Goal: Task Accomplishment & Management: Manage account settings

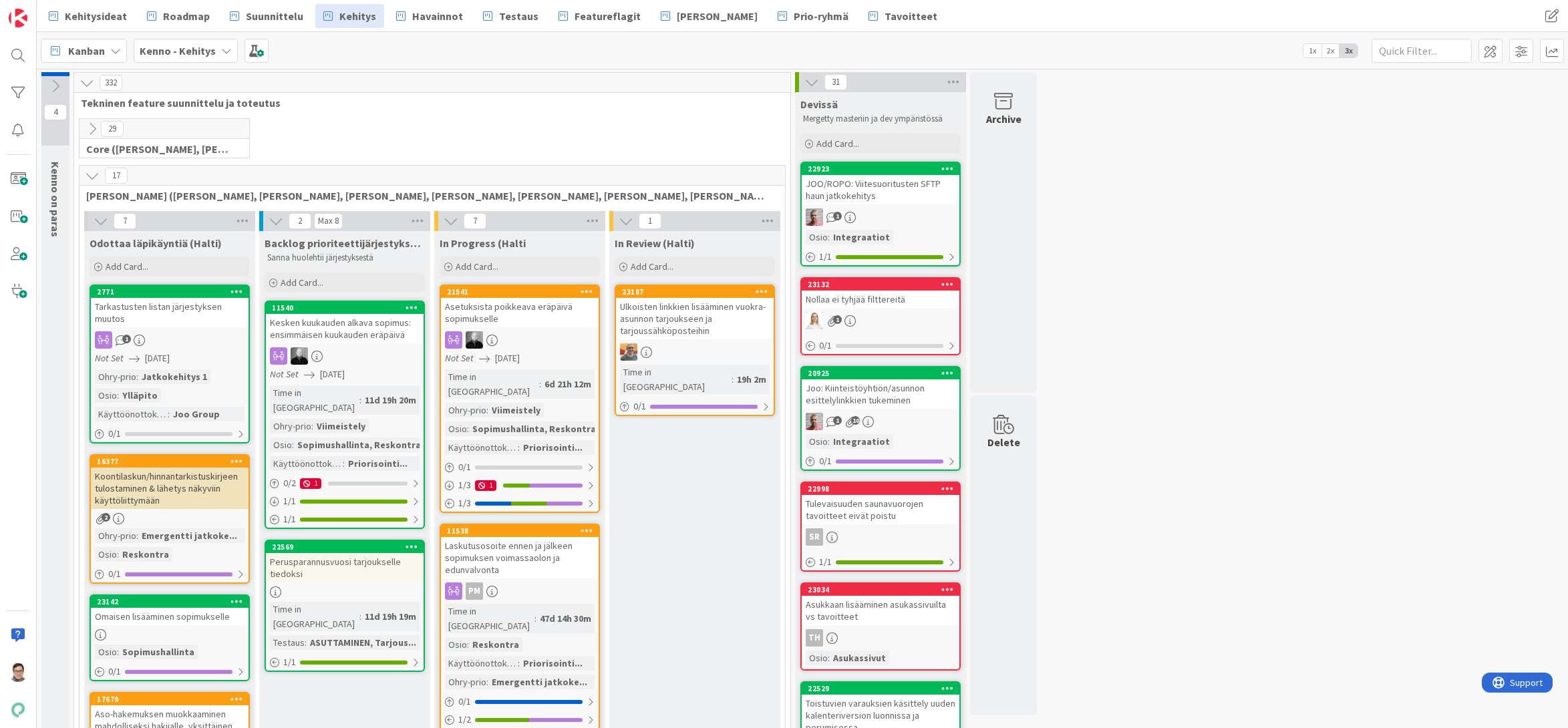
click at [17, 93] on div at bounding box center [18, 93] width 27 height 27
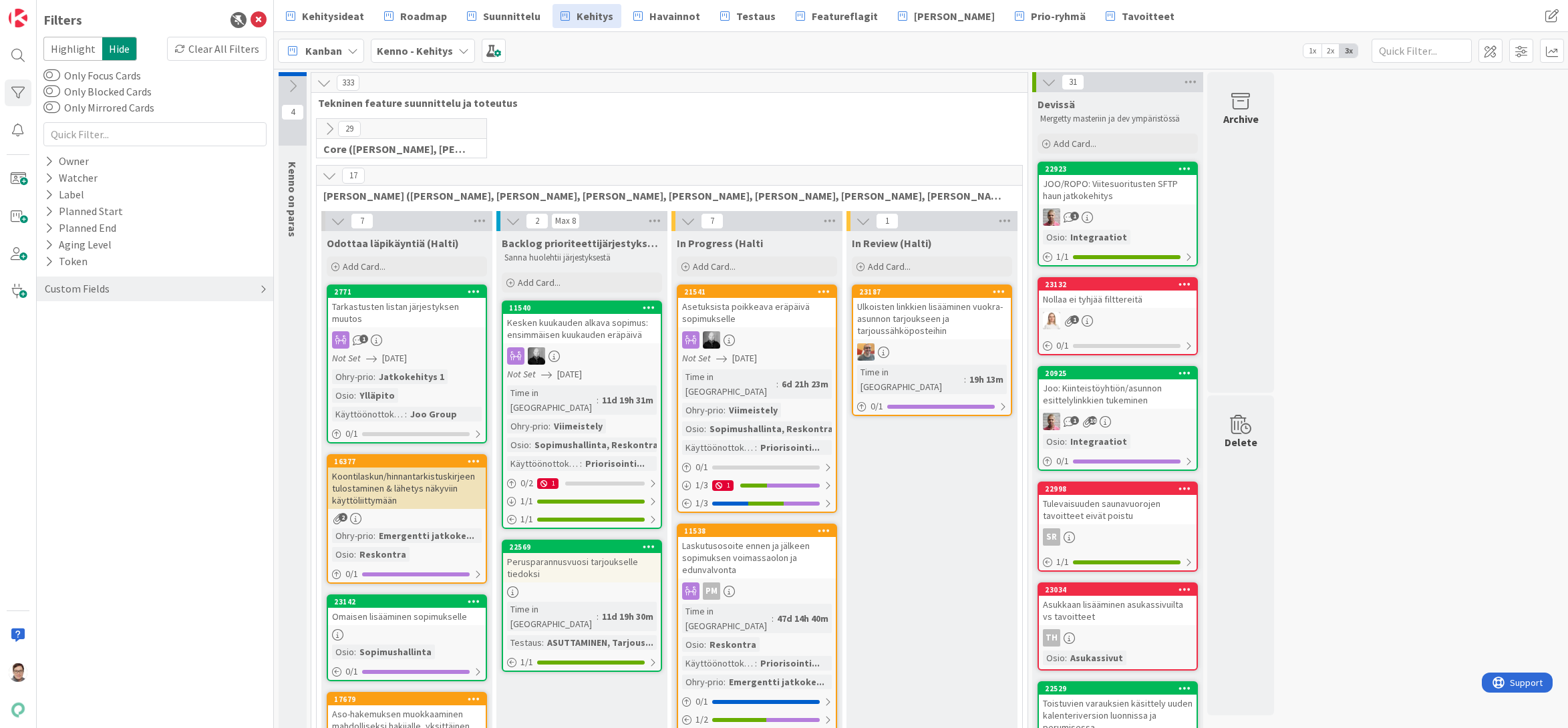
click at [60, 287] on div "Custom Fields" at bounding box center [77, 289] width 67 height 17
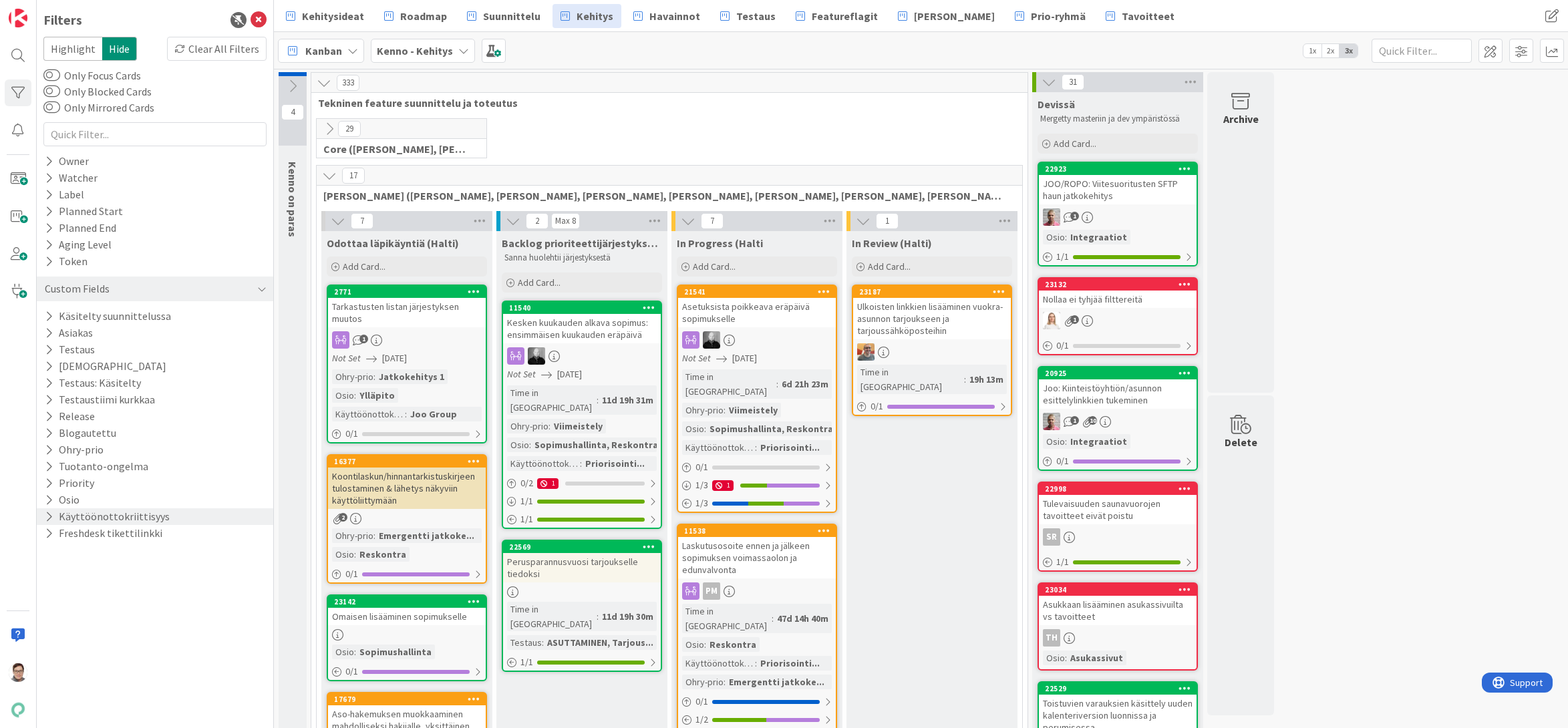
click at [88, 512] on button "Käyttöönottokriittisyys" at bounding box center [107, 517] width 128 height 17
click at [52, 588] on icon at bounding box center [51, 588] width 9 height 9
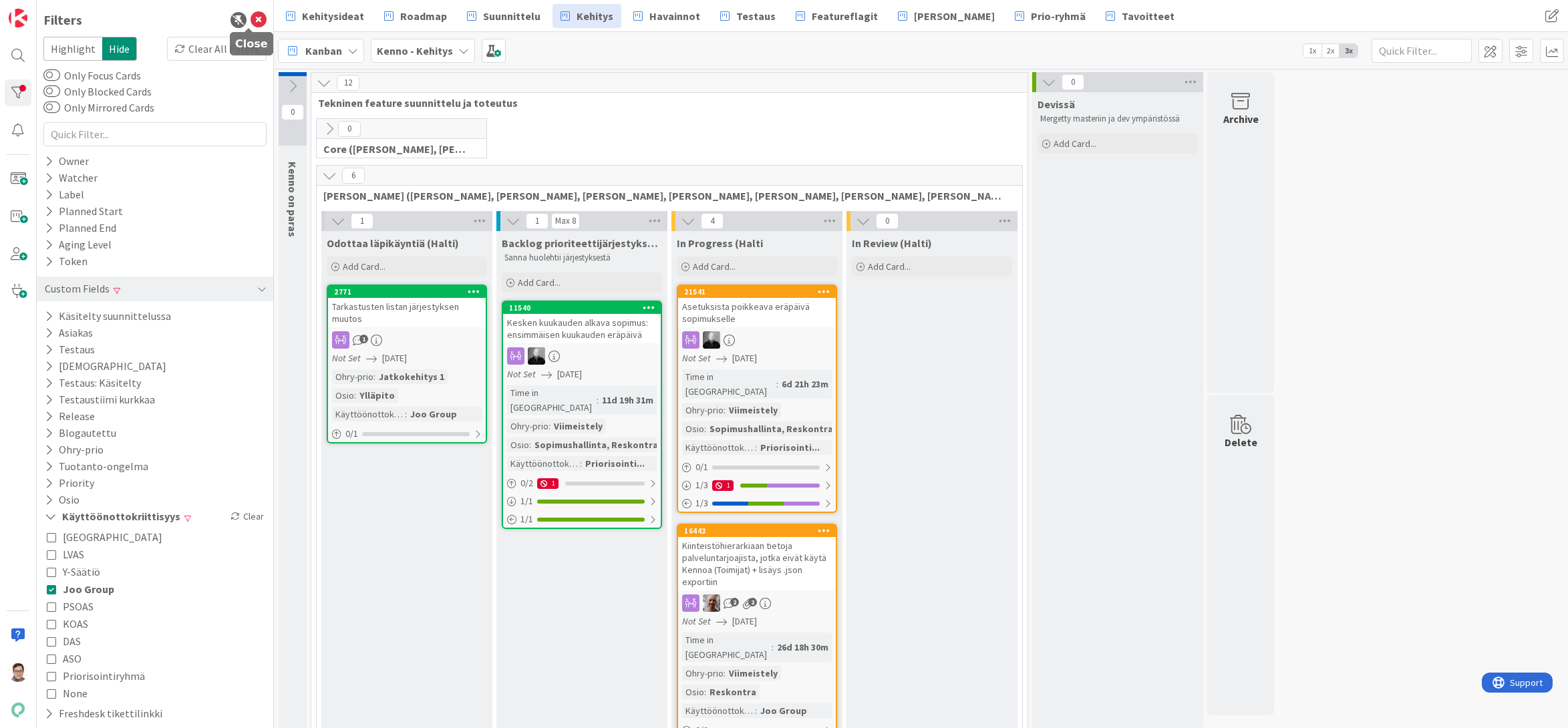
click at [251, 26] on icon at bounding box center [258, 20] width 16 height 16
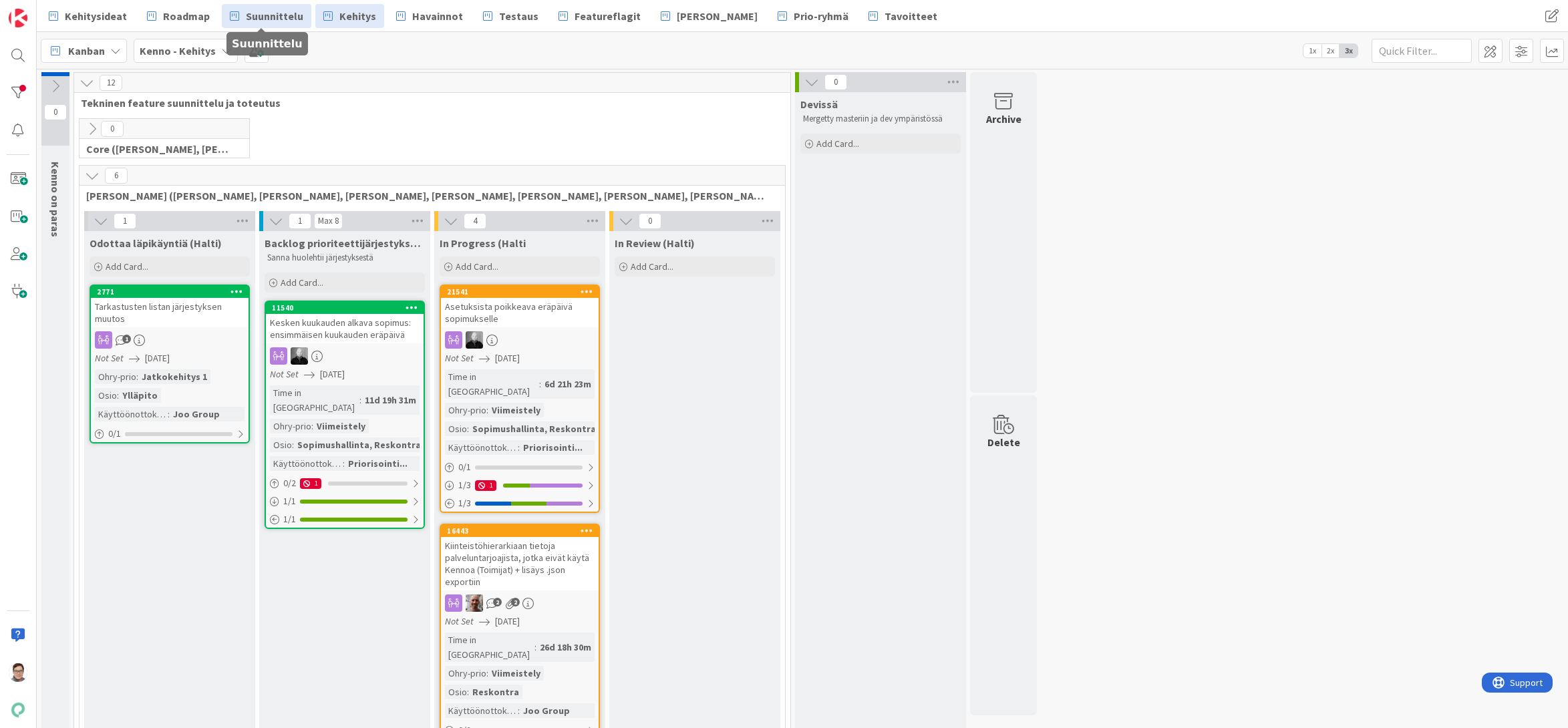
click at [266, 17] on span "Suunnittelu" at bounding box center [274, 16] width 57 height 16
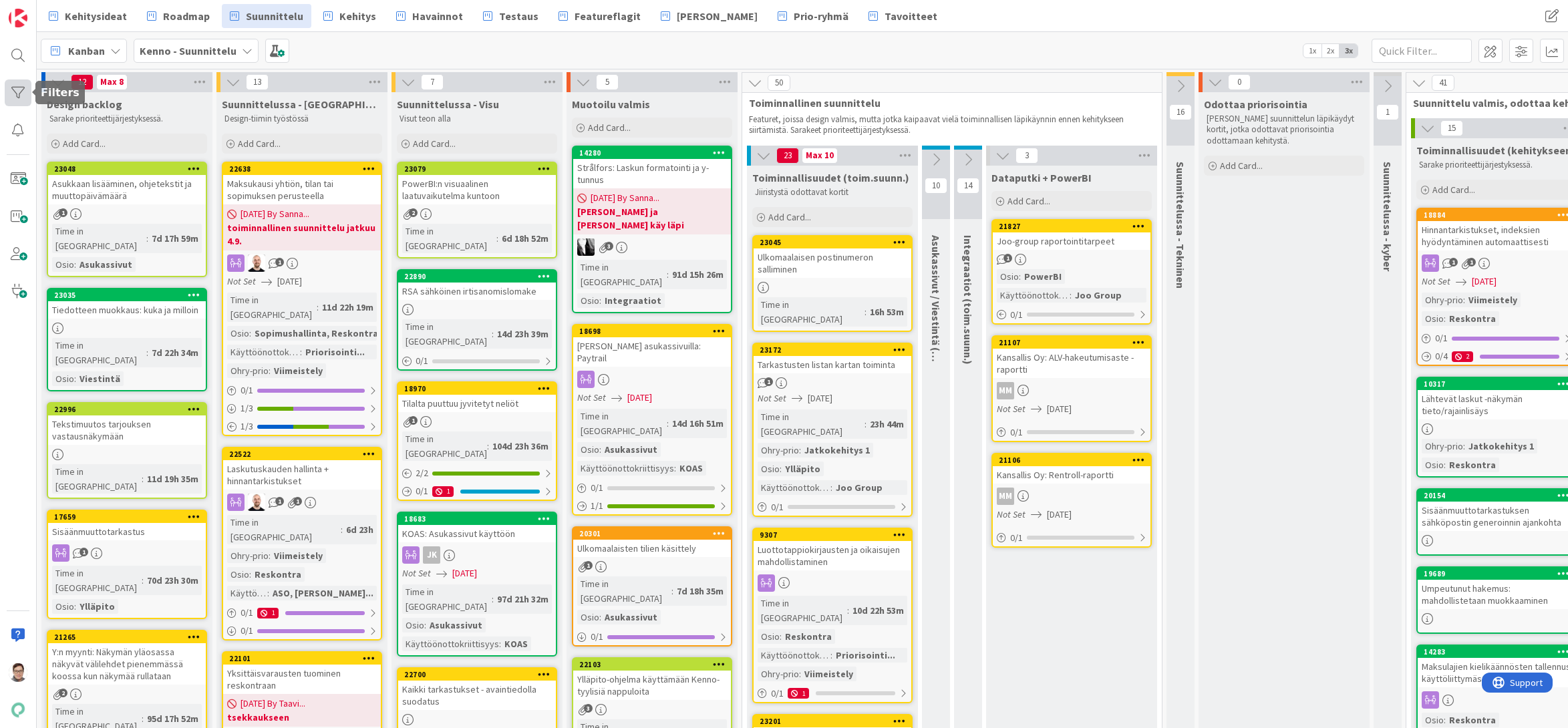
click at [17, 90] on div at bounding box center [18, 93] width 27 height 27
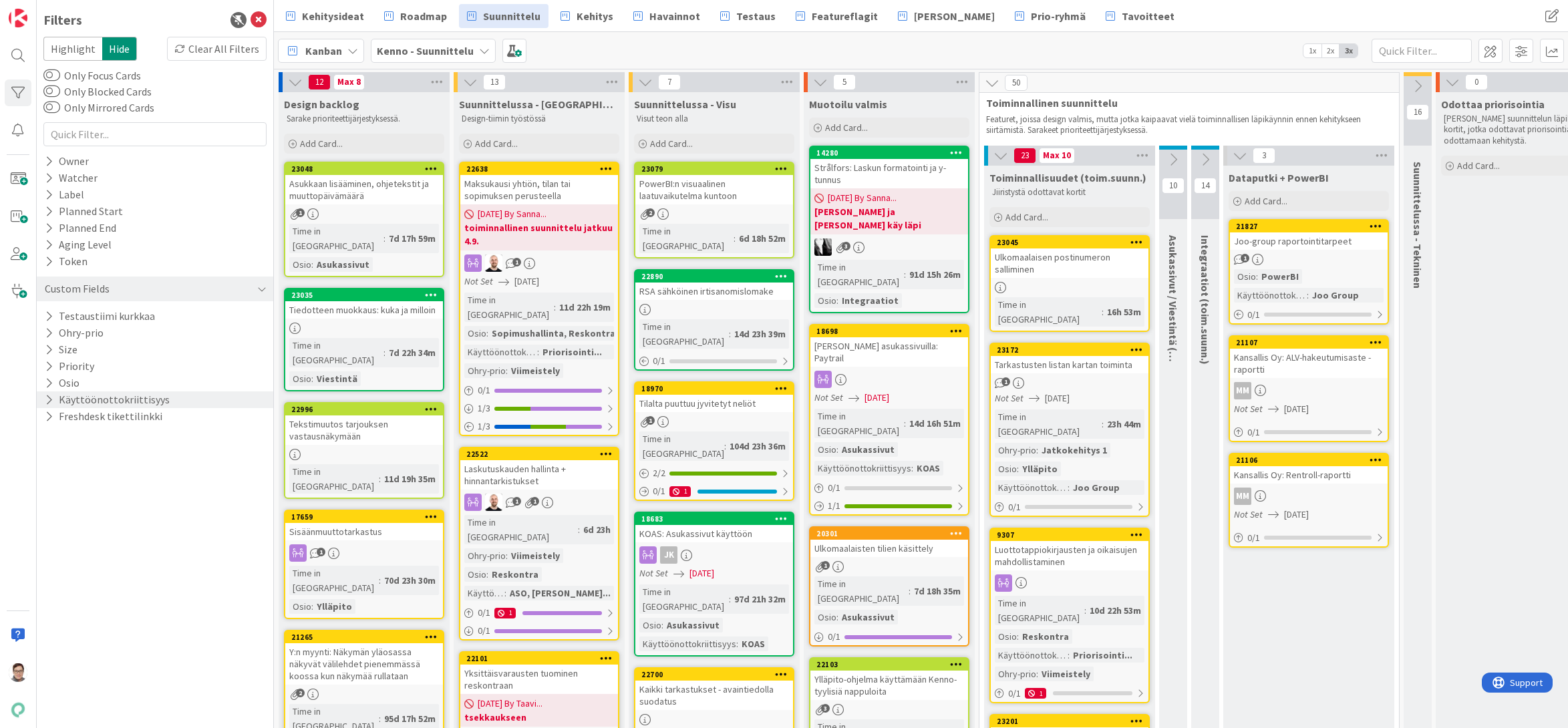
click at [72, 403] on button "Käyttöönottokriittisyys" at bounding box center [107, 399] width 128 height 17
click at [52, 470] on icon at bounding box center [51, 472] width 9 height 9
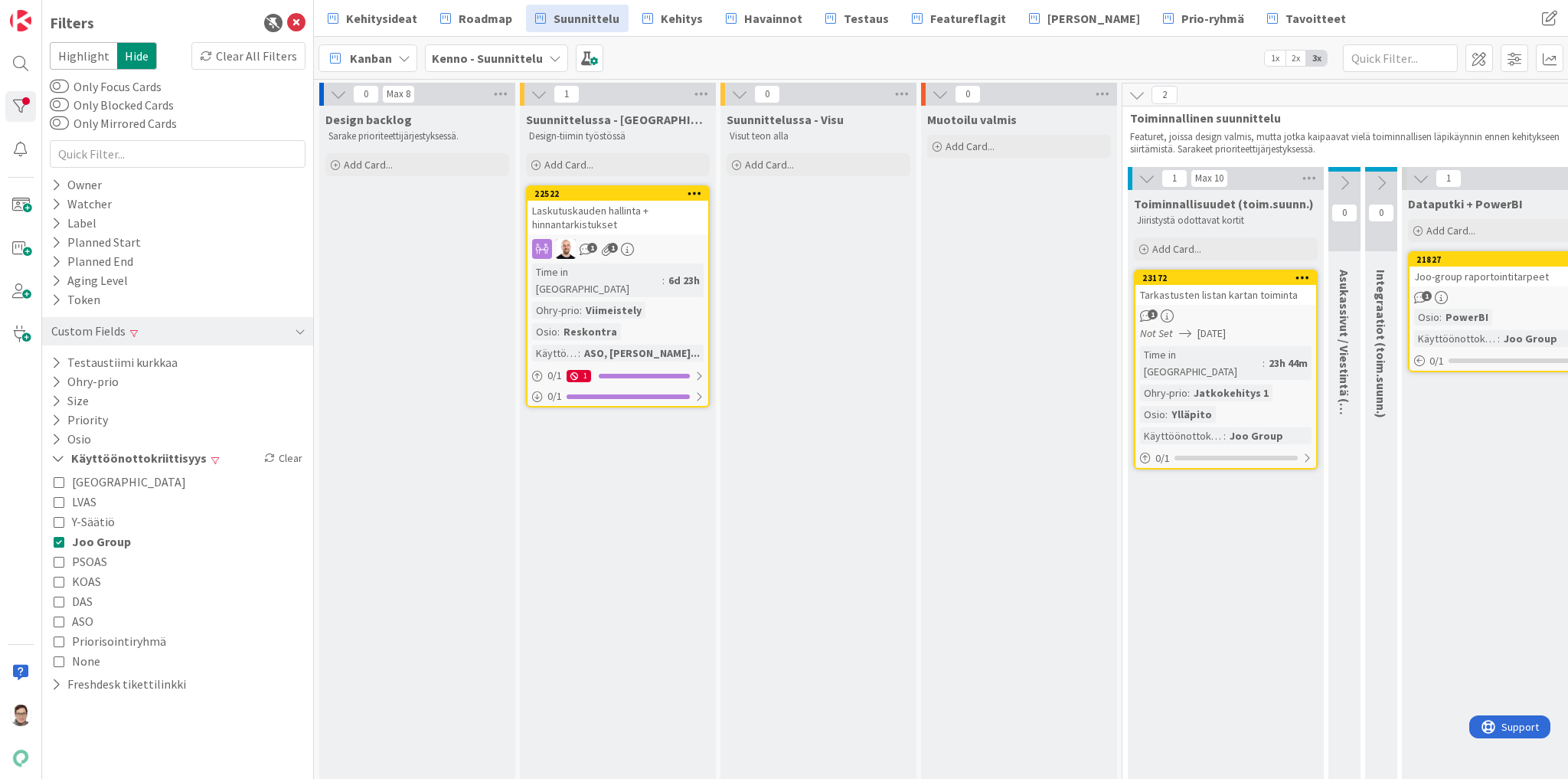
drag, startPoint x: 1894, startPoint y: 5, endPoint x: 299, endPoint y: 25, distance: 1595.1
click at [295, 23] on icon at bounding box center [296, 23] width 19 height 19
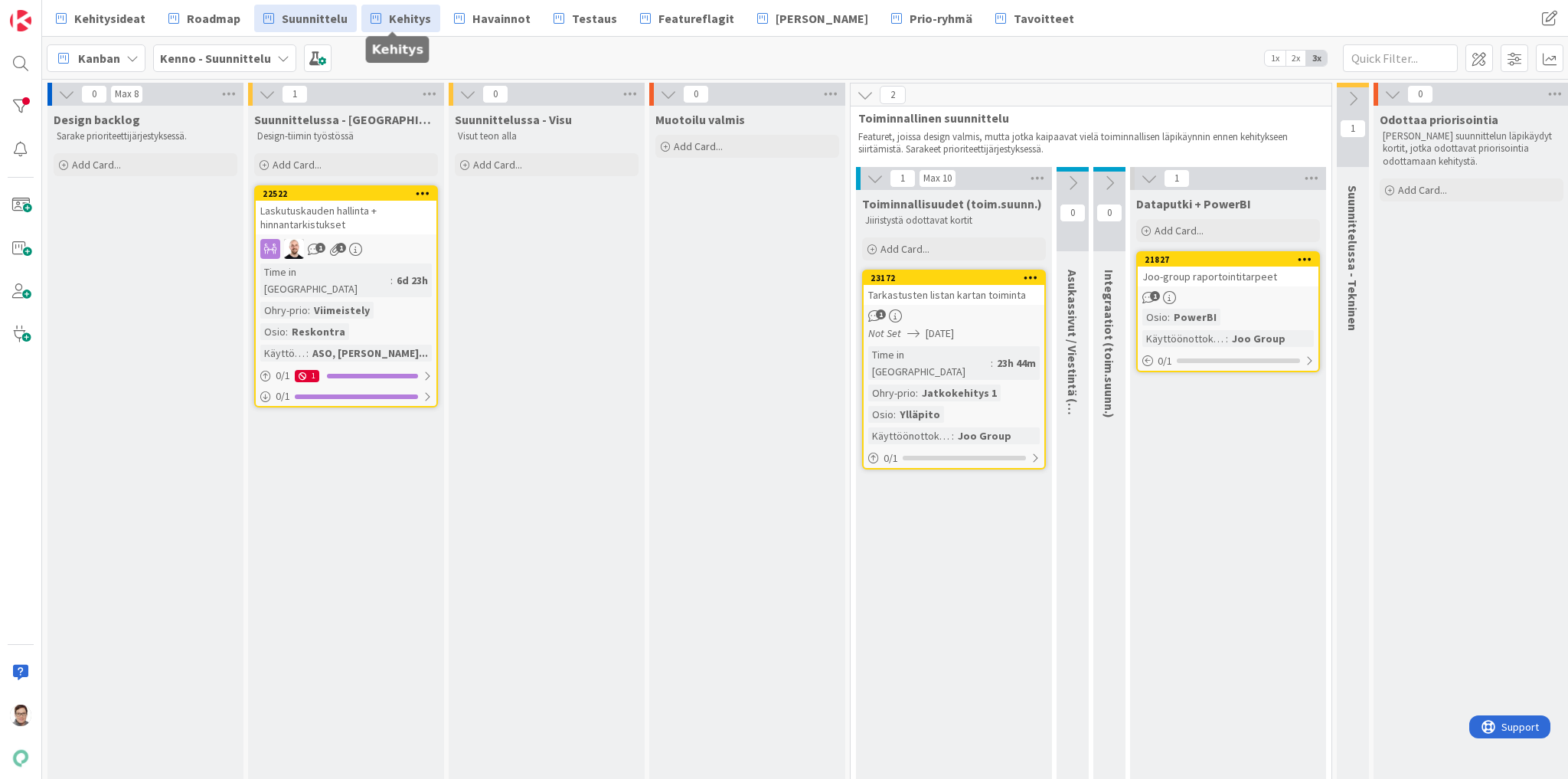
click at [381, 15] on link "Kehitys" at bounding box center [400, 19] width 79 height 28
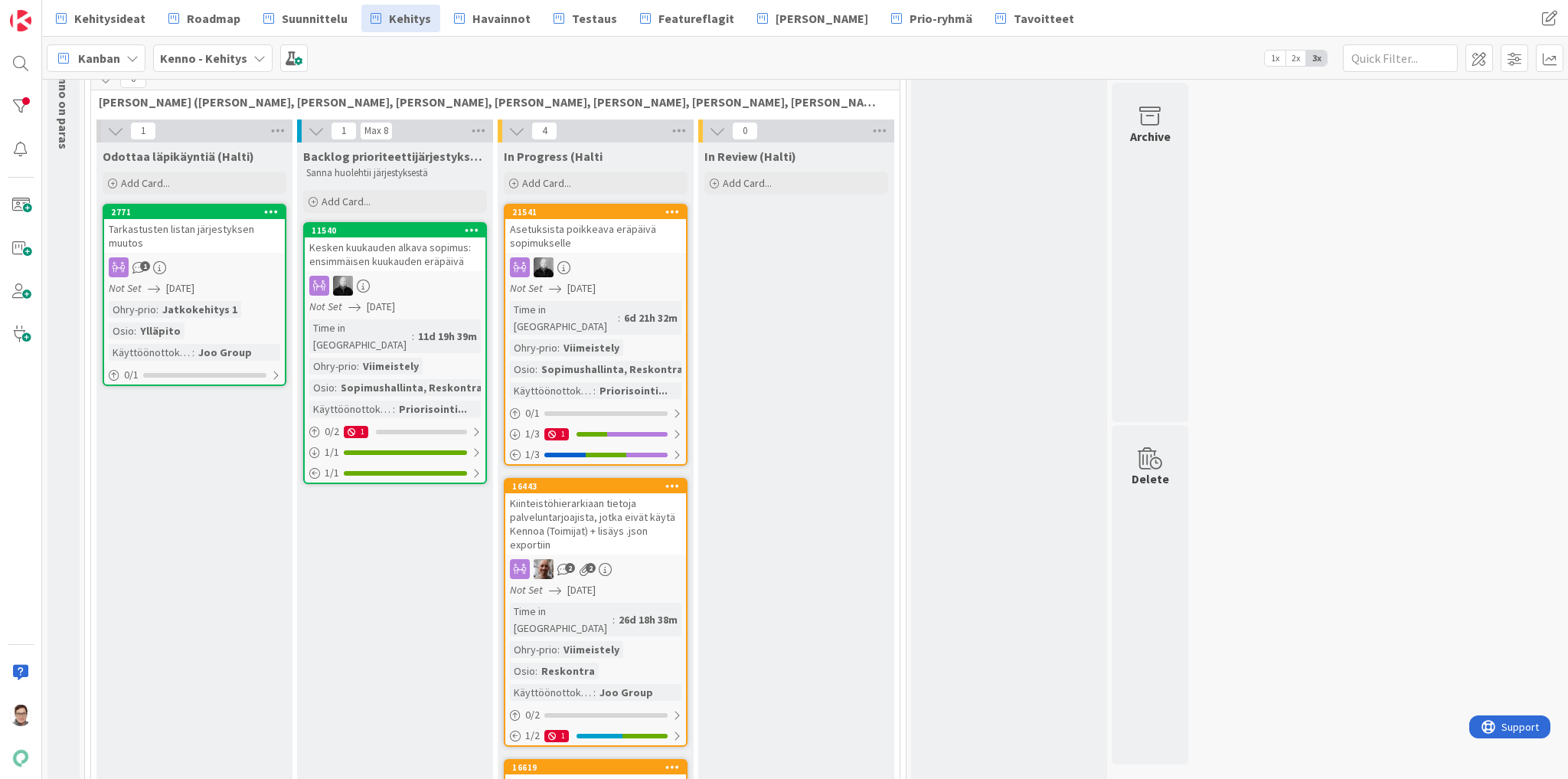
scroll to position [61, 0]
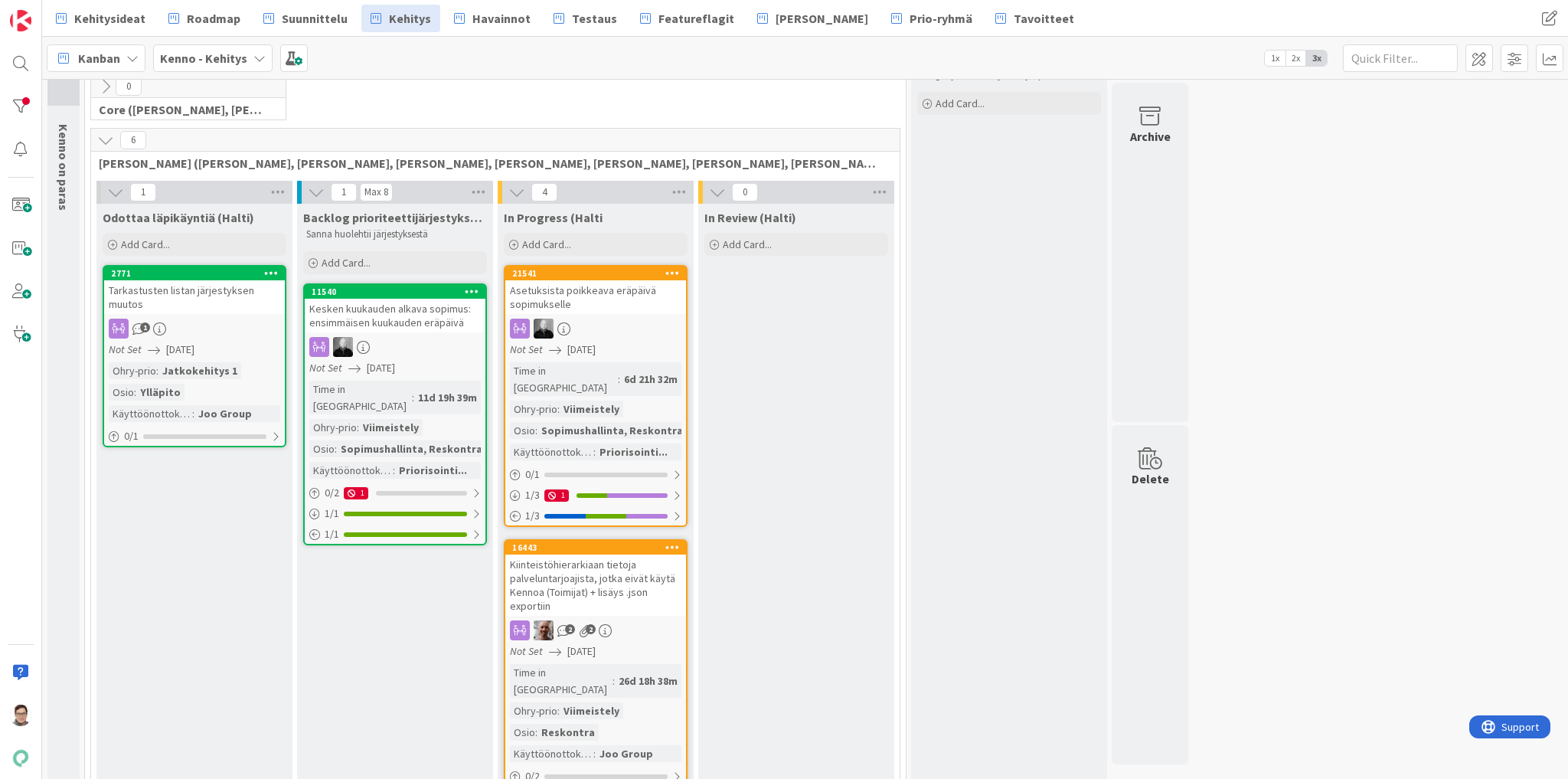
click at [164, 300] on div "Tarkastusten listan järjestyksen muutos" at bounding box center [194, 296] width 181 height 33
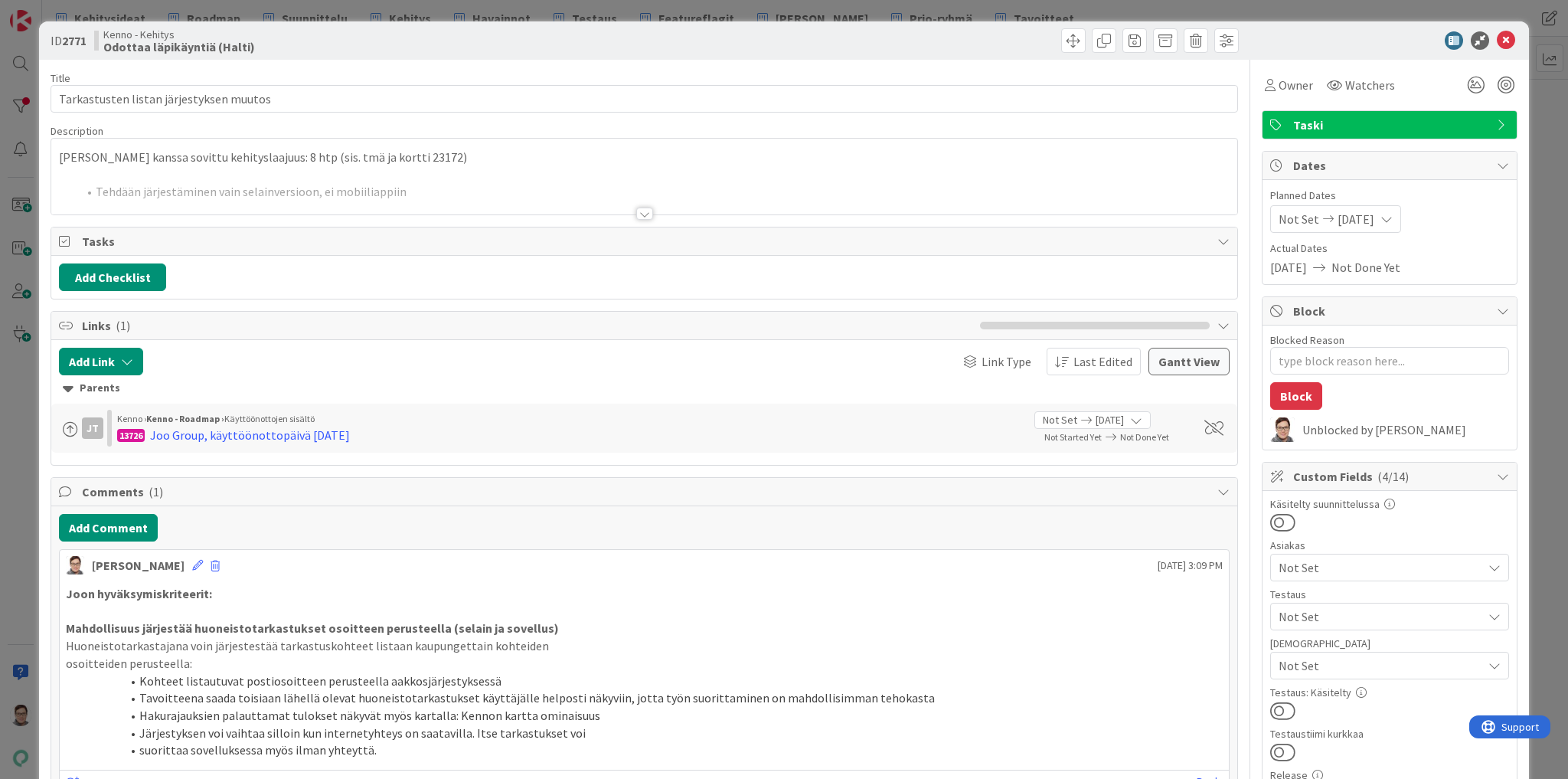
click at [644, 214] on div at bounding box center [644, 213] width 17 height 12
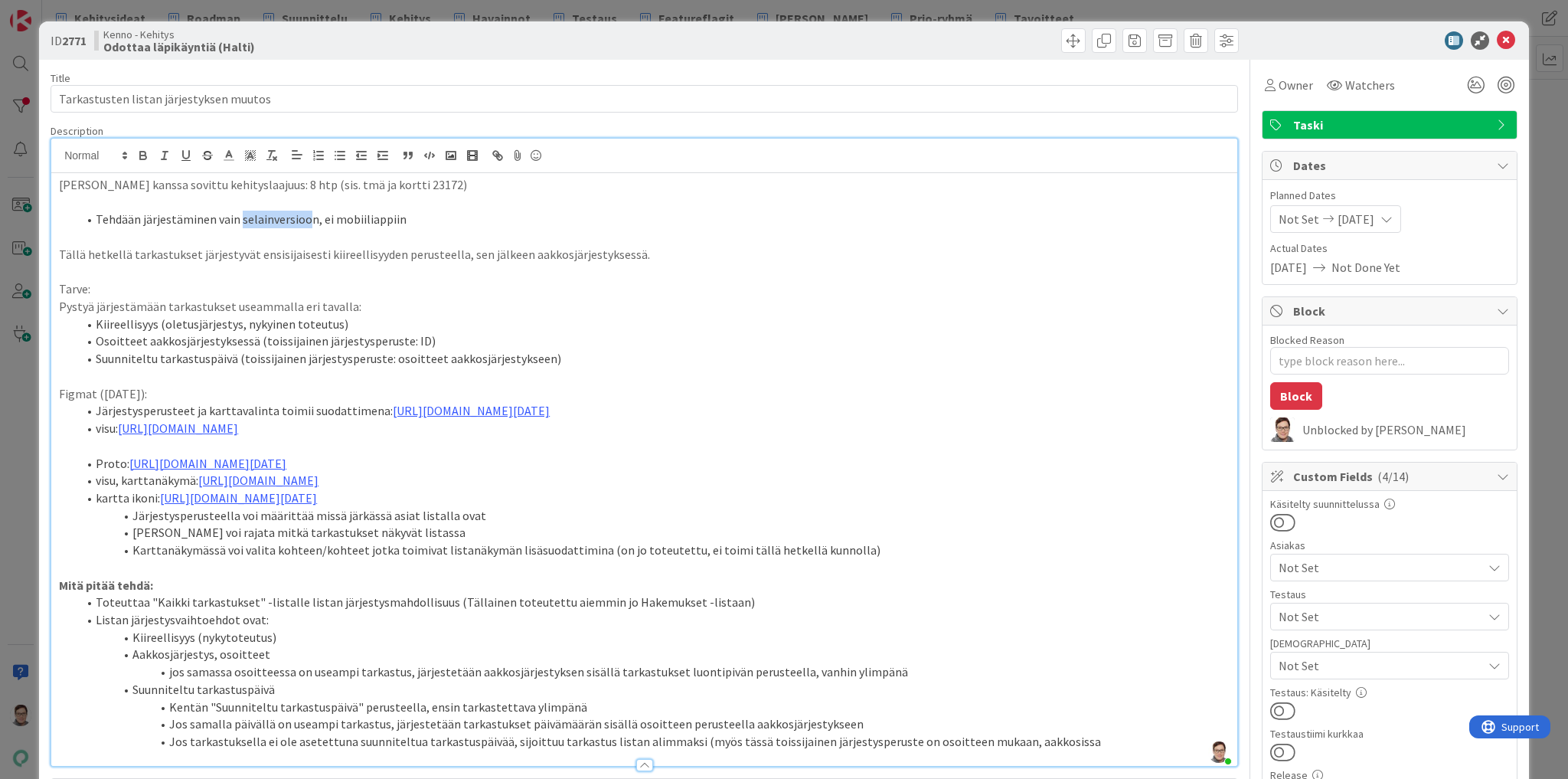
drag, startPoint x: 238, startPoint y: 221, endPoint x: 304, endPoint y: 221, distance: 66.0
click at [304, 221] on li "Tehdään järjestäminen vain selainversioon, ei mobiiliappiin" at bounding box center [653, 220] width 1152 height 18
click at [343, 282] on p "Tarve:" at bounding box center [644, 289] width 1171 height 18
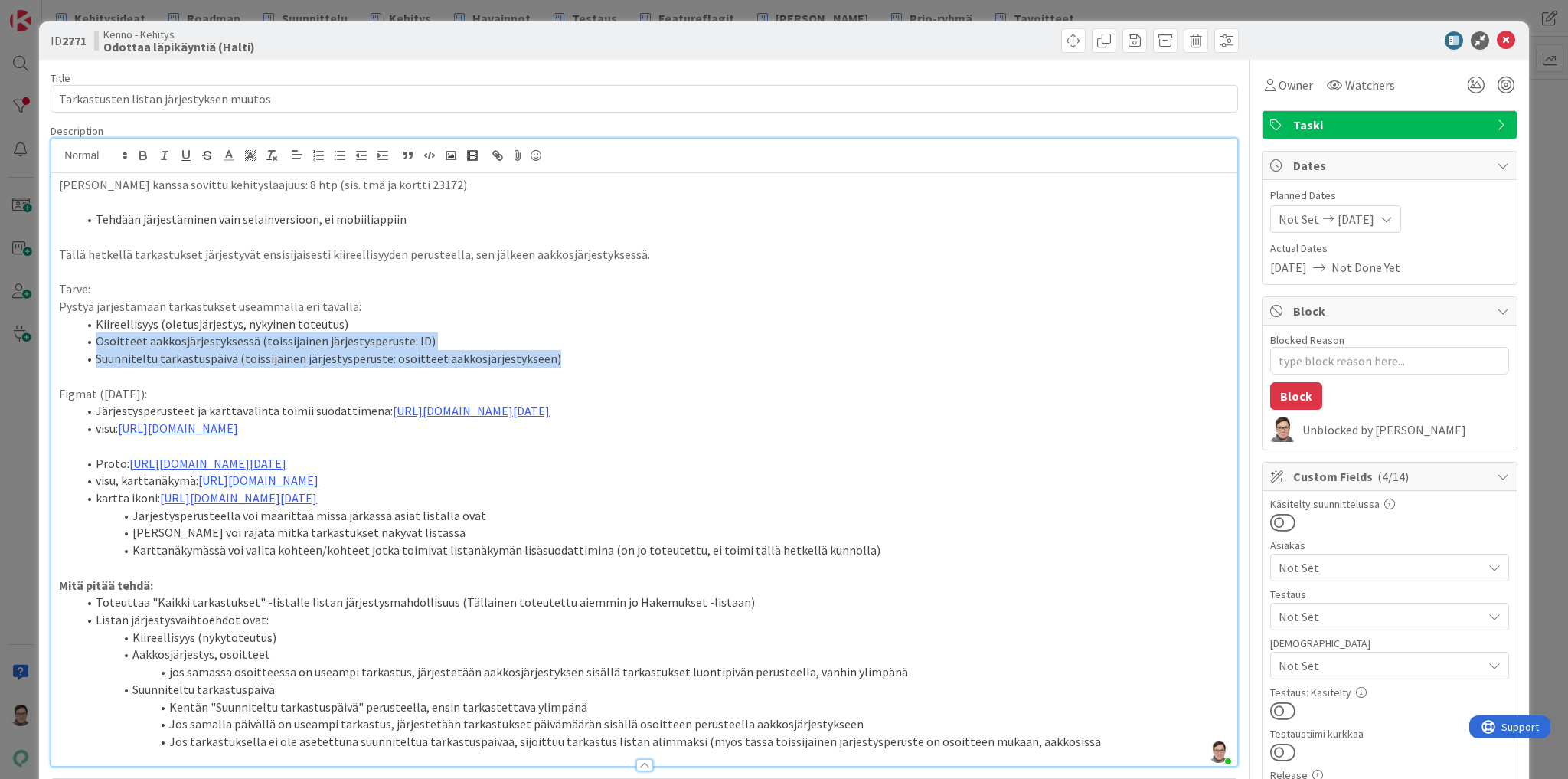
drag, startPoint x: 96, startPoint y: 339, endPoint x: 555, endPoint y: 363, distance: 459.6
click at [555, 363] on ol "Kiireellisyys (oletusjärjestys, nykyinen toteutus) Osoitteet aakkosjärjestykses…" at bounding box center [644, 342] width 1171 height 52
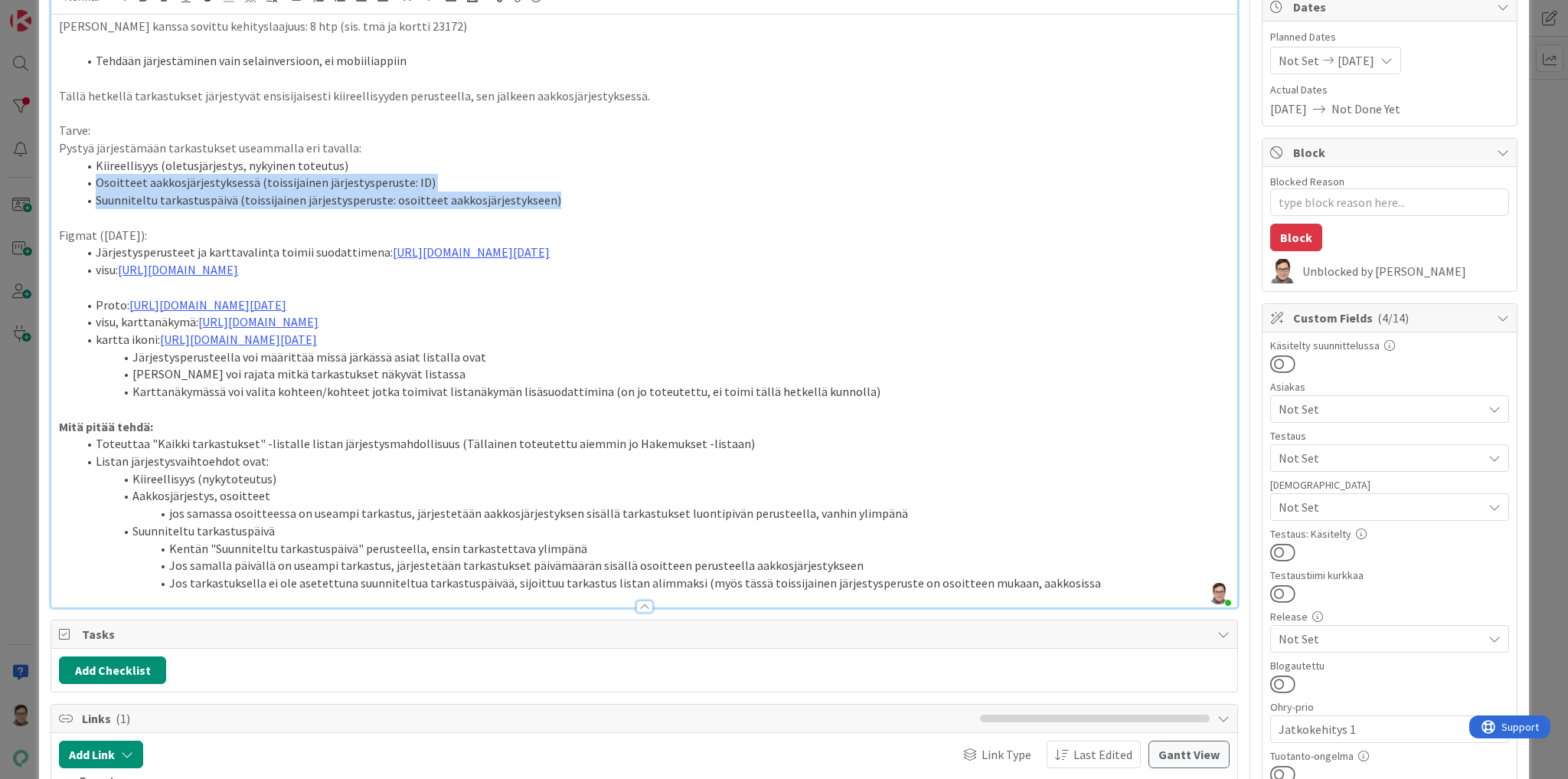
scroll to position [184, 0]
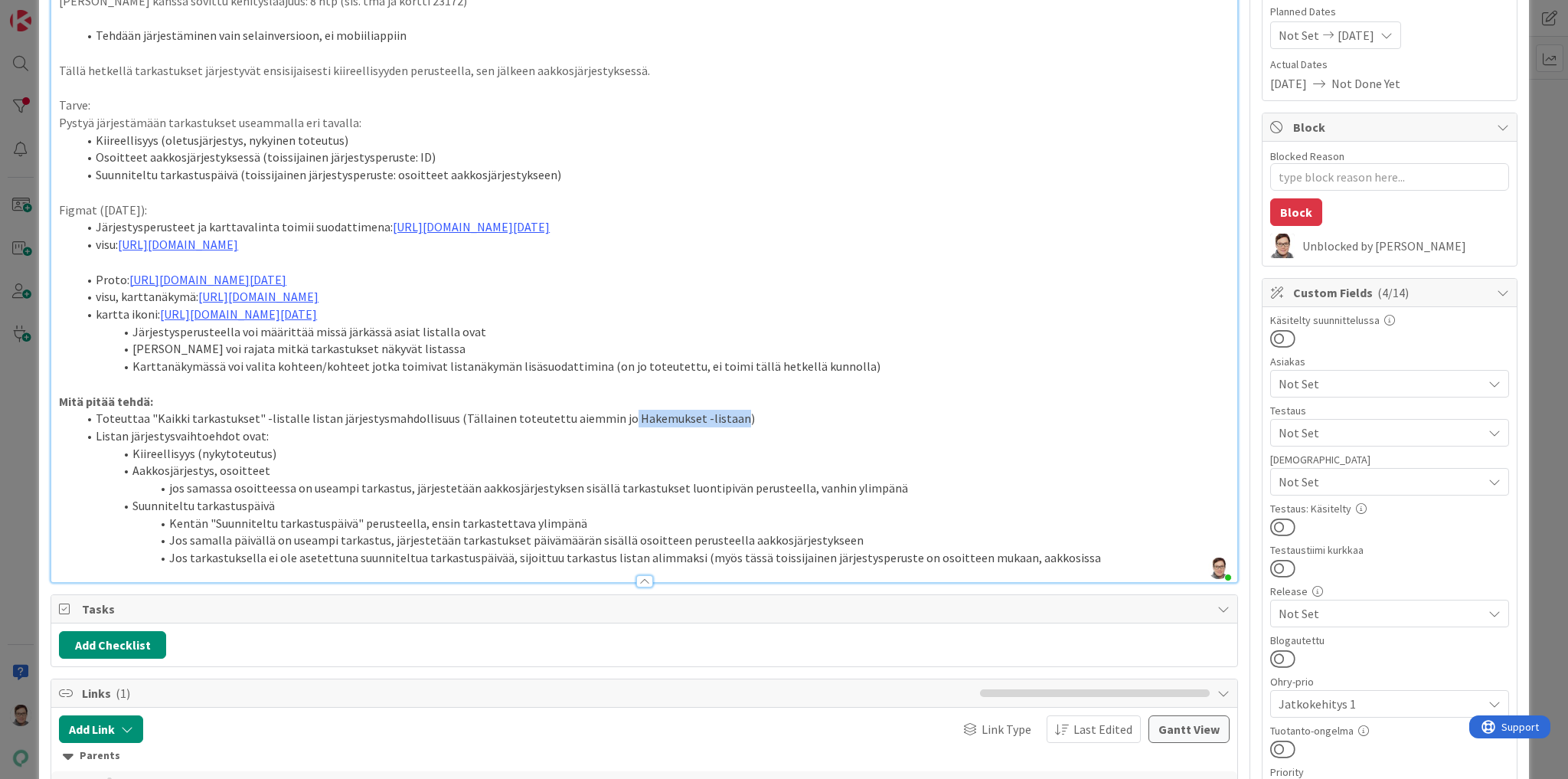
drag, startPoint x: 709, startPoint y: 435, endPoint x: 605, endPoint y: 435, distance: 104.0
click at [605, 427] on li "Toteuttaa "Kaikki tarkastukset" -listalle listan järjestysmahdollisuus (Tällain…" at bounding box center [653, 418] width 1152 height 18
click at [477, 427] on li "Toteuttaa "Kaikki tarkastukset" -listalle listan järjestysmahdollisuus (Tällain…" at bounding box center [653, 418] width 1152 height 18
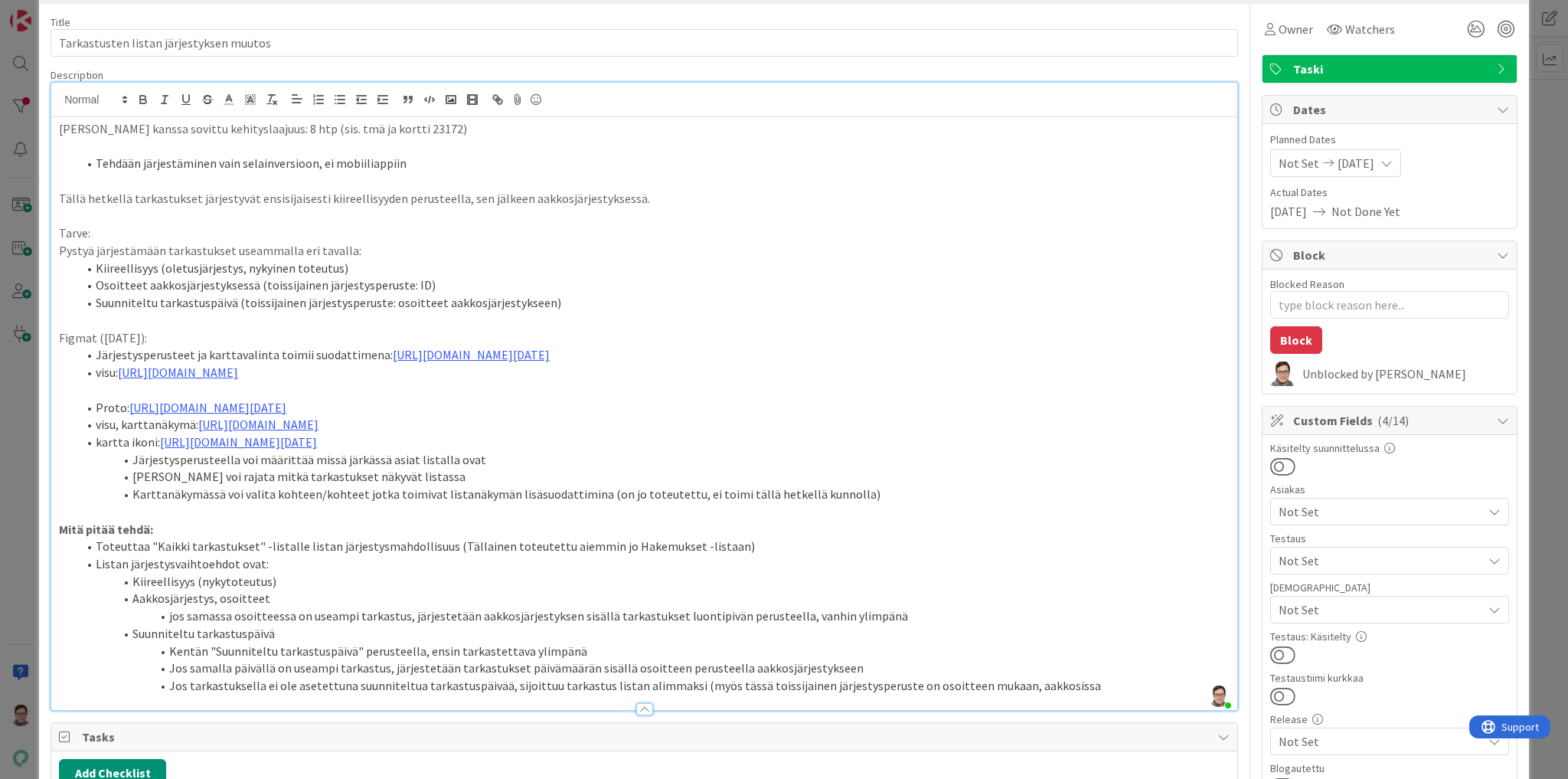
scroll to position [0, 0]
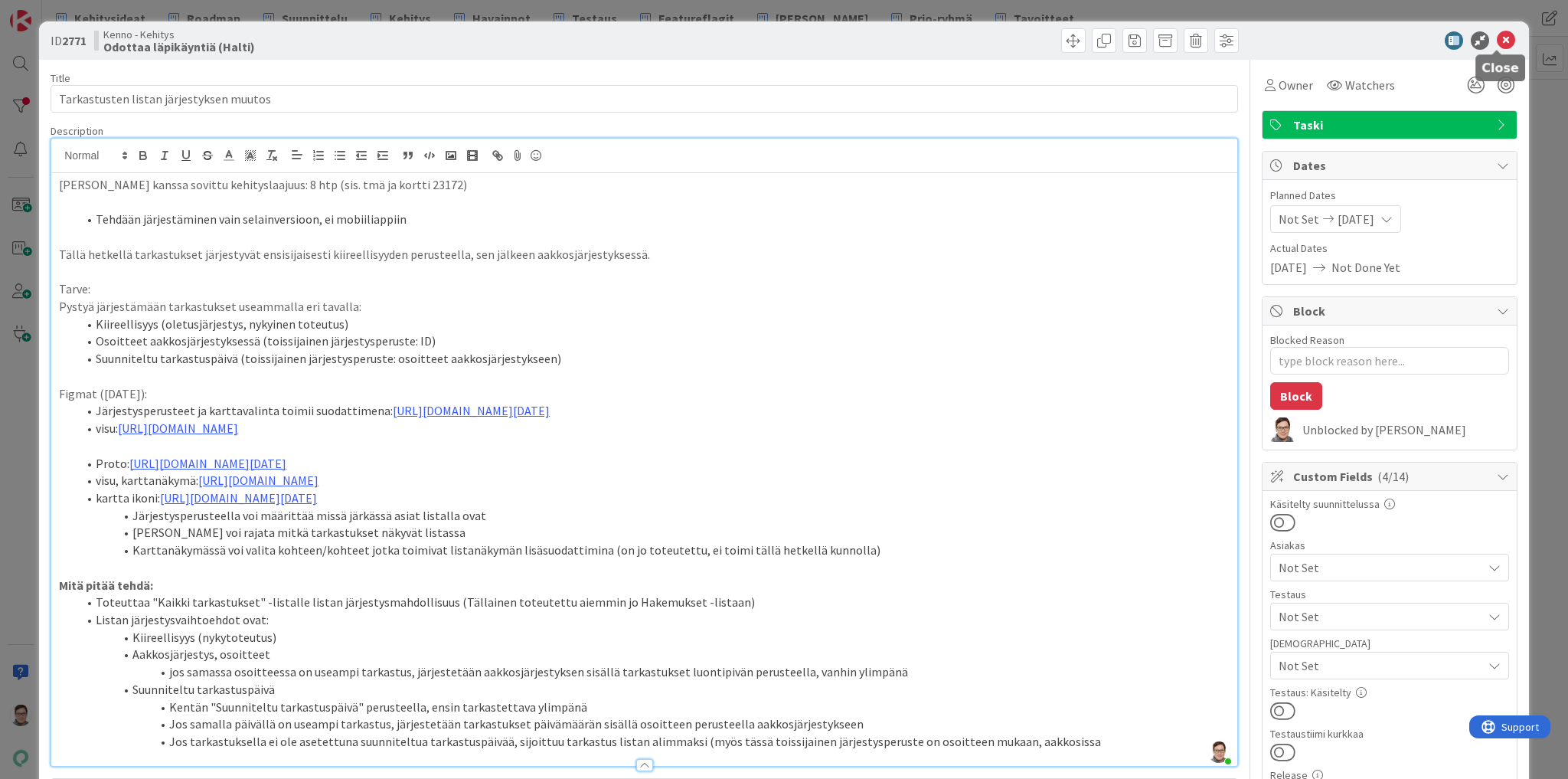
click at [1498, 38] on icon at bounding box center [1506, 41] width 19 height 19
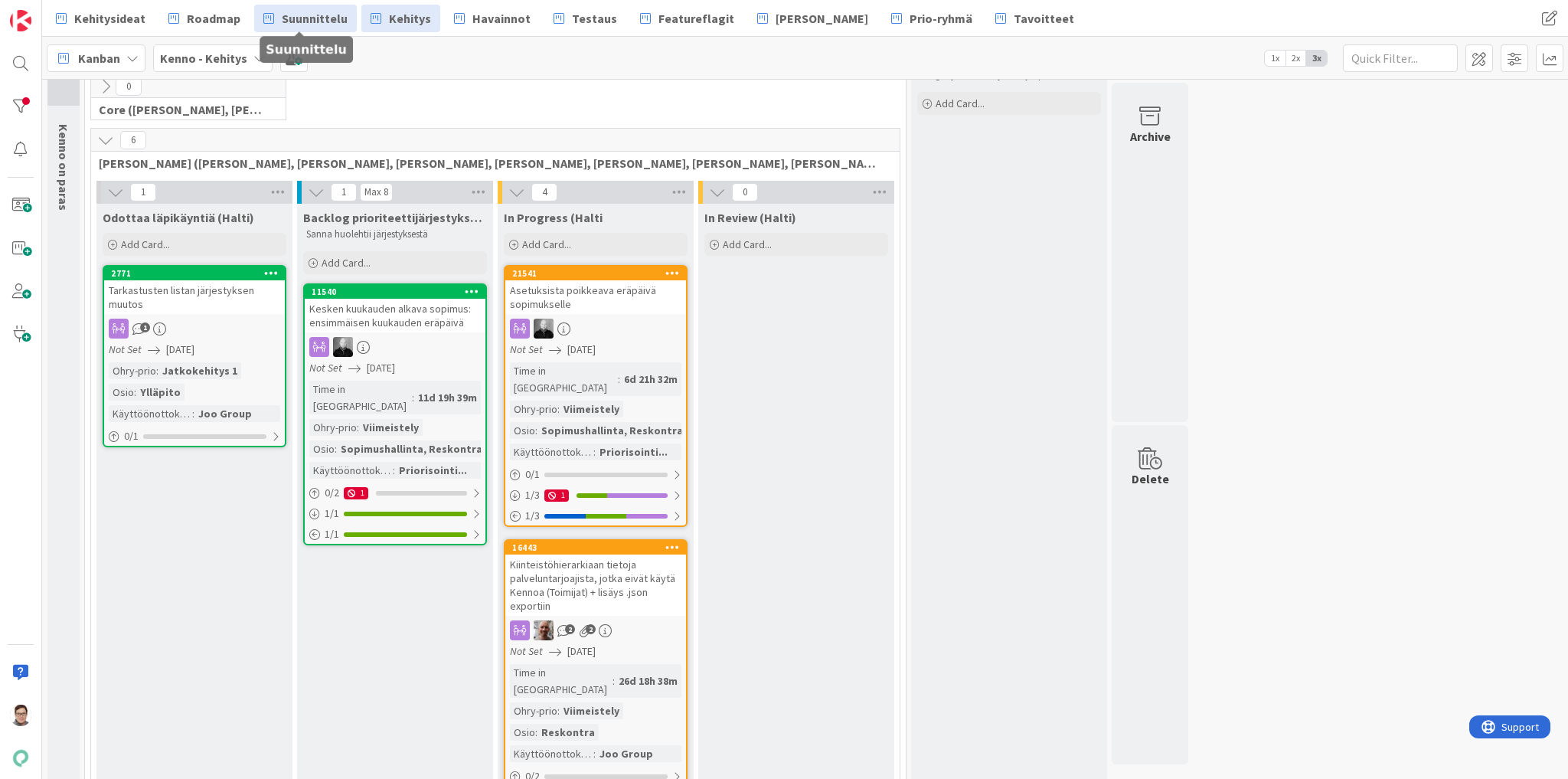
click at [305, 17] on span "Suunnittelu" at bounding box center [314, 18] width 66 height 19
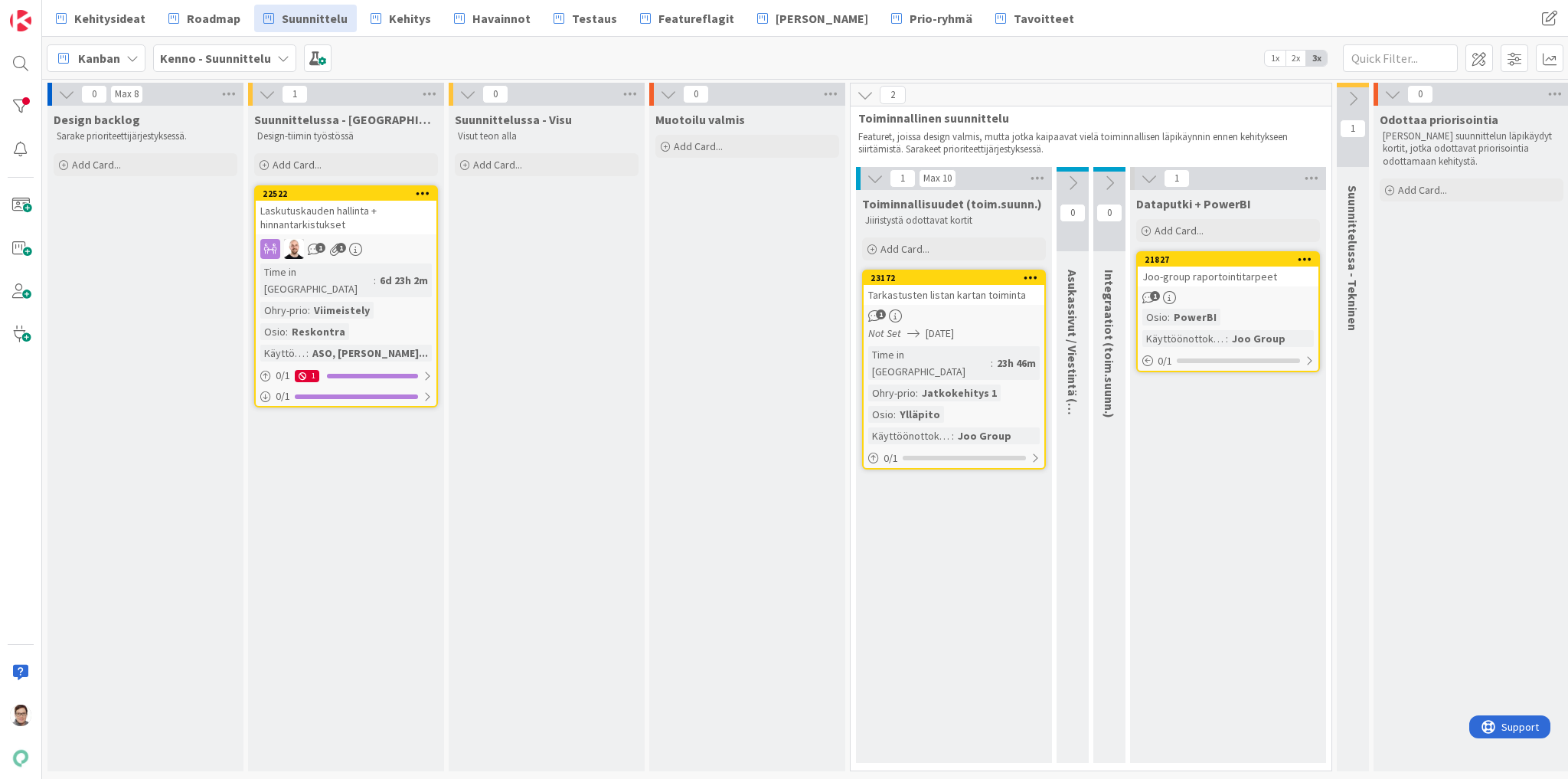
click at [946, 301] on div "Tarkastusten listan kartan toiminta" at bounding box center [954, 295] width 181 height 20
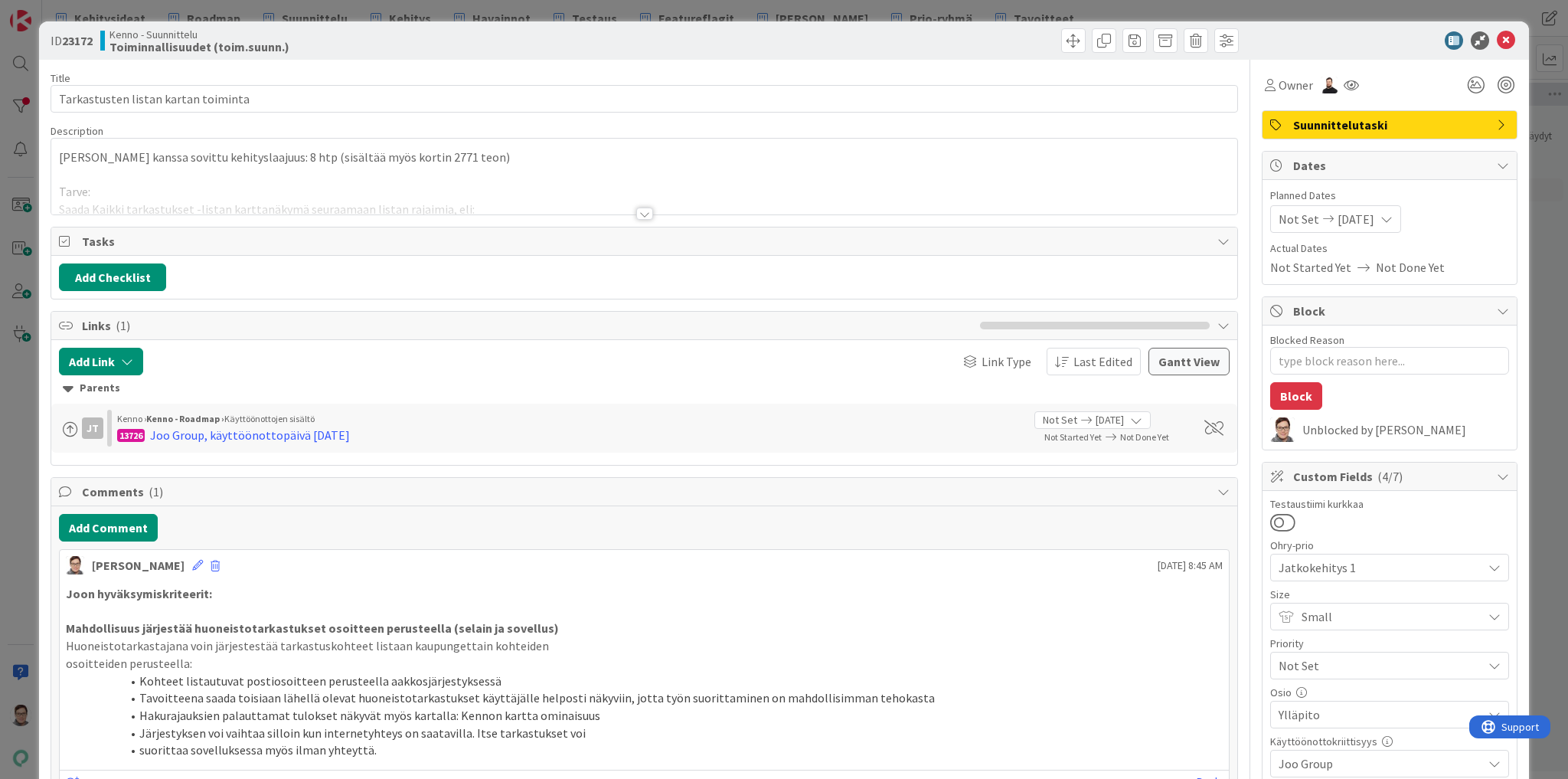
click at [637, 211] on div at bounding box center [644, 213] width 17 height 12
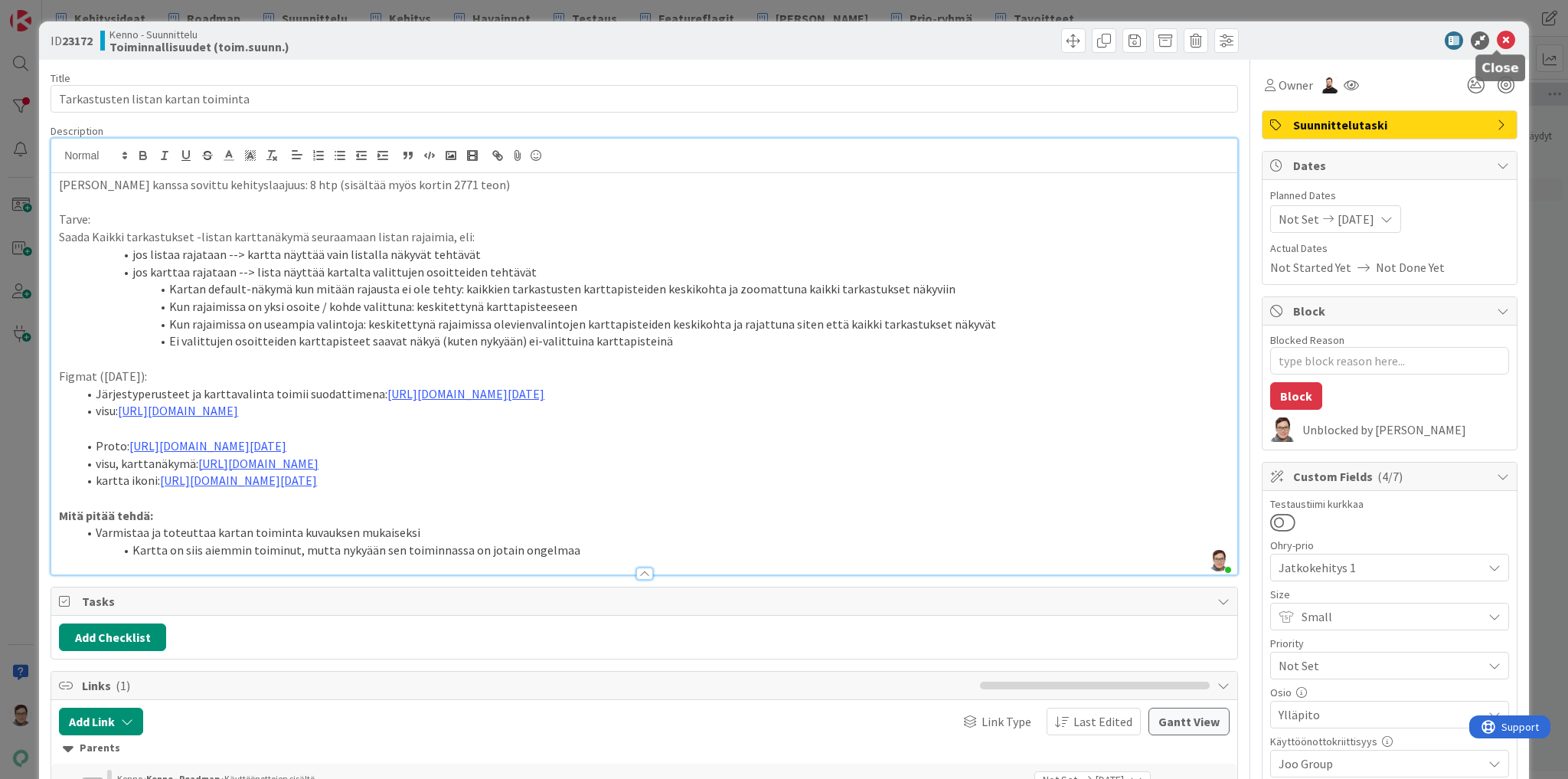
click at [1500, 41] on icon at bounding box center [1506, 41] width 19 height 19
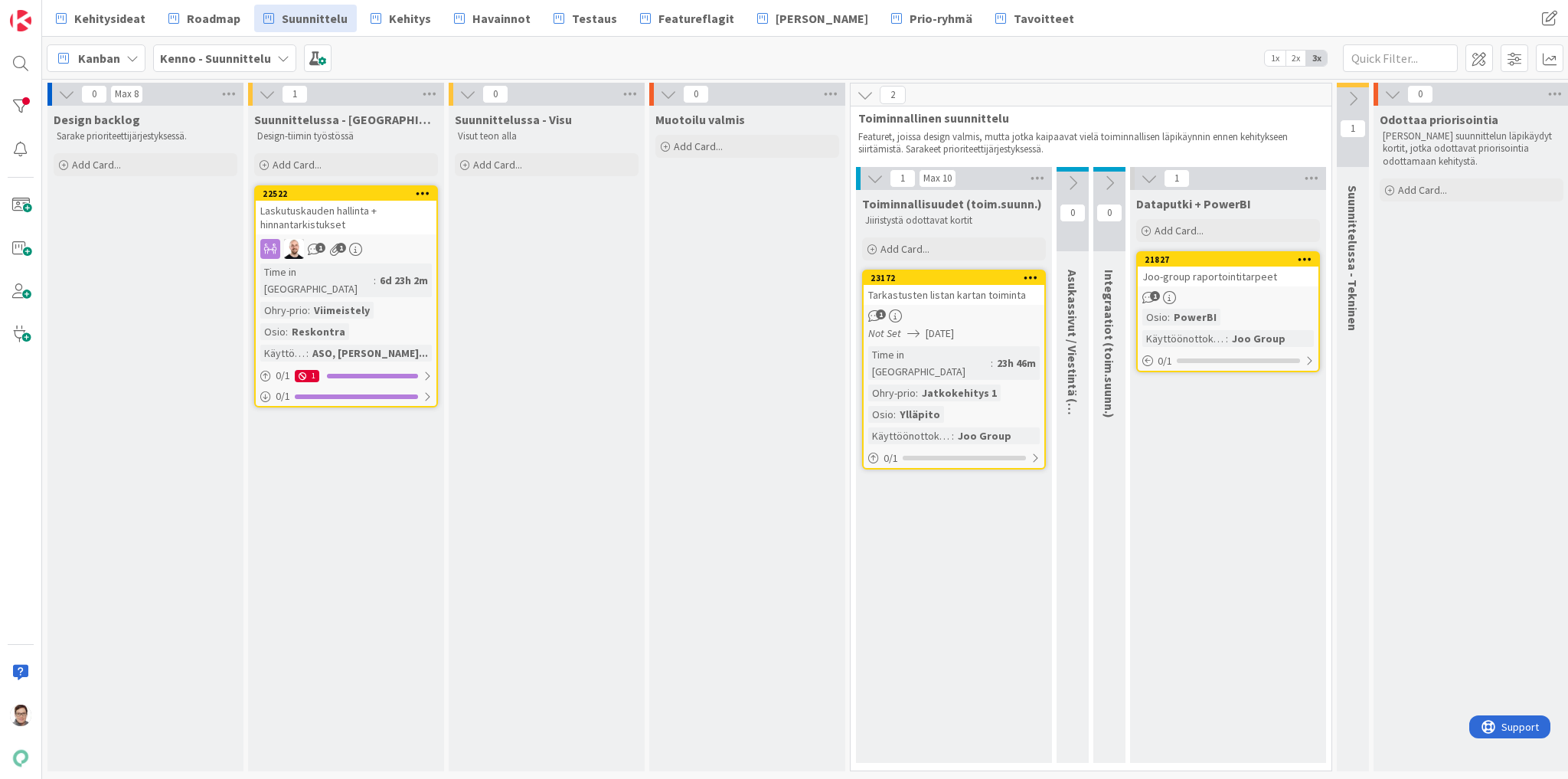
click at [368, 221] on div "Laskutuskauden hallinta + hinnantarkistukset" at bounding box center [346, 217] width 181 height 33
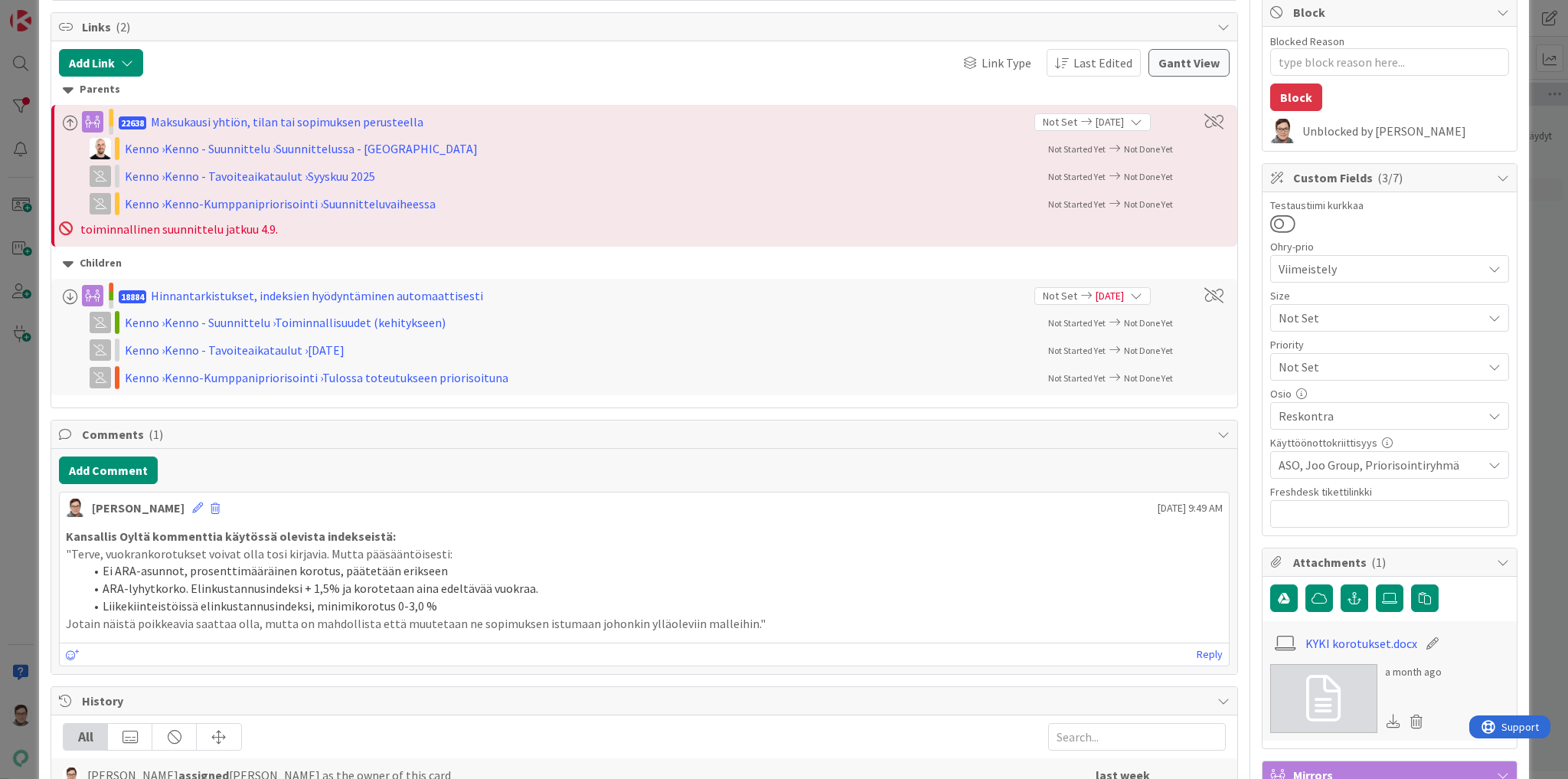
scroll to position [306, 0]
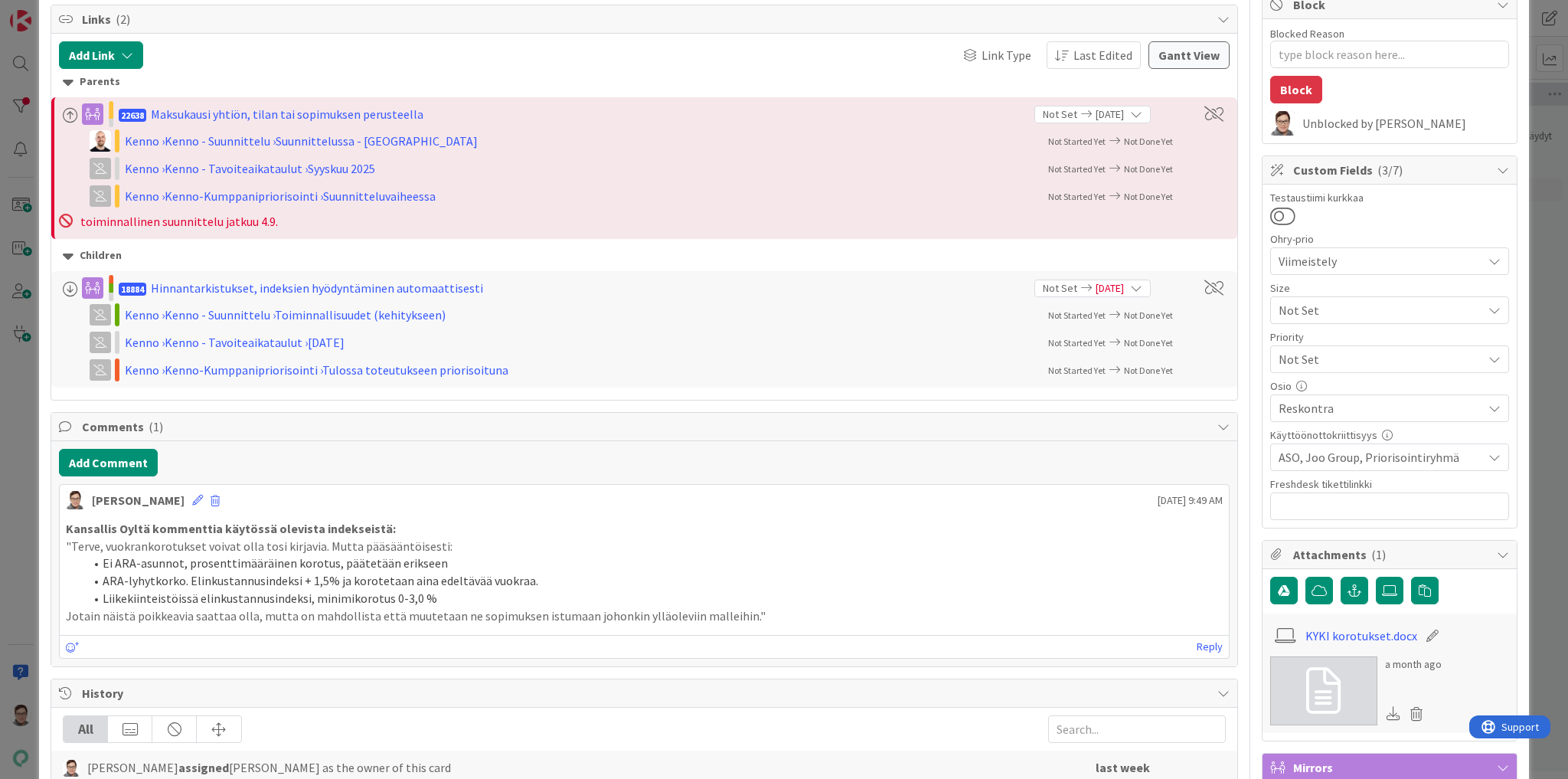
click at [1342, 454] on span "ASO, Joo Group, Priorisointiryhmä" at bounding box center [1381, 457] width 203 height 19
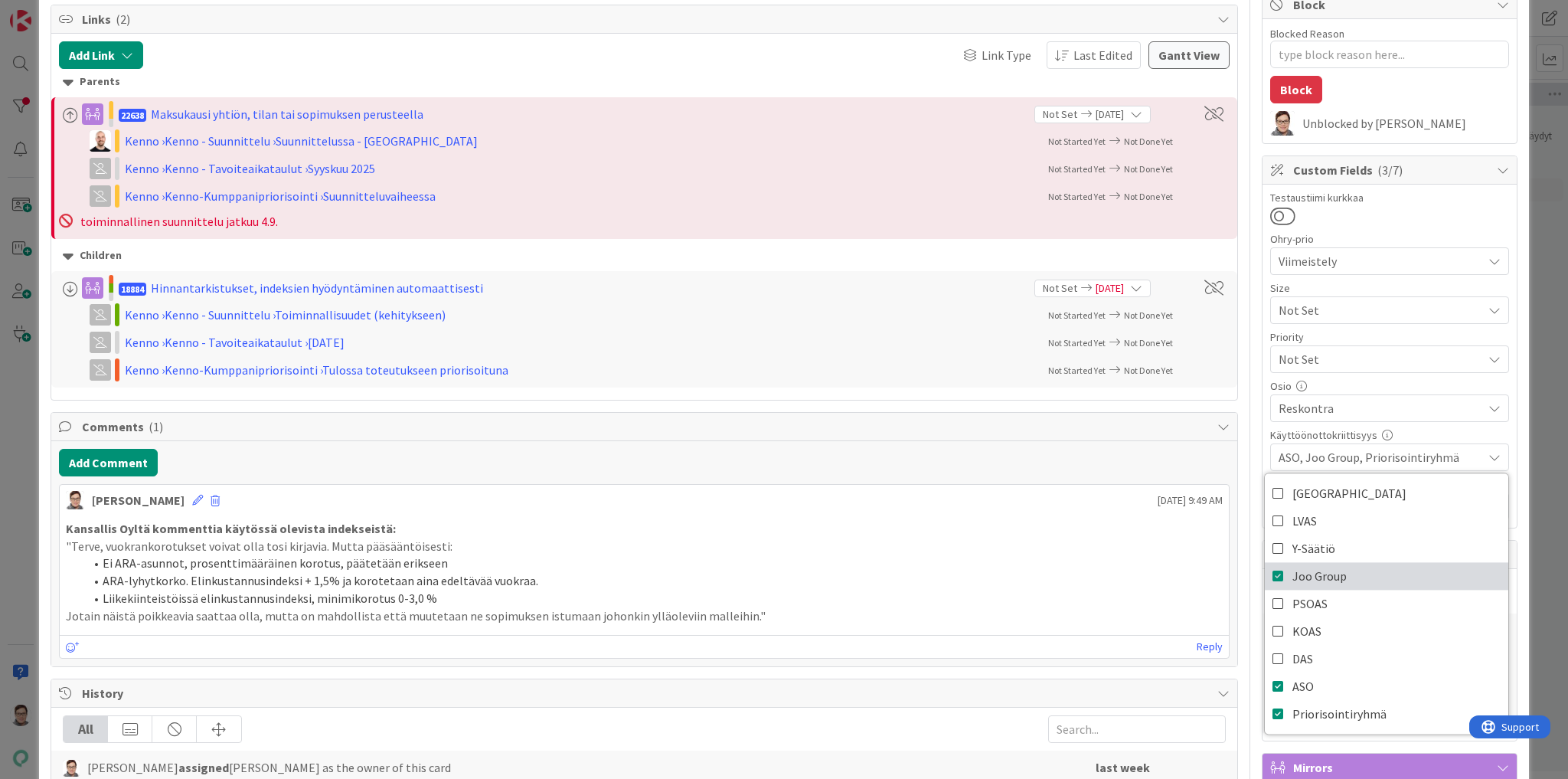
click at [1273, 573] on icon at bounding box center [1278, 576] width 12 height 23
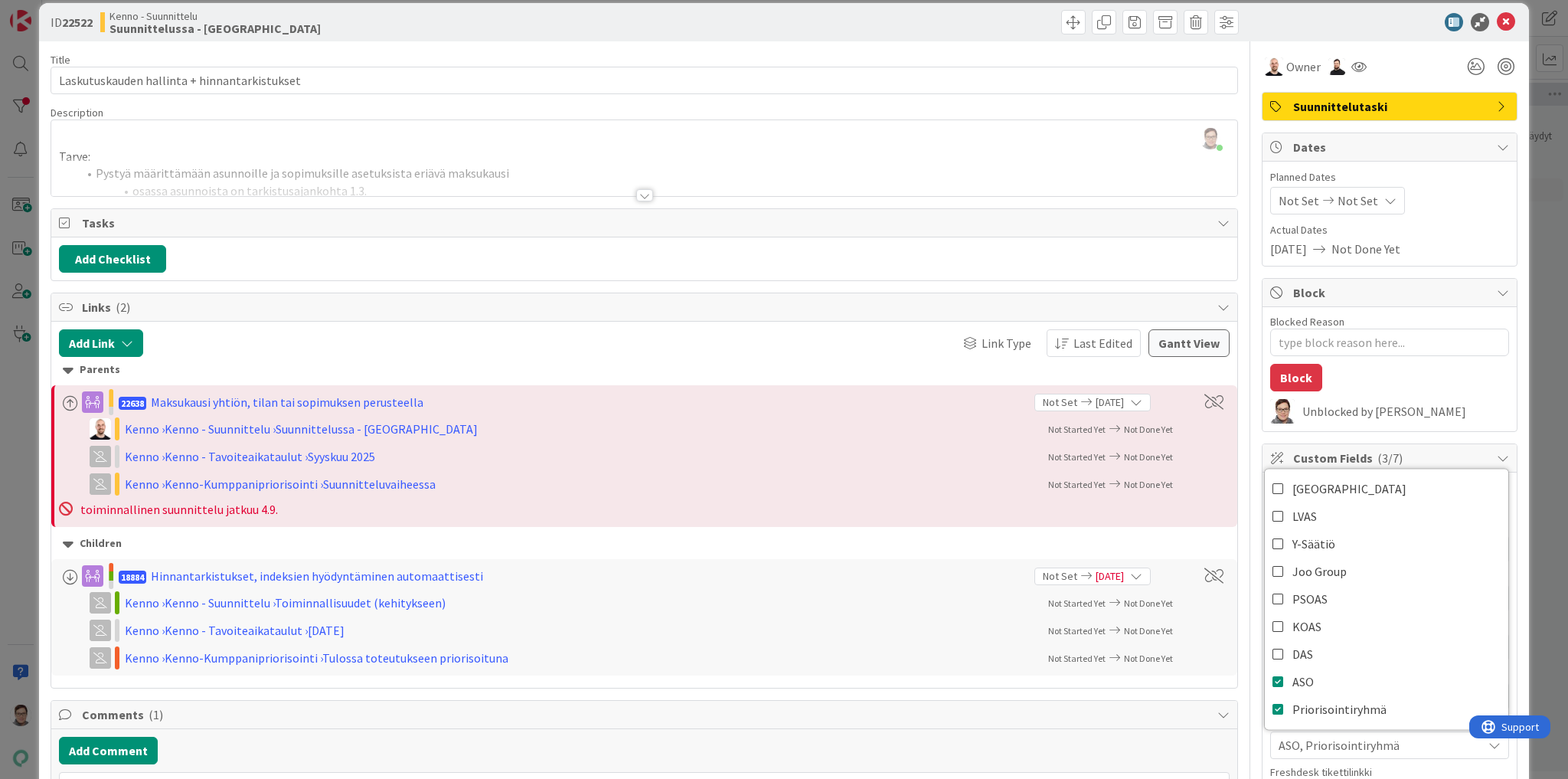
scroll to position [0, 0]
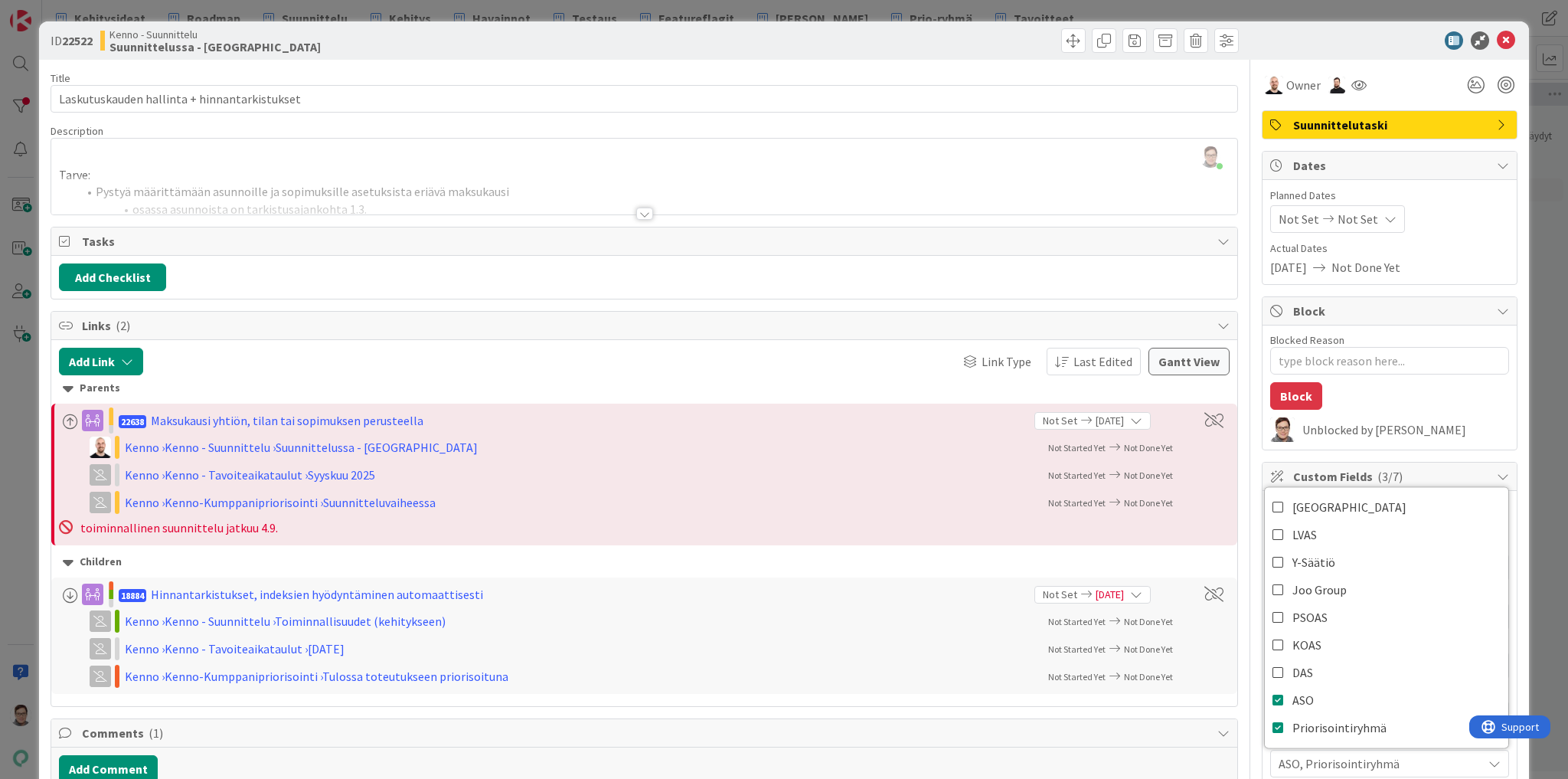
click at [978, 49] on div at bounding box center [944, 41] width 591 height 24
click at [1500, 39] on icon at bounding box center [1506, 41] width 19 height 19
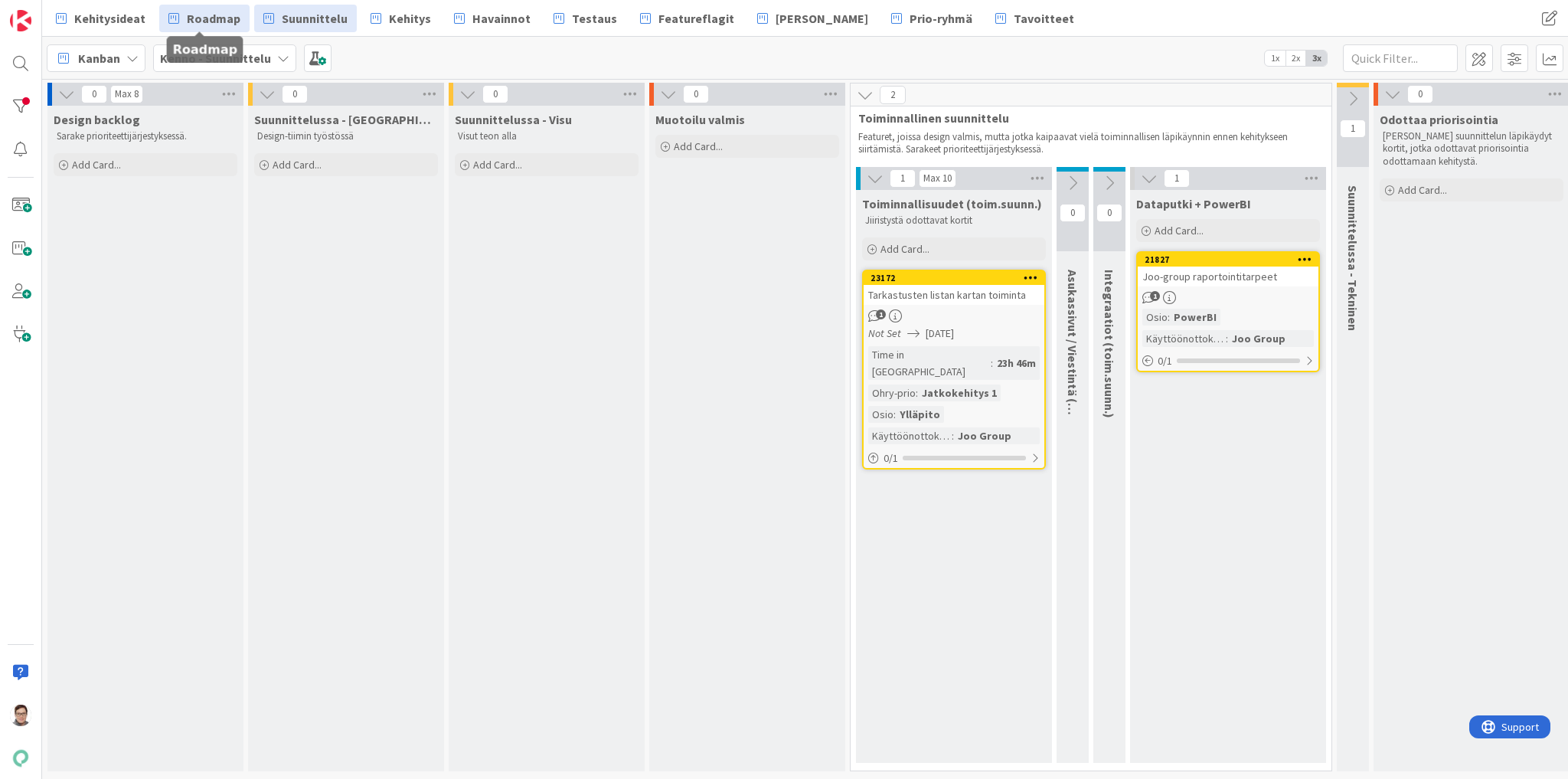
click at [214, 14] on span "Roadmap" at bounding box center [214, 18] width 54 height 19
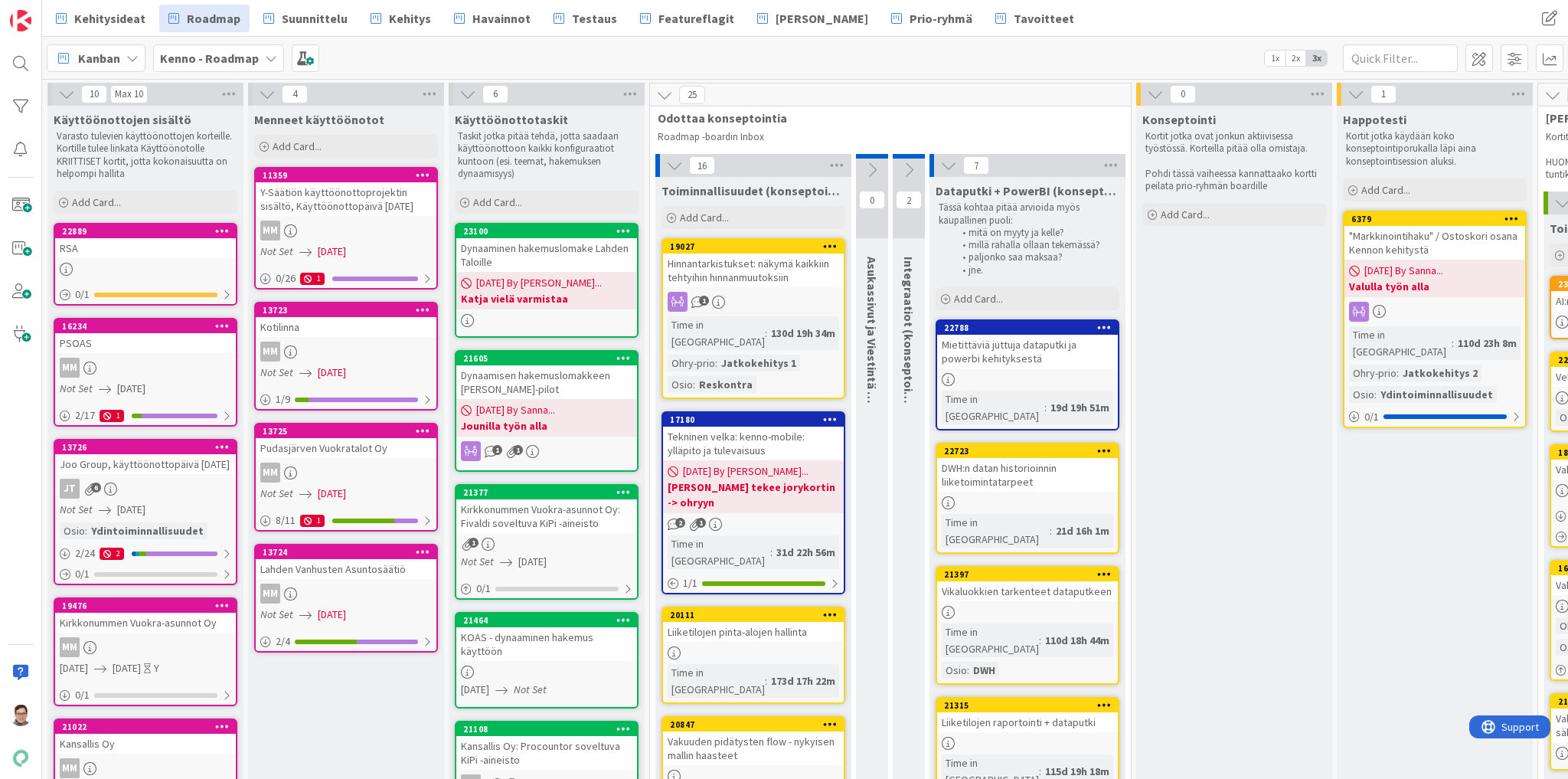
click at [130, 488] on link "13726 Joo Group, käyttöönottopäivä [DATE] JT 6 Not Set [DATE] Osio : Ydintoimin…" at bounding box center [146, 512] width 184 height 147
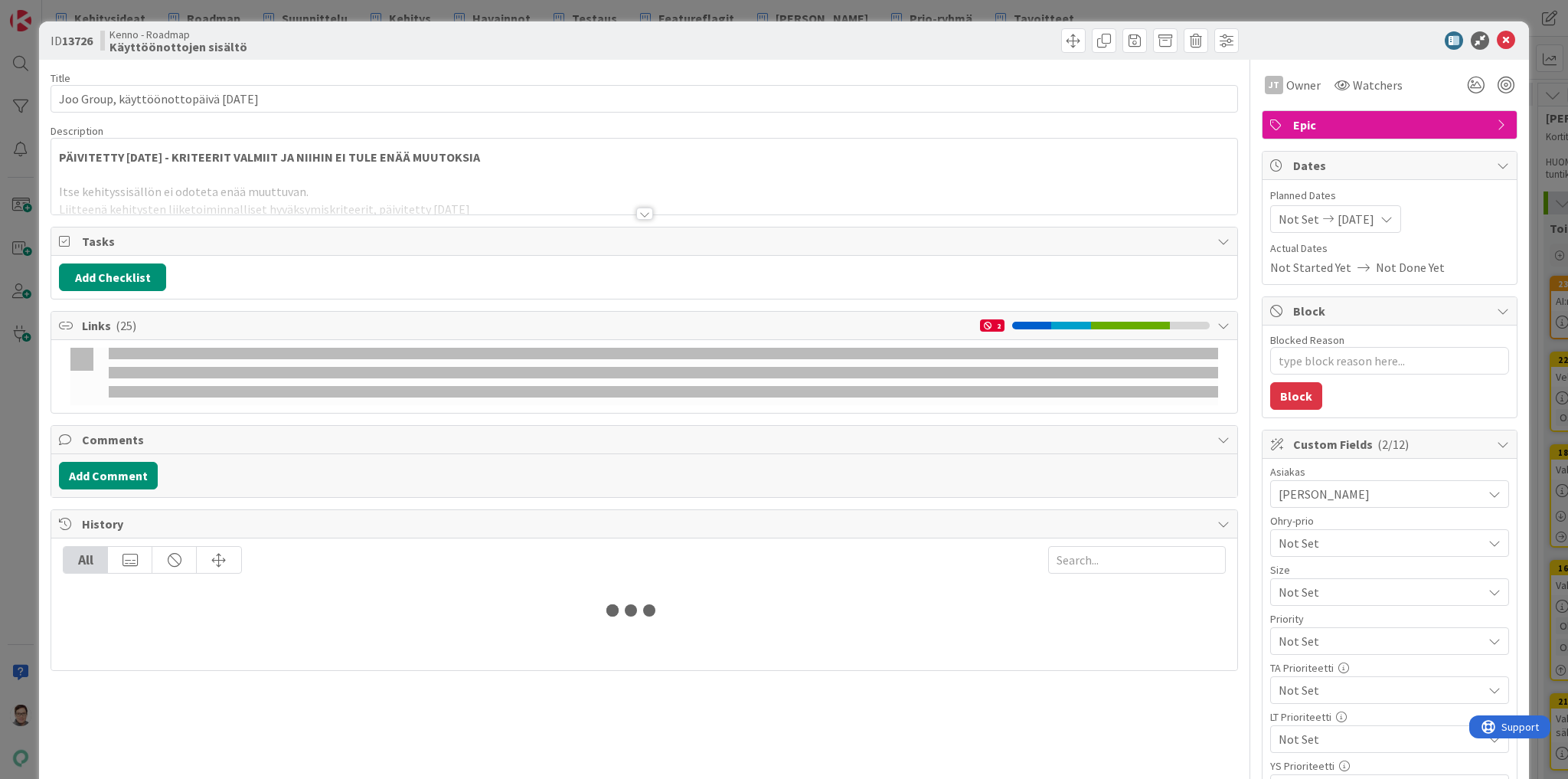
click at [636, 208] on div at bounding box center [644, 213] width 17 height 12
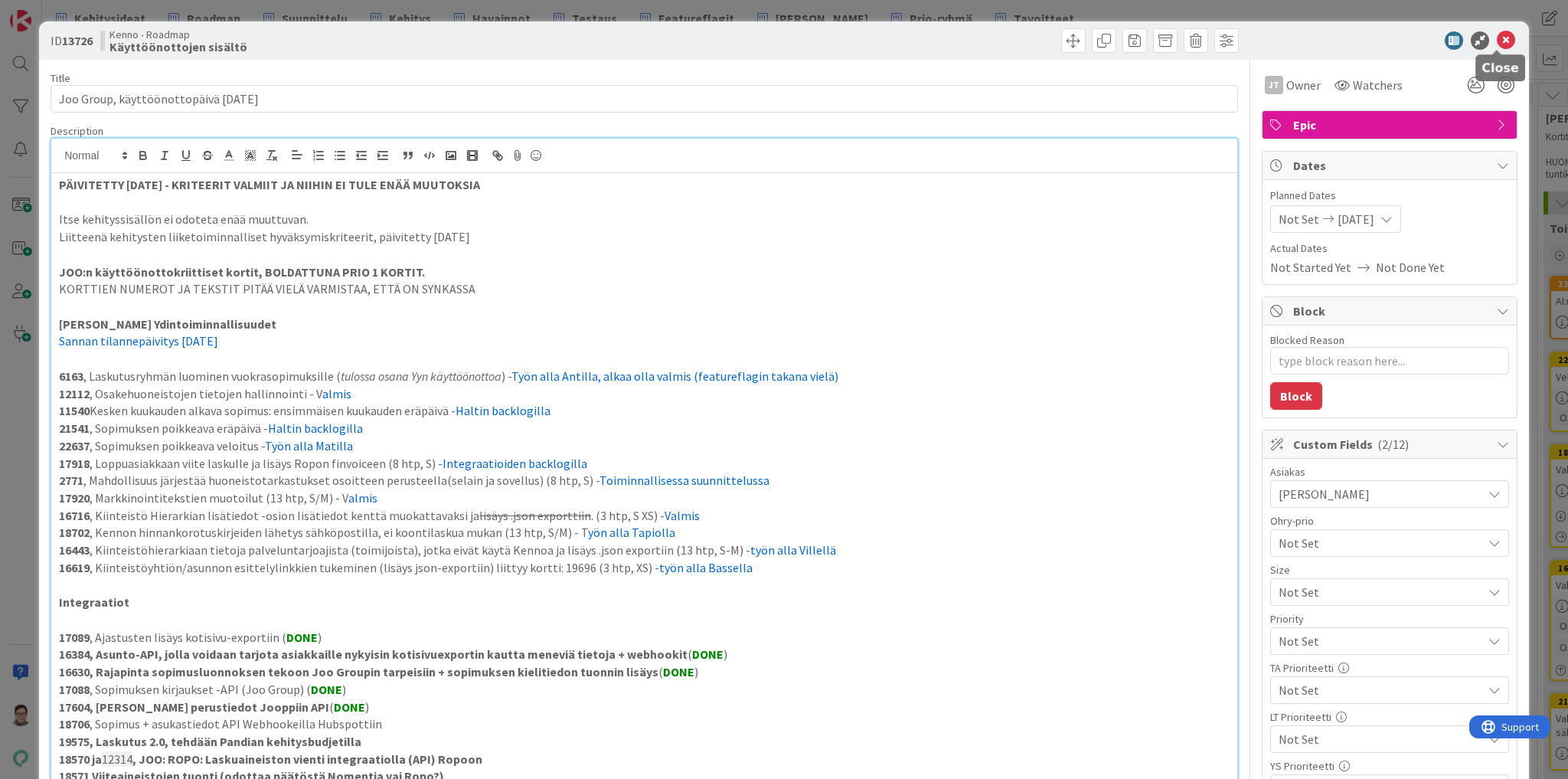
click at [1497, 42] on icon at bounding box center [1506, 41] width 19 height 19
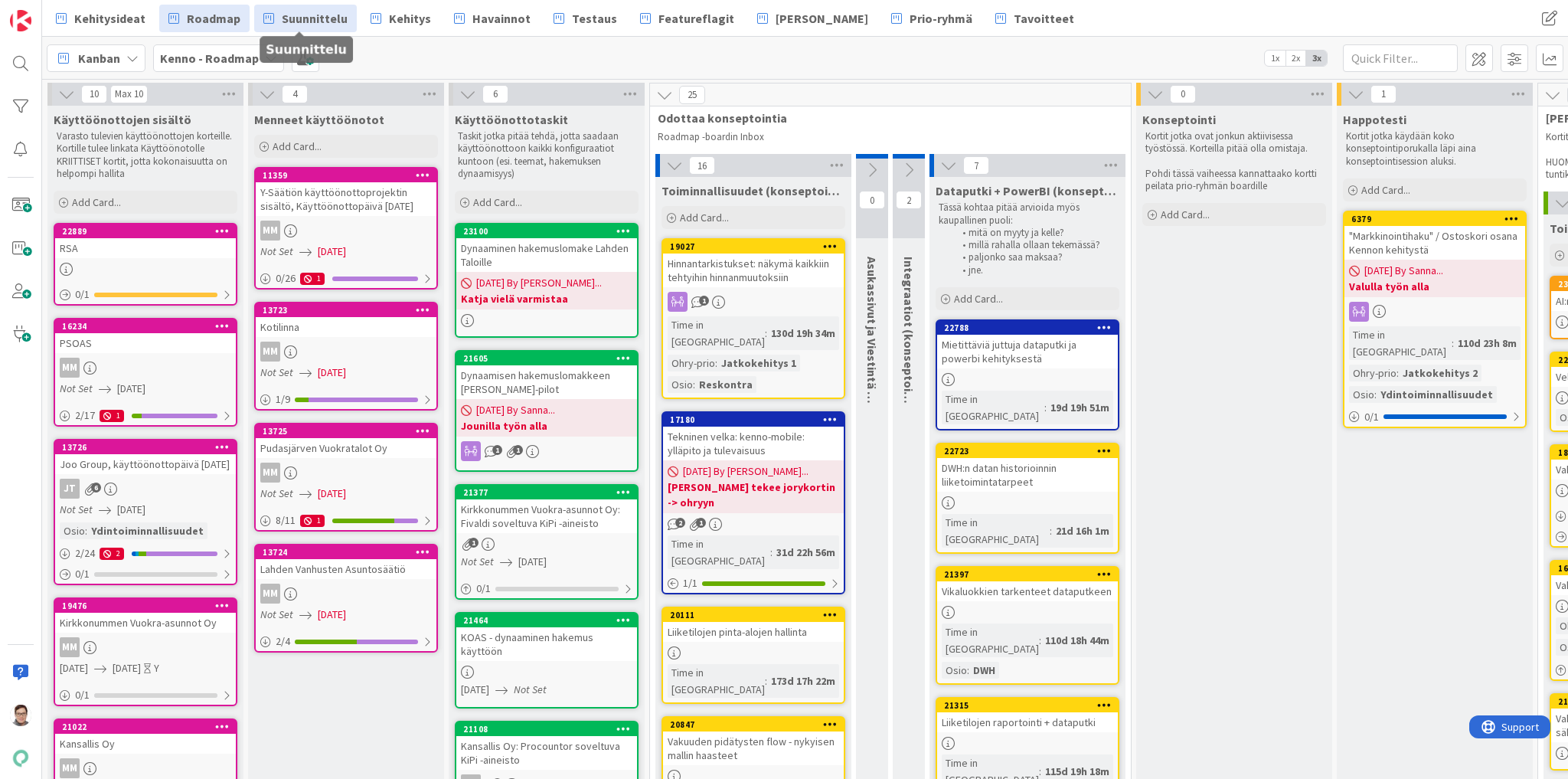
click at [316, 25] on span "Suunnittelu" at bounding box center [314, 18] width 66 height 19
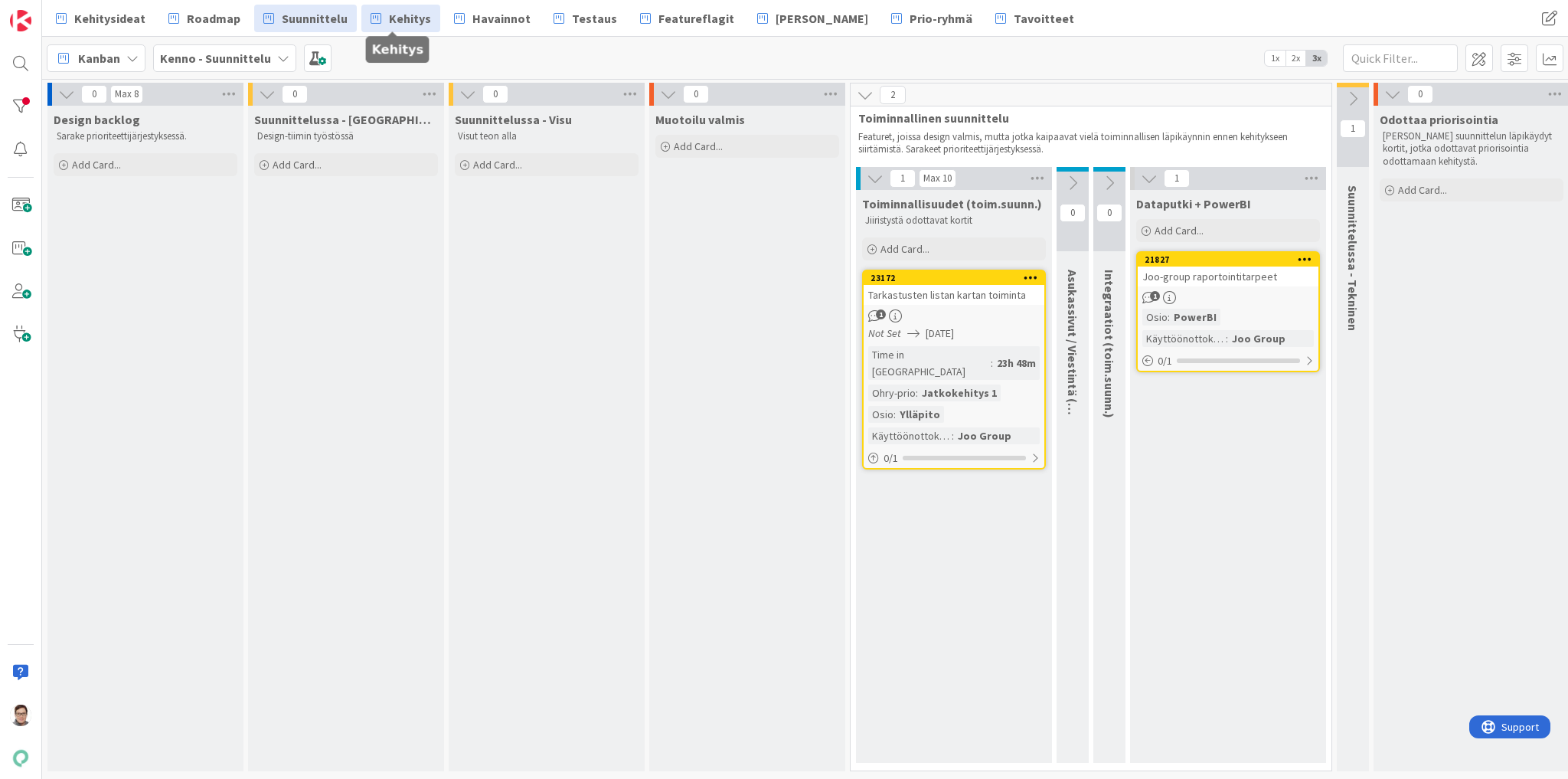
click at [403, 18] on span "Kehitys" at bounding box center [410, 18] width 42 height 19
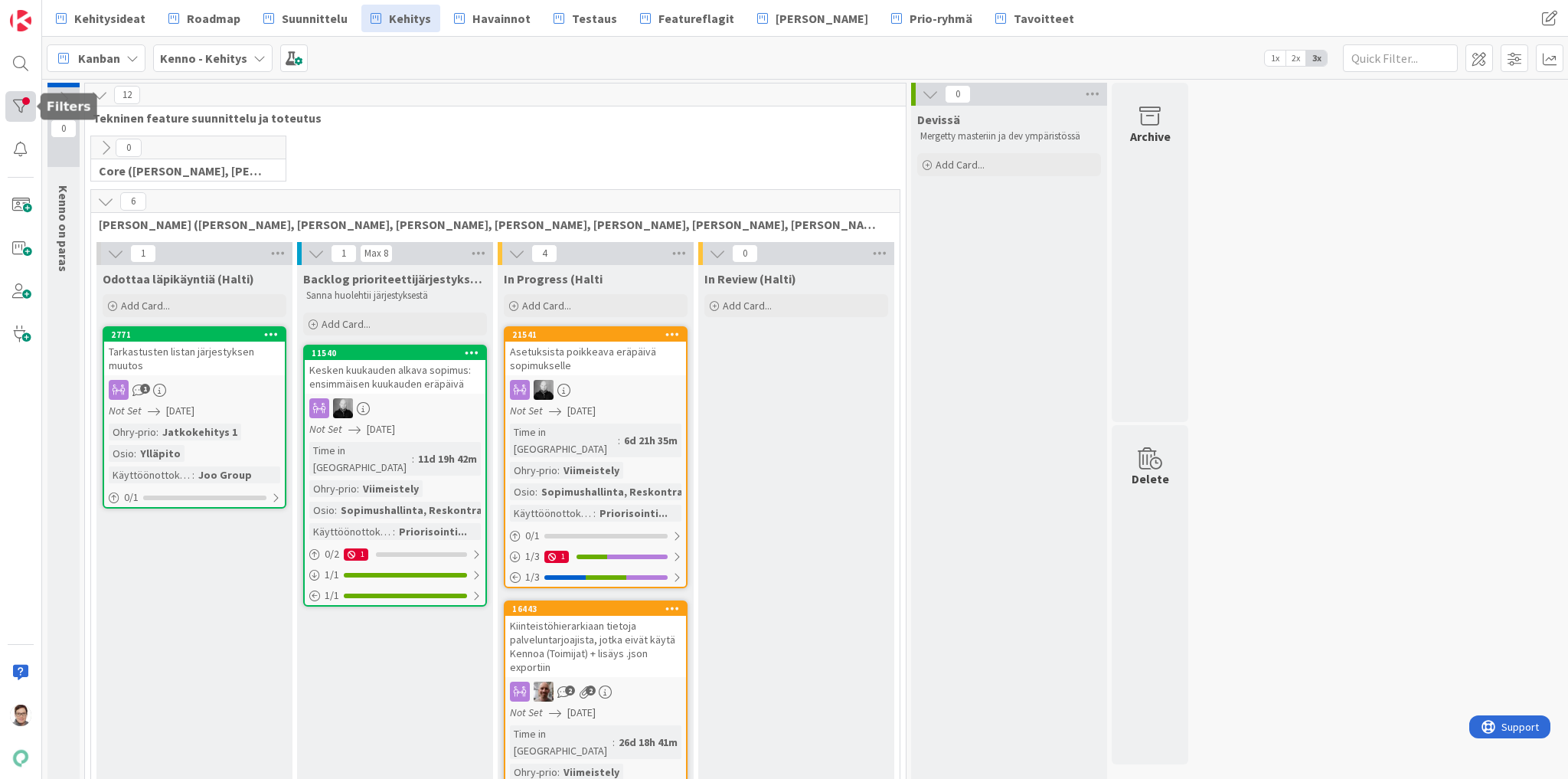
click at [20, 102] on div at bounding box center [21, 107] width 31 height 31
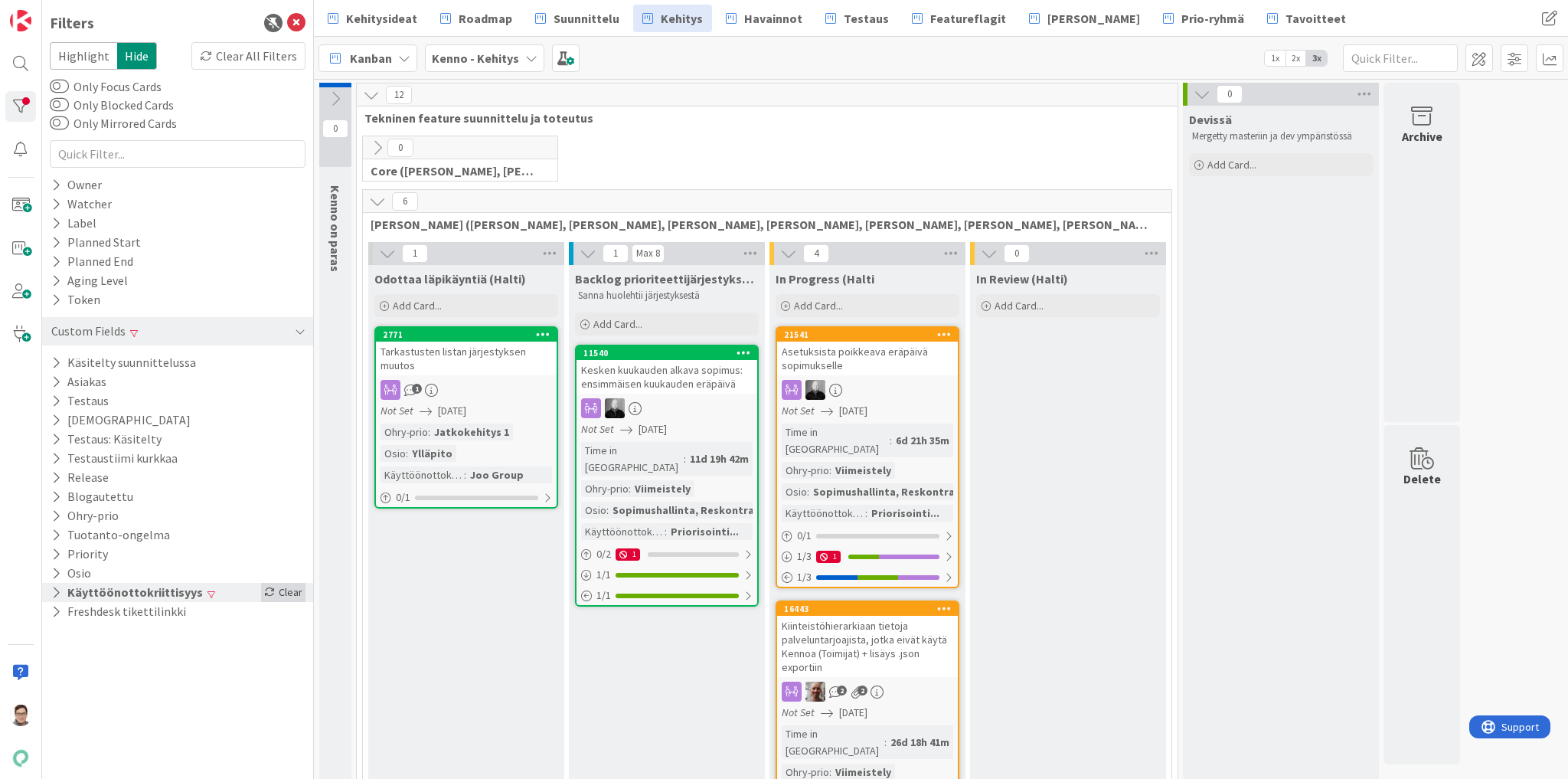
click at [285, 587] on div "Clear" at bounding box center [283, 593] width 45 height 20
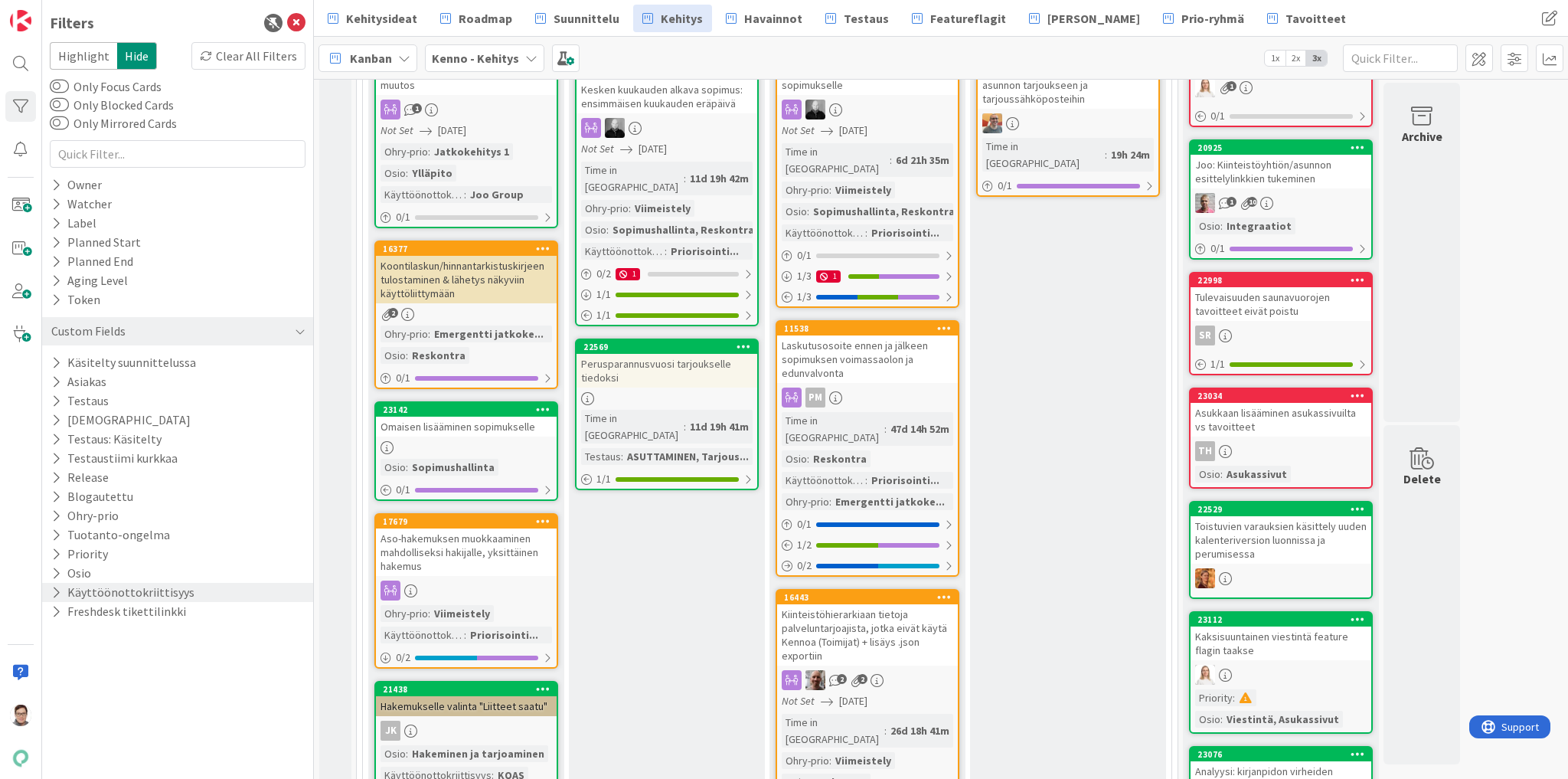
scroll to position [245, 0]
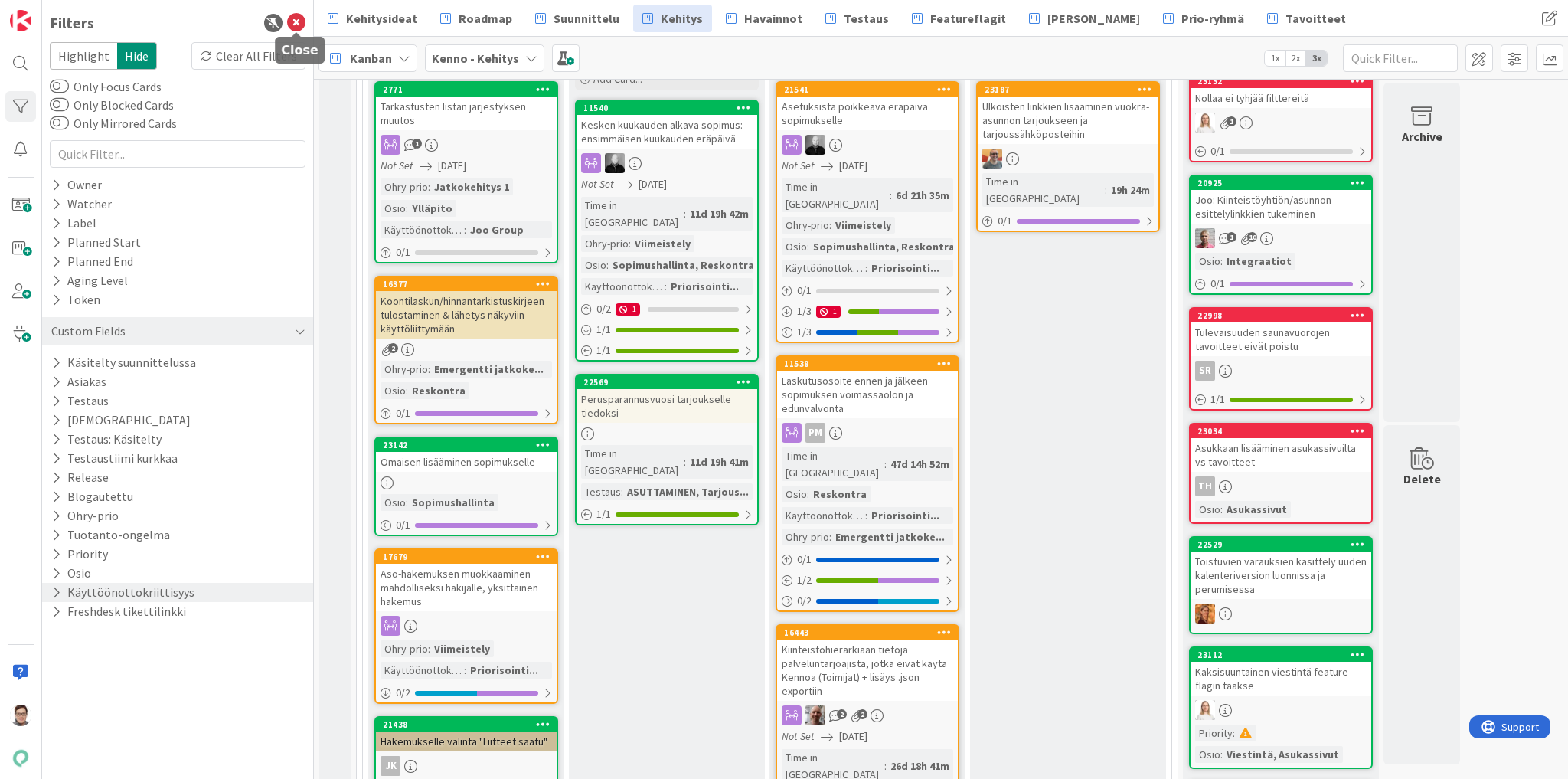
click at [294, 19] on icon at bounding box center [296, 23] width 19 height 19
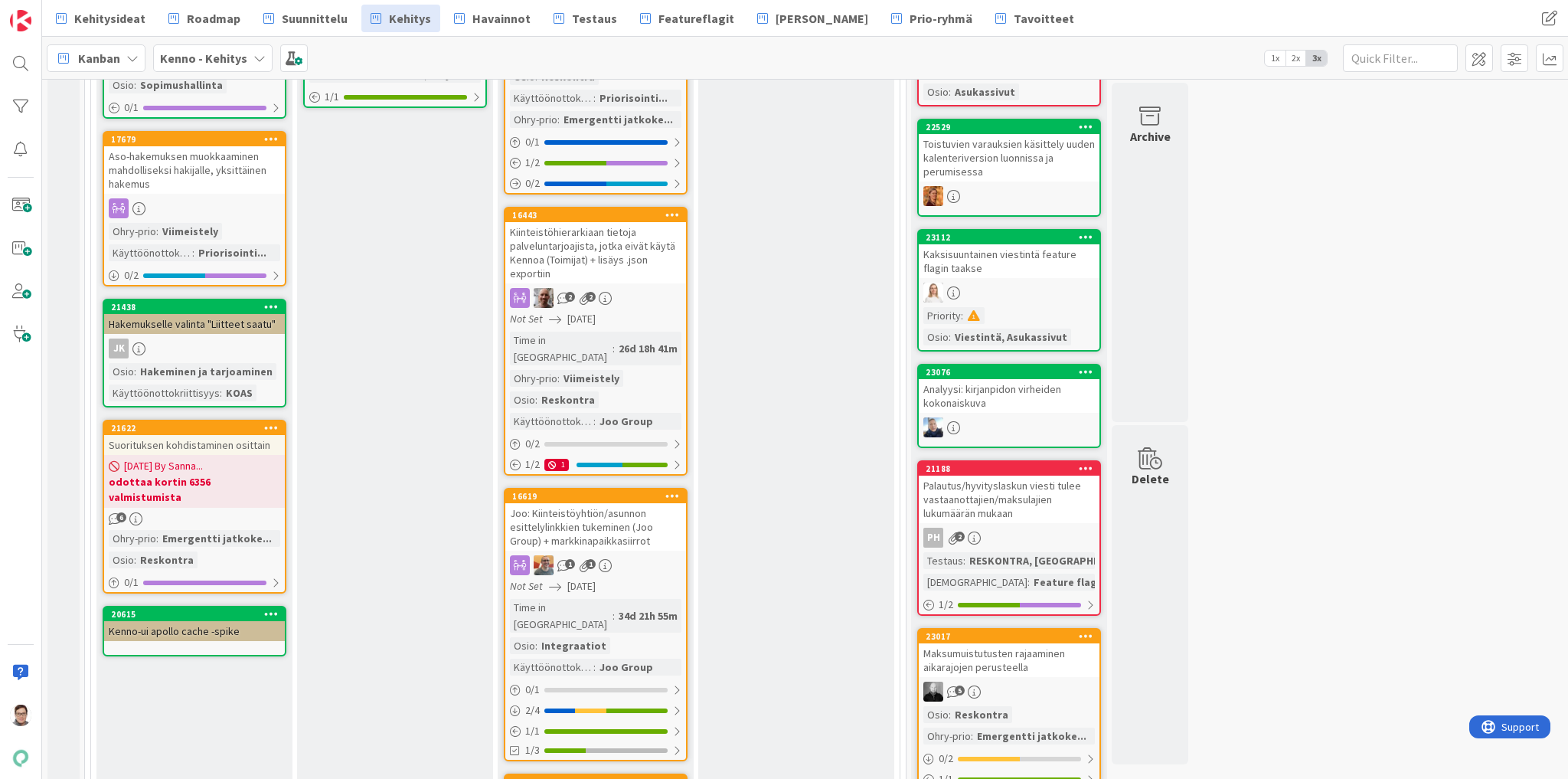
scroll to position [674, 0]
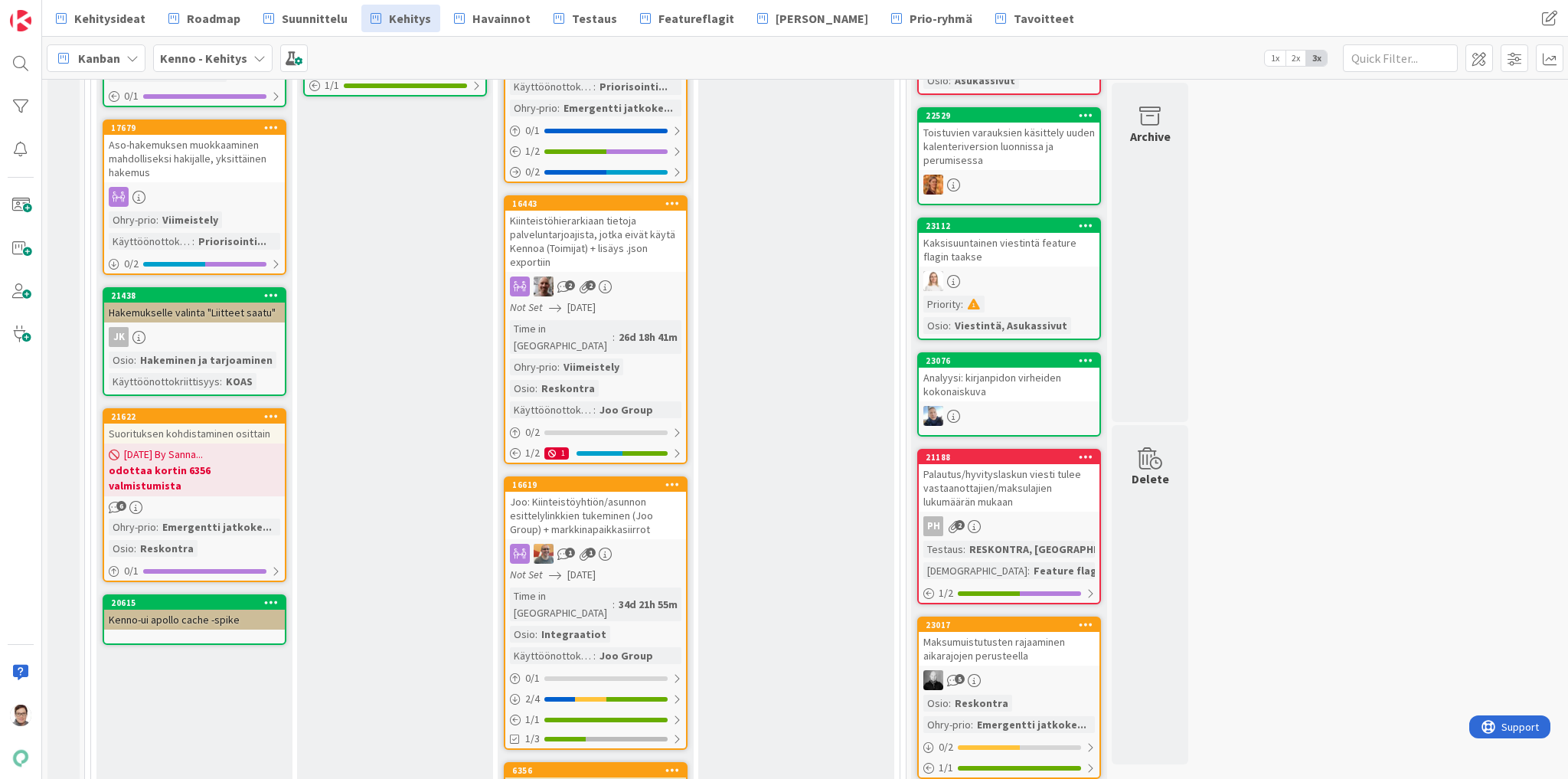
click at [587, 492] on div "Joo: Kiinteistöyhtiön/asunnon esittelylinkkien tukeminen (Joo Group) + markkina…" at bounding box center [596, 515] width 181 height 47
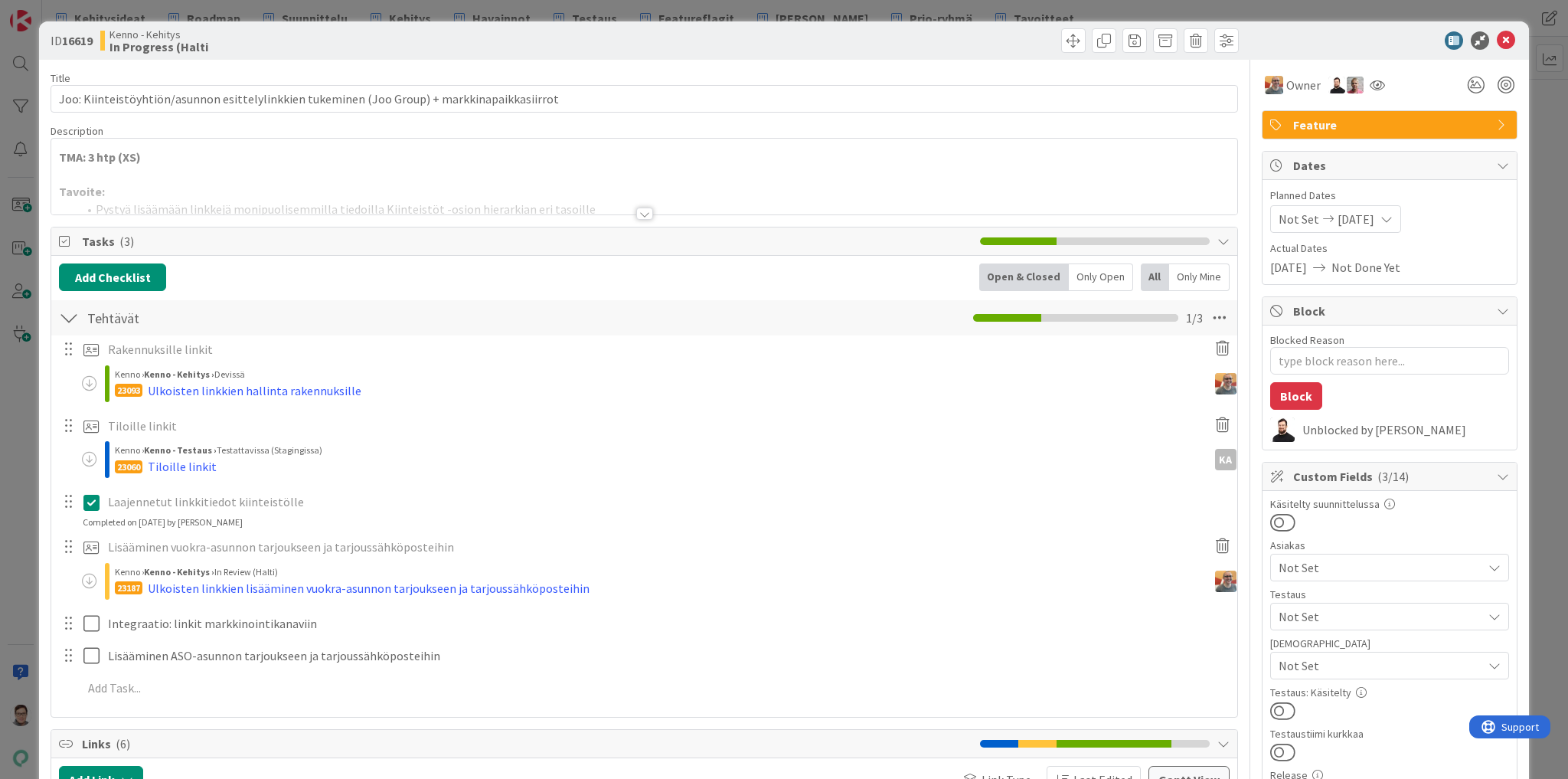
click at [636, 211] on div at bounding box center [644, 213] width 17 height 12
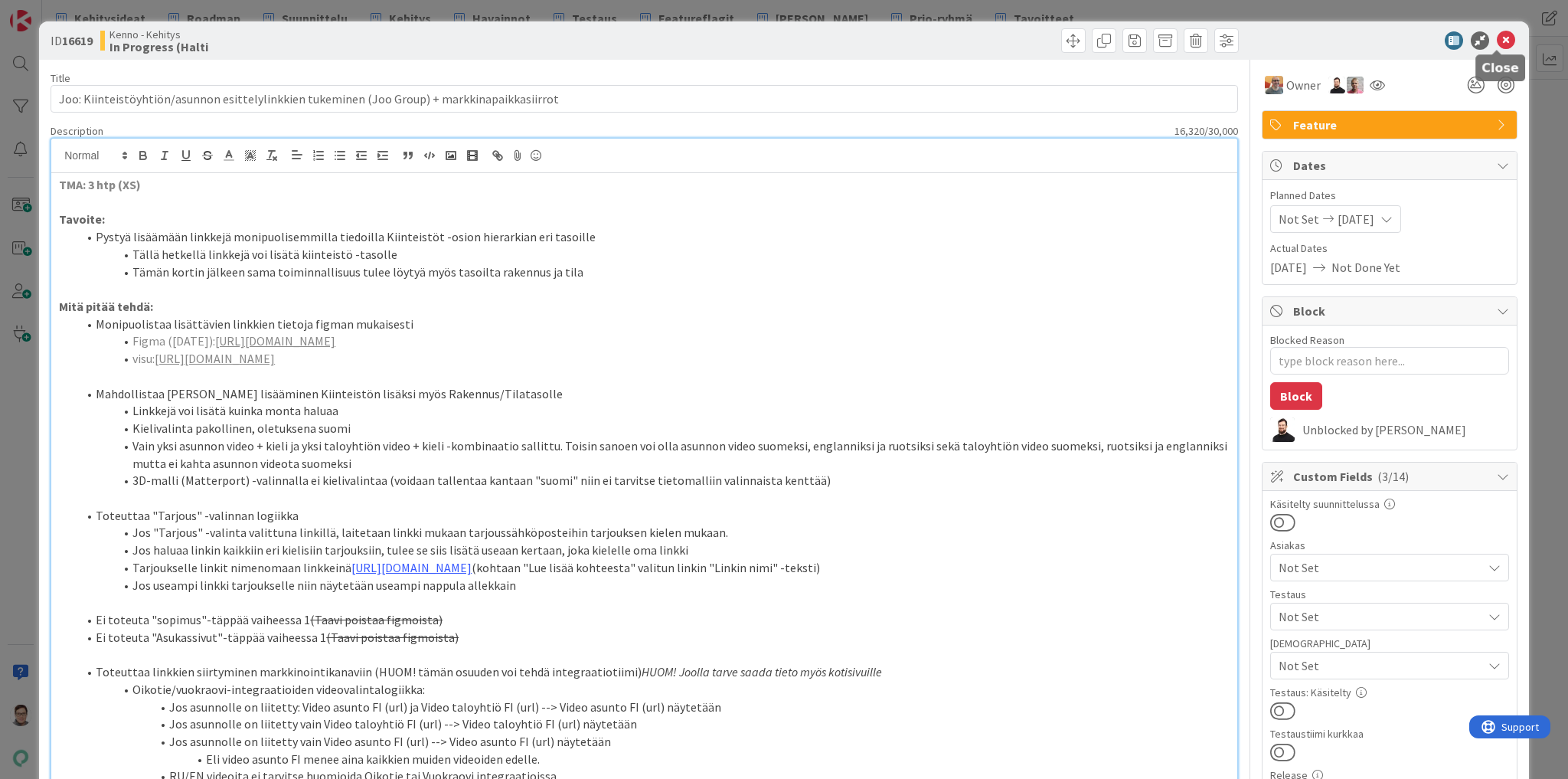
click at [1499, 37] on icon at bounding box center [1506, 41] width 19 height 19
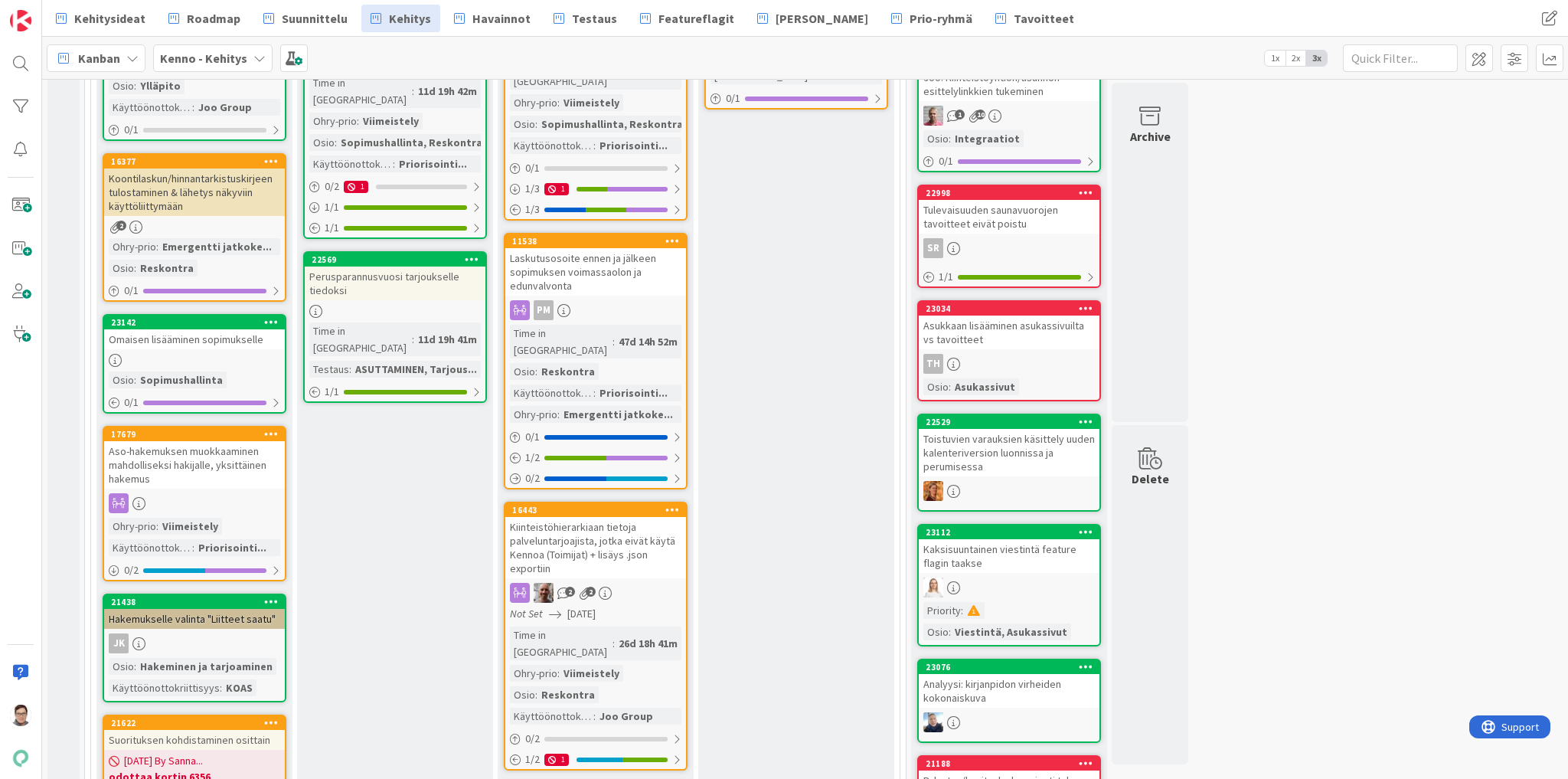
scroll to position [429, 0]
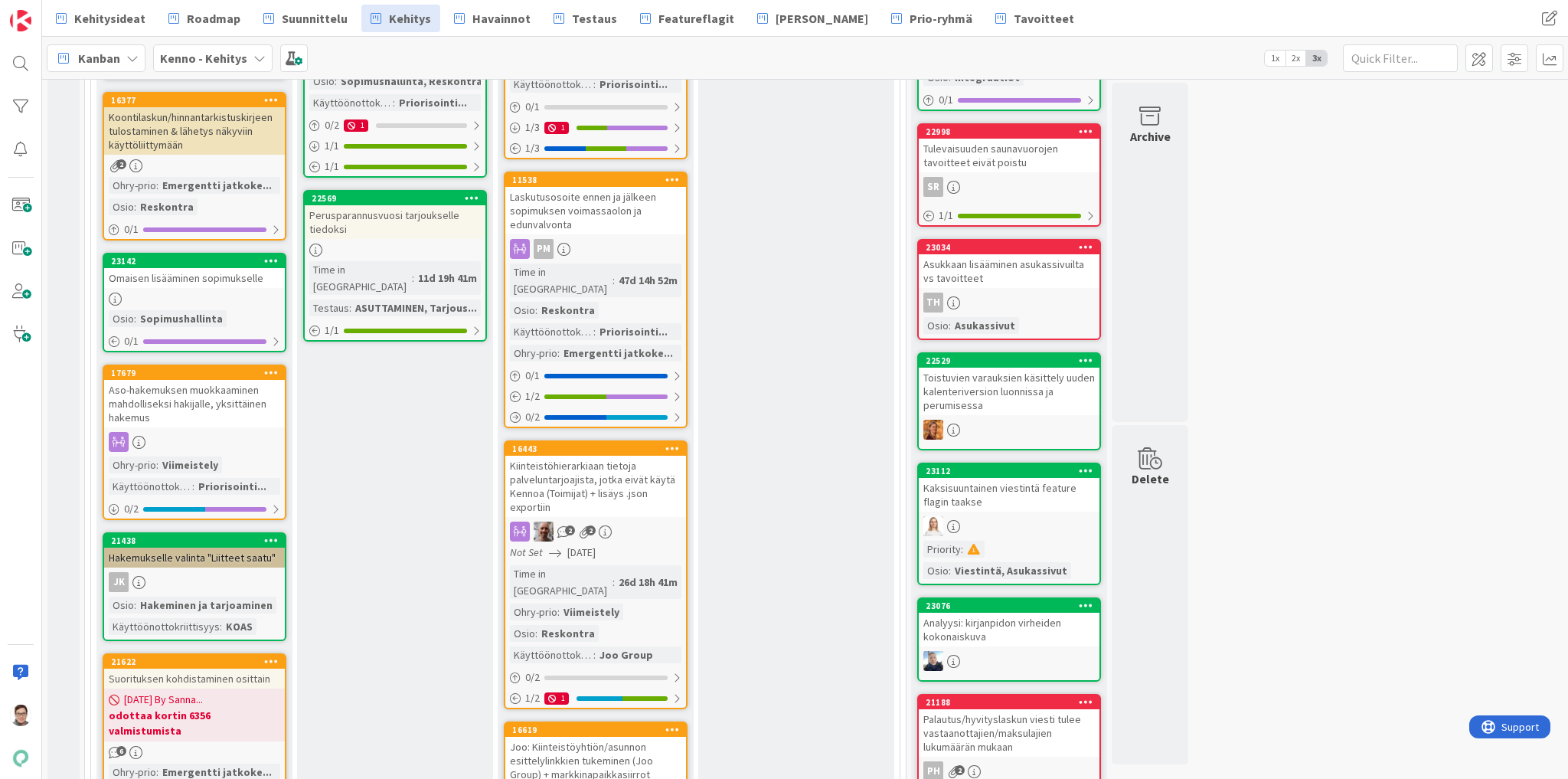
click at [591, 456] on div "Kiinteistöhierarkiaan tietoja palveluntarjoajista, jotka eivät käytä Kennoa (To…" at bounding box center [596, 486] width 181 height 61
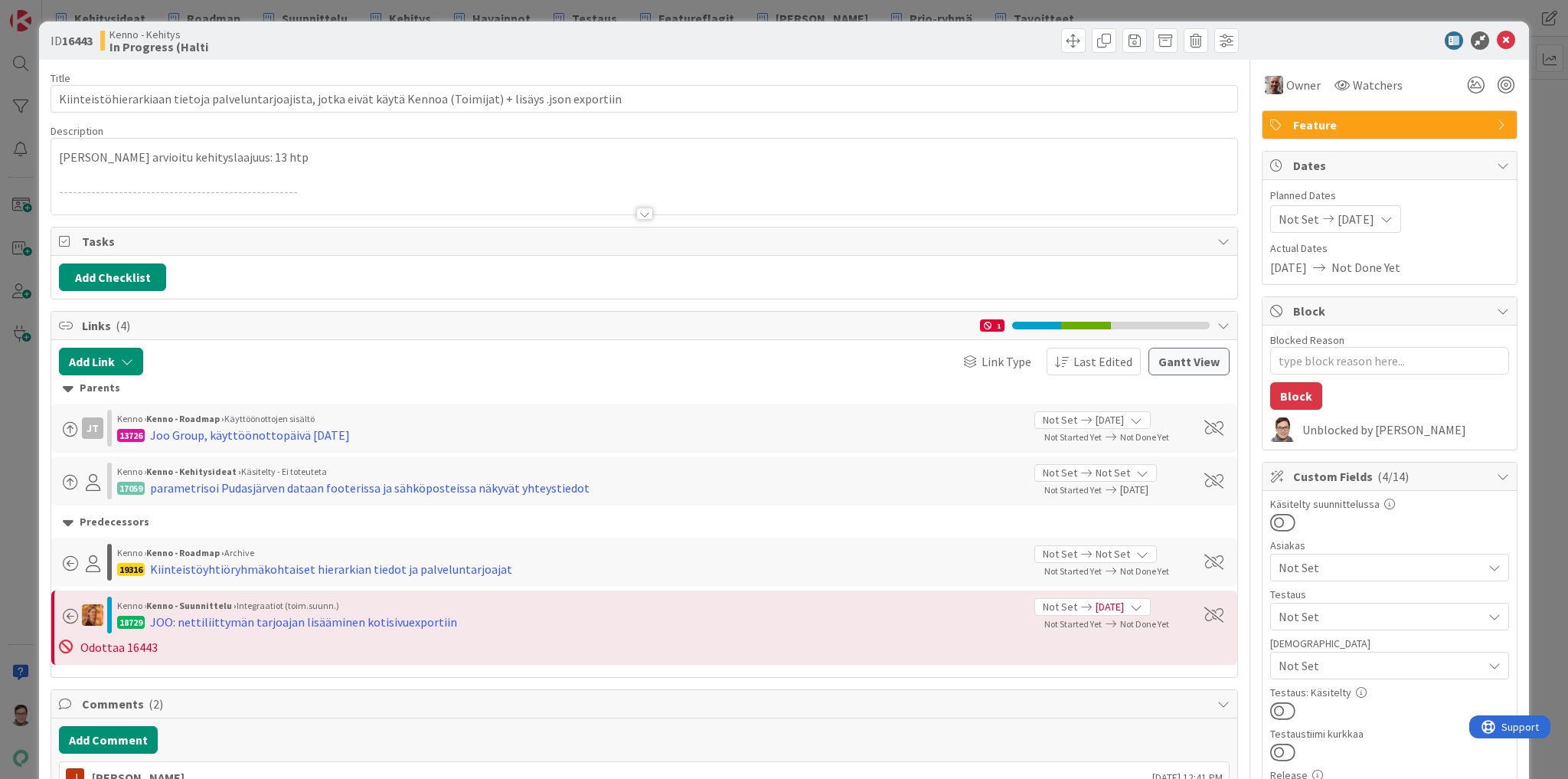
click at [640, 212] on div at bounding box center [644, 213] width 17 height 12
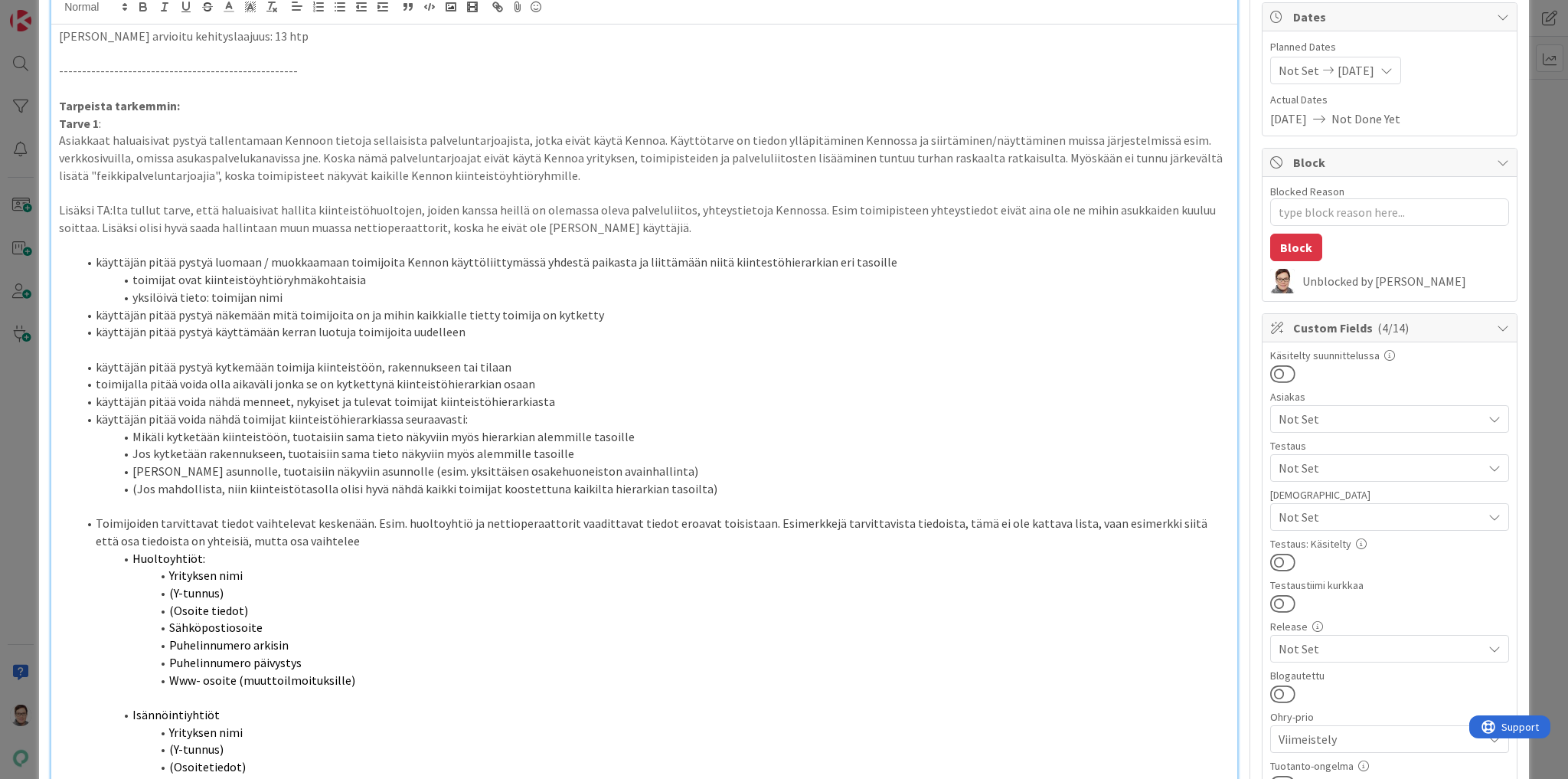
scroll to position [184, 0]
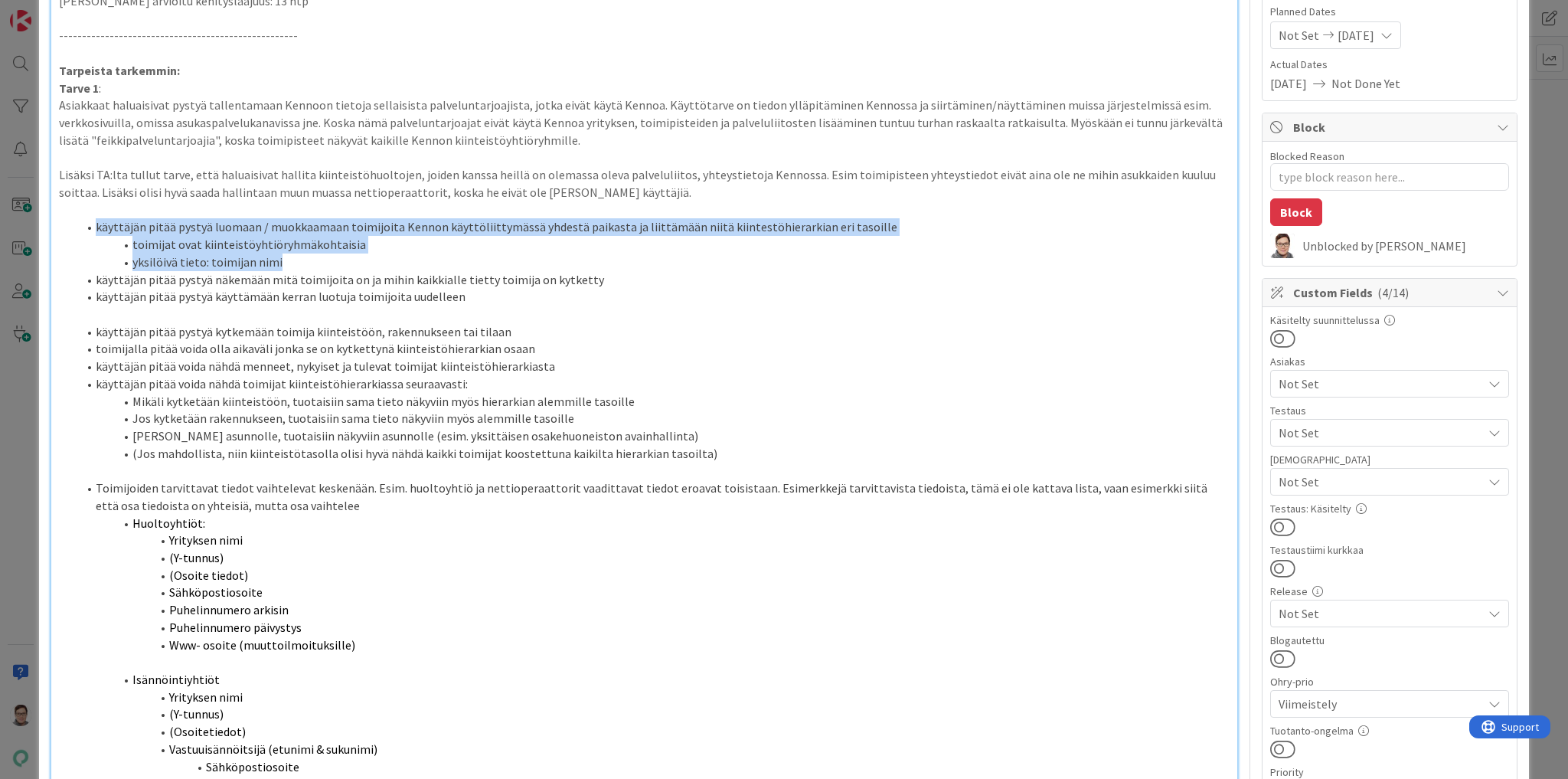
drag, startPoint x: 95, startPoint y: 225, endPoint x: 853, endPoint y: 254, distance: 758.6
click at [853, 254] on ol "käyttäjän pitää pystyä luomaan / muokkaamaan toimijoita Kennon käyttöliittymäss…" at bounding box center [644, 261] width 1171 height 87
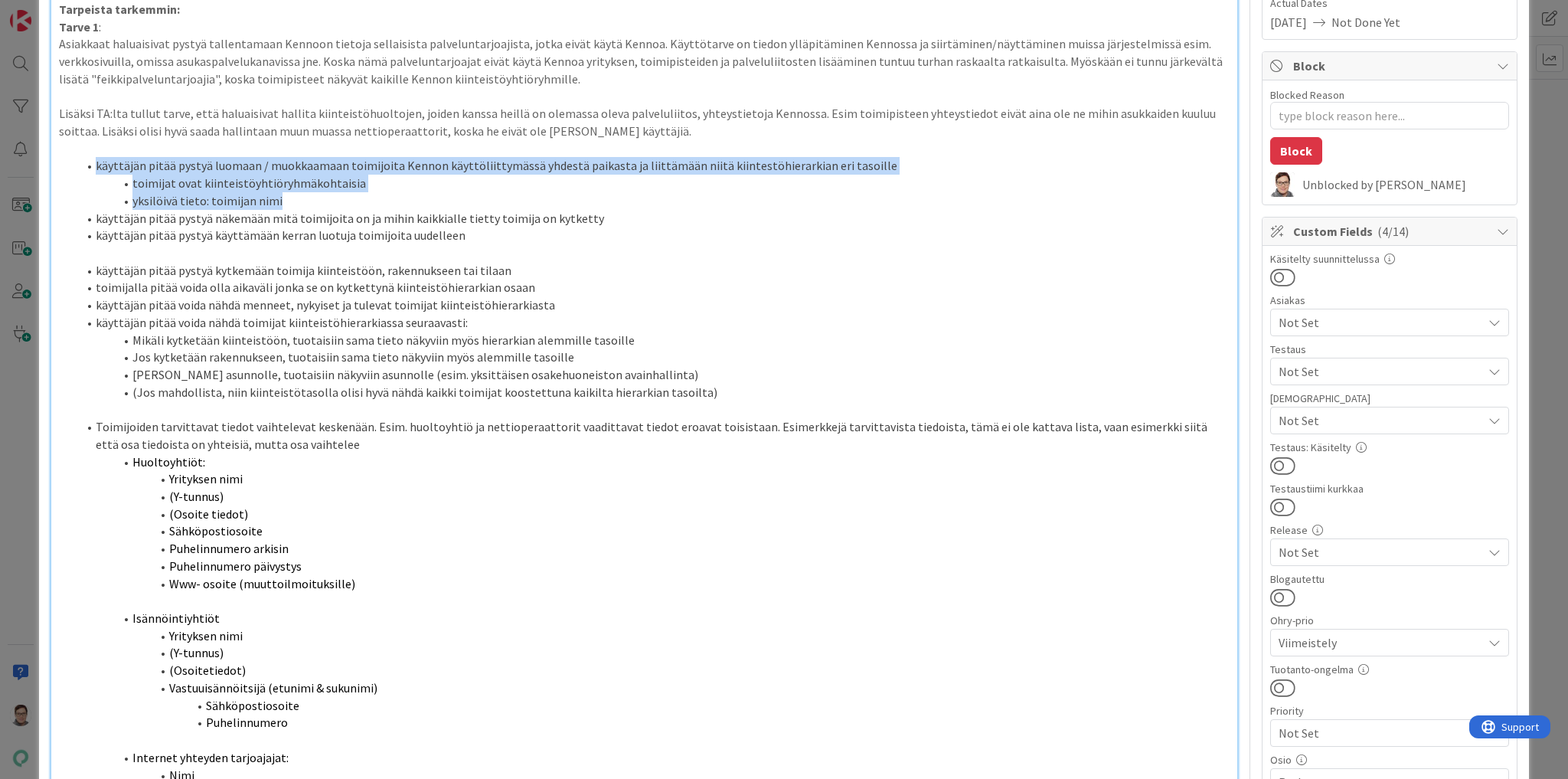
scroll to position [245, 0]
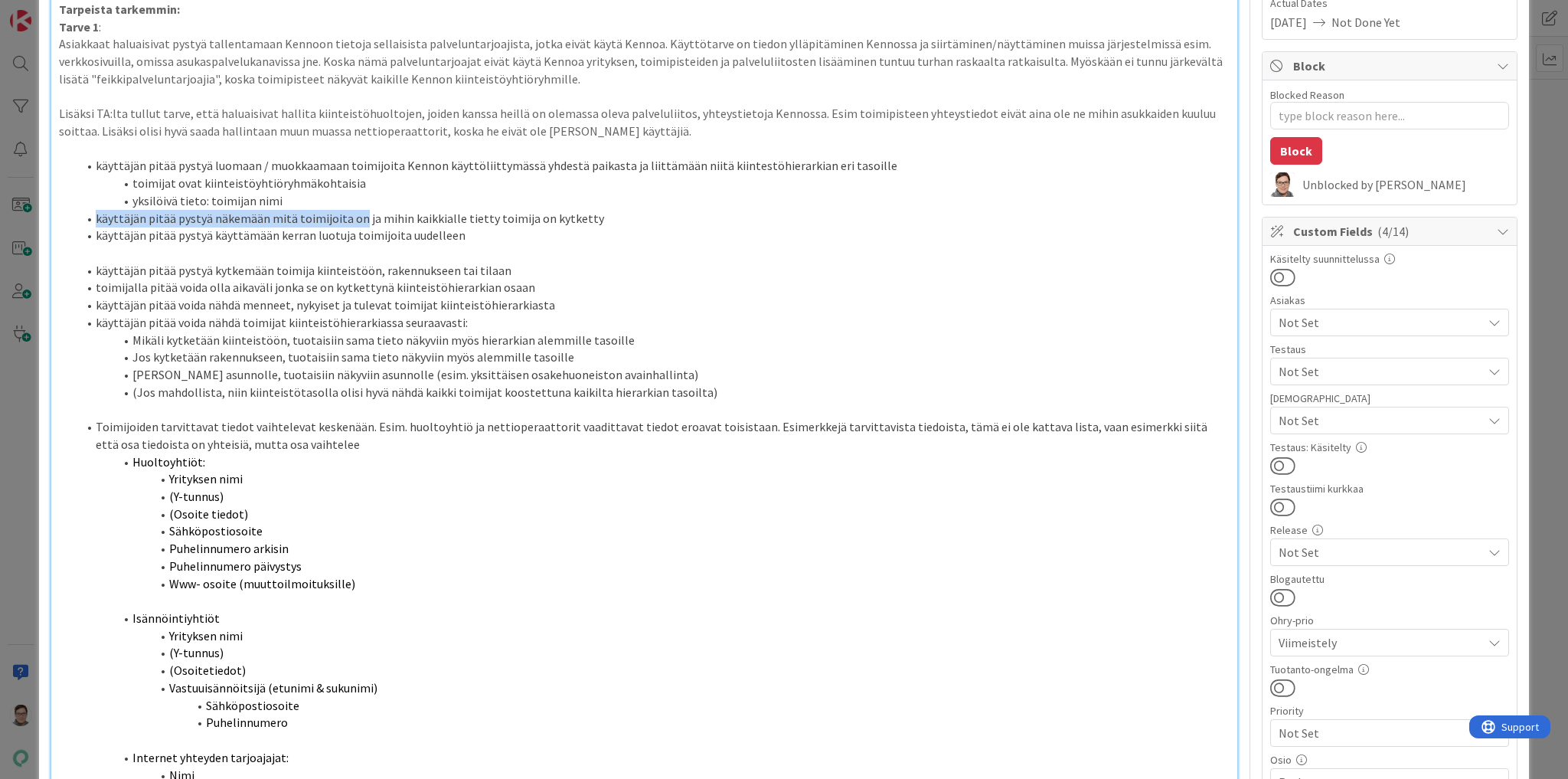
drag, startPoint x: 97, startPoint y: 217, endPoint x: 358, endPoint y: 210, distance: 261.1
click at [358, 210] on li "käyttäjän pitää pystyä näkemään mitä toimijoita on ja mihin kaikkialle tietty t…" at bounding box center [653, 219] width 1152 height 18
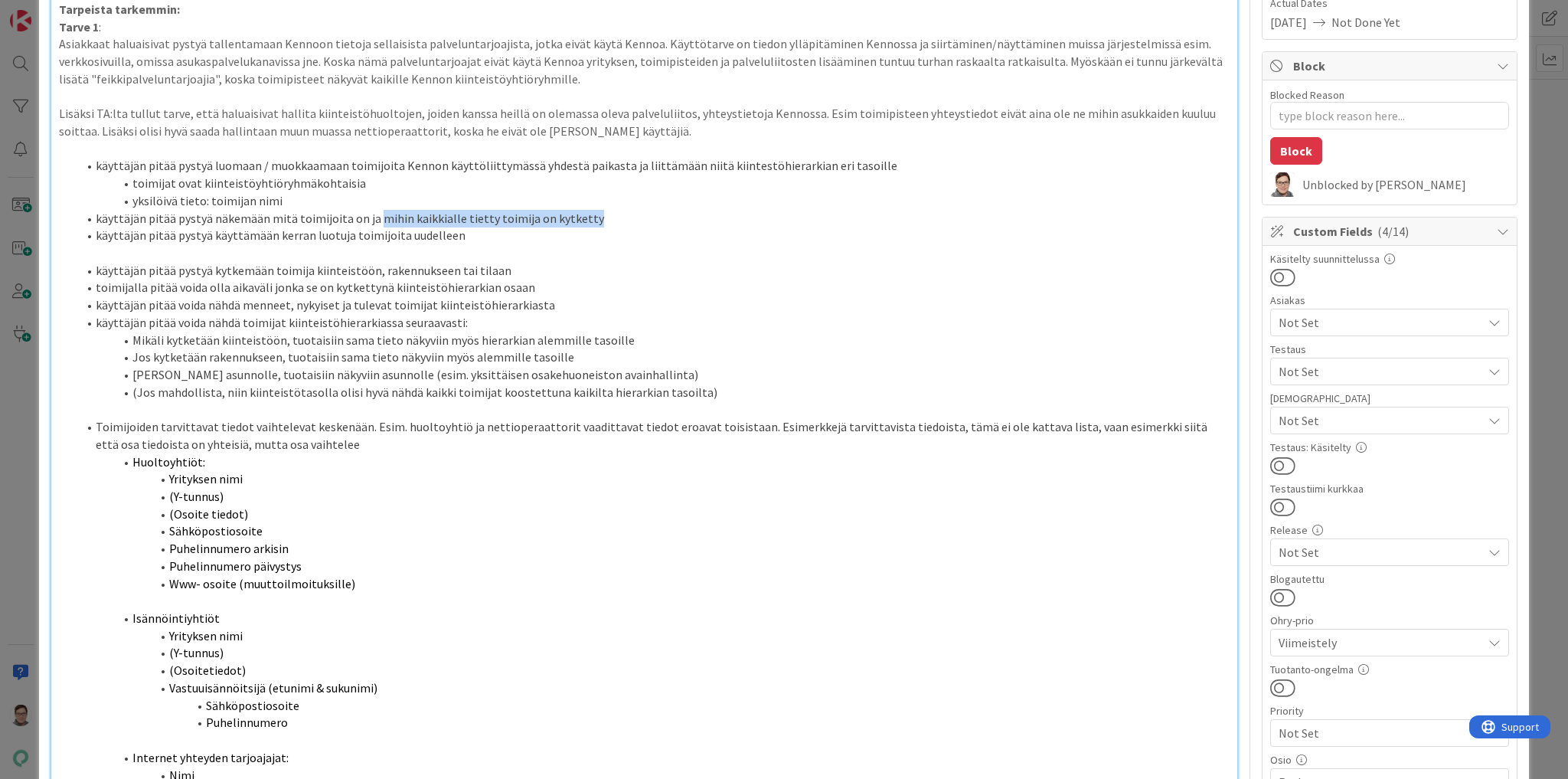
drag, startPoint x: 372, startPoint y: 214, endPoint x: 582, endPoint y: 217, distance: 210.0
click at [582, 217] on li "käyttäjän pitää pystyä näkemään mitä toimijoita on ja mihin kaikkialle tietty t…" at bounding box center [653, 219] width 1152 height 18
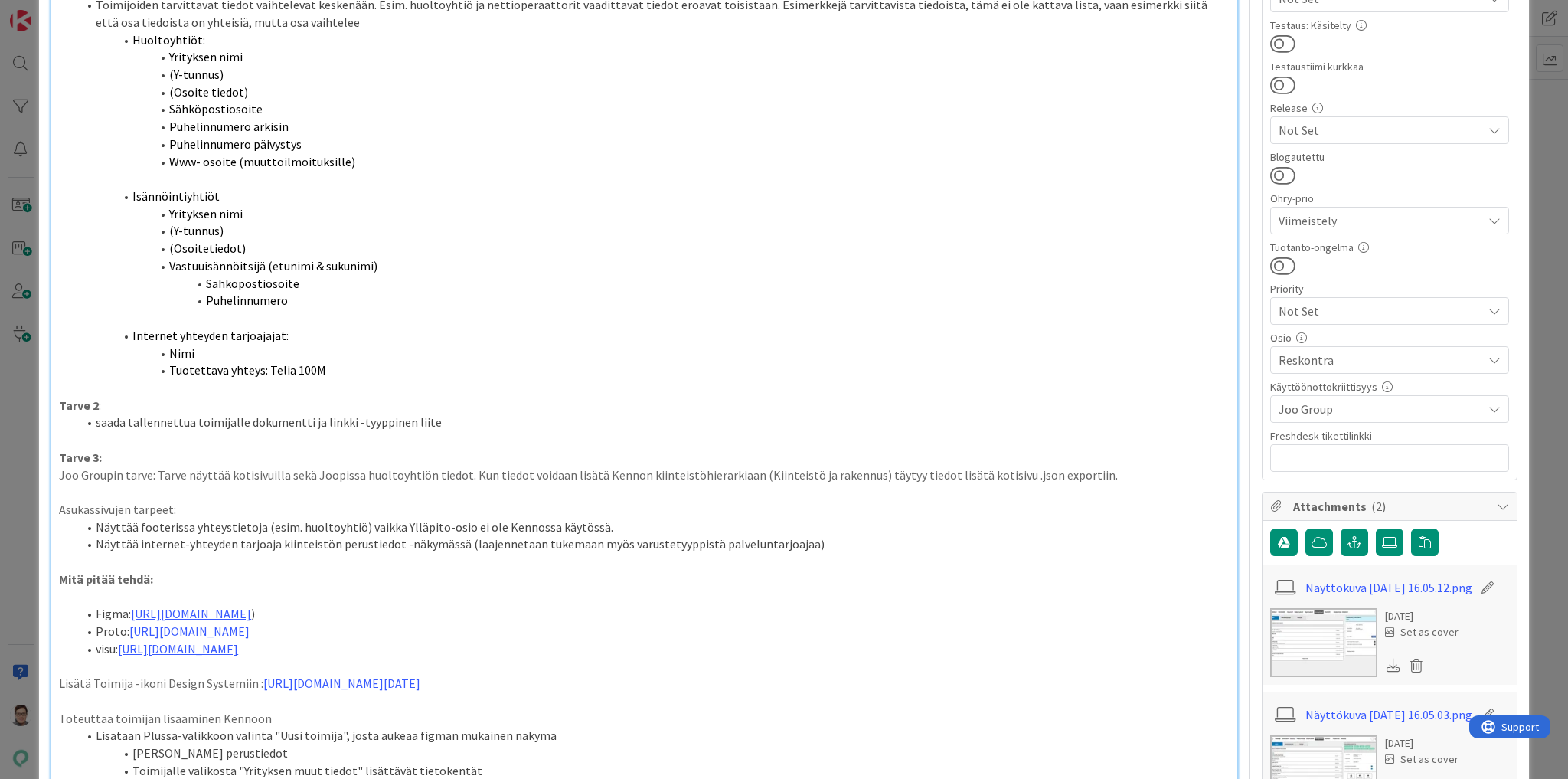
scroll to position [674, 0]
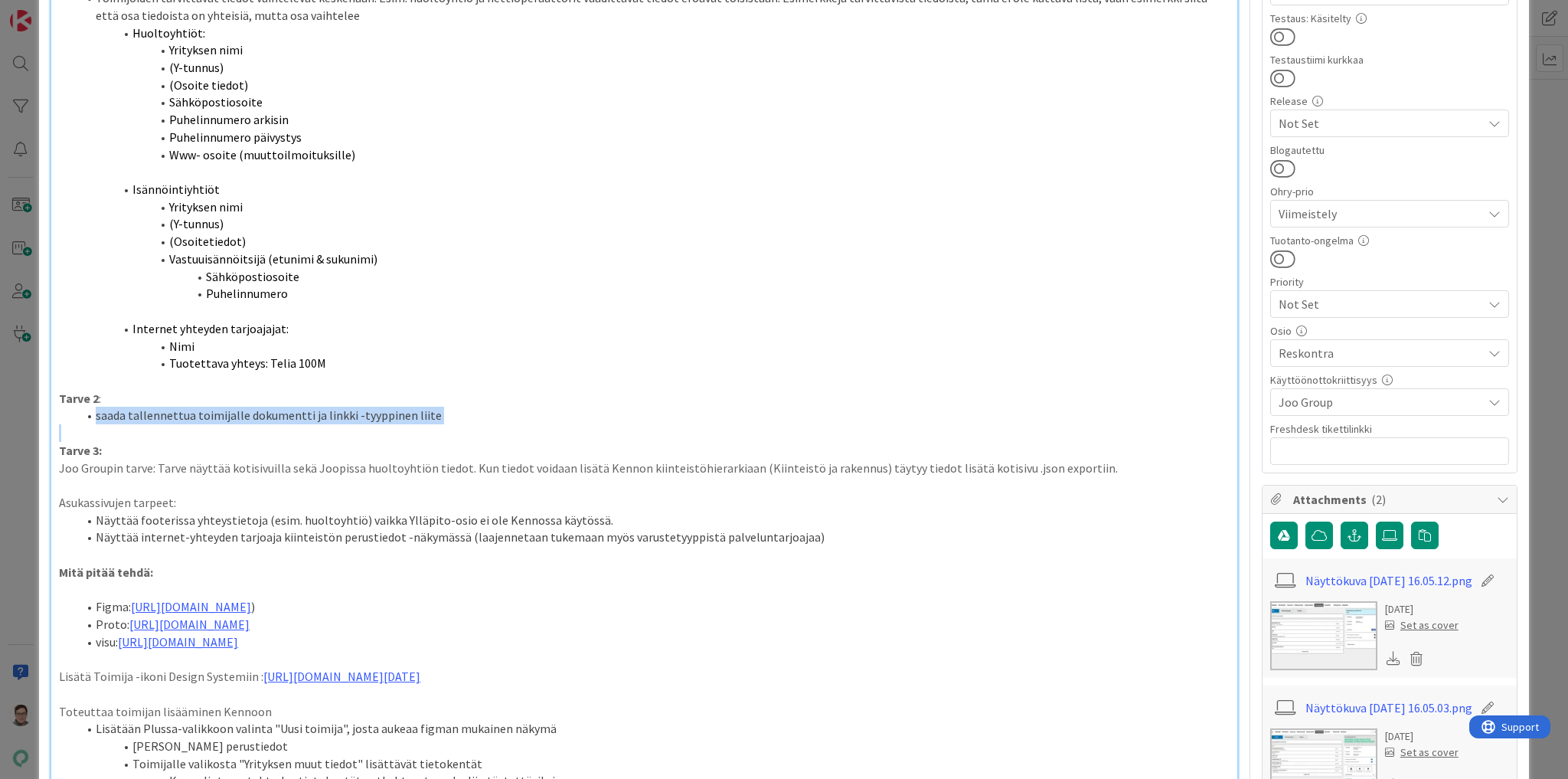
drag, startPoint x: 91, startPoint y: 417, endPoint x: 448, endPoint y: 425, distance: 357.1
click at [448, 425] on div "Joolle arvioitu kehityslaajuus: 13 htp ----------------------------------------…" at bounding box center [644, 727] width 1186 height 2455
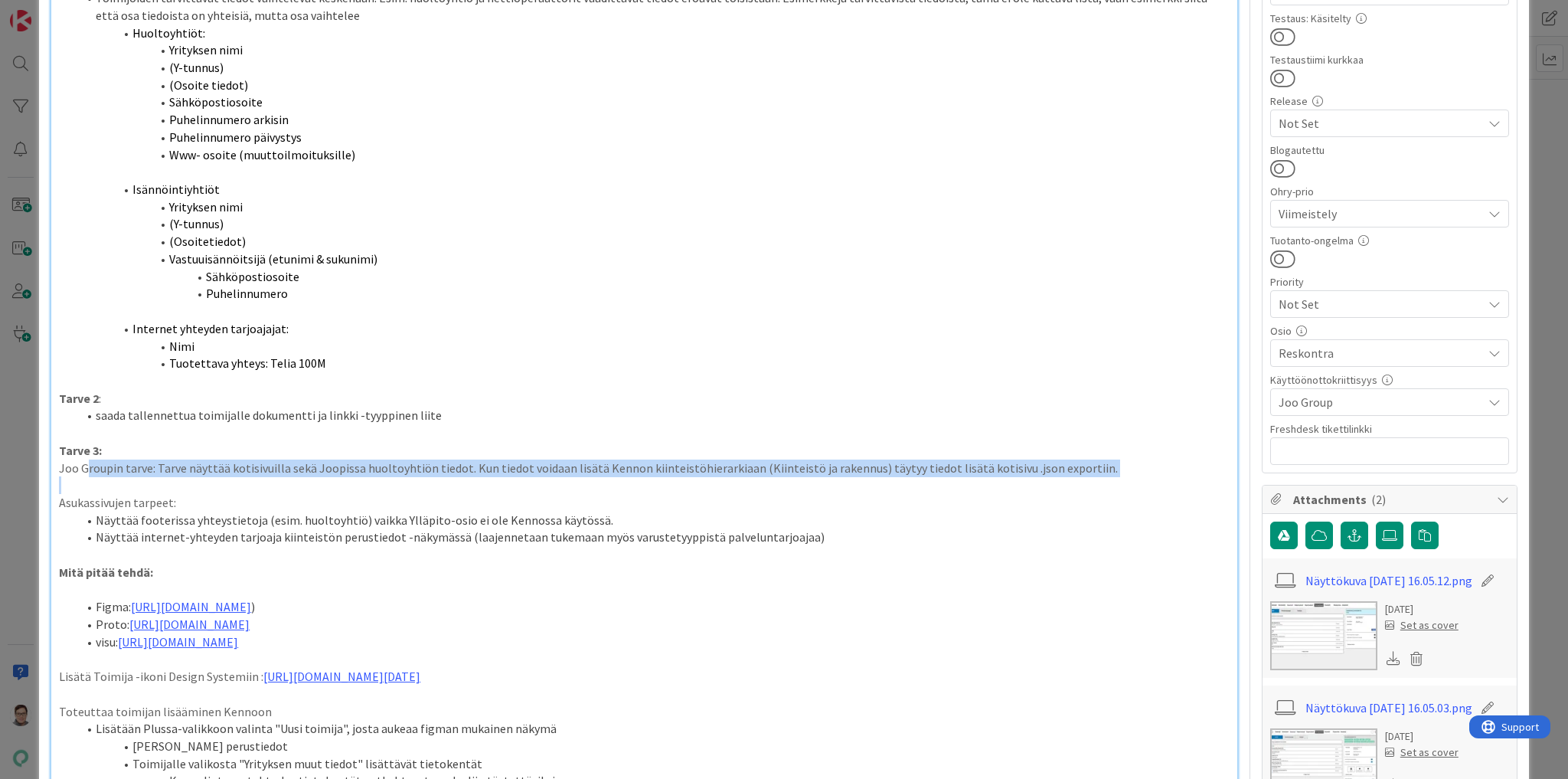
drag, startPoint x: 86, startPoint y: 468, endPoint x: 365, endPoint y: 477, distance: 279.1
click at [365, 477] on div "Joolle arvioitu kehityslaajuus: 13 htp ----------------------------------------…" at bounding box center [644, 727] width 1186 height 2455
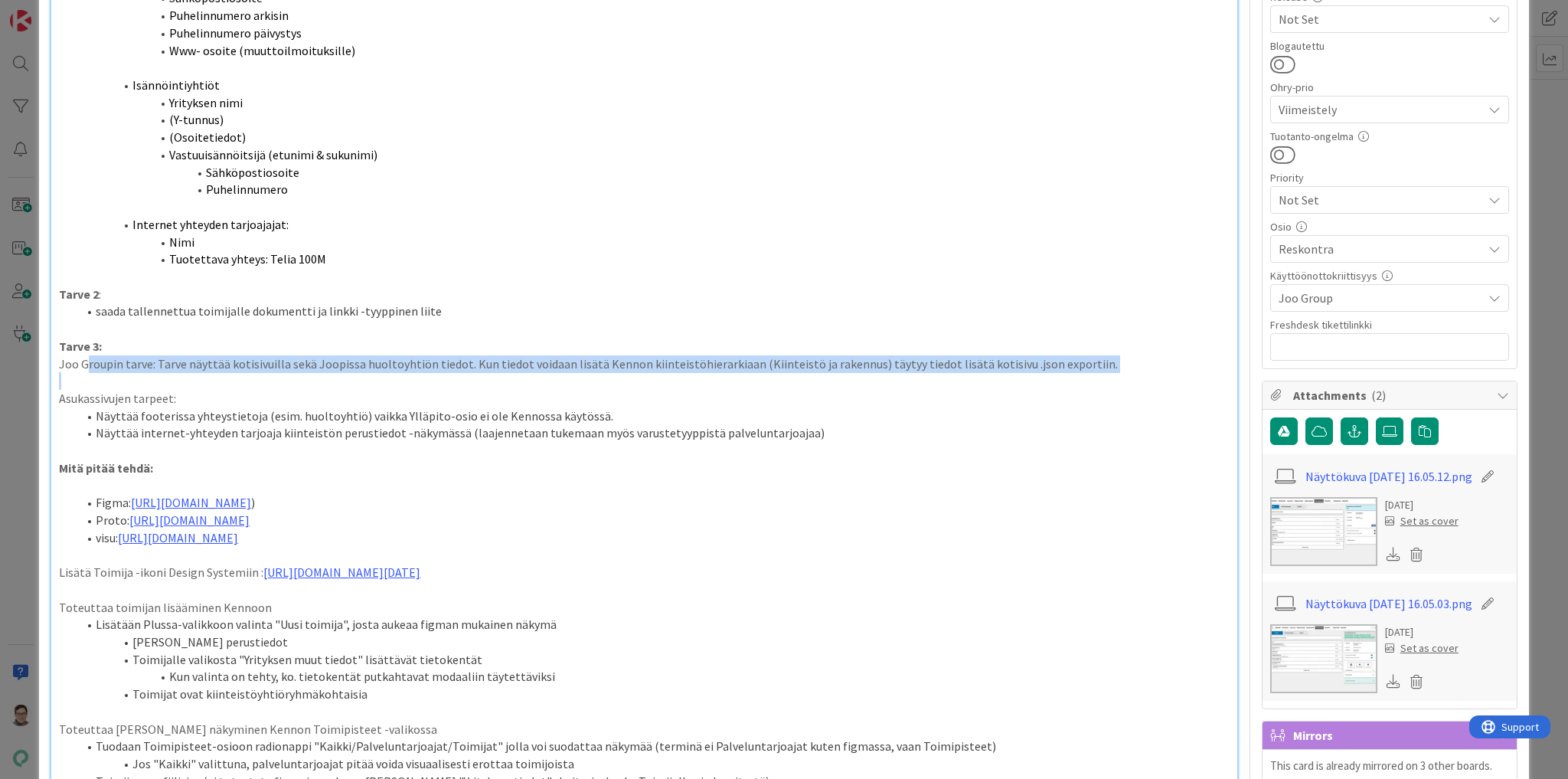
scroll to position [797, 0]
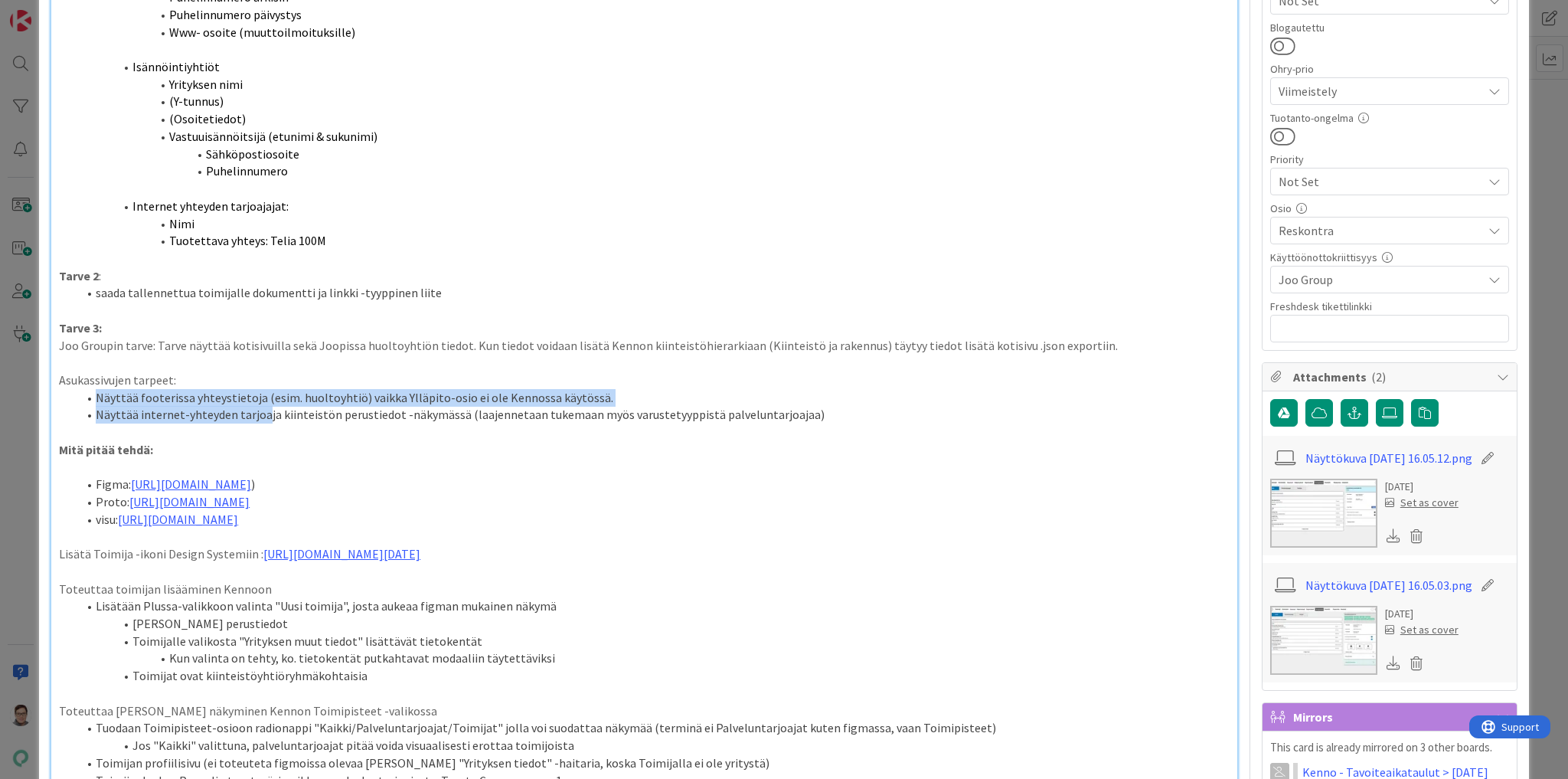
drag, startPoint x: 95, startPoint y: 396, endPoint x: 260, endPoint y: 414, distance: 166.0
click at [260, 414] on ol "Näyttää footerissa yhteystietoja (esim. huoltoyhtiö) vaikka Ylläpito-osio ei ol…" at bounding box center [644, 406] width 1171 height 34
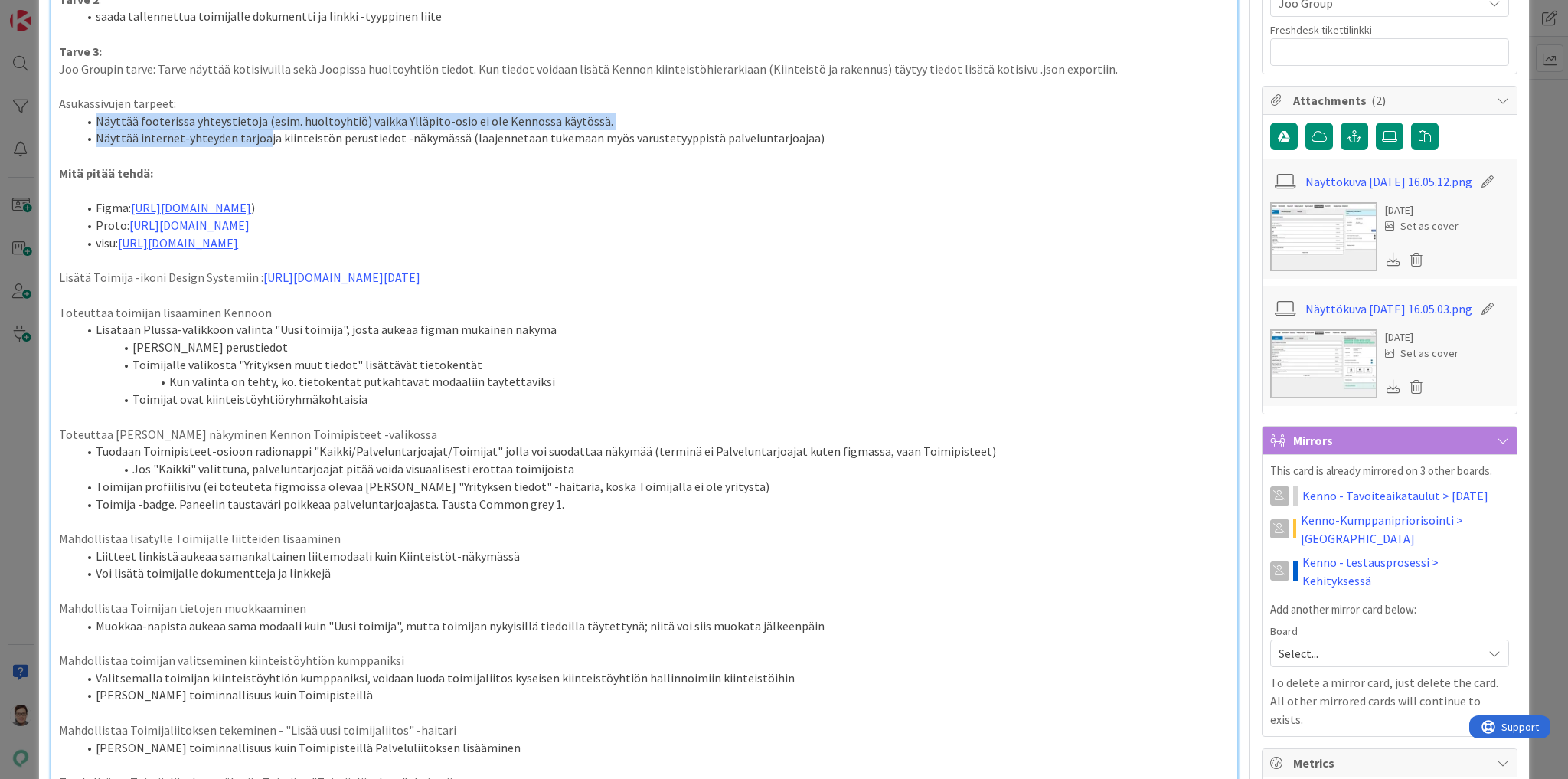
scroll to position [1103, 0]
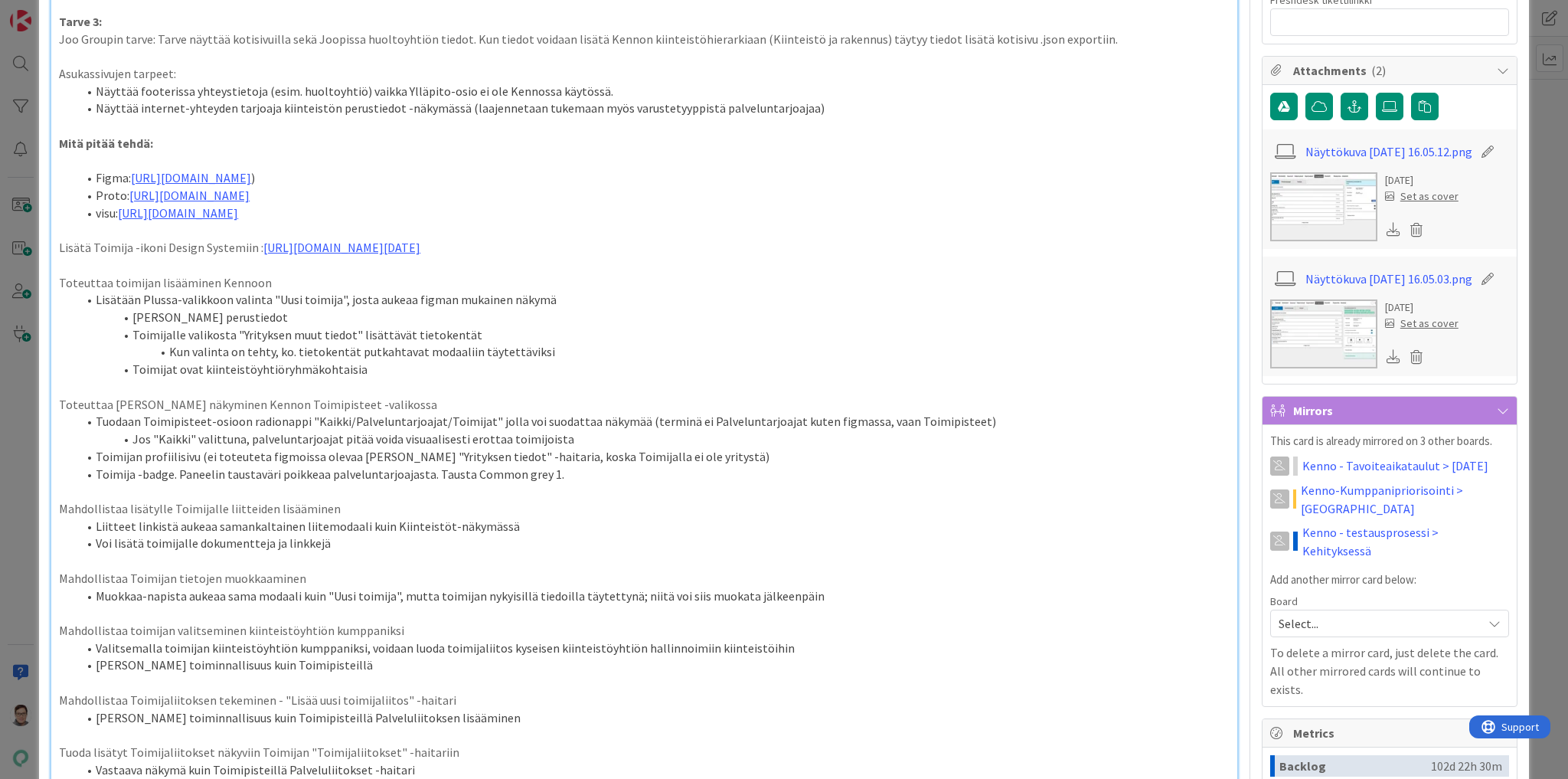
click at [305, 396] on p at bounding box center [644, 387] width 1171 height 18
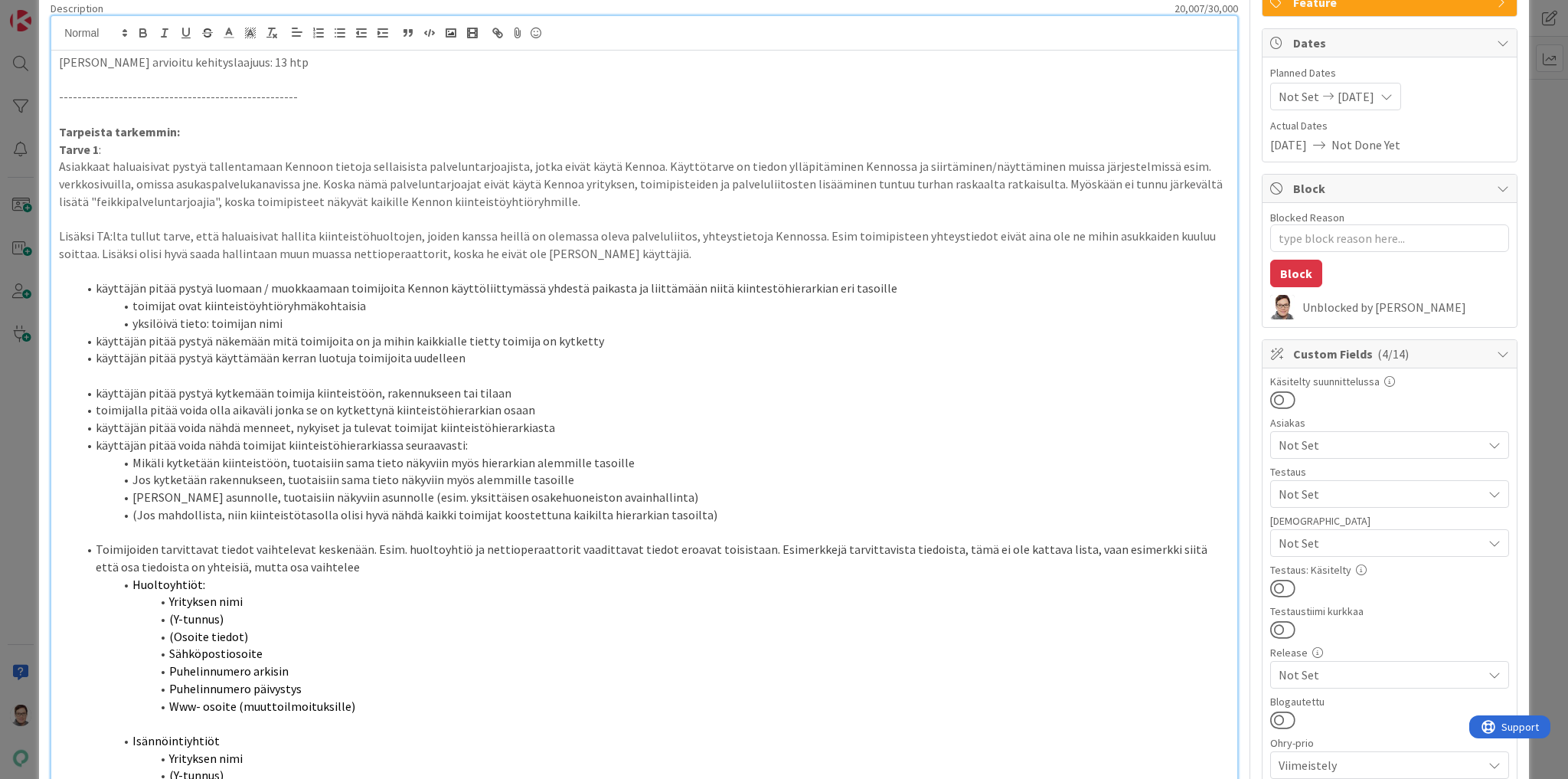
scroll to position [0, 0]
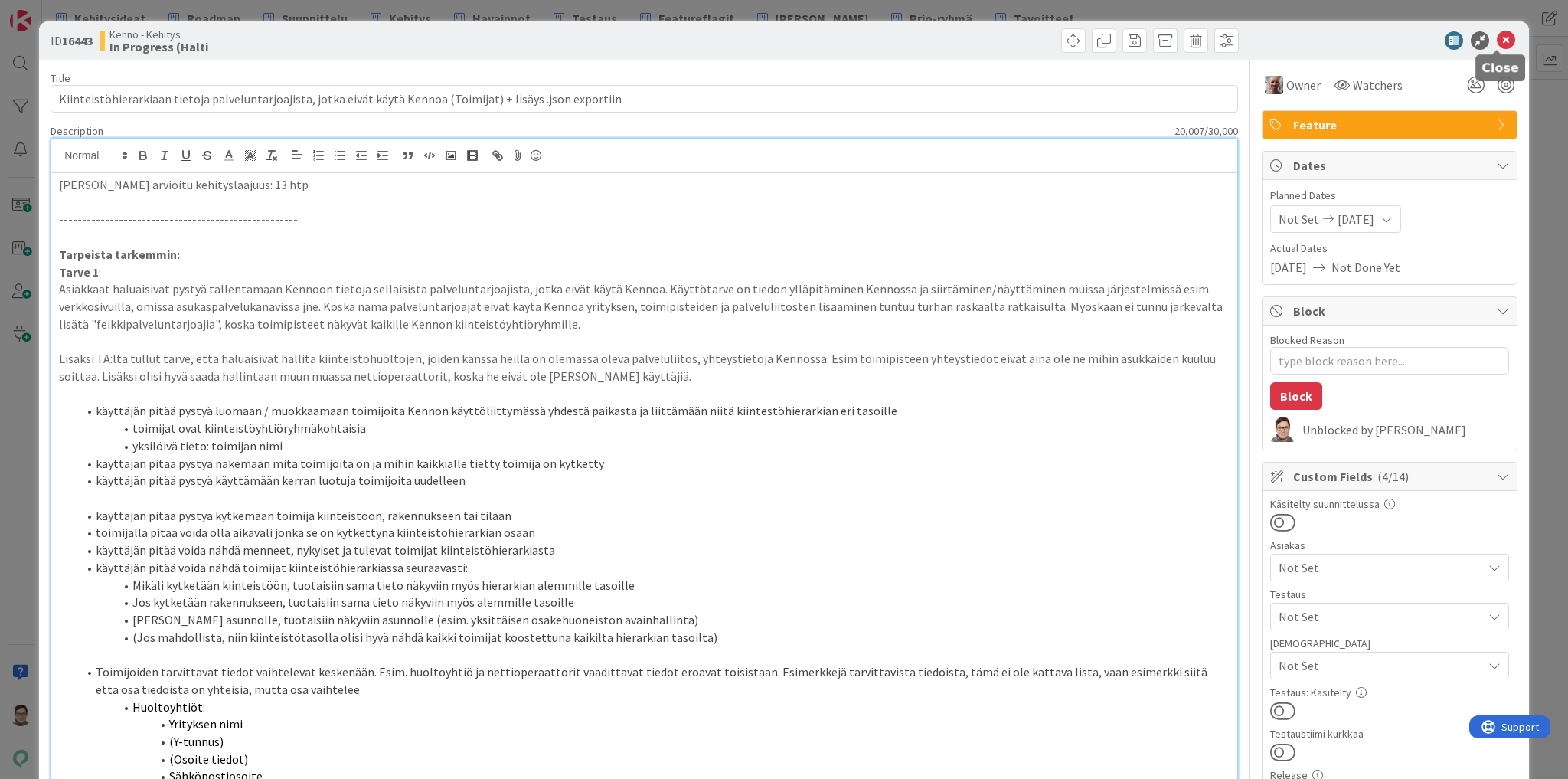
click at [1497, 37] on icon at bounding box center [1506, 41] width 19 height 19
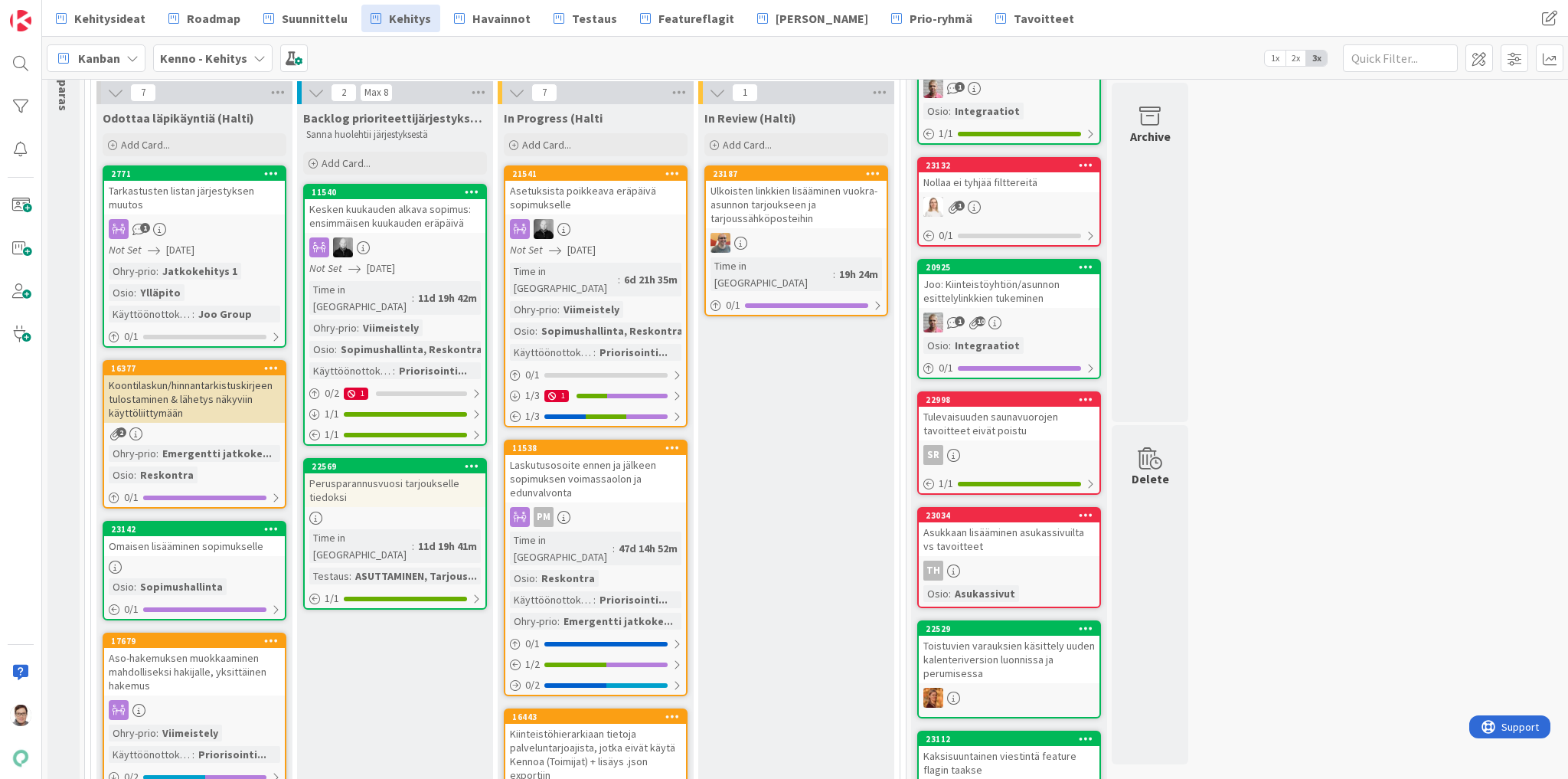
scroll to position [123, 0]
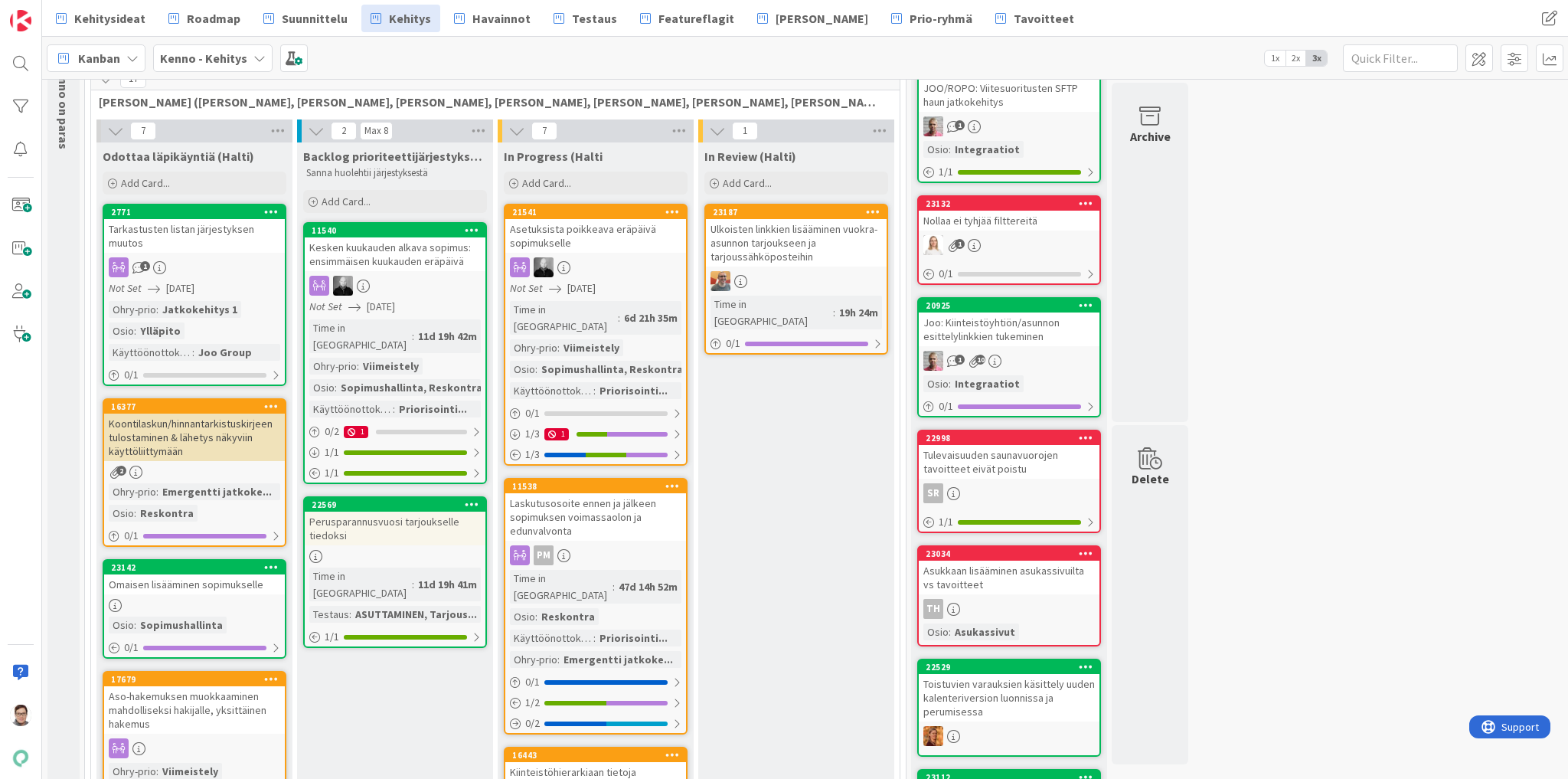
click at [186, 240] on div "Tarkastusten listan järjestyksen muutos" at bounding box center [194, 235] width 181 height 33
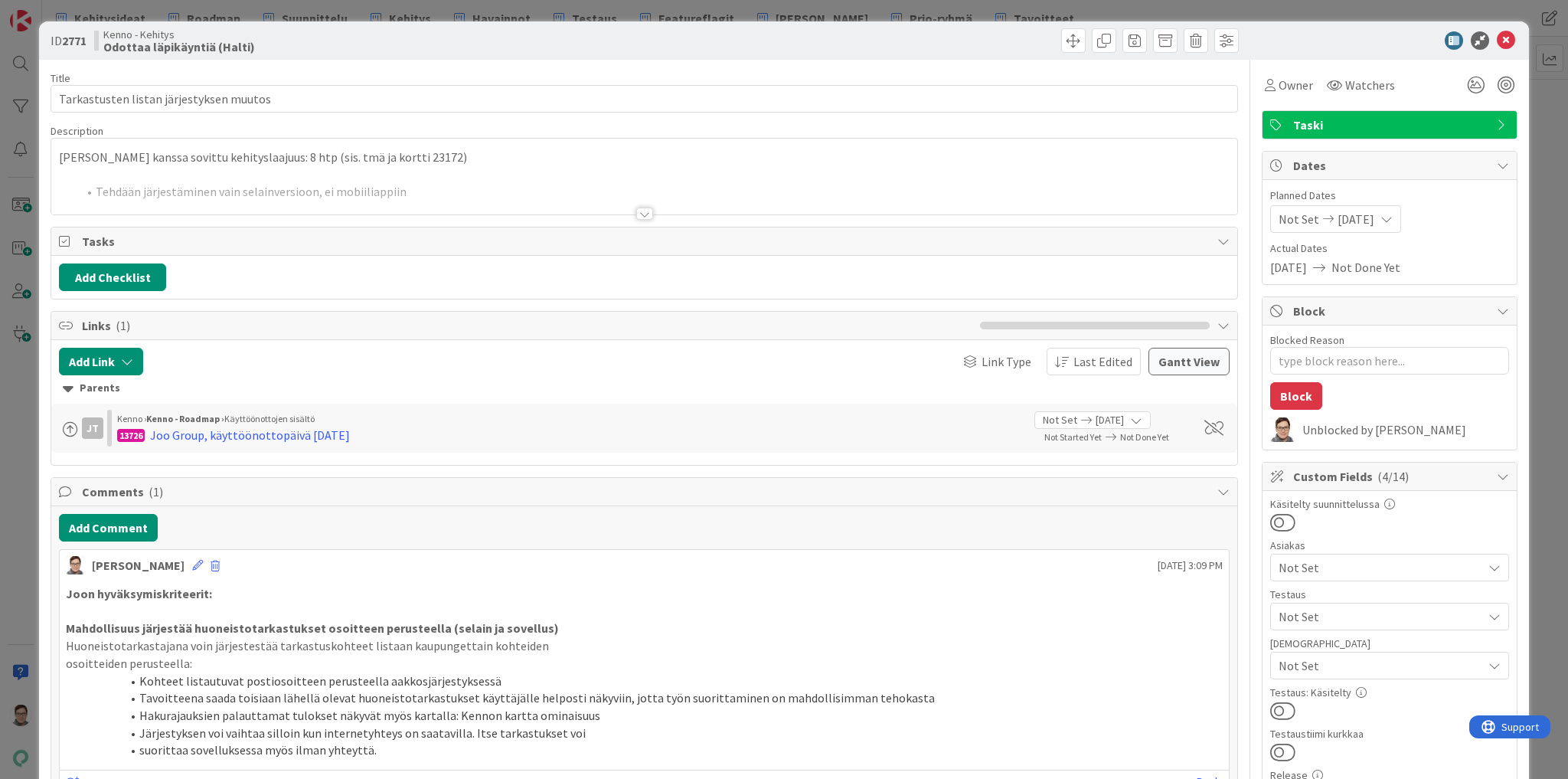
click at [642, 210] on div at bounding box center [644, 213] width 17 height 12
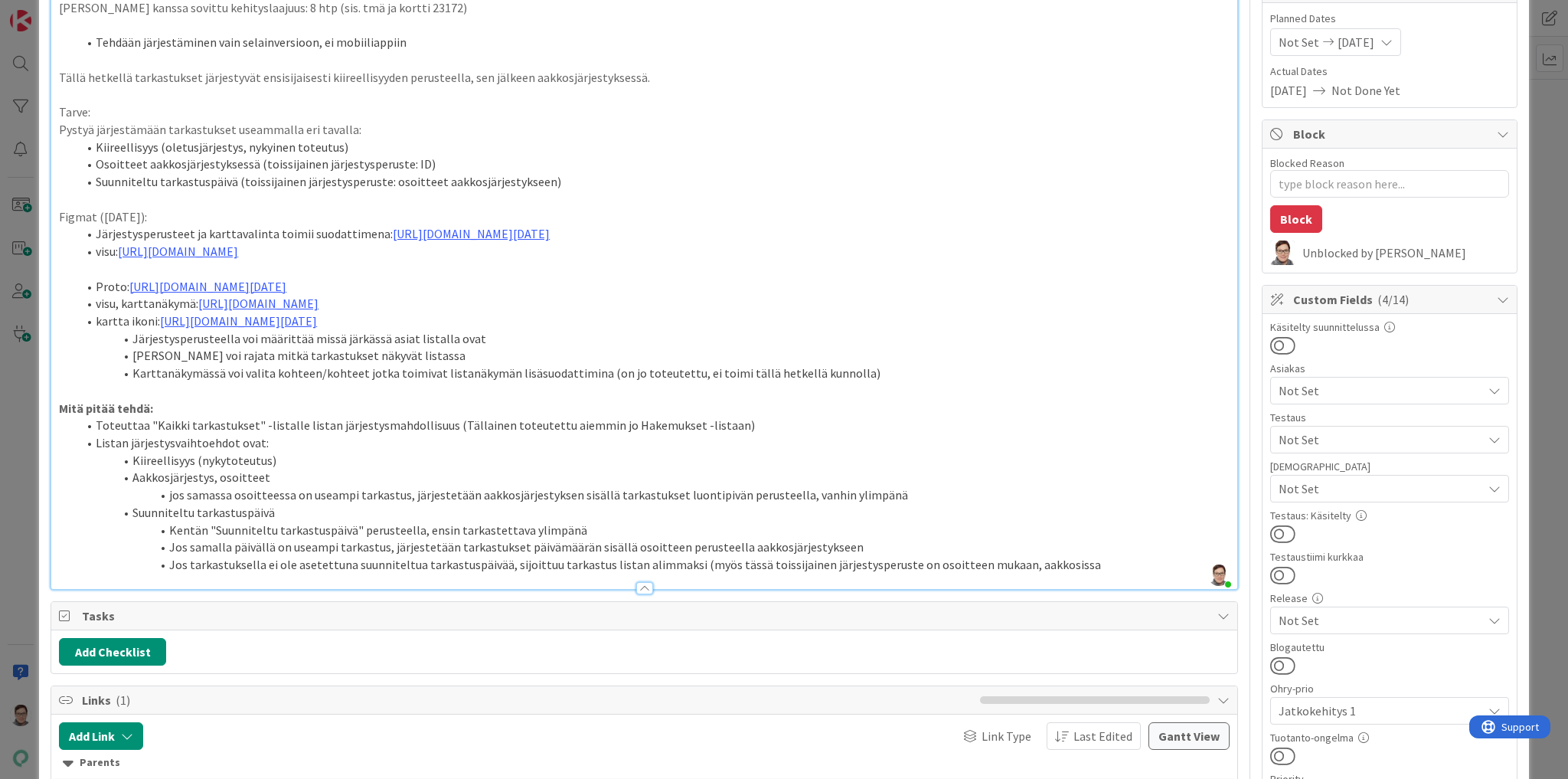
scroll to position [184, 0]
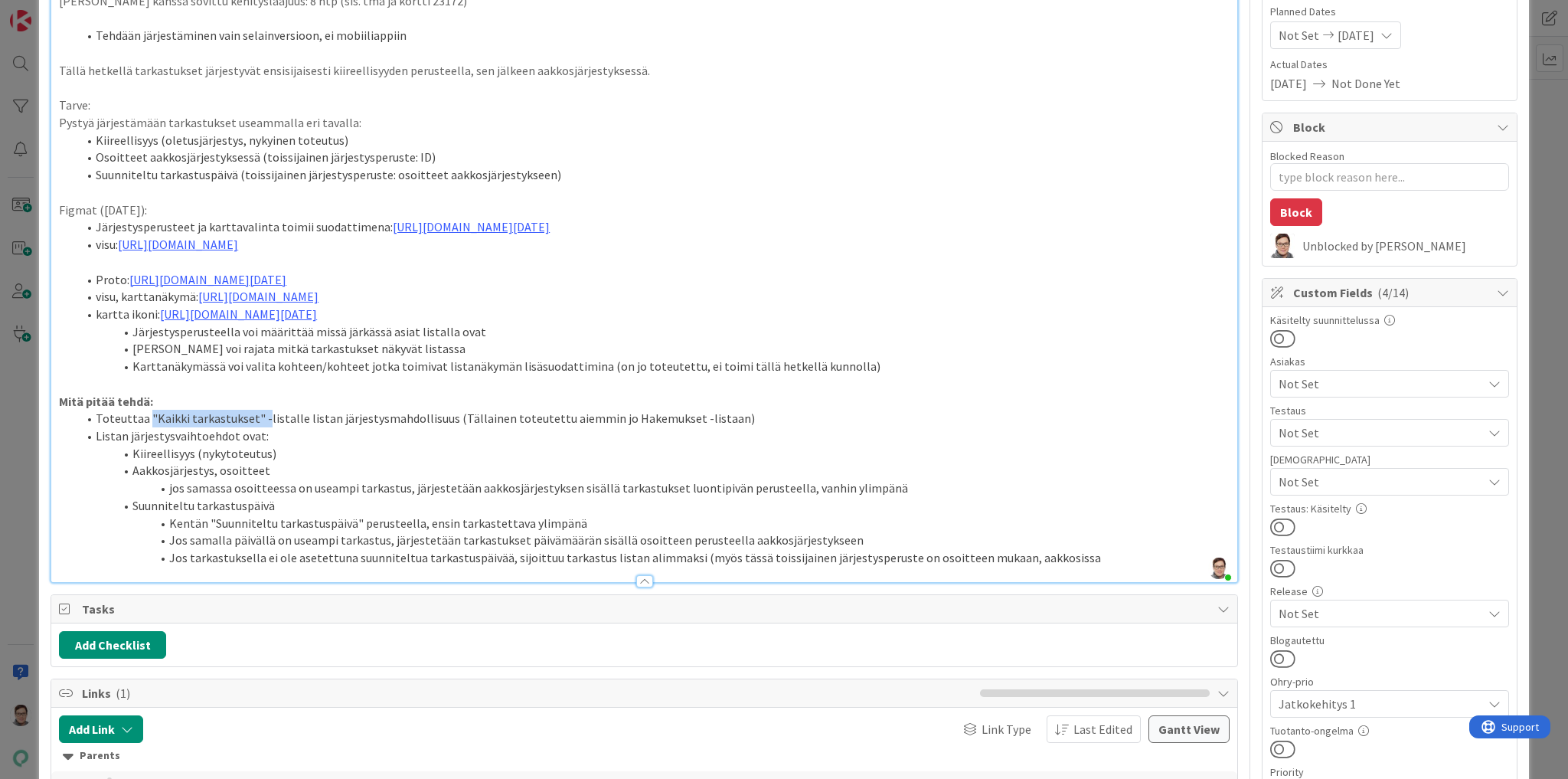
drag, startPoint x: 148, startPoint y: 433, endPoint x: 262, endPoint y: 440, distance: 114.2
click at [262, 427] on li "Toteuttaa "Kaikki tarkastukset" -listalle listan järjestysmahdollisuus (Tällain…" at bounding box center [653, 418] width 1152 height 18
click at [445, 479] on li "Aakkosjärjestys, osoitteet" at bounding box center [653, 470] width 1152 height 18
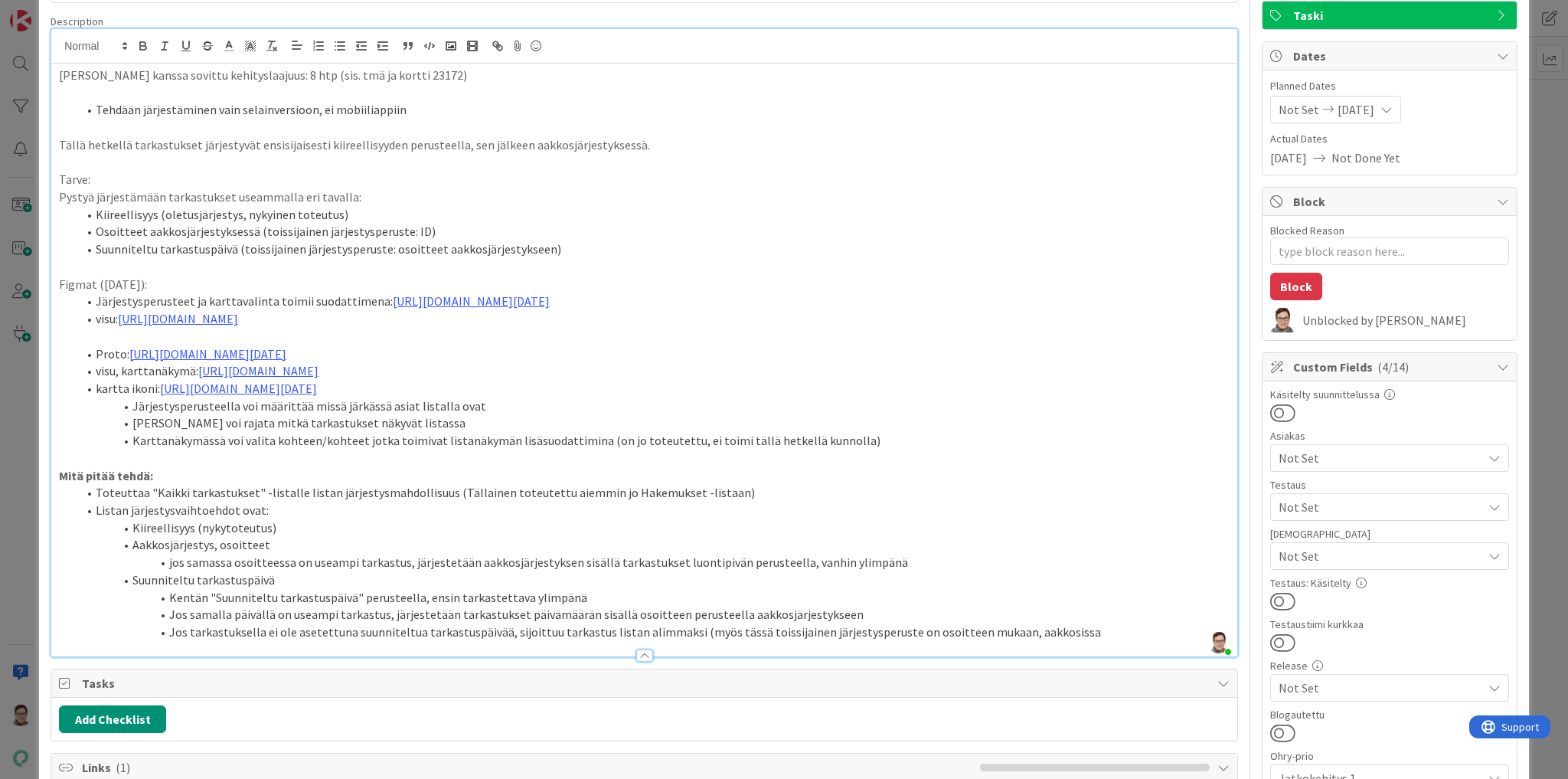
scroll to position [0, 0]
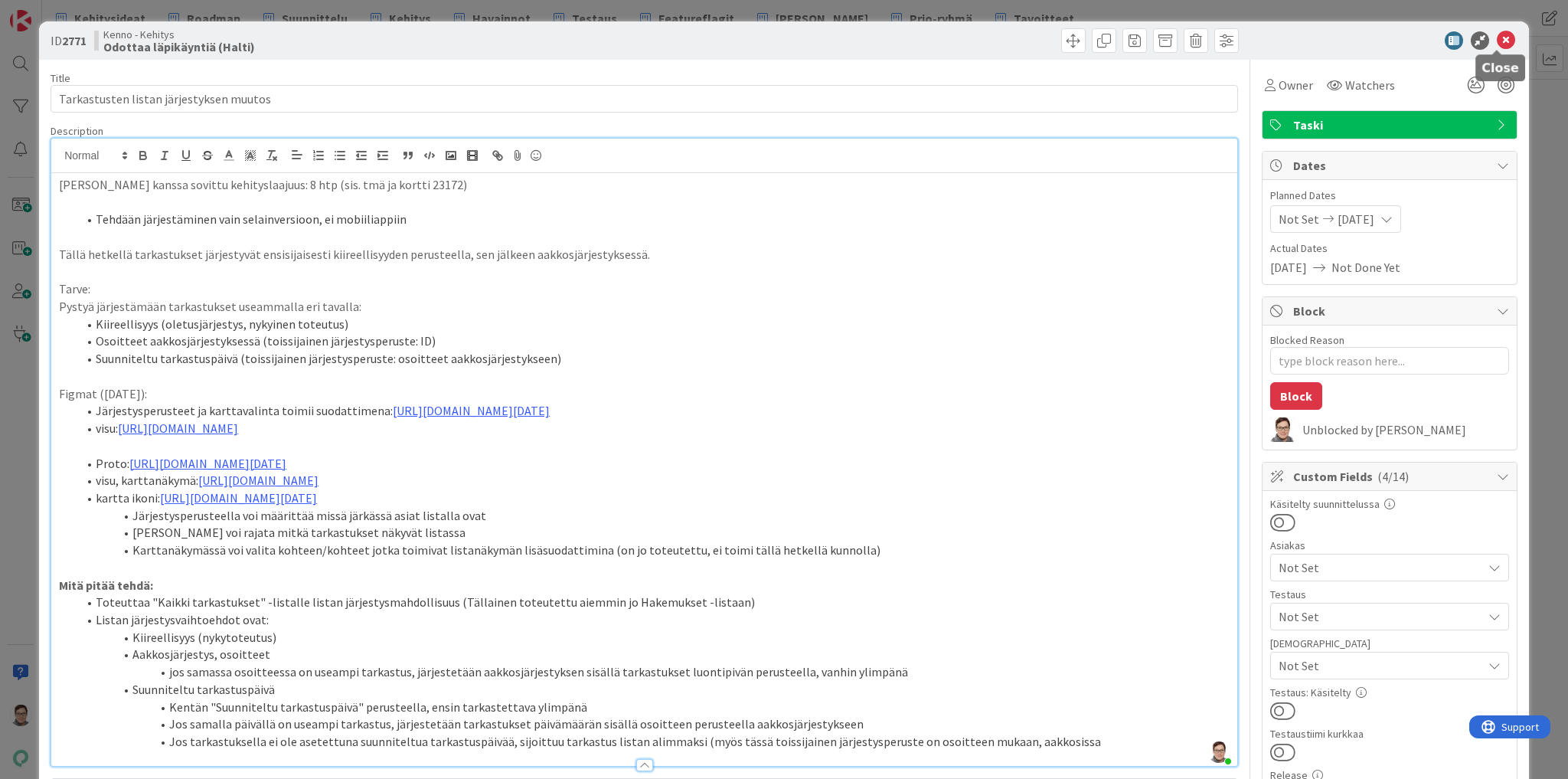
click at [1499, 43] on icon at bounding box center [1506, 41] width 19 height 19
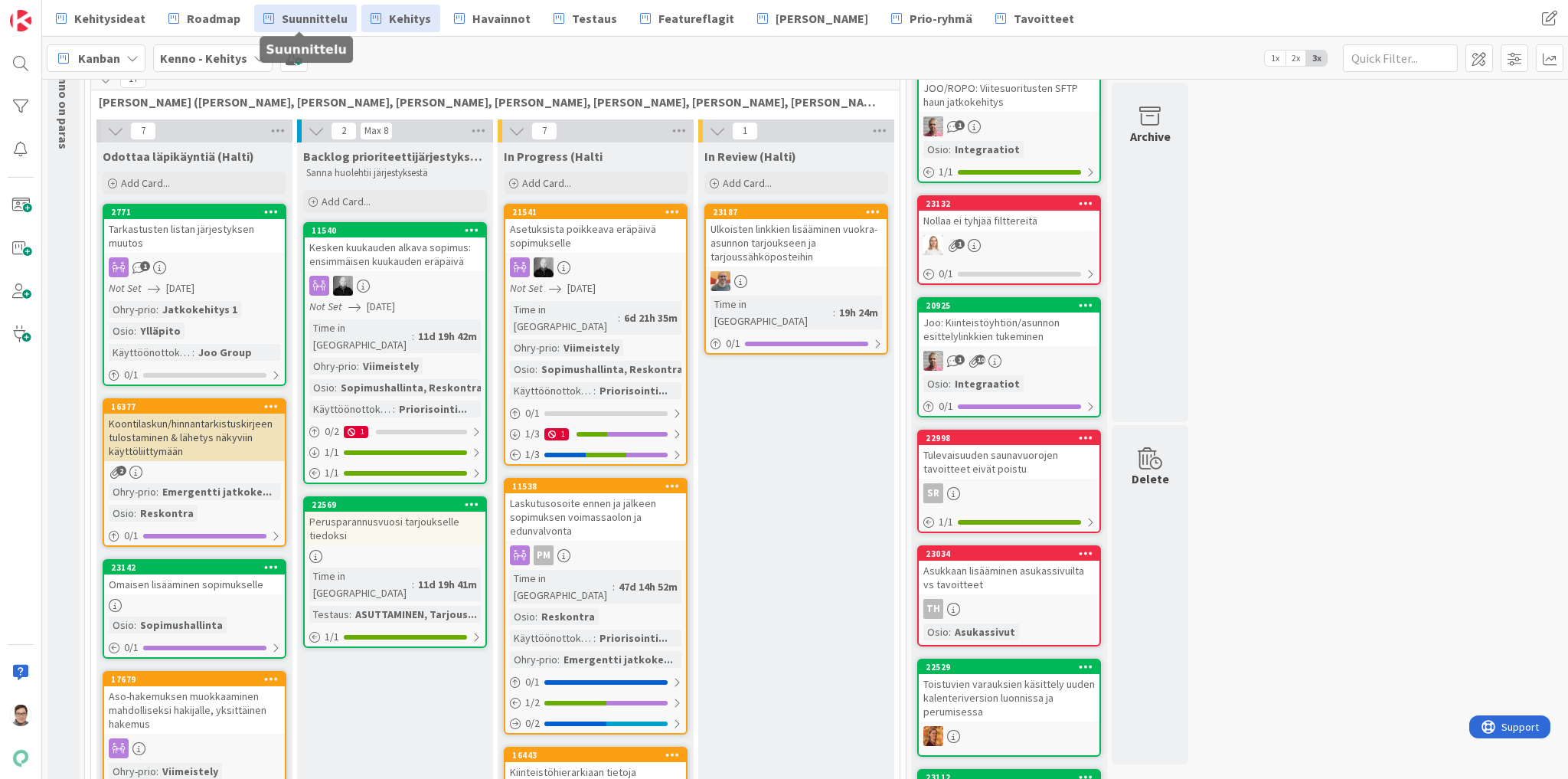
click at [291, 16] on span "Suunnittelu" at bounding box center [314, 18] width 66 height 19
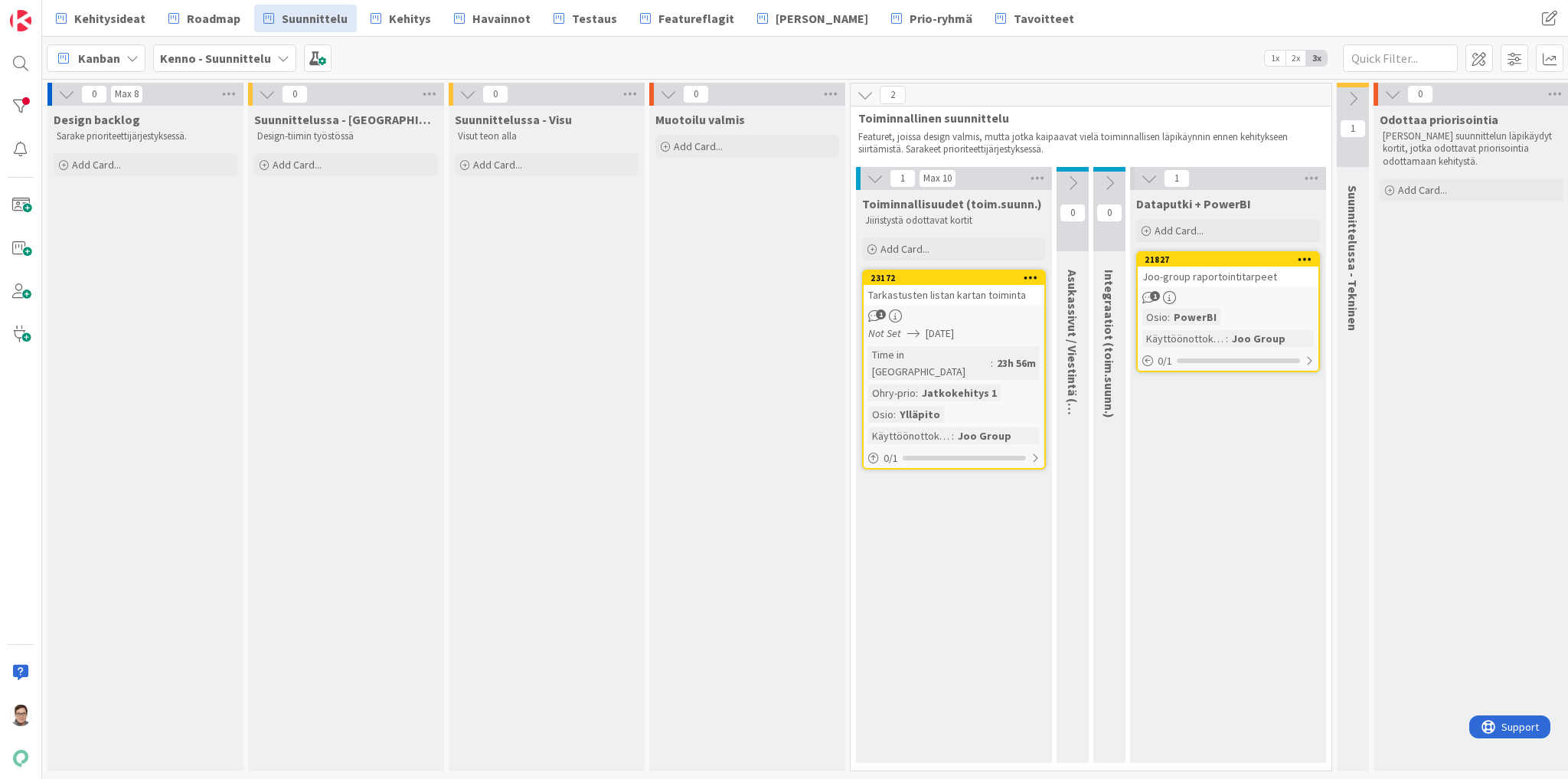
click at [972, 309] on div "1" at bounding box center [954, 316] width 181 height 13
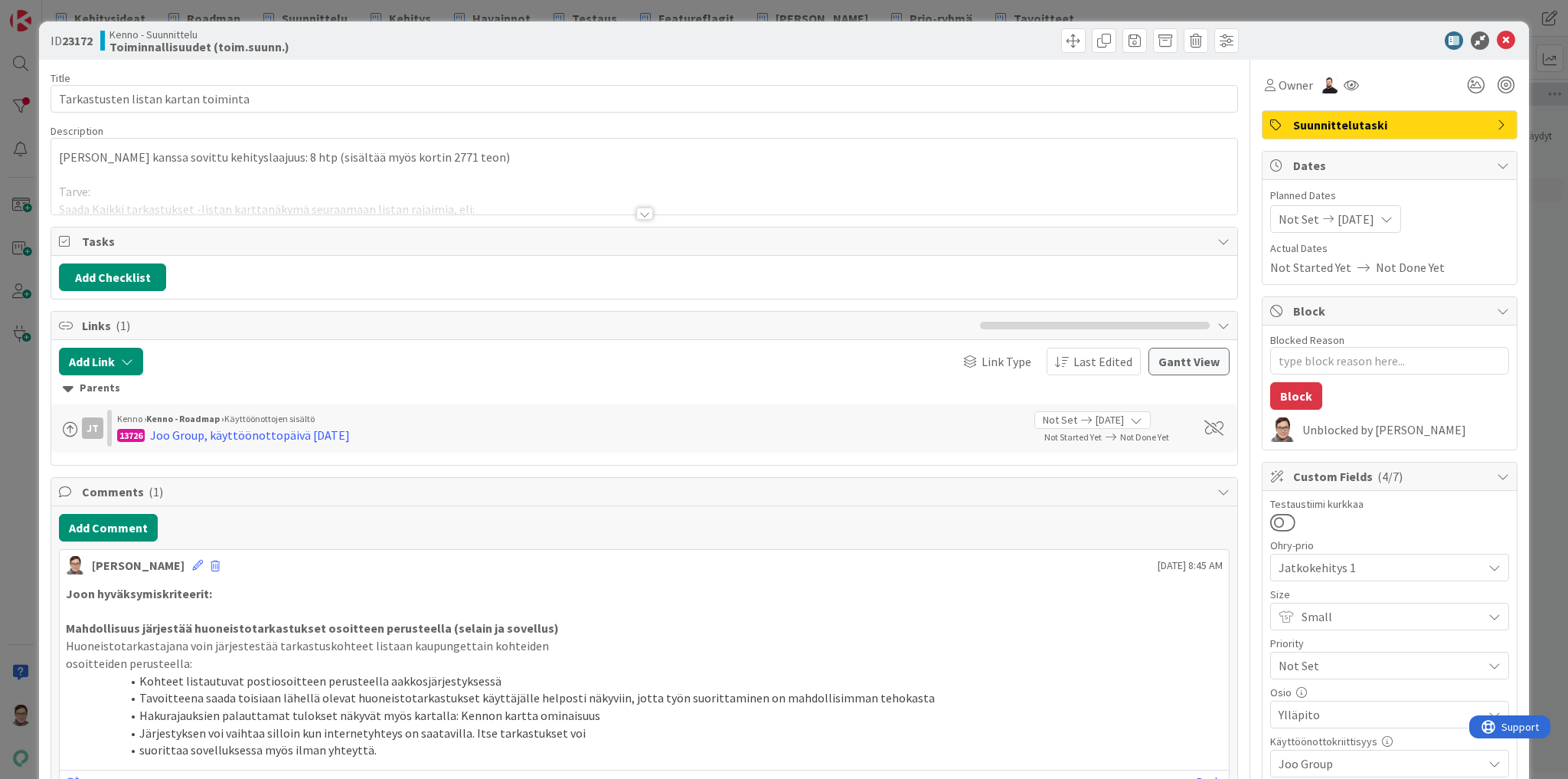
click at [638, 214] on div at bounding box center [644, 213] width 17 height 12
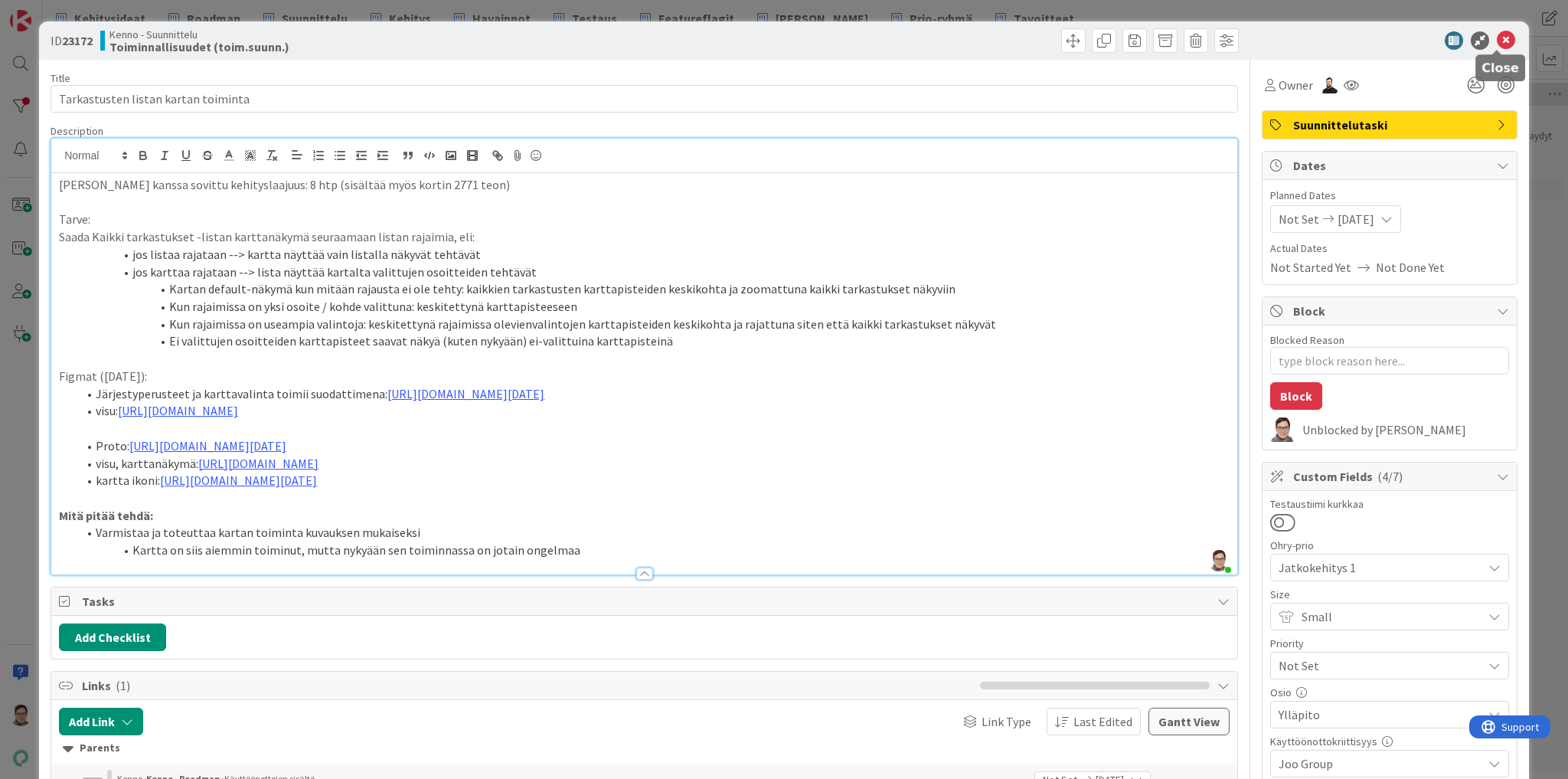
click at [1497, 40] on icon at bounding box center [1506, 41] width 19 height 19
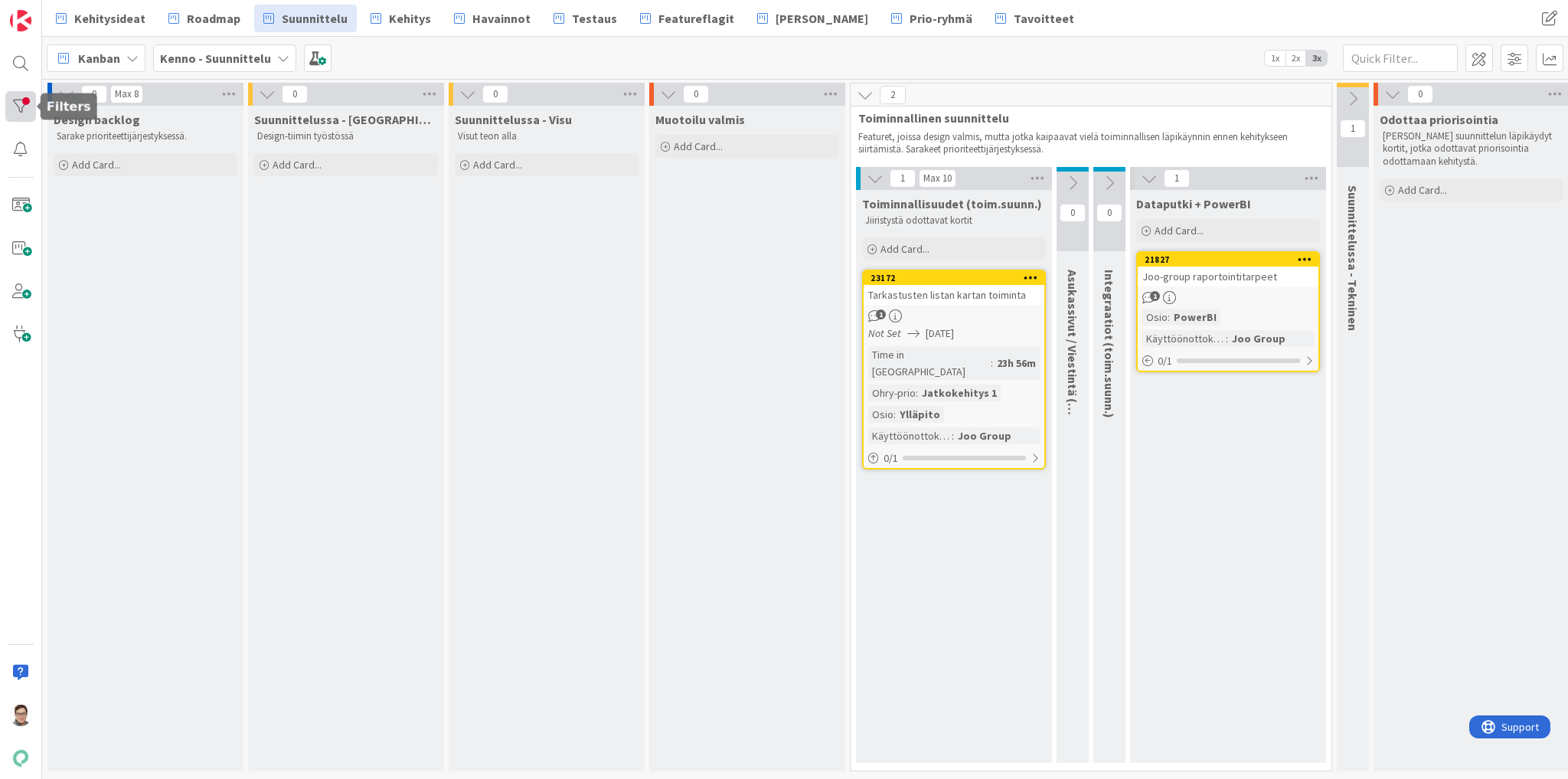
click at [21, 101] on div at bounding box center [21, 107] width 31 height 31
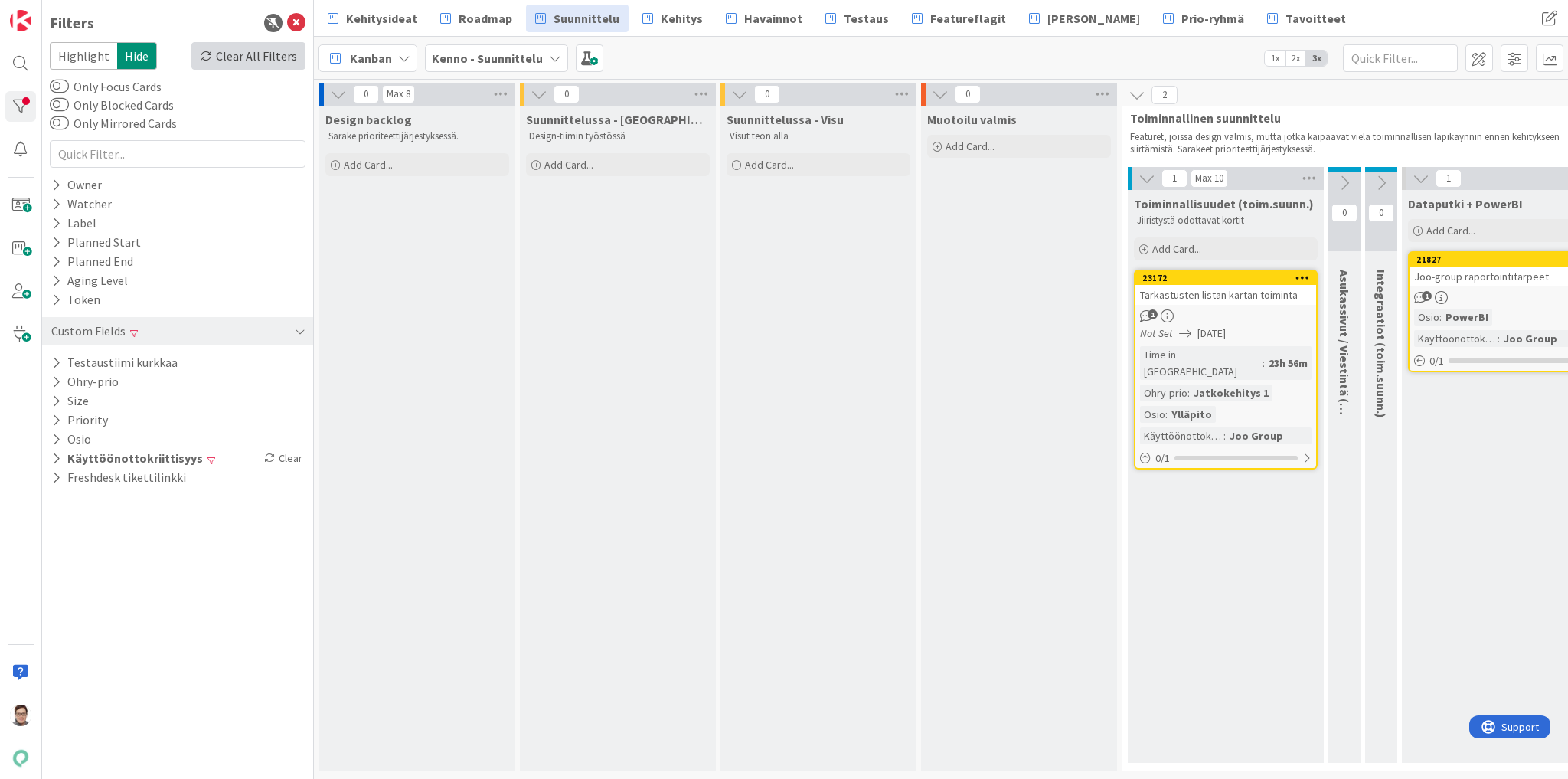
click at [247, 55] on div "Clear All Filters" at bounding box center [248, 56] width 114 height 28
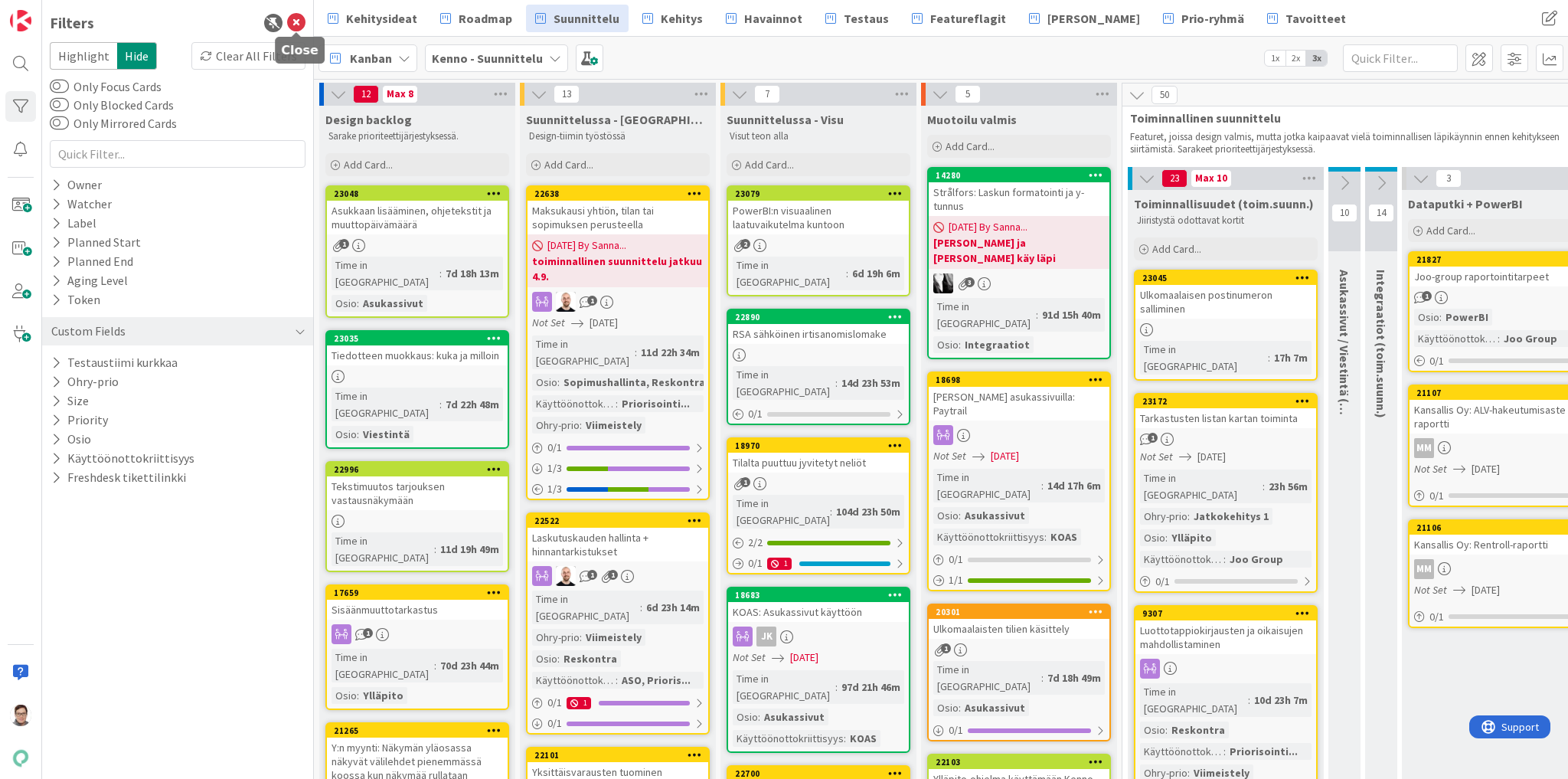
click at [295, 25] on icon at bounding box center [296, 23] width 19 height 19
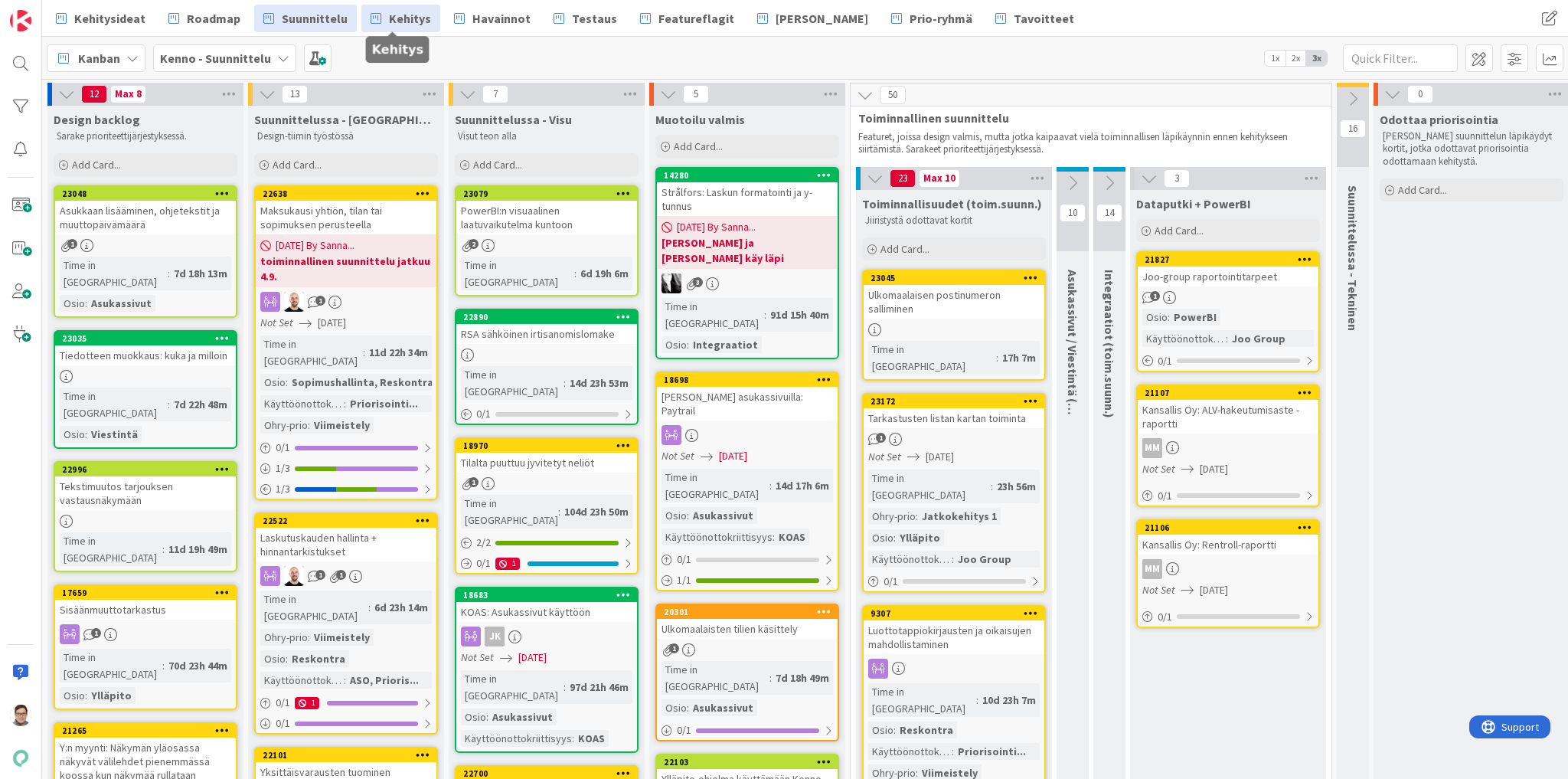
click at [395, 14] on span "Kehitys" at bounding box center [410, 18] width 42 height 19
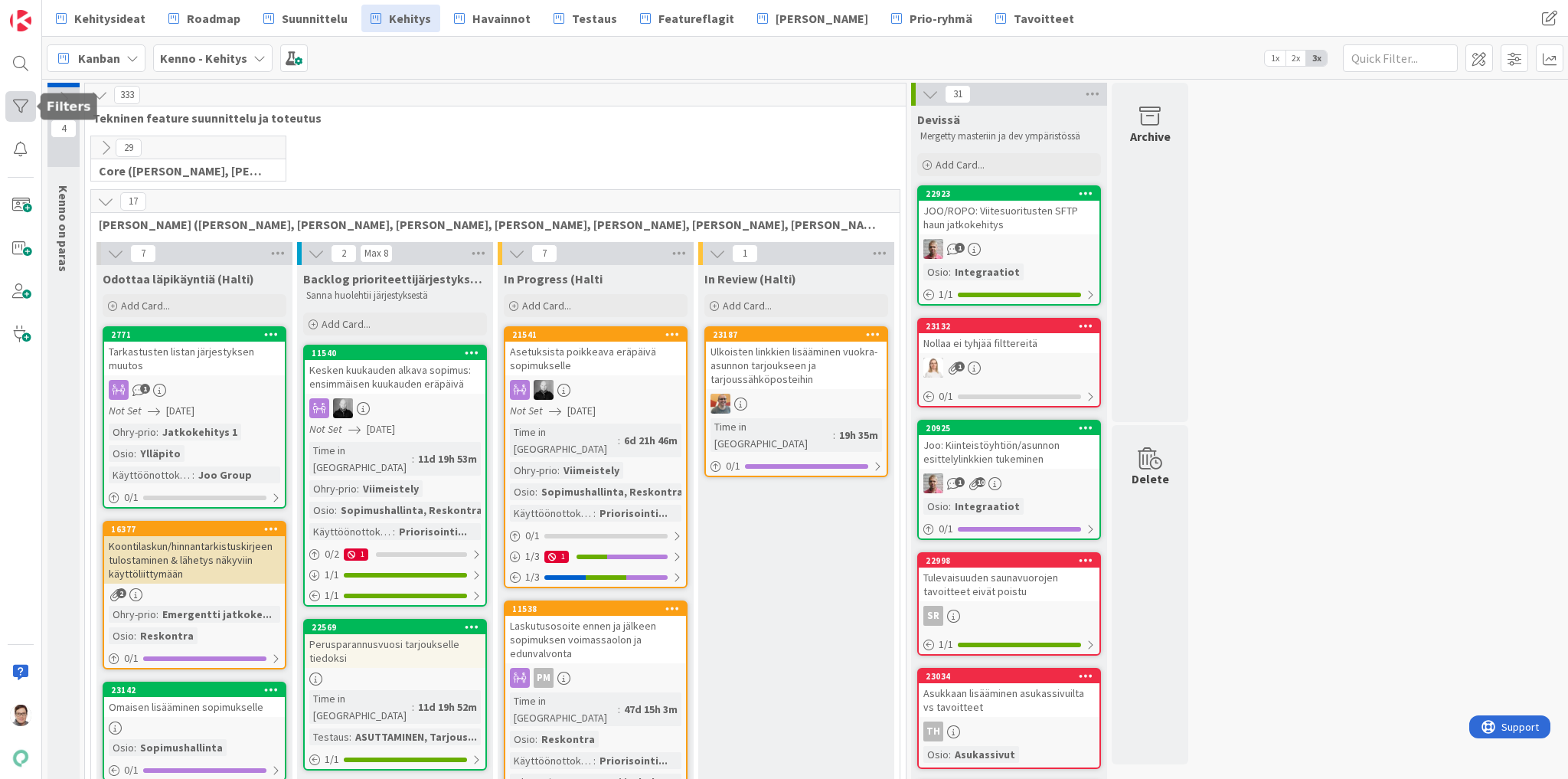
click at [19, 96] on div at bounding box center [21, 107] width 31 height 31
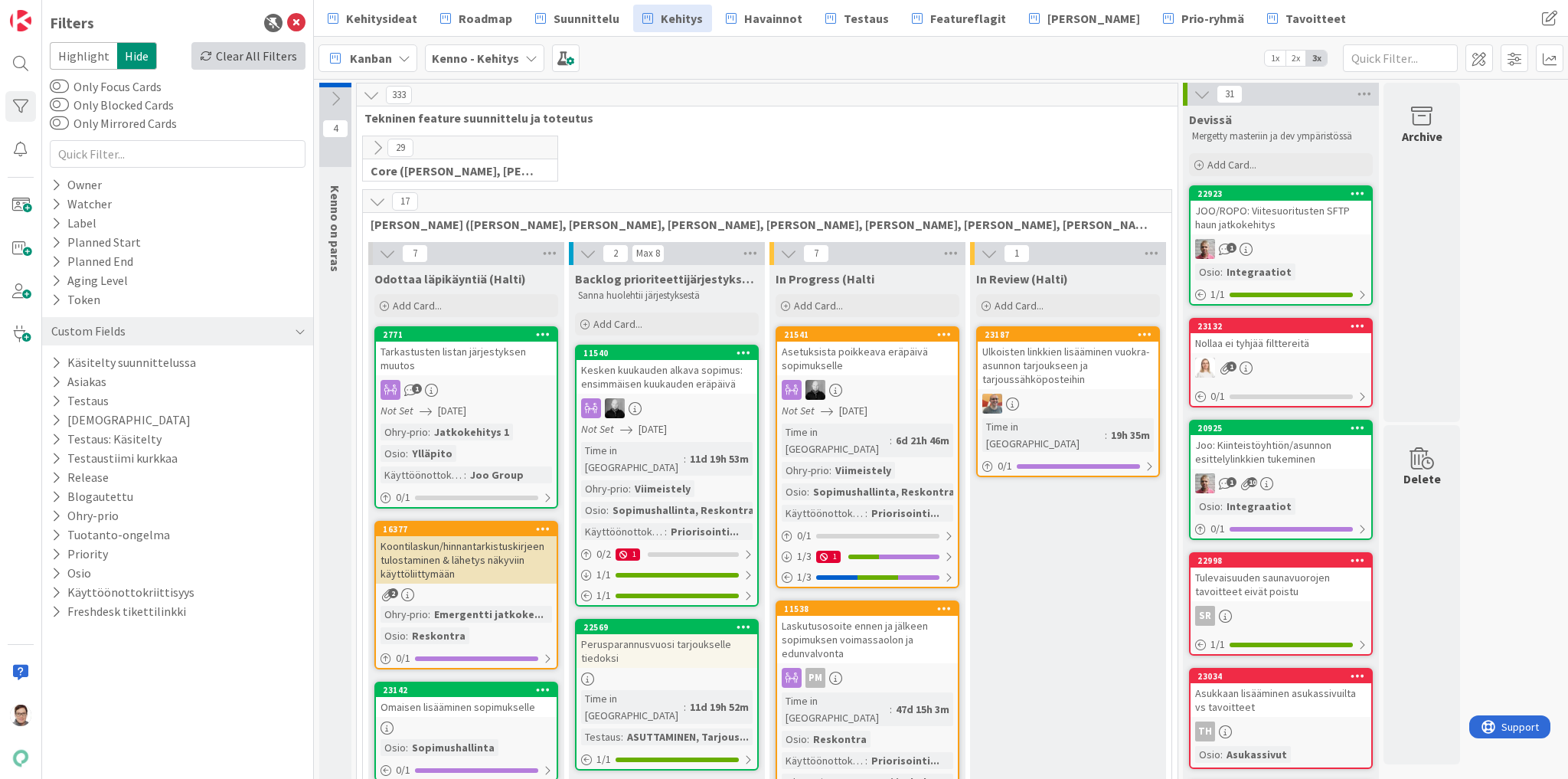
click at [237, 56] on div "Clear All Filters" at bounding box center [248, 56] width 114 height 28
click at [296, 25] on icon at bounding box center [296, 23] width 19 height 19
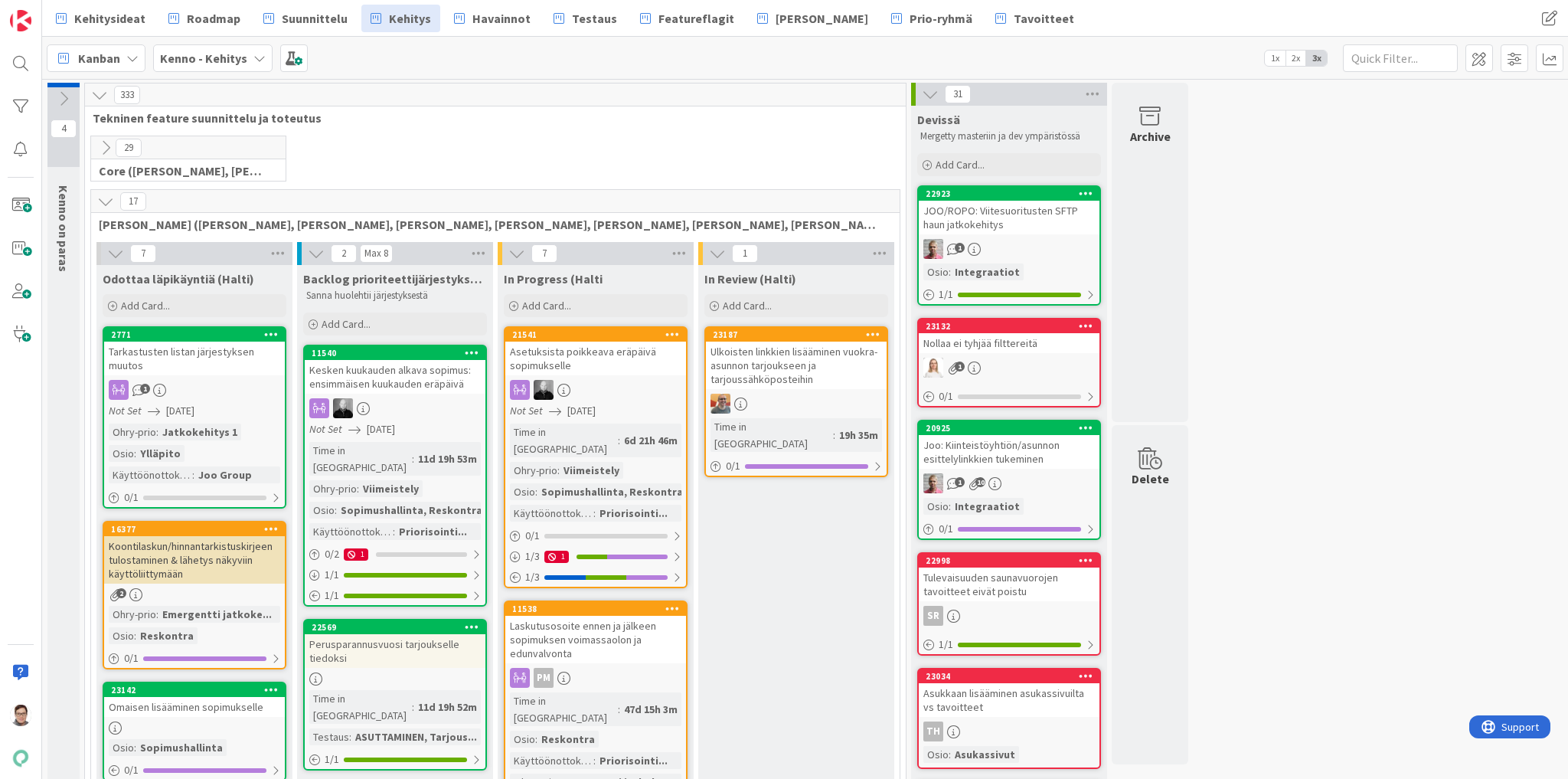
click at [104, 197] on icon at bounding box center [106, 201] width 17 height 17
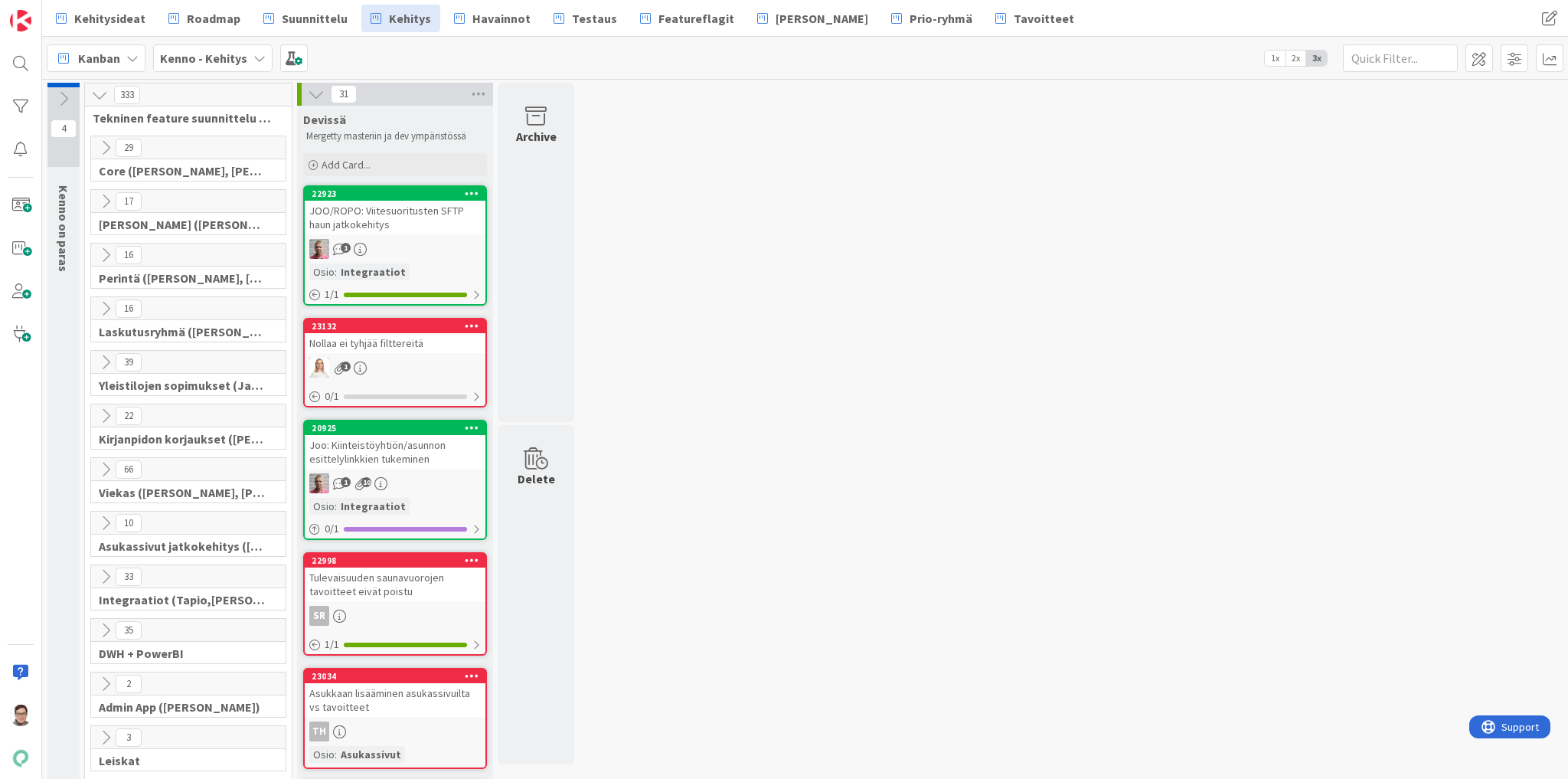
click at [107, 570] on icon at bounding box center [106, 576] width 17 height 17
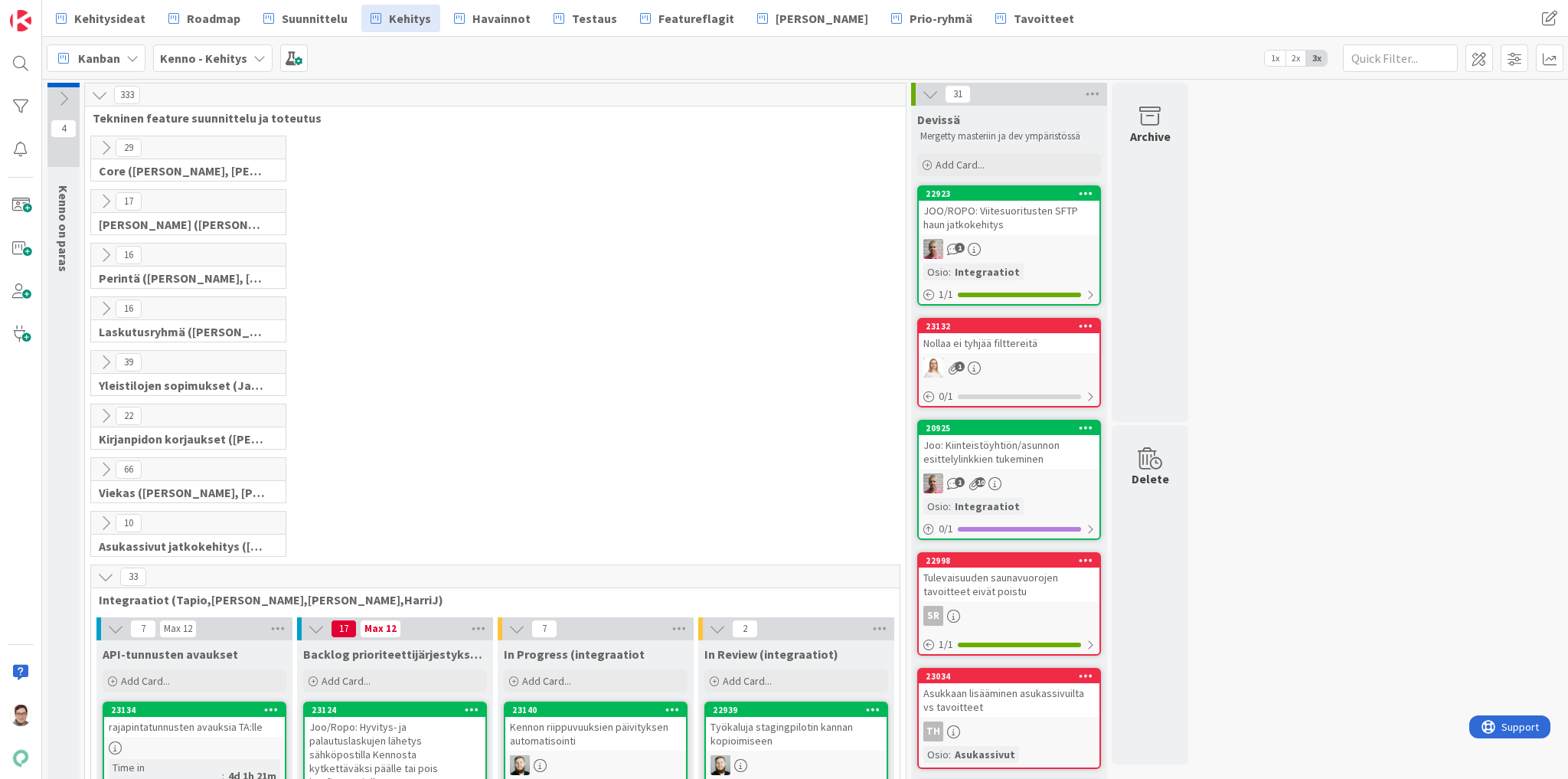
click at [105, 572] on icon at bounding box center [106, 576] width 17 height 17
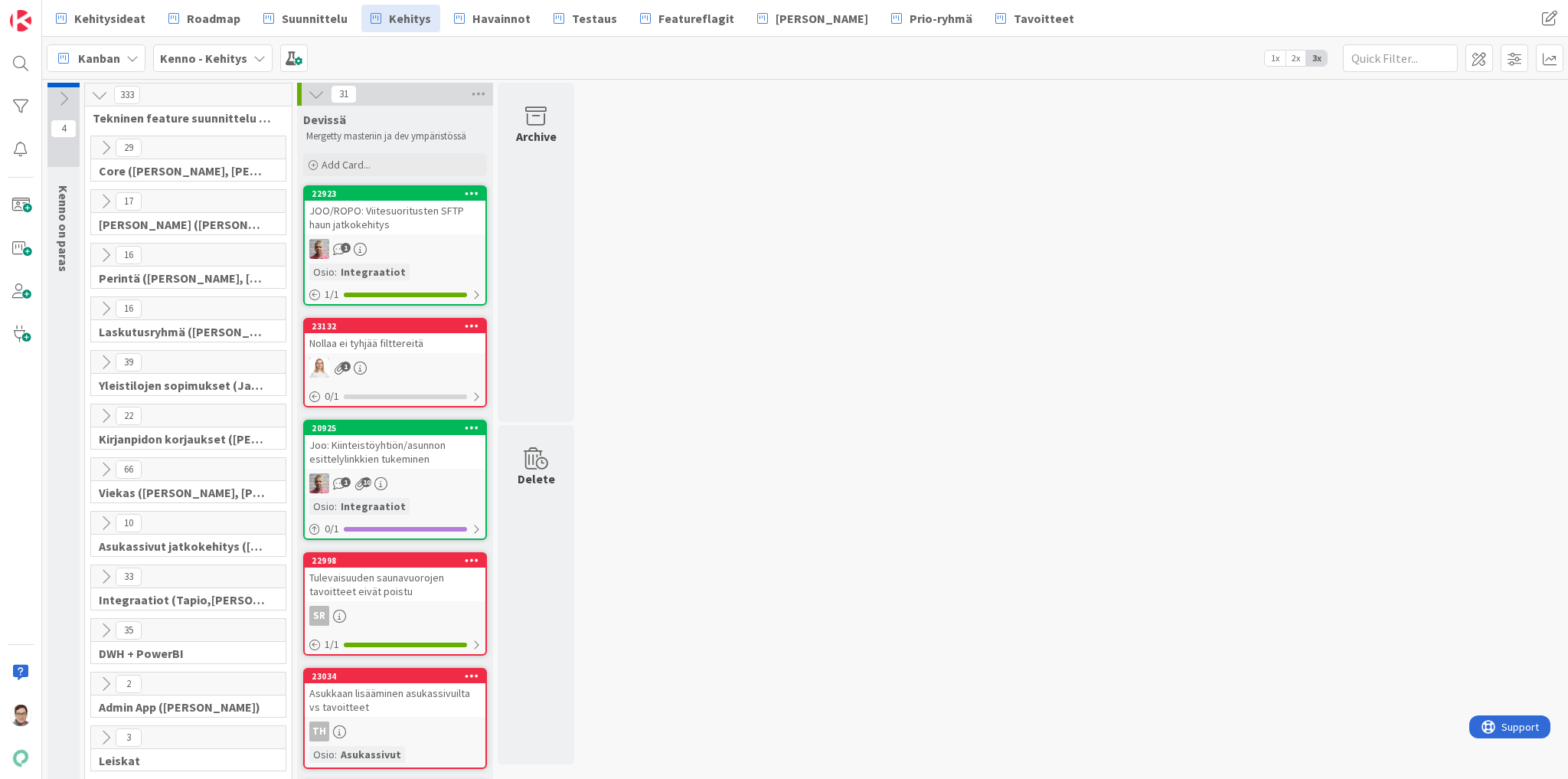
click at [107, 196] on icon at bounding box center [106, 201] width 17 height 17
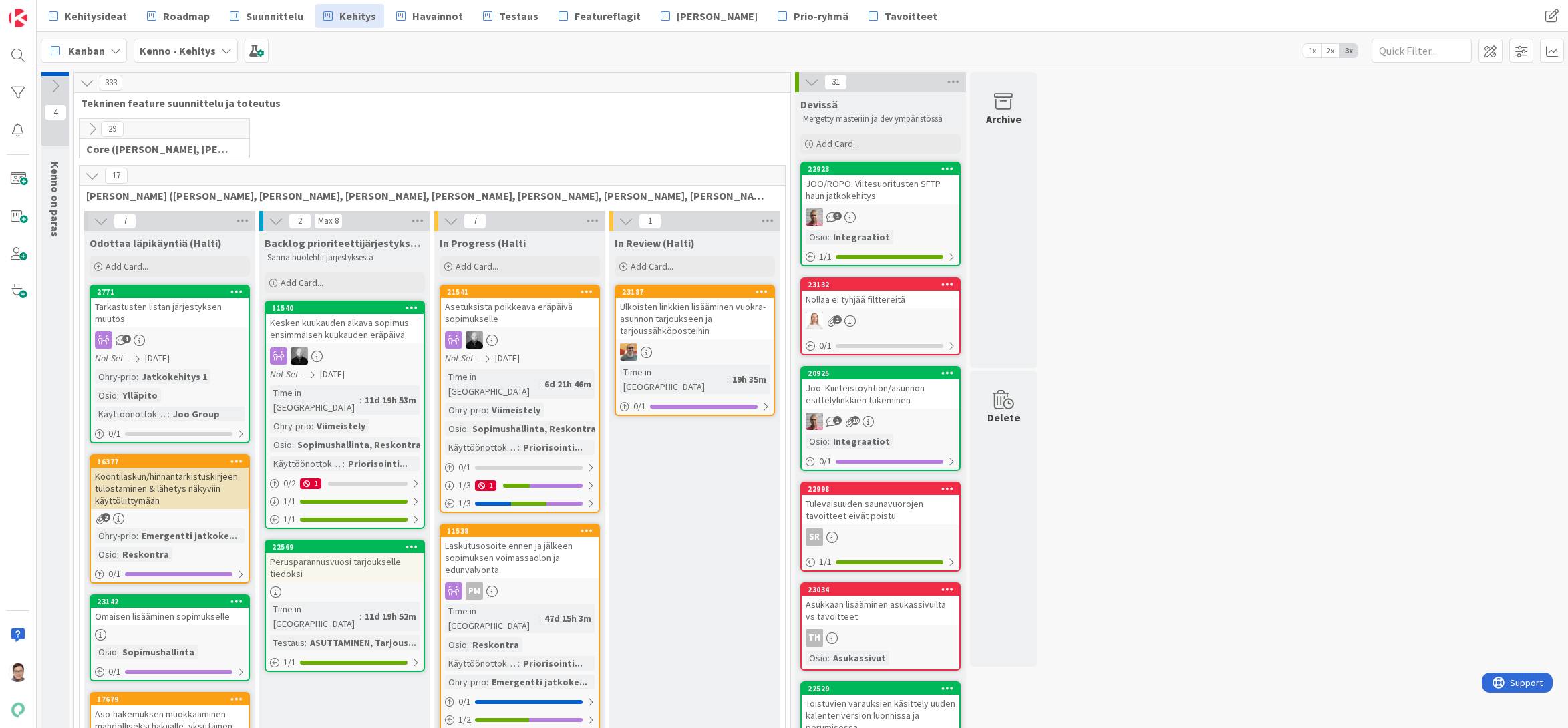
drag, startPoint x: 1252, startPoint y: 29, endPoint x: 581, endPoint y: 127, distance: 678.1
click at [581, 127] on div "29 Core ([PERSON_NAME], [PERSON_NAME], [PERSON_NAME], [PERSON_NAME], [PERSON_NA…" at bounding box center [432, 142] width 711 height 47
click at [277, 18] on span "Suunnittelu" at bounding box center [274, 16] width 57 height 16
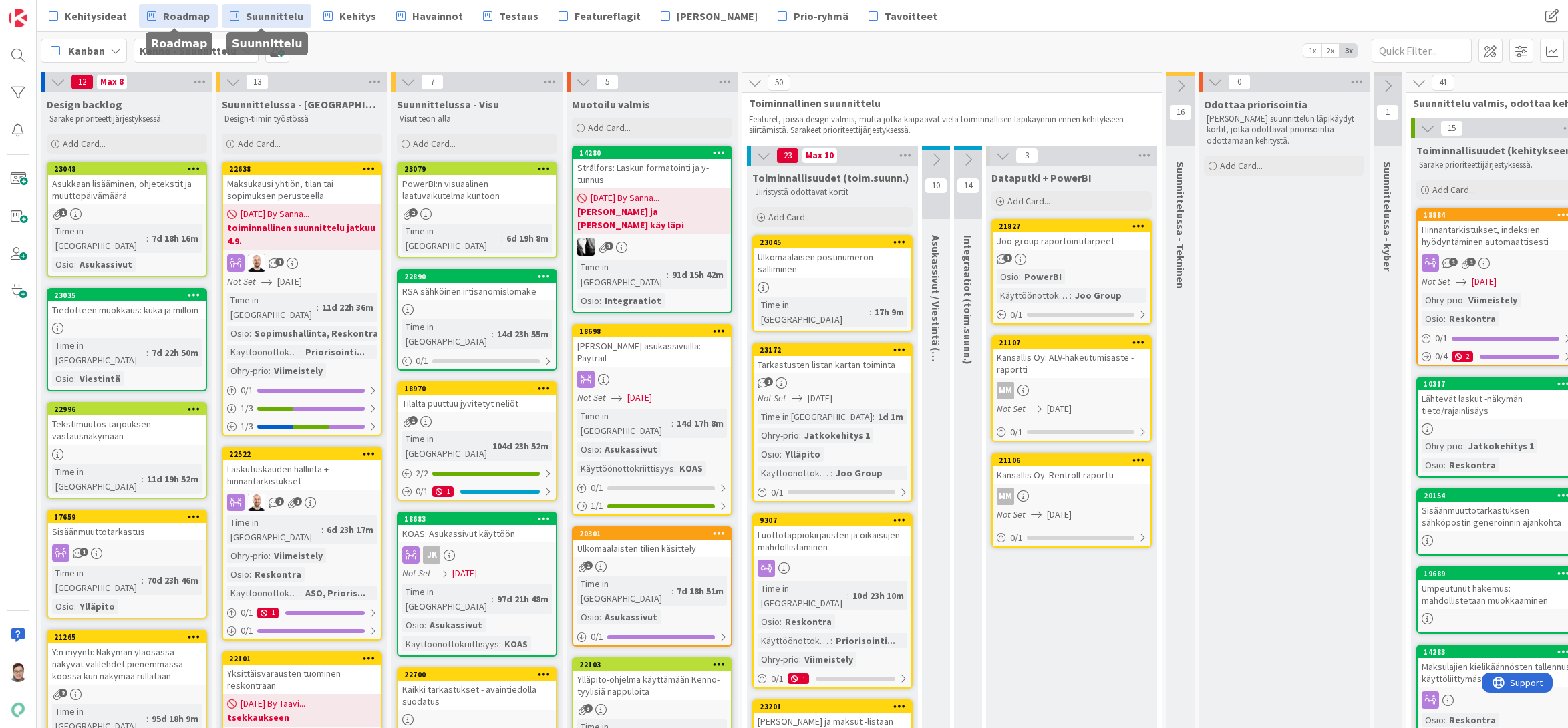
click at [187, 18] on span "Roadmap" at bounding box center [187, 16] width 47 height 16
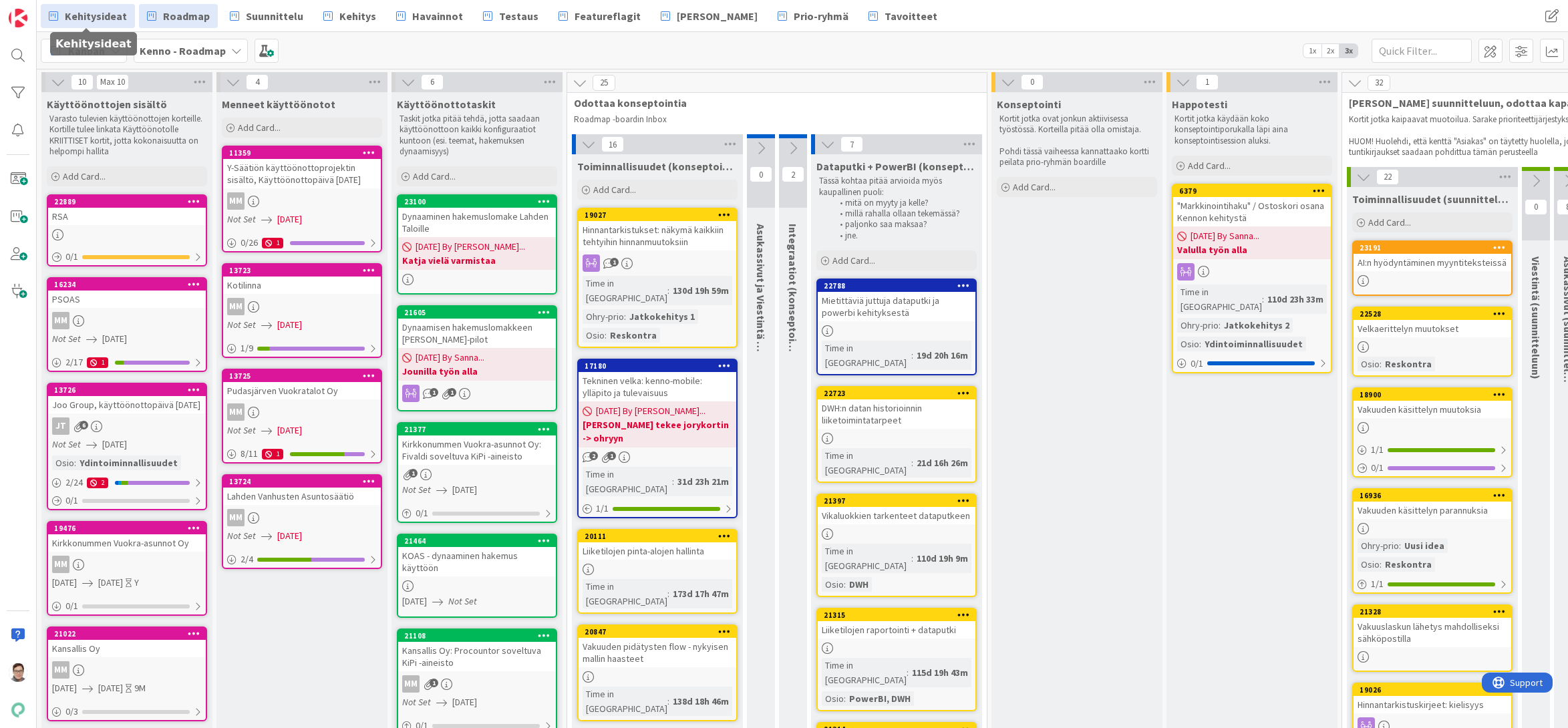
click at [95, 18] on span "Kehitysideat" at bounding box center [96, 16] width 62 height 16
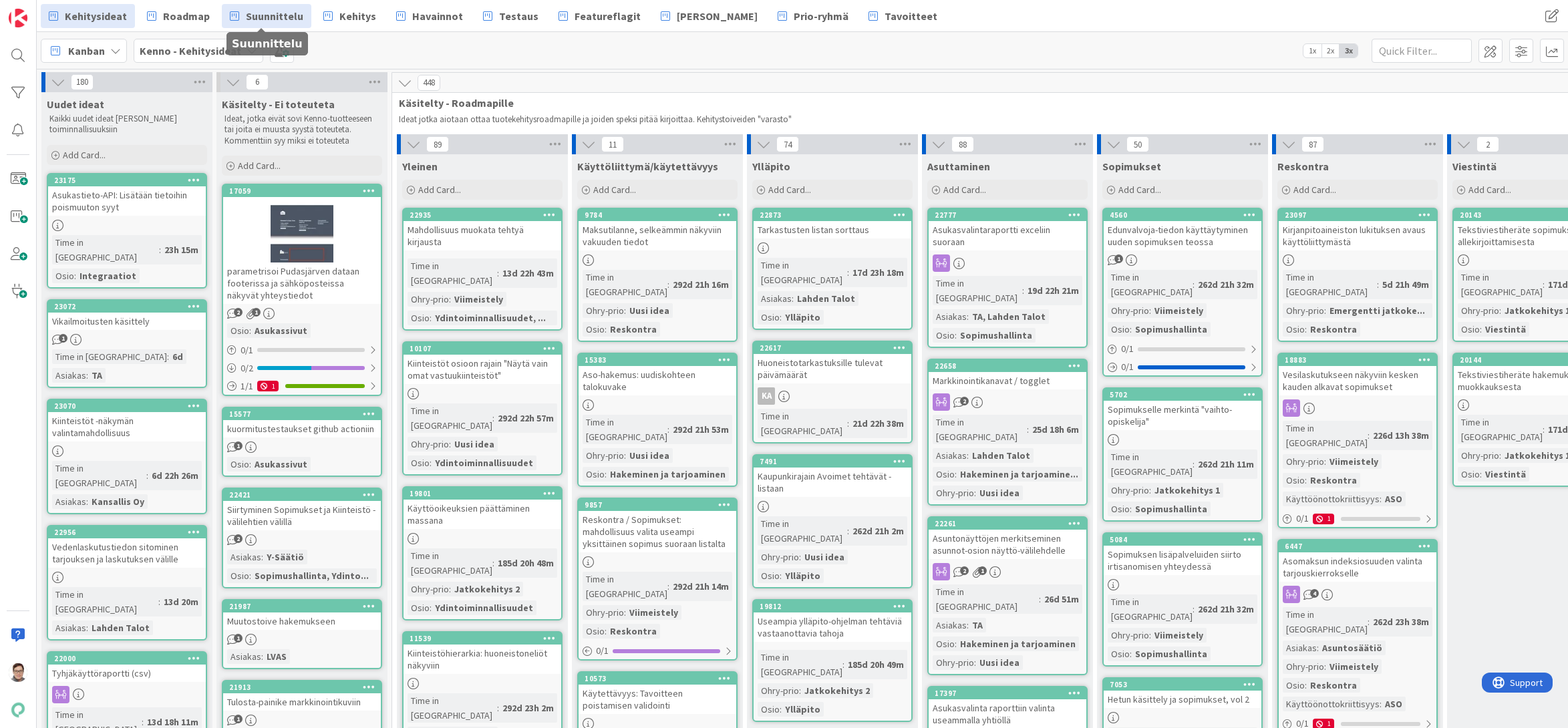
click at [277, 20] on span "Suunnittelu" at bounding box center [274, 16] width 57 height 16
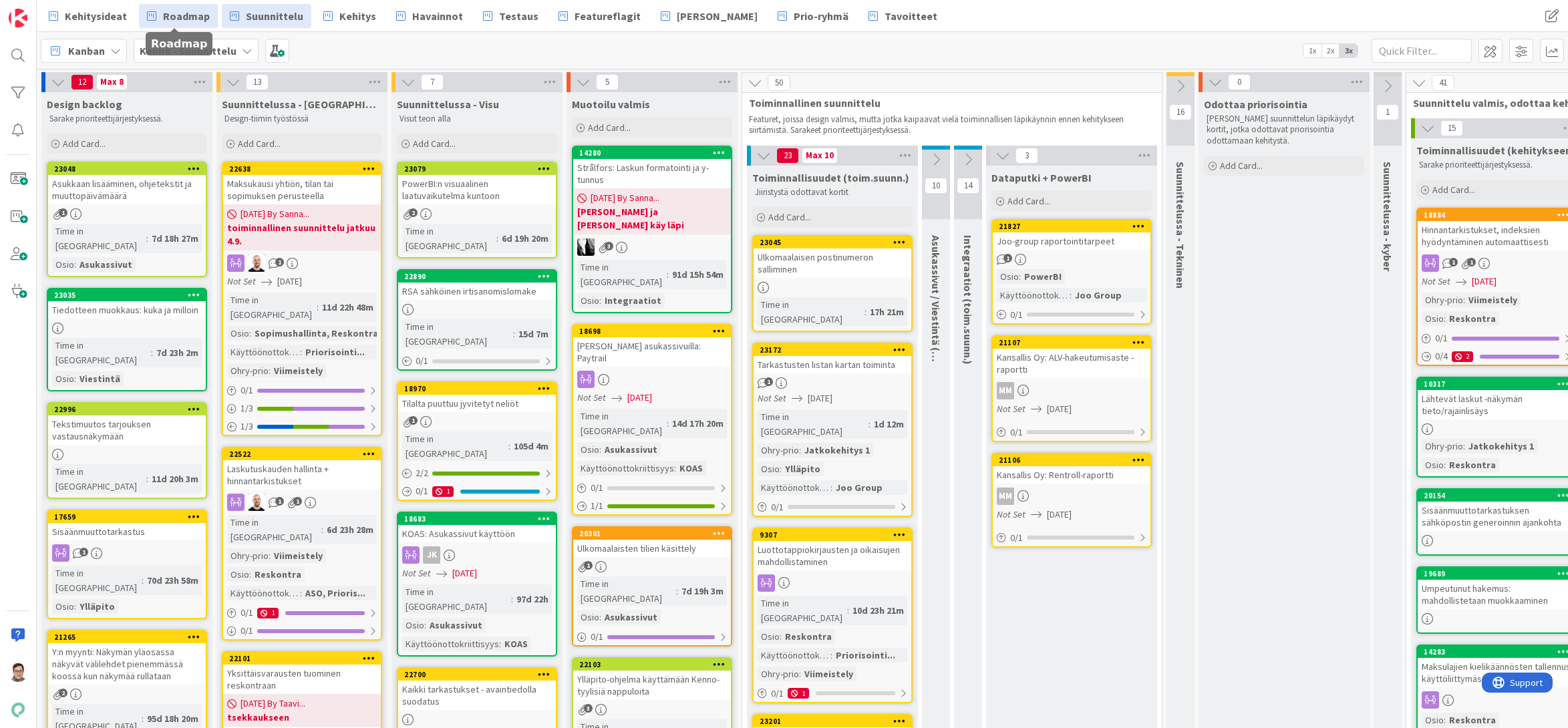
click at [182, 18] on span "Roadmap" at bounding box center [187, 16] width 47 height 16
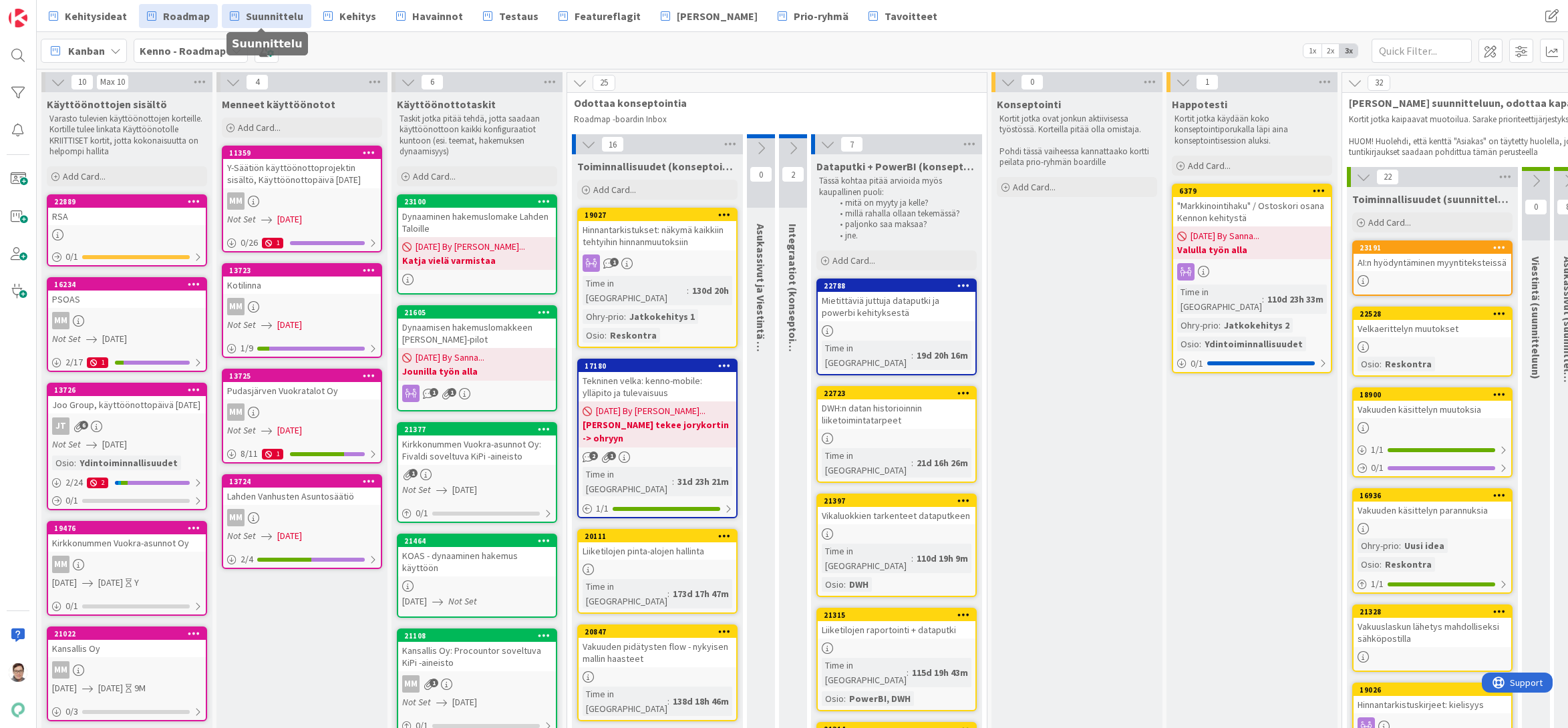
click at [273, 16] on span "Suunnittelu" at bounding box center [274, 16] width 57 height 16
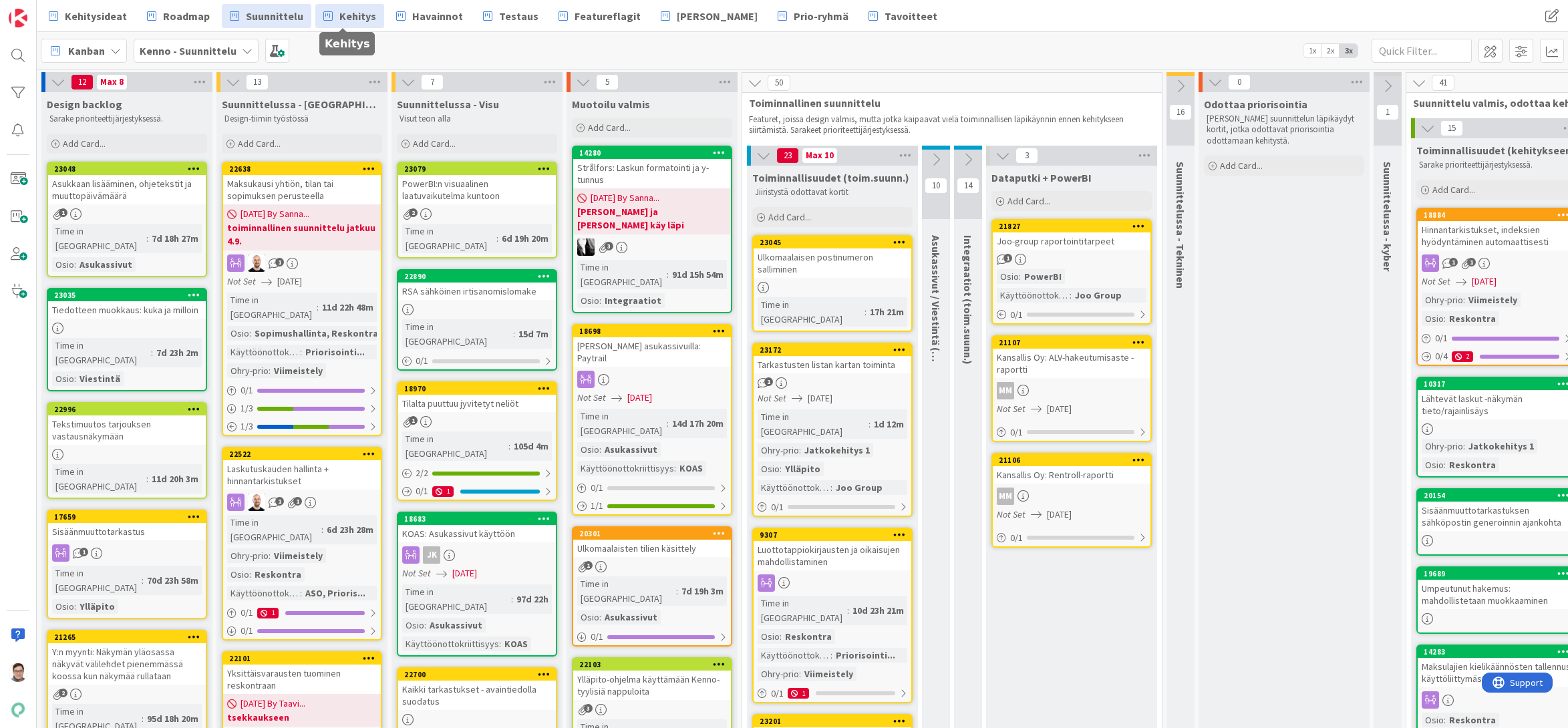
click at [341, 17] on span "Kehitys" at bounding box center [358, 16] width 37 height 16
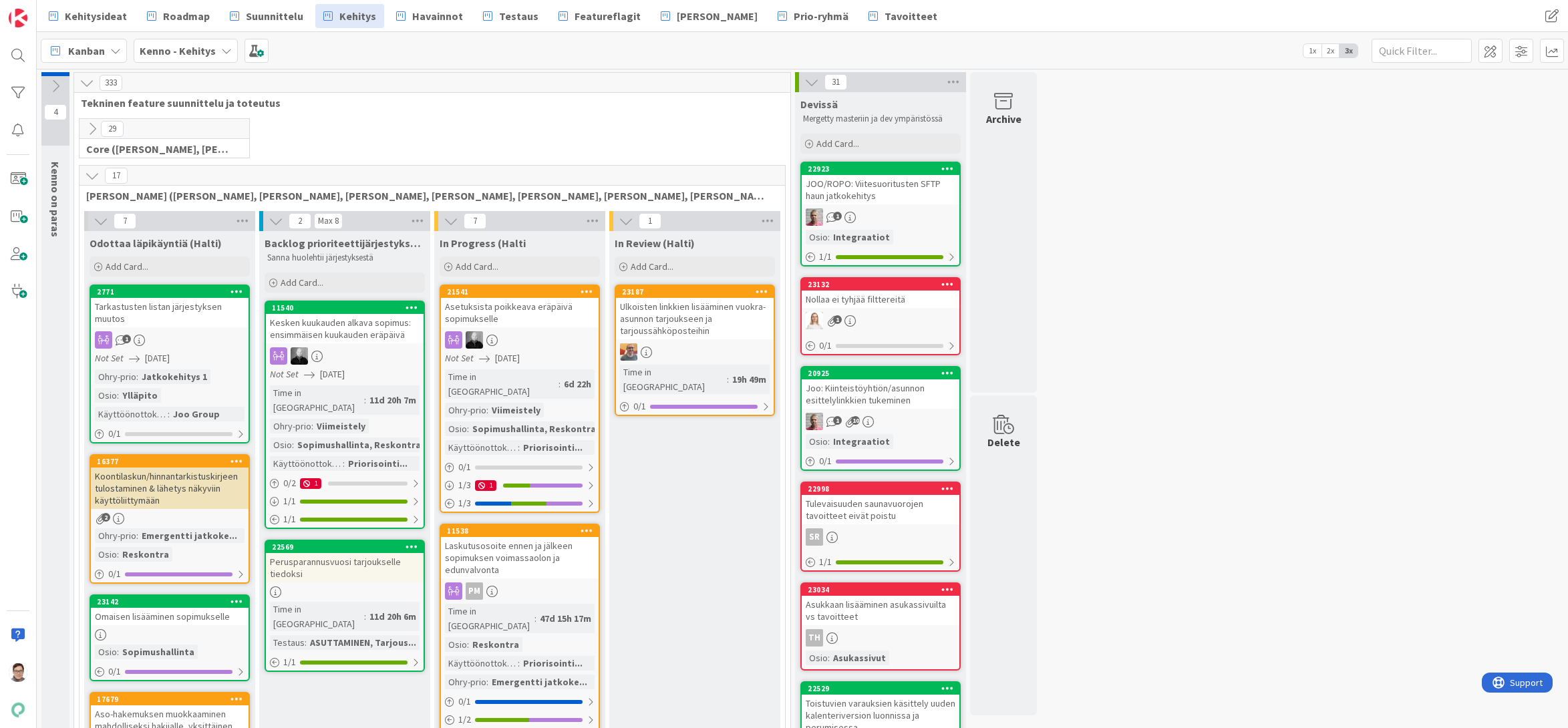
click at [53, 79] on icon at bounding box center [55, 86] width 15 height 15
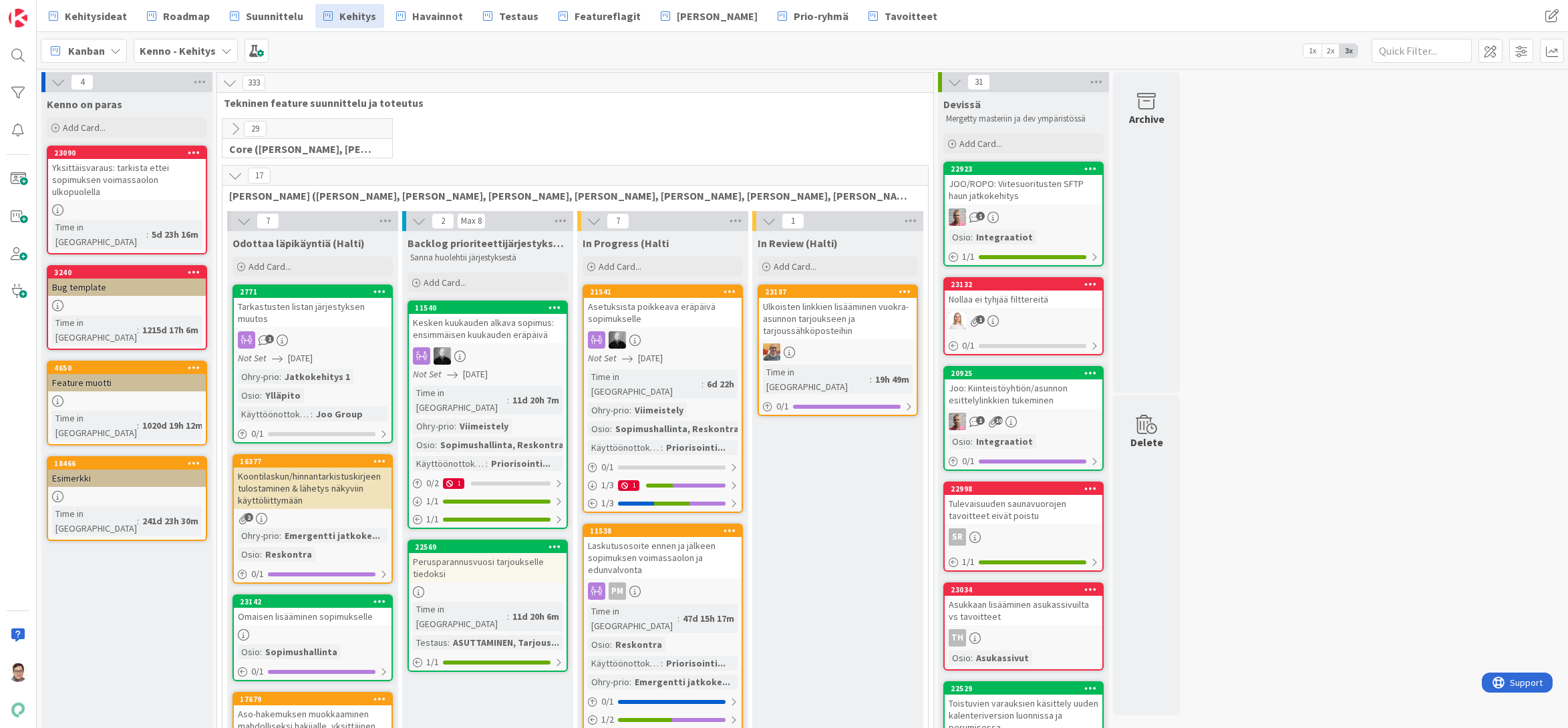
click at [121, 185] on div "Yksittäisvaraus: tarkista ettei sopimuksen voimassaolon ulkopuolella" at bounding box center [127, 180] width 158 height 41
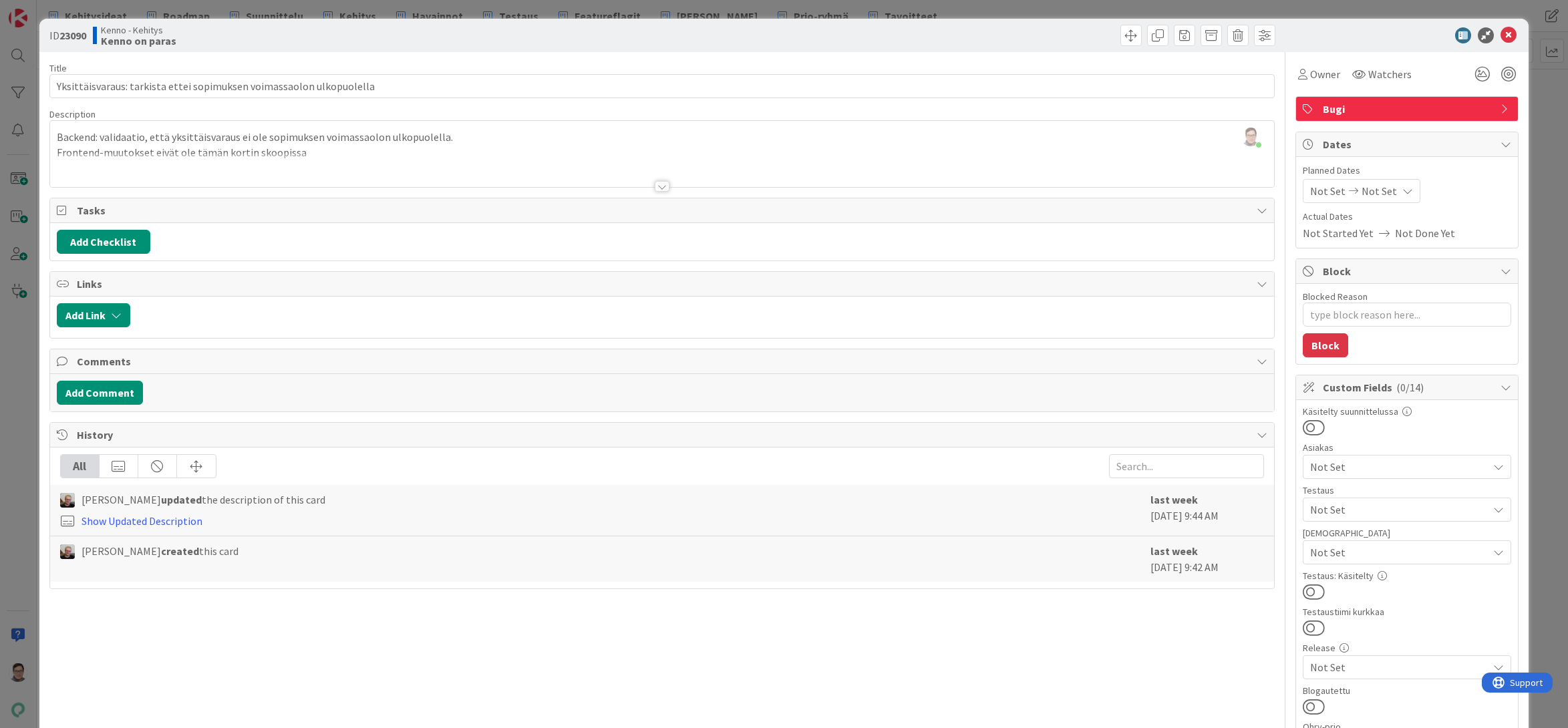
click at [657, 187] on div at bounding box center [662, 186] width 15 height 11
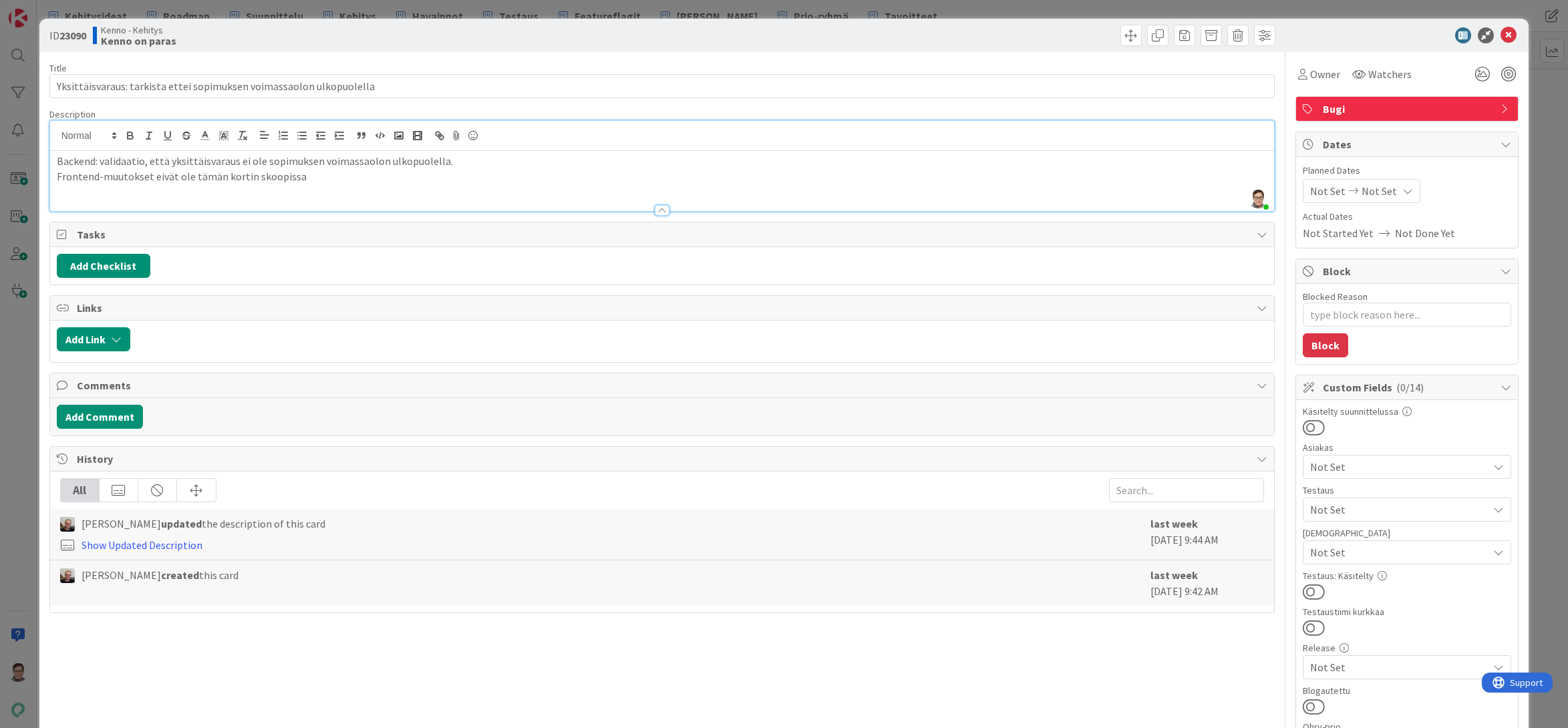
click at [659, 209] on div at bounding box center [662, 210] width 15 height 11
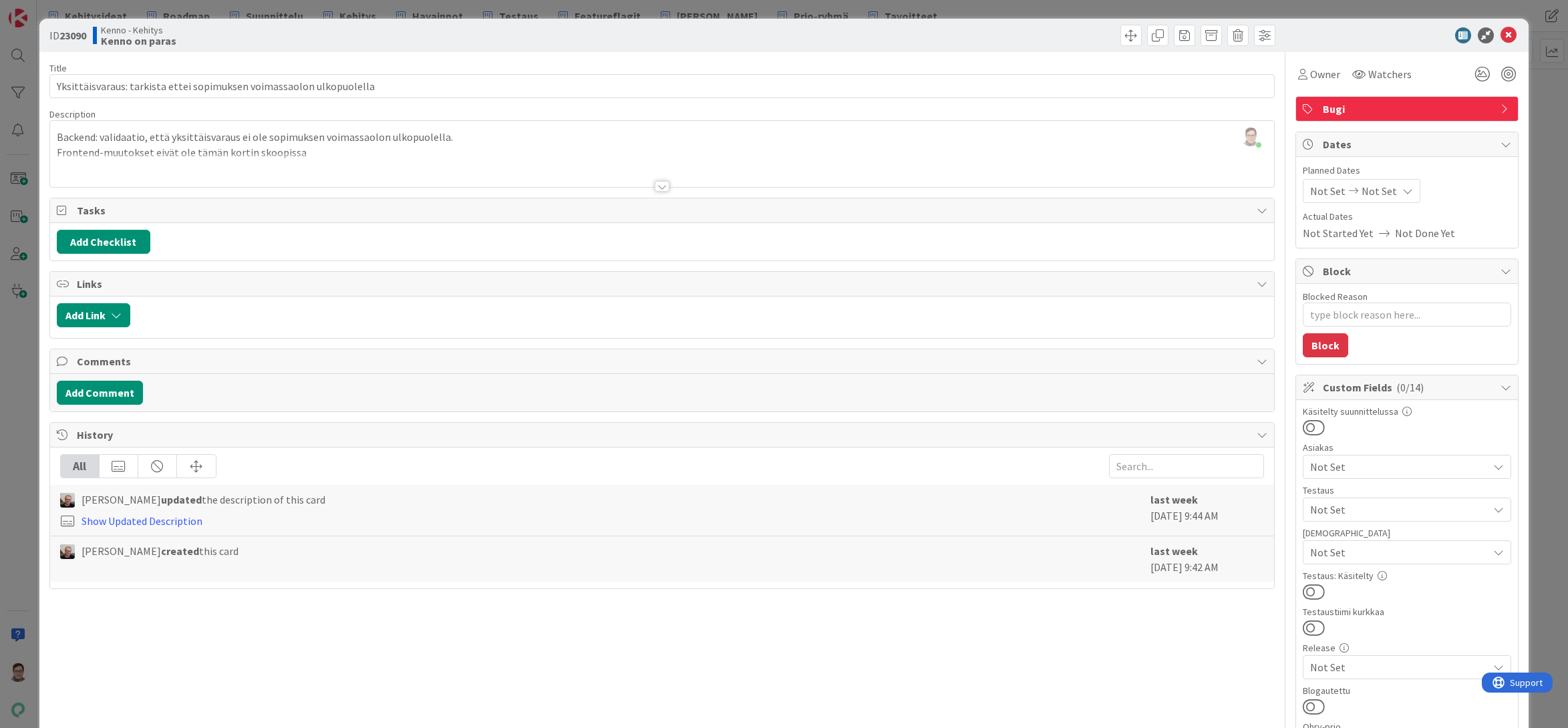
click at [654, 184] on div at bounding box center [662, 186] width 15 height 11
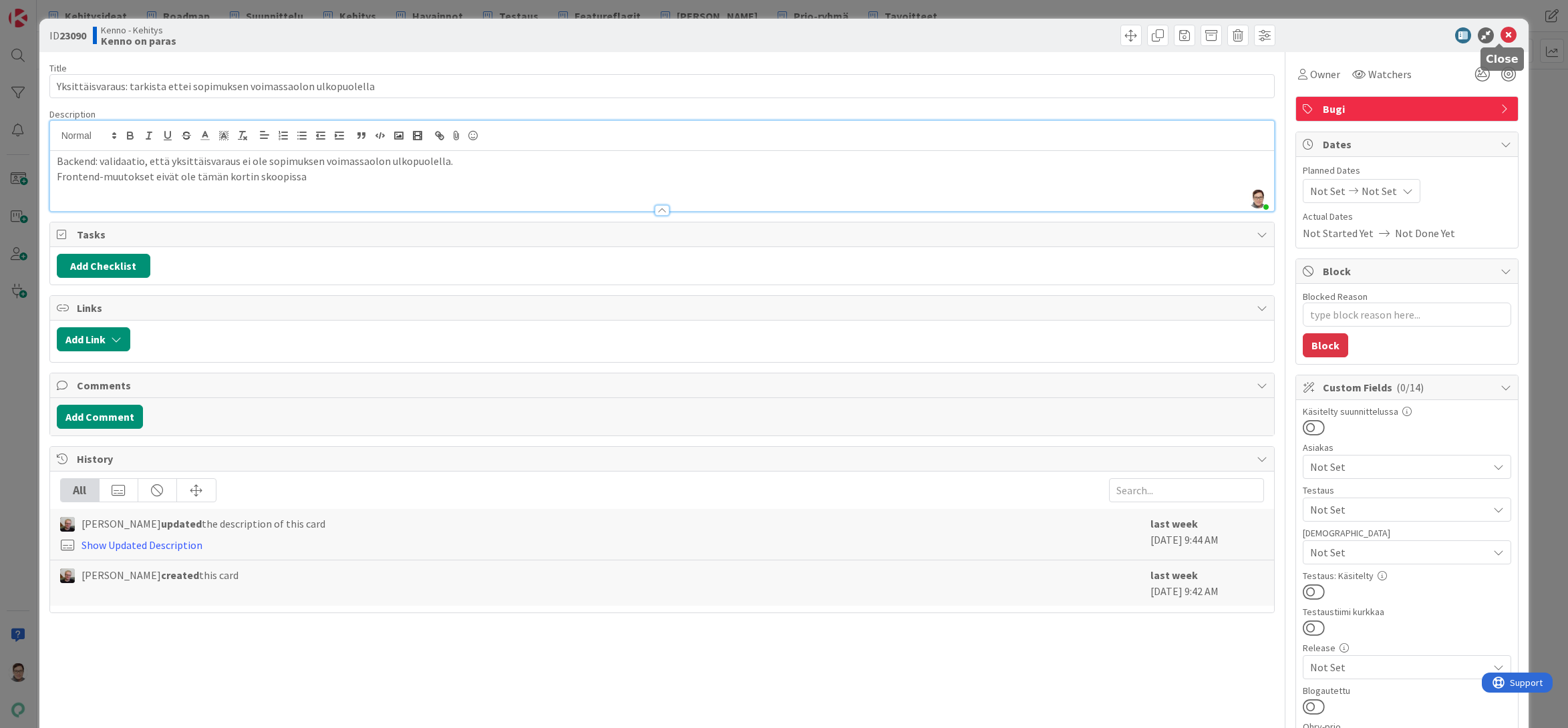
click at [1501, 34] on icon at bounding box center [1508, 35] width 16 height 16
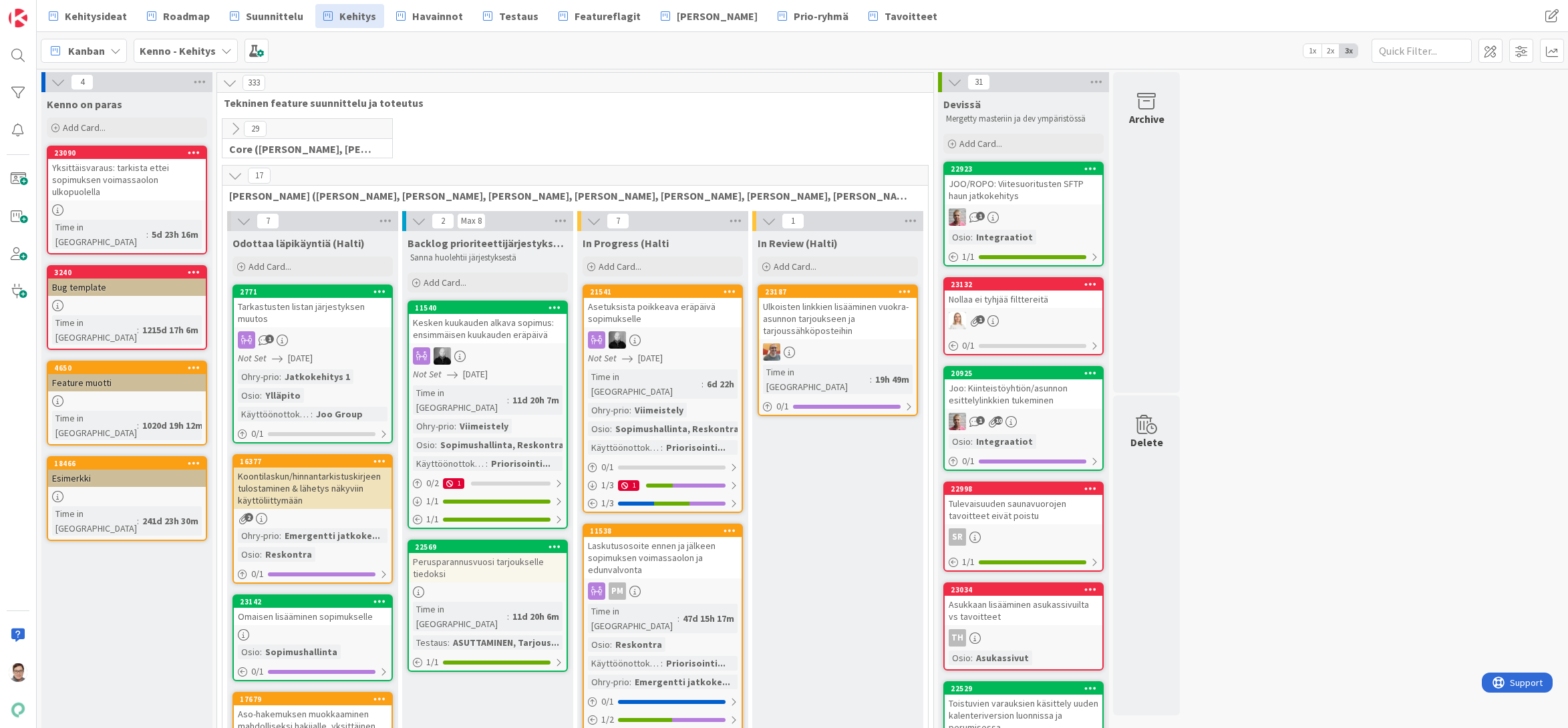
click at [132, 374] on div "Feature muotti" at bounding box center [127, 382] width 158 height 17
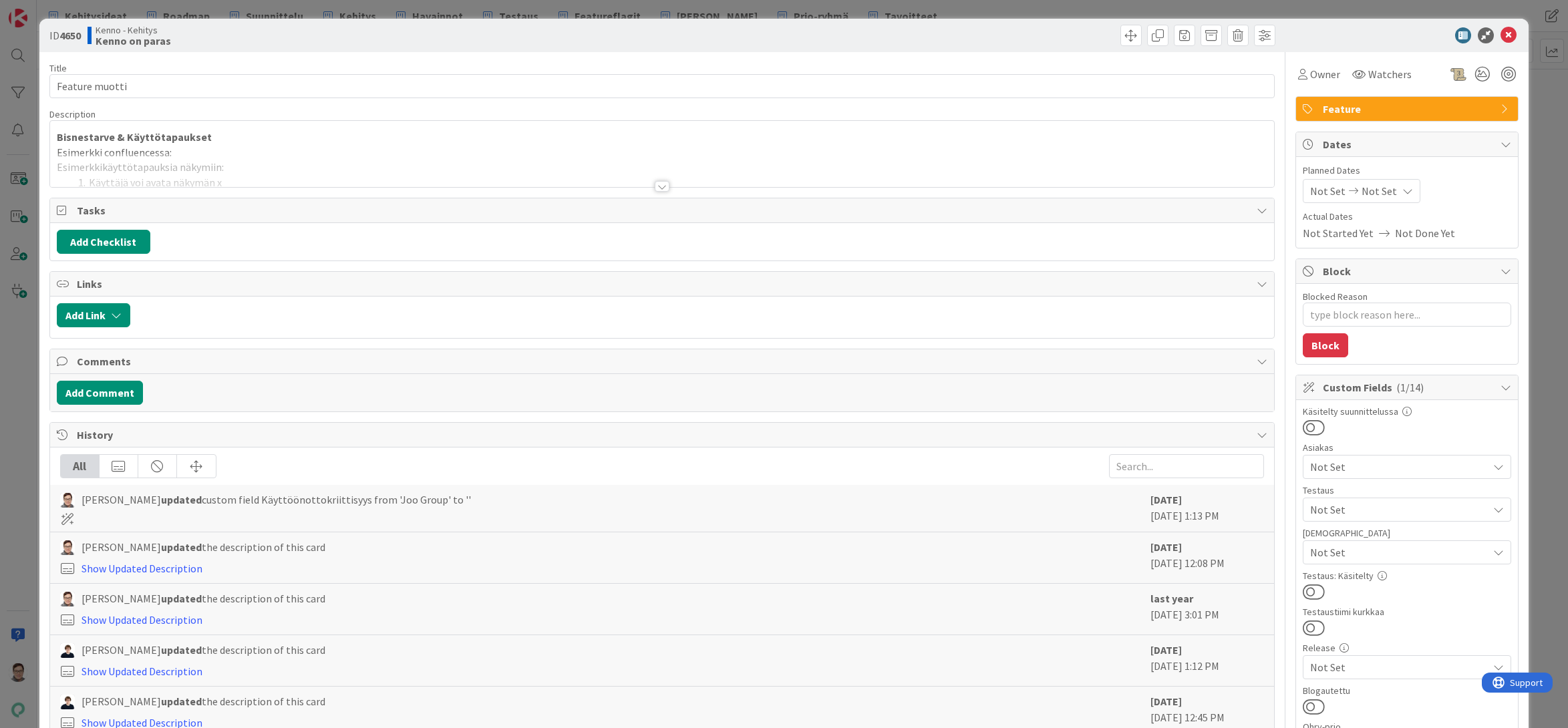
click at [662, 187] on div at bounding box center [662, 186] width 15 height 11
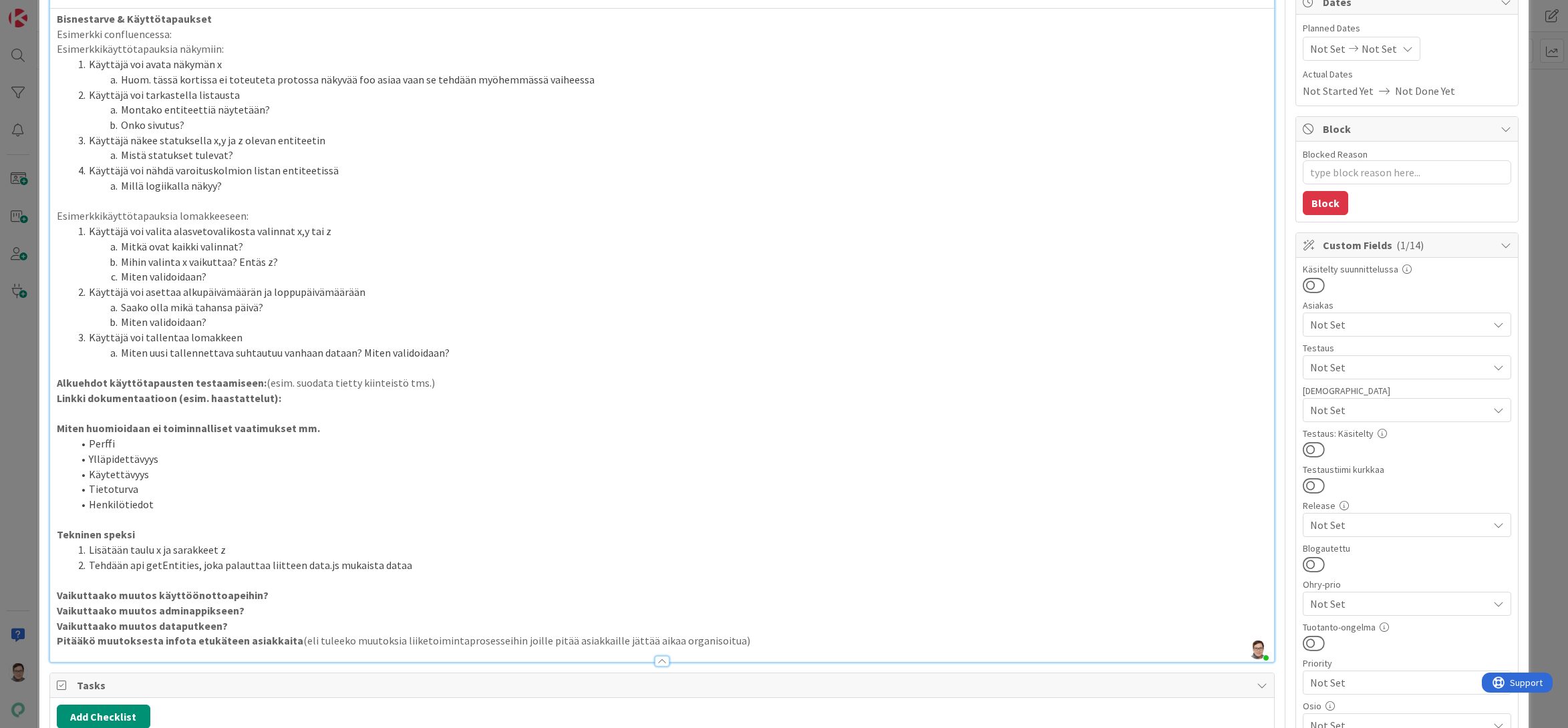
scroll to position [334, 0]
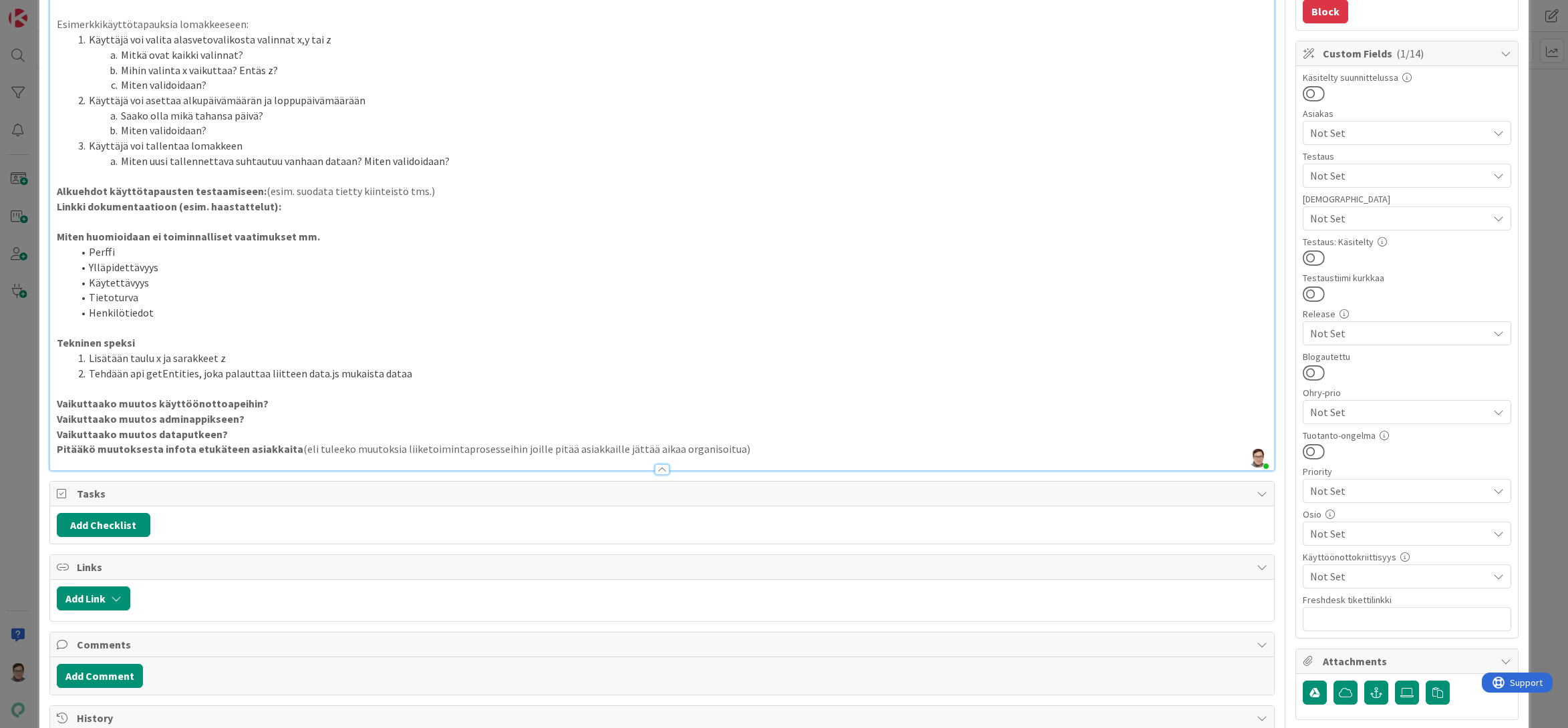
click at [153, 311] on li "Henkilötiedot" at bounding box center [671, 313] width 1195 height 16
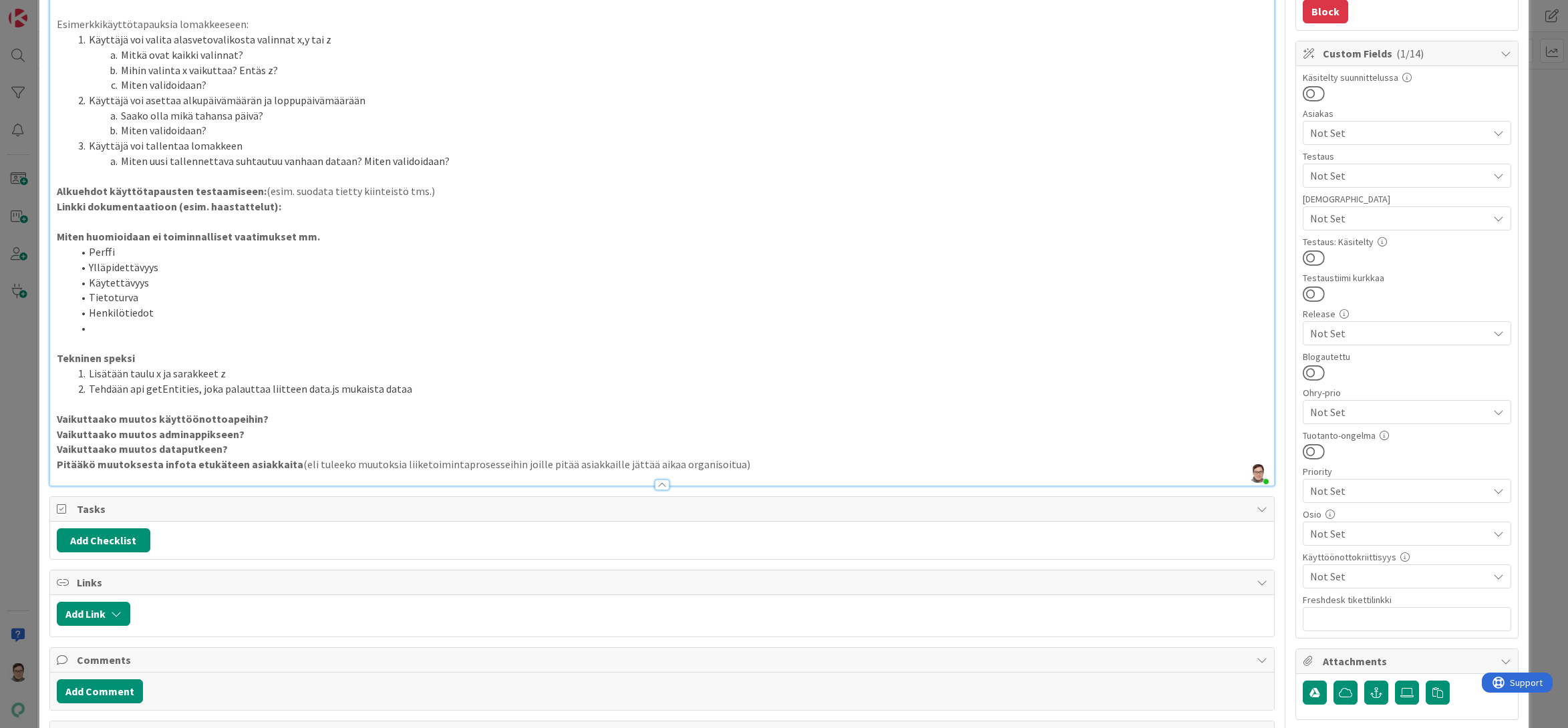
type textarea "x"
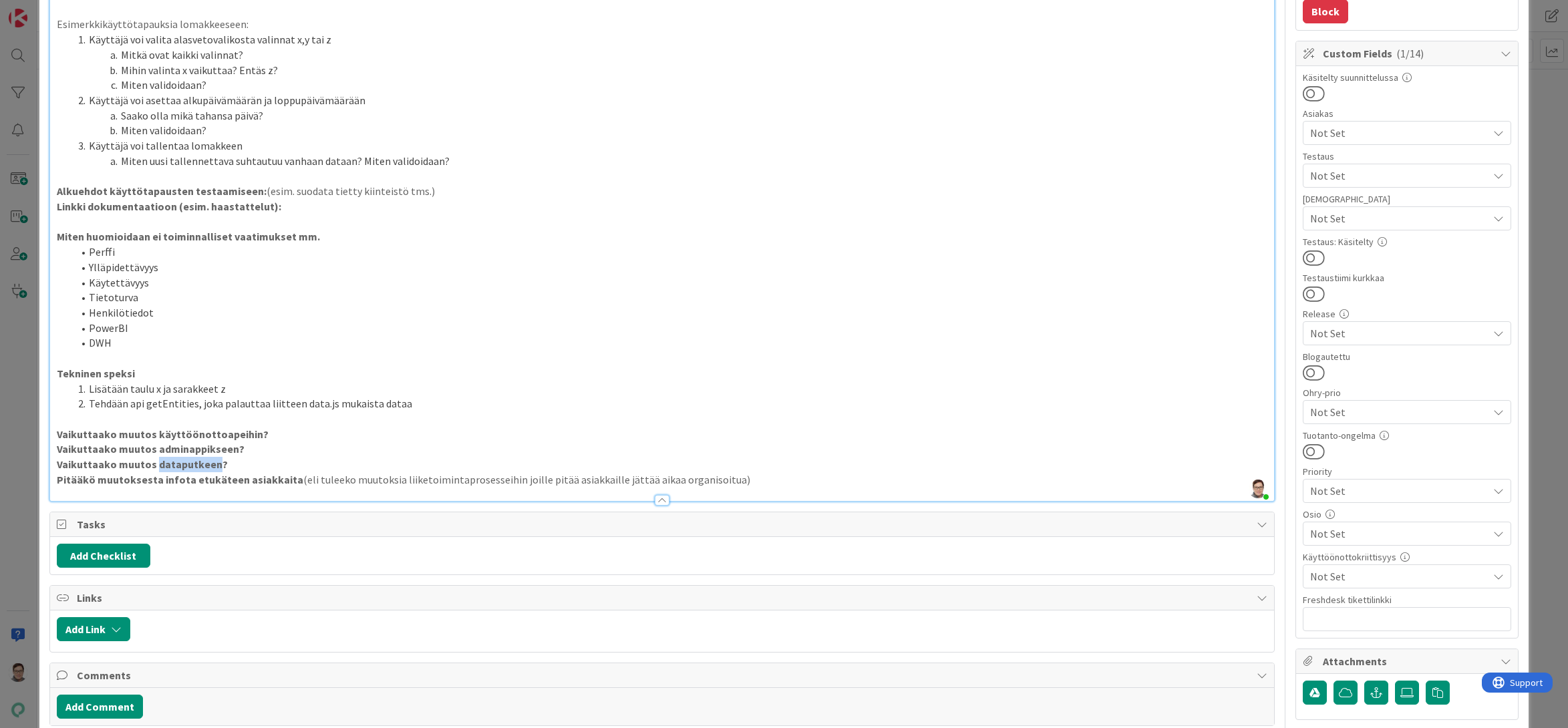
drag, startPoint x: 212, startPoint y: 465, endPoint x: 155, endPoint y: 465, distance: 57.0
click at [155, 465] on strong "Vaikuttaako muutos dataputkeen?" at bounding box center [142, 464] width 171 height 13
drag, startPoint x: 114, startPoint y: 344, endPoint x: 66, endPoint y: 329, distance: 50.3
click at [66, 329] on ol "Perffi Ylläpidettävyys Käytettävyys Tietoturva Henkilötiedot PowerBI DWH" at bounding box center [662, 297] width 1211 height 106
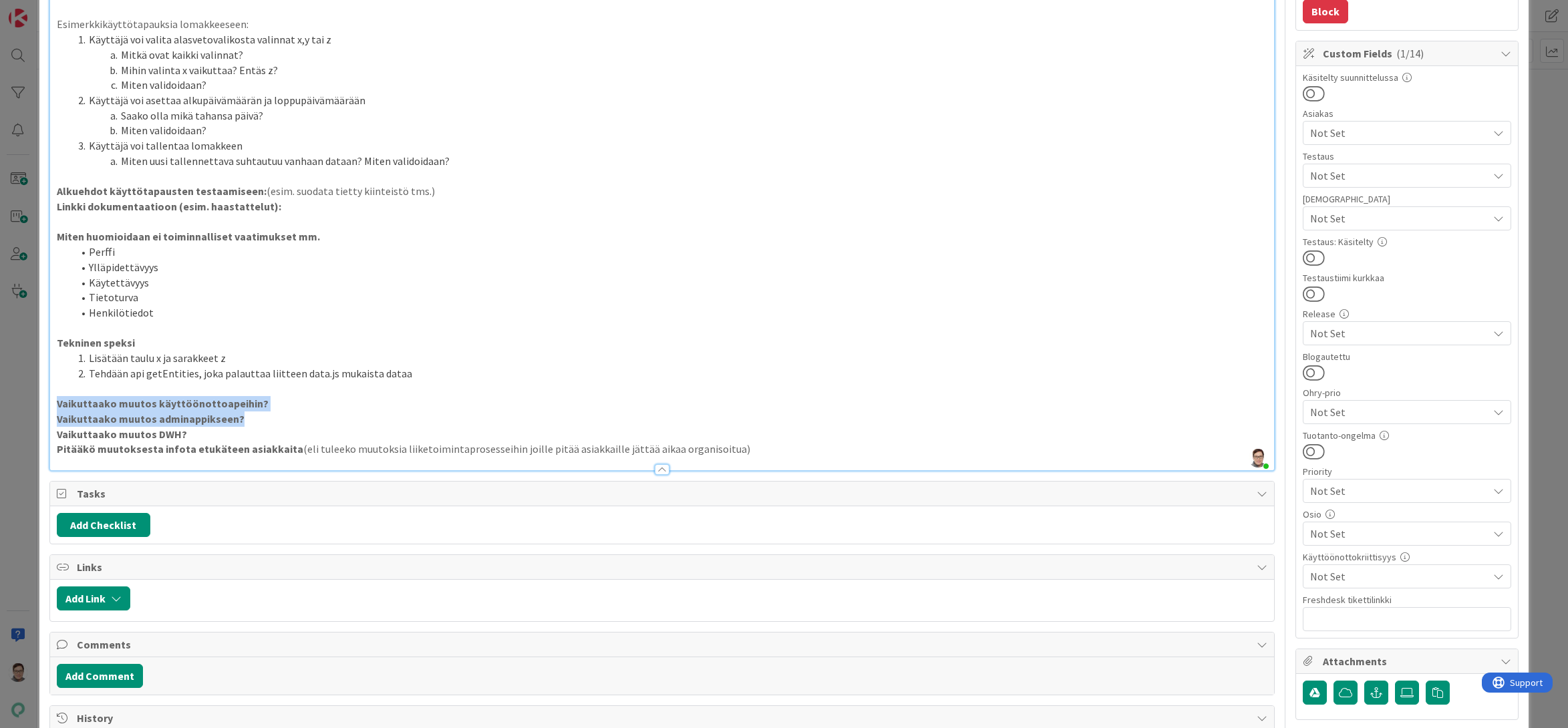
drag, startPoint x: 56, startPoint y: 401, endPoint x: 322, endPoint y: 412, distance: 266.2
click at [322, 412] on div "Bisnestarve & Käyttötapaukset Esimerkki confluencessa: Esimerkkikäyttötapauksia…" at bounding box center [662, 143] width 1224 height 653
click at [192, 431] on p "Vaikuttaako muutos DWH?" at bounding box center [662, 434] width 1211 height 16
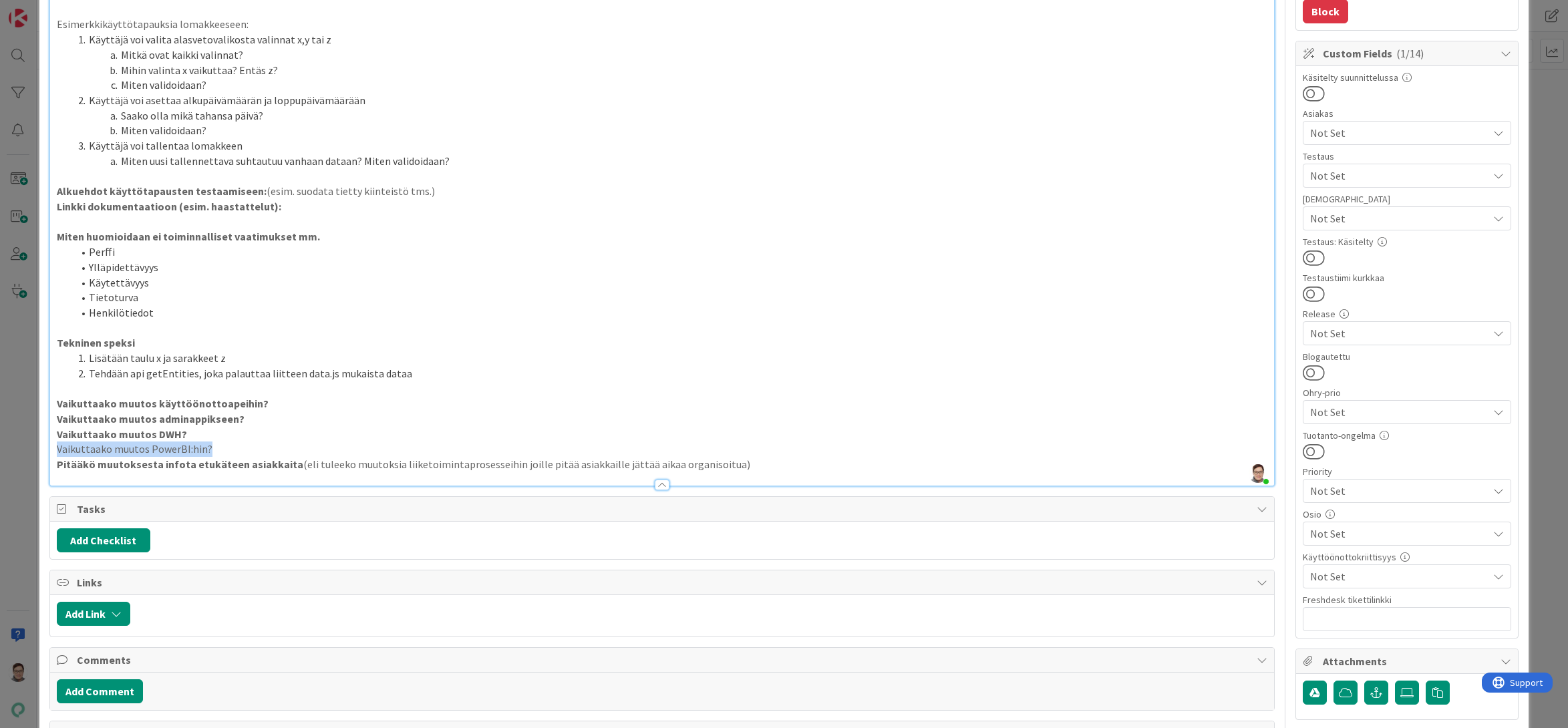
drag, startPoint x: 225, startPoint y: 449, endPoint x: 31, endPoint y: 455, distance: 194.1
click at [31, 455] on div "ID 4650 Kenno - Kehitys Kenno on paras Title 14 / 128 Feature muotti Descriptio…" at bounding box center [784, 364] width 1568 height 728
click at [282, 451] on p "Vaikuttaako muutos PowerBI:hin?" at bounding box center [662, 449] width 1211 height 16
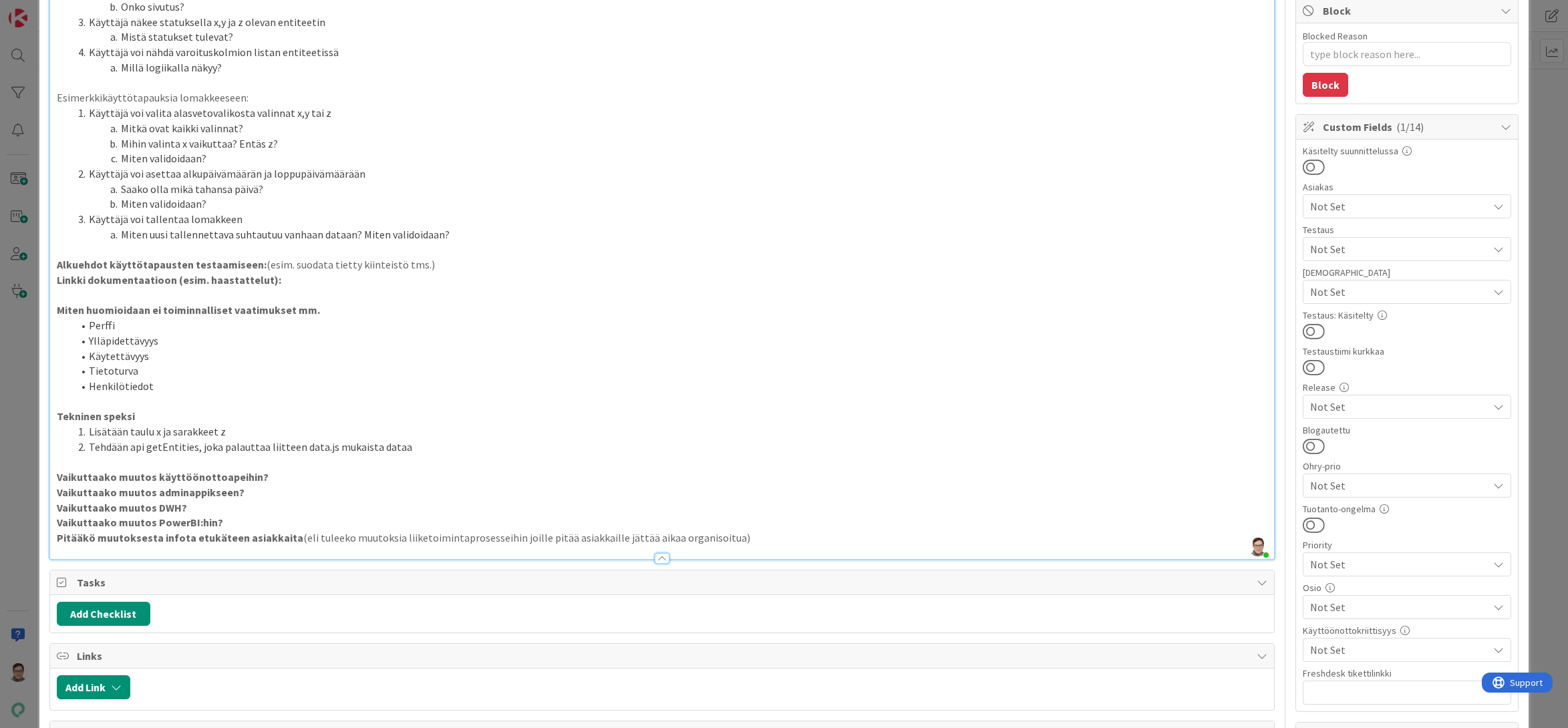
scroll to position [267, 0]
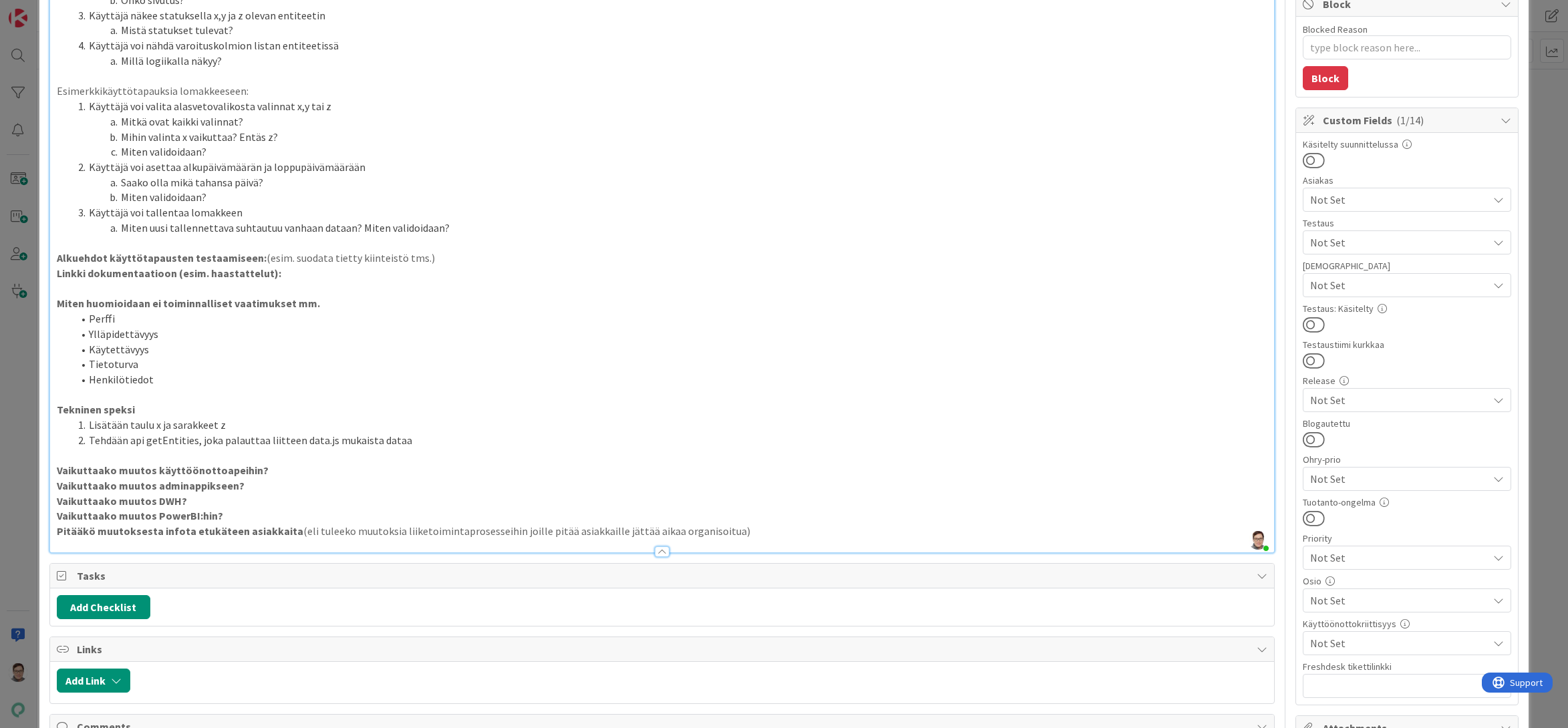
click at [752, 526] on p "Pitääkö muutoksesta infota etukäteen asiakkaita (eli tuleeko muutoksia liiketoi…" at bounding box center [662, 531] width 1211 height 16
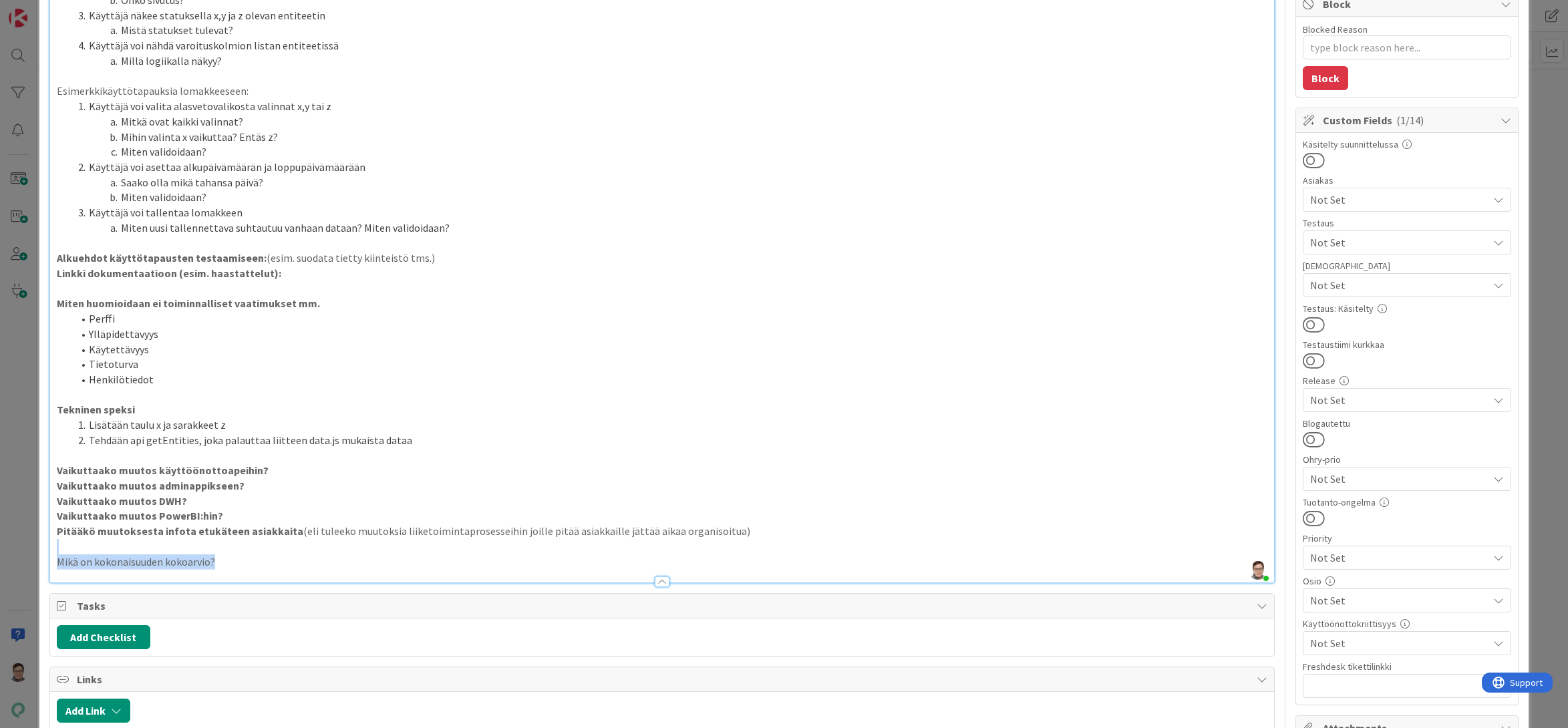
drag, startPoint x: 240, startPoint y: 560, endPoint x: 31, endPoint y: 551, distance: 209.2
click at [31, 551] on div "ID 4650 Kenno - Kehitys Kenno on paras Title 14 / 128 Feature muotti Descriptio…" at bounding box center [784, 364] width 1568 height 728
click at [165, 566] on strong "Mikä on kokonaisuuden kokoarvio?" at bounding box center [143, 561] width 172 height 13
click at [381, 718] on div at bounding box center [702, 710] width 1131 height 24
click at [252, 566] on p "Mikä on kokonaisuuden kokoarvio?" at bounding box center [662, 562] width 1211 height 16
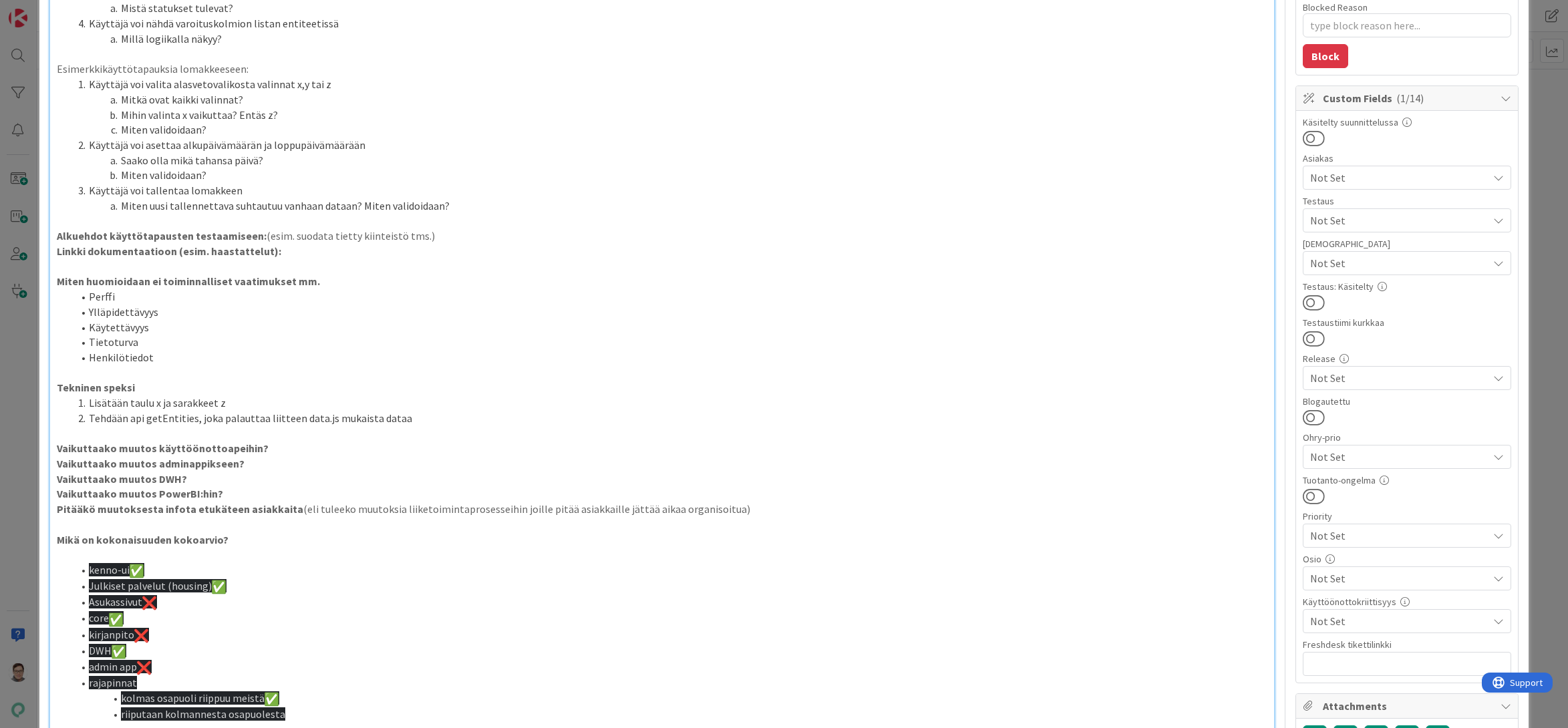
scroll to position [490, 0]
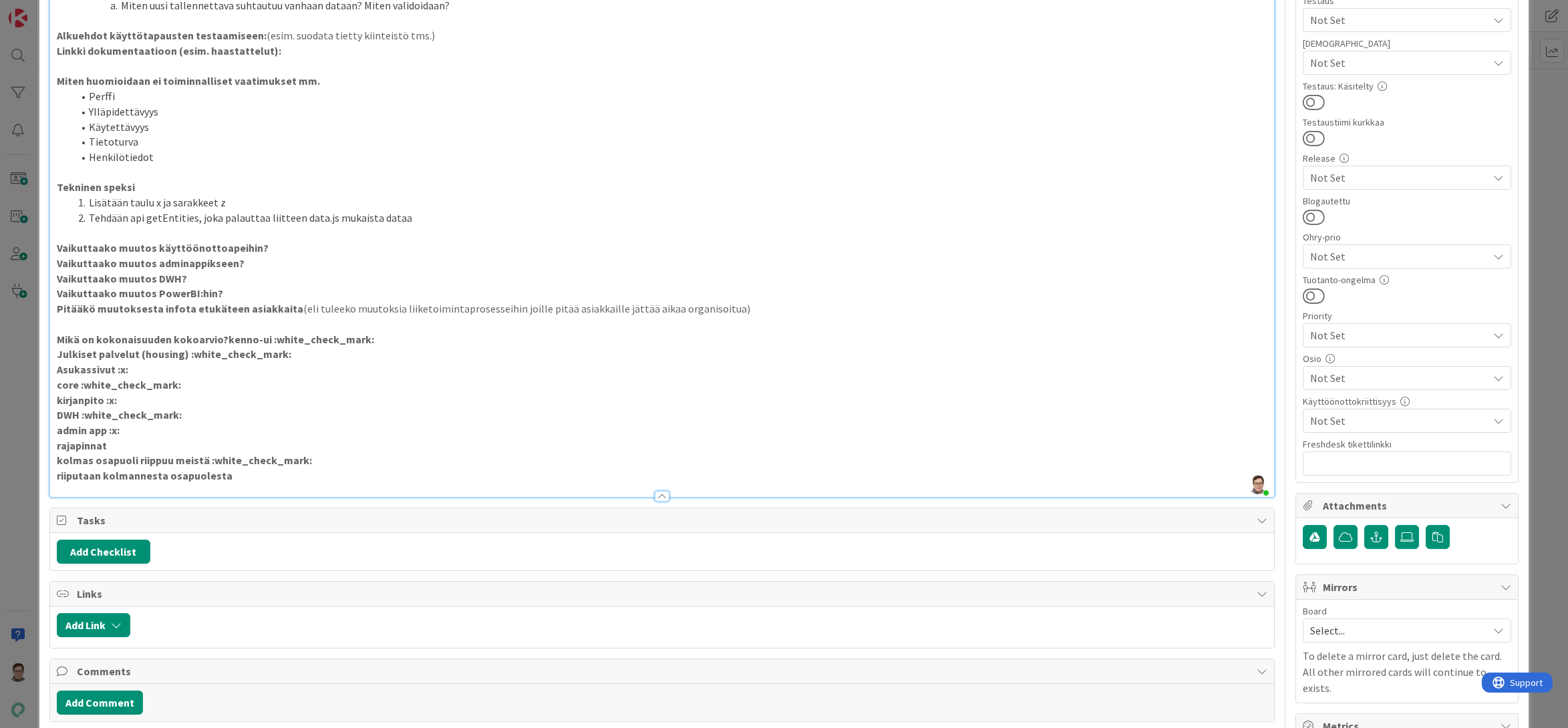
click at [376, 338] on p "Mikä on kokonaisuuden kokoarvio?kenno-ui :white_check_mark:" at bounding box center [662, 340] width 1211 height 16
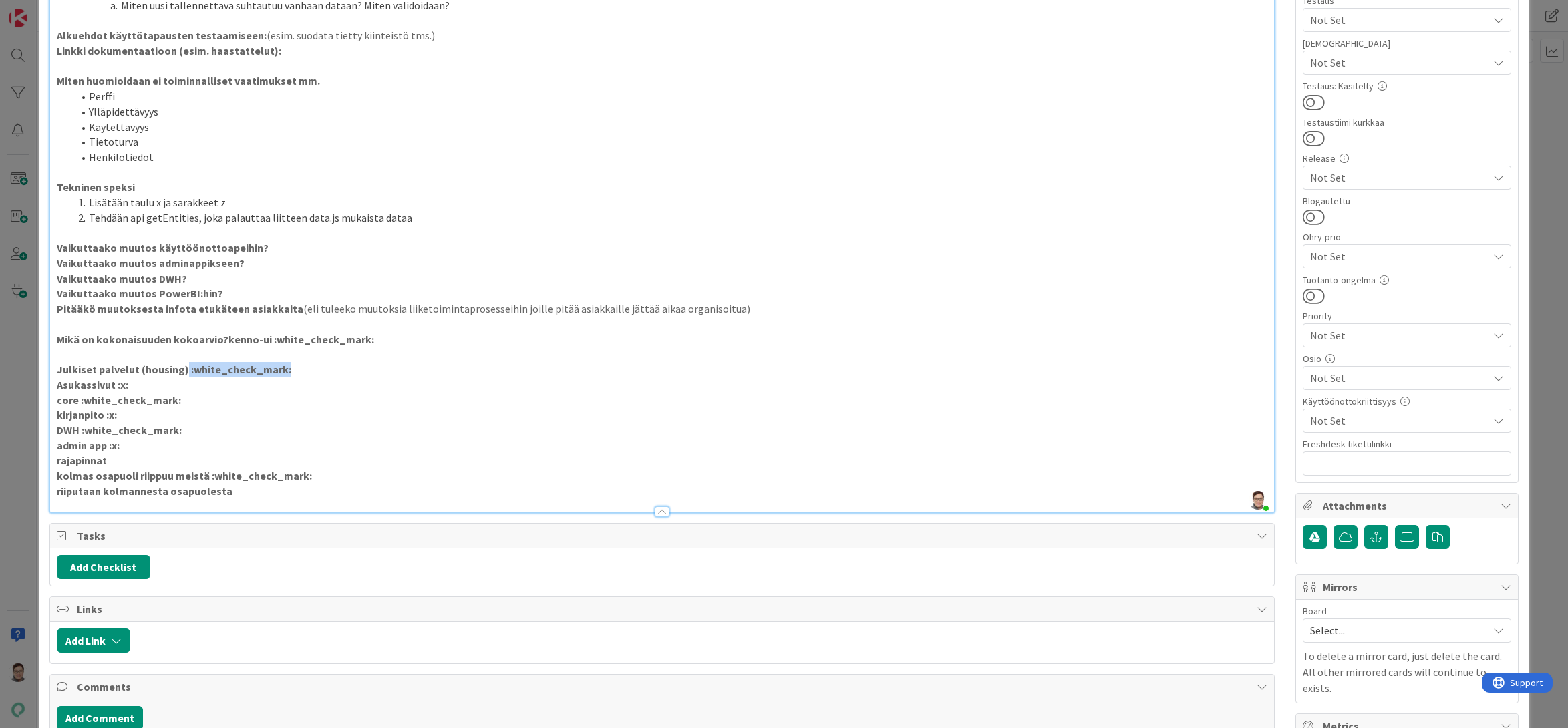
drag, startPoint x: 295, startPoint y: 370, endPoint x: 183, endPoint y: 368, distance: 112.0
click at [183, 368] on p "Julkiset palvelut (housing) :white_check_mark:" at bounding box center [662, 370] width 1211 height 16
click at [128, 373] on strong "Julkiset palvelut (housing)" at bounding box center [123, 369] width 132 height 13
drag, startPoint x: 131, startPoint y: 387, endPoint x: 111, endPoint y: 388, distance: 20.0
click at [111, 388] on p "Asukassivut :x:" at bounding box center [662, 385] width 1211 height 16
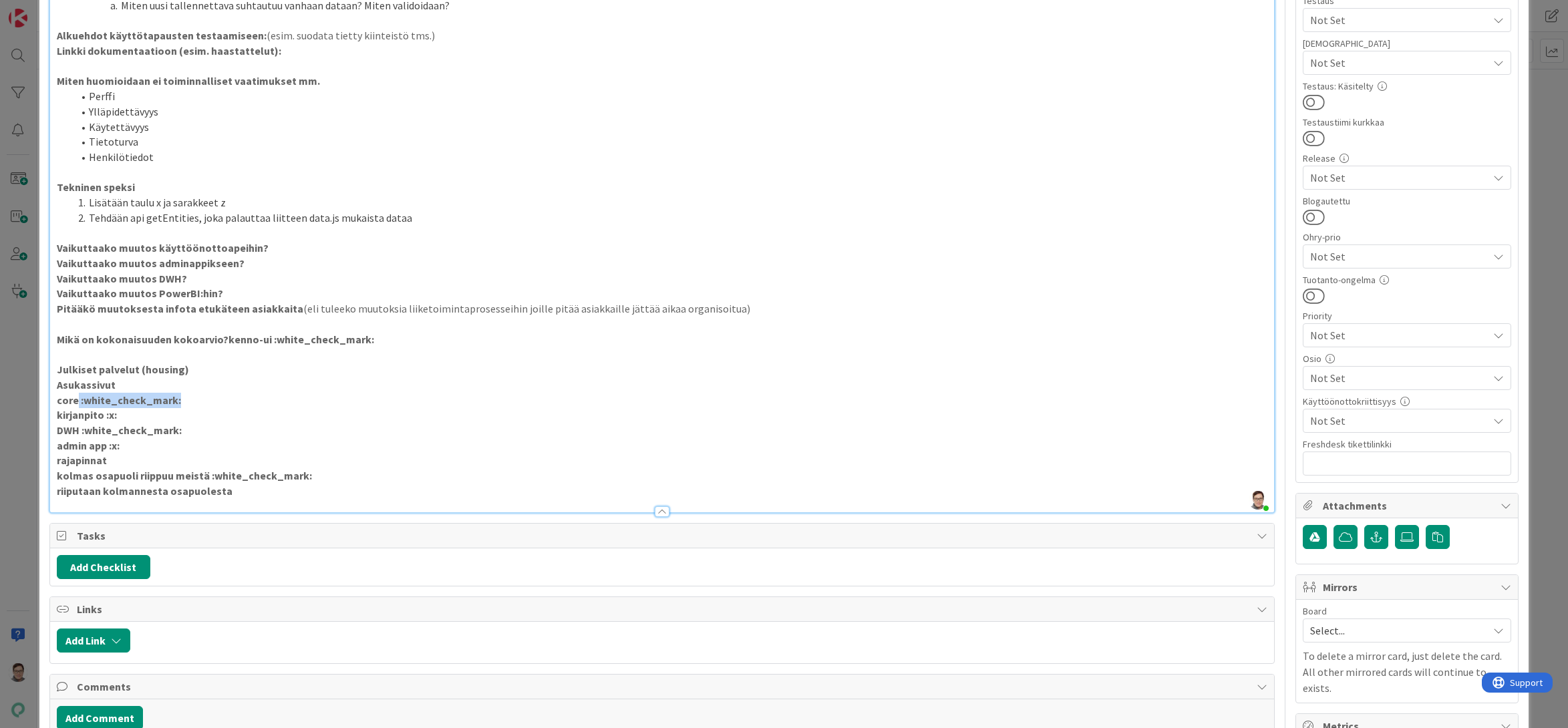
drag, startPoint x: 179, startPoint y: 402, endPoint x: 75, endPoint y: 392, distance: 104.5
click at [75, 392] on p "core :white_check_mark:" at bounding box center [662, 400] width 1211 height 16
drag, startPoint x: 121, startPoint y: 417, endPoint x: 102, endPoint y: 416, distance: 19.0
click at [102, 416] on p "kirjanpito :x:" at bounding box center [662, 415] width 1211 height 16
drag, startPoint x: 186, startPoint y: 431, endPoint x: 77, endPoint y: 425, distance: 109.2
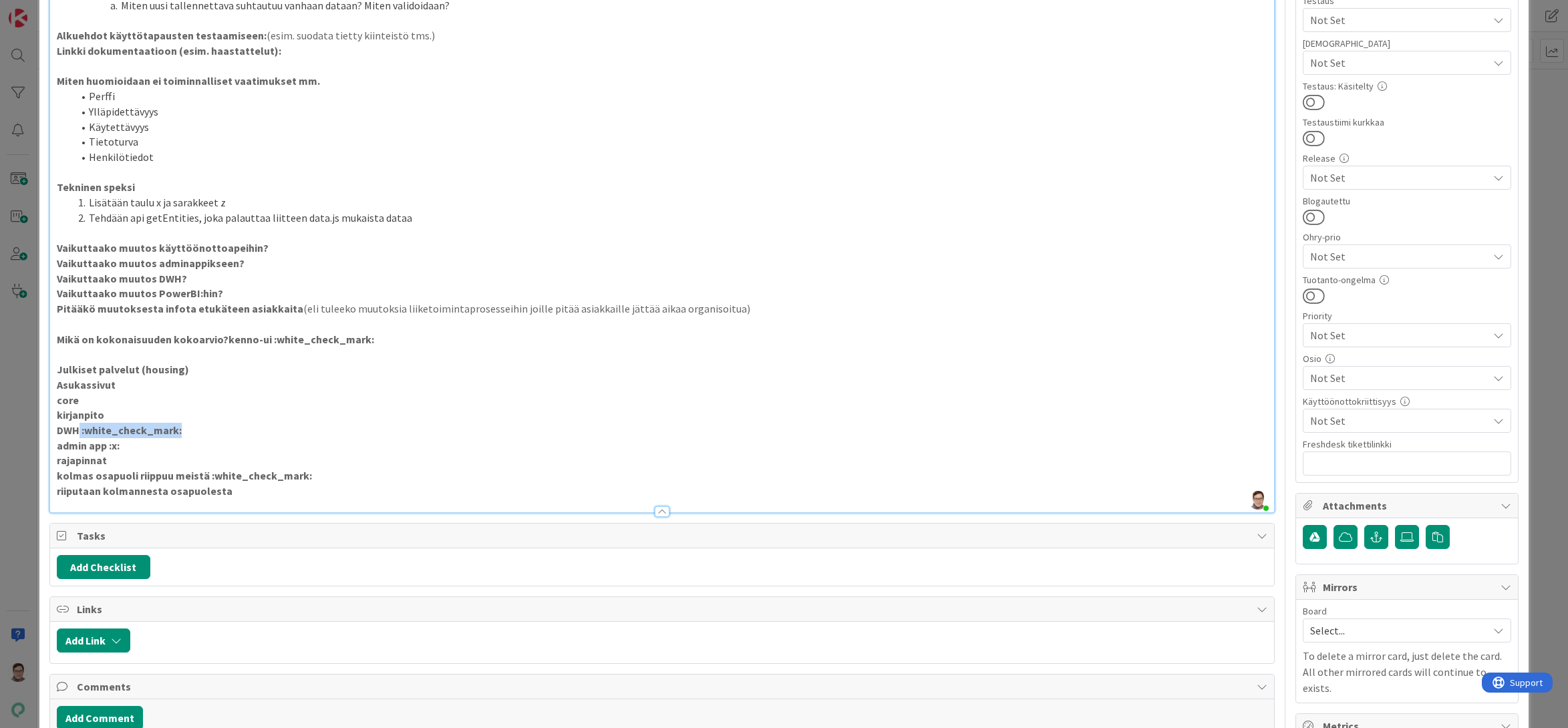
click at [77, 425] on p "DWH :white_check_mark:" at bounding box center [662, 431] width 1211 height 16
drag, startPoint x: 124, startPoint y: 447, endPoint x: 105, endPoint y: 446, distance: 19.0
click at [105, 446] on p "admin app :x:" at bounding box center [662, 446] width 1211 height 16
drag, startPoint x: 309, startPoint y: 478, endPoint x: 204, endPoint y: 473, distance: 105.1
click at [204, 473] on p "kolmas osapuoli riippuu meistä :white_check_mark:" at bounding box center [662, 476] width 1211 height 16
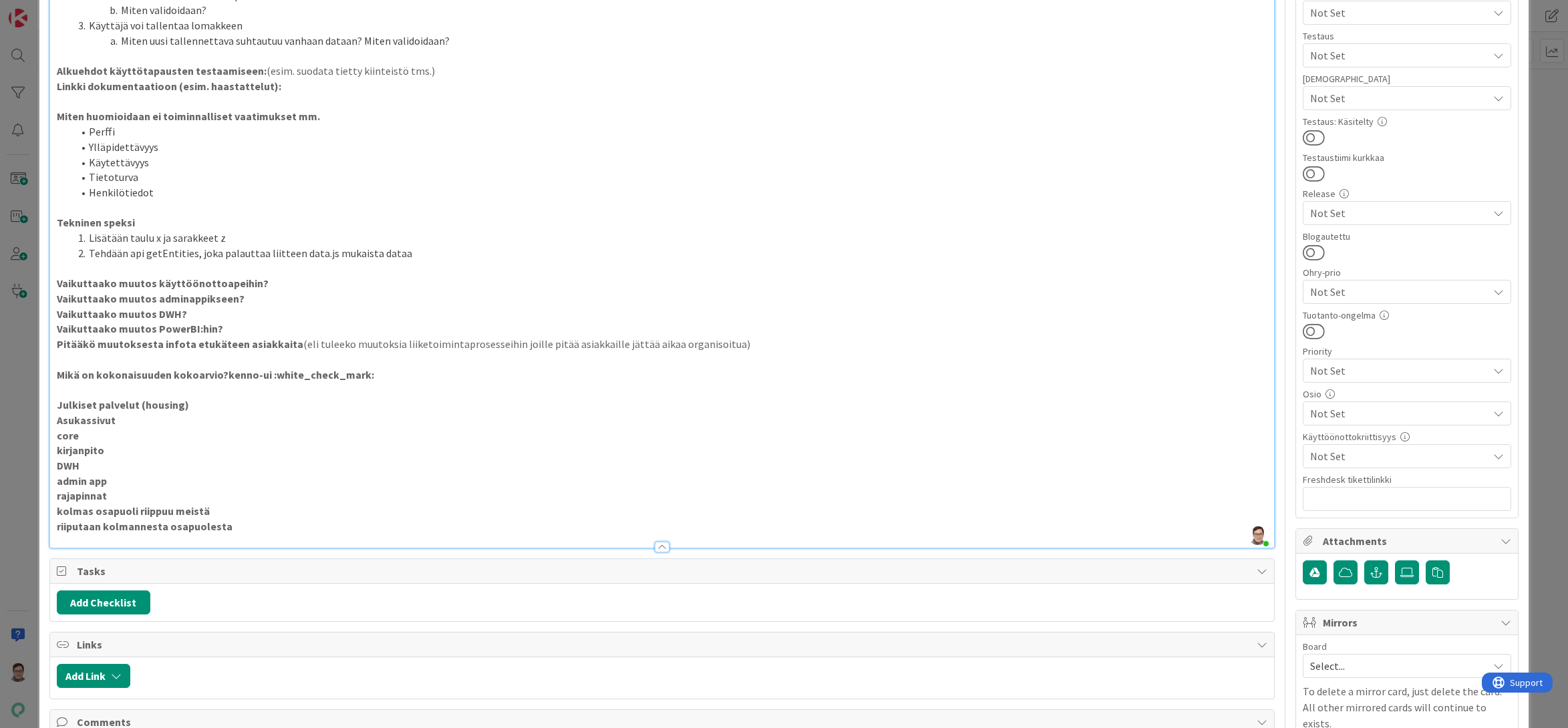
scroll to position [423, 0]
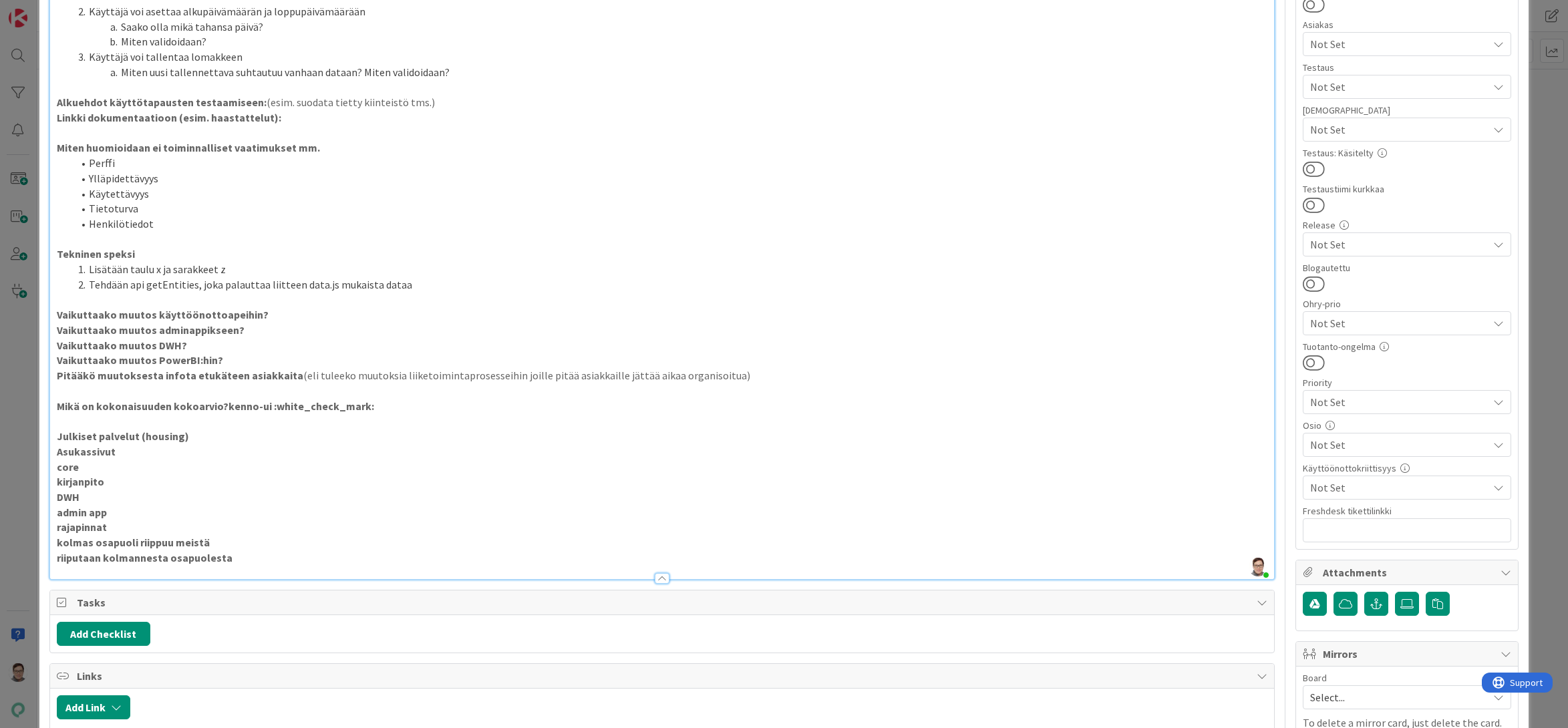
click at [55, 315] on div "Bisnestarve & Käyttötapaukset Esimerkki confluencessa: Esimerkkikäyttötapauksia…" at bounding box center [662, 153] width 1224 height 851
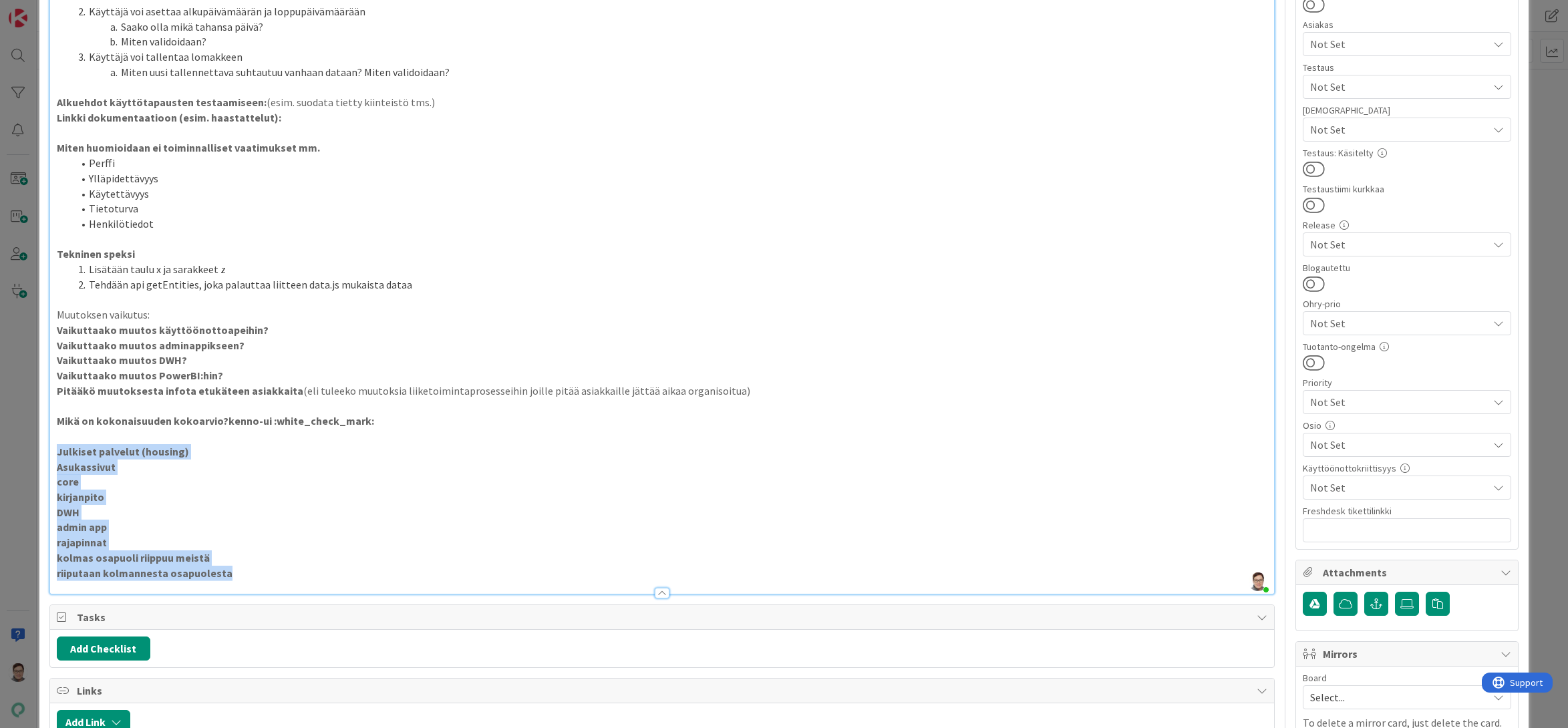
drag, startPoint x: 234, startPoint y: 574, endPoint x: 42, endPoint y: 453, distance: 226.9
click at [42, 453] on div "ID 4650 Kenno - Kehitys Kenno on paras Title 14 / 128 Feature muotti Descriptio…" at bounding box center [784, 390] width 1490 height 1588
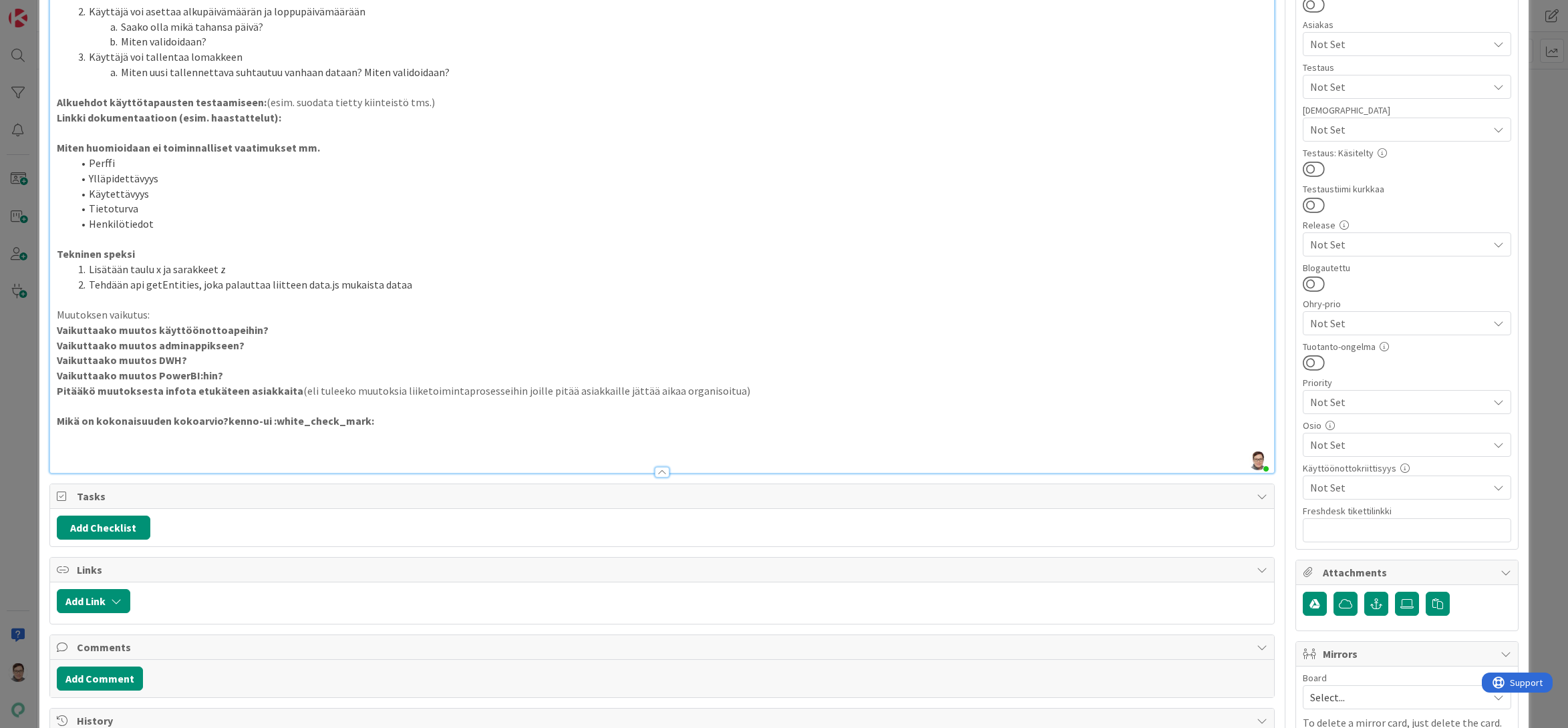
click at [159, 309] on p "Muutoksen vaikutus:" at bounding box center [662, 315] width 1211 height 16
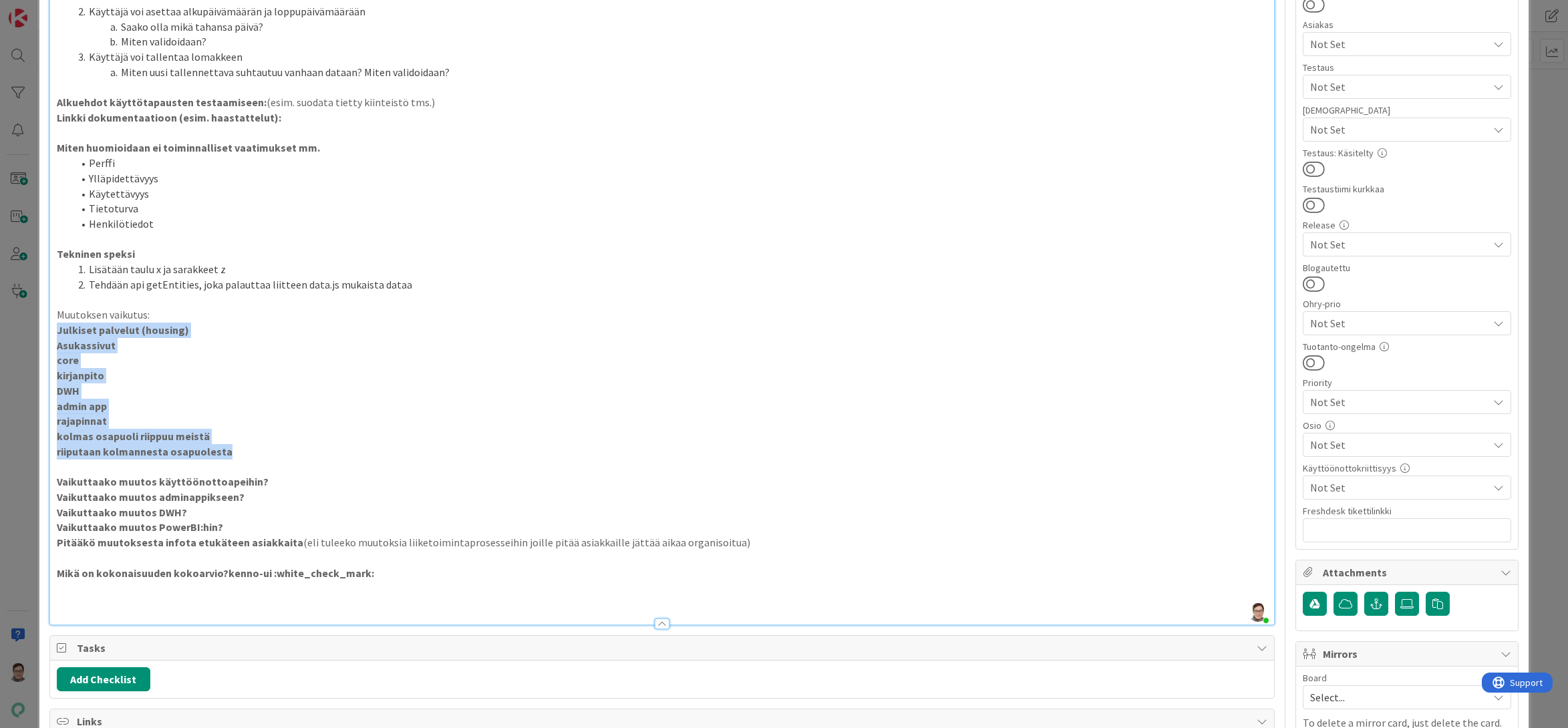
drag, startPoint x: 228, startPoint y: 452, endPoint x: 51, endPoint y: 326, distance: 217.3
click at [51, 326] on div "Bisnestarve & Käyttötapaukset Esimerkki confluencessa: Esimerkkikäyttötapauksia…" at bounding box center [662, 176] width 1224 height 896
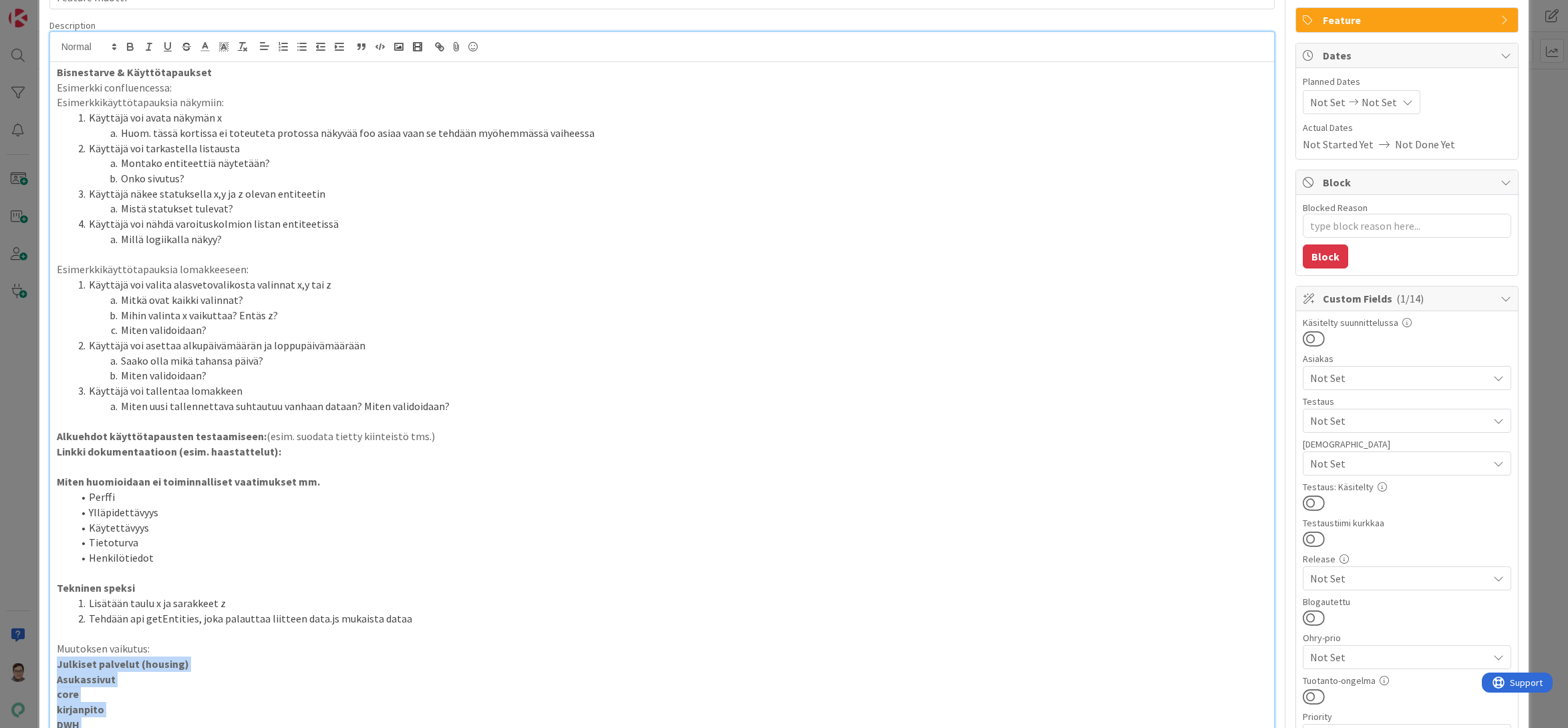
scroll to position [0, 0]
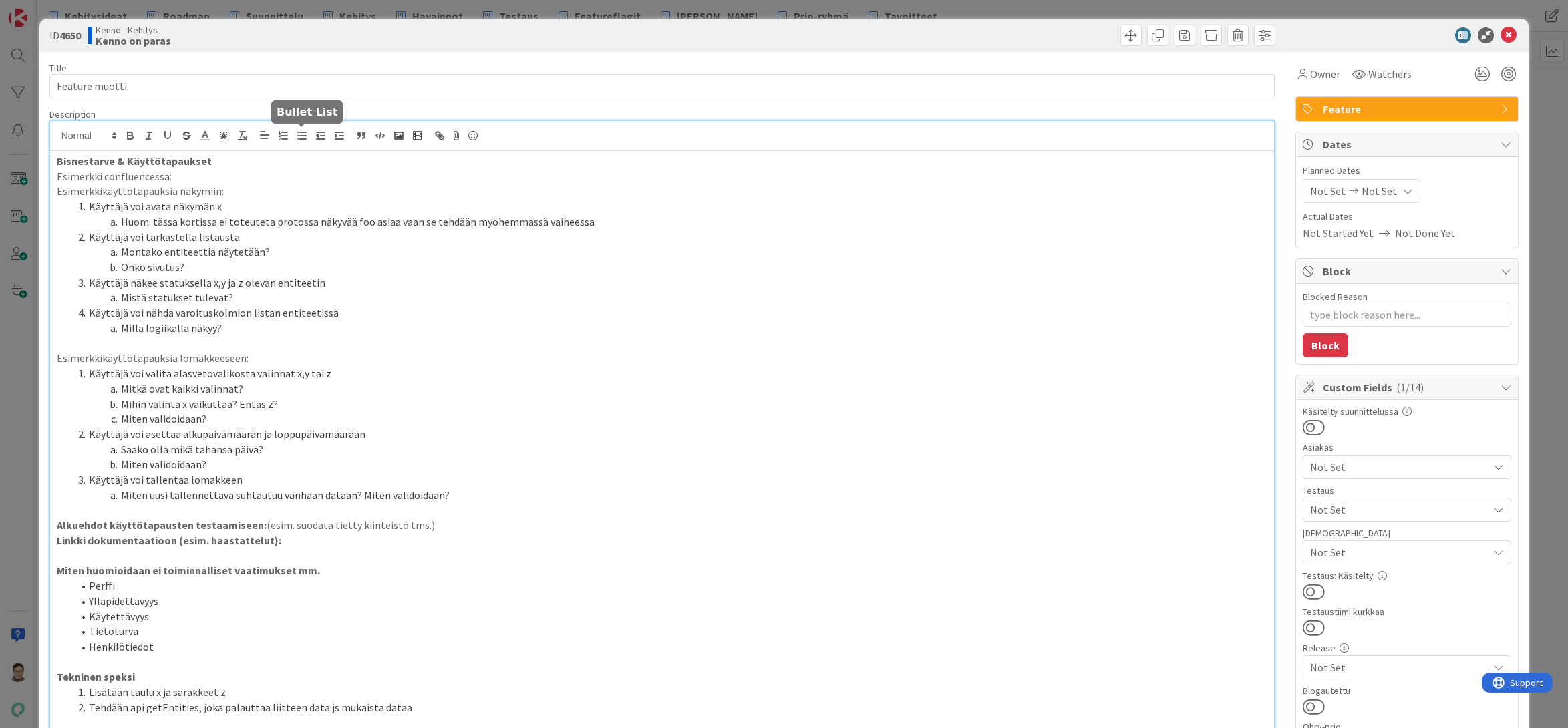
click at [302, 138] on icon "button" at bounding box center [302, 136] width 12 height 12
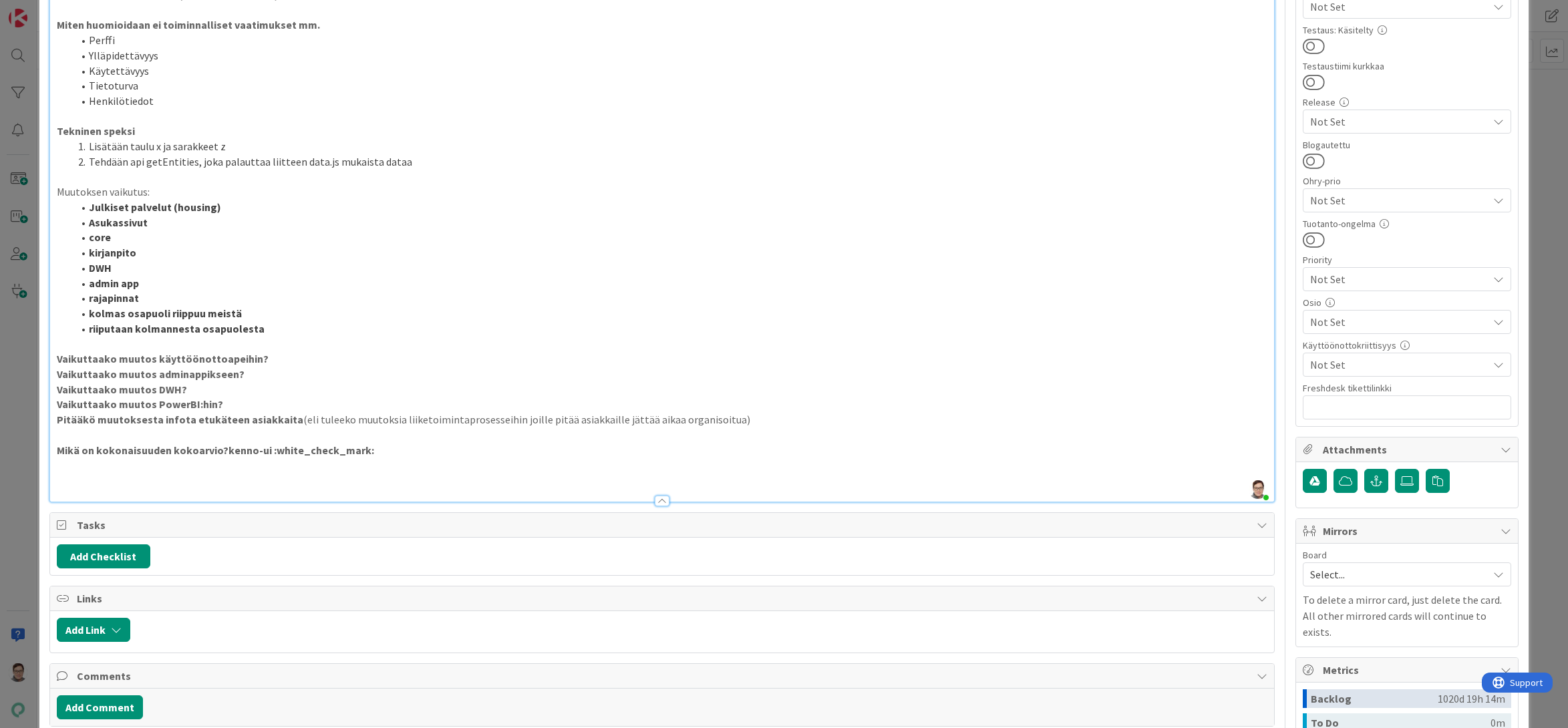
scroll to position [553, 0]
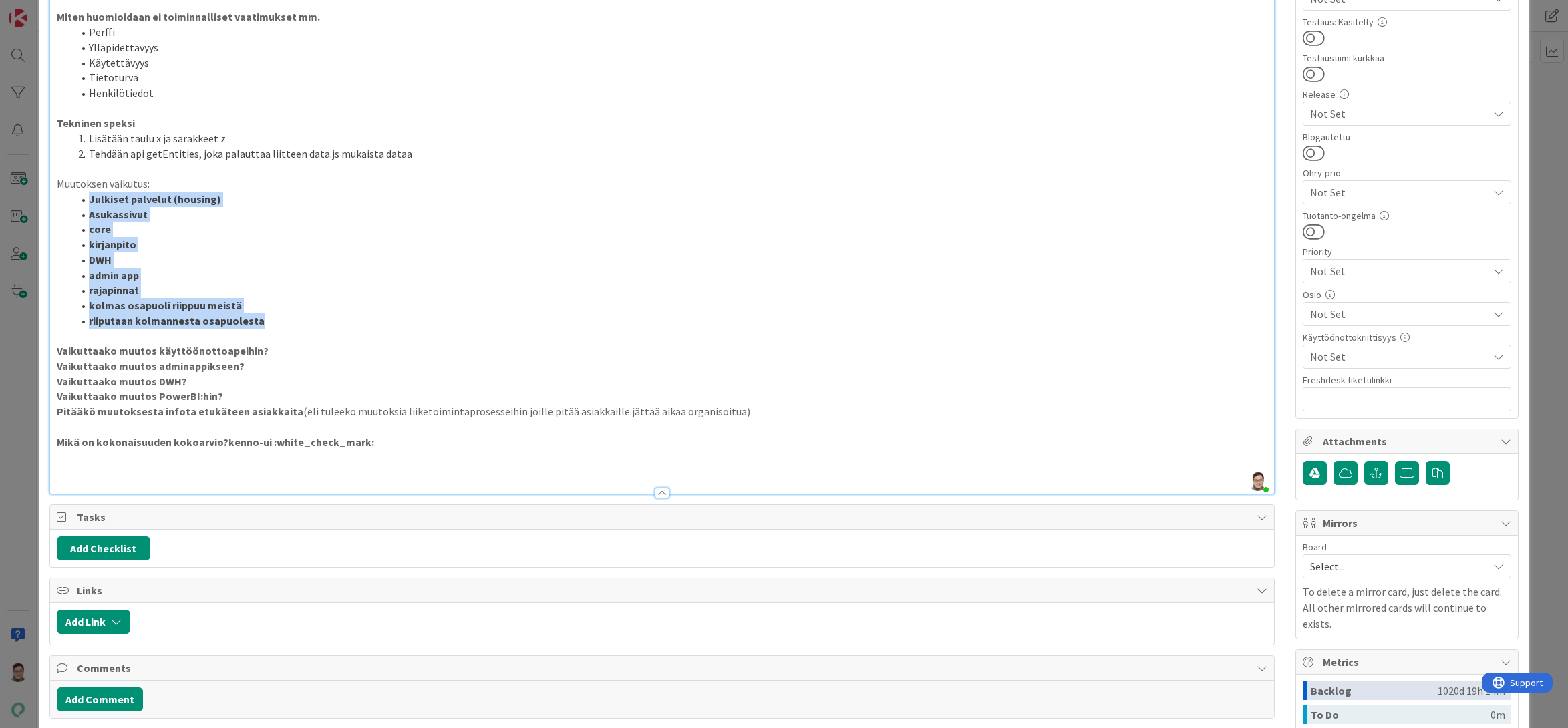
click at [208, 294] on li "rajapinnat" at bounding box center [671, 290] width 1195 height 16
drag, startPoint x: 155, startPoint y: 183, endPoint x: 19, endPoint y: 181, distance: 136.0
click at [19, 181] on div "ID 4650 Kenno - Kehitys Kenno on paras Title 14 / 128 Feature muotti Descriptio…" at bounding box center [784, 364] width 1568 height 728
drag, startPoint x: 260, startPoint y: 320, endPoint x: -9, endPoint y: 197, distance: 295.8
click at [0, 197] on html "Kehitysideat Roadmap Suunnittelu Kehitys Havainnot Testaus Featureflagit Kenno …" at bounding box center [784, 364] width 1568 height 728
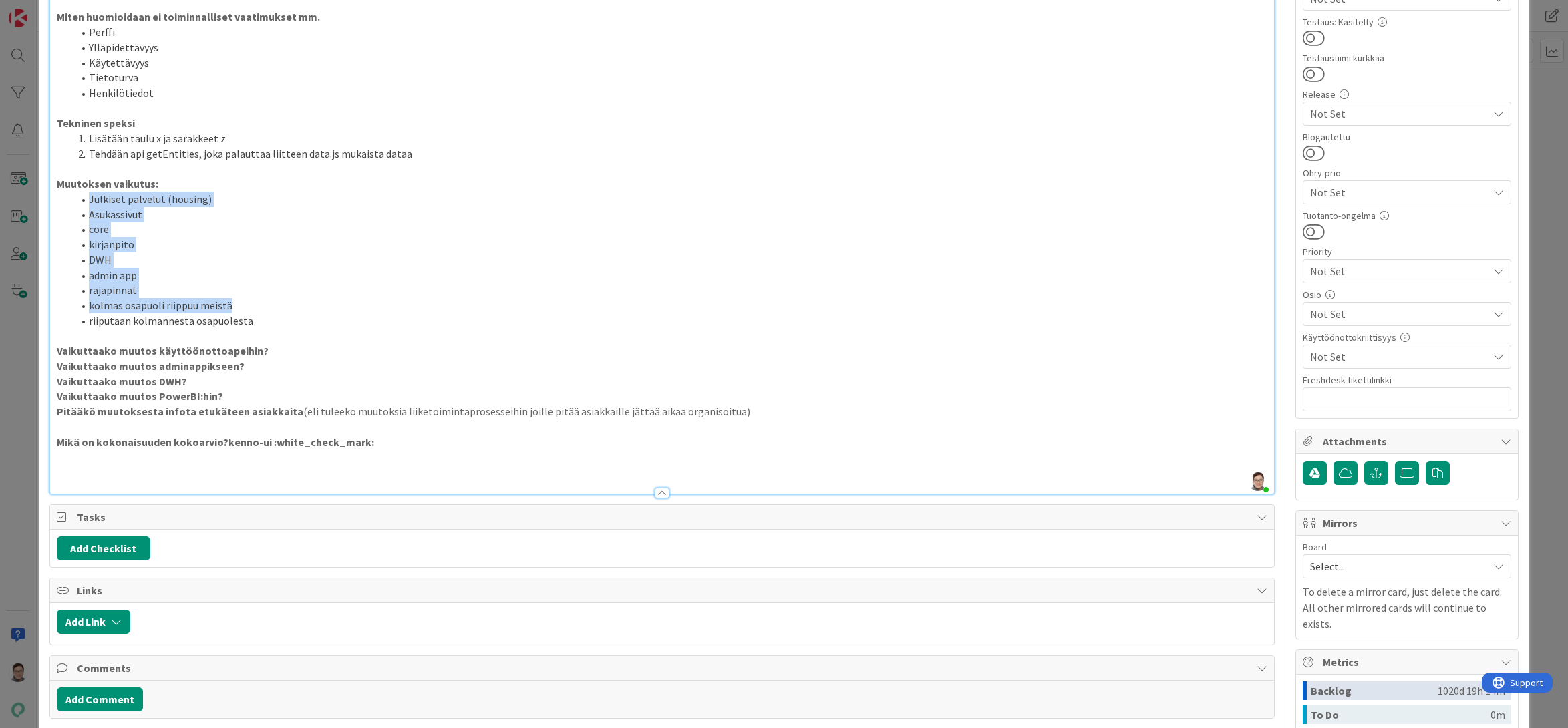
click at [177, 231] on li "core" at bounding box center [671, 229] width 1195 height 16
drag, startPoint x: 248, startPoint y: 321, endPoint x: 90, endPoint y: 309, distance: 158.5
click at [90, 309] on ol "Julkiset palvelut (housing) Asukassivut core kirjanpito DWH admin app rajapinna…" at bounding box center [662, 260] width 1211 height 136
click at [172, 346] on strong "Vaikuttaako muutos käyttöönottoapeihin?" at bounding box center [163, 351] width 212 height 13
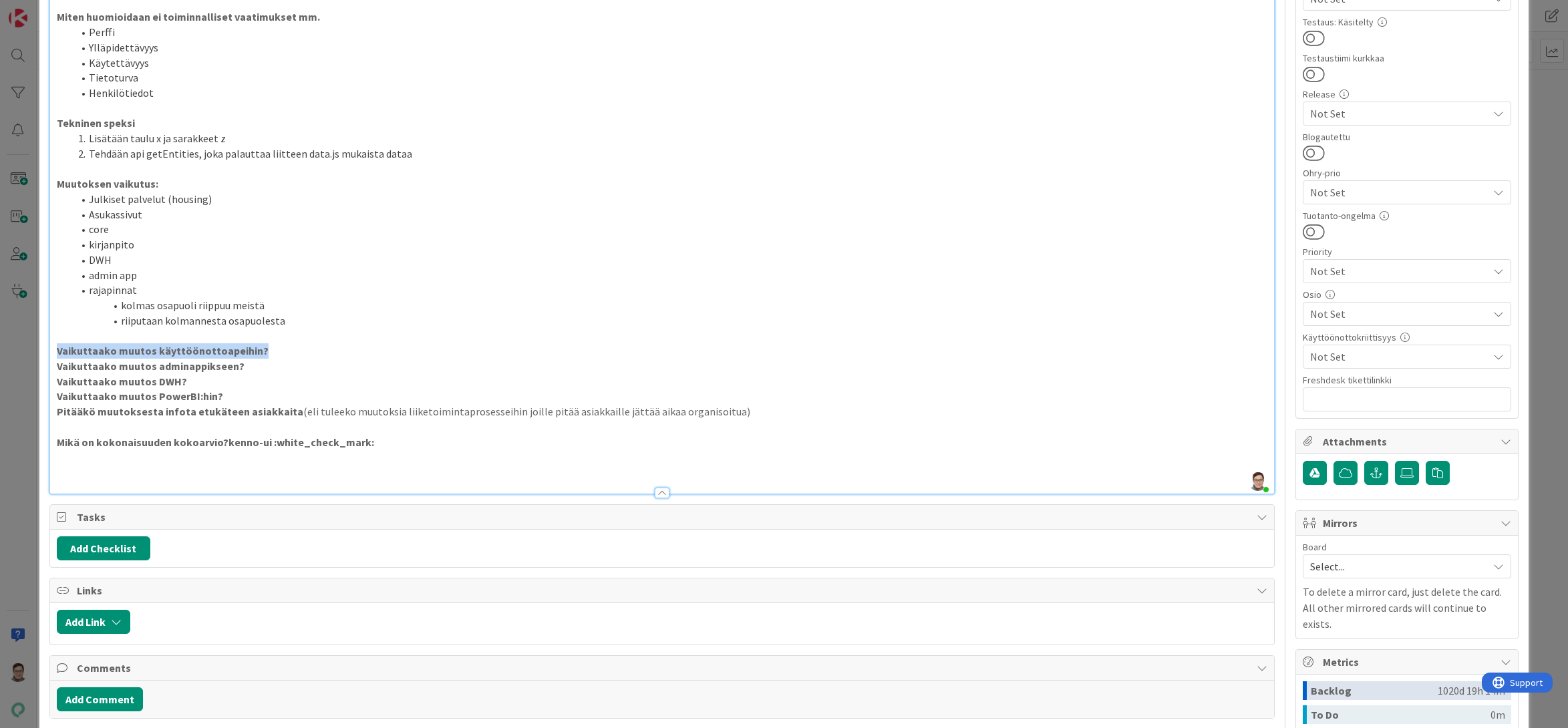
drag, startPoint x: 259, startPoint y: 351, endPoint x: 22, endPoint y: 346, distance: 237.1
click at [22, 346] on div "ID 4650 Kenno - Kehitys Kenno on paras Title 14 / 128 Feature muotti Descriptio…" at bounding box center [784, 364] width 1568 height 728
drag, startPoint x: 224, startPoint y: 395, endPoint x: 46, endPoint y: 359, distance: 181.6
click at [46, 359] on div "ID 4650 Kenno - Kehitys Kenno on paras Title 14 / 128 Feature muotti Descriptio…" at bounding box center [784, 274] width 1490 height 1618
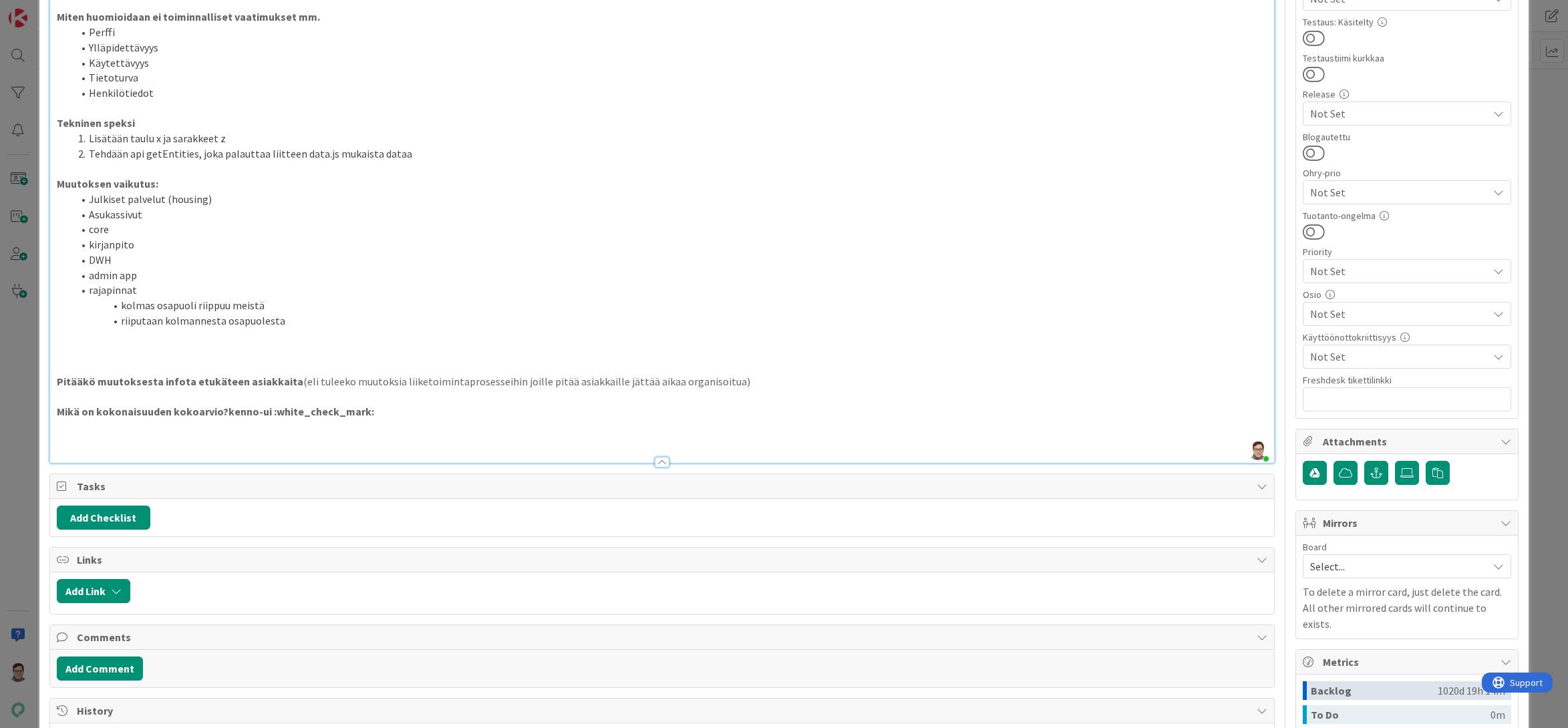
click at [126, 255] on li "DWH" at bounding box center [671, 260] width 1195 height 16
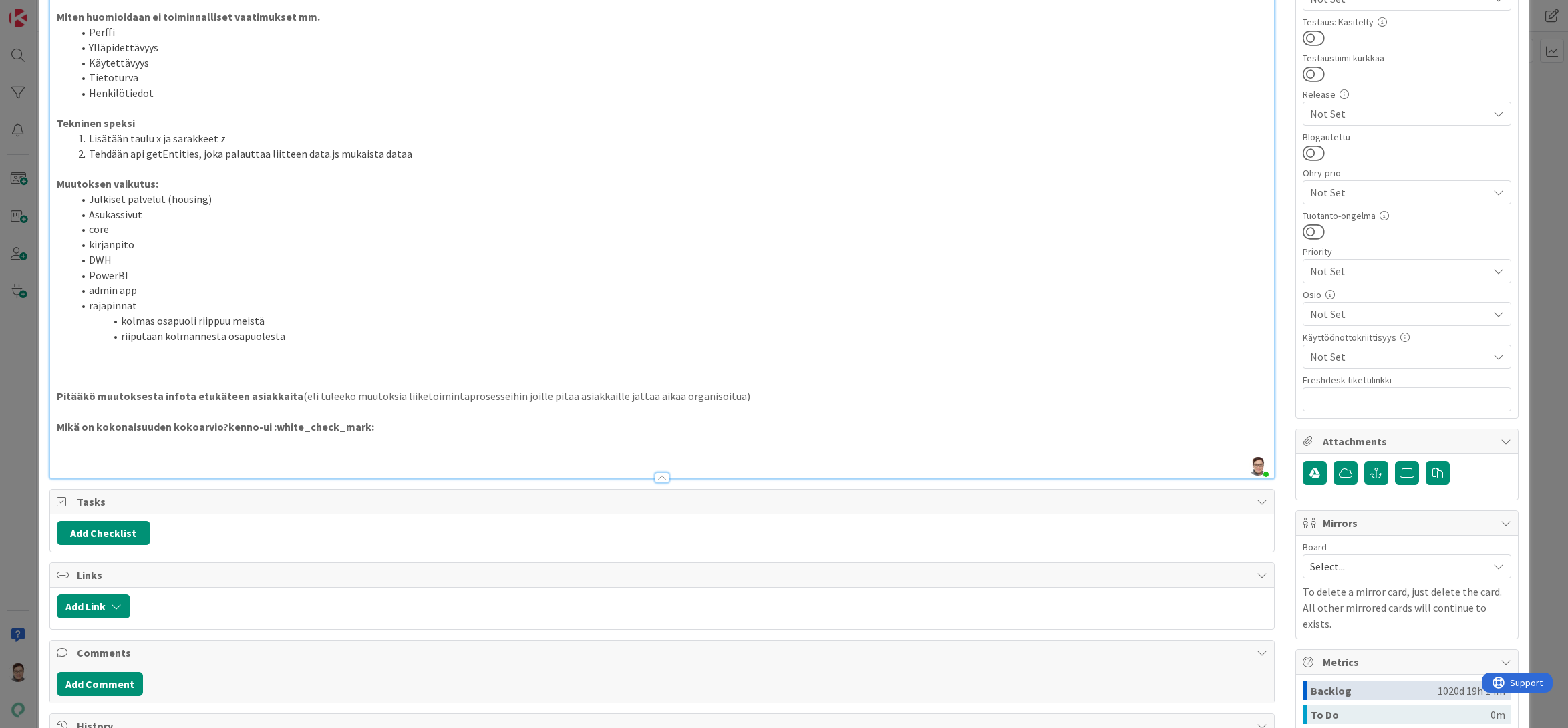
click at [165, 365] on p at bounding box center [662, 366] width 1211 height 16
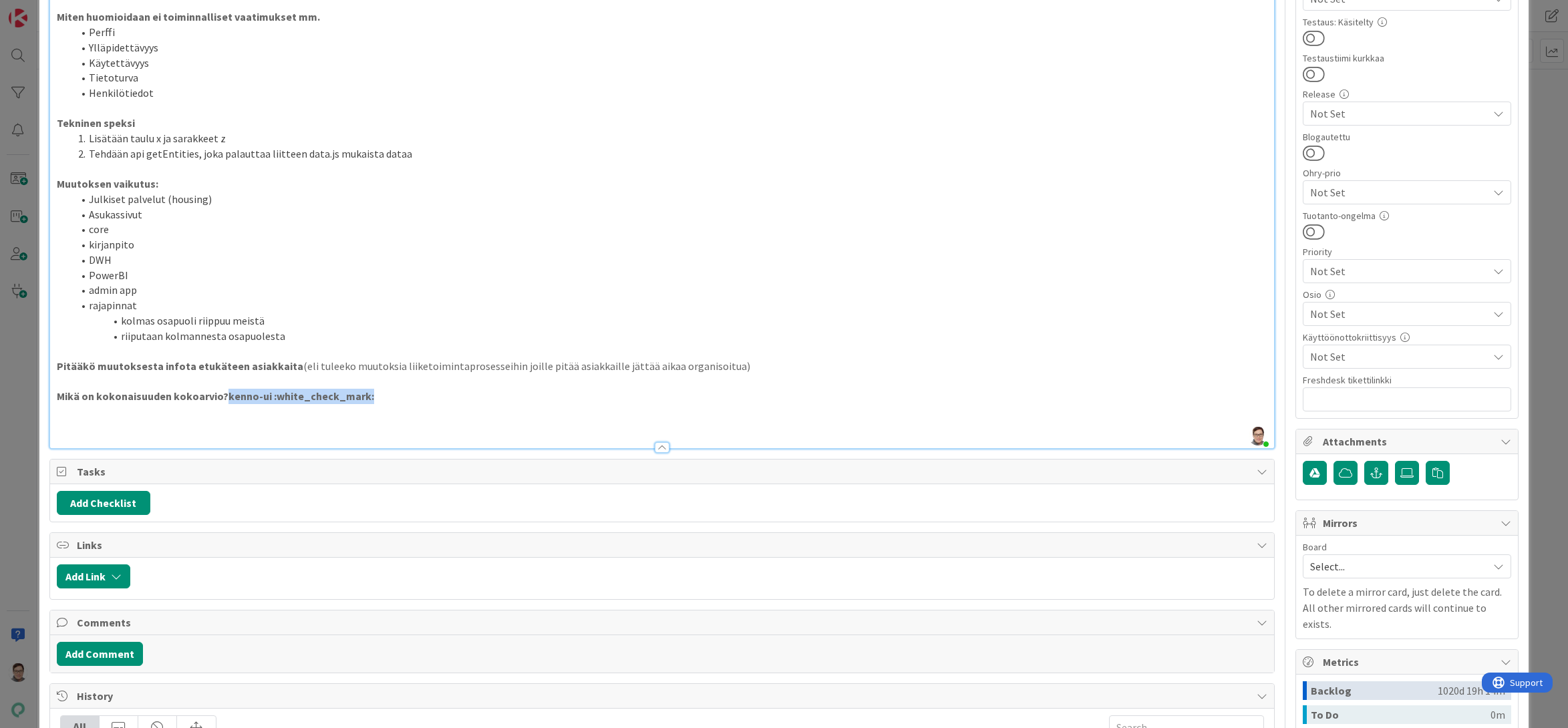
drag, startPoint x: 368, startPoint y: 395, endPoint x: 221, endPoint y: 392, distance: 147.0
click at [221, 392] on p "Mikä on kokonaisuuden kokoarvio?kenno-ui :white_check_mark:" at bounding box center [662, 397] width 1211 height 16
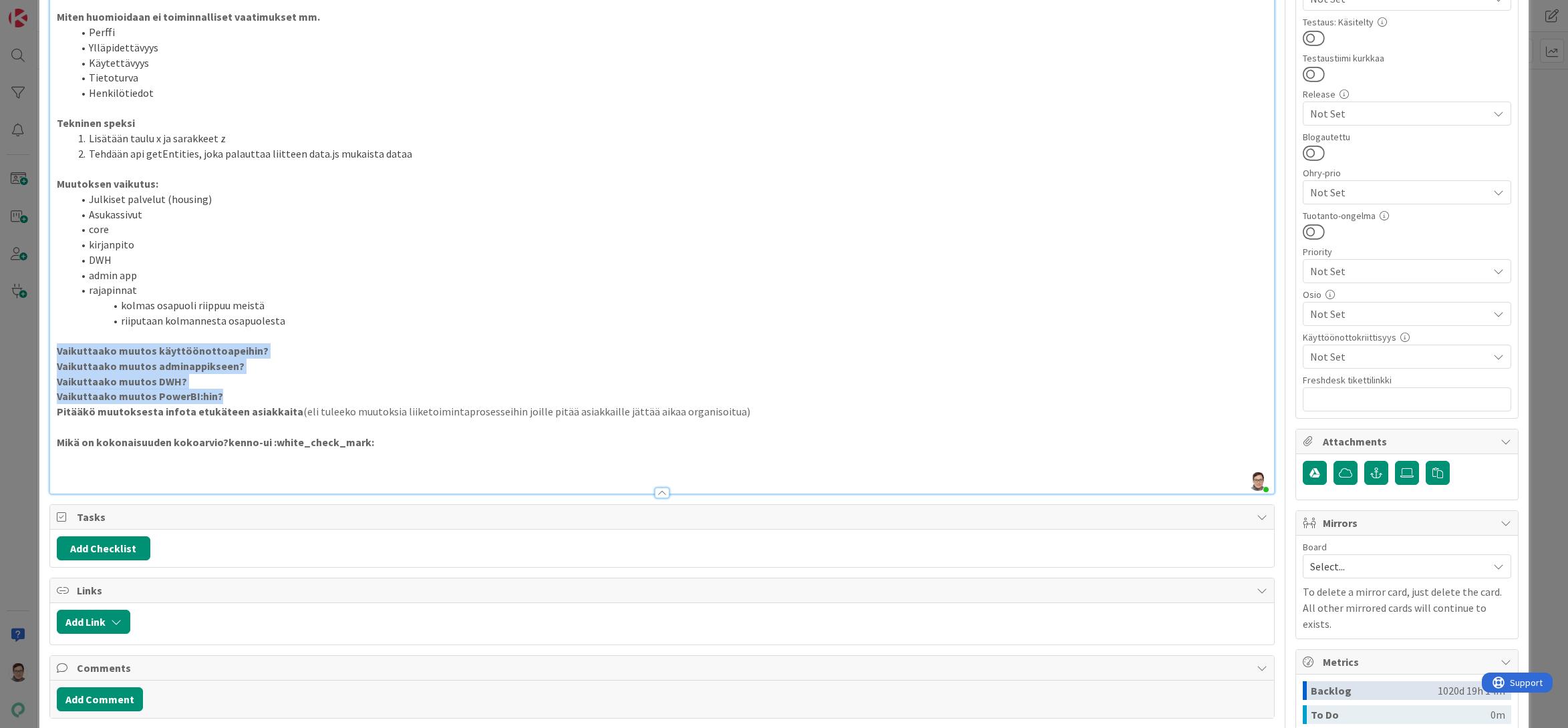
drag, startPoint x: 224, startPoint y: 396, endPoint x: 52, endPoint y: 358, distance: 176.1
click at [52, 358] on div "Bisnestarve & Käyttötapaukset Esimerkki confluencessa: Esimerkkikäyttötapauksia…" at bounding box center [662, 45] width 1224 height 896
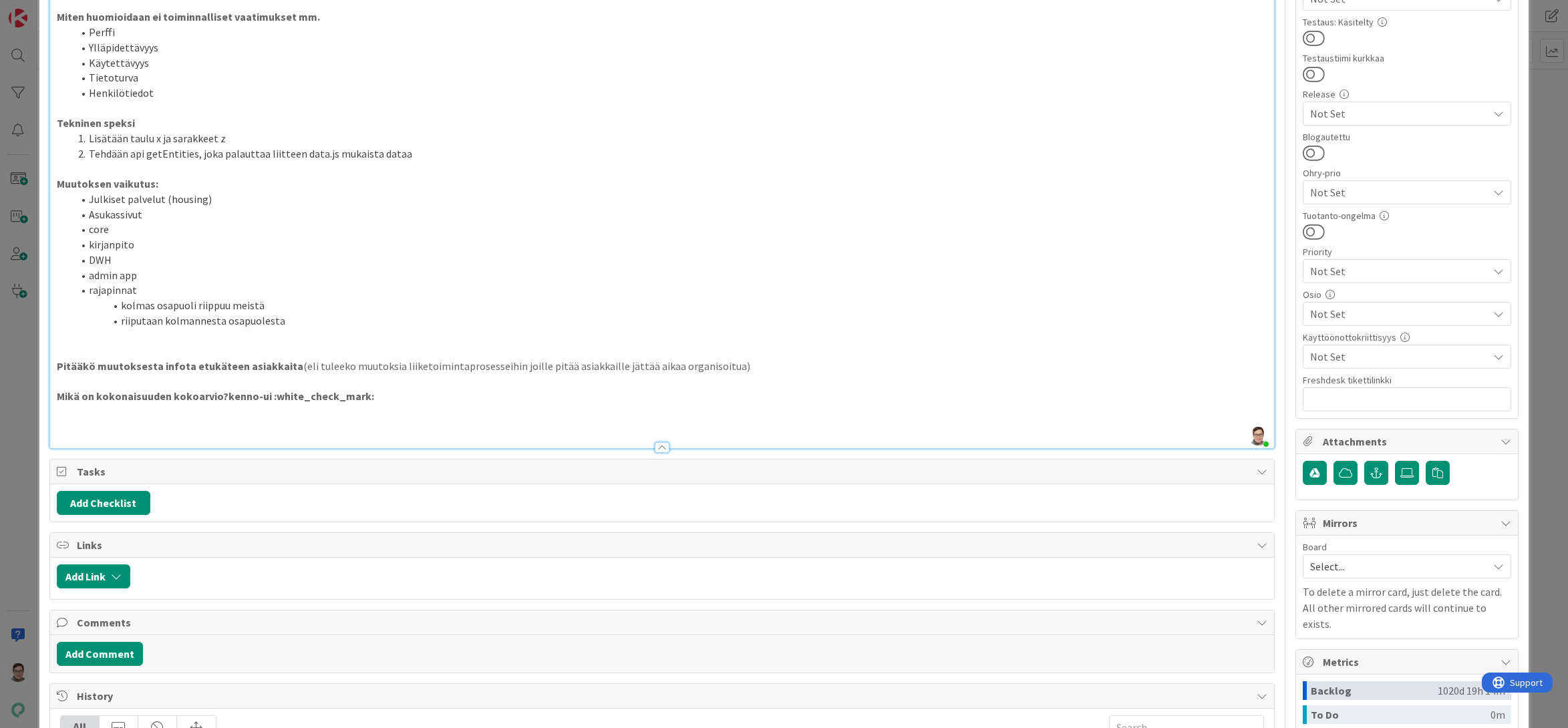
click at [88, 202] on li "Julkiset palvelut (housing)" at bounding box center [671, 199] width 1195 height 16
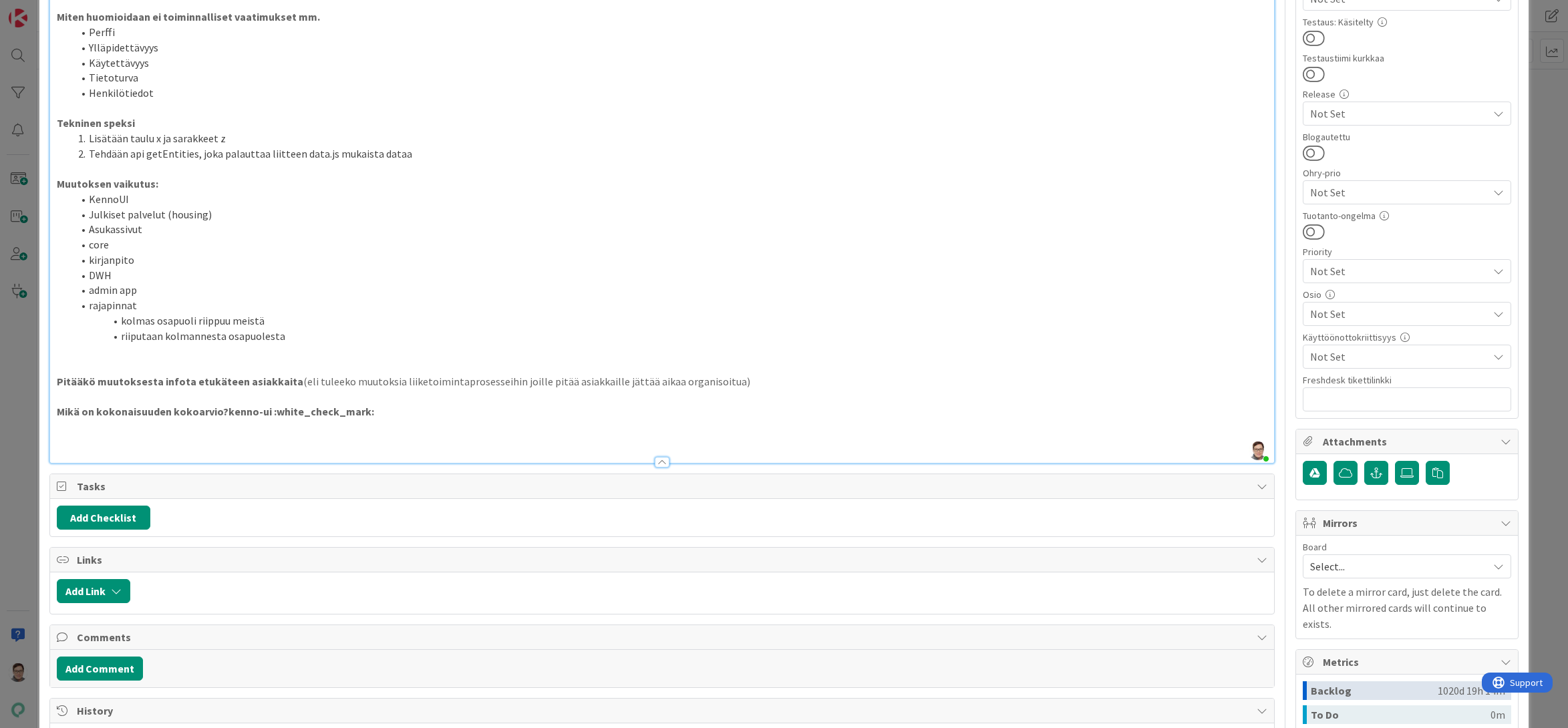
click at [183, 371] on p at bounding box center [662, 366] width 1211 height 16
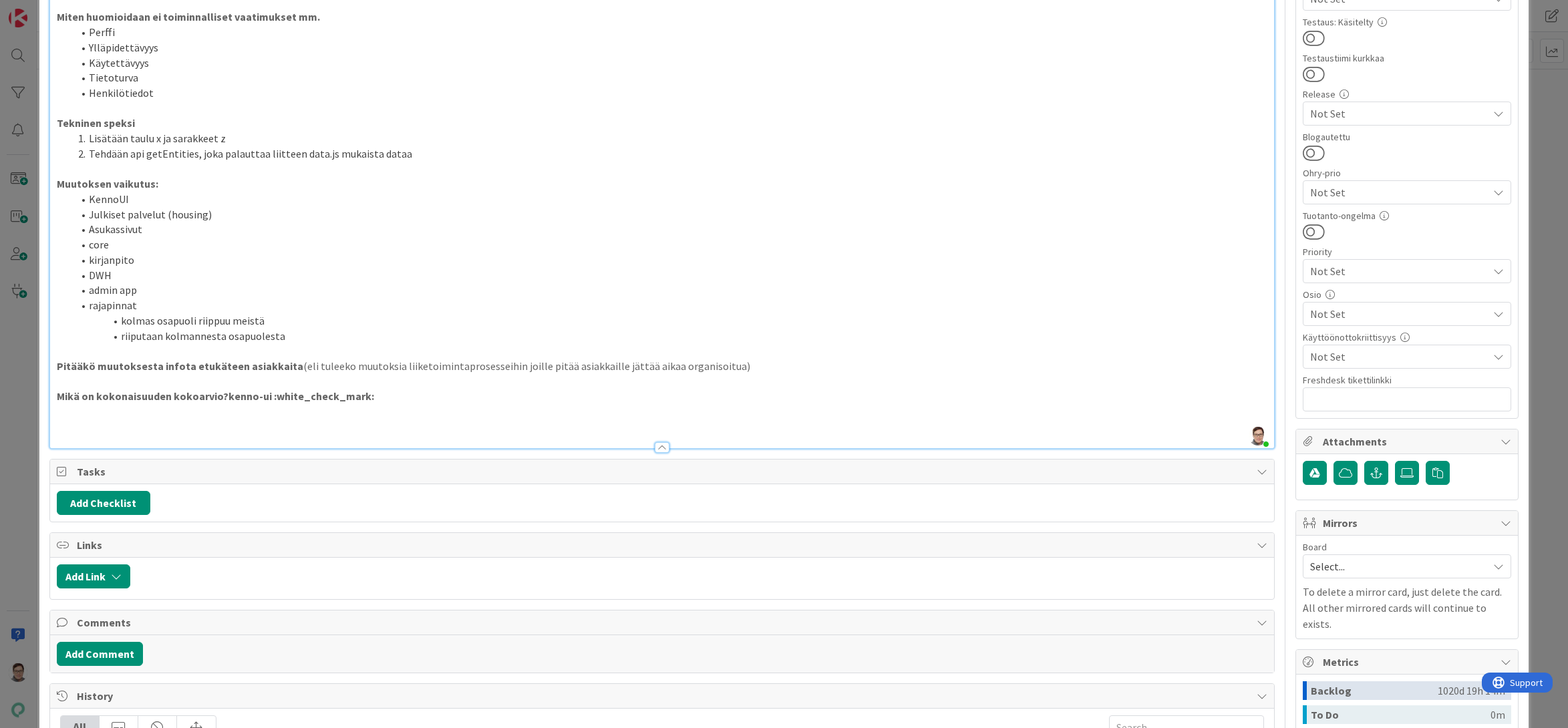
click at [60, 416] on p at bounding box center [662, 412] width 1211 height 16
drag, startPoint x: 368, startPoint y: 398, endPoint x: 230, endPoint y: 392, distance: 138.1
click at [230, 392] on p "Mikä on kokonaisuuden kokoarvio?kenno-ui :white_check_mark:" at bounding box center [662, 397] width 1211 height 16
click at [254, 392] on strong "Mikä on kokonaisuuden kokoarvio?kenno-ui :white_check_mark:" at bounding box center [215, 396] width 317 height 13
drag, startPoint x: 365, startPoint y: 397, endPoint x: 222, endPoint y: 395, distance: 143.0
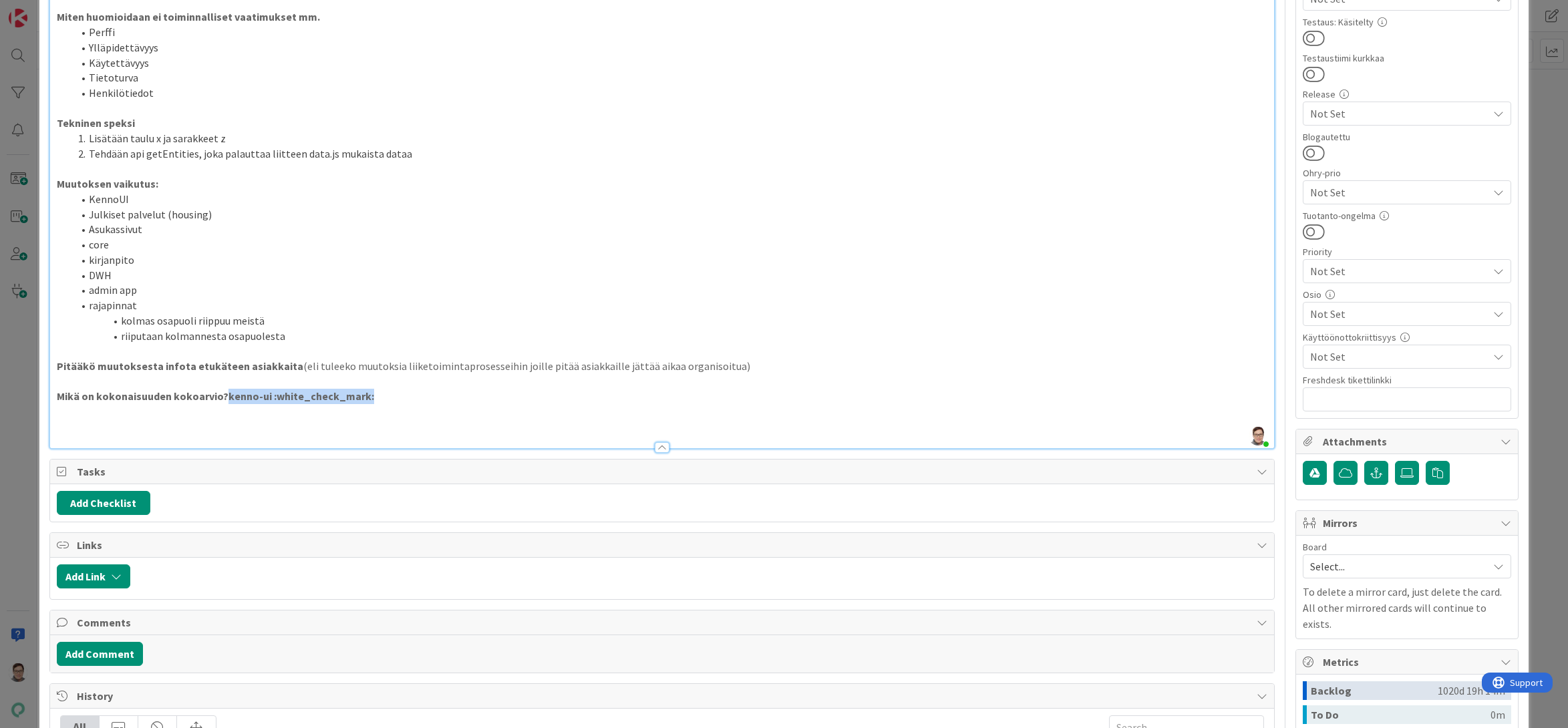
click at [222, 395] on p "Mikä on kokonaisuuden kokoarvio?kenno-ui :white_check_mark:" at bounding box center [662, 397] width 1211 height 16
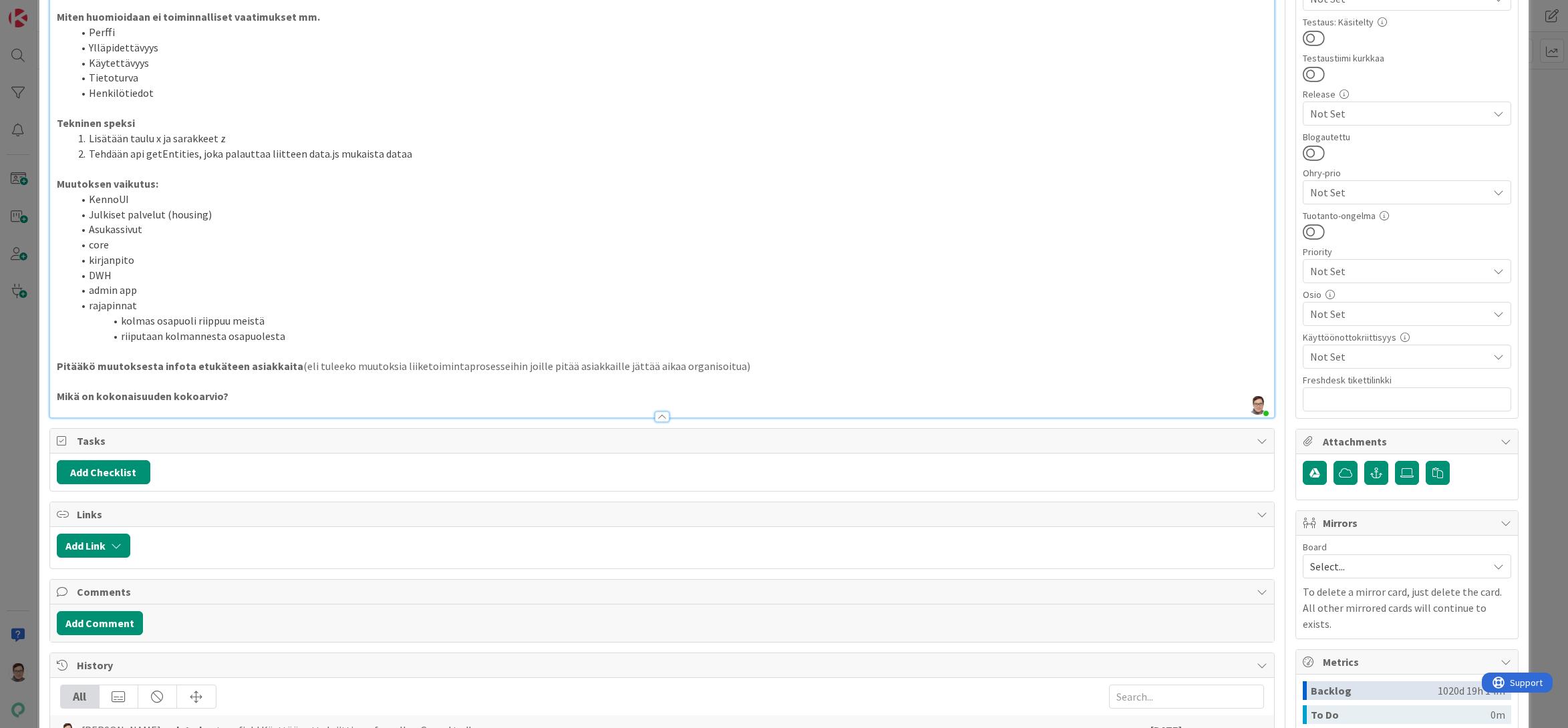
click at [229, 211] on li "Julkiset palvelut (housing)" at bounding box center [671, 215] width 1195 height 16
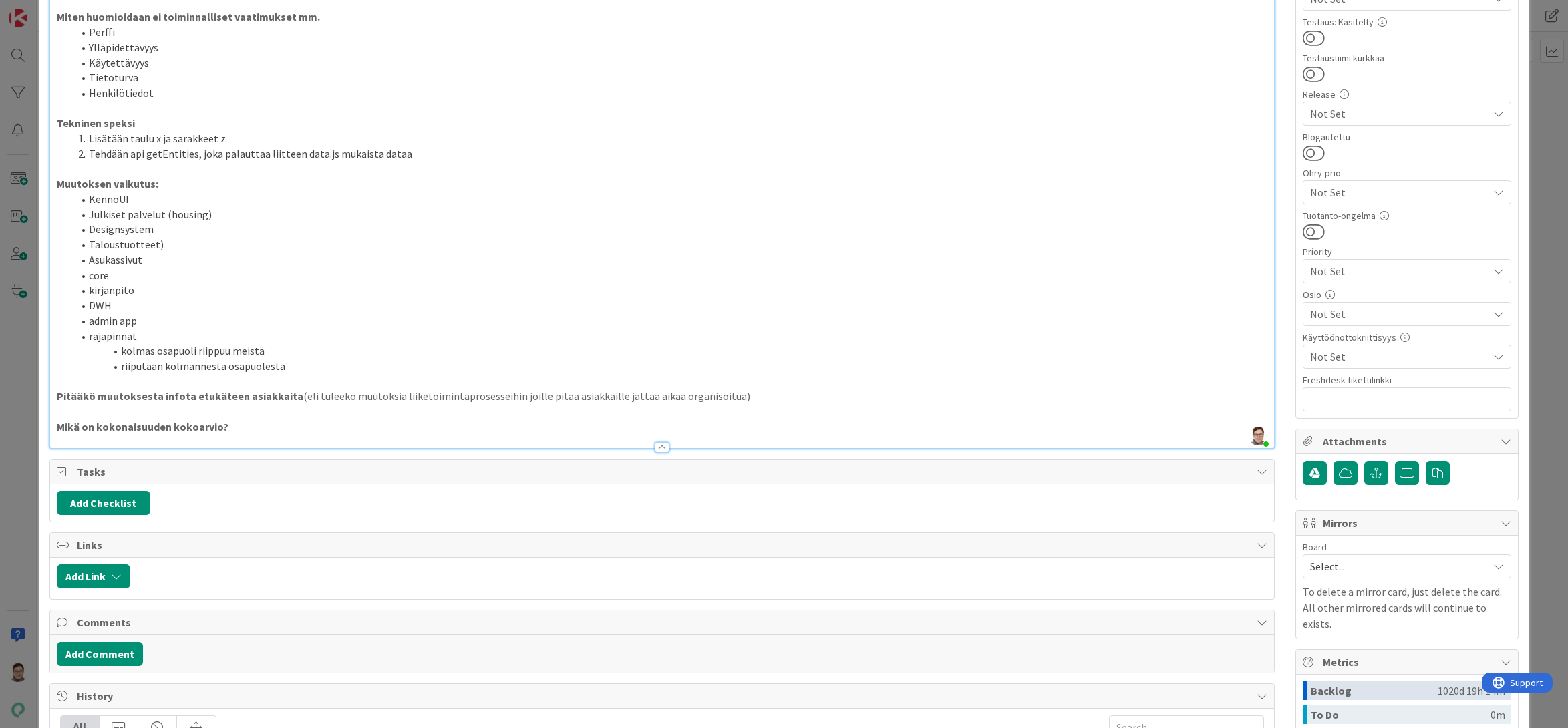
click at [89, 245] on li "Taloustuotteet)" at bounding box center [671, 245] width 1195 height 16
click at [165, 246] on li "Taloustuotteet)" at bounding box center [671, 245] width 1195 height 16
click at [89, 243] on li "Taloustuotteet" at bounding box center [671, 245] width 1195 height 16
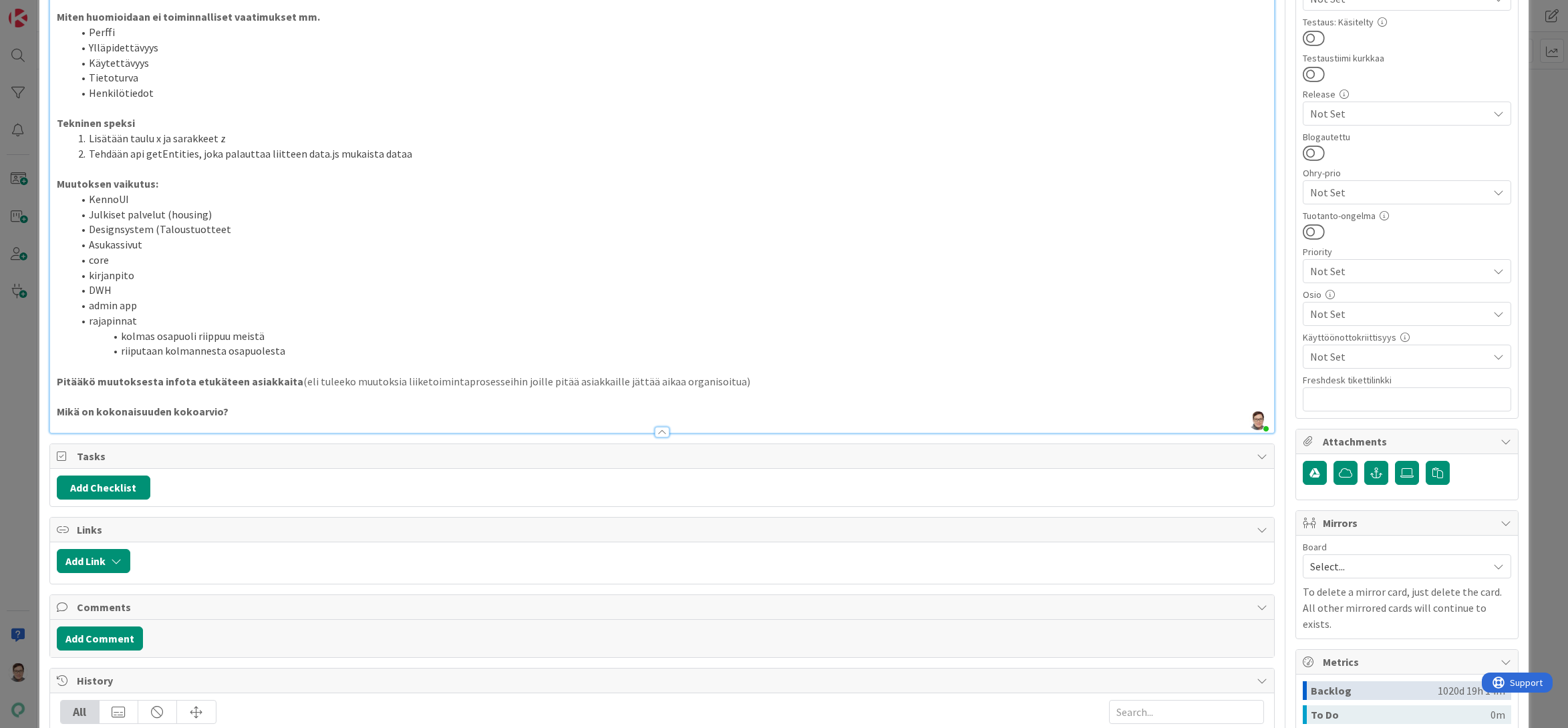
click at [244, 229] on li "Designsystem (Taloustuotteet" at bounding box center [671, 229] width 1195 height 16
drag, startPoint x: 225, startPoint y: 229, endPoint x: 78, endPoint y: 224, distance: 147.1
click at [78, 224] on li "Designsystem (Taloustuotteet)" at bounding box center [671, 229] width 1195 height 16
click at [221, 231] on li "Designsystem (Taloustuotteet)" at bounding box center [671, 229] width 1195 height 16
click at [155, 231] on li "Designsystem (Taloustuotteissa käytössä)" at bounding box center [671, 229] width 1195 height 16
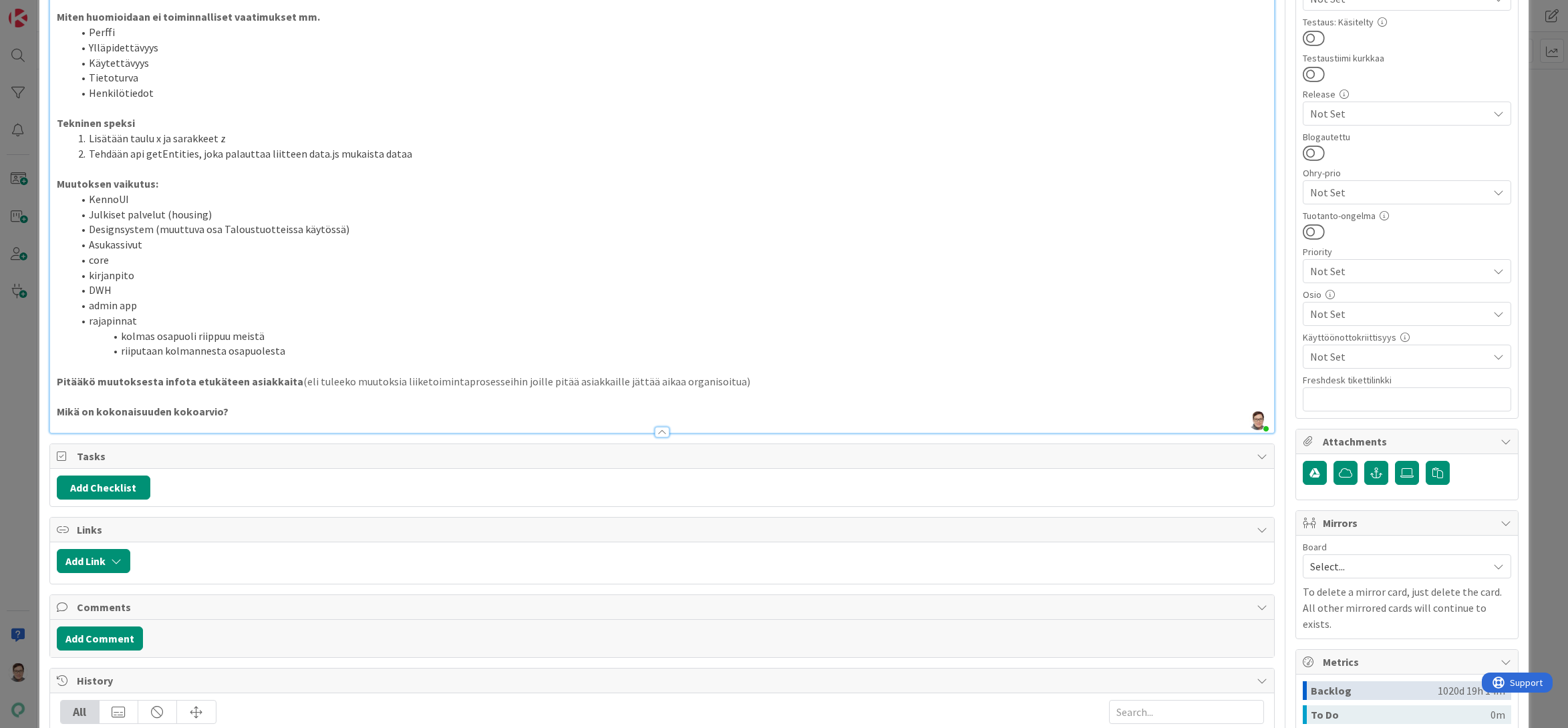
click at [358, 232] on li "Designsystem (muuttuva osa Taloustuotteissa käytössä)" at bounding box center [671, 229] width 1195 height 16
drag, startPoint x: 116, startPoint y: 260, endPoint x: 75, endPoint y: 257, distance: 41.1
click at [75, 257] on li "core" at bounding box center [671, 260] width 1195 height 16
click at [142, 197] on li "KennoUI" at bounding box center [671, 199] width 1195 height 16
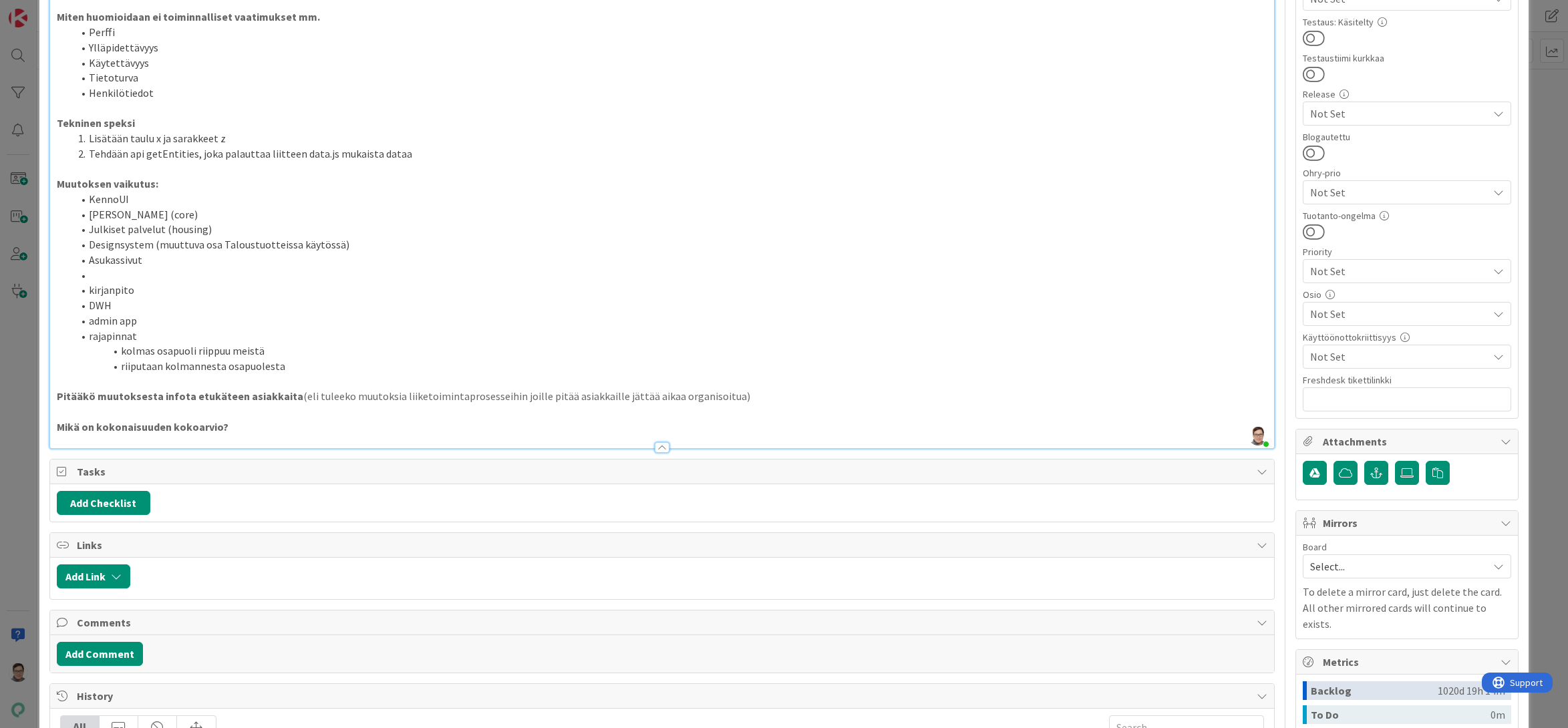
click at [105, 276] on li at bounding box center [671, 275] width 1195 height 16
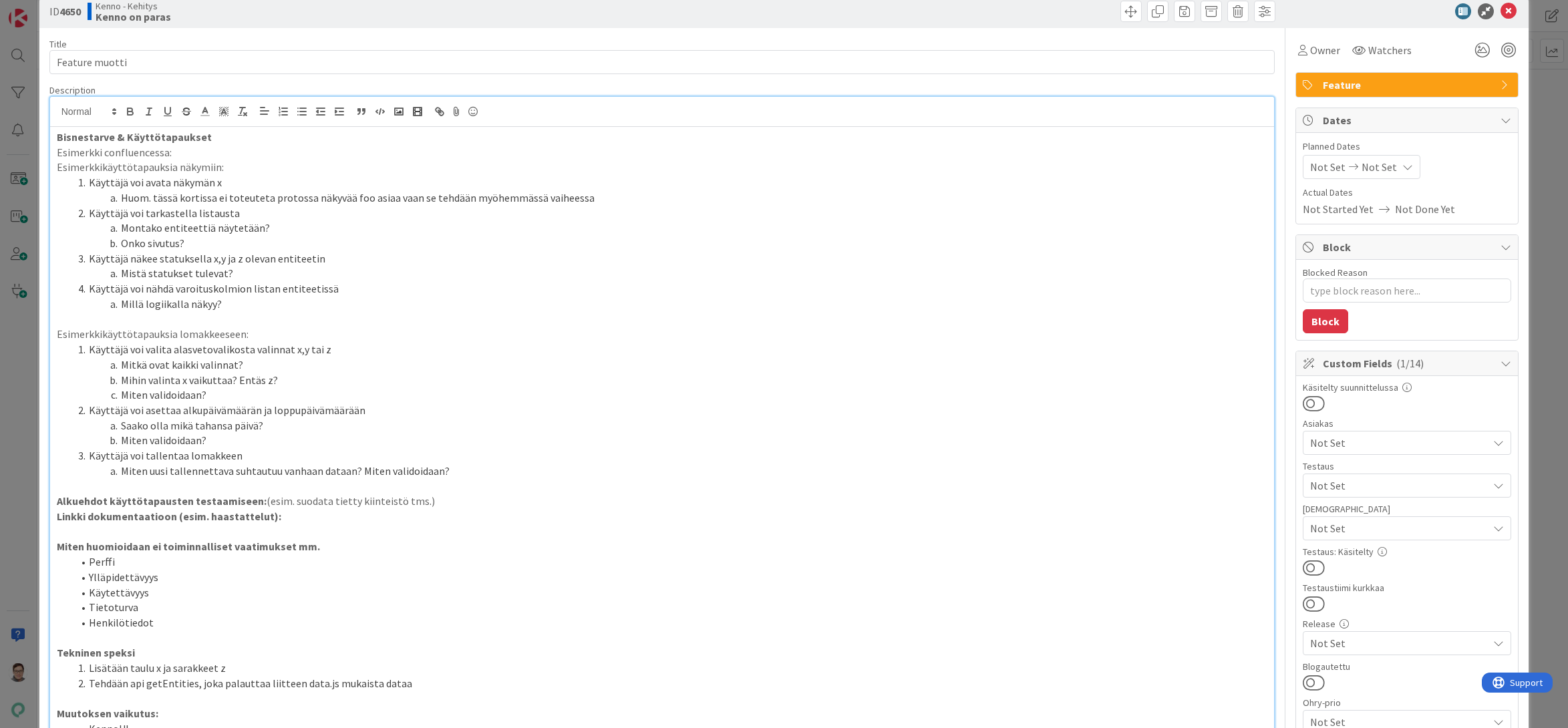
scroll to position [0, 0]
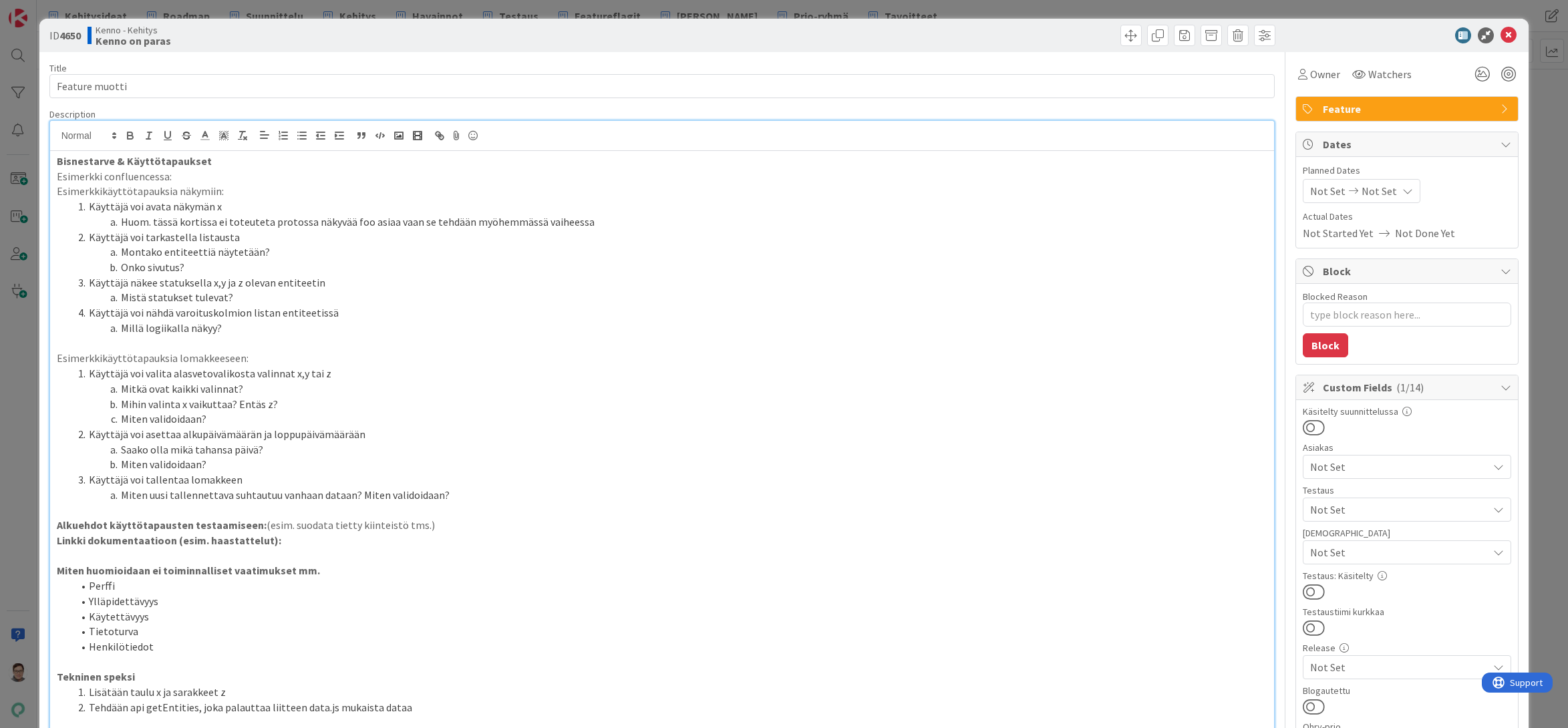
click at [209, 162] on p "Bisnestarve & Käyttötapaukset" at bounding box center [662, 161] width 1211 height 16
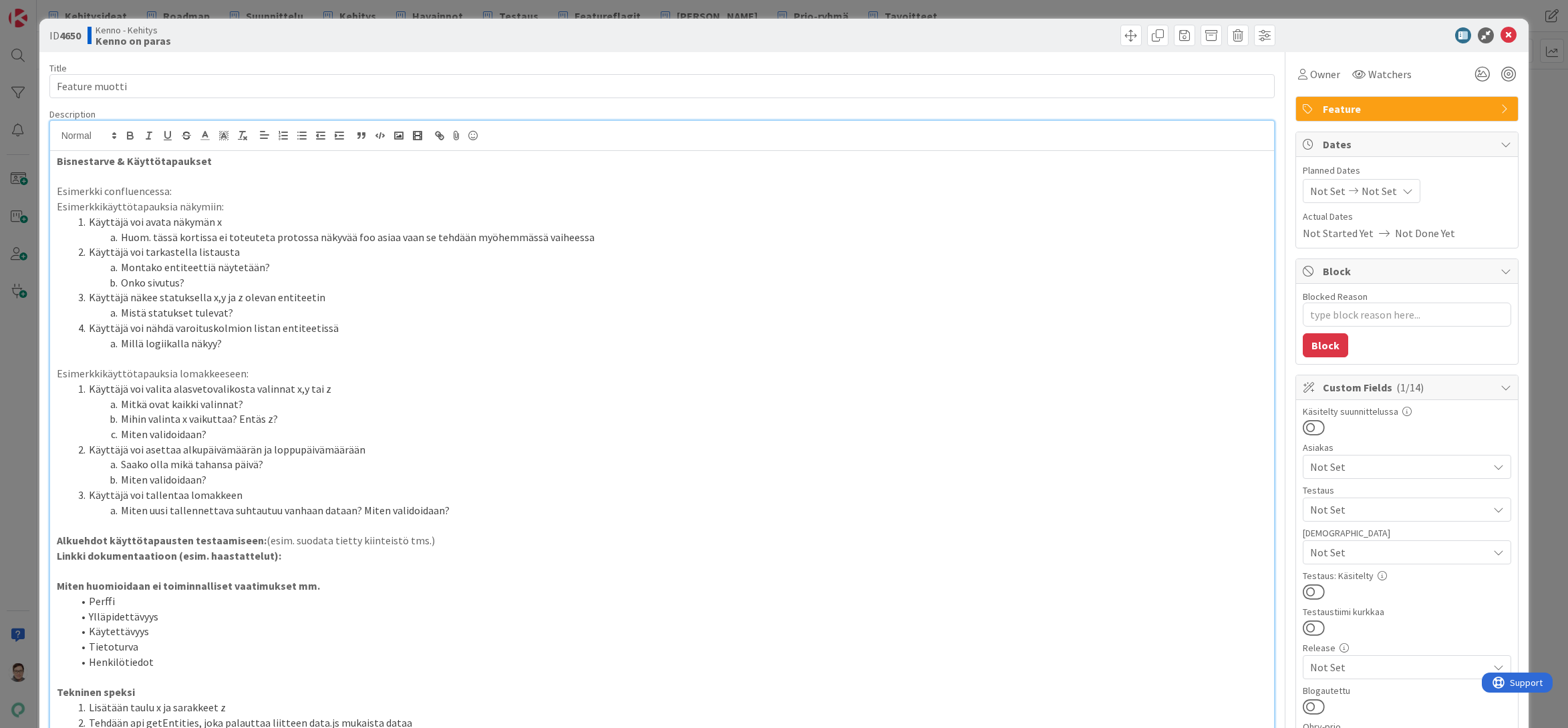
click at [200, 189] on p "Esimerkki confluencessa:" at bounding box center [662, 192] width 1211 height 16
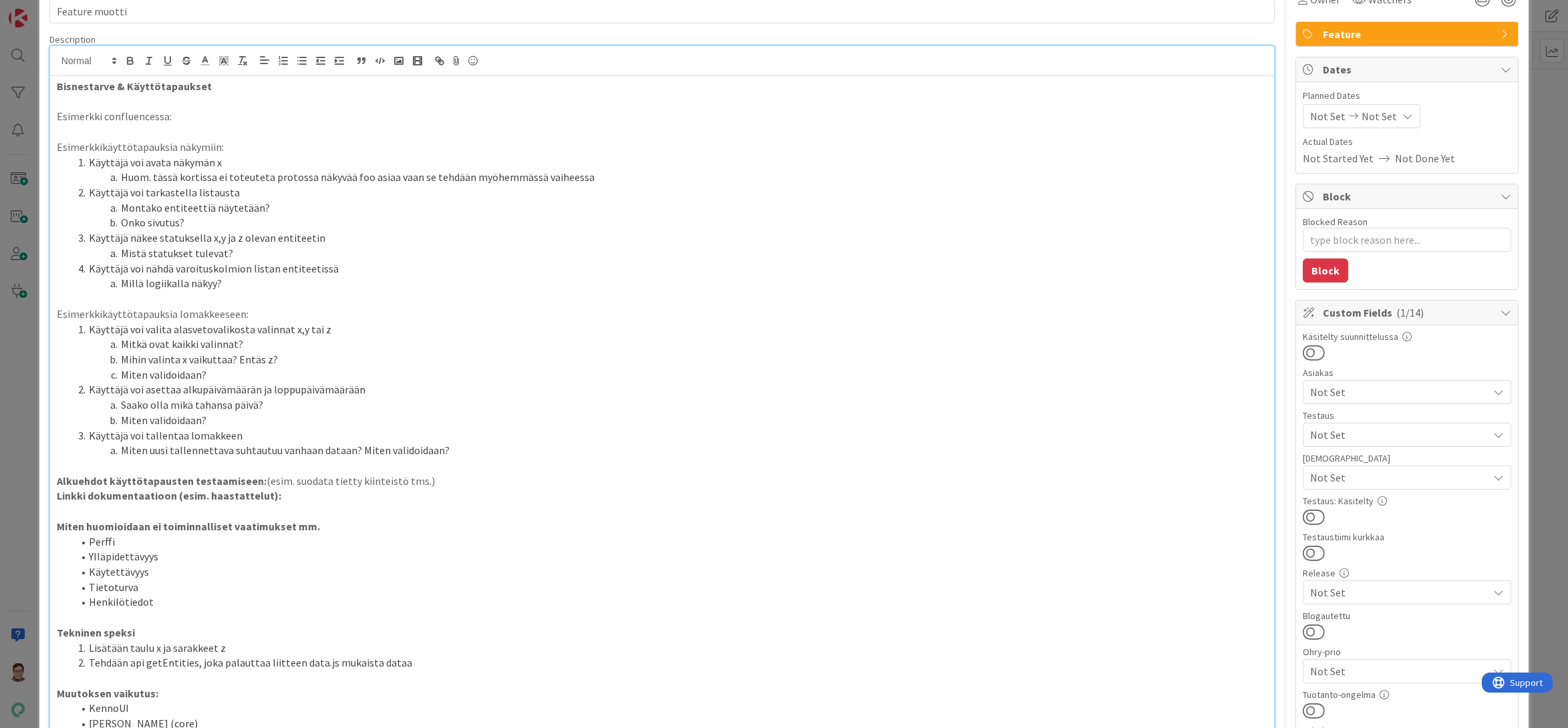
scroll to position [67, 0]
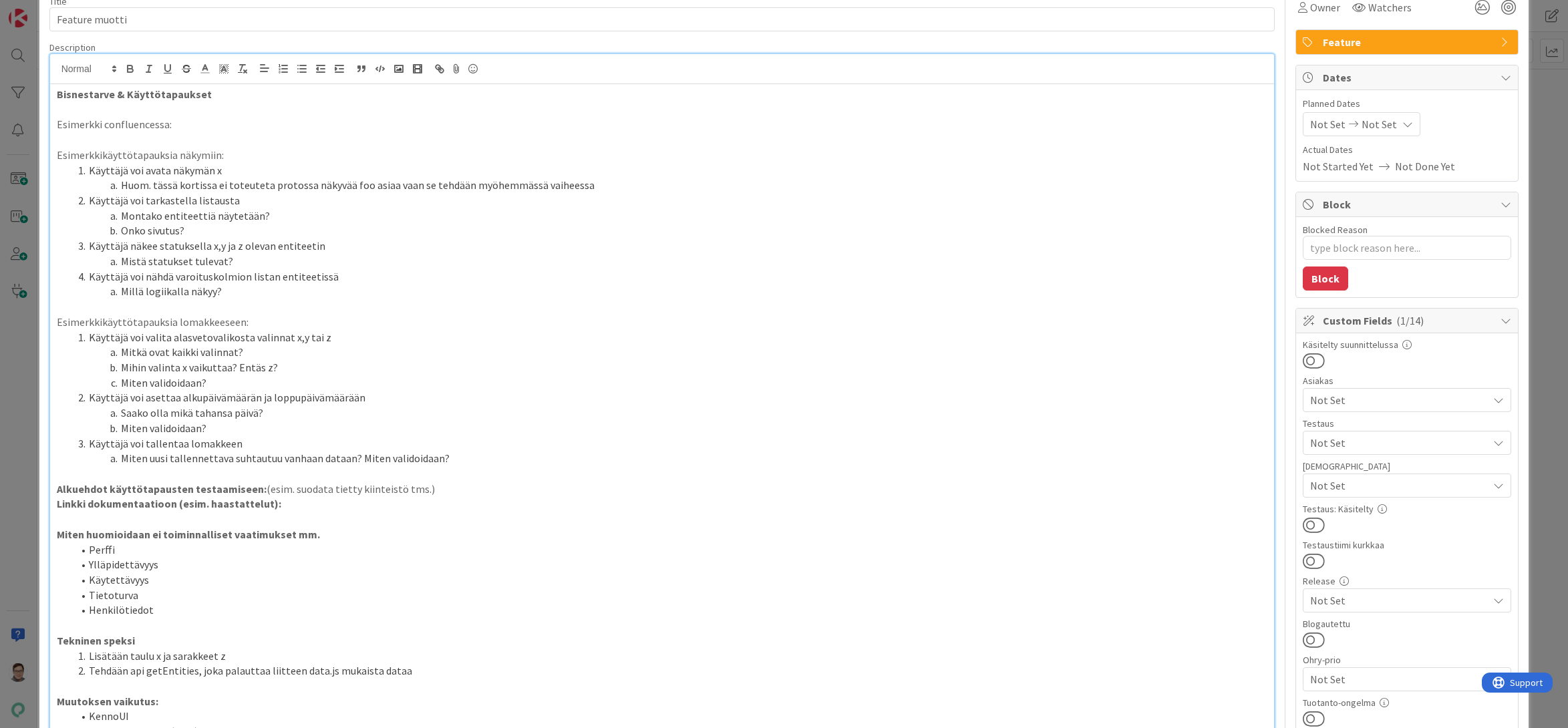
click at [124, 94] on strong "Bisnestarve & Käyttötapaukset" at bounding box center [134, 94] width 155 height 13
drag, startPoint x: 85, startPoint y: 94, endPoint x: 56, endPoint y: 95, distance: 29.0
click at [57, 95] on strong "BisnestarveKäyttötapaukset" at bounding box center [128, 94] width 143 height 13
drag, startPoint x: 234, startPoint y: 93, endPoint x: 156, endPoint y: 93, distance: 78.0
click at [156, 93] on p "Liiketoiminnan tarveKäyttötapaukset" at bounding box center [662, 94] width 1211 height 16
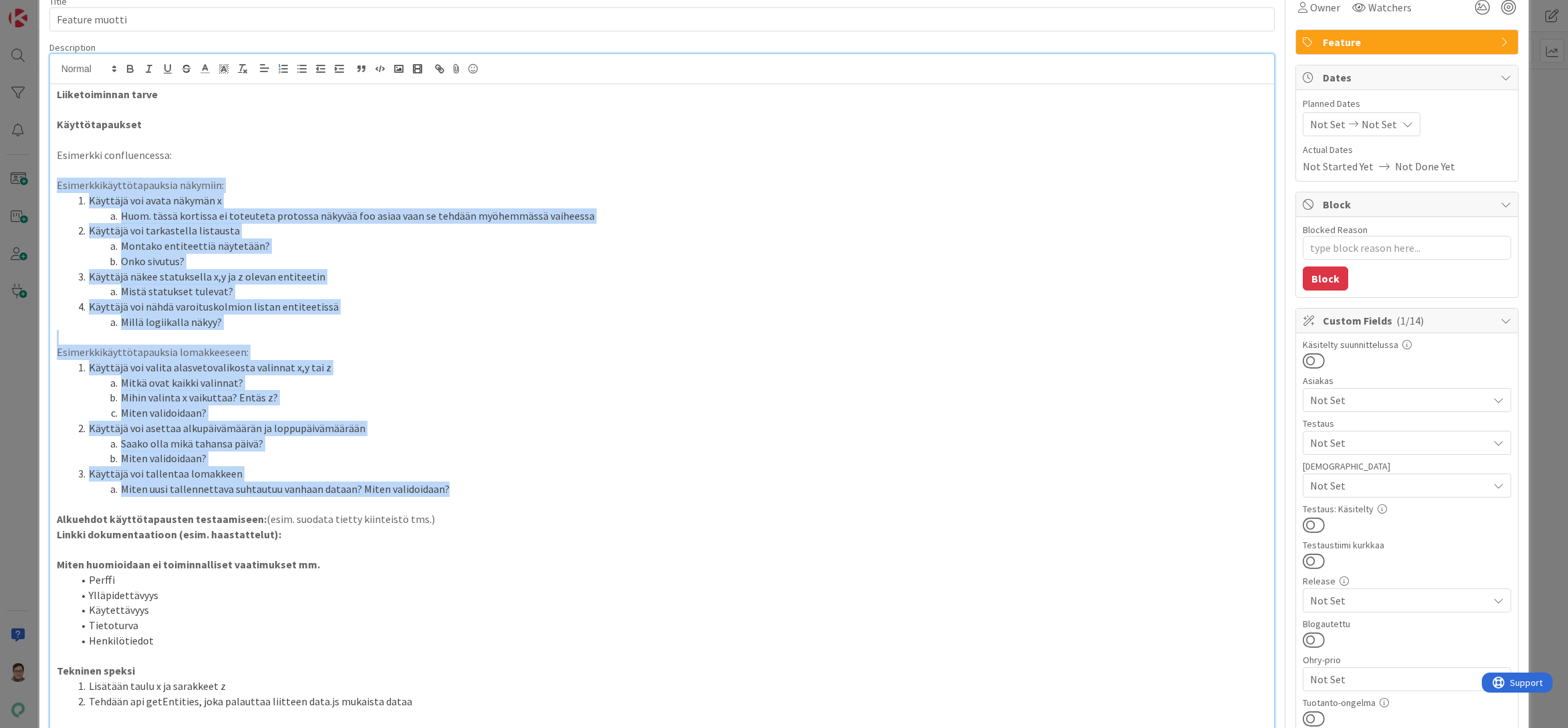
drag, startPoint x: 442, startPoint y: 485, endPoint x: 25, endPoint y: 184, distance: 514.3
click at [25, 184] on div "ID 4650 Kenno - Kehitys Kenno on paras Title 14 / 128 Feature muotti Descriptio…" at bounding box center [784, 364] width 1568 height 728
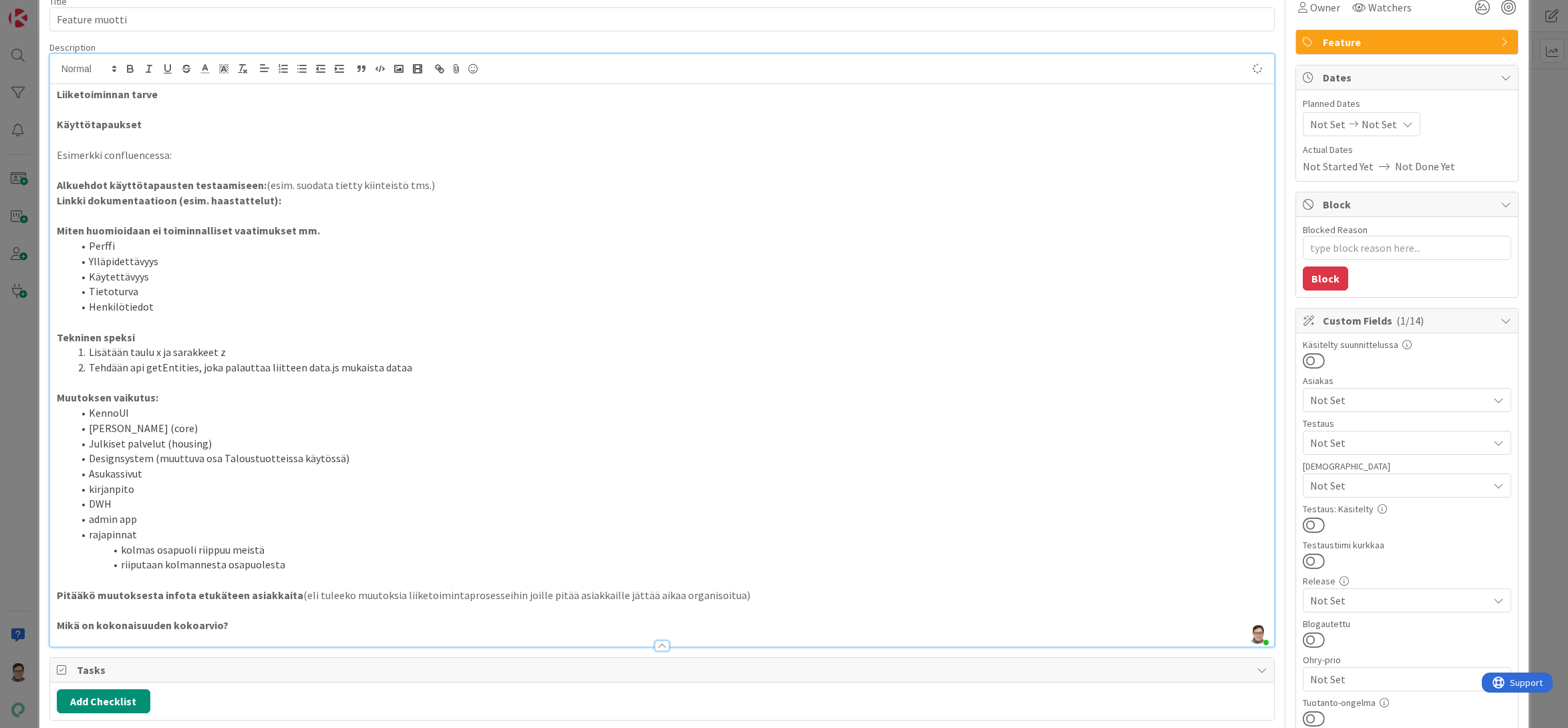
click at [57, 142] on p at bounding box center [662, 140] width 1211 height 16
drag, startPoint x: 172, startPoint y: 155, endPoint x: 48, endPoint y: 157, distance: 124.0
click at [48, 157] on div "ID 4650 Kenno - Kehitys Kenno on paras Title 14 / 128 Feature muotti Descriptio…" at bounding box center [784, 675] width 1490 height 1447
click at [171, 93] on p "Liiketoiminnan tarve" at bounding box center [662, 94] width 1211 height 16
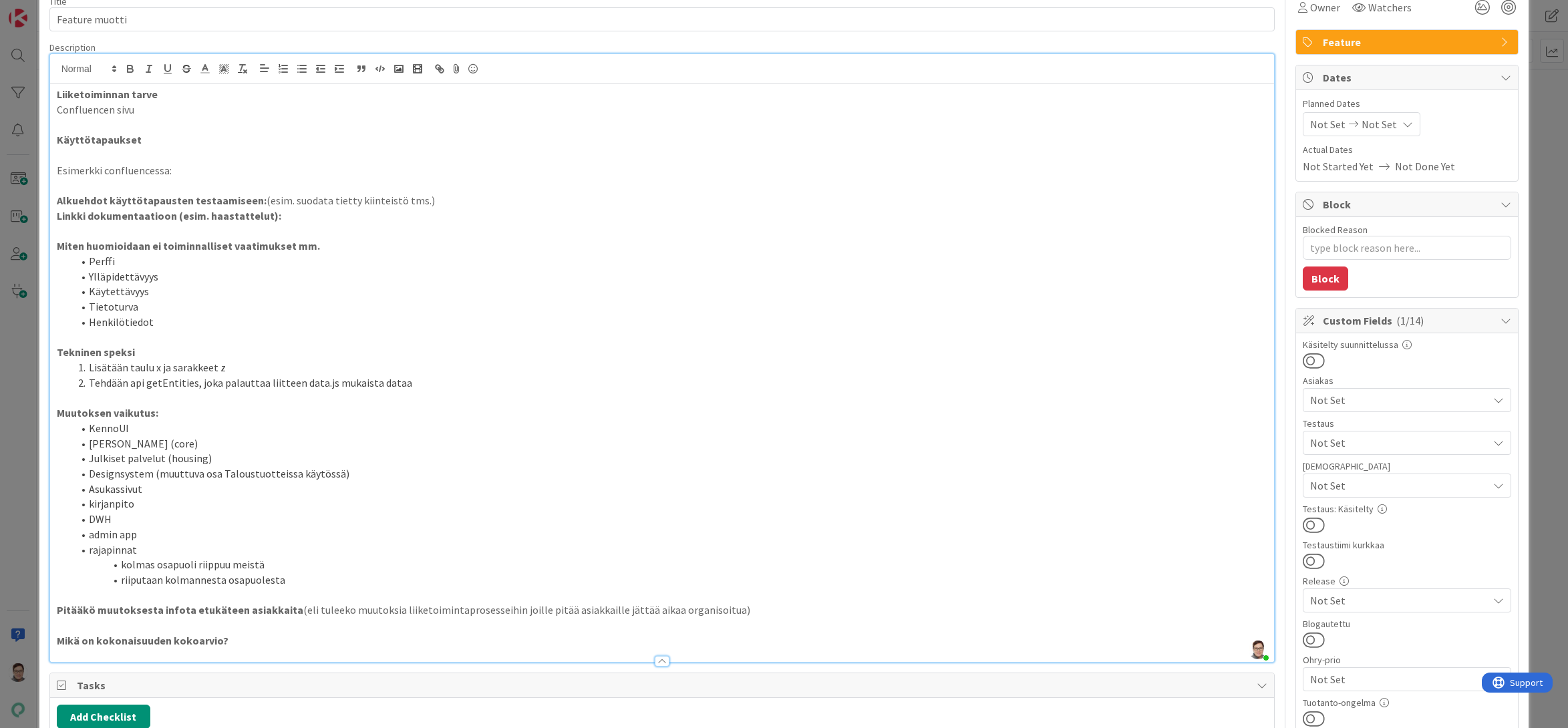
click at [53, 111] on div "Liiketoiminnan tarve Confluencen sivu Käyttötapaukset Esimerkki confluencessa: …" at bounding box center [662, 373] width 1224 height 578
click at [175, 108] on li "Confluencen sivu" at bounding box center [671, 110] width 1195 height 16
drag, startPoint x: 177, startPoint y: 167, endPoint x: 30, endPoint y: 163, distance: 147.1
click at [30, 163] on div "ID 4650 Kenno - Kehitys Kenno on paras Title 14 / 128 Feature muotti Descriptio…" at bounding box center [784, 364] width 1568 height 728
click at [145, 141] on p "Käyttötapaukset" at bounding box center [662, 140] width 1211 height 16
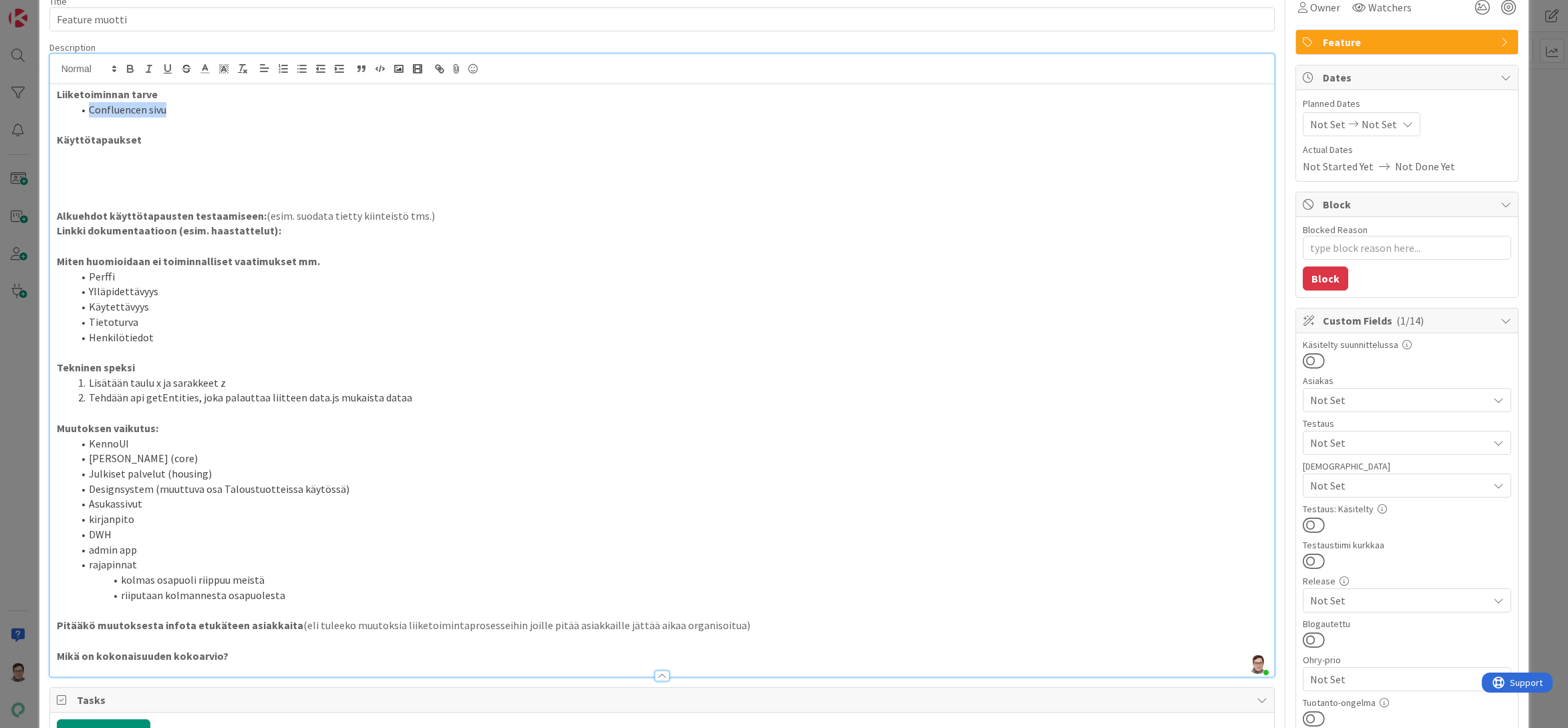
drag, startPoint x: 180, startPoint y: 111, endPoint x: 87, endPoint y: 108, distance: 93.0
click at [87, 108] on li "Confluencen sivu" at bounding box center [671, 110] width 1195 height 16
copy li "Confluencen sivu"
click at [84, 155] on p at bounding box center [662, 155] width 1211 height 16
click at [52, 155] on div "Liiketoiminnan tarve Confluencen sivu Käyttötapaukset Confluencen sivu Alkuehdo…" at bounding box center [662, 380] width 1224 height 592
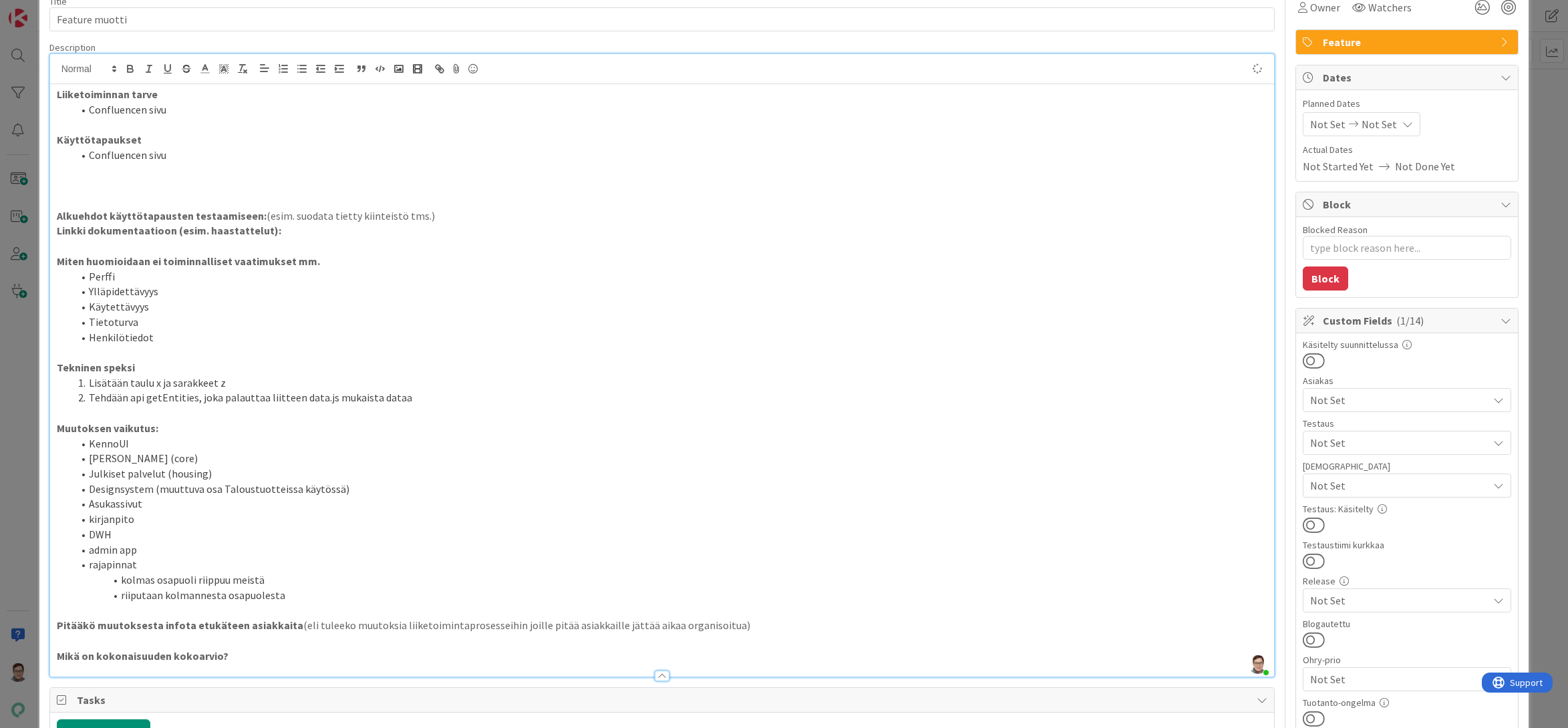
click at [183, 154] on li "Confluencen sivu" at bounding box center [671, 155] width 1195 height 16
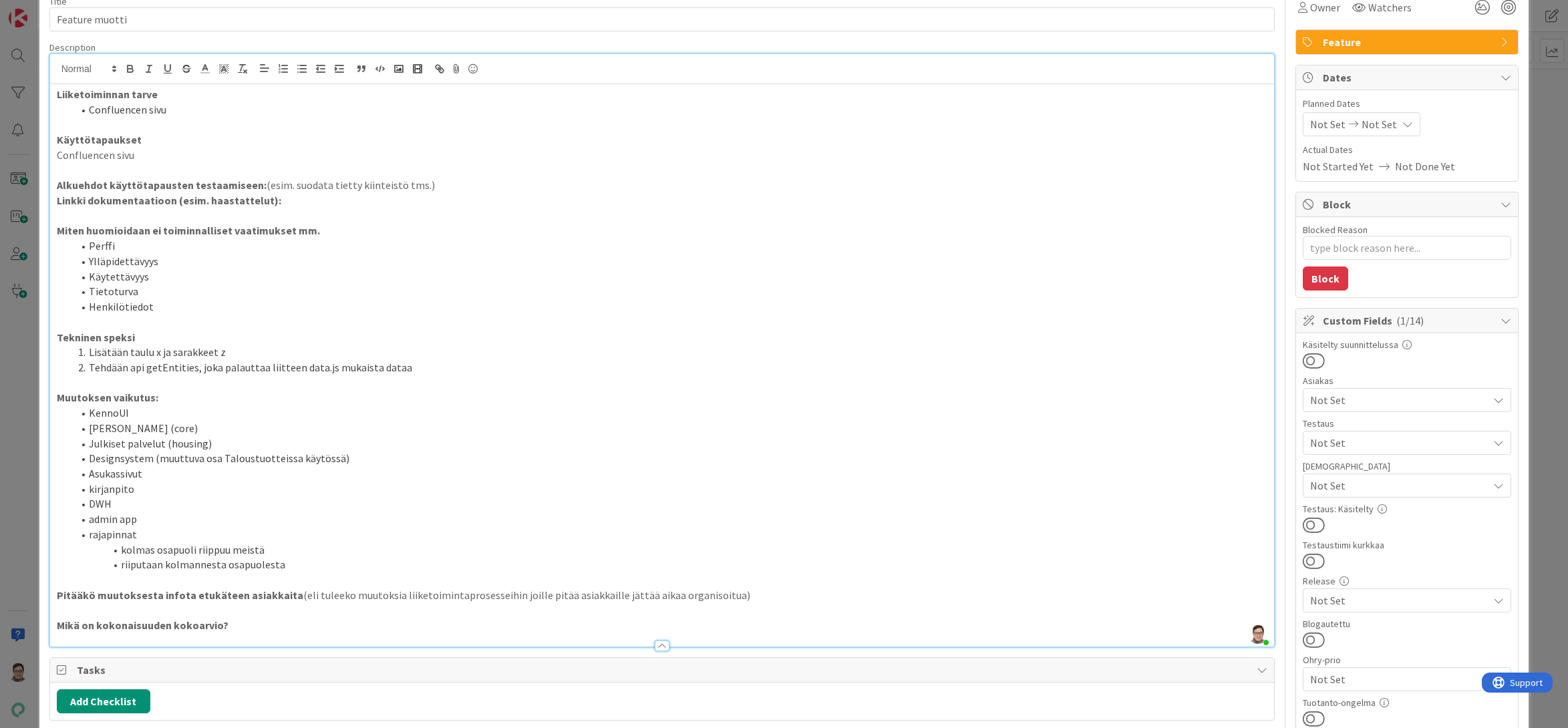
click at [57, 153] on p "Confluencen sivu" at bounding box center [662, 155] width 1211 height 16
click at [163, 174] on p at bounding box center [662, 171] width 1211 height 16
click at [425, 182] on p "Alkuehdot käyttötapausten testaamiseen: (esim. suodata tietty kiinteistö tms.)" at bounding box center [662, 185] width 1211 height 16
click at [178, 148] on li "Confluencen sivu" at bounding box center [671, 155] width 1195 height 16
click at [53, 176] on div "Liiketoiminnan tarve Confluencen sivu Käyttötapaukset Confluencen sivu Alkuehdo…" at bounding box center [662, 365] width 1224 height 562
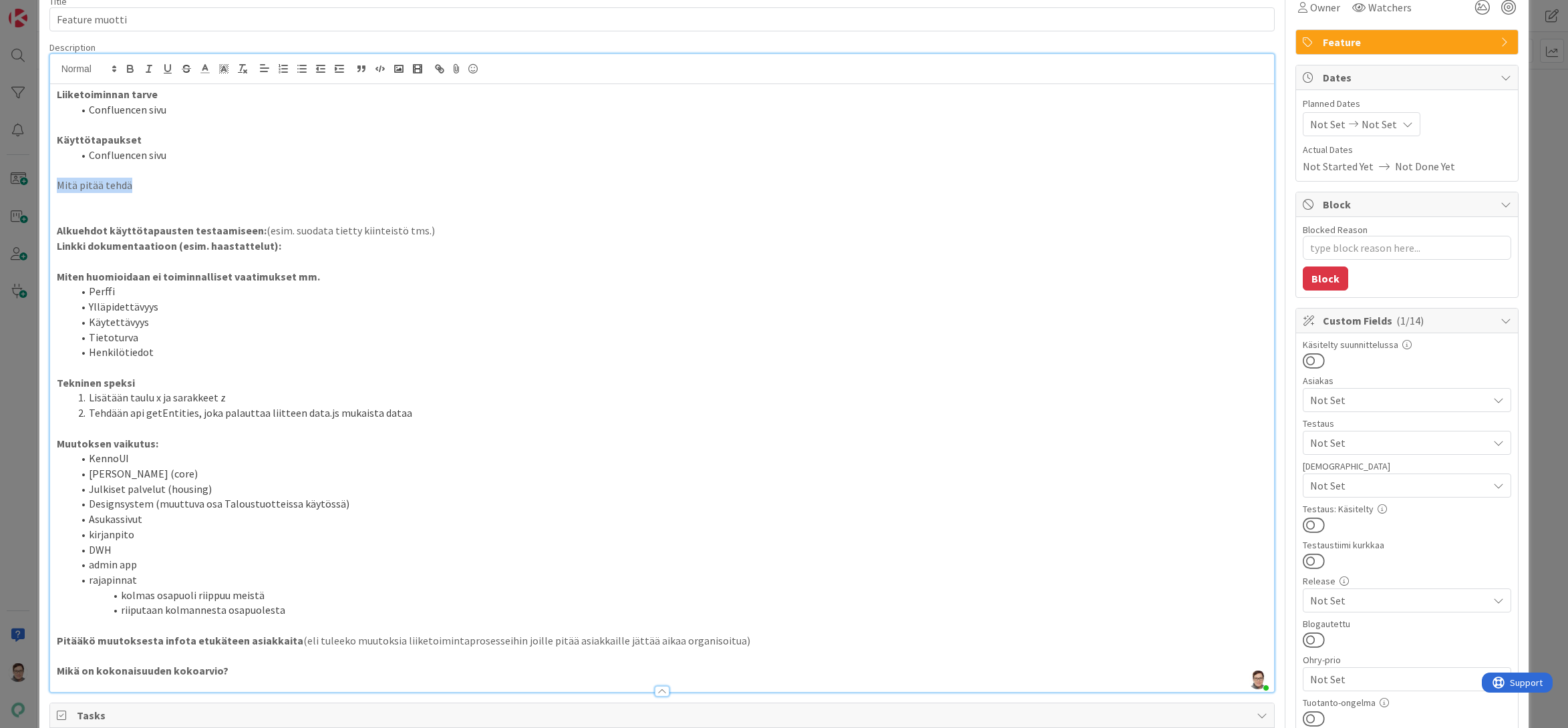
drag, startPoint x: 138, startPoint y: 183, endPoint x: 50, endPoint y: 184, distance: 88.0
click at [50, 184] on div "Liiketoiminnan tarve Confluencen sivu Käyttötapaukset Confluencen sivu Mitä pit…" at bounding box center [662, 388] width 1224 height 607
click at [58, 204] on p at bounding box center [662, 201] width 1211 height 16
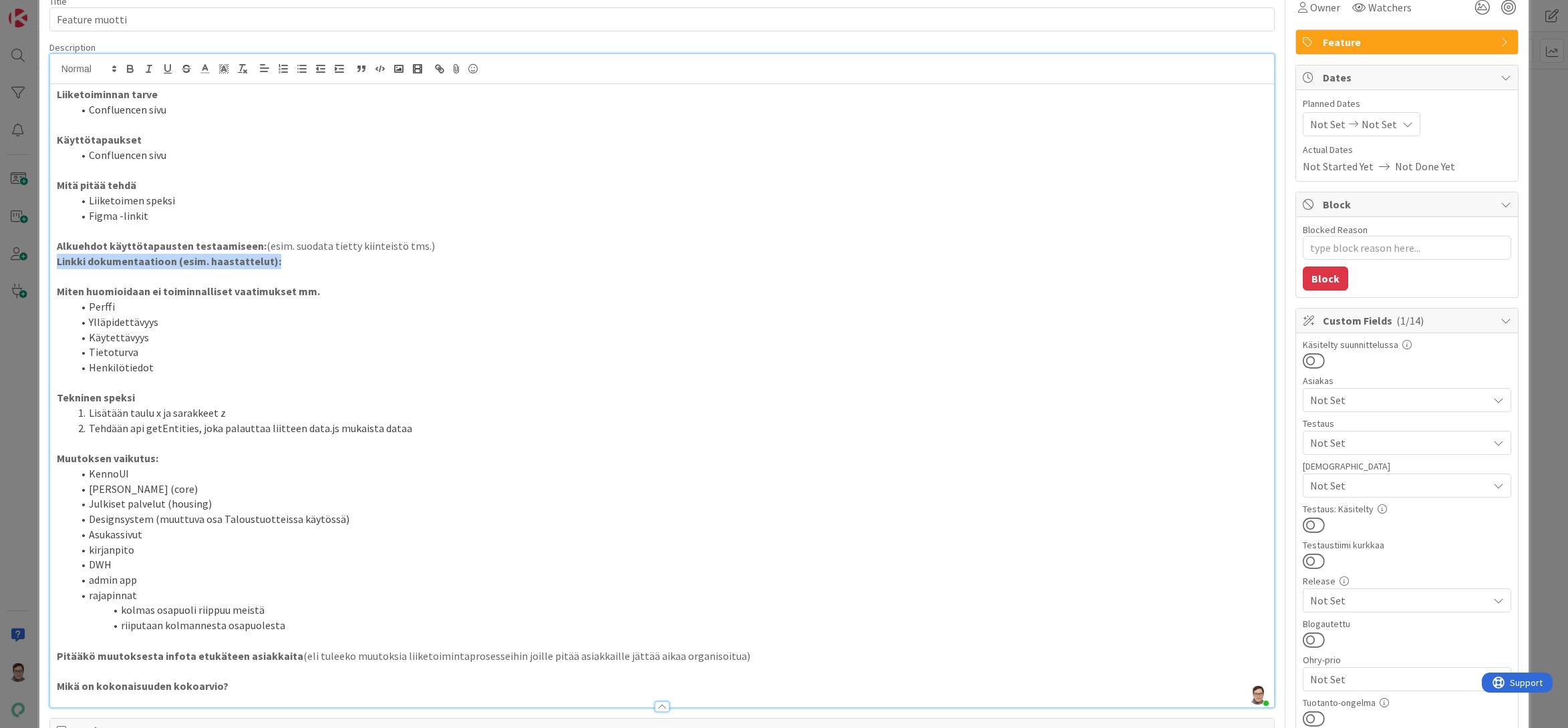
drag, startPoint x: 280, startPoint y: 263, endPoint x: 36, endPoint y: 266, distance: 244.0
click at [36, 266] on div "ID 4650 Kenno - Kehitys Kenno on paras Title 14 / 128 Feature muotti Descriptio…" at bounding box center [784, 364] width 1568 height 728
click at [170, 108] on li "Confluencen sivu" at bounding box center [671, 110] width 1195 height 16
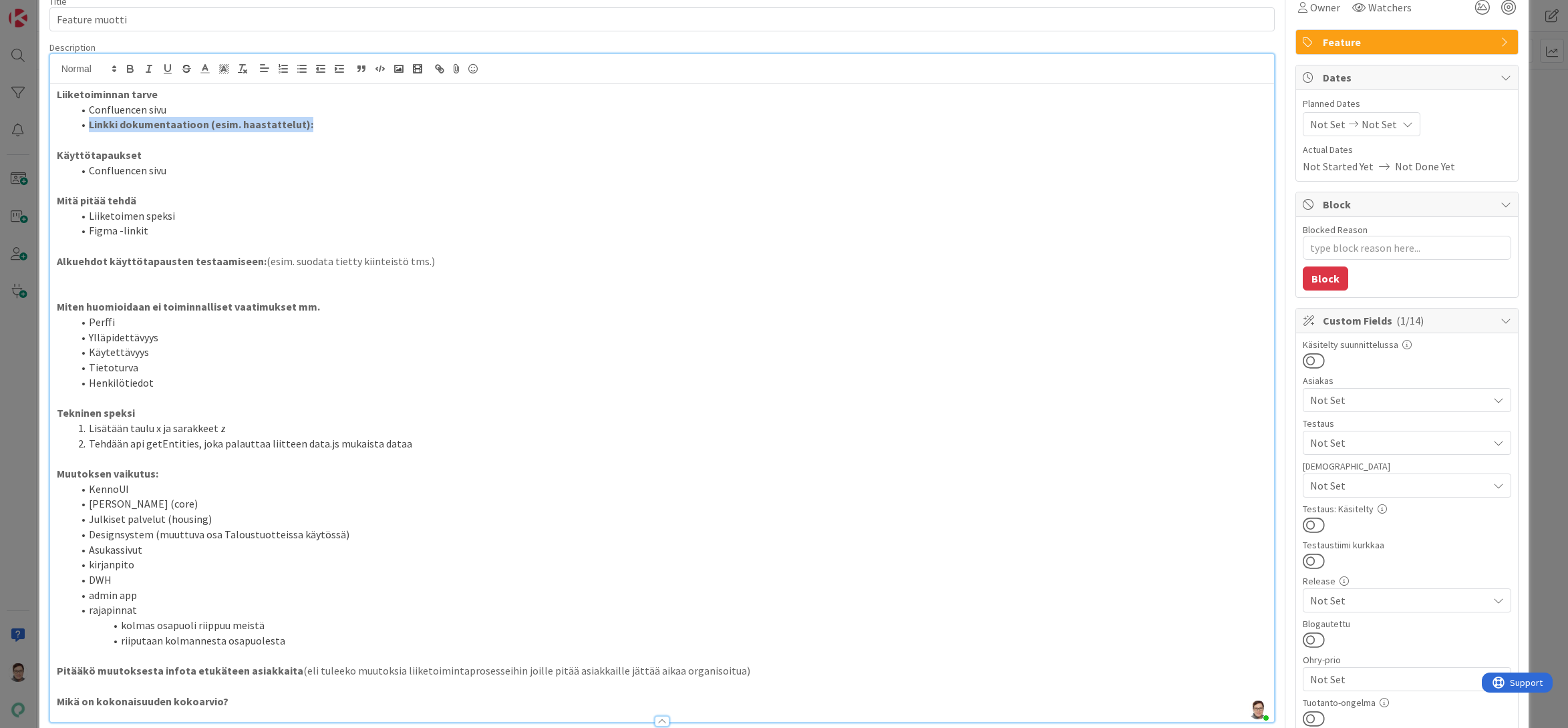
drag, startPoint x: 323, startPoint y: 121, endPoint x: 76, endPoint y: 128, distance: 247.1
click at [76, 128] on li "Linkki dokumentaatioon (esim. haastattelut):" at bounding box center [671, 125] width 1195 height 16
click at [299, 122] on li "Linkki dokumentaatioon (esim. haastattelut):" at bounding box center [671, 125] width 1195 height 16
click at [282, 126] on span "Linkki dokumentaatioon (esim. haastattelut)" at bounding box center [192, 124] width 208 height 13
click at [187, 281] on p at bounding box center [662, 277] width 1211 height 16
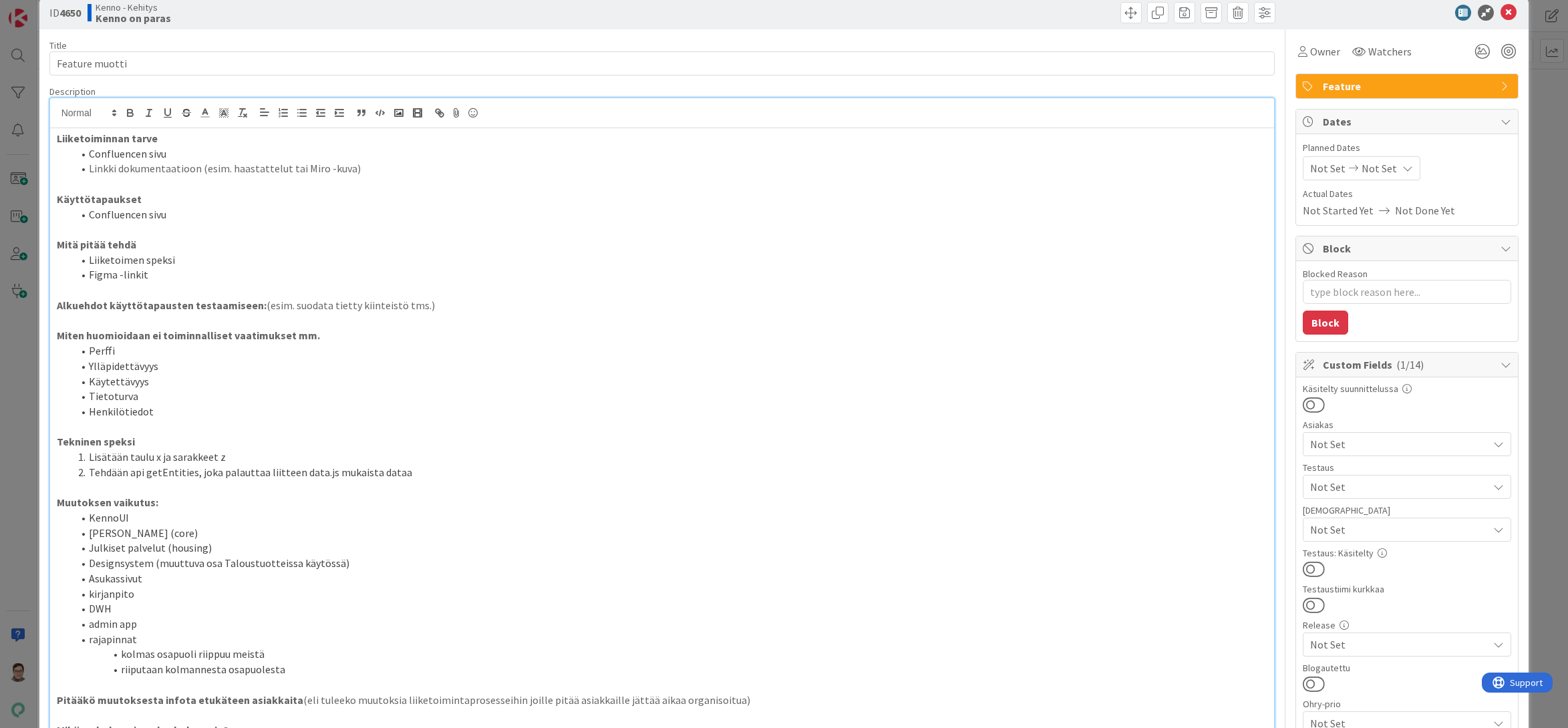
scroll to position [0, 0]
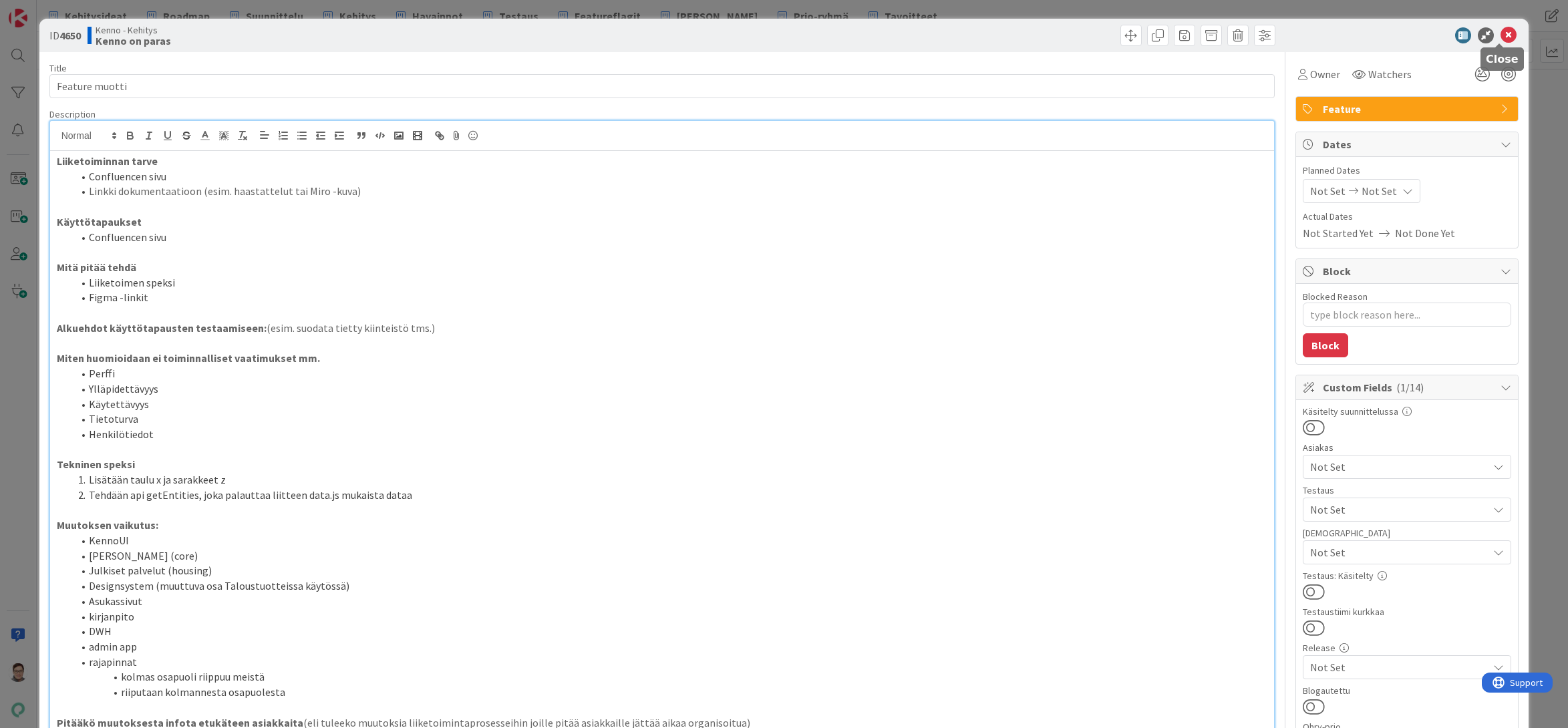
click at [1503, 38] on icon at bounding box center [1508, 35] width 16 height 16
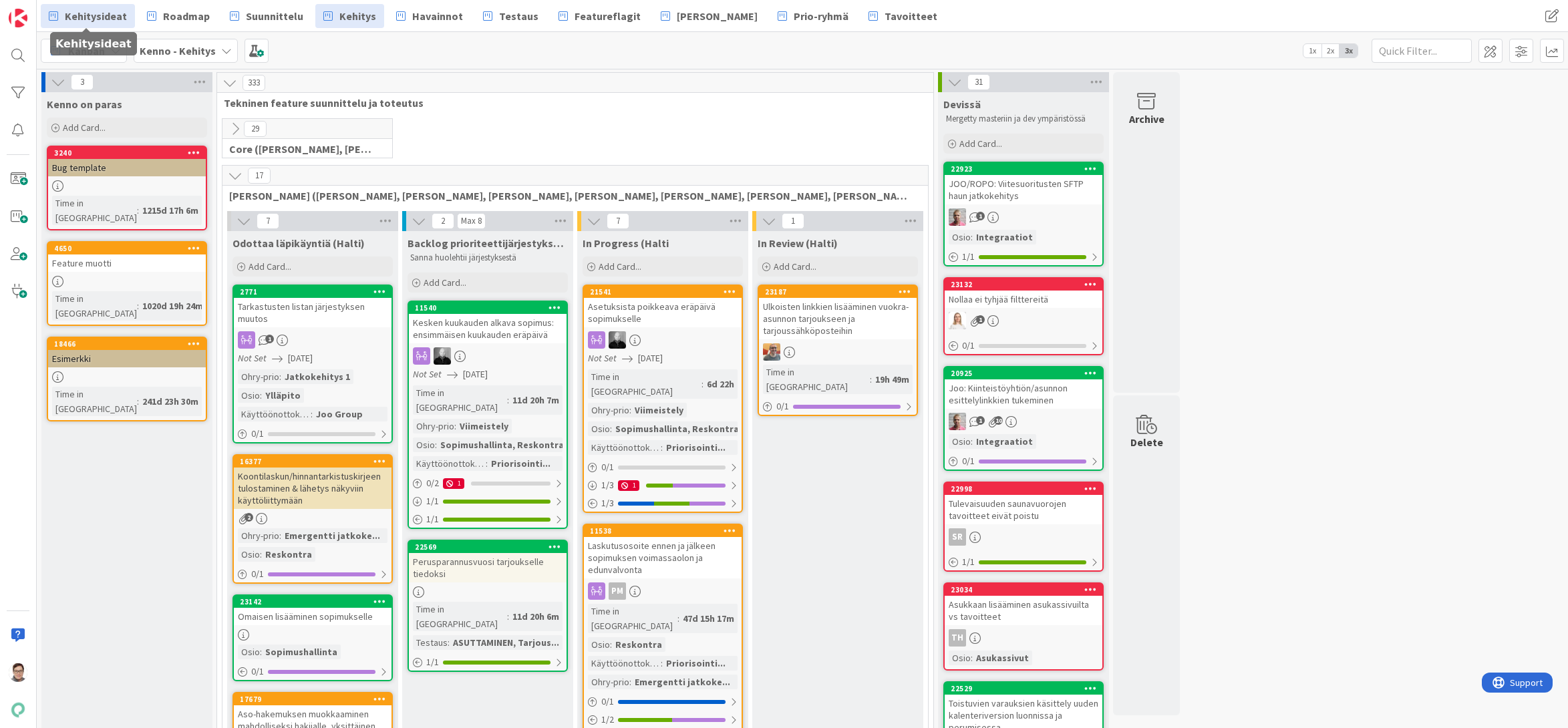
click at [92, 20] on span "Kehitysideat" at bounding box center [96, 16] width 62 height 16
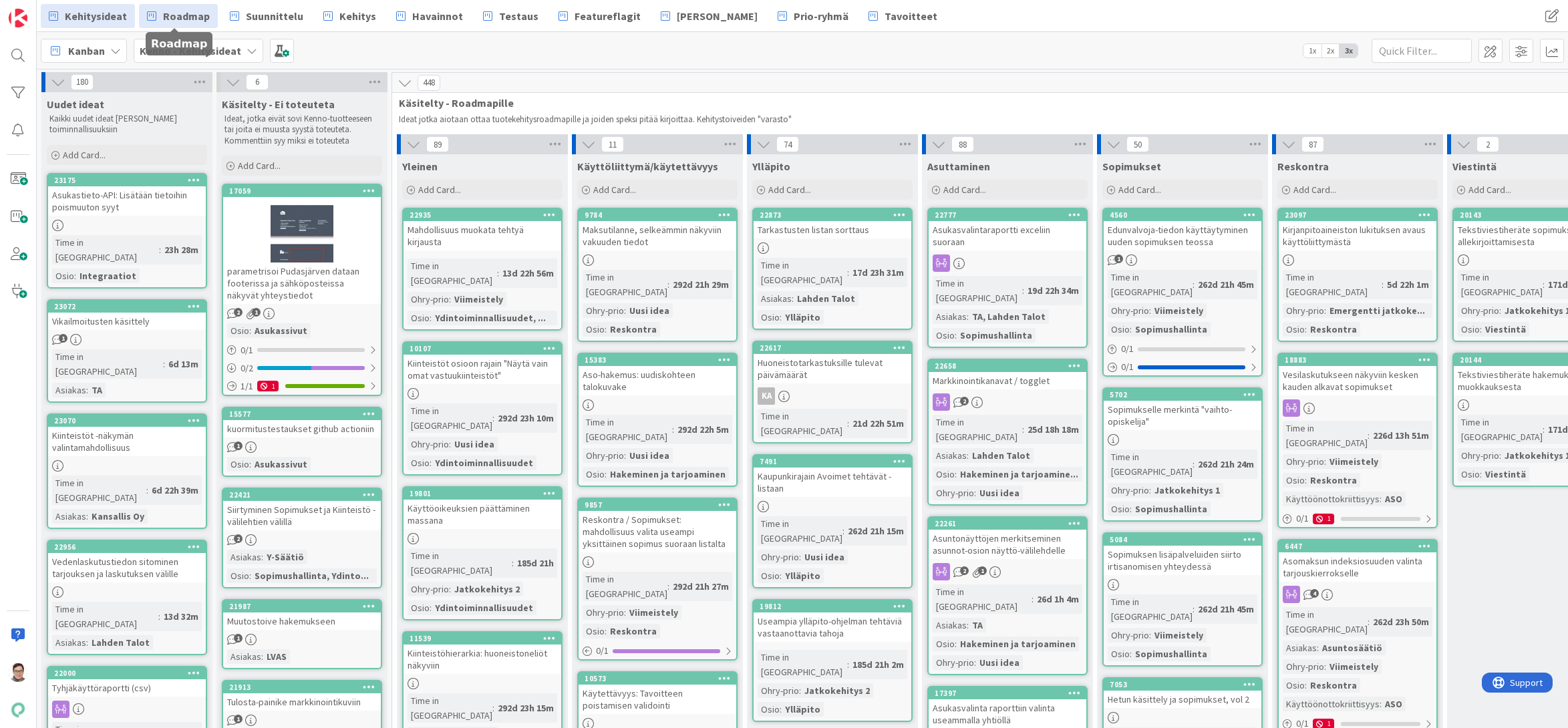
click at [190, 12] on span "Roadmap" at bounding box center [187, 16] width 47 height 16
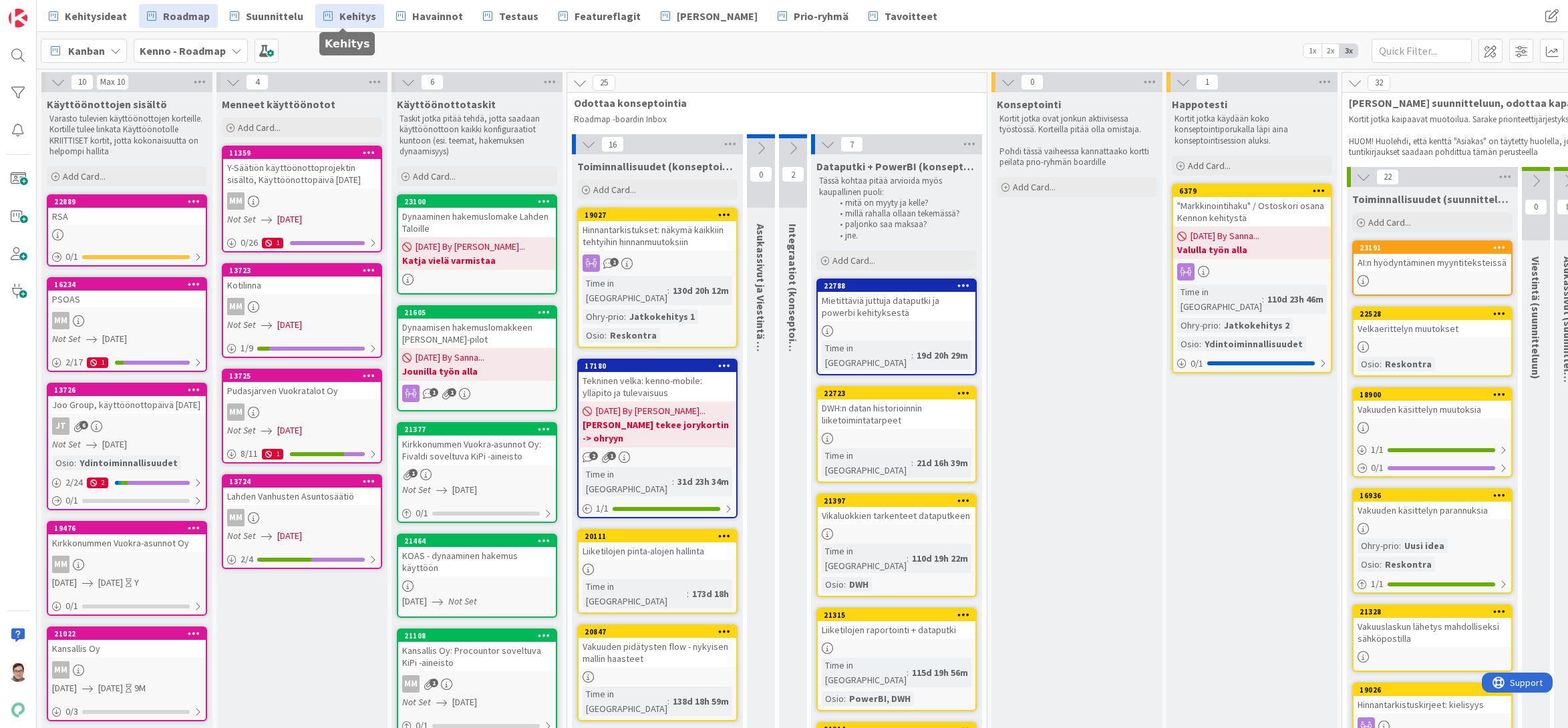
click at [356, 13] on span "Kehitys" at bounding box center [358, 16] width 37 height 16
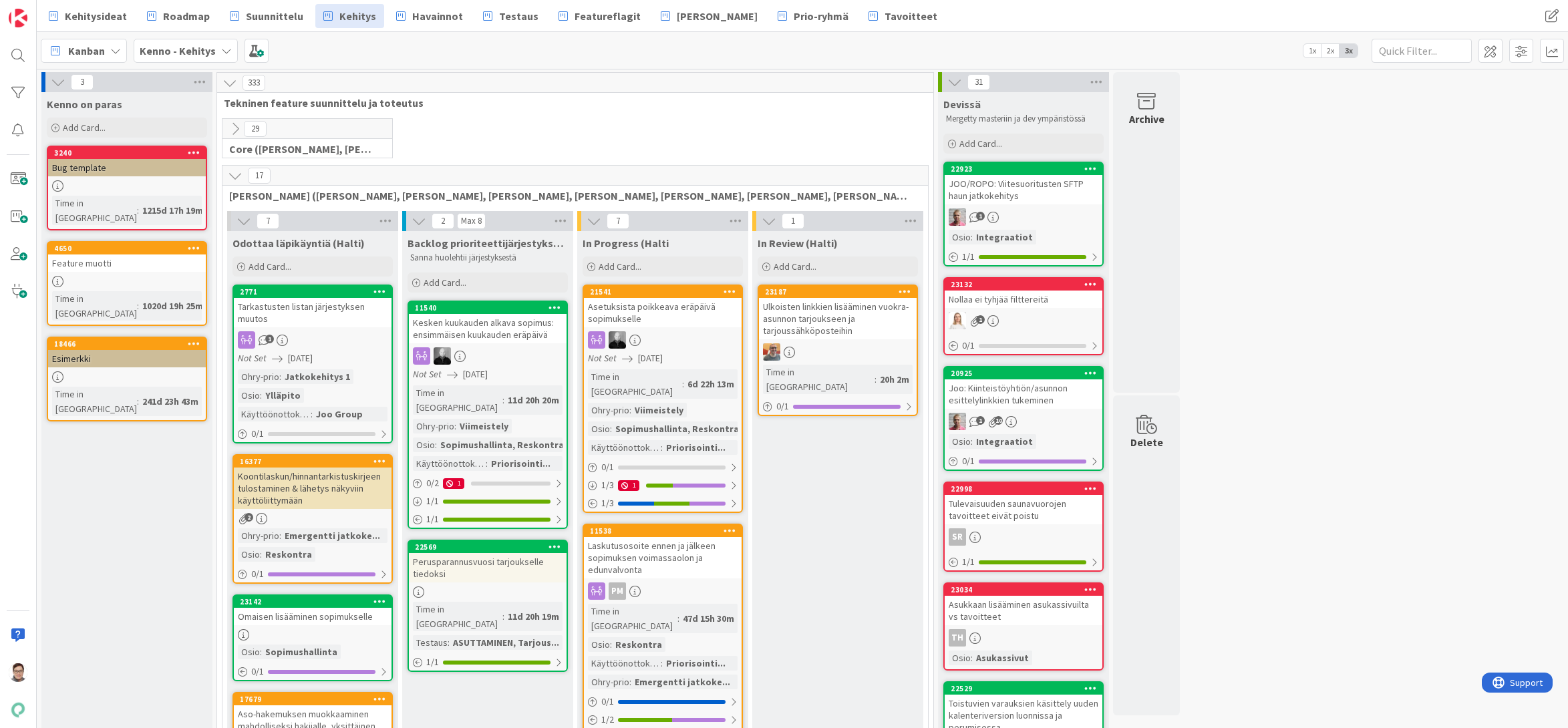
click at [99, 257] on link "4650 Feature muotti Time in [GEOGRAPHIC_DATA] : 1020d 19h 25m" at bounding box center [127, 284] width 160 height 85
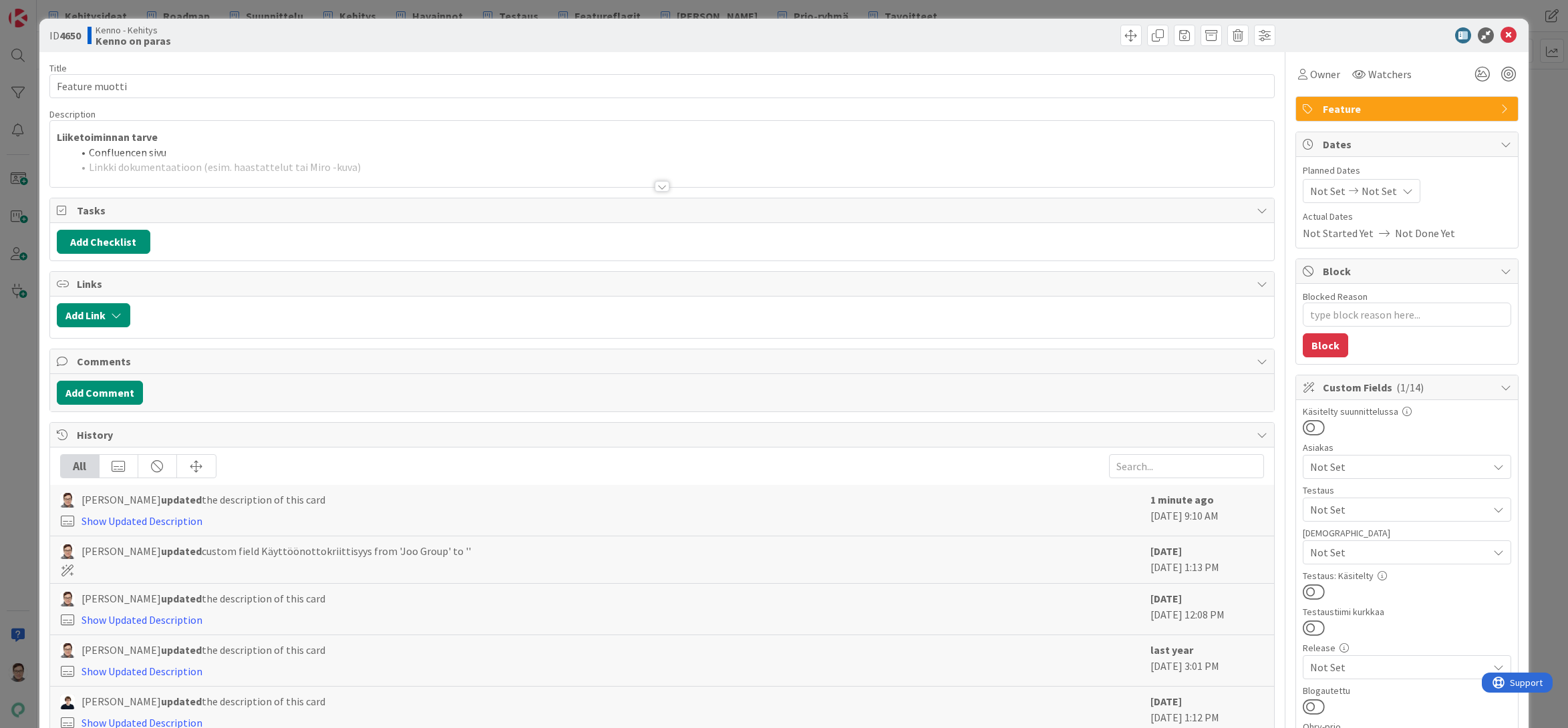
type textarea "x"
click at [659, 184] on div at bounding box center [662, 186] width 15 height 11
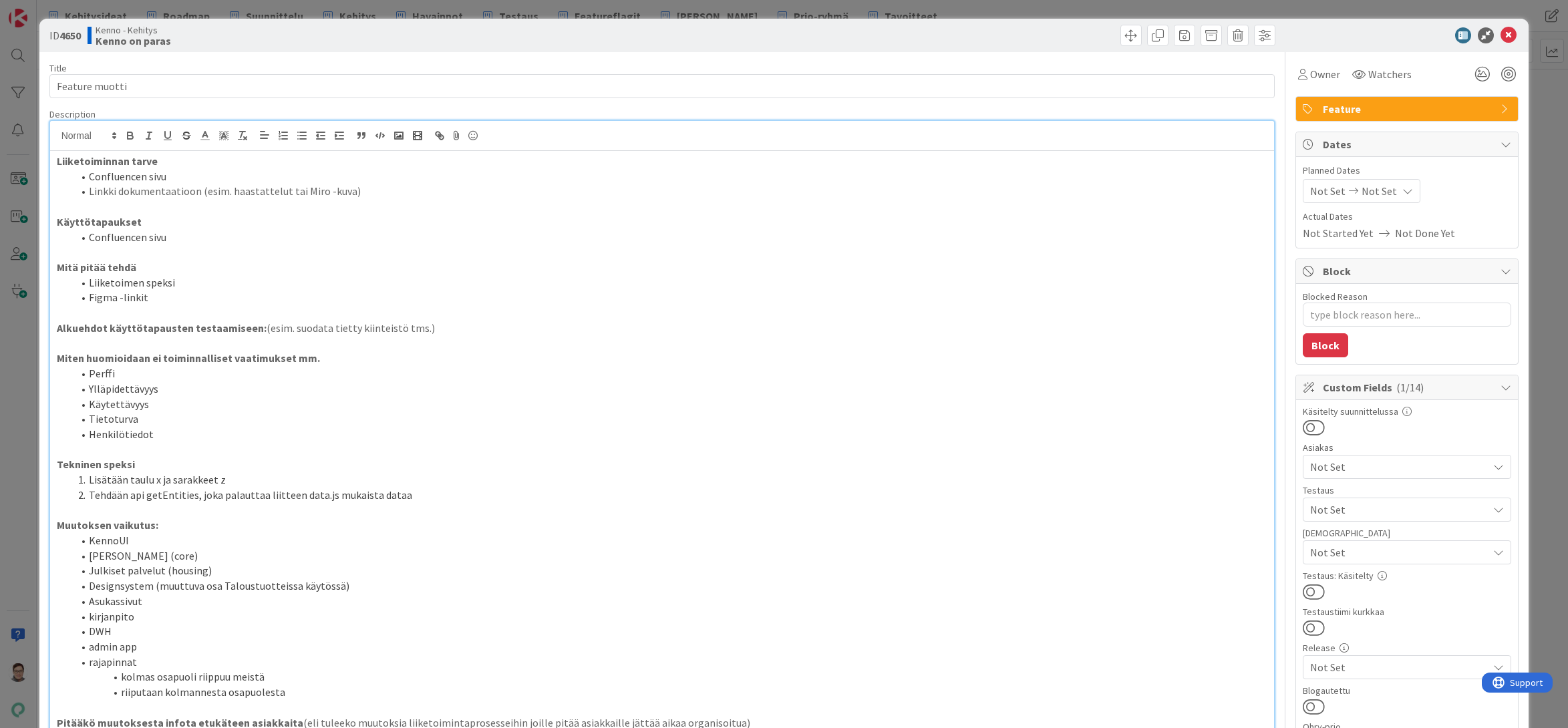
click at [51, 268] on div "Liiketoiminnan tarve Confluencen sivu Linkki dokumentaatioon (esim. haastattelu…" at bounding box center [662, 463] width 1224 height 623
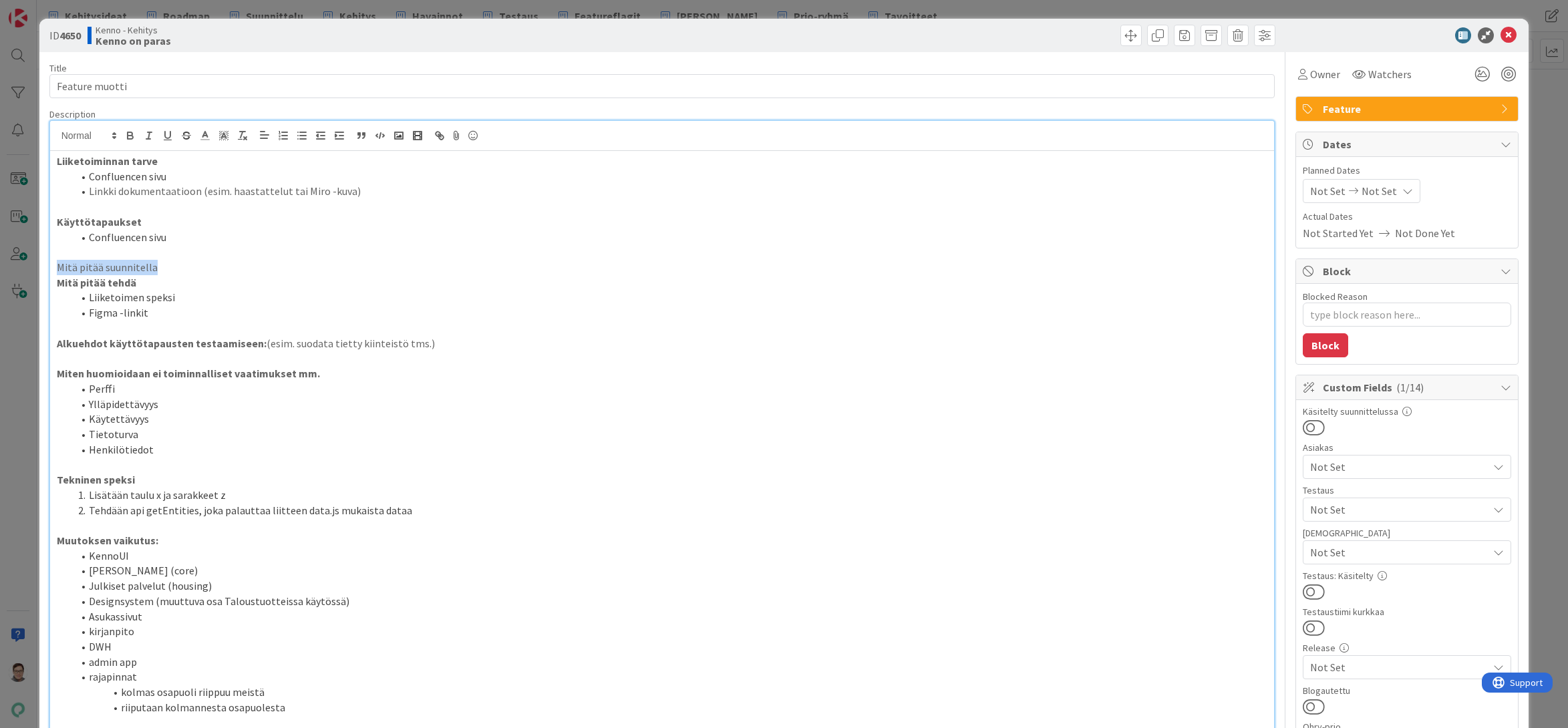
drag, startPoint x: 160, startPoint y: 266, endPoint x: 25, endPoint y: 265, distance: 135.0
click at [25, 265] on div "ID 4650 Kenno - Kehitys Kenno on paras Title 14 / 128 Feature muotti Descriptio…" at bounding box center [784, 364] width 1568 height 728
click at [184, 272] on p "Mitä pitää suunnitella" at bounding box center [662, 268] width 1211 height 16
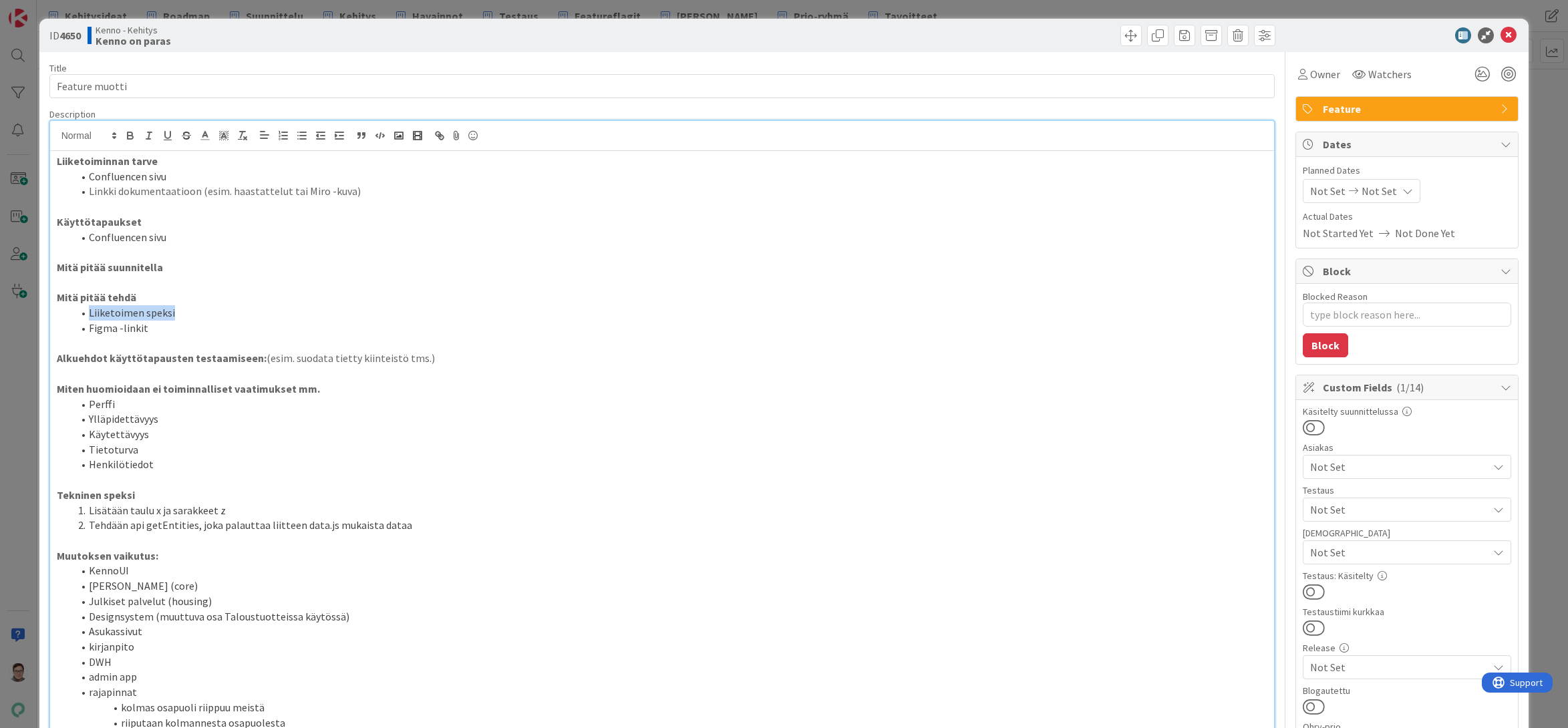
drag, startPoint x: 178, startPoint y: 316, endPoint x: 89, endPoint y: 314, distance: 89.0
click at [89, 314] on li "Liiketoimen speksi" at bounding box center [671, 313] width 1195 height 16
click at [106, 289] on p "Mitä pitää tehdä" at bounding box center [662, 297] width 1211 height 16
click at [107, 282] on p at bounding box center [662, 283] width 1211 height 16
click at [51, 277] on div "Liiketoiminnan tarve Confluencen sivu Linkki dokumentaatioon (esim. haastattelu…" at bounding box center [662, 478] width 1224 height 653
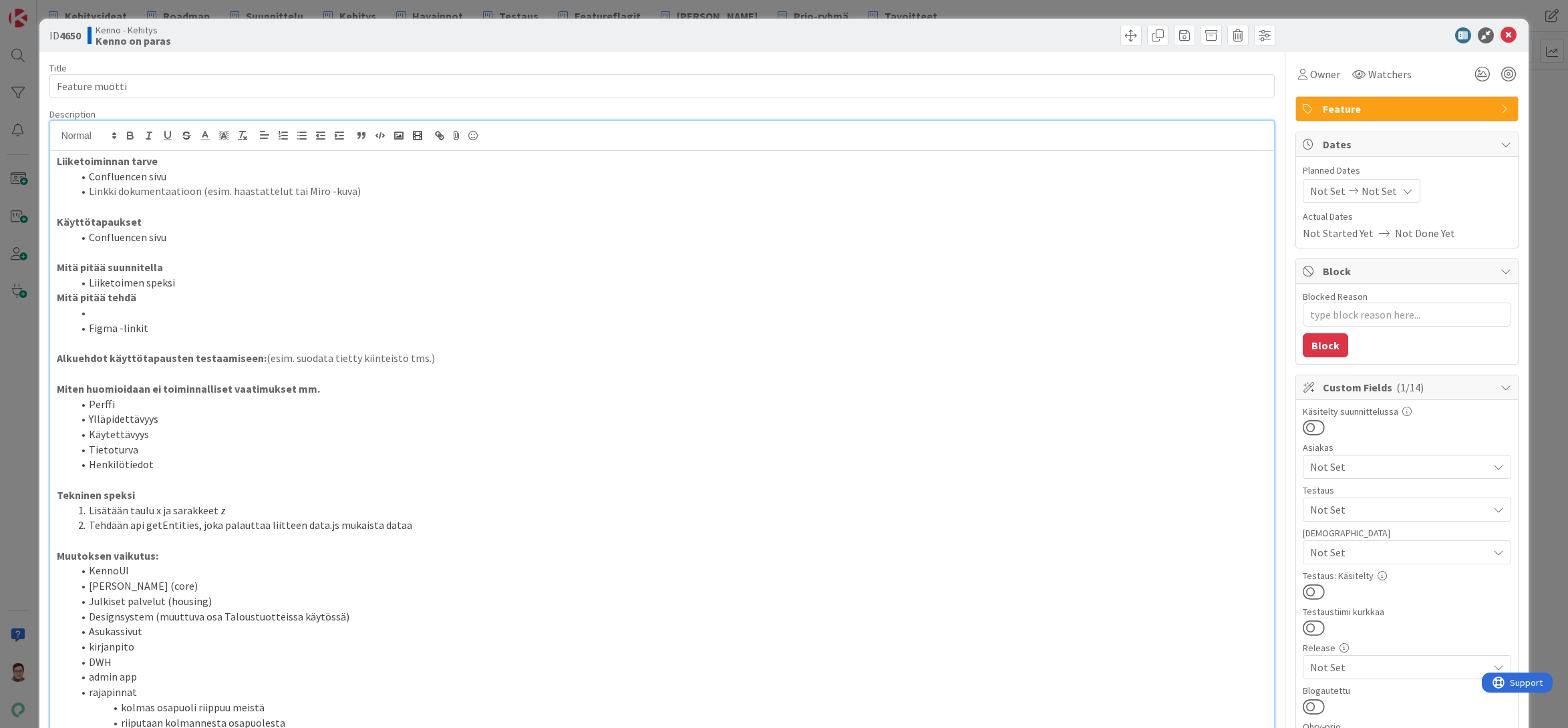
click at [201, 284] on li "Liiketoimen speksi" at bounding box center [671, 283] width 1195 height 16
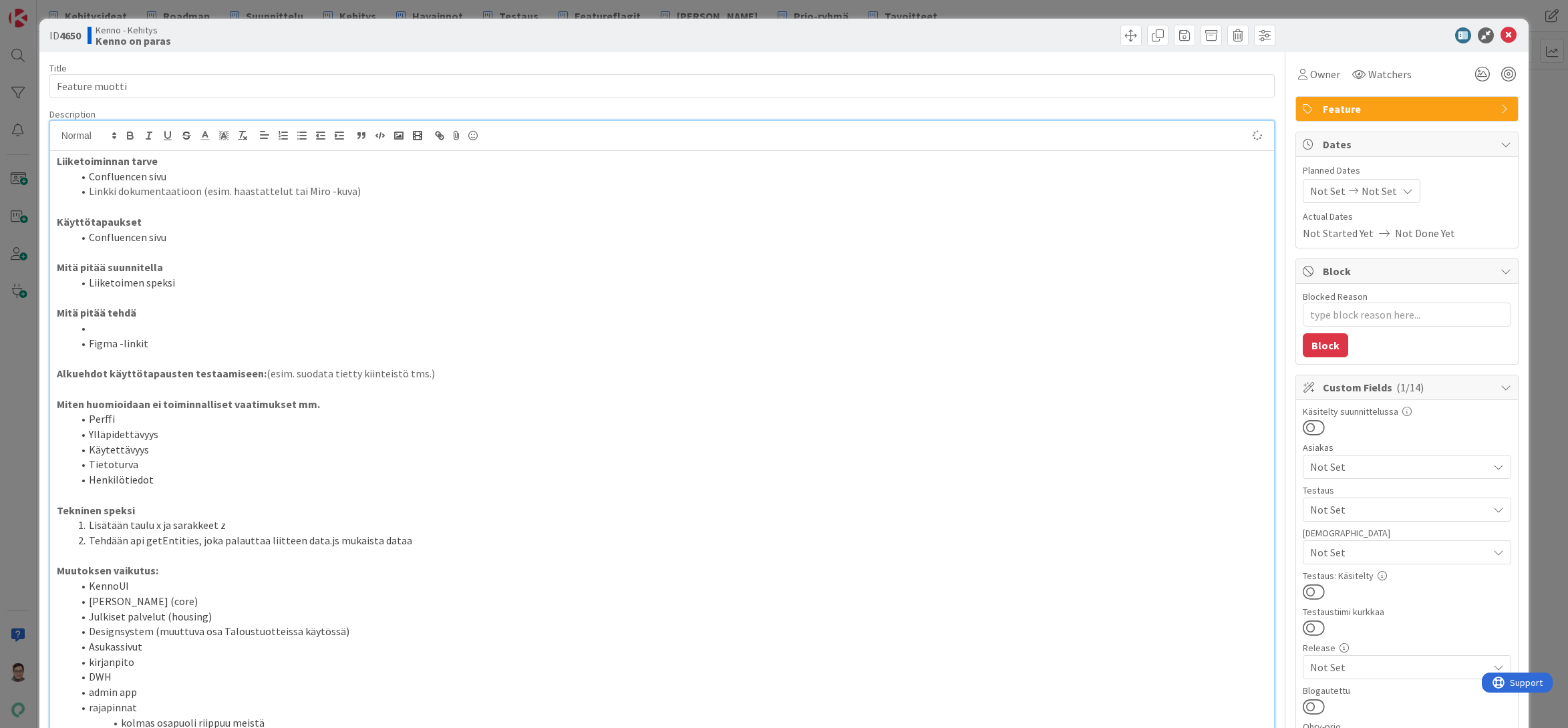
click at [99, 329] on li at bounding box center [671, 329] width 1195 height 16
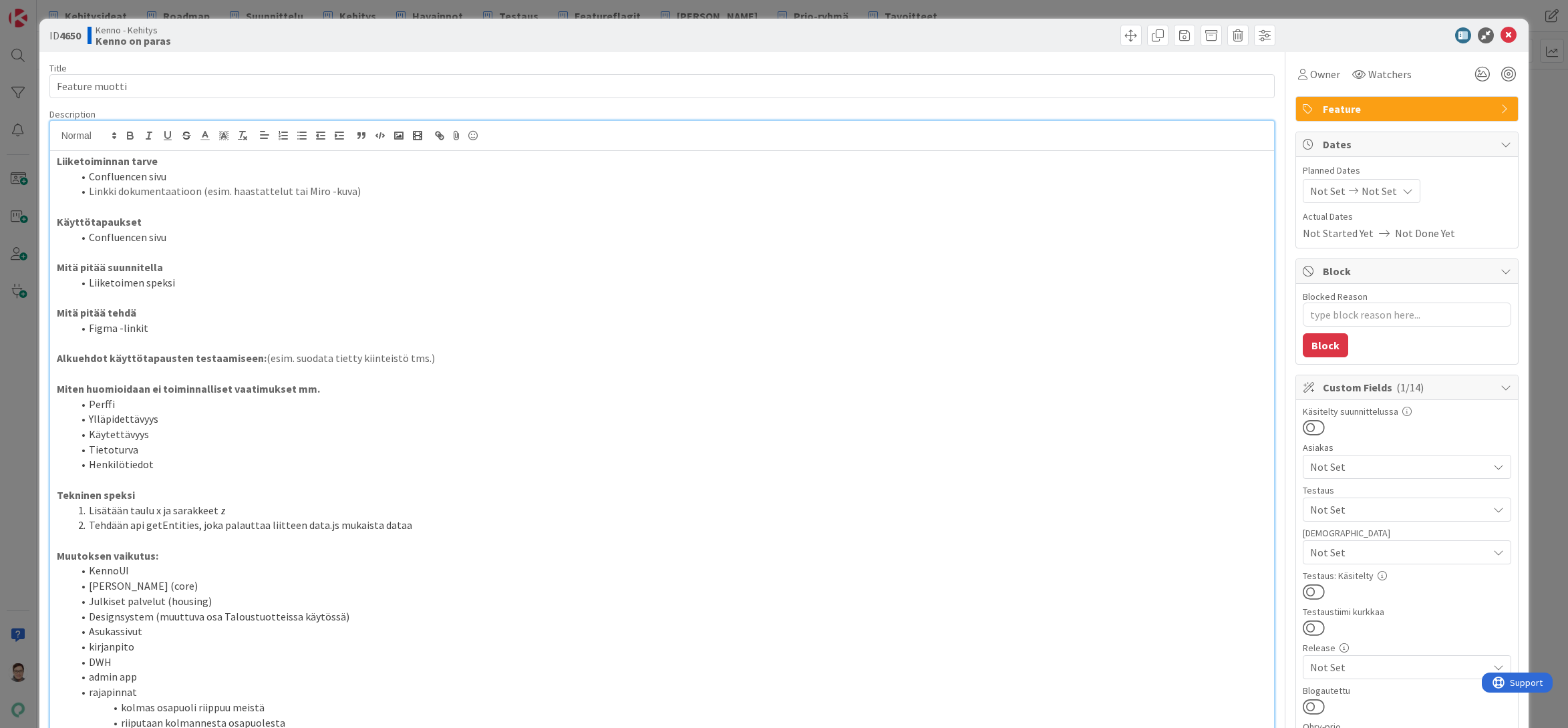
drag, startPoint x: 422, startPoint y: 353, endPoint x: 45, endPoint y: 355, distance: 377.0
click at [45, 355] on div "ID 4650 Kenno - Kehitys Kenno on paras Title 14 / 128 Feature muotti Descriptio…" at bounding box center [784, 741] width 1490 height 1447
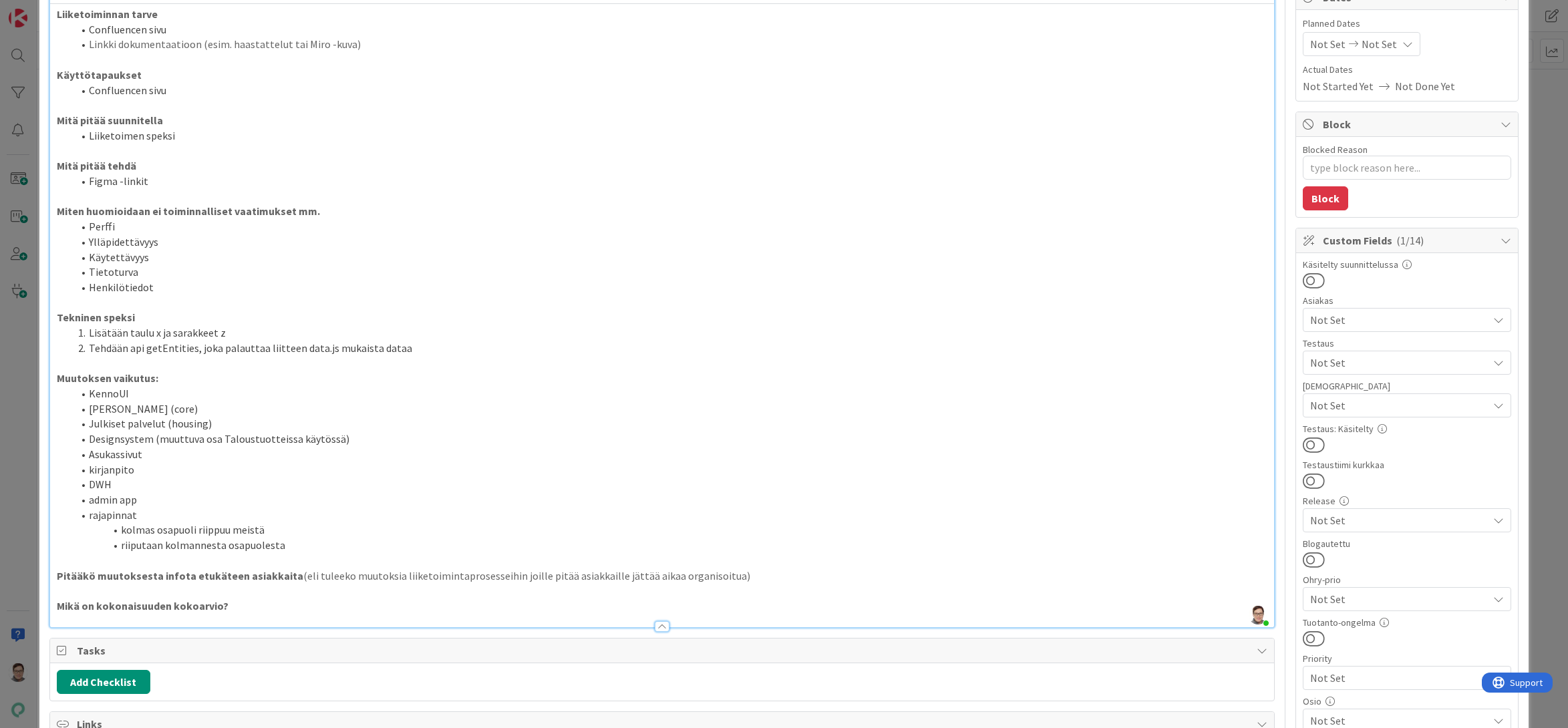
scroll to position [200, 0]
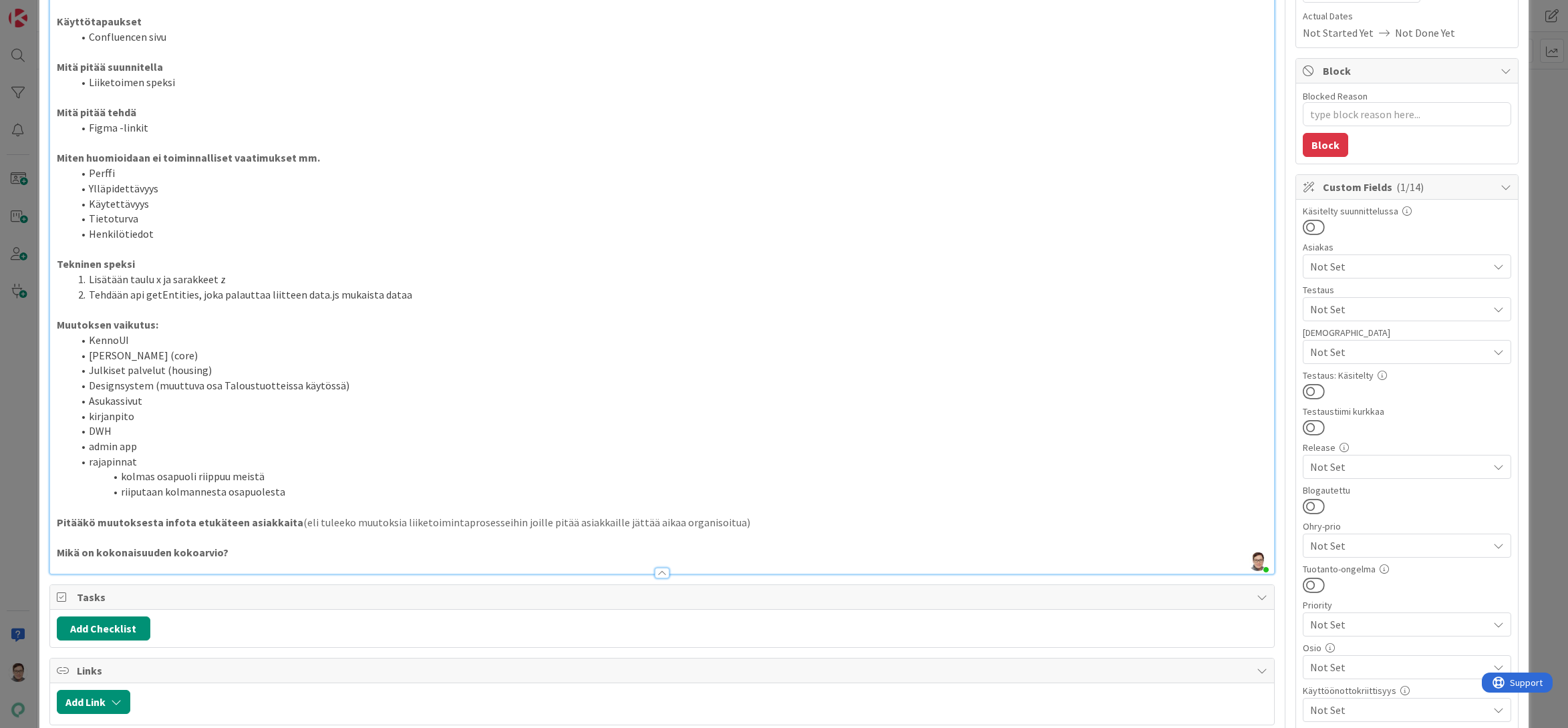
click at [53, 519] on div "Liiketoiminnan tarve Confluencen sivu Linkki dokumentaatioon (esim. haastattelu…" at bounding box center [662, 262] width 1224 height 623
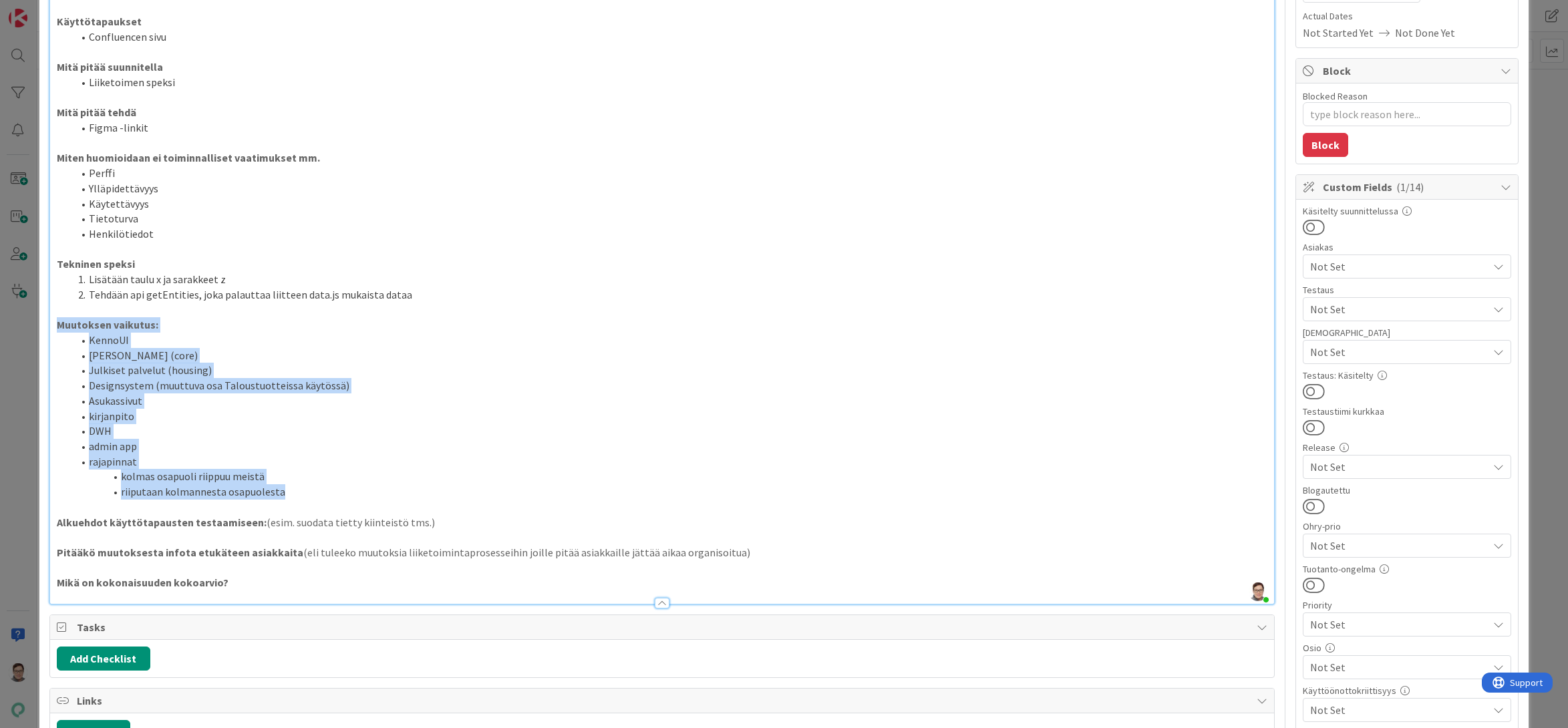
drag, startPoint x: 278, startPoint y: 493, endPoint x: 48, endPoint y: 321, distance: 287.2
click at [48, 321] on div "ID 4650 Kenno - Kehitys Kenno on paras Title 14 / 128 Feature muotti Descriptio…" at bounding box center [784, 541] width 1490 height 1447
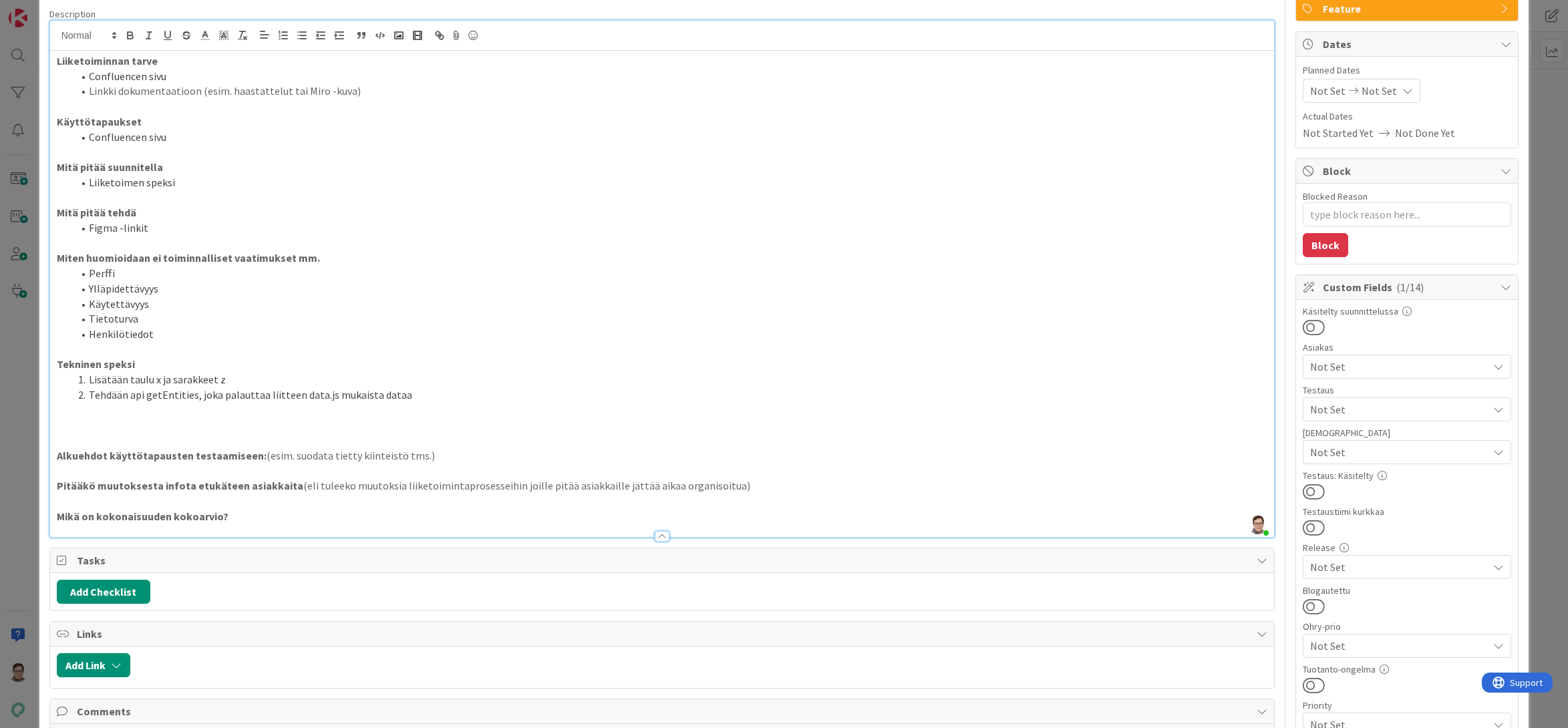
scroll to position [0, 0]
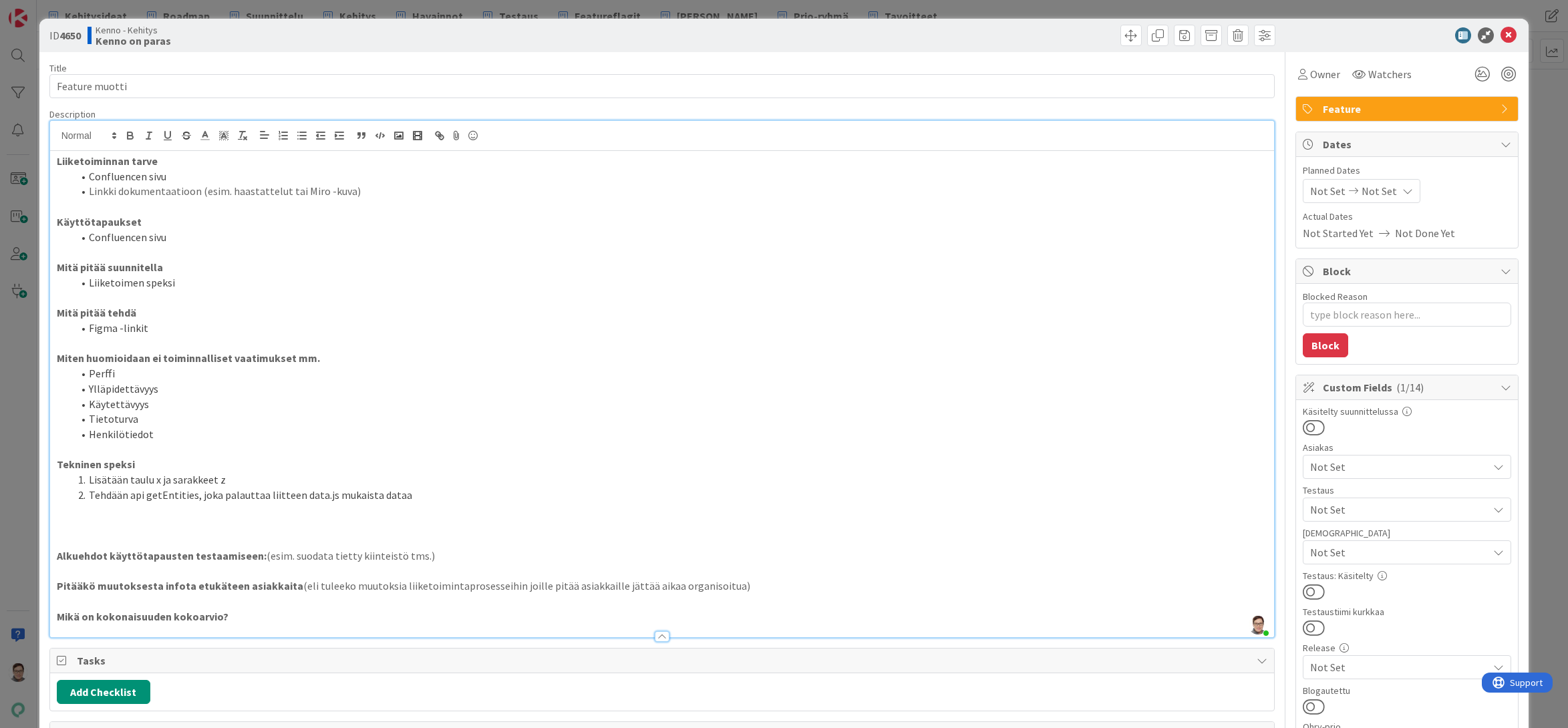
click at [85, 202] on p at bounding box center [662, 206] width 1211 height 16
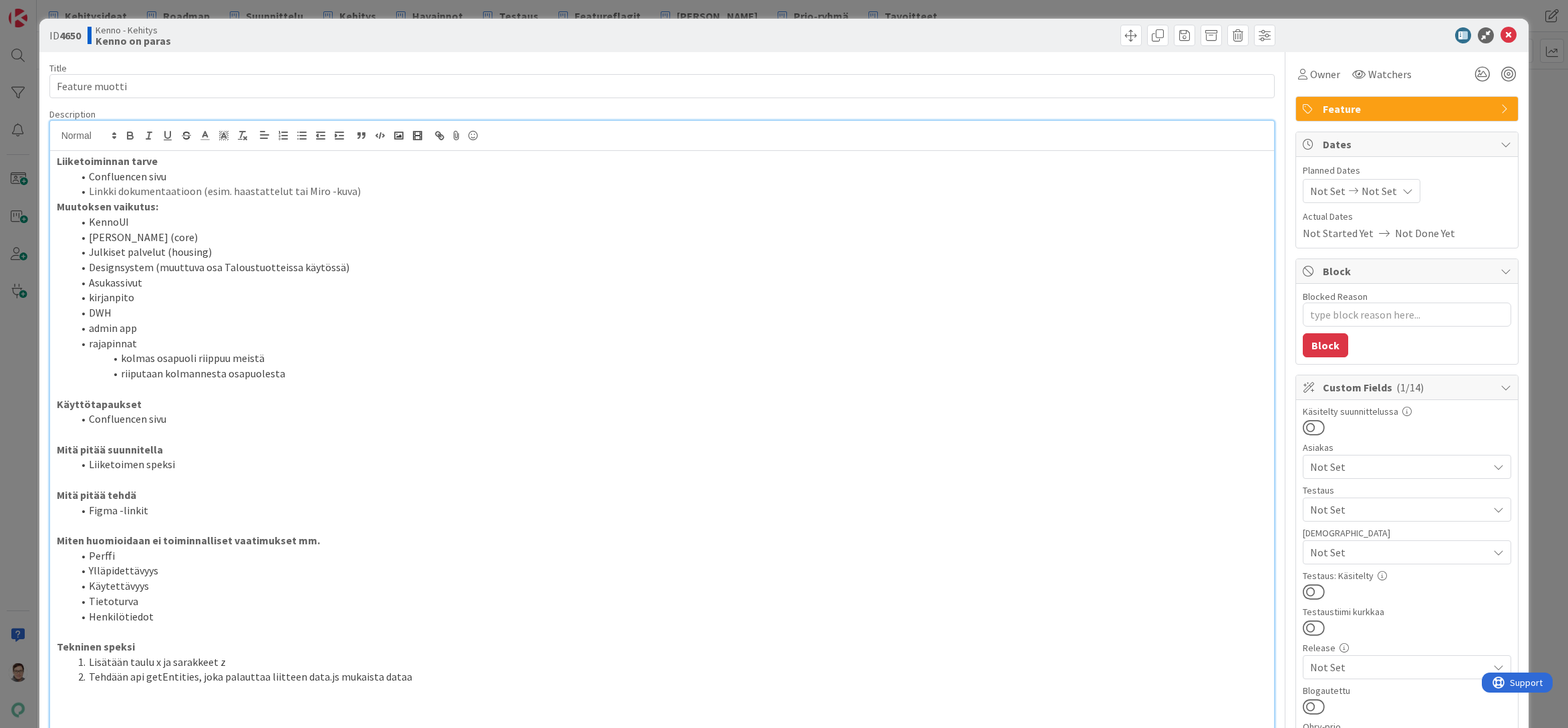
click at [360, 190] on li "Linkki dokumentaatioon (esim. haastattelut tai Miro -kuva)" at bounding box center [671, 192] width 1195 height 16
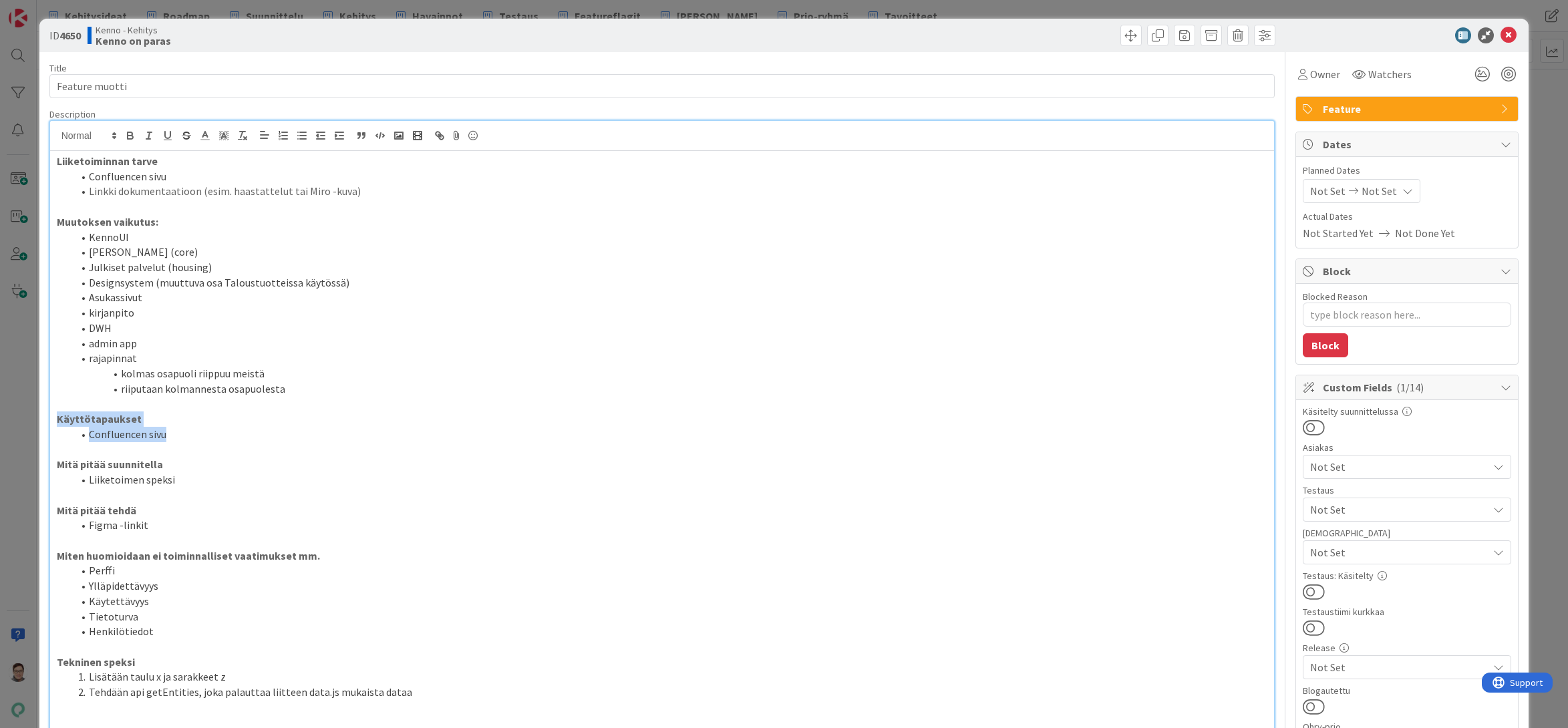
drag, startPoint x: 175, startPoint y: 434, endPoint x: 28, endPoint y: 419, distance: 147.8
click at [28, 419] on div "ID 4650 Kenno - Kehitys Kenno on paras Title 14 / 128 Feature muotti Descriptio…" at bounding box center [784, 364] width 1568 height 728
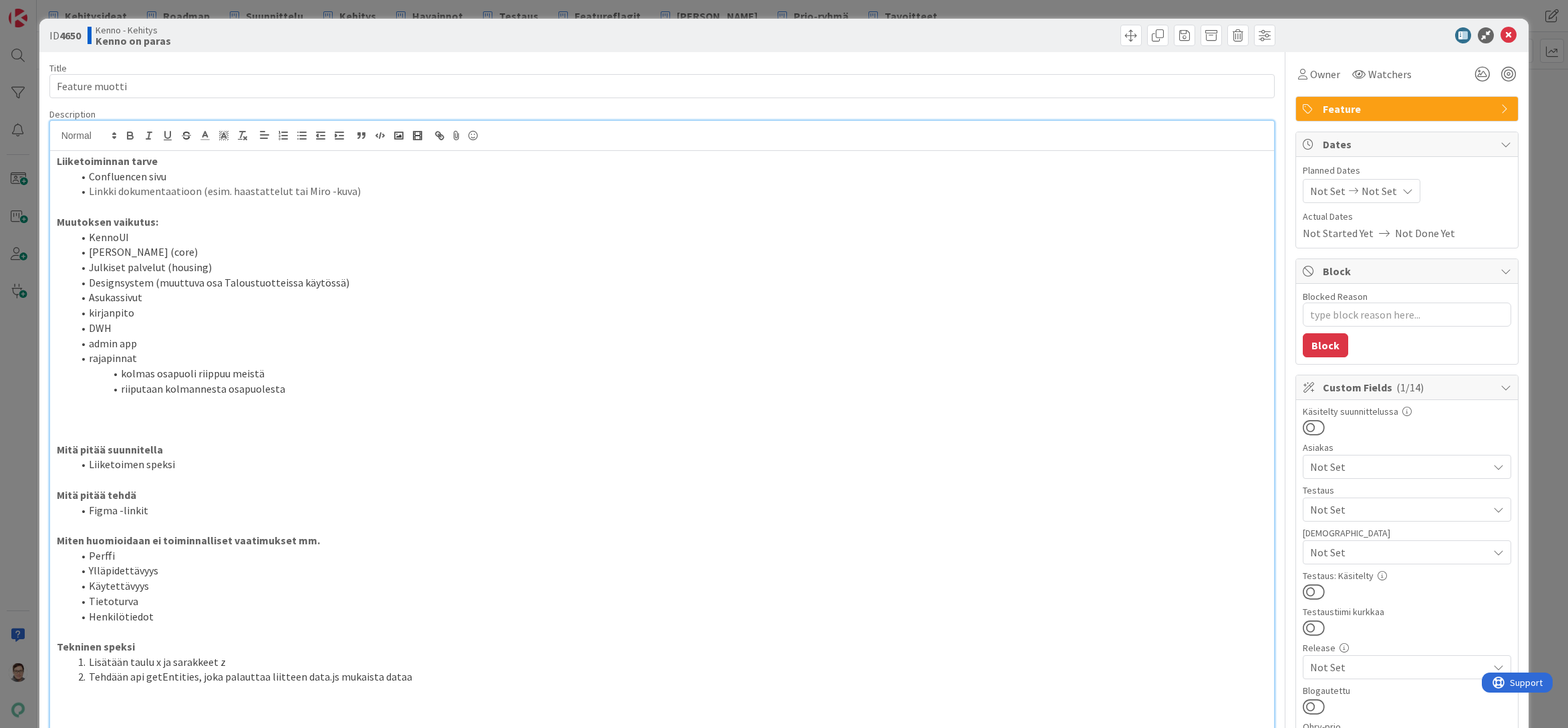
click at [55, 224] on div "Liiketoiminnan tarve Confluencen sivu Linkki dokumentaatioon (esim. haastattelu…" at bounding box center [662, 485] width 1224 height 668
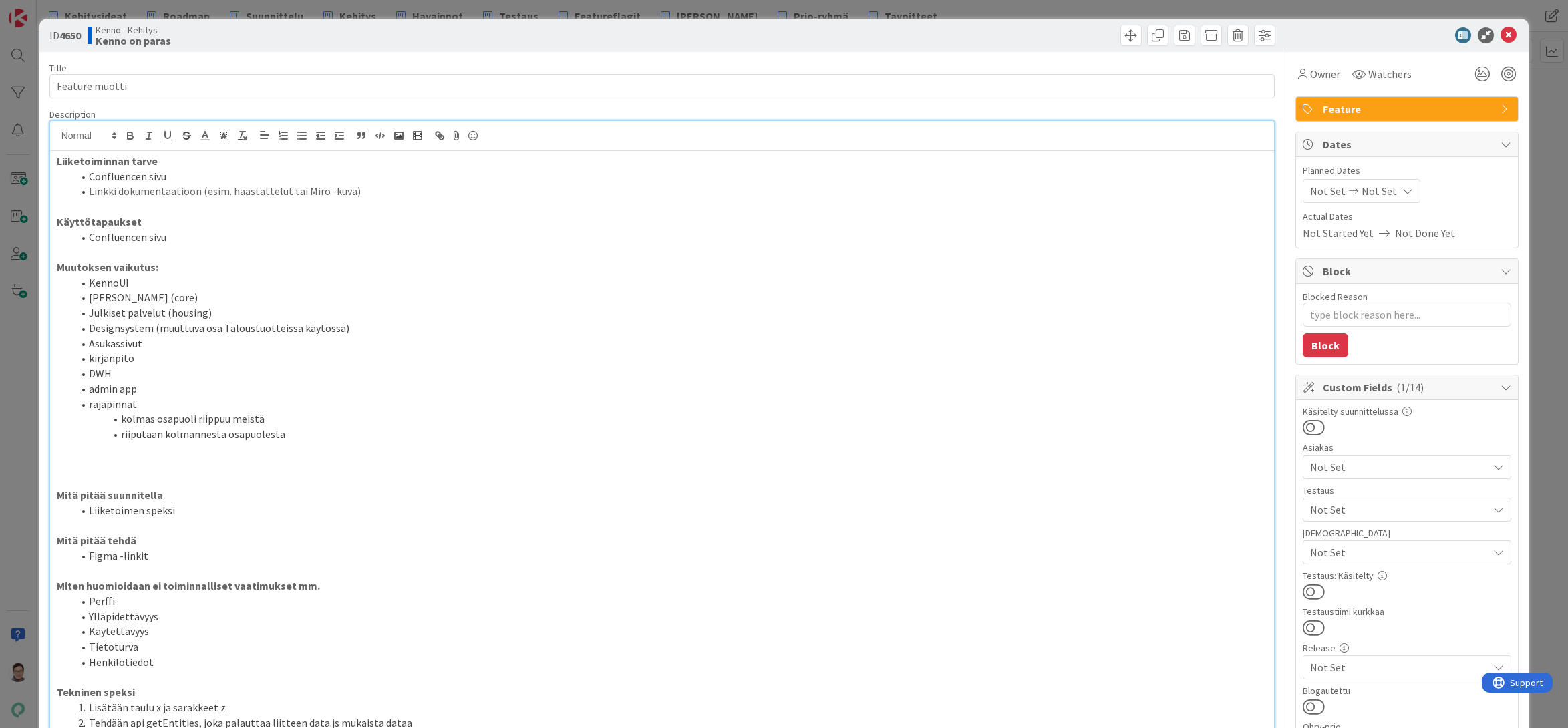
click at [99, 463] on p at bounding box center [662, 465] width 1211 height 16
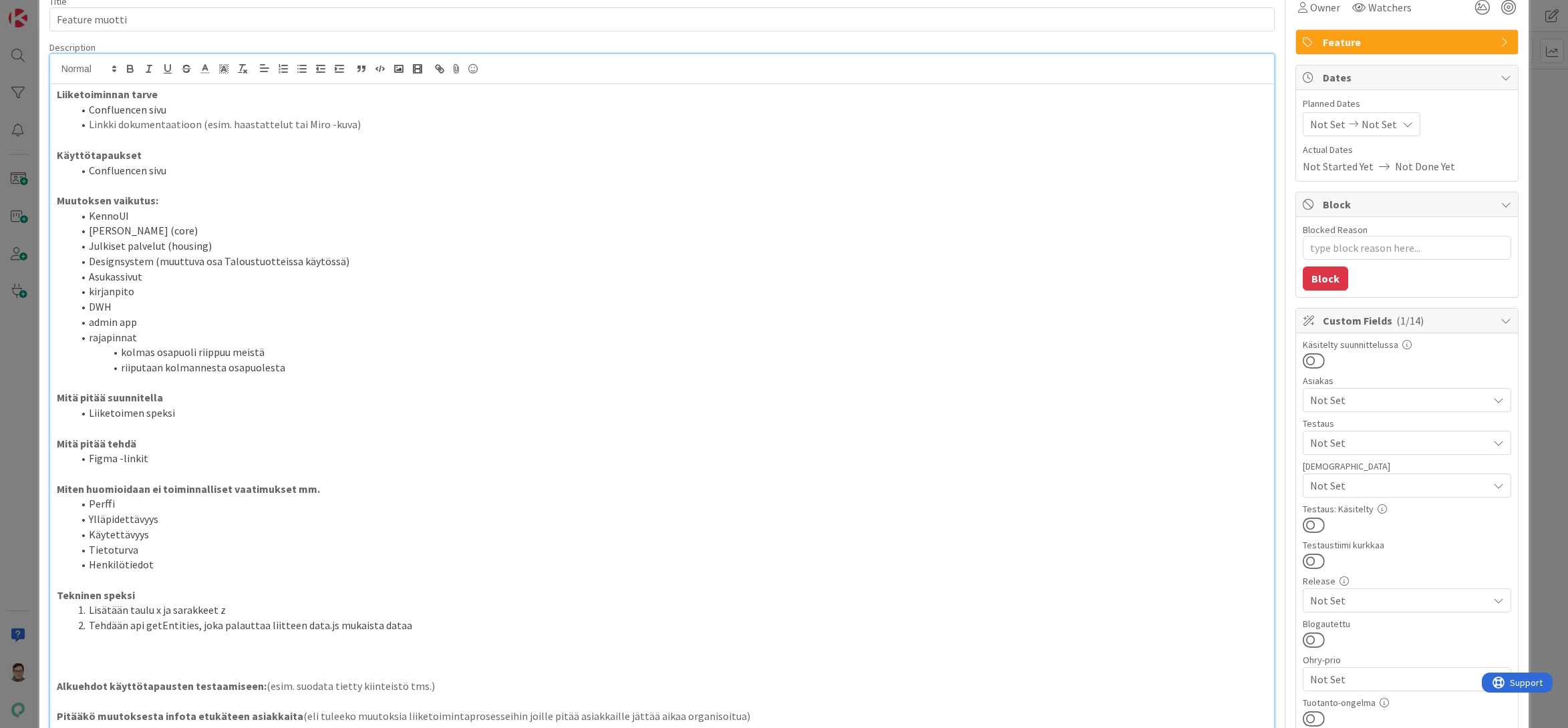
scroll to position [133, 0]
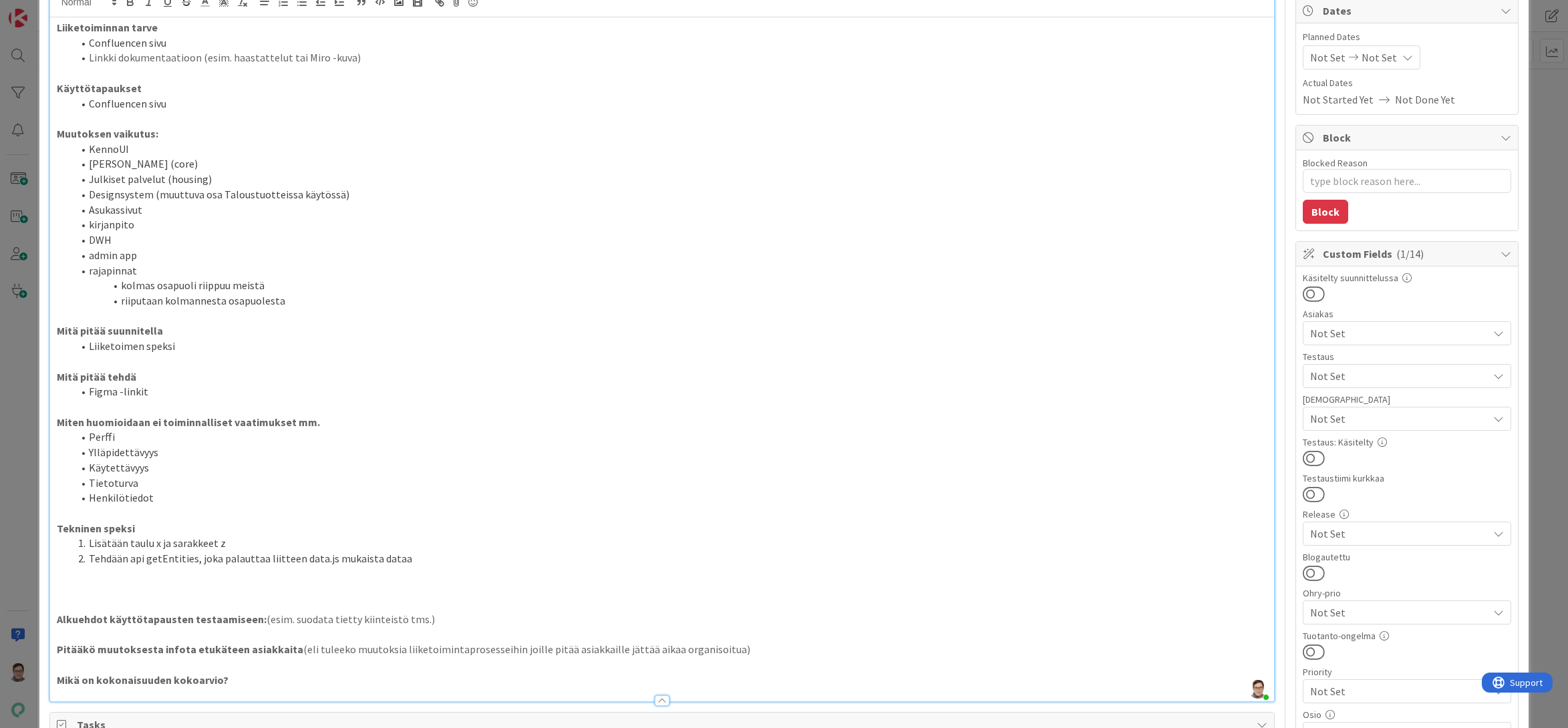
click at [160, 332] on p "Mitä pitää suunnitella" at bounding box center [662, 331] width 1211 height 16
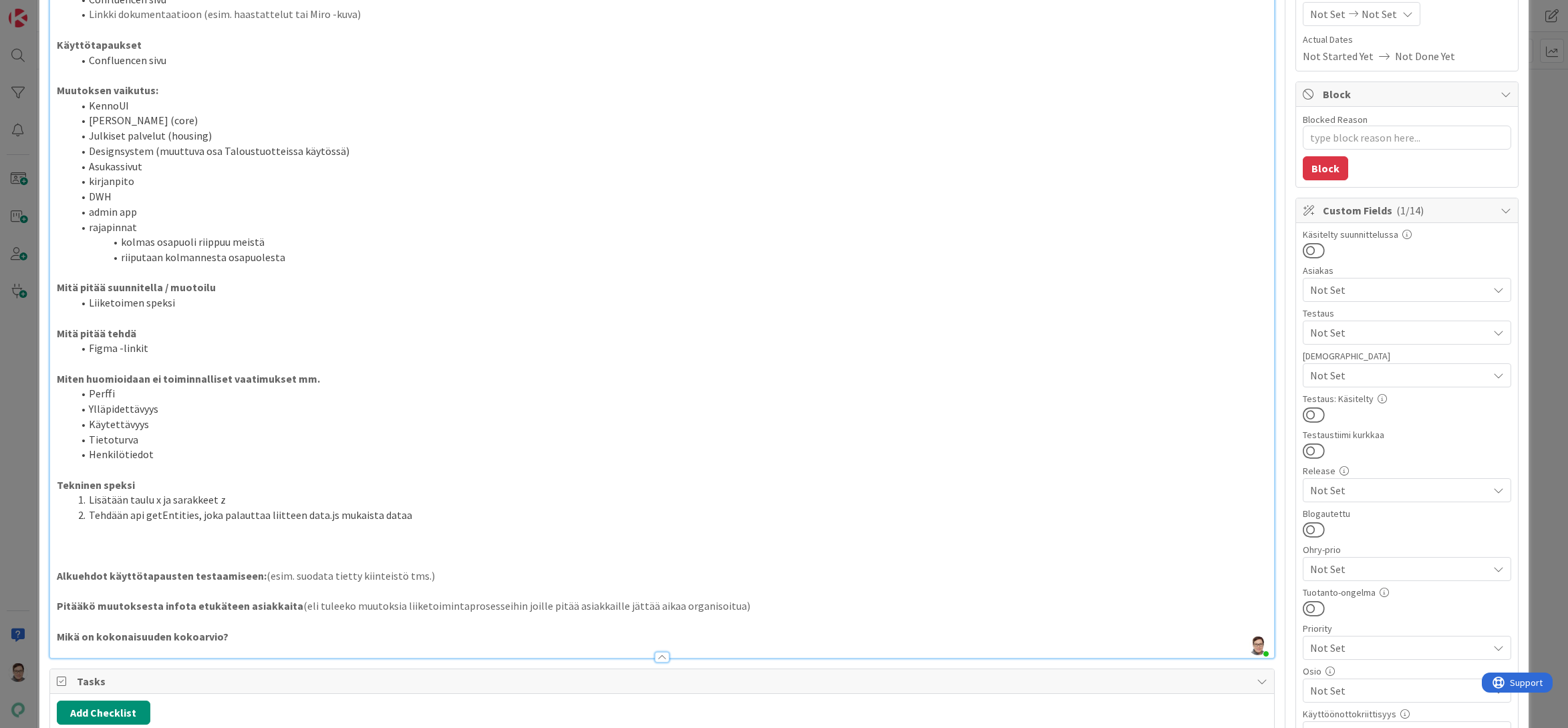
scroll to position [200, 0]
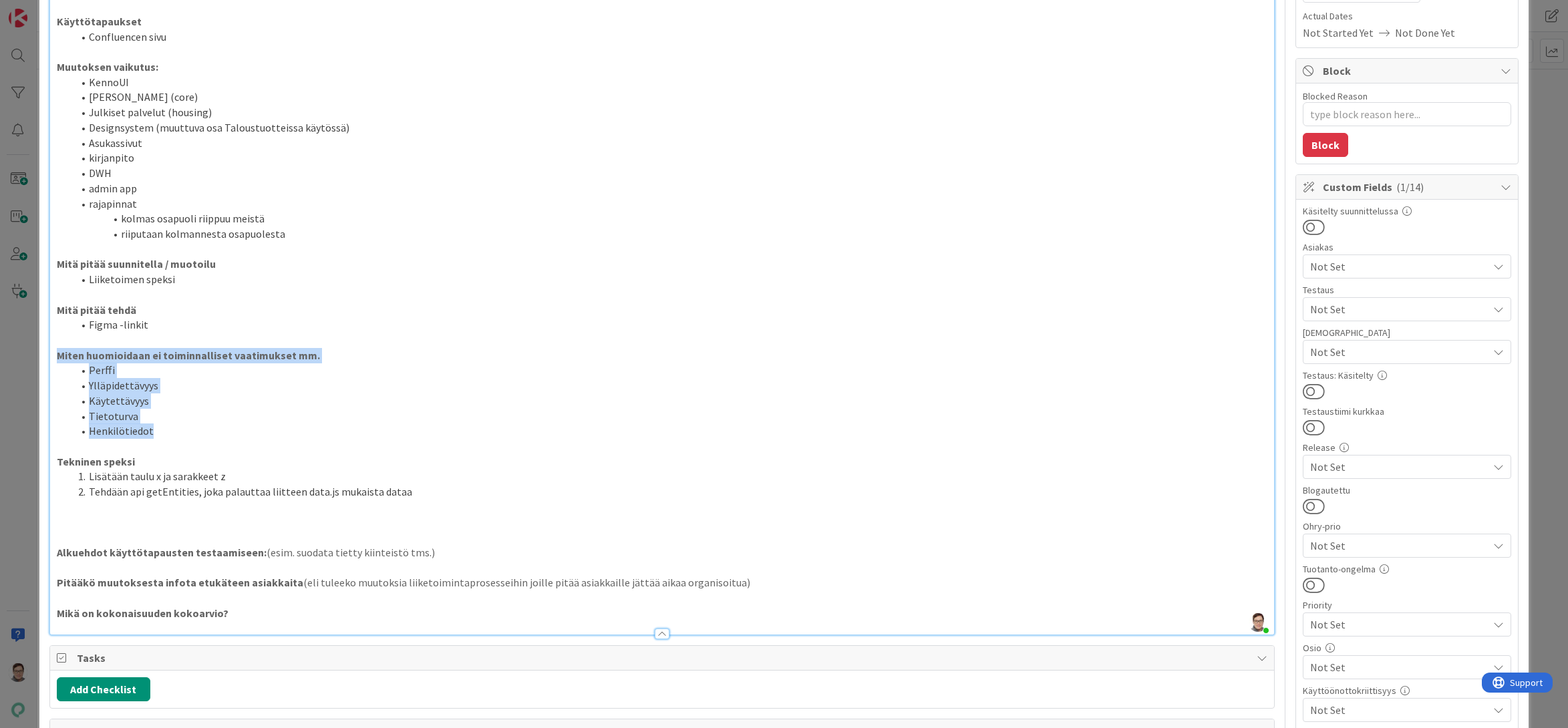
drag, startPoint x: 161, startPoint y: 435, endPoint x: 46, endPoint y: 360, distance: 137.3
click at [46, 360] on div "ID 4650 Kenno - Kehitys Kenno on paras Title 14 / 128 Feature muotti Descriptio…" at bounding box center [784, 541] width 1490 height 1447
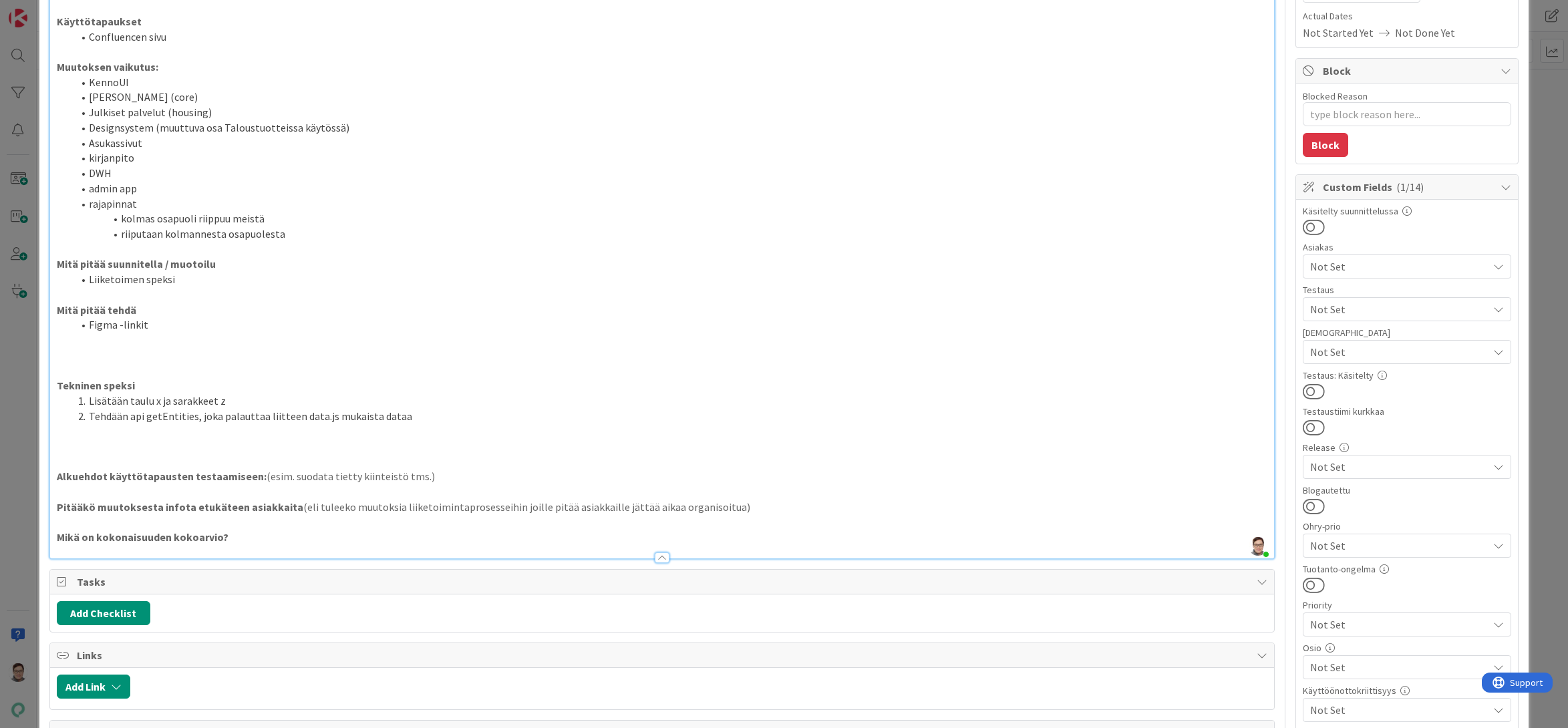
scroll to position [0, 0]
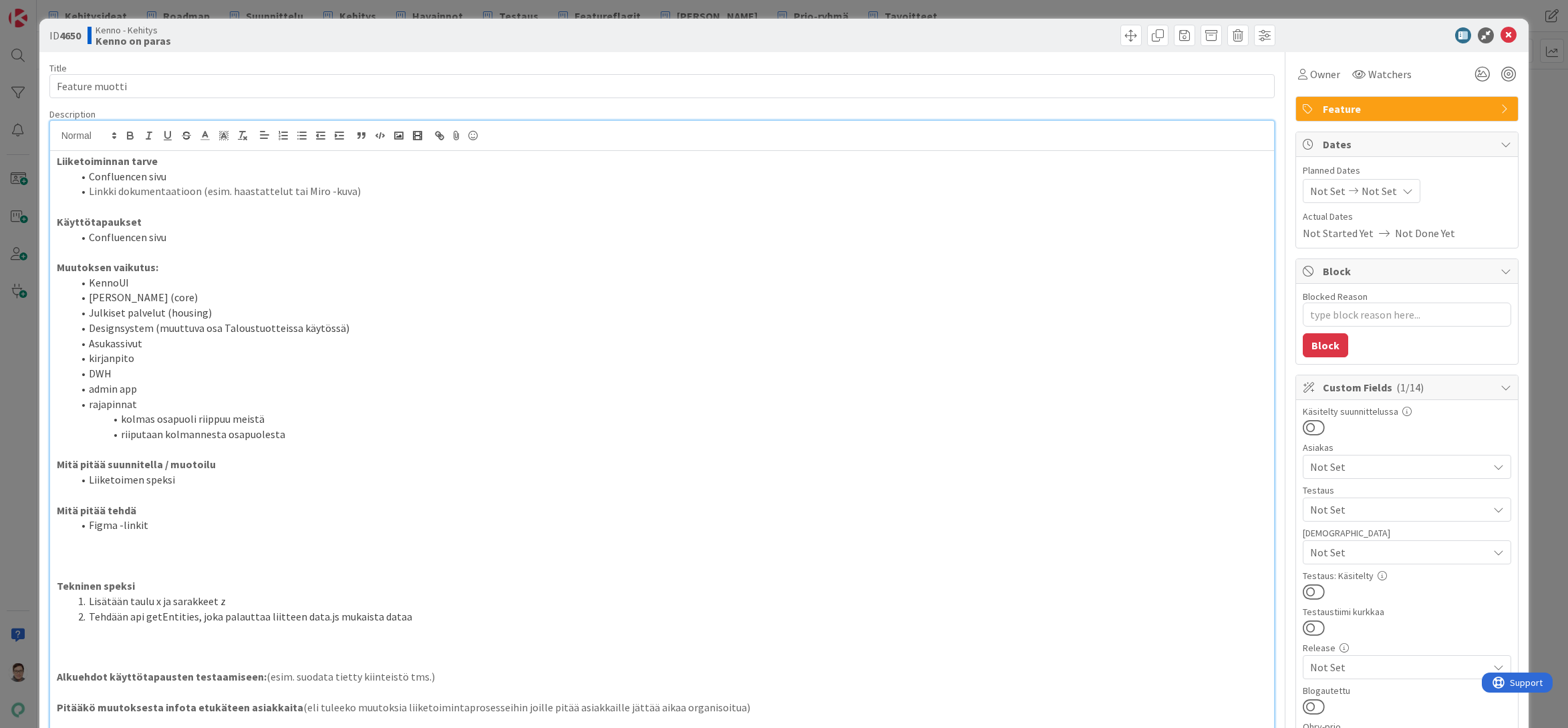
click at [106, 448] on p at bounding box center [662, 450] width 1211 height 16
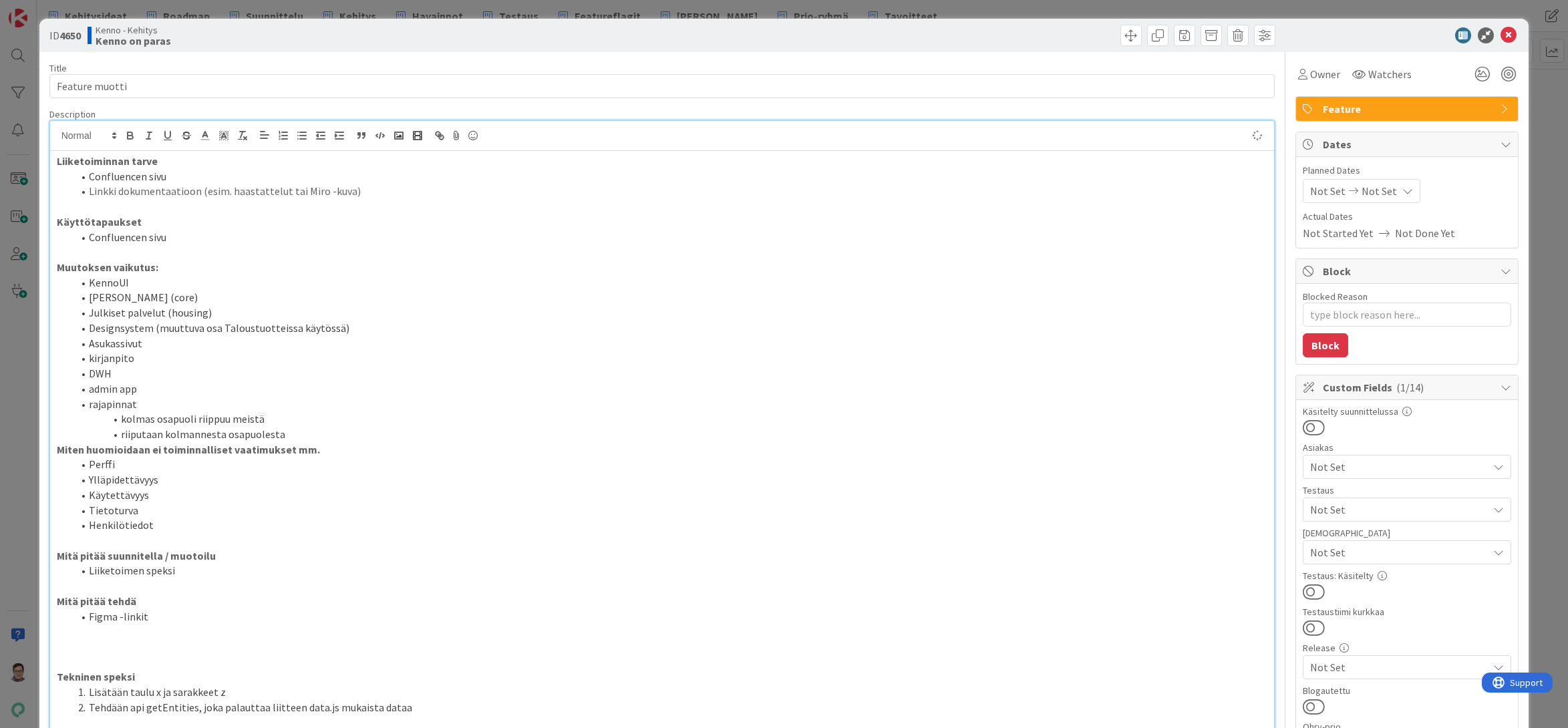
click at [312, 436] on li "riiputaan kolmannesta osapuolesta" at bounding box center [671, 434] width 1195 height 16
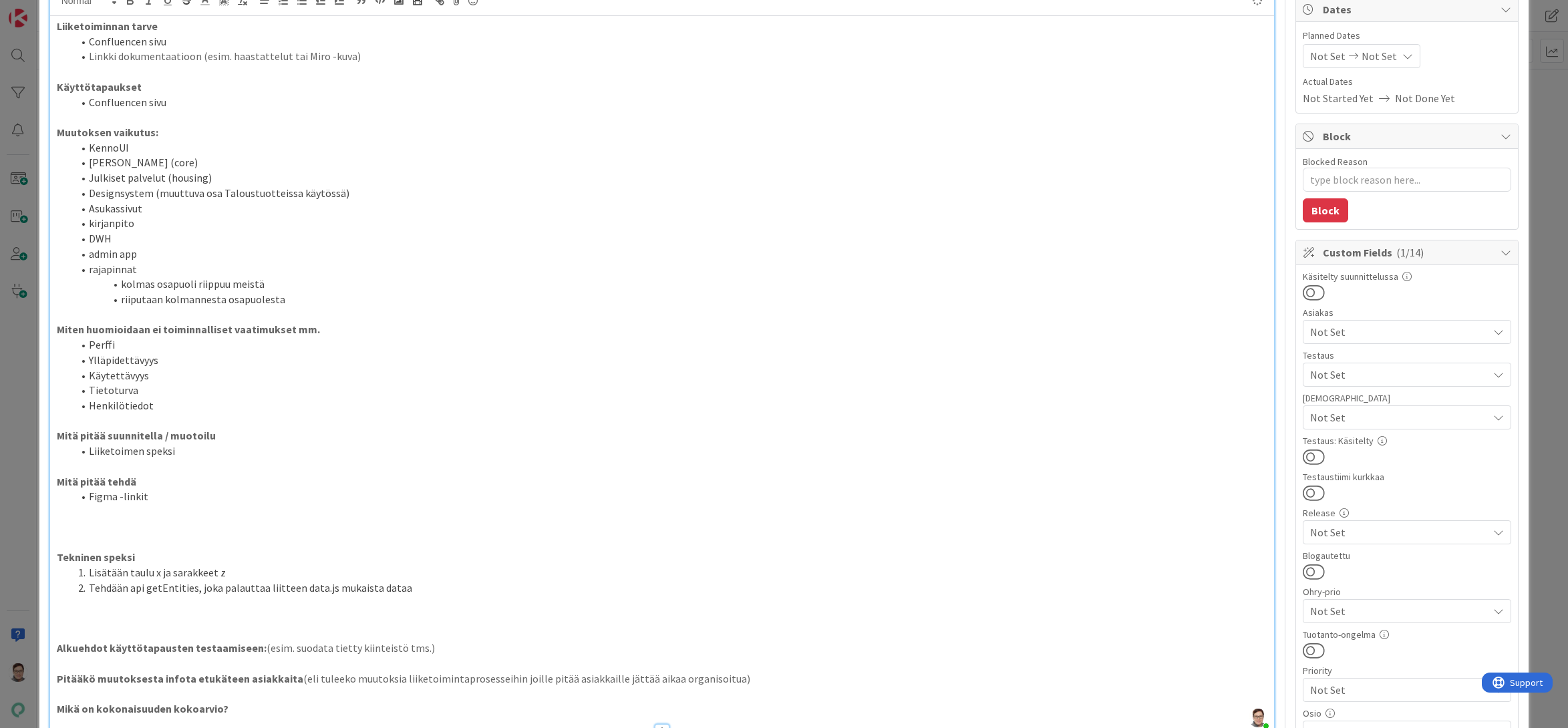
scroll to position [200, 0]
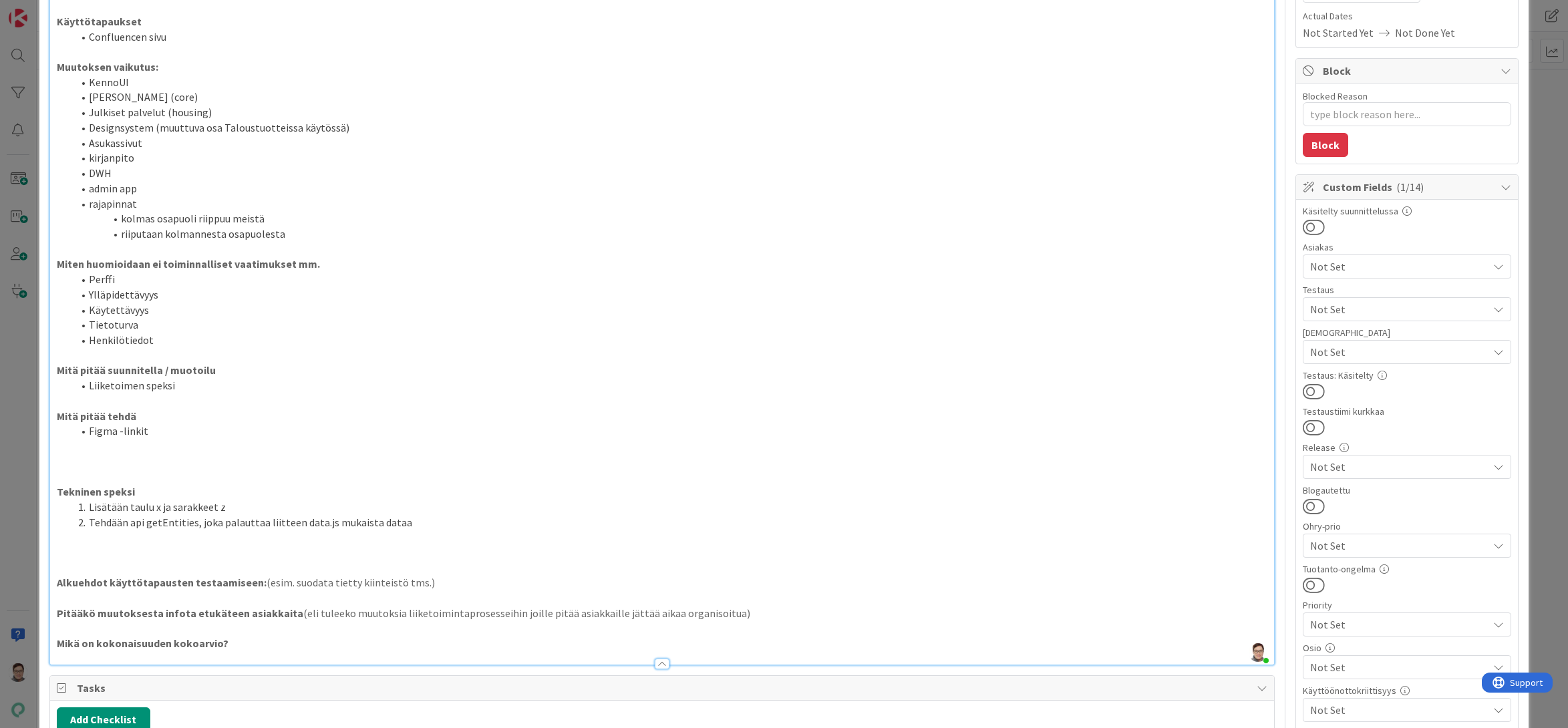
click at [94, 450] on p at bounding box center [662, 446] width 1211 height 16
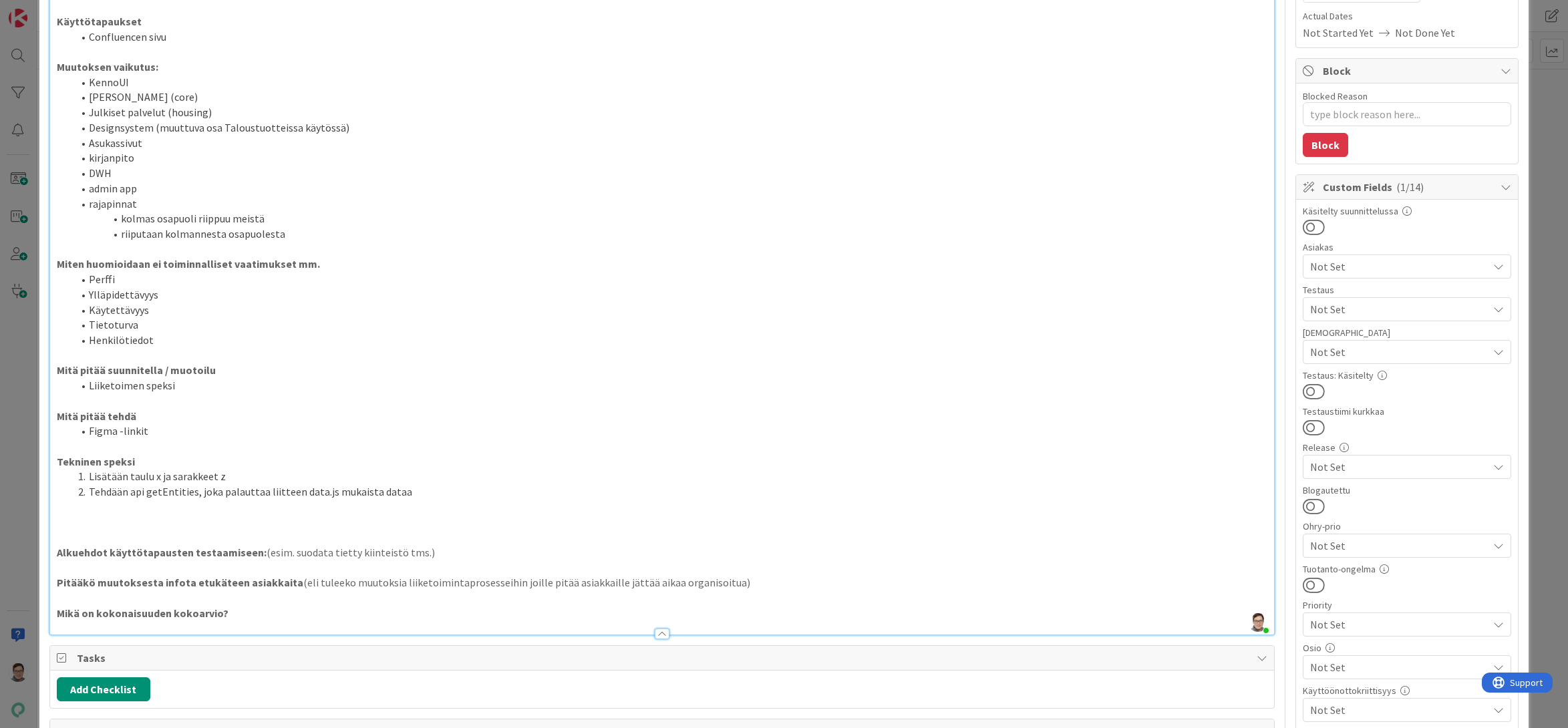
scroll to position [267, 0]
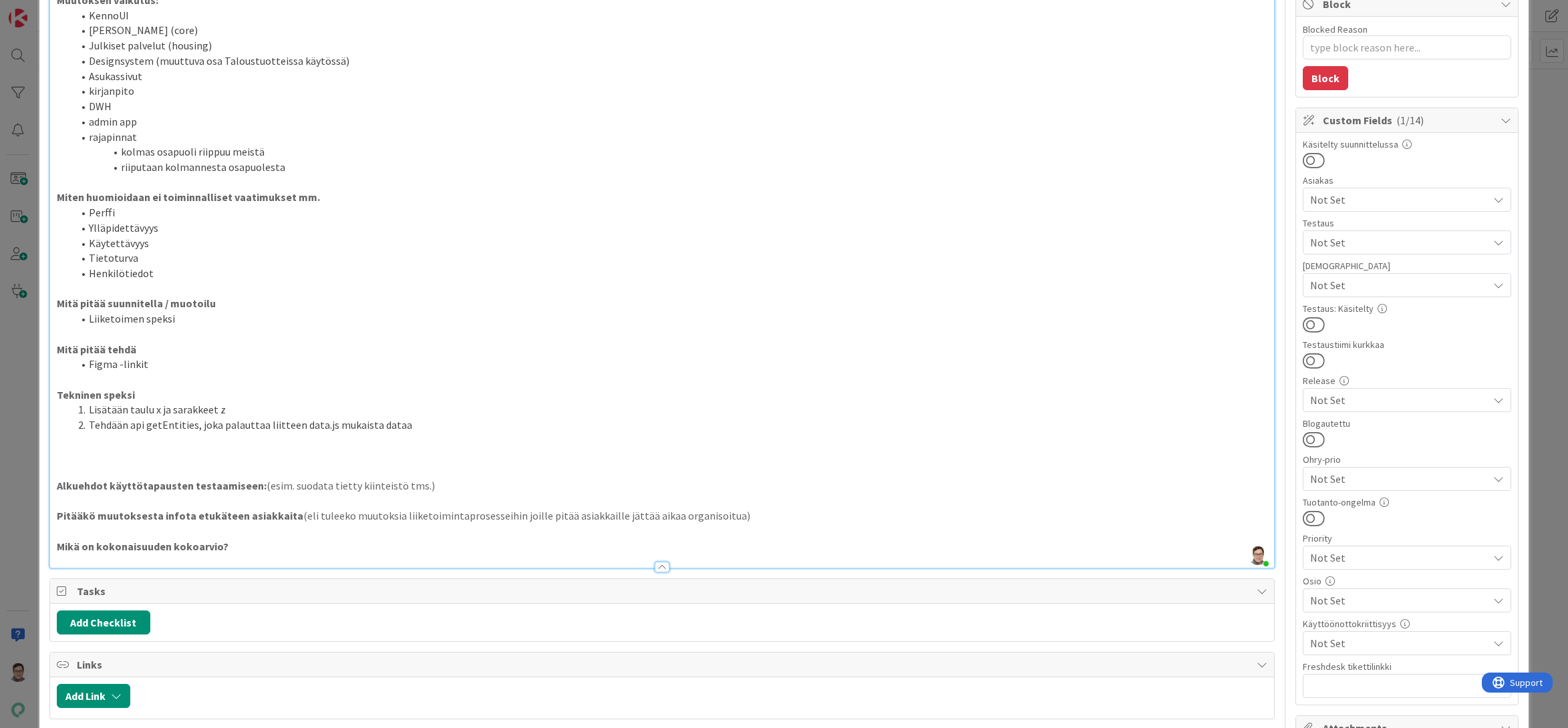
click at [99, 448] on p at bounding box center [662, 456] width 1211 height 16
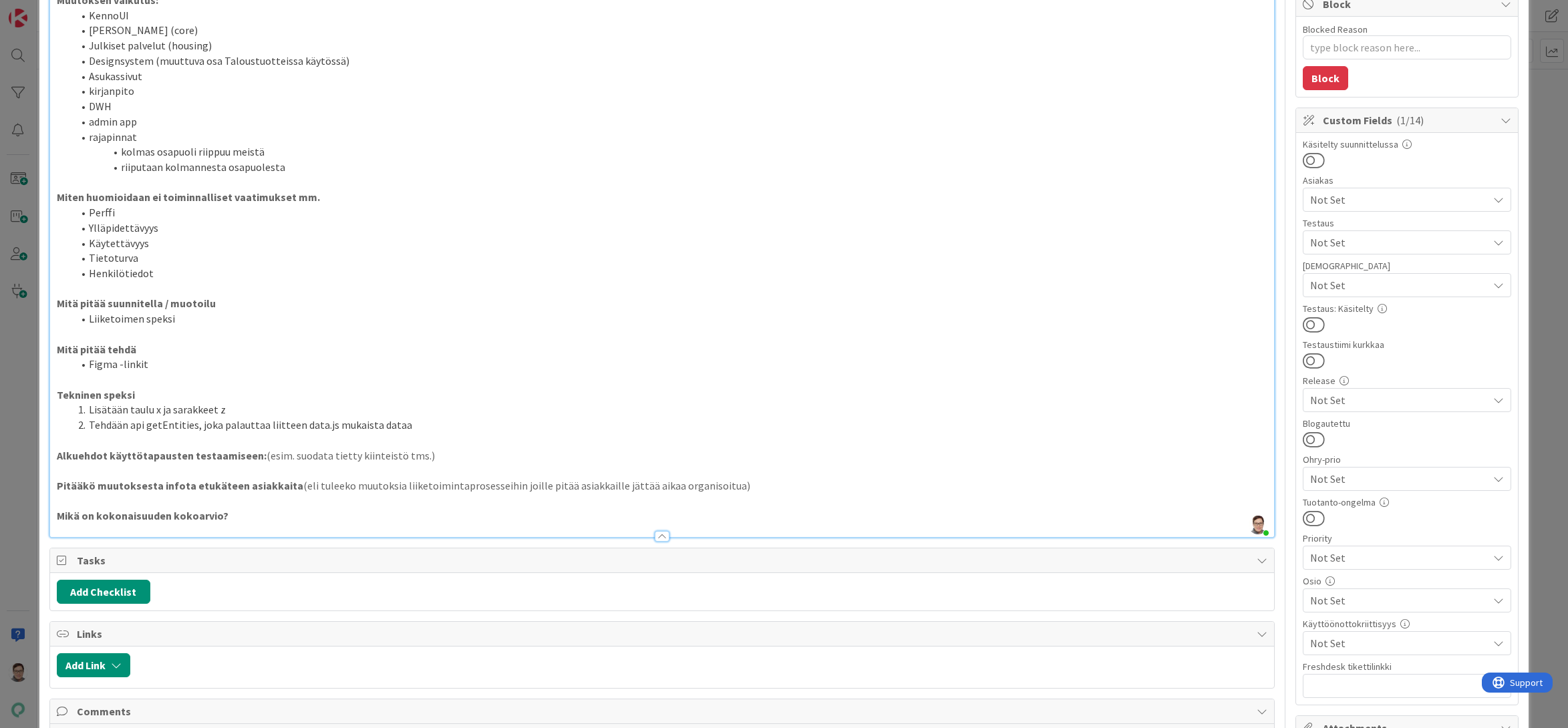
drag, startPoint x: 738, startPoint y: 489, endPoint x: 55, endPoint y: 482, distance: 683.0
click at [55, 482] on div "Liiketoiminnan tarve Confluencen sivu Linkki dokumentaatioon (esim. haastattelu…" at bounding box center [662, 210] width 1224 height 653
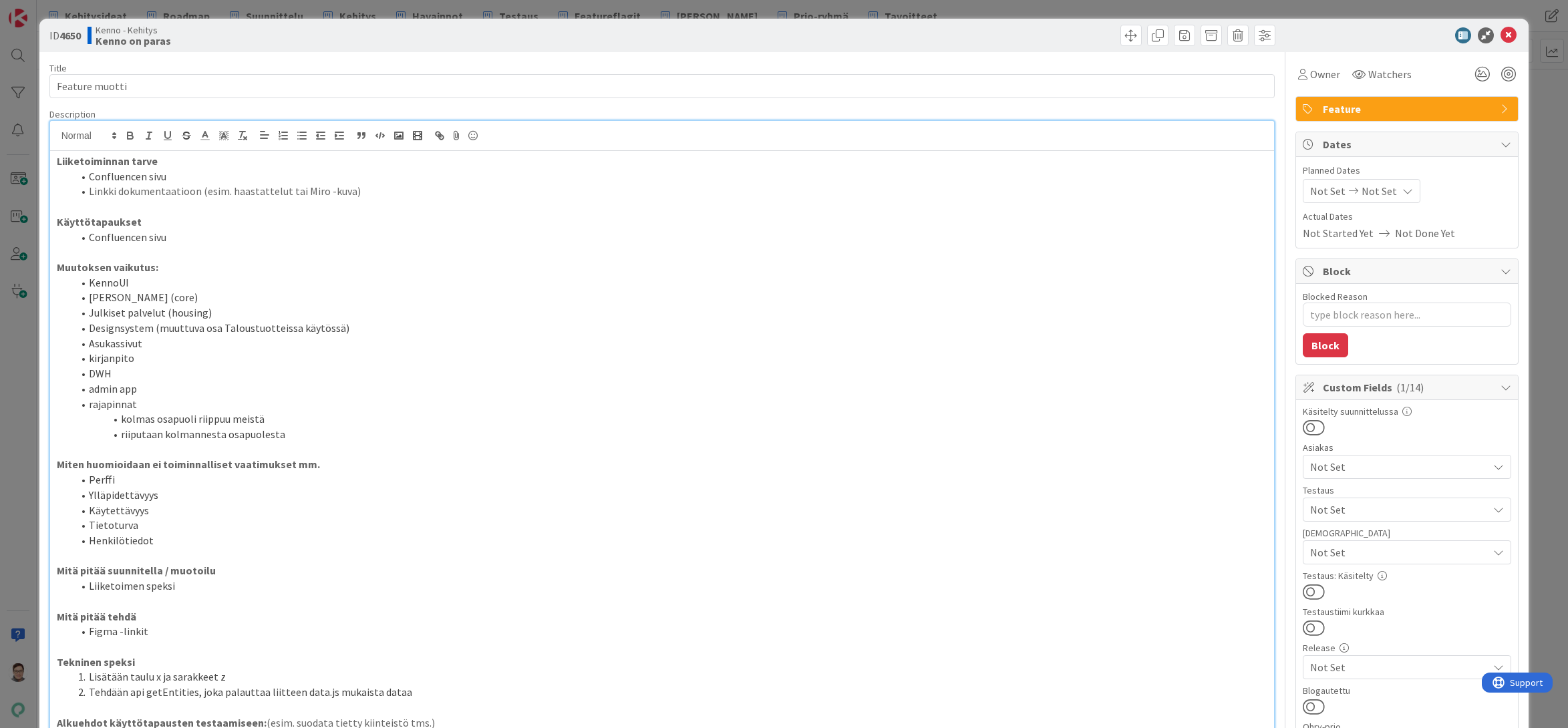
scroll to position [133, 0]
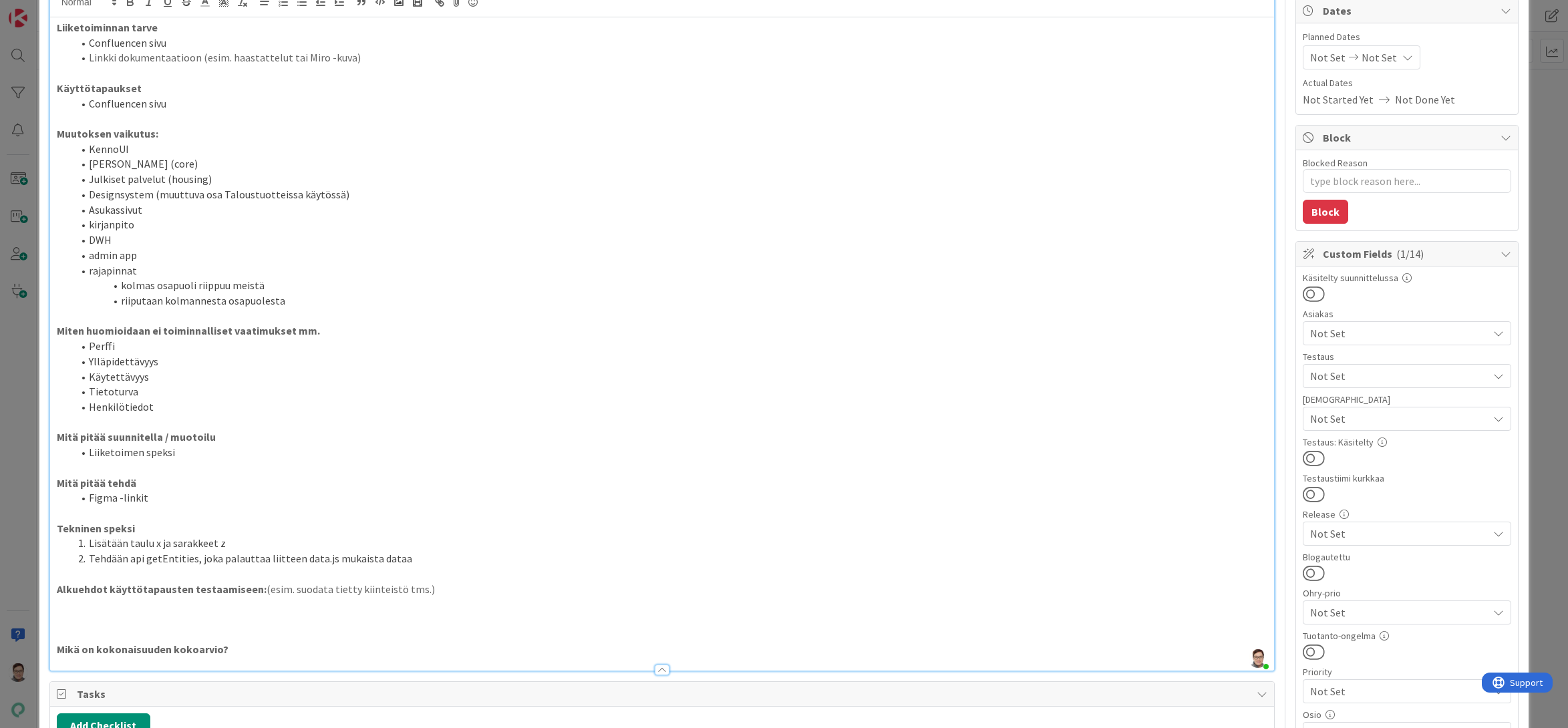
click at [57, 438] on strong "Mitä pitää suunnitella / muotoilu" at bounding box center [136, 436] width 159 height 13
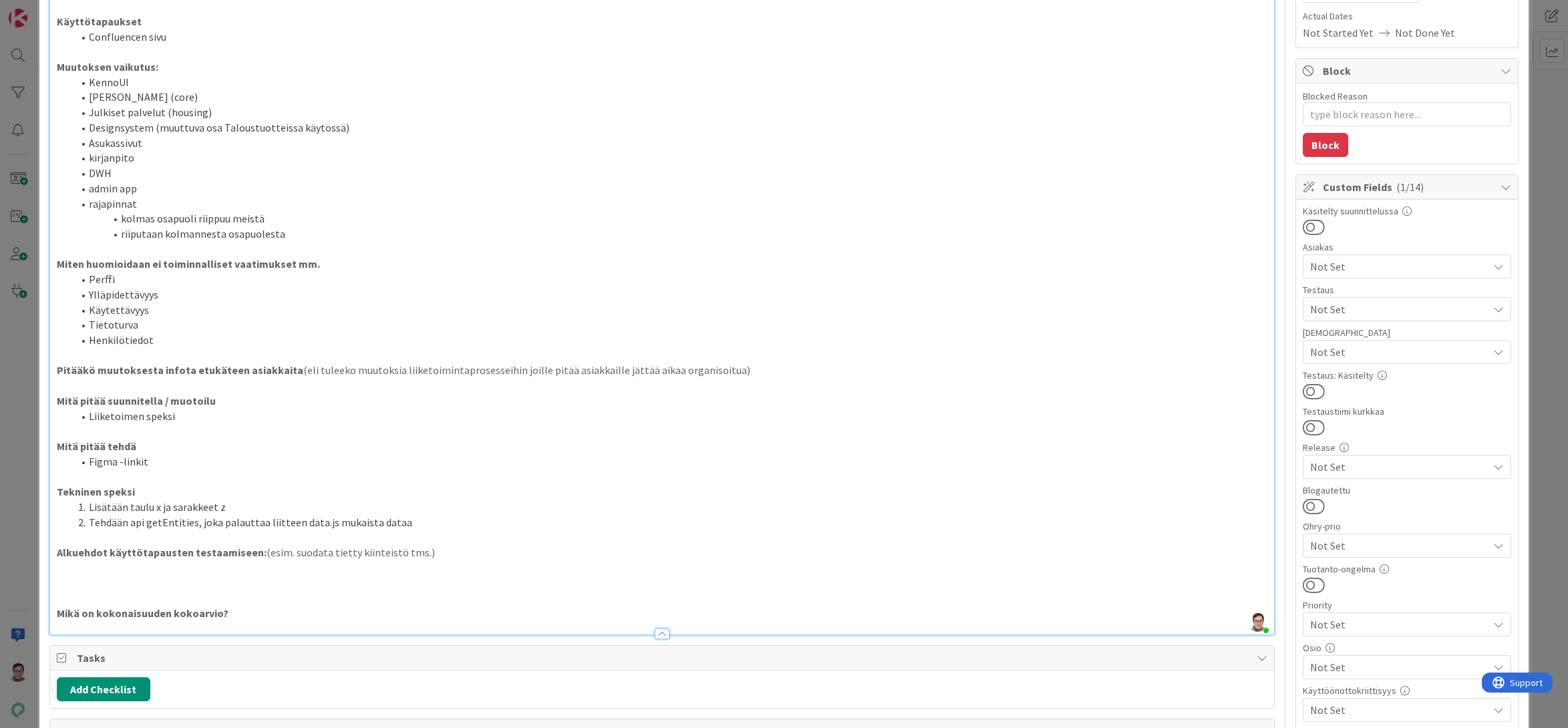
scroll to position [267, 0]
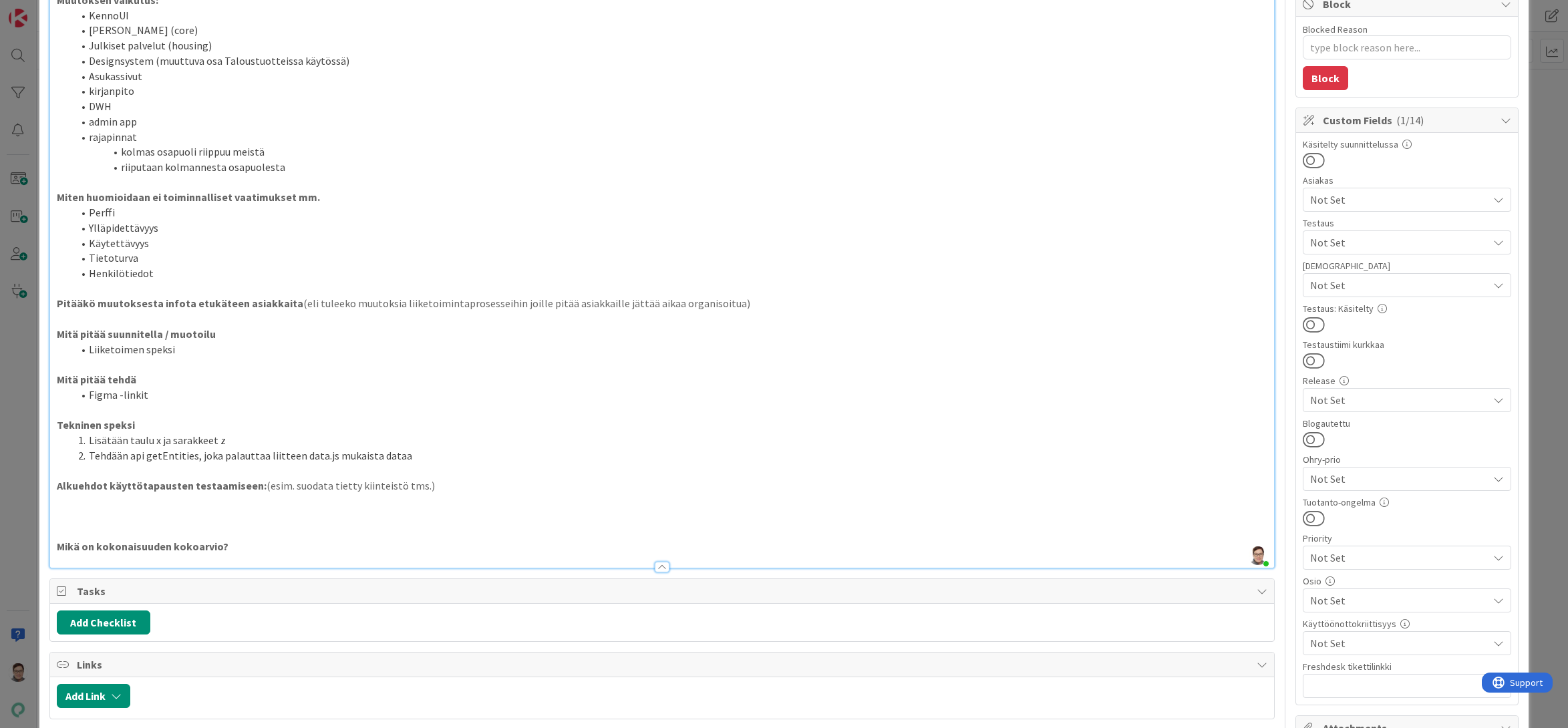
click at [72, 522] on p at bounding box center [662, 516] width 1211 height 16
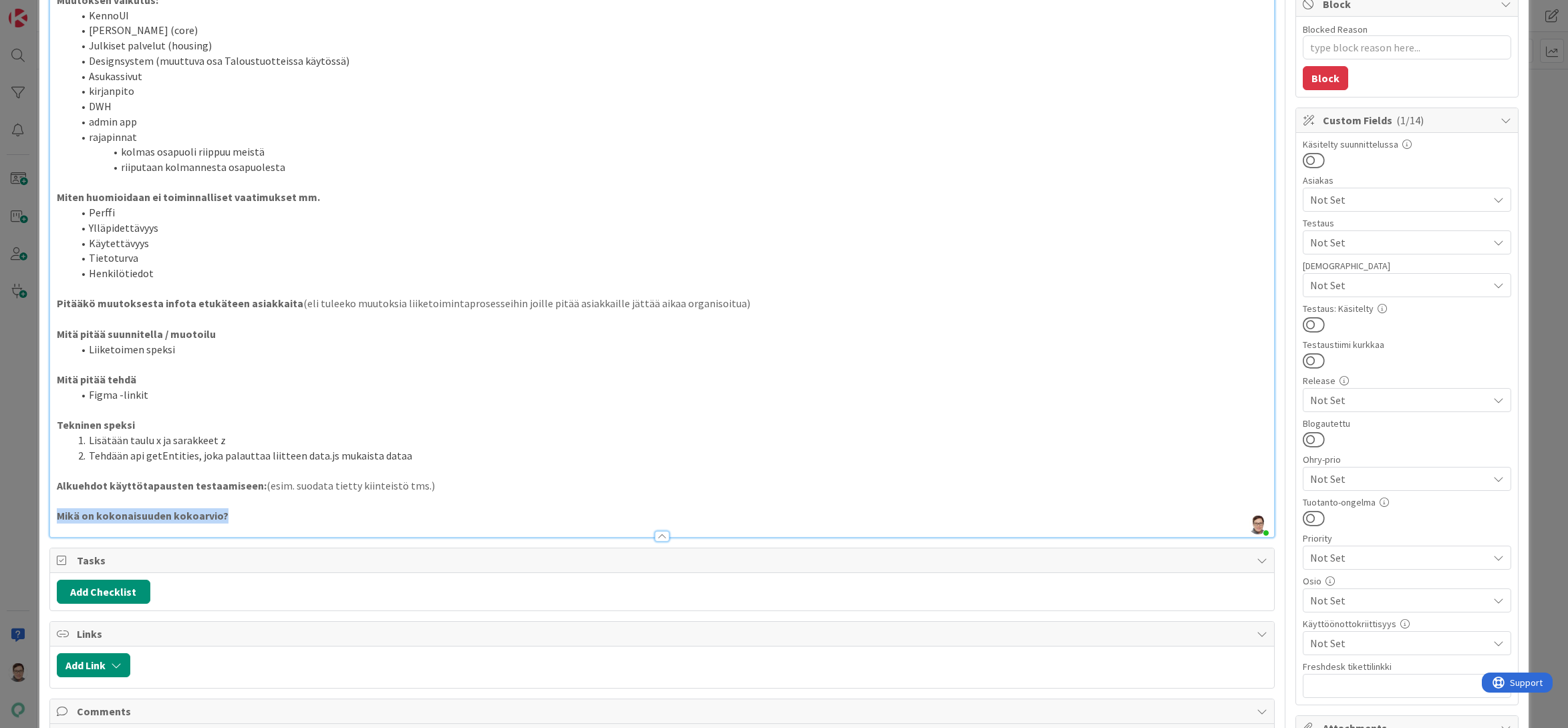
drag, startPoint x: 234, startPoint y: 518, endPoint x: 28, endPoint y: 513, distance: 206.1
click at [28, 513] on div "ID 4650 Kenno - Kehitys Kenno on paras Title 14 / 128 Feature muotti Descriptio…" at bounding box center [784, 364] width 1568 height 728
click at [53, 376] on div "Liiketoiminnan tarve Confluencen sivu Linkki dokumentaatioon (esim. haastattelu…" at bounding box center [662, 210] width 1224 height 653
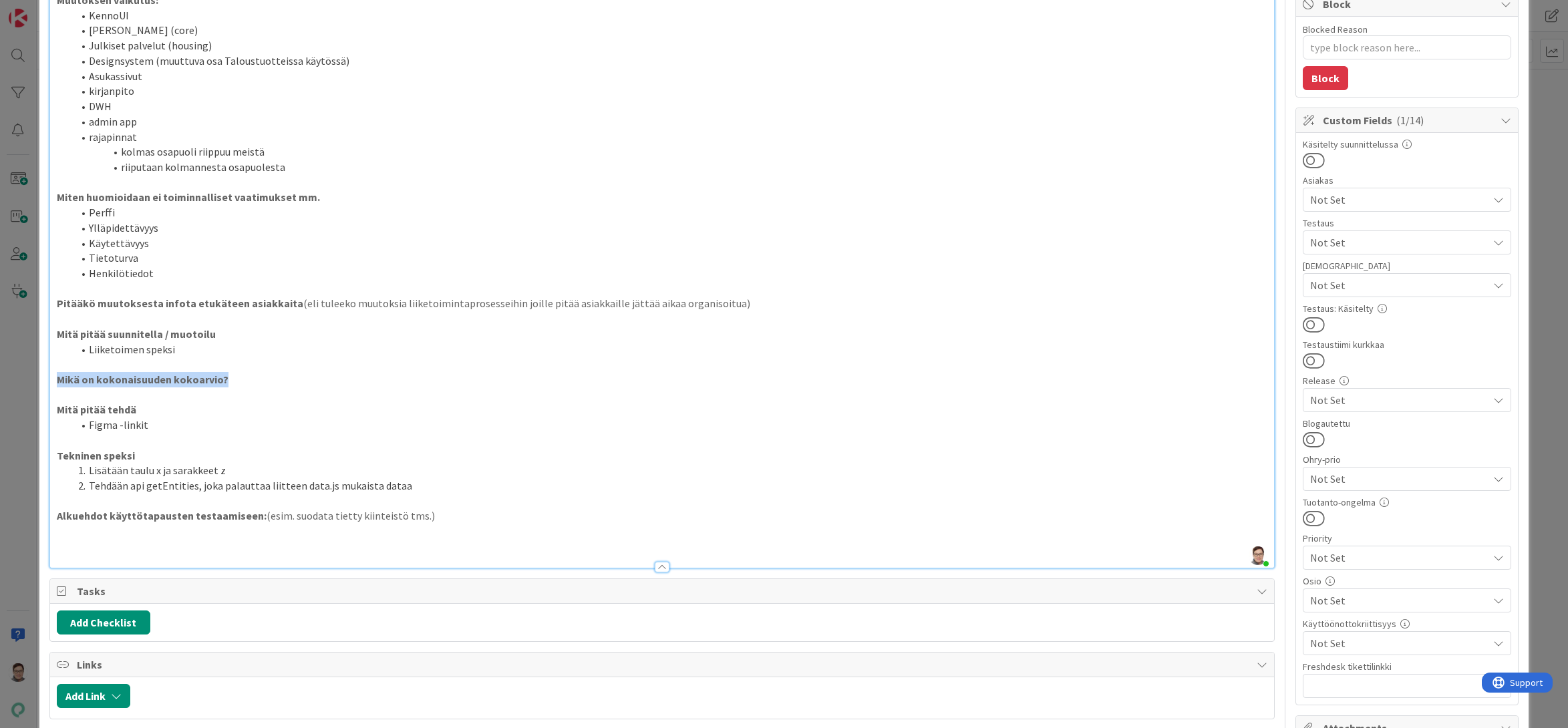
drag, startPoint x: 227, startPoint y: 380, endPoint x: 28, endPoint y: 374, distance: 199.1
click at [28, 374] on div "ID 4650 Kenno - Kehitys Kenno on paras Title 14 / 128 Feature muotti Descriptio…" at bounding box center [784, 364] width 1568 height 728
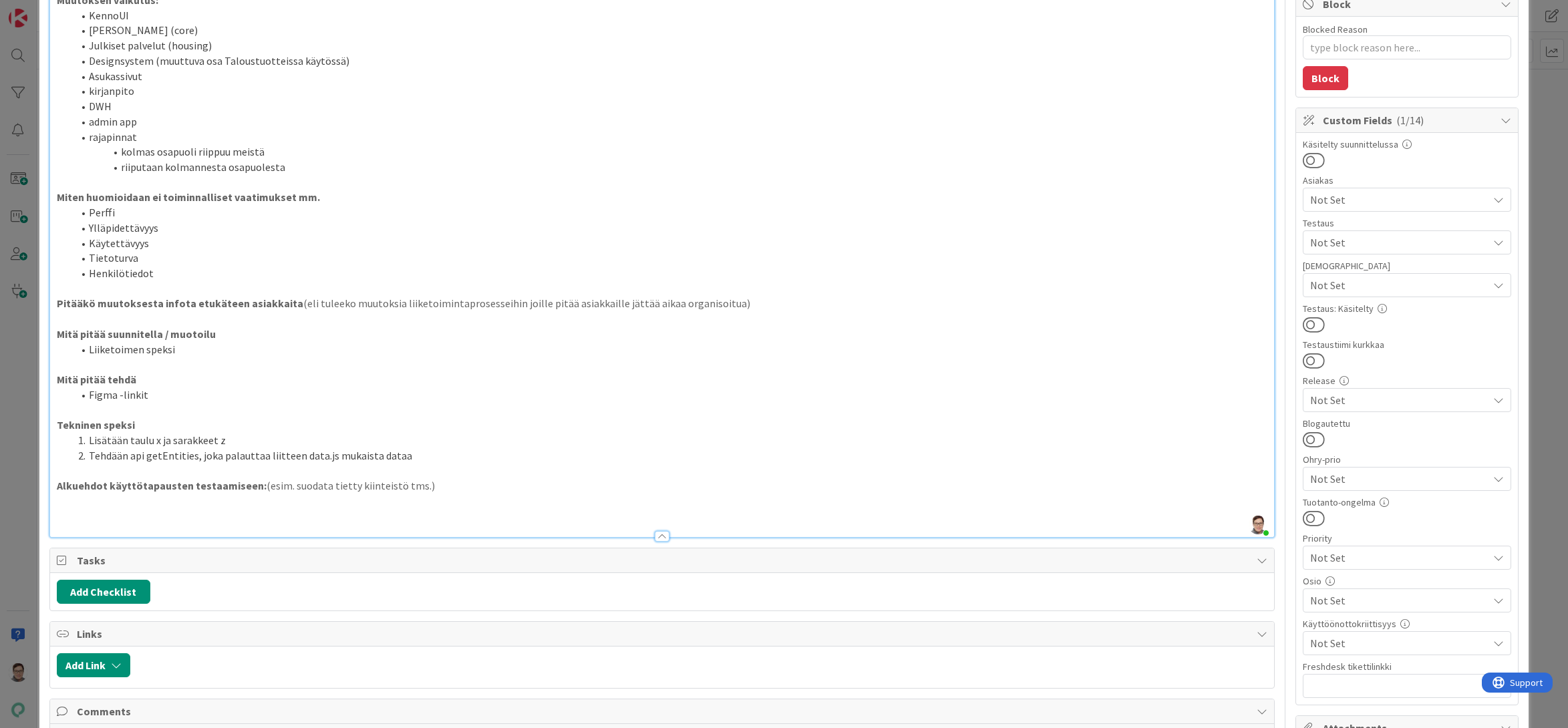
click at [54, 424] on div "Liiketoiminnan tarve Confluencen sivu Linkki dokumentaatioon (esim. haastattelu…" at bounding box center [662, 210] width 1224 height 653
click at [50, 484] on div "Liiketoiminnan tarve Confluencen sivu Linkki dokumentaatioon (esim. haastattelu…" at bounding box center [662, 210] width 1224 height 653
click at [51, 422] on div "Liiketoiminnan tarve Confluencen sivu Linkki dokumentaatioon (esim. haastattelu…" at bounding box center [662, 210] width 1224 height 653
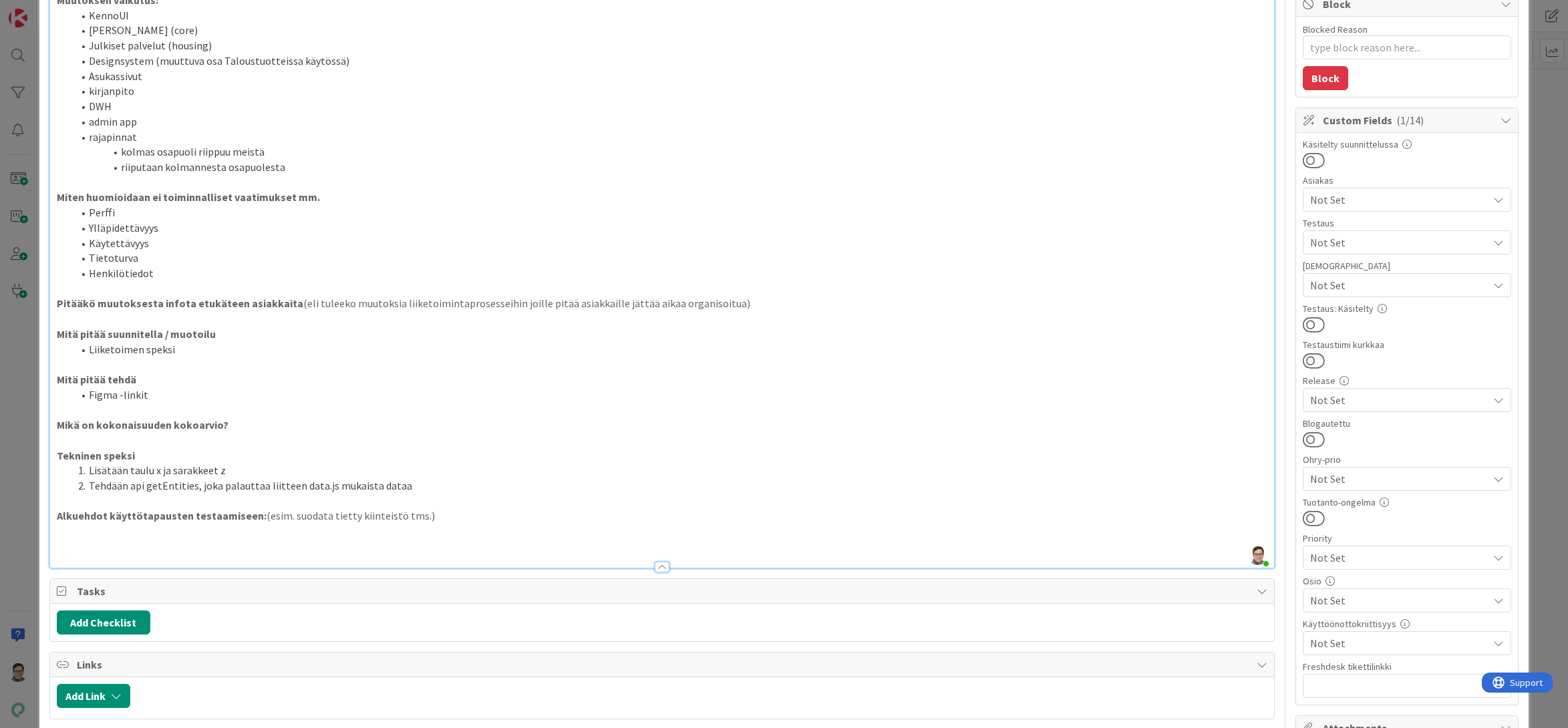
click at [227, 424] on p "Mikä on kokonaisuuden kokoarvio?" at bounding box center [662, 425] width 1211 height 16
drag, startPoint x: 224, startPoint y: 425, endPoint x: 12, endPoint y: 425, distance: 212.0
click at [12, 425] on div "ID 4650 Kenno - Kehitys Kenno on paras Title 14 / 128 Feature muotti Descriptio…" at bounding box center [784, 364] width 1568 height 728
copy strong "Mikä on kokonaisuuden kokoarvio?"
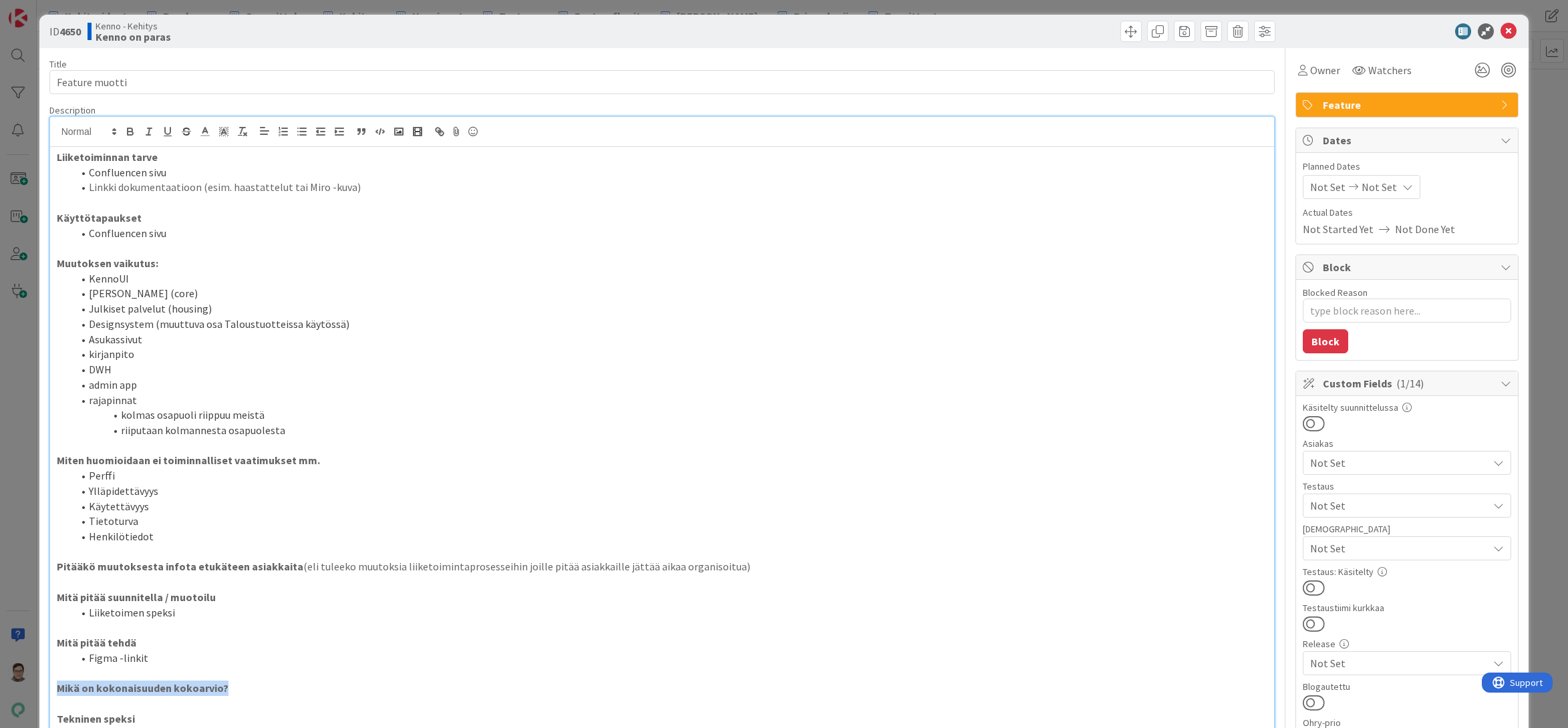
scroll to position [0, 0]
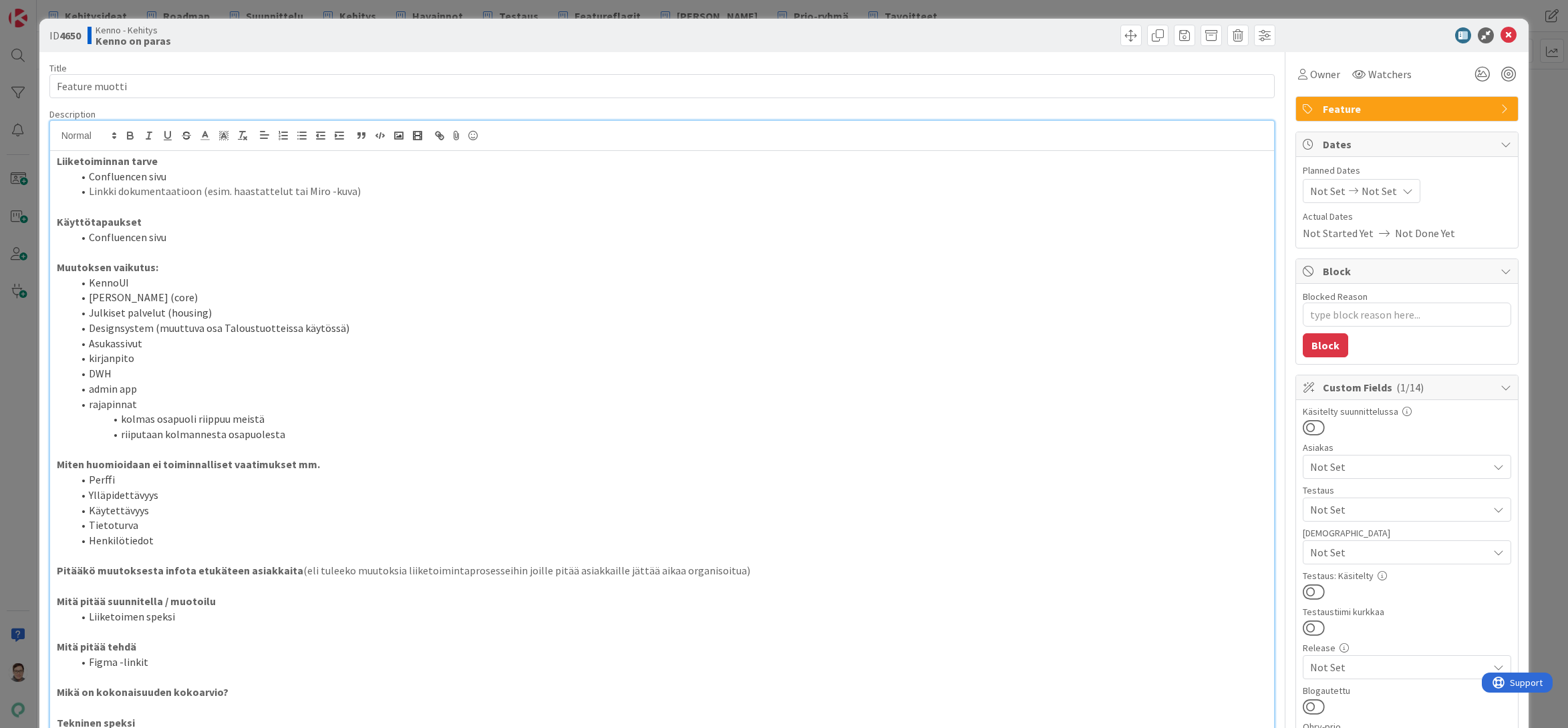
click at [53, 556] on div "Liiketoiminnan tarve Confluencen sivu Linkki dokumentaatioon (esim. haastattelu…" at bounding box center [662, 493] width 1224 height 684
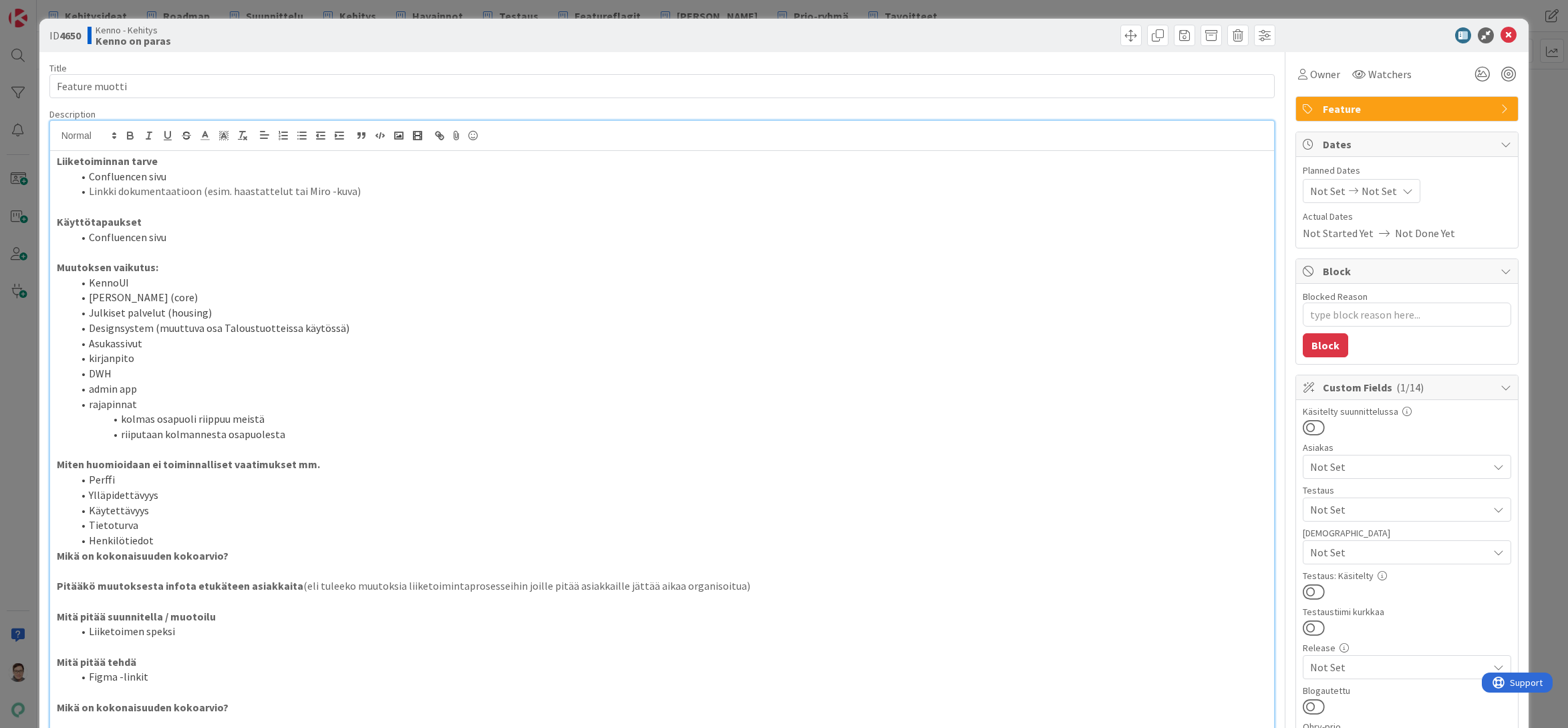
click at [175, 538] on li "Henkilötiedot" at bounding box center [671, 541] width 1195 height 16
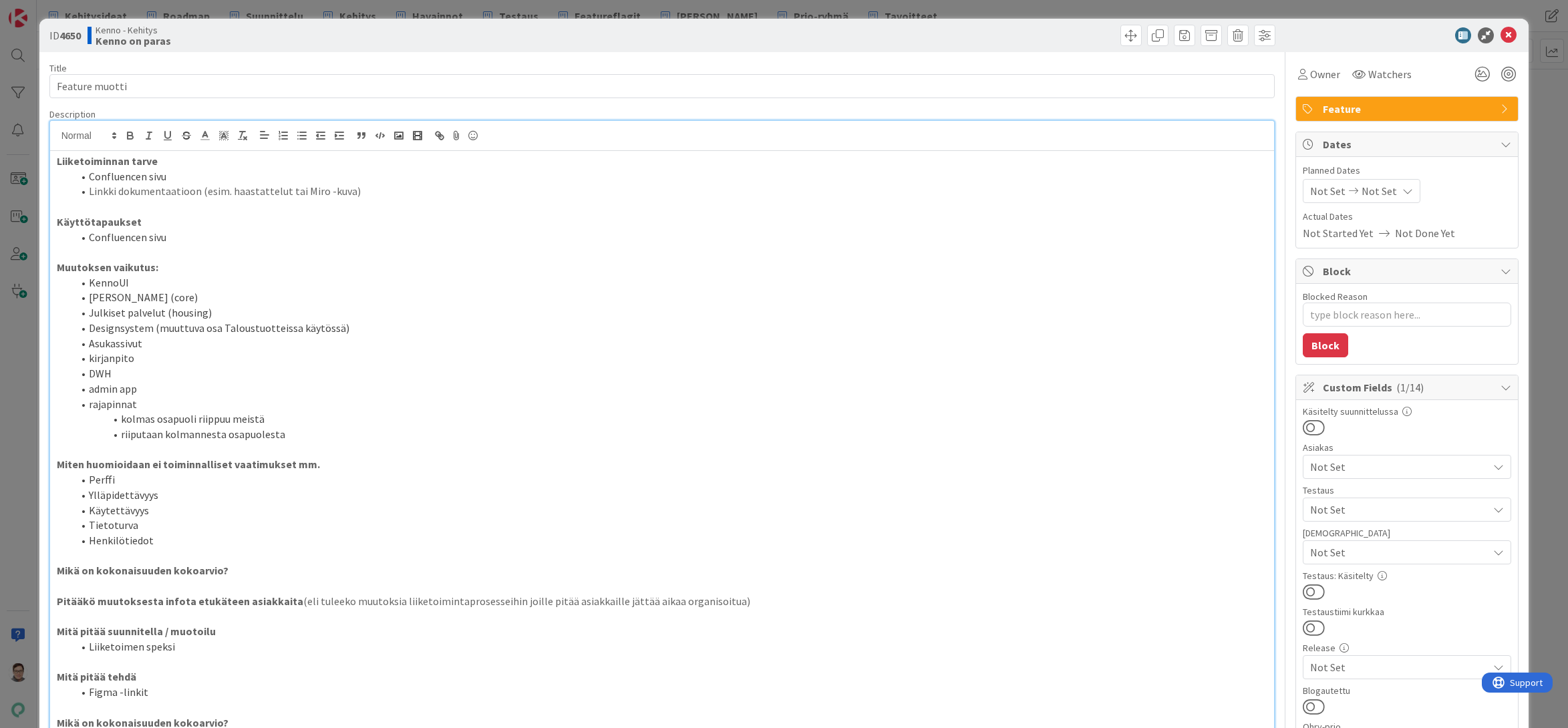
scroll to position [267, 0]
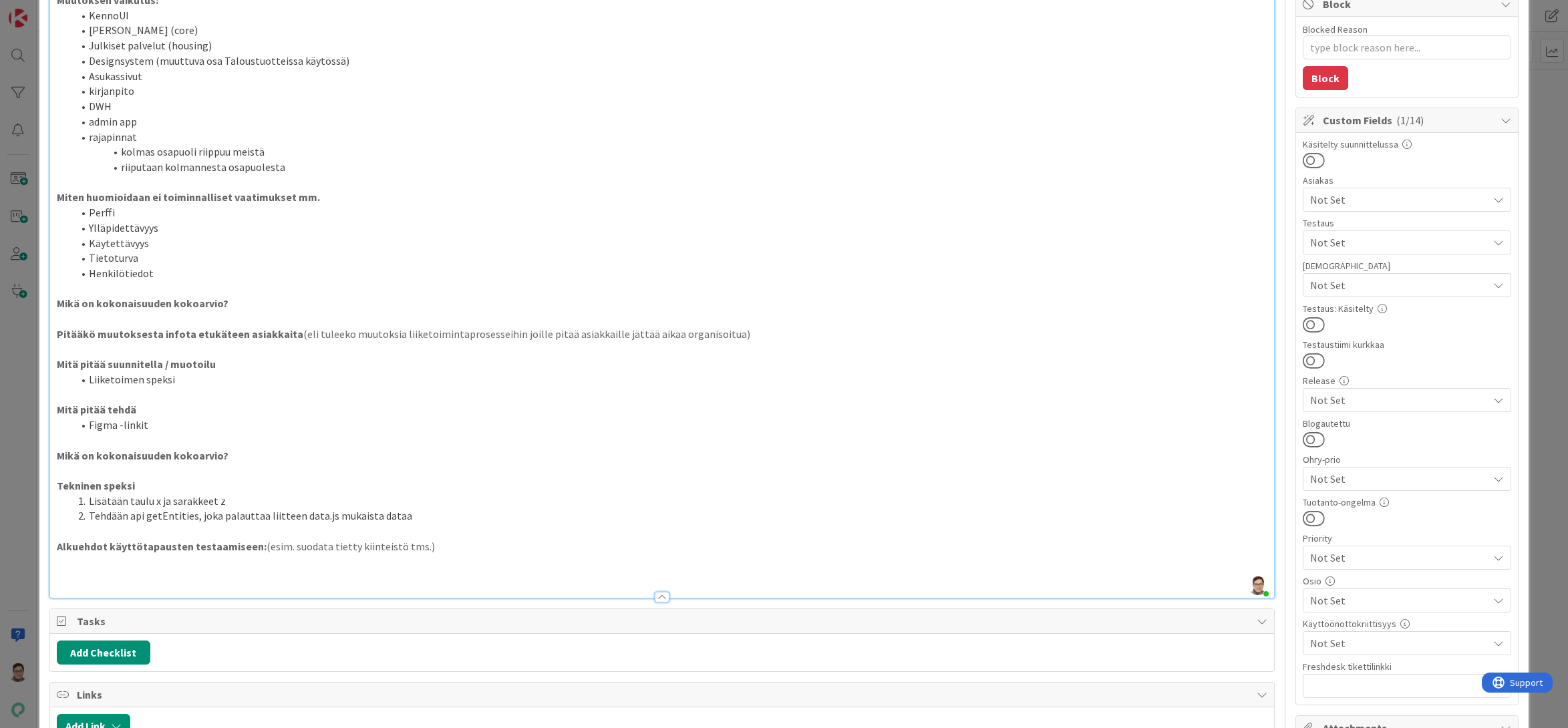
click at [221, 453] on p "Mikä on kokonaisuuden kokoarvio?" at bounding box center [662, 456] width 1211 height 16
drag, startPoint x: 146, startPoint y: 457, endPoint x: 27, endPoint y: 456, distance: 119.0
click at [27, 456] on div "ID 4650 Kenno - Kehitys Kenno on paras Title 14 / 128 Feature muotti Descriptio…" at bounding box center [784, 364] width 1568 height 728
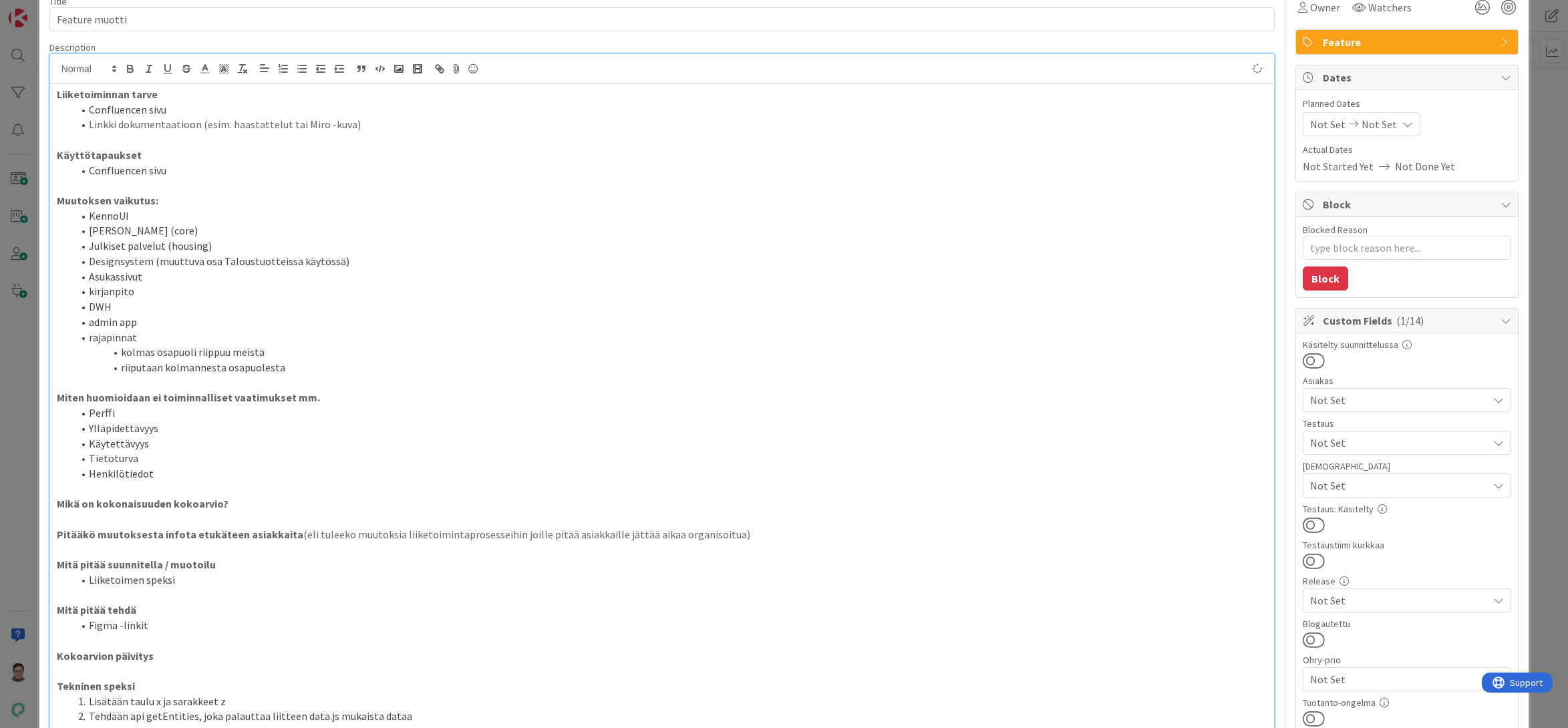
click at [148, 480] on li "Henkilötiedot" at bounding box center [671, 474] width 1195 height 16
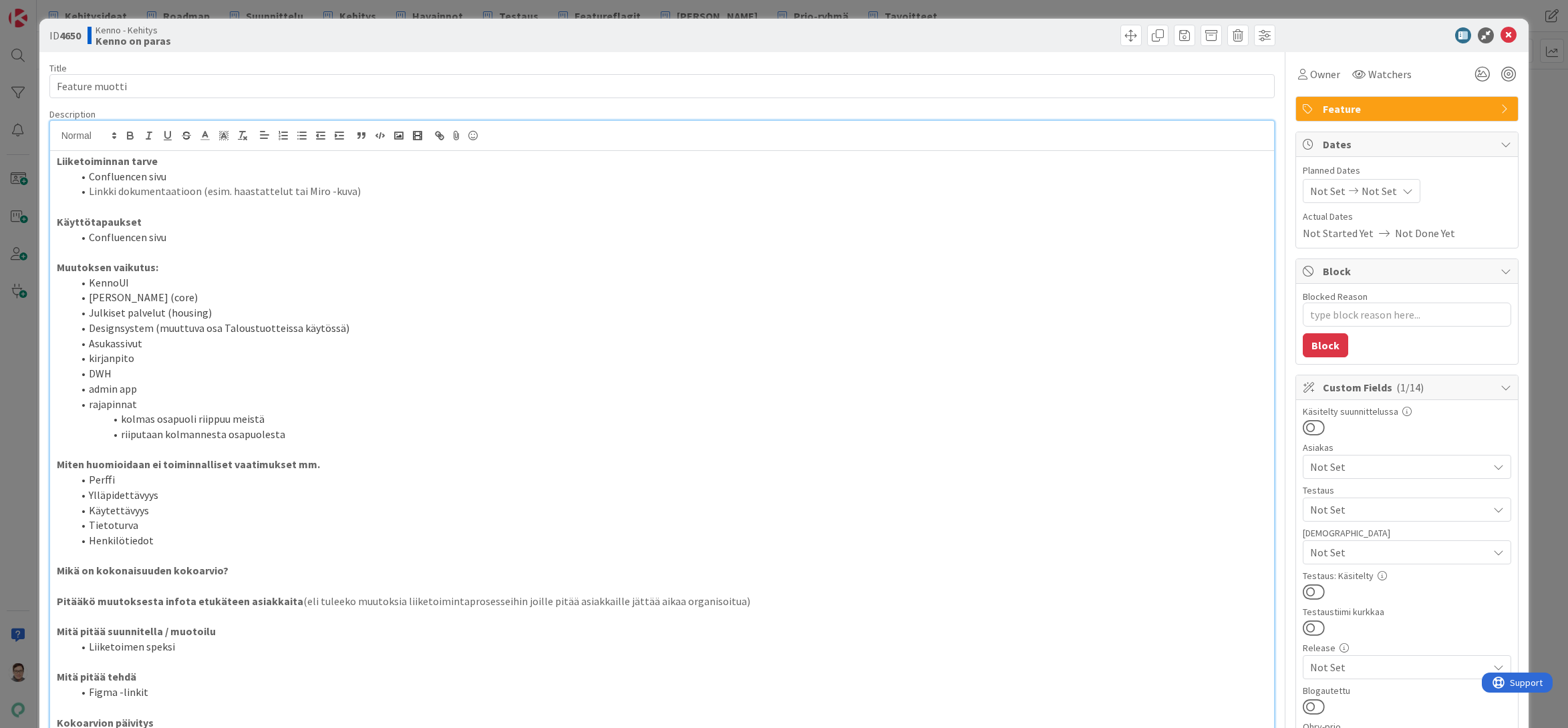
click at [50, 156] on div "[PERSON_NAME] joined 4 m ago Liiketoiminnan tarve Confluencen sivu Linkki dokum…" at bounding box center [662, 492] width 1226 height 745
click at [53, 156] on div "Liiketoiminnan tarve Confluencen sivu Linkki dokumentaatioon (esim. haastattelu…" at bounding box center [662, 508] width 1224 height 714
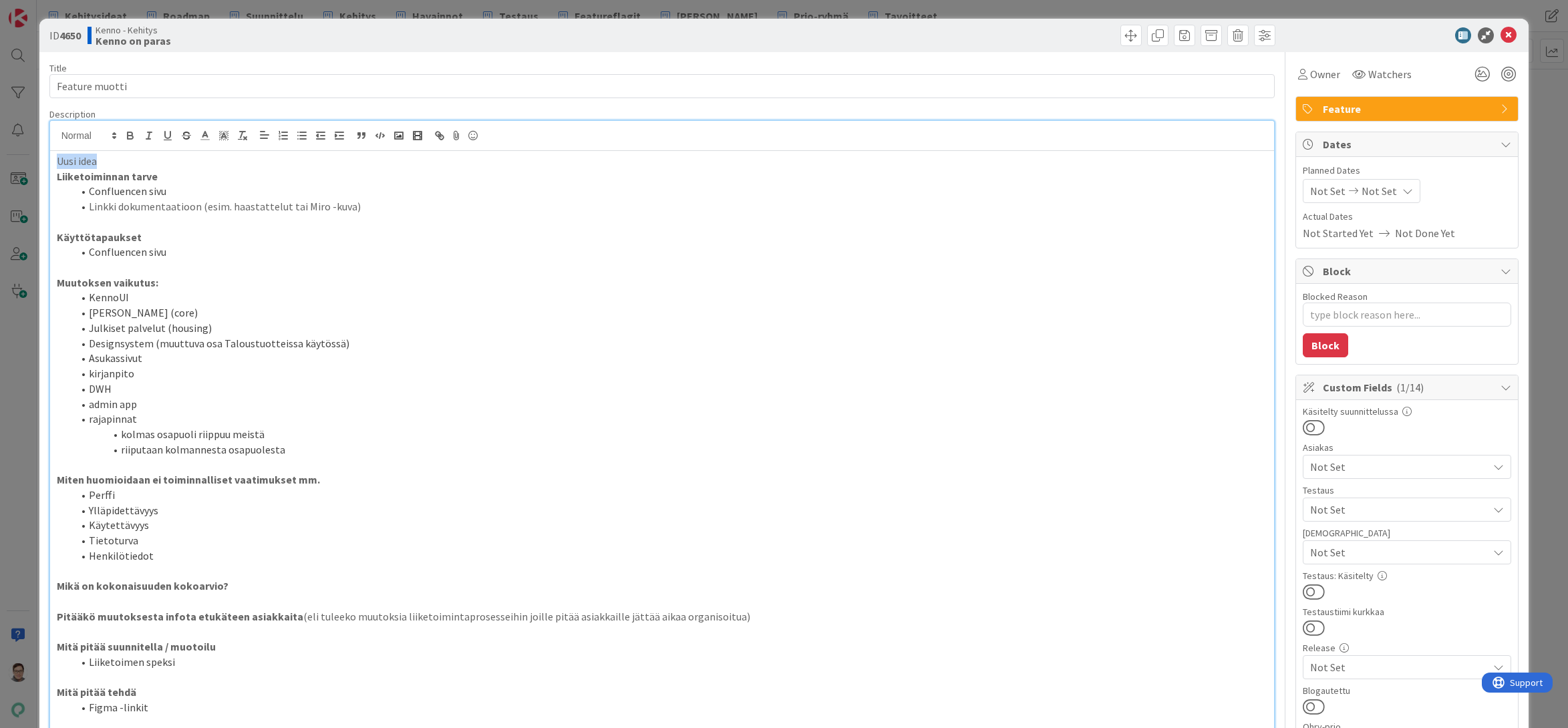
drag, startPoint x: 83, startPoint y: 162, endPoint x: 26, endPoint y: 161, distance: 57.0
click at [26, 161] on div "ID 4650 Kenno - Kehitys Kenno on paras Title 14 / 128 Feature muotti Descriptio…" at bounding box center [784, 364] width 1568 height 728
click at [205, 136] on icon at bounding box center [204, 136] width 12 height 12
click at [275, 153] on span at bounding box center [273, 153] width 11 height 11
click at [209, 211] on span "Linkki dokumentaatioon (esim. haastattelut tai Miro -kuva)" at bounding box center [224, 206] width 272 height 13
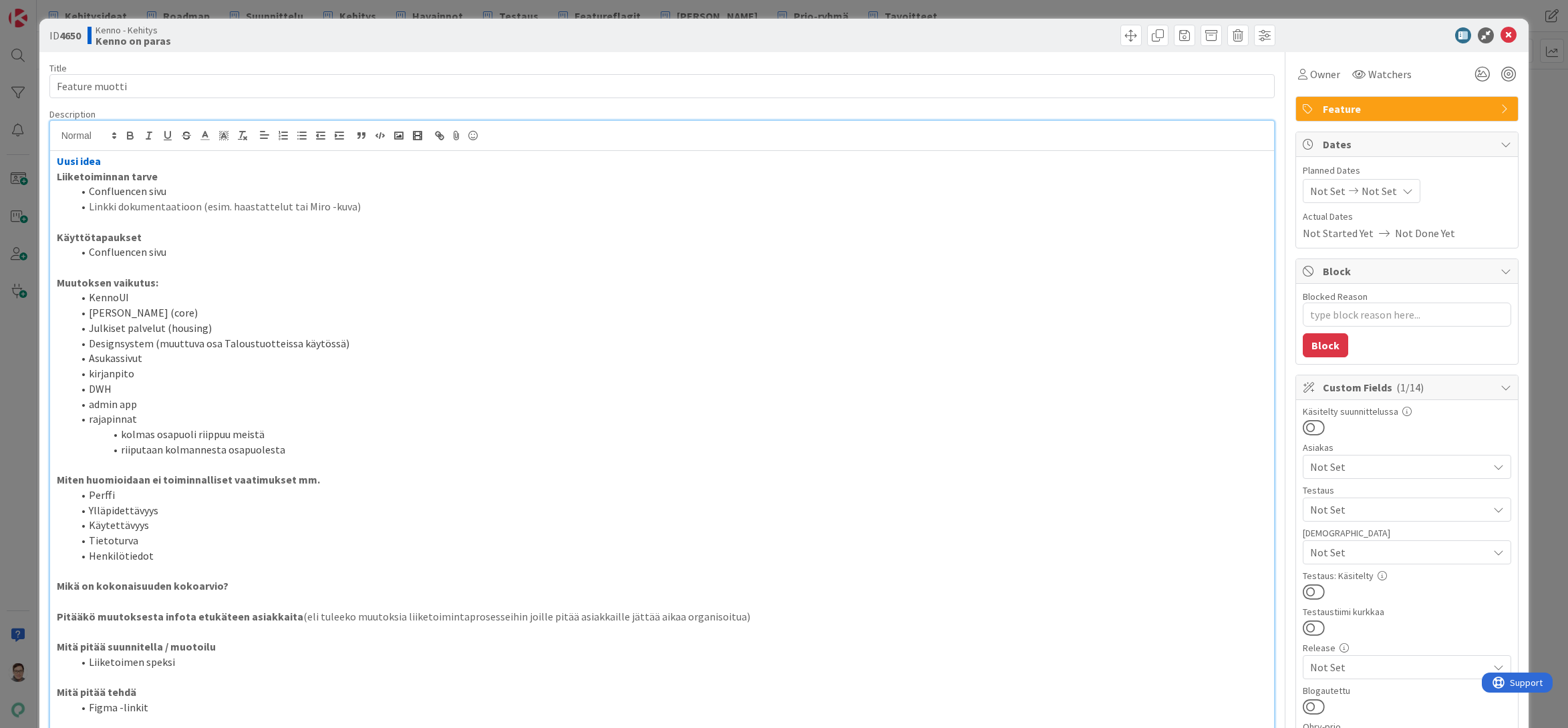
click at [128, 167] on p "Uusi idea" at bounding box center [662, 161] width 1211 height 16
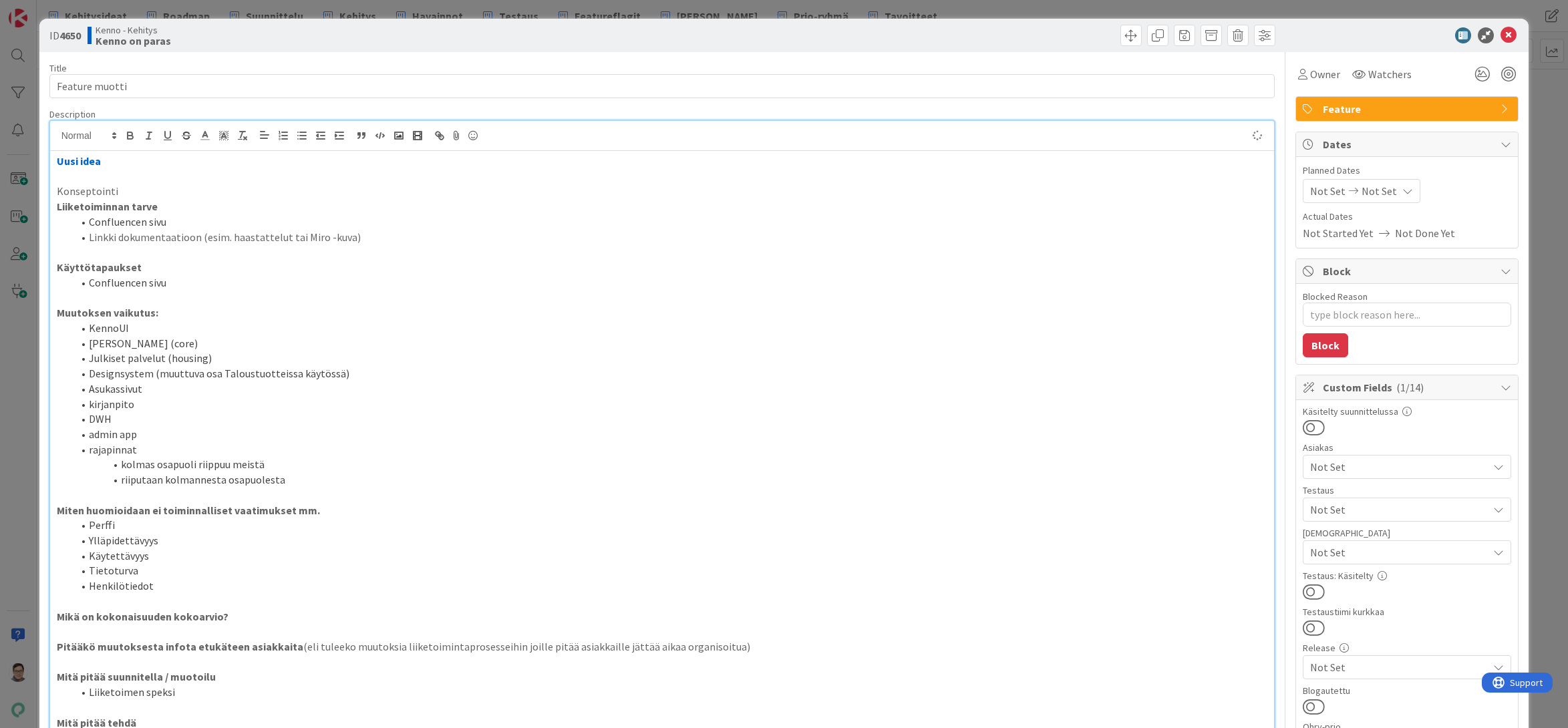
click at [109, 164] on p "Uusi idea" at bounding box center [662, 161] width 1211 height 16
drag, startPoint x: 124, startPoint y: 194, endPoint x: 45, endPoint y: 189, distance: 79.2
click at [206, 136] on line at bounding box center [204, 136] width 4 height 0
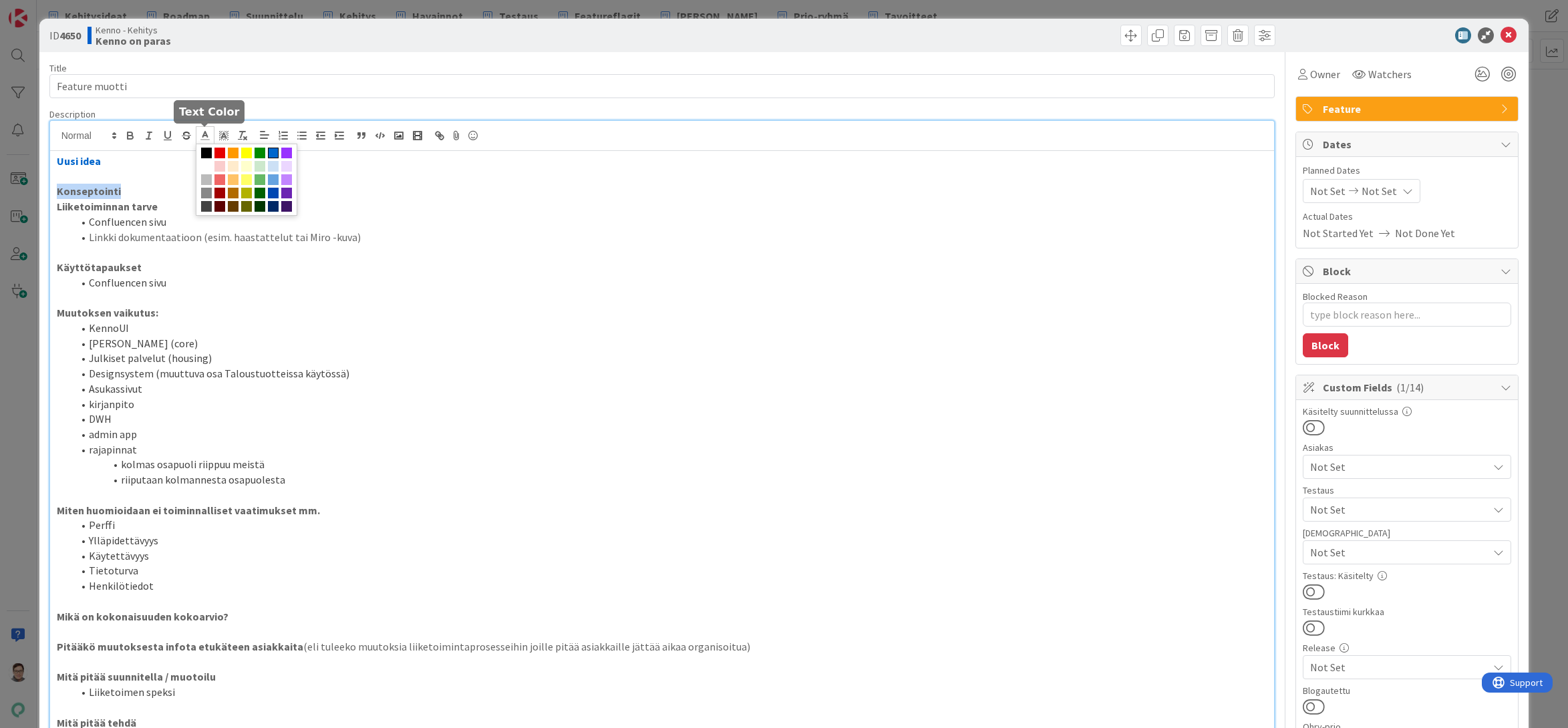
click at [274, 150] on span at bounding box center [273, 153] width 11 height 11
click at [185, 195] on p "Konseptointi" at bounding box center [662, 192] width 1211 height 16
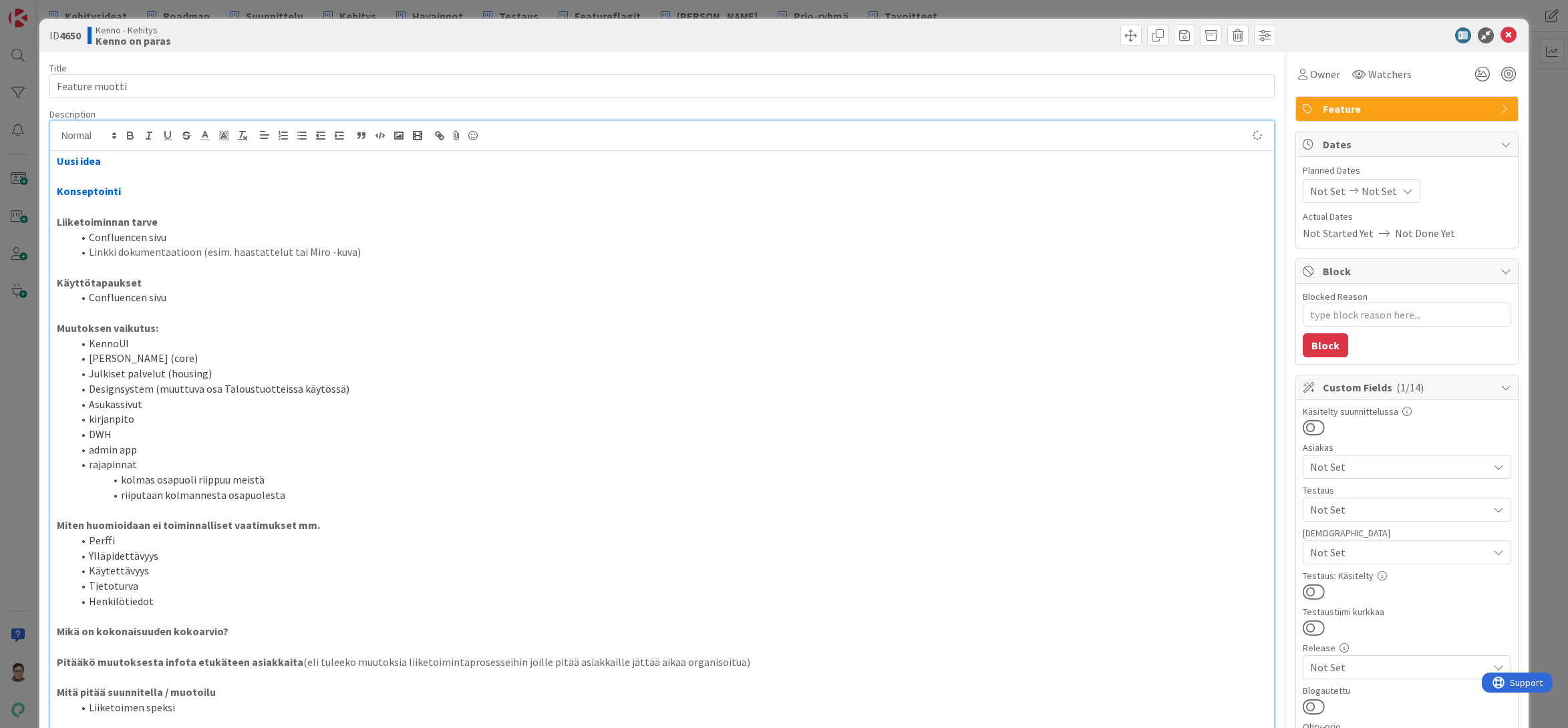
click at [102, 153] on div "Uusi idea Konseptointi Liiketoiminnan tarve Confluencen sivu Linkki dokumentaat…" at bounding box center [662, 539] width 1224 height 775
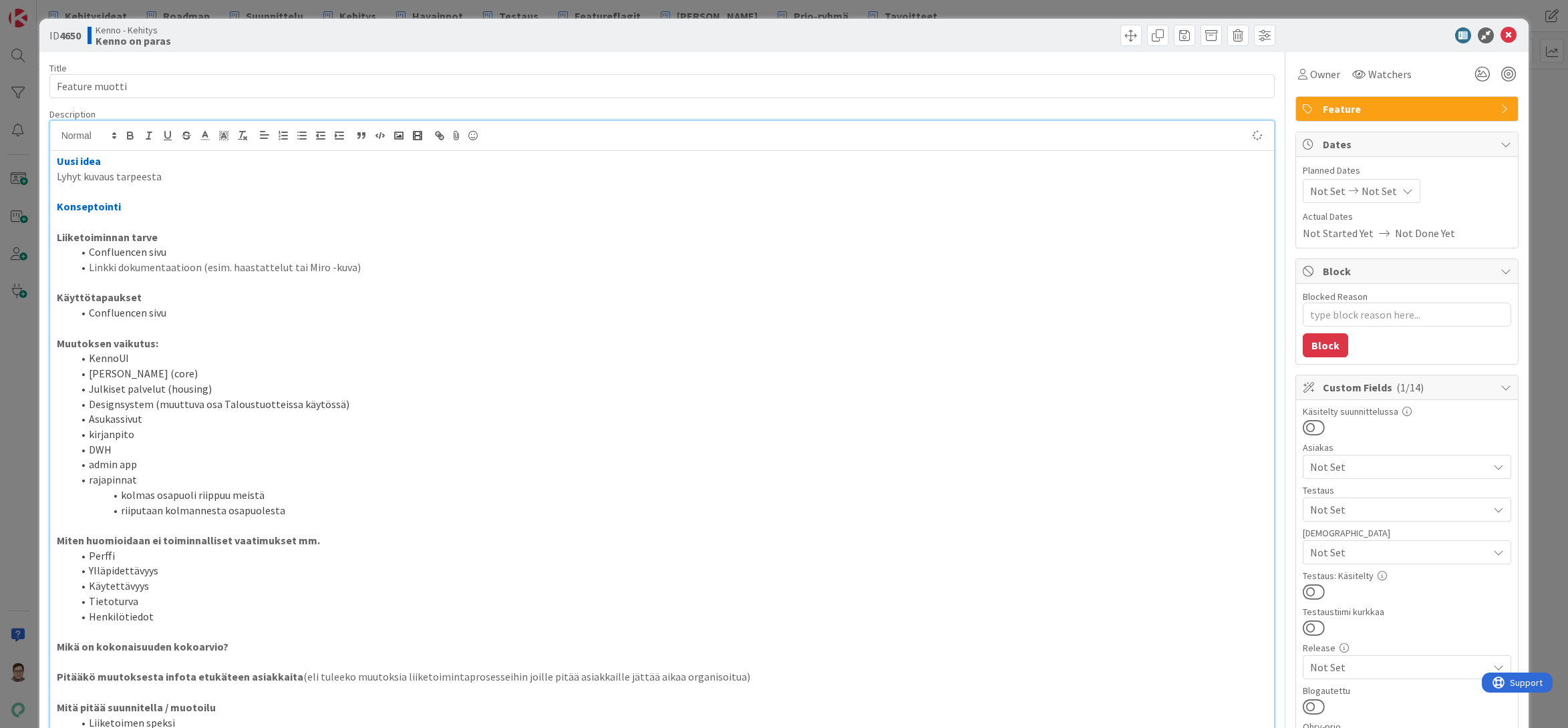
click at [118, 223] on p at bounding box center [662, 222] width 1211 height 16
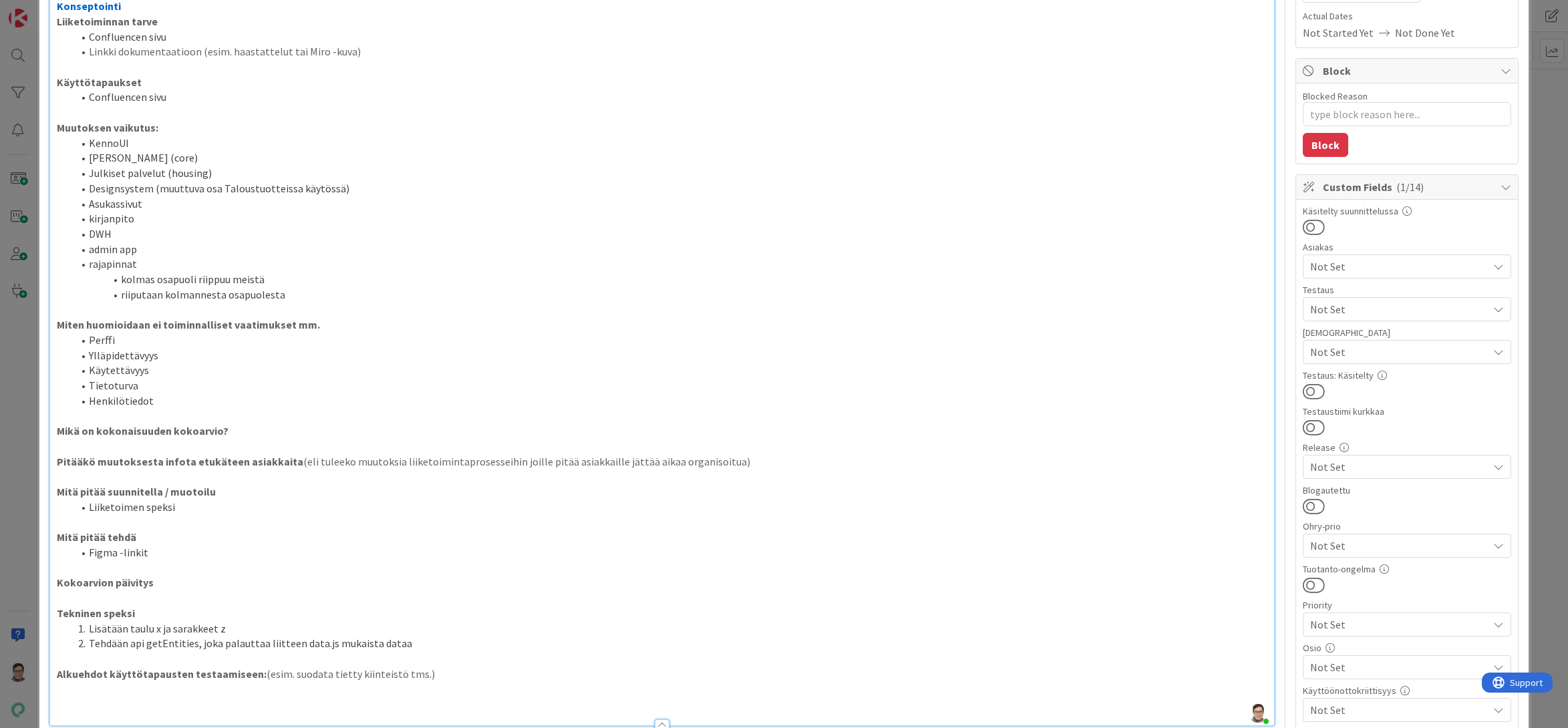
scroll to position [267, 0]
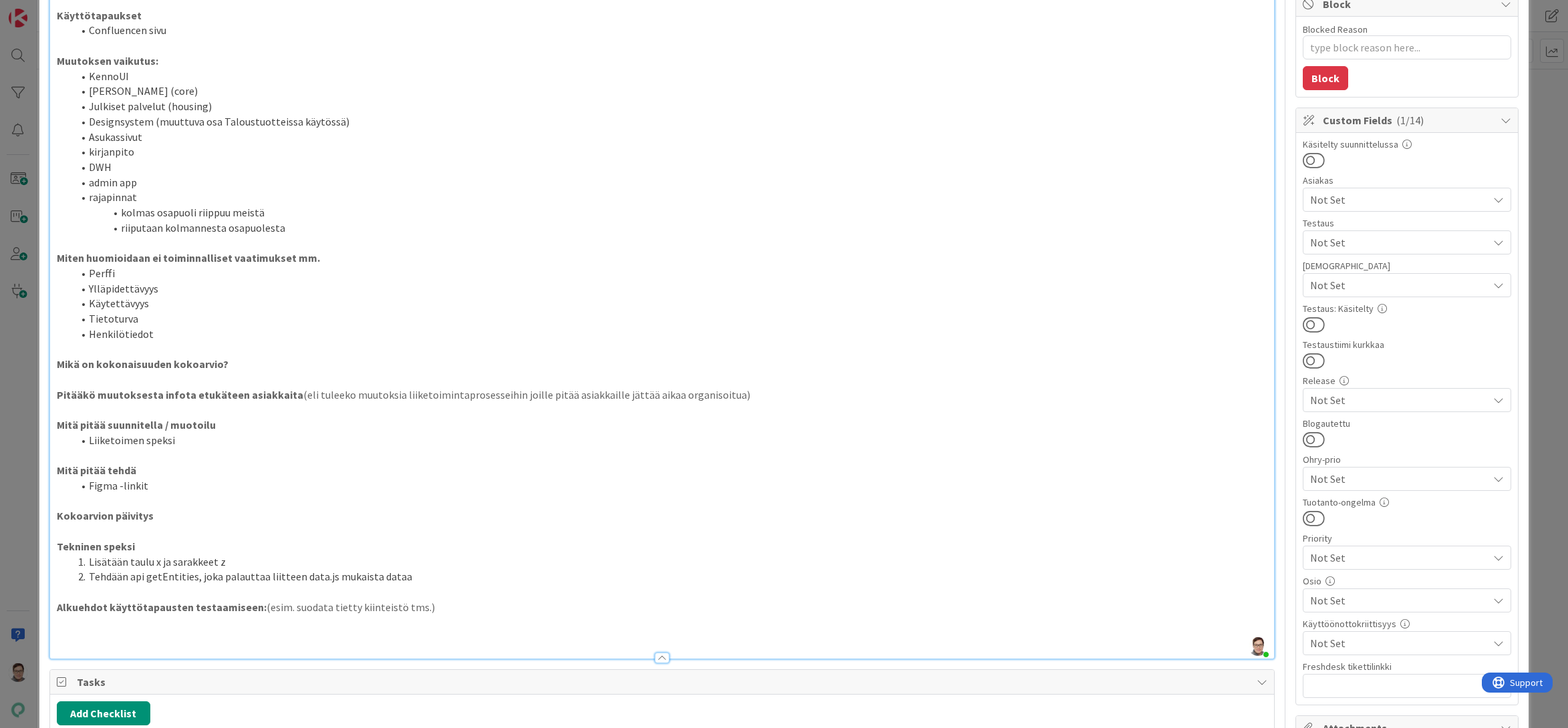
click at [97, 409] on p at bounding box center [662, 410] width 1211 height 16
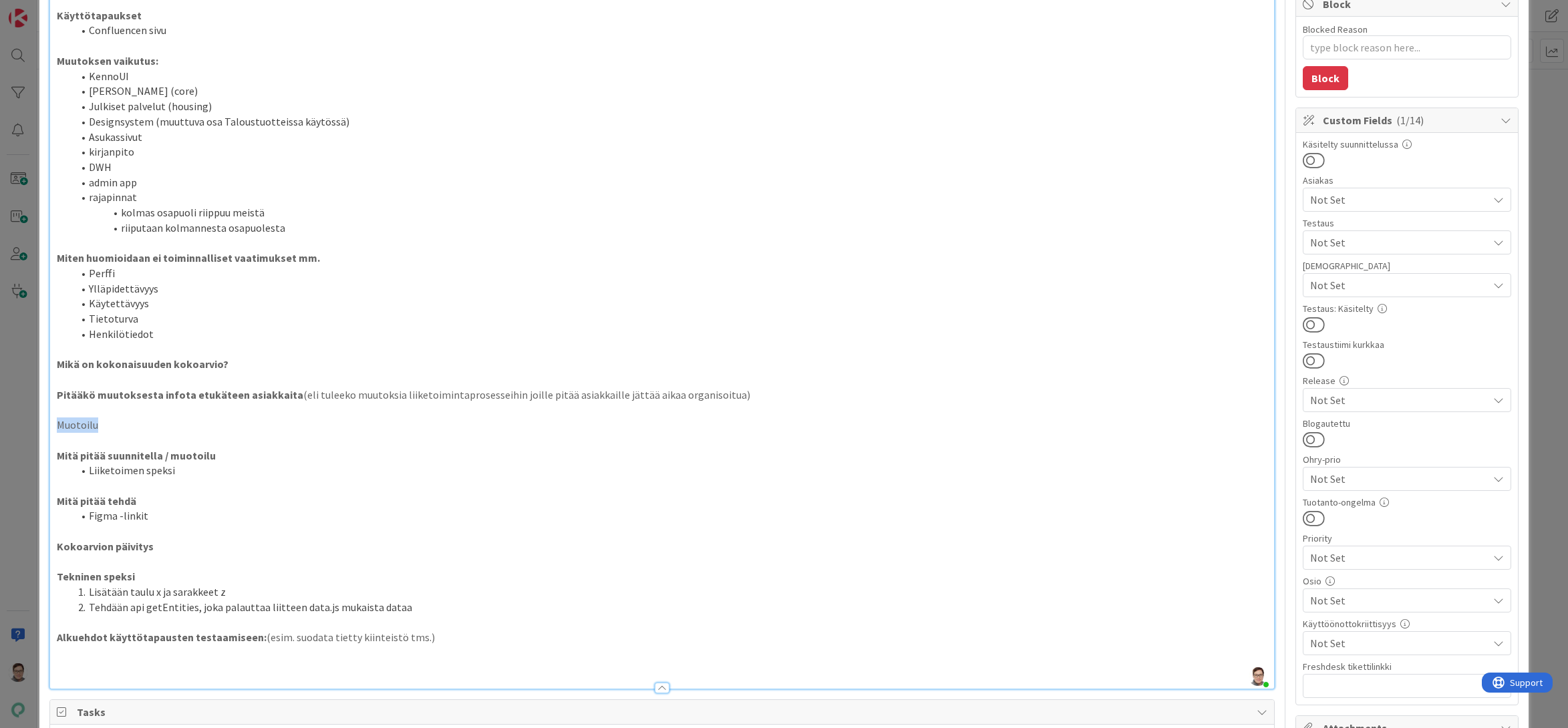
drag, startPoint x: 99, startPoint y: 425, endPoint x: 13, endPoint y: 425, distance: 86.0
click at [13, 425] on div "ID 4650 Kenno - [PERSON_NAME] on paras Title 14 / 128 Feature muotti Descriptio…" at bounding box center [784, 364] width 1568 height 728
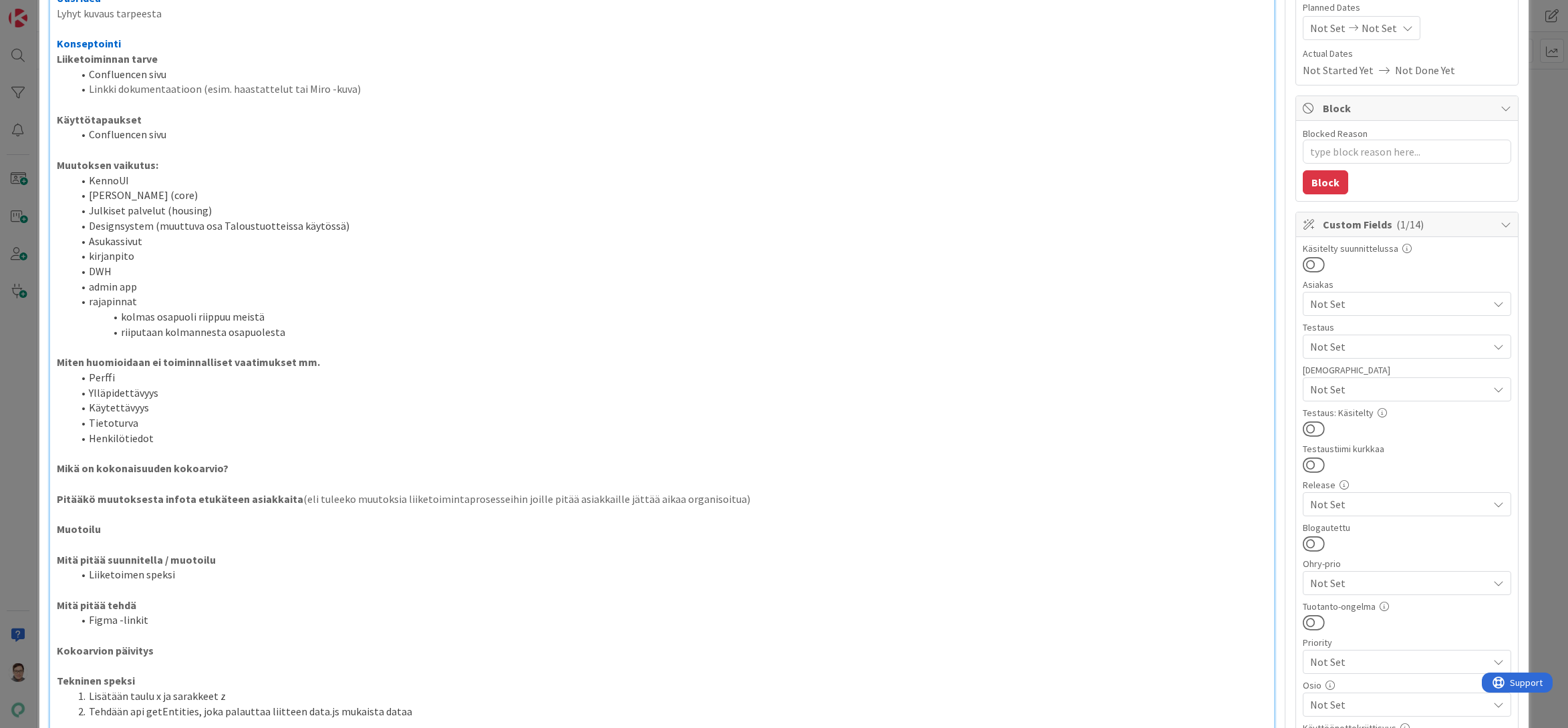
scroll to position [0, 0]
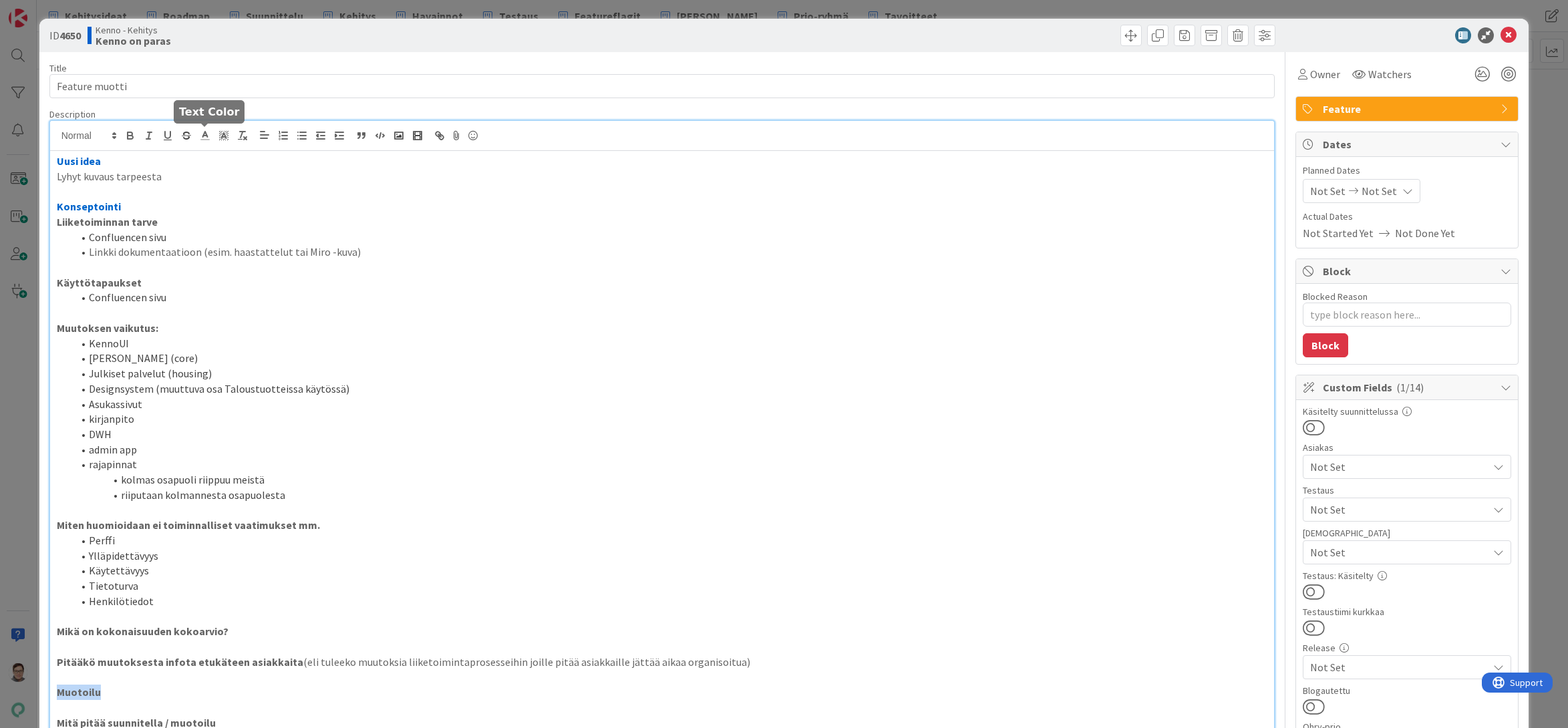
click at [203, 136] on line at bounding box center [204, 136] width 4 height 0
click at [273, 148] on span at bounding box center [273, 153] width 11 height 11
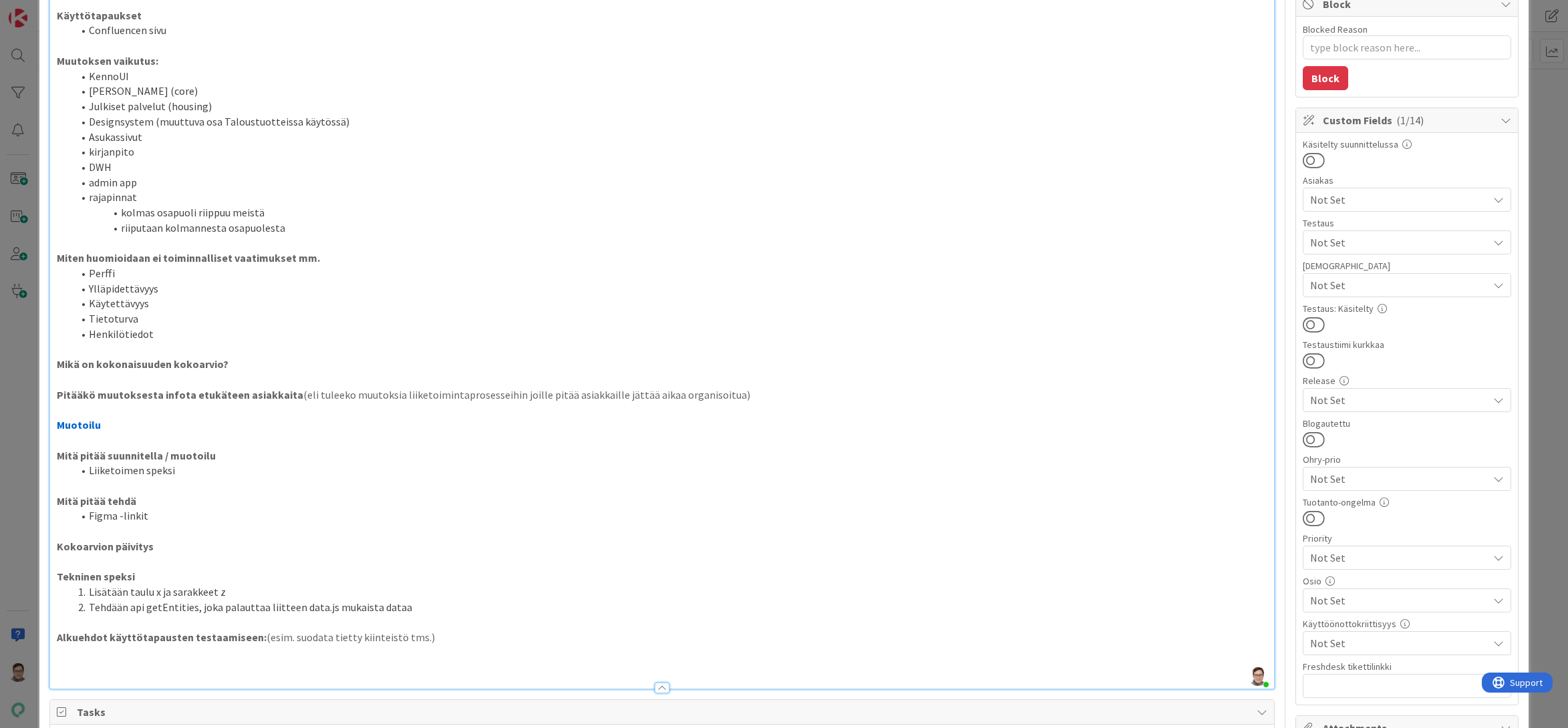
click at [136, 441] on p at bounding box center [662, 441] width 1211 height 16
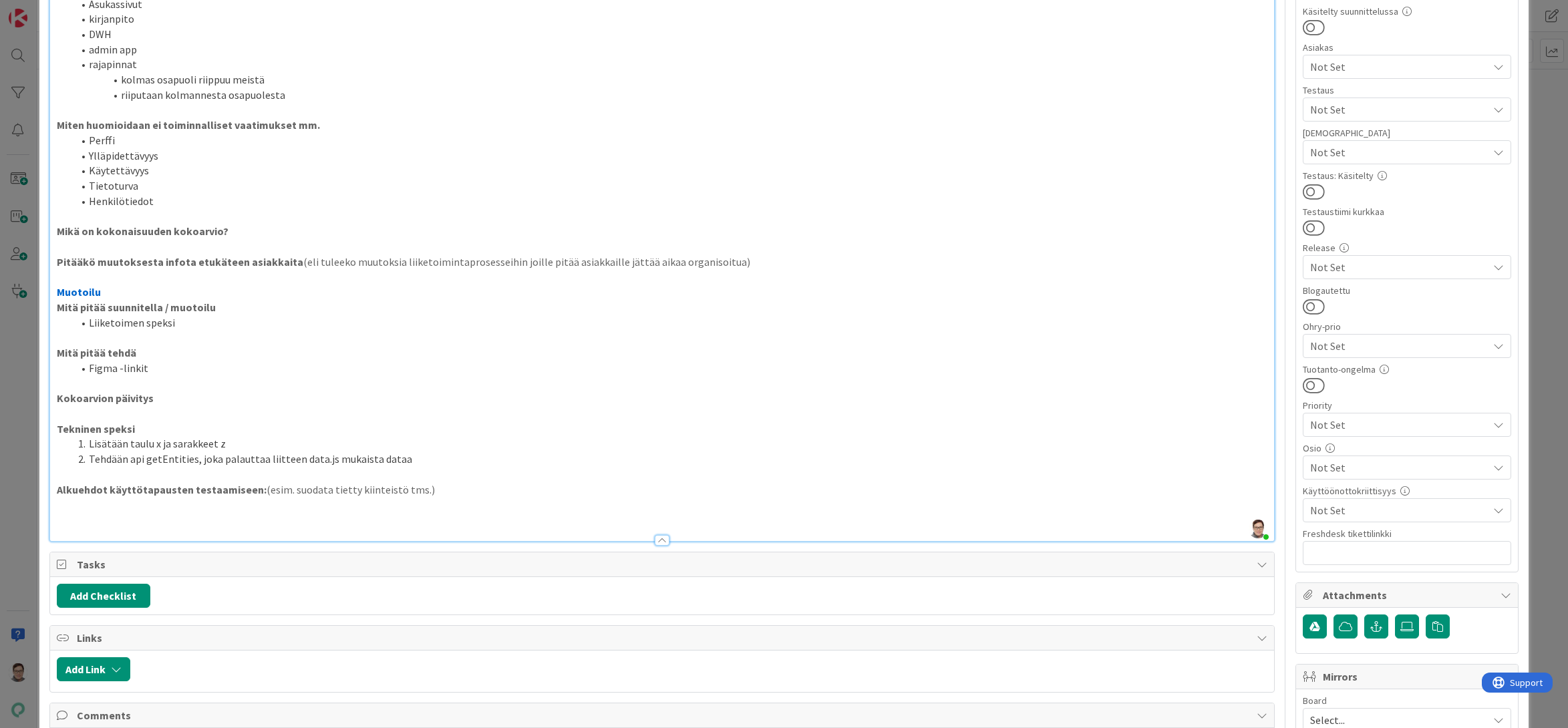
scroll to position [401, 0]
click at [60, 344] on p at bounding box center [662, 337] width 1211 height 16
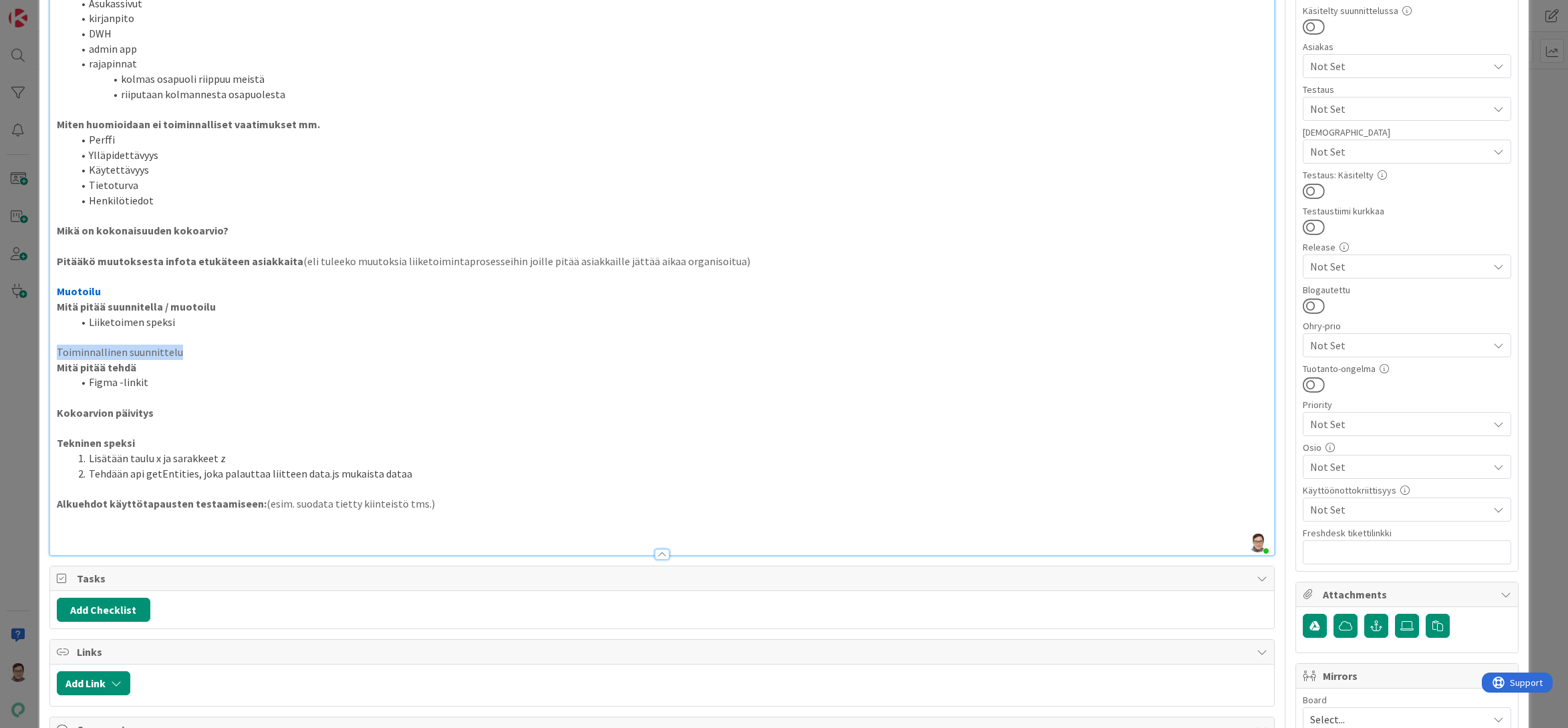
drag, startPoint x: 186, startPoint y: 352, endPoint x: 46, endPoint y: 348, distance: 140.1
click at [46, 348] on div "ID 4650 Kenno - [PERSON_NAME] on paras Title 14 / 128 Feature muotti Descriptio…" at bounding box center [784, 382] width 1490 height 1527
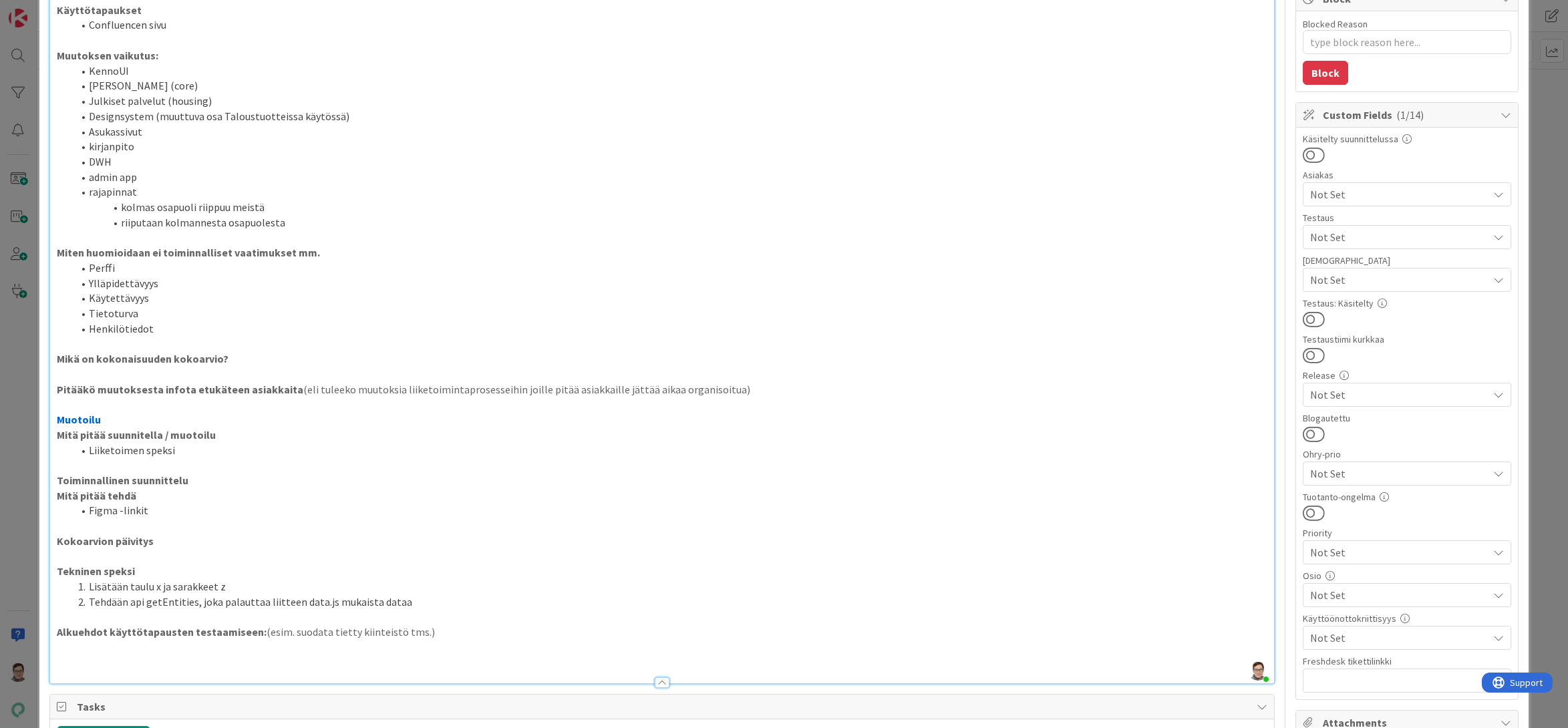
scroll to position [0, 0]
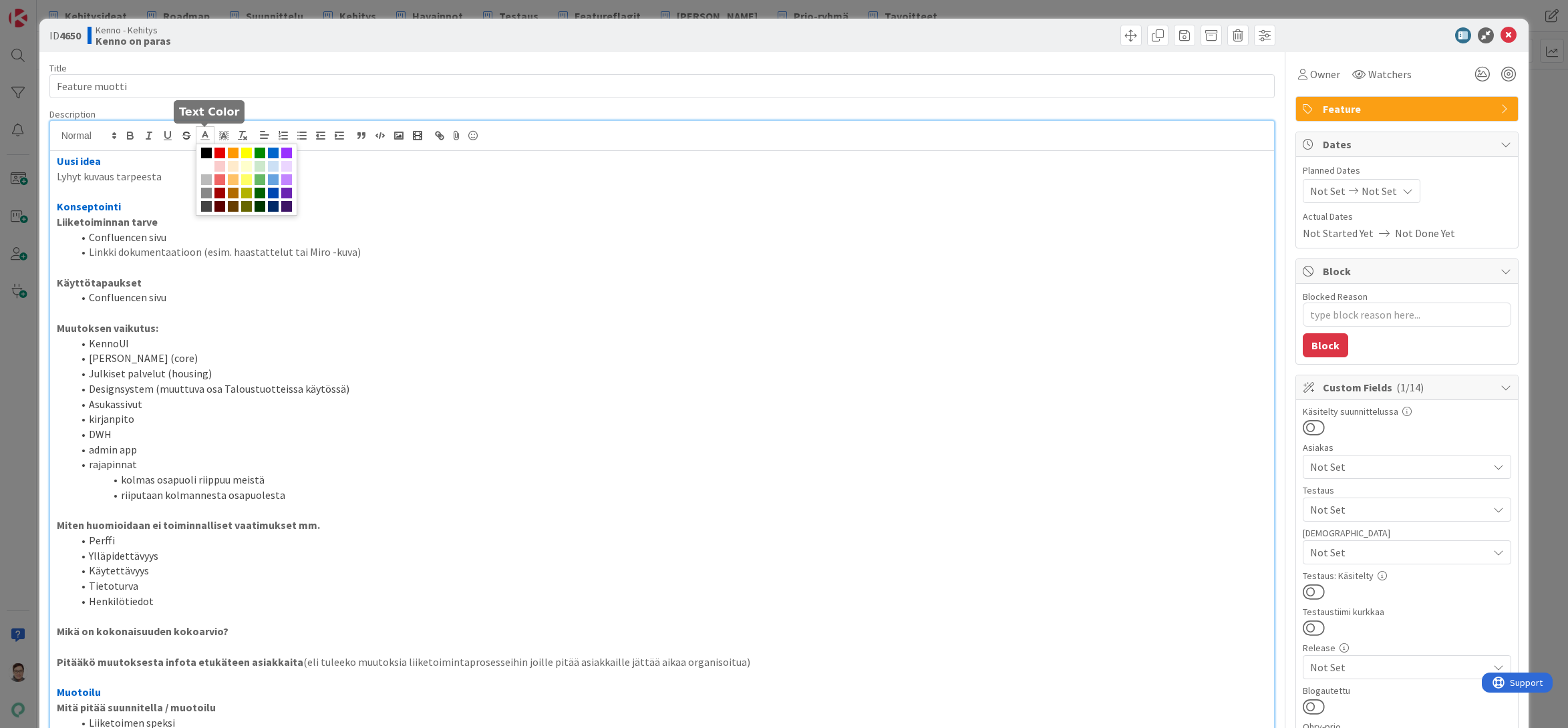
click at [198, 131] on span at bounding box center [205, 135] width 18 height 18
click at [271, 151] on span at bounding box center [273, 153] width 11 height 11
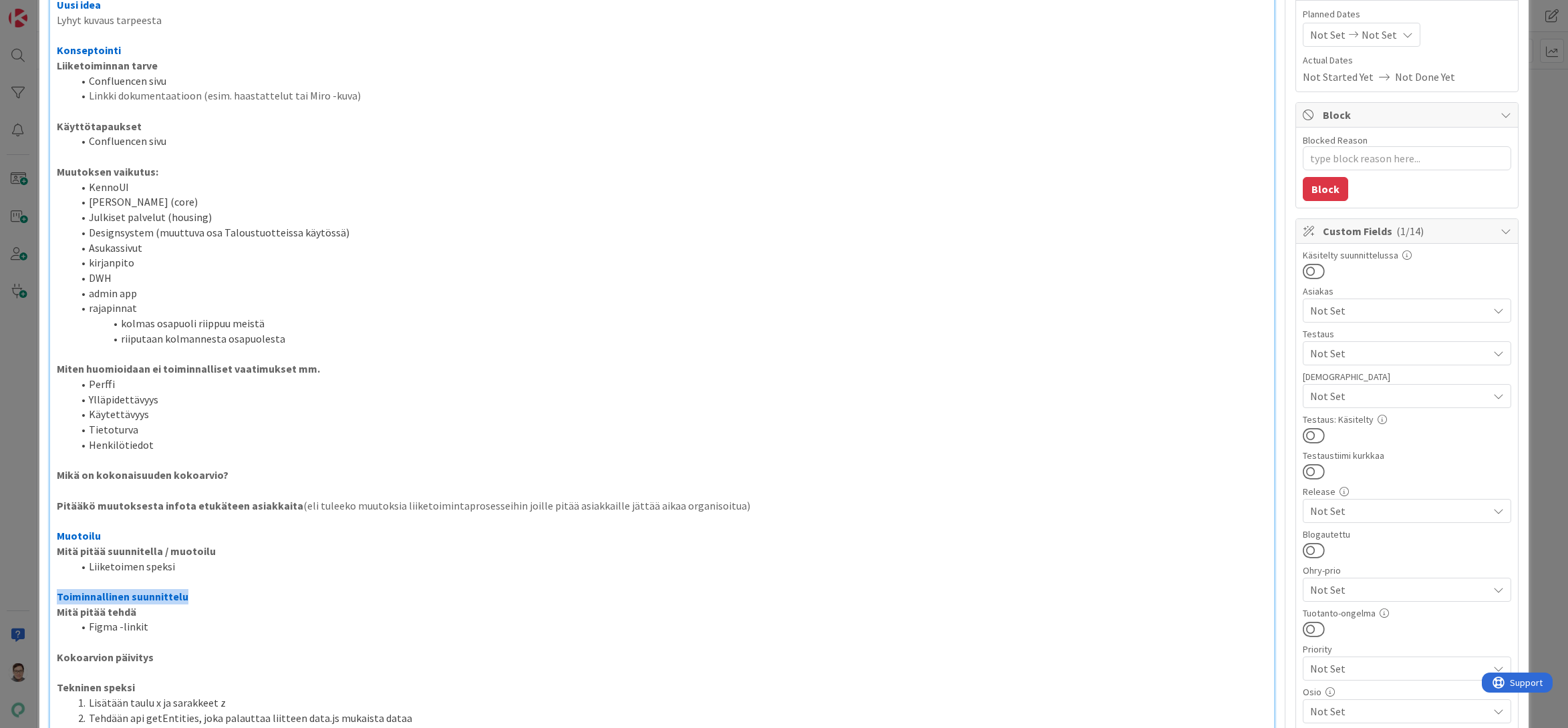
scroll to position [365, 0]
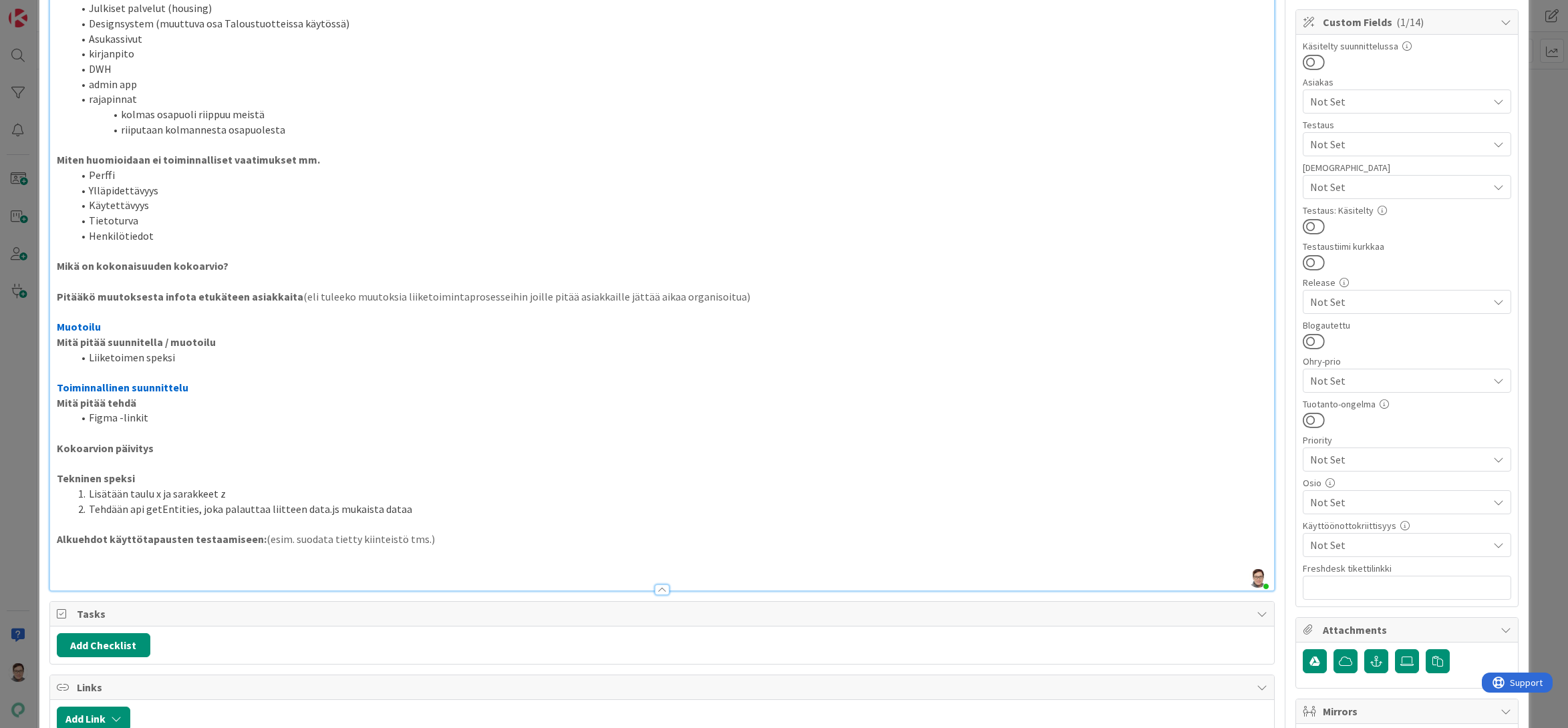
click at [184, 413] on li "Figma -linkit" at bounding box center [671, 418] width 1195 height 16
click at [87, 465] on p at bounding box center [662, 464] width 1211 height 16
click at [158, 524] on p at bounding box center [662, 524] width 1211 height 16
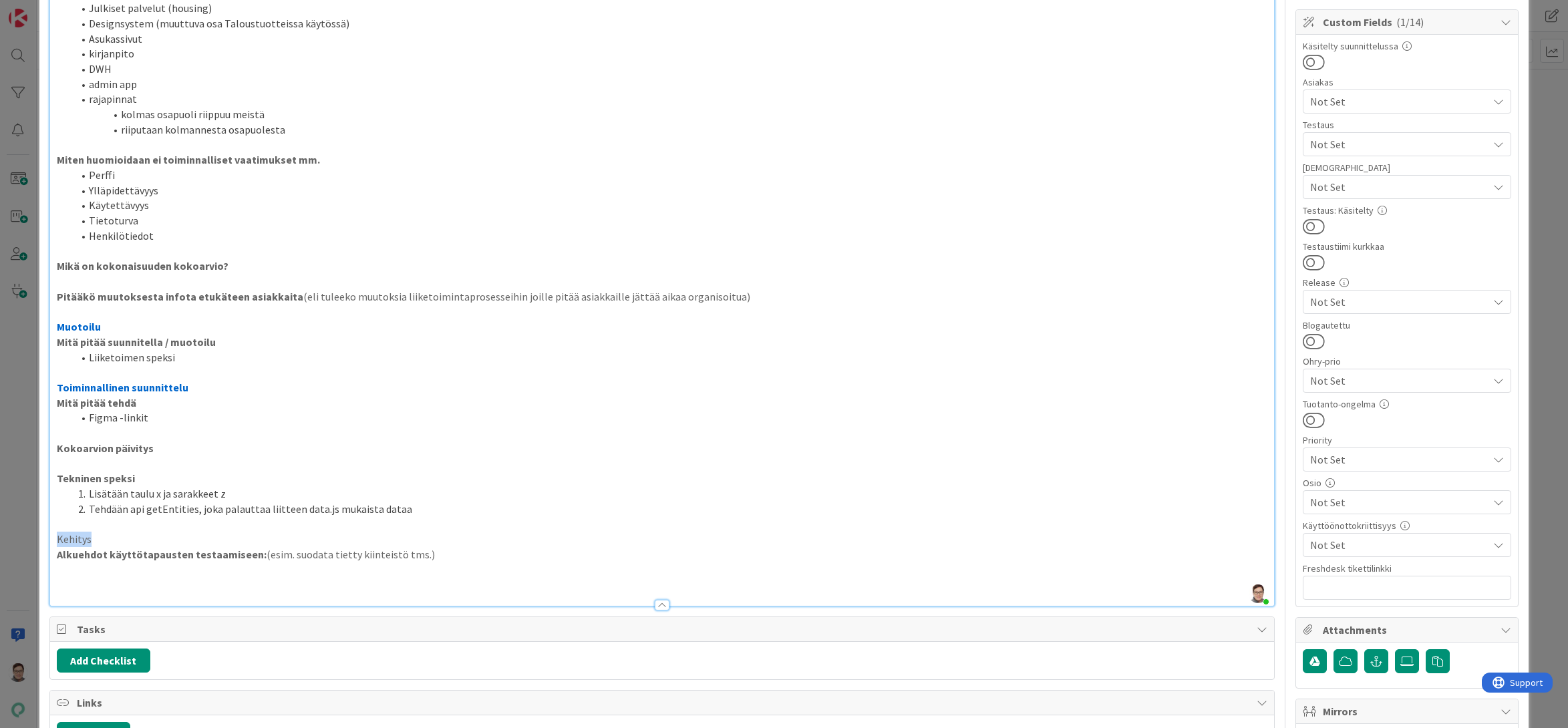
drag, startPoint x: 104, startPoint y: 539, endPoint x: 39, endPoint y: 539, distance: 65.0
click at [40, 539] on div "ID 4650 Kenno - [PERSON_NAME] on paras Title 14 / 128 Feature muotti Descriptio…" at bounding box center [784, 425] width 1490 height 1543
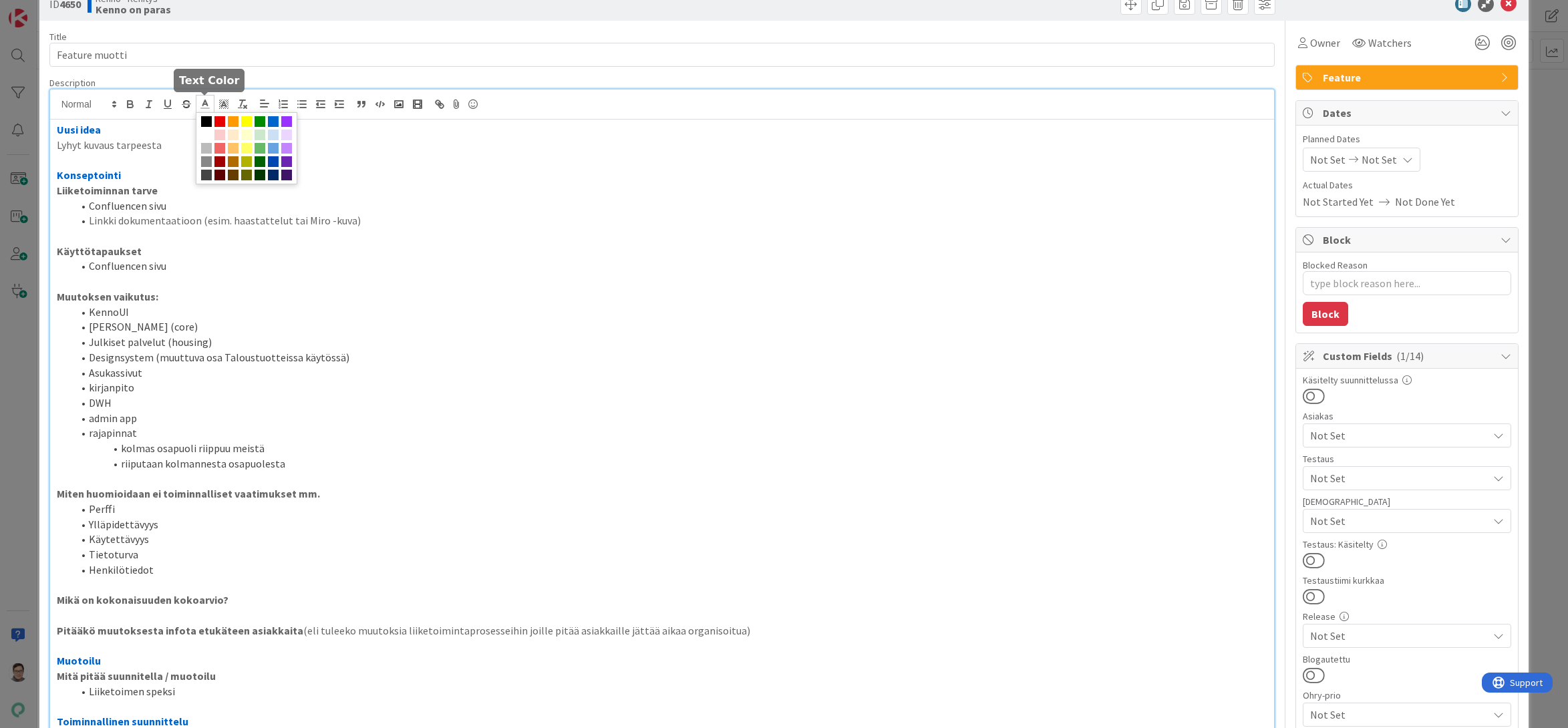
click at [204, 104] on line at bounding box center [204, 104] width 4 height 0
click at [270, 123] on span at bounding box center [273, 121] width 11 height 11
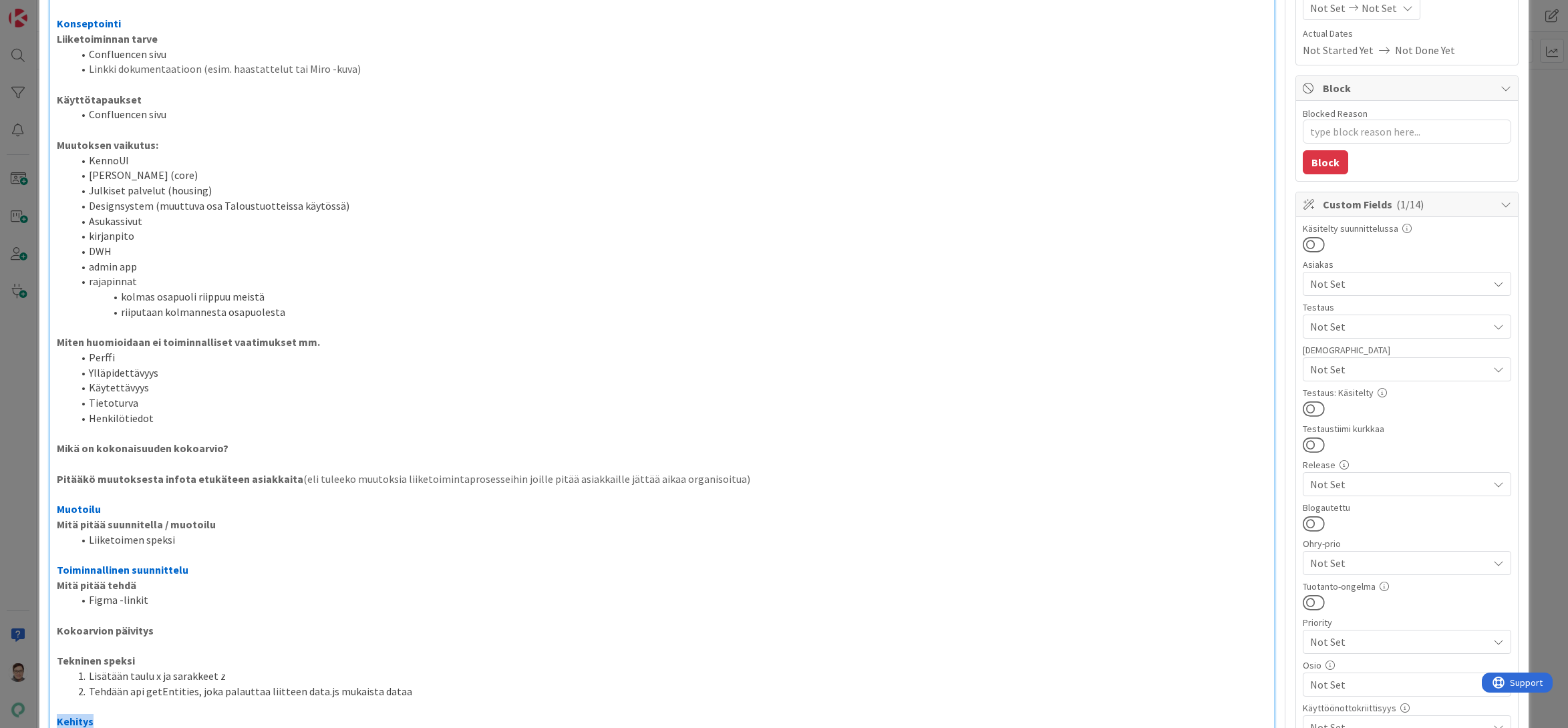
scroll to position [583, 0]
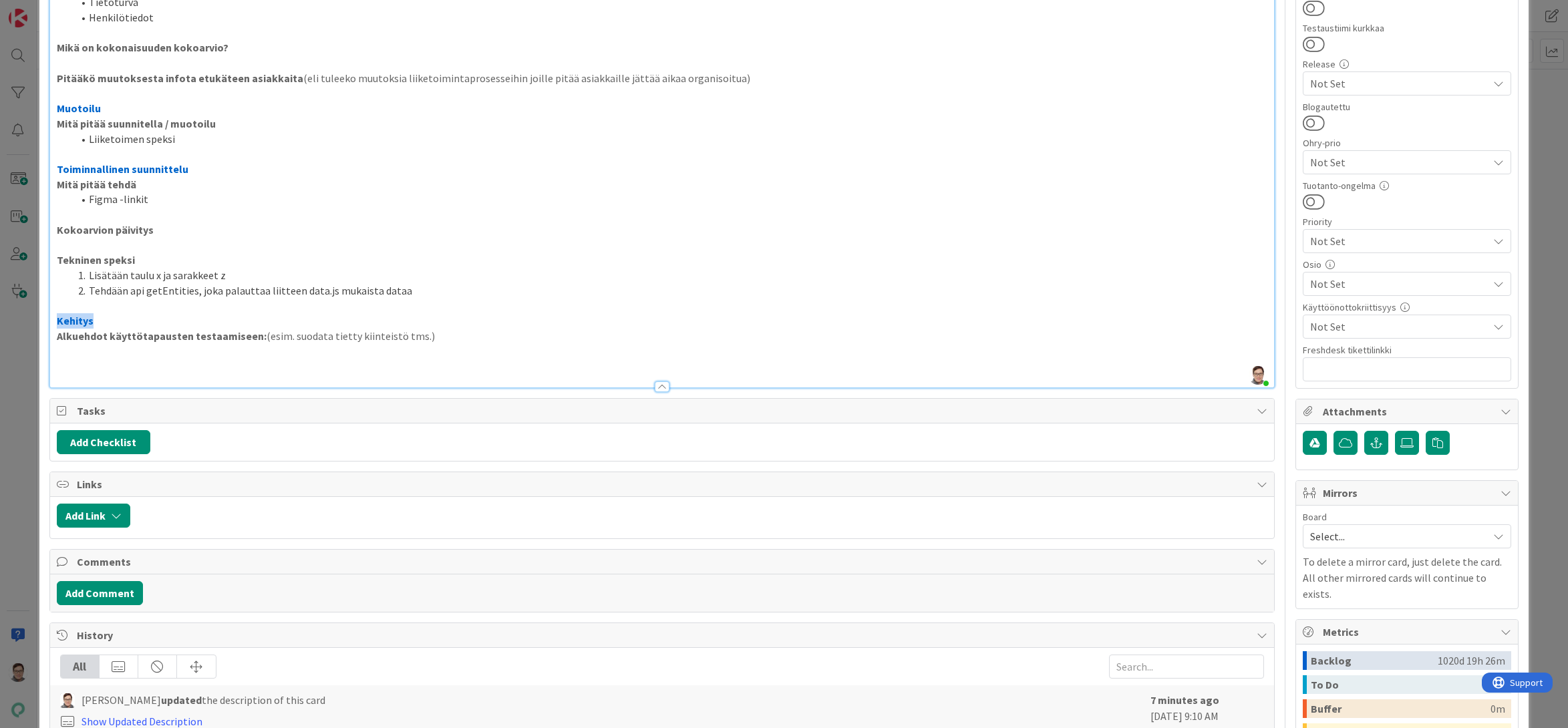
click at [119, 316] on p "Kehitys" at bounding box center [662, 321] width 1211 height 16
click at [142, 357] on p at bounding box center [662, 352] width 1211 height 16
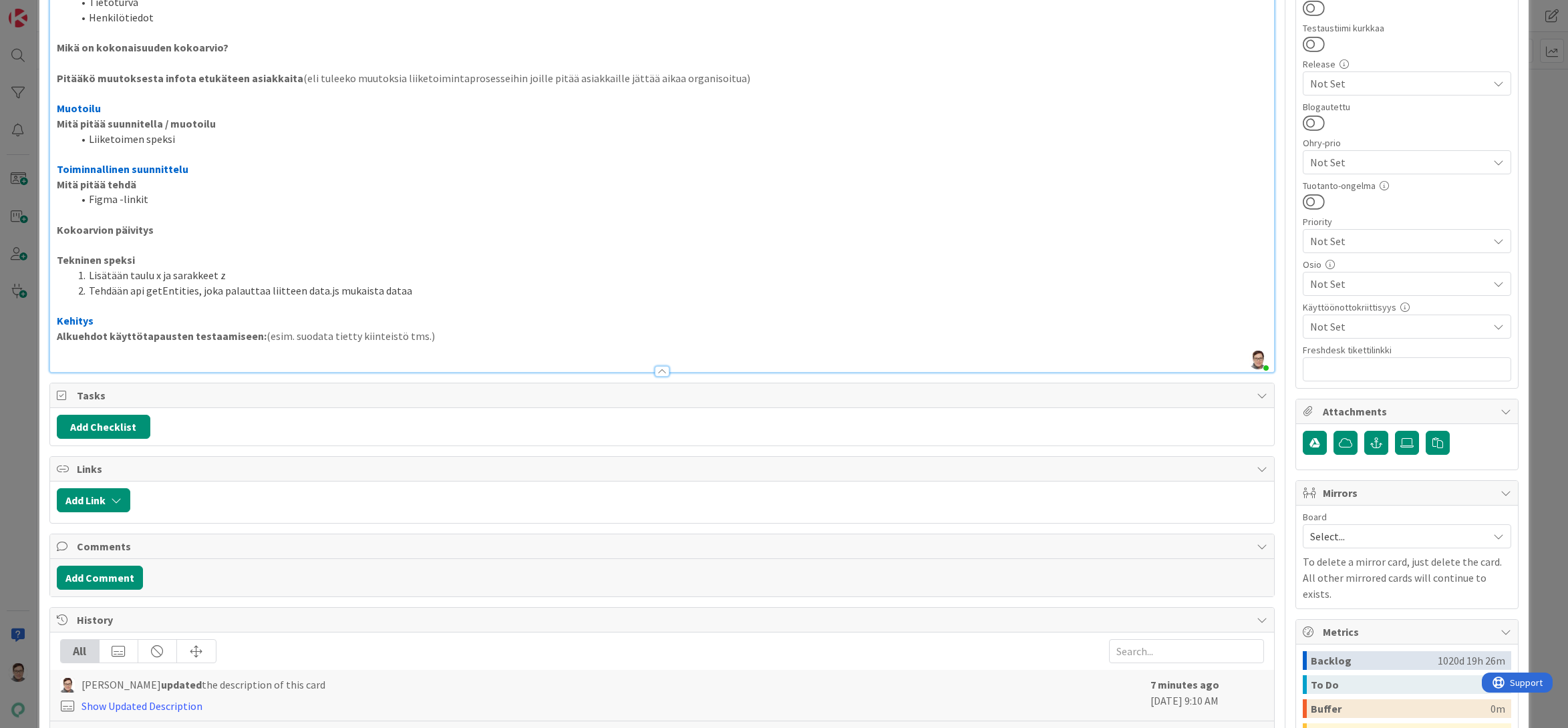
click at [434, 347] on p at bounding box center [662, 352] width 1211 height 16
click at [434, 326] on p "Kehitys" at bounding box center [662, 321] width 1211 height 16
click at [432, 331] on p "Alkuehdot käyttötapausten testaamiseen: (esim. suodata tietty kiinteistö tms.)" at bounding box center [662, 336] width 1211 height 16
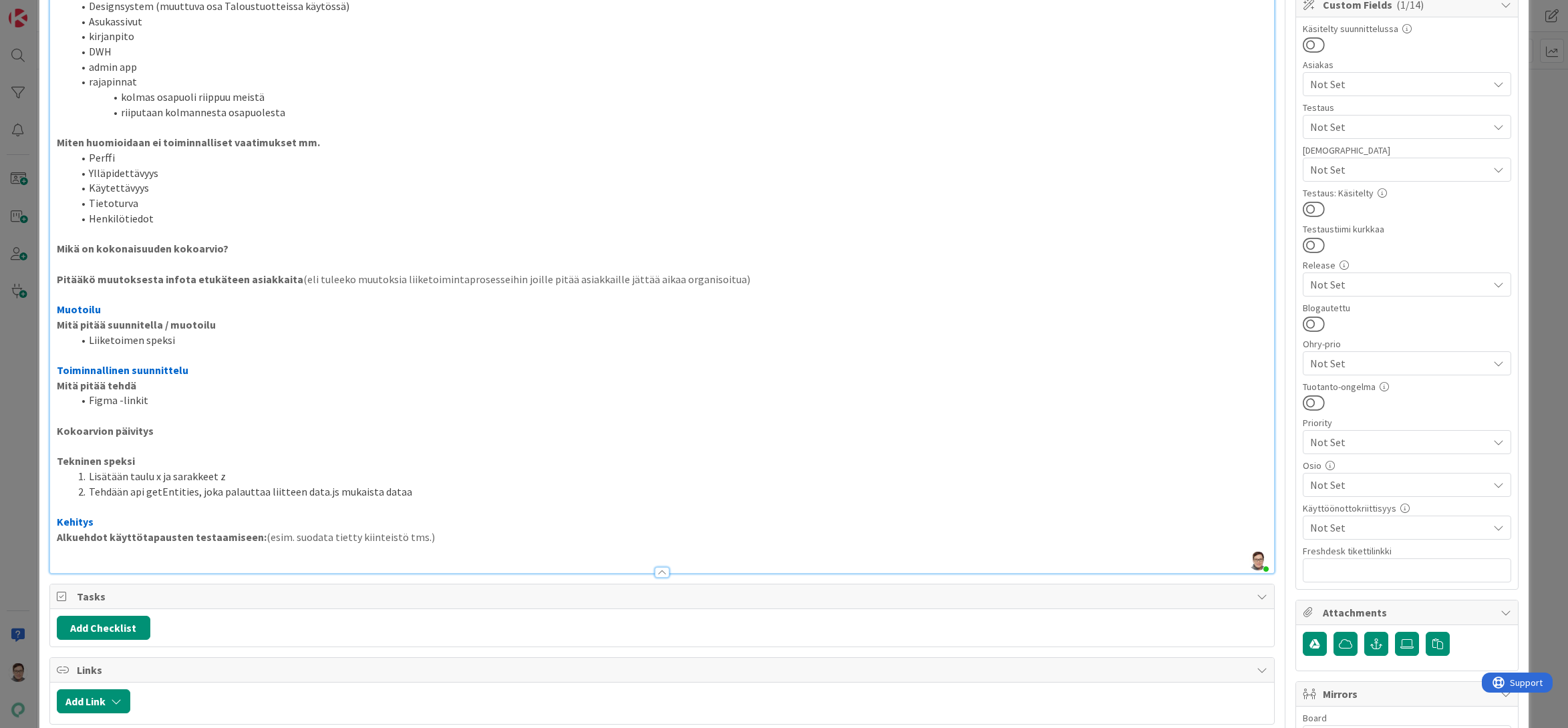
scroll to position [383, 0]
click at [82, 448] on p at bounding box center [662, 446] width 1211 height 16
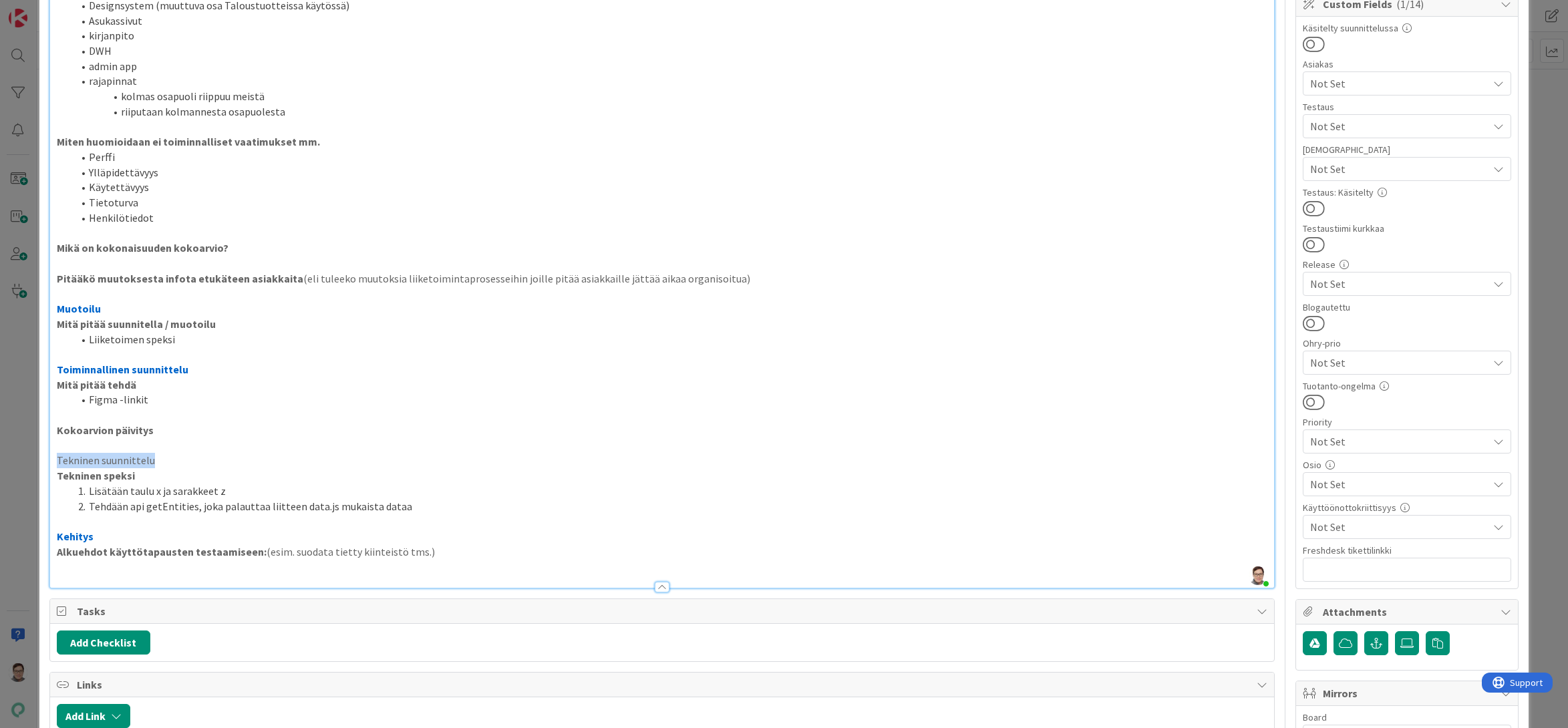
drag, startPoint x: 158, startPoint y: 462, endPoint x: 35, endPoint y: 460, distance: 123.0
click at [35, 460] on div "ID 4650 Kenno - [PERSON_NAME] on paras Title 14 / 128 Feature muotti Descriptio…" at bounding box center [784, 364] width 1568 height 728
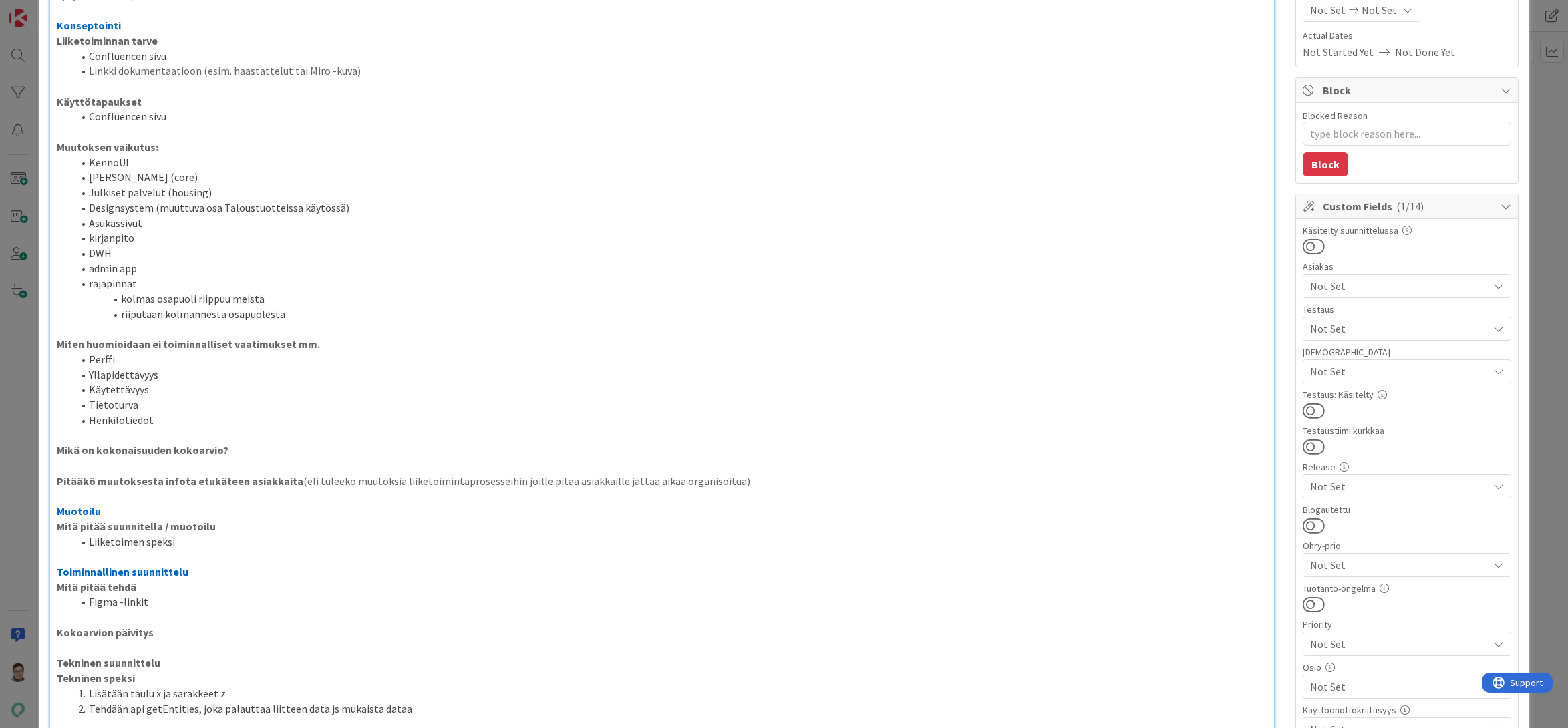
scroll to position [0, 0]
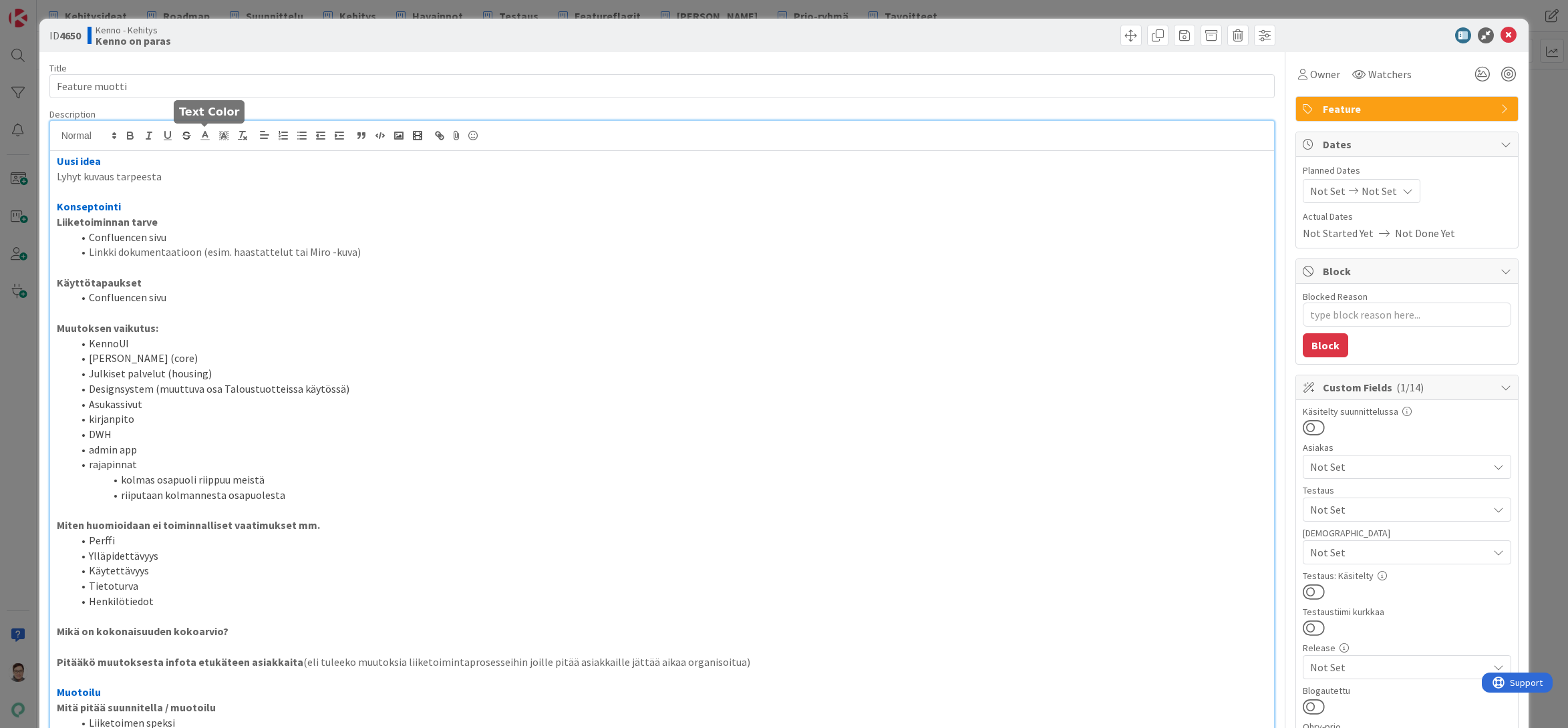
click at [206, 136] on icon at bounding box center [204, 136] width 12 height 12
click at [273, 153] on span at bounding box center [273, 153] width 11 height 11
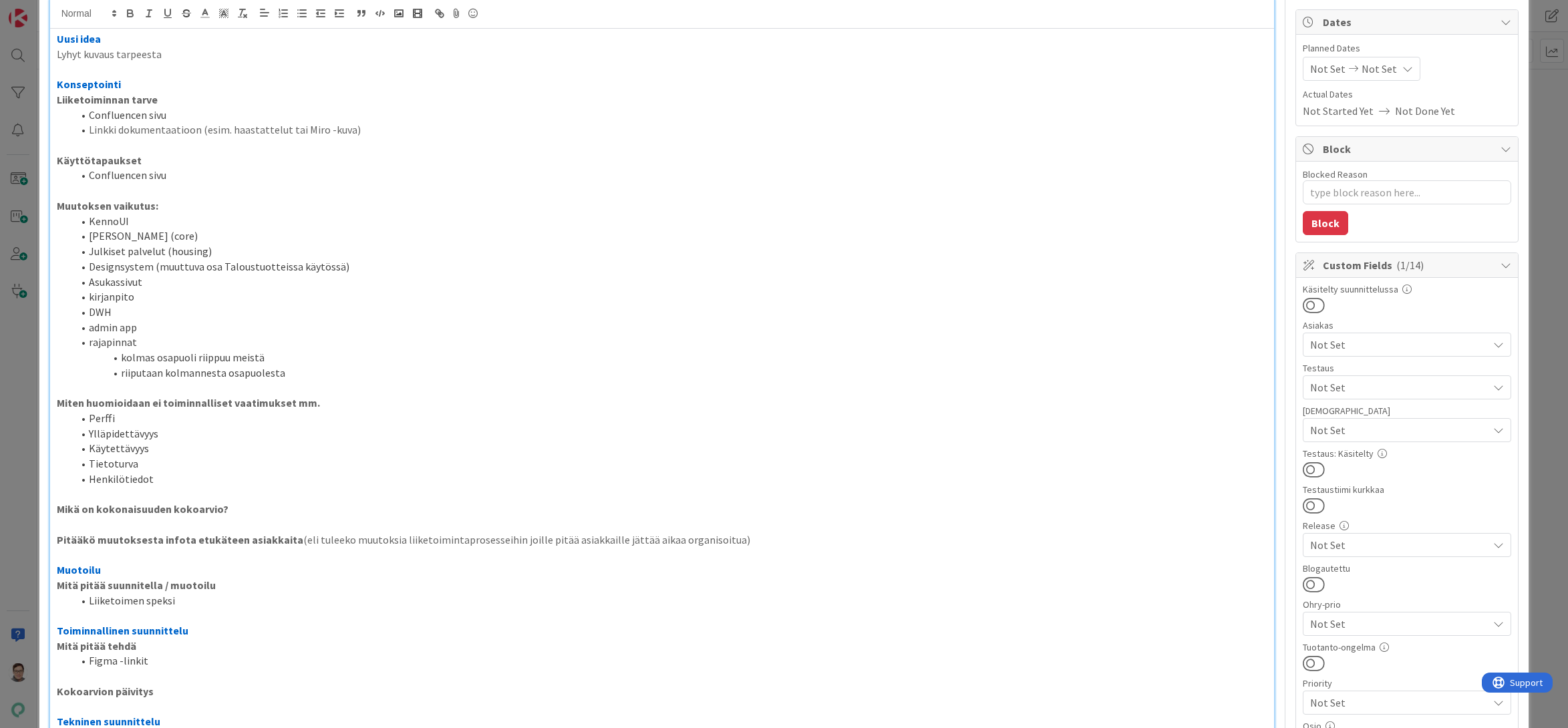
click at [206, 453] on li "Käytettävyys" at bounding box center [671, 448] width 1195 height 16
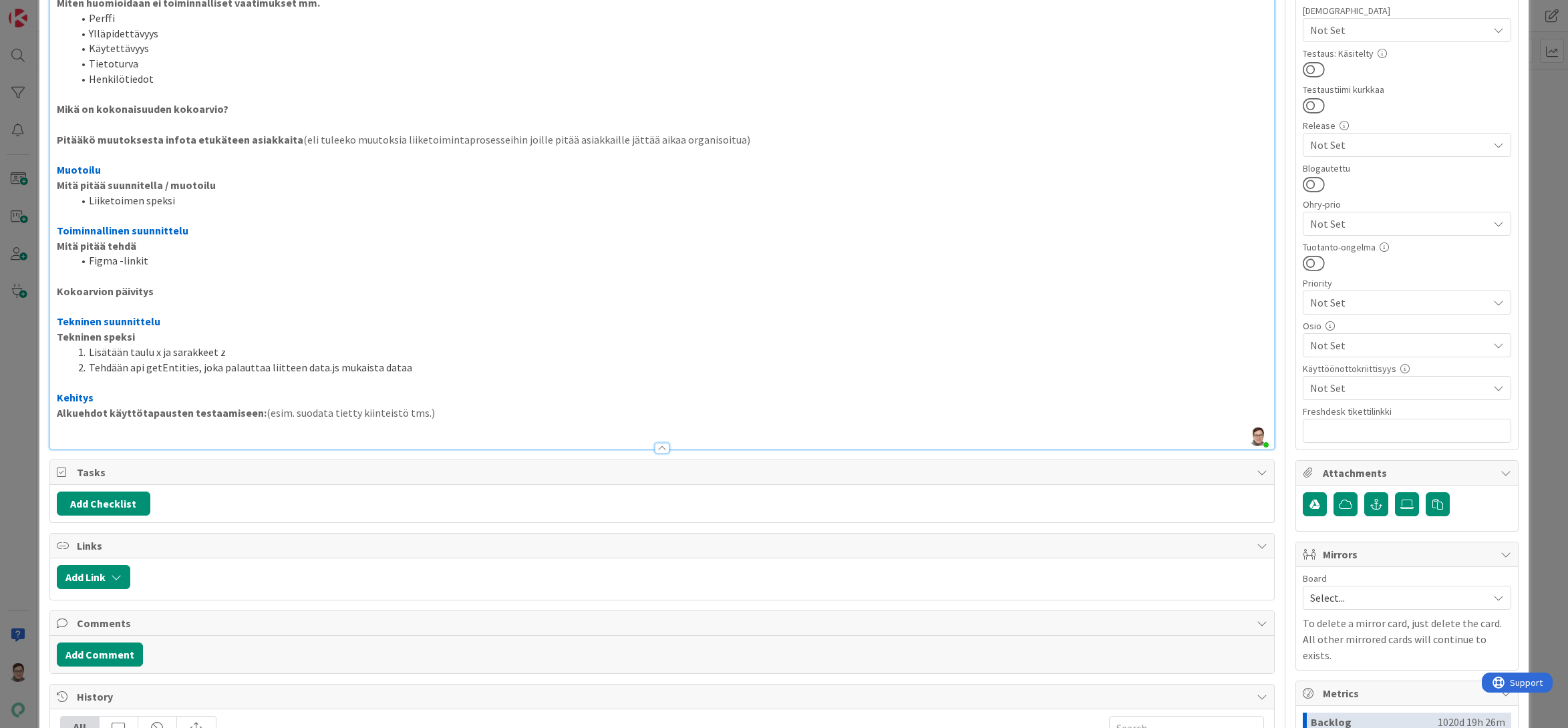
scroll to position [523, 0]
click at [195, 390] on p "Kehitys" at bounding box center [662, 397] width 1211 height 16
click at [481, 419] on p at bounding box center [662, 427] width 1211 height 16
click at [427, 413] on p "Alkuehdot käyttötapausten testaamiseen: (esim. suodata tietty kiinteistö tms.)" at bounding box center [662, 412] width 1211 height 16
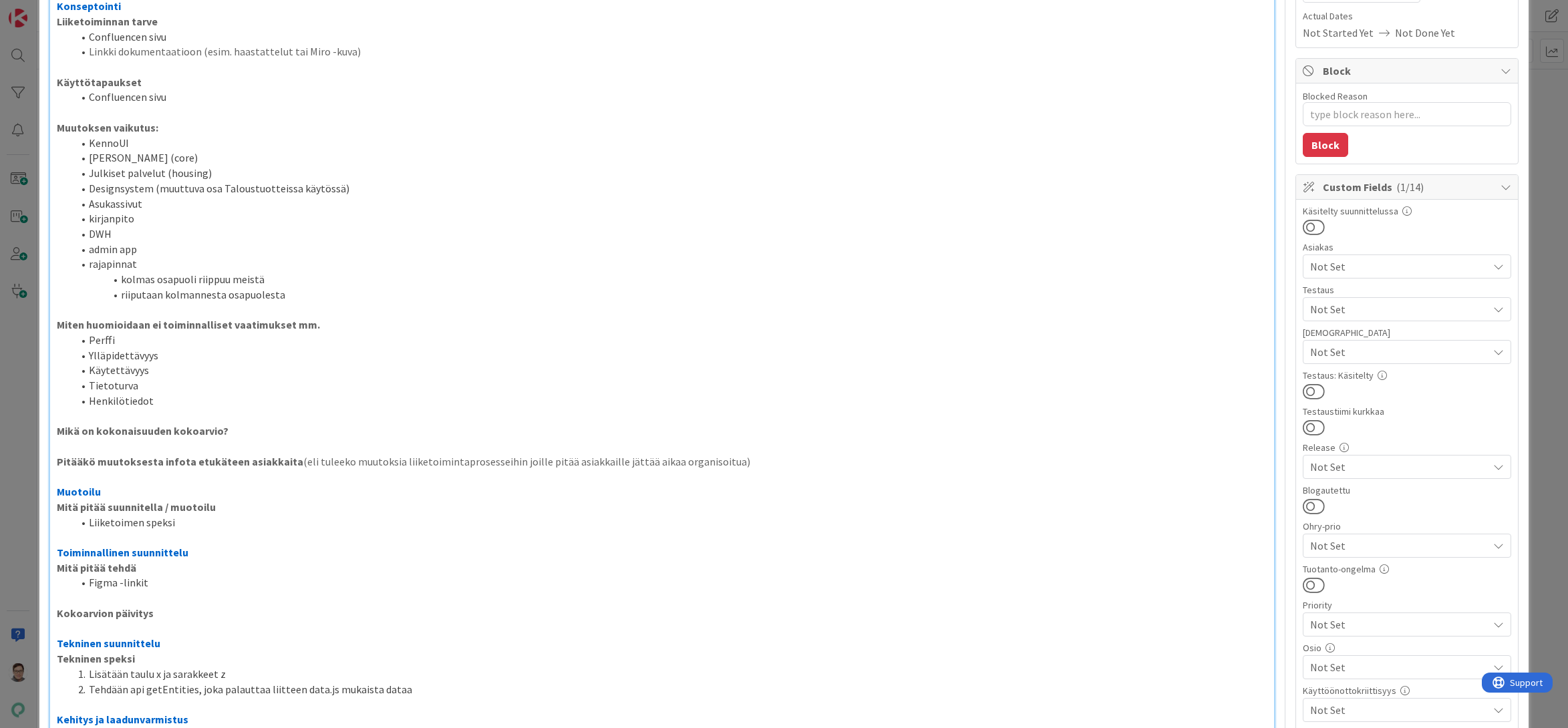
scroll to position [0, 0]
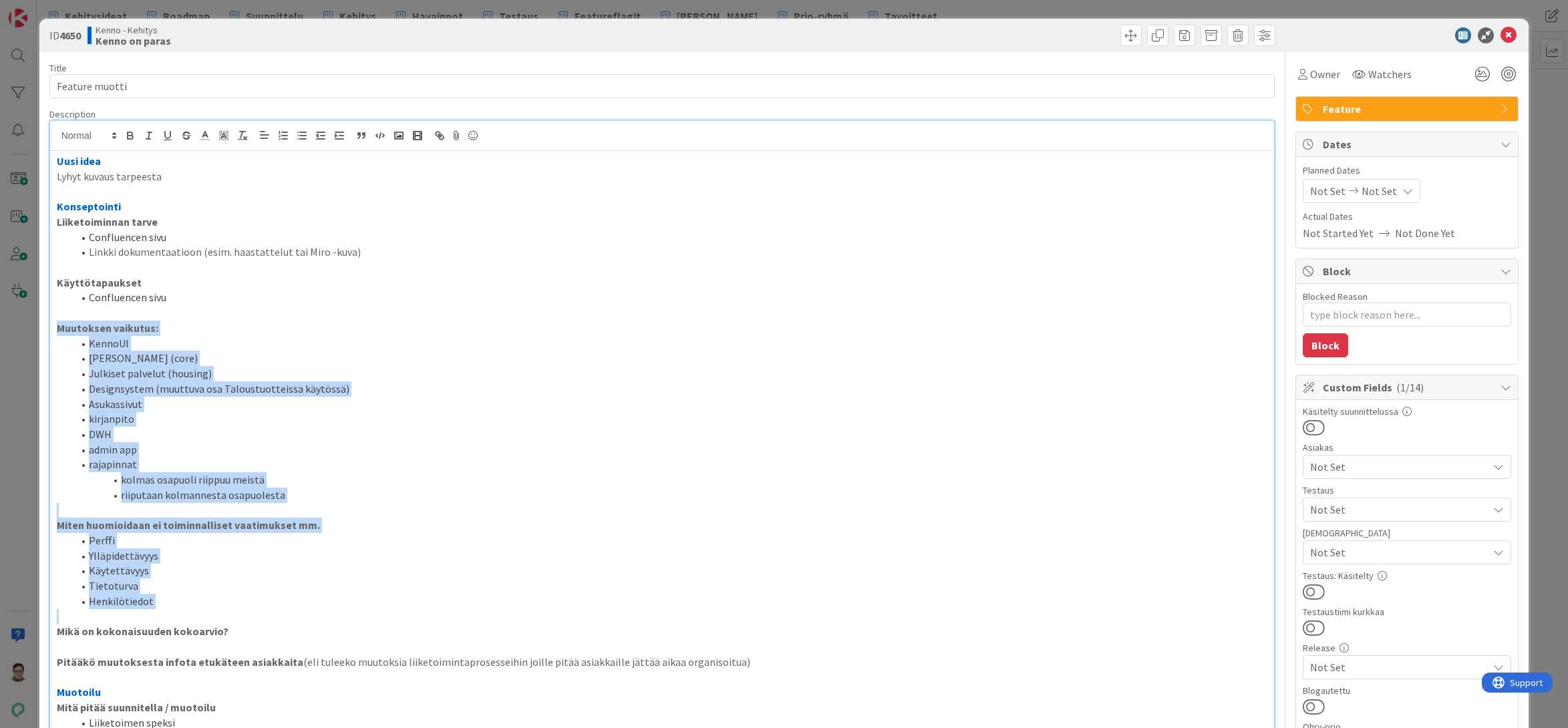
drag, startPoint x: 53, startPoint y: 330, endPoint x: 233, endPoint y: 617, distance: 338.8
click at [233, 617] on div "Uusi idea Lyhyt kuvaus tarpeesta Konseptointi Liiketoiminnan tarve Confluencen …" at bounding box center [662, 553] width 1224 height 805
click at [569, 465] on li "rajapinnat" at bounding box center [671, 465] width 1195 height 16
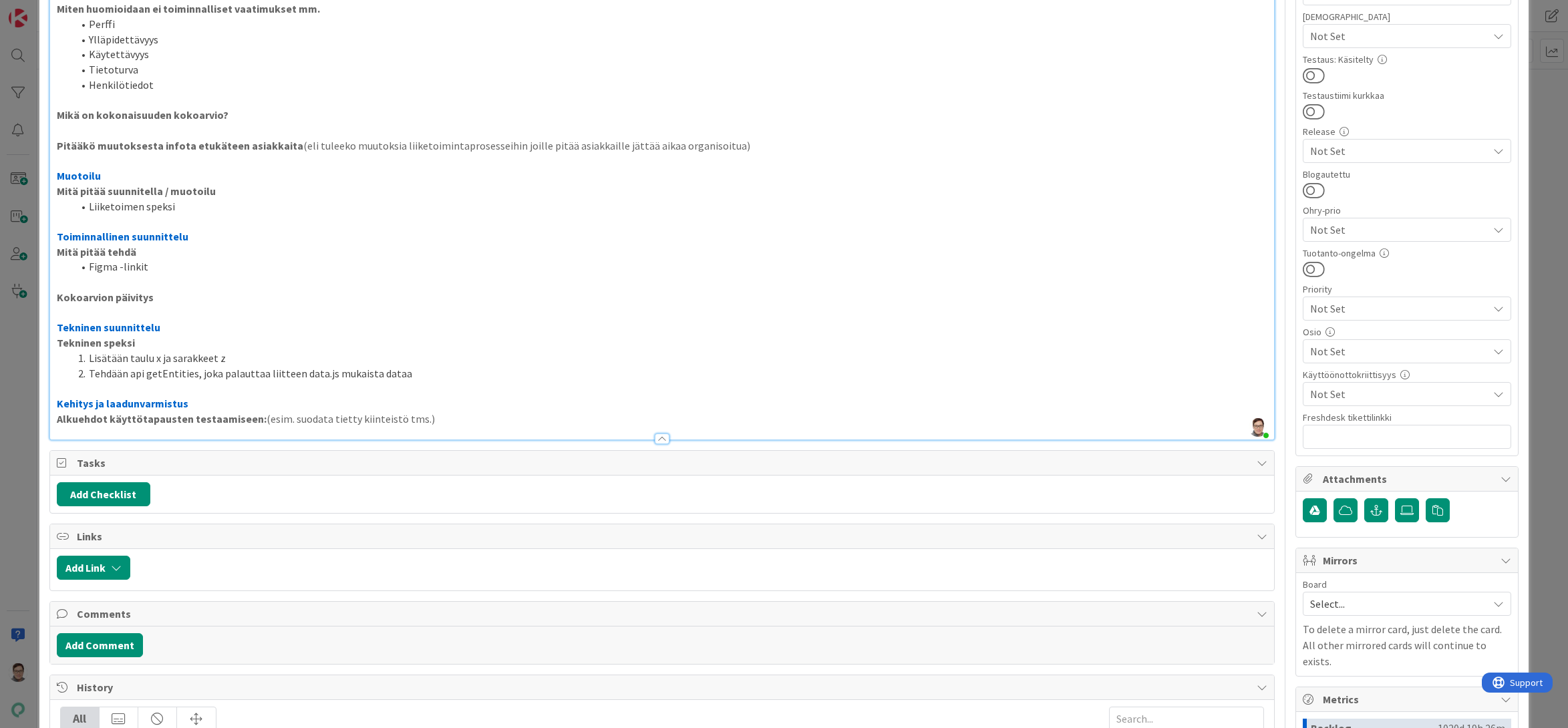
scroll to position [534, 0]
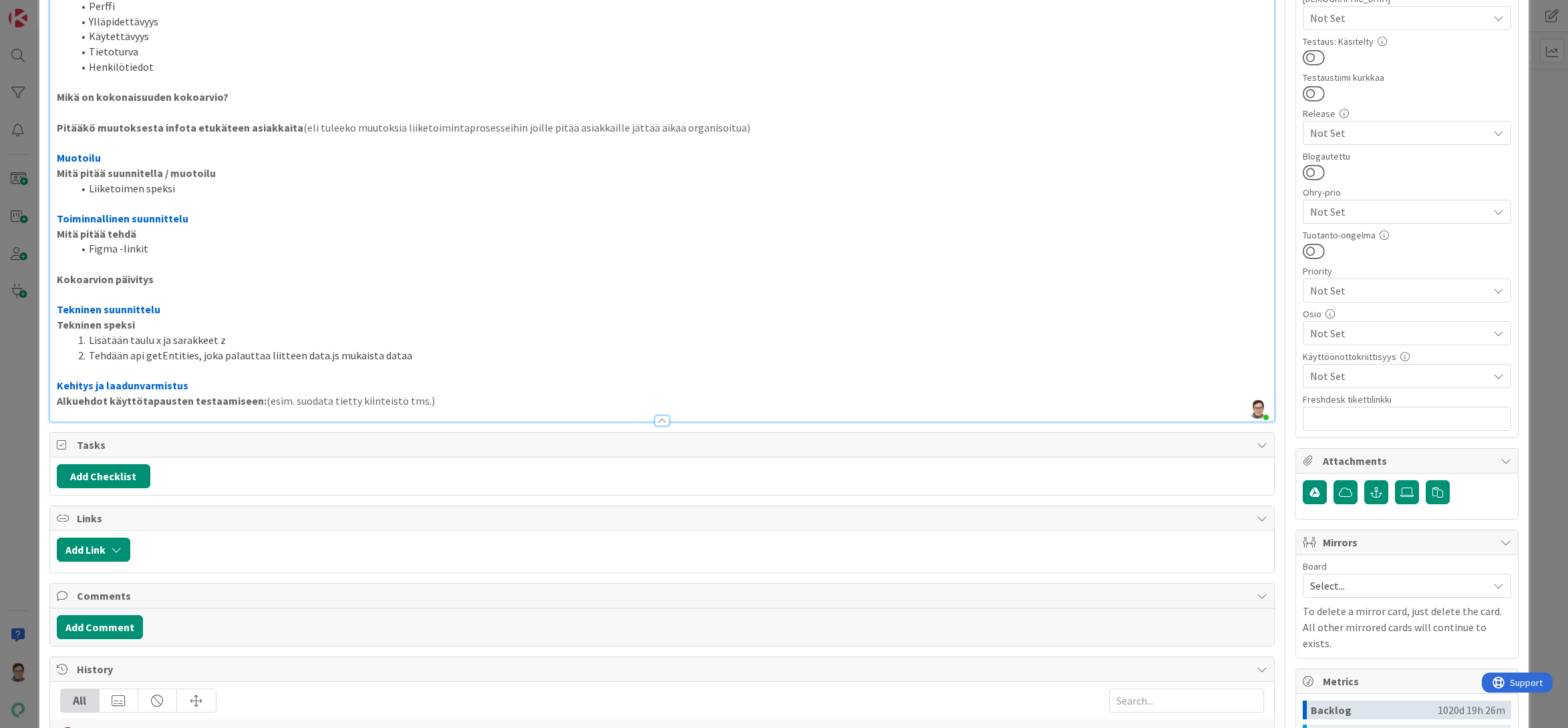
click at [657, 420] on div at bounding box center [662, 420] width 15 height 11
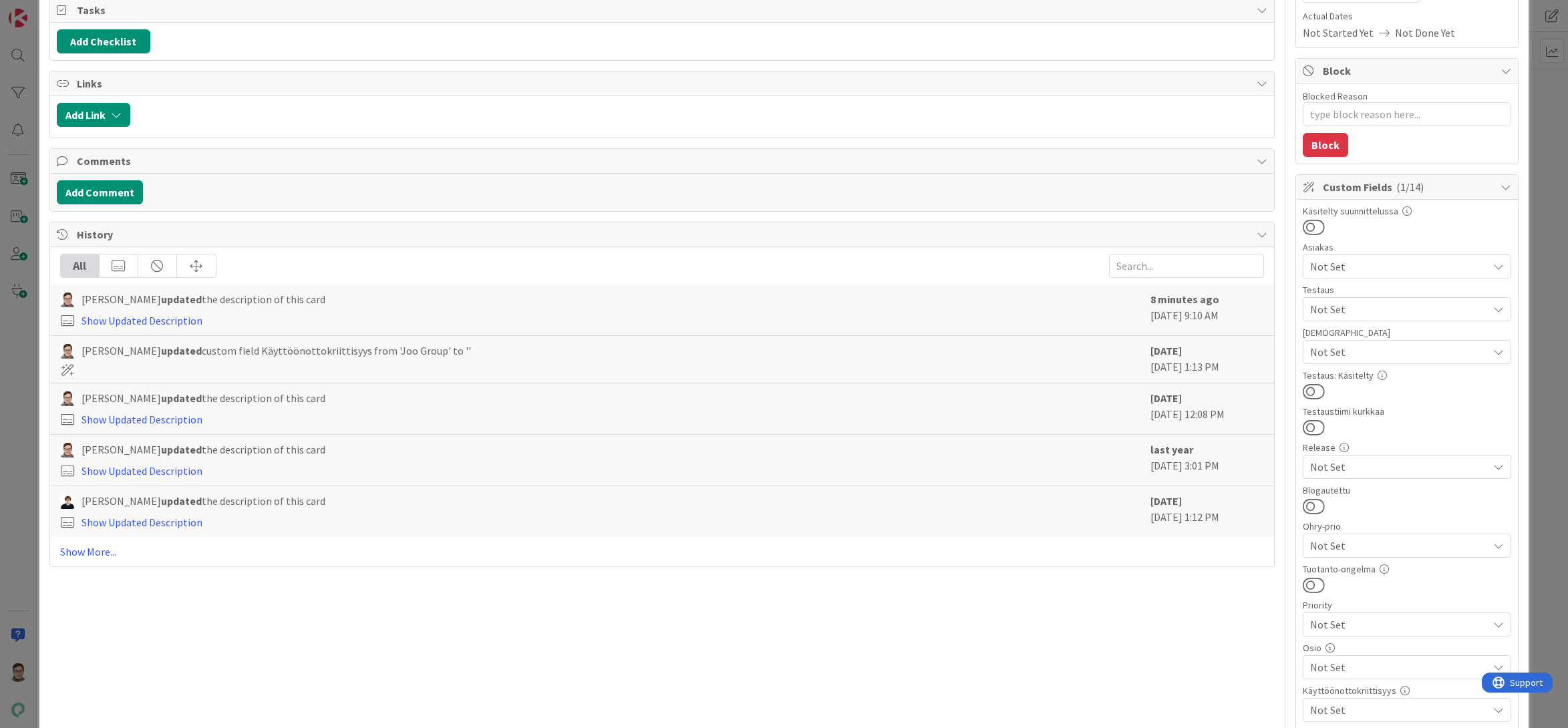
scroll to position [0, 0]
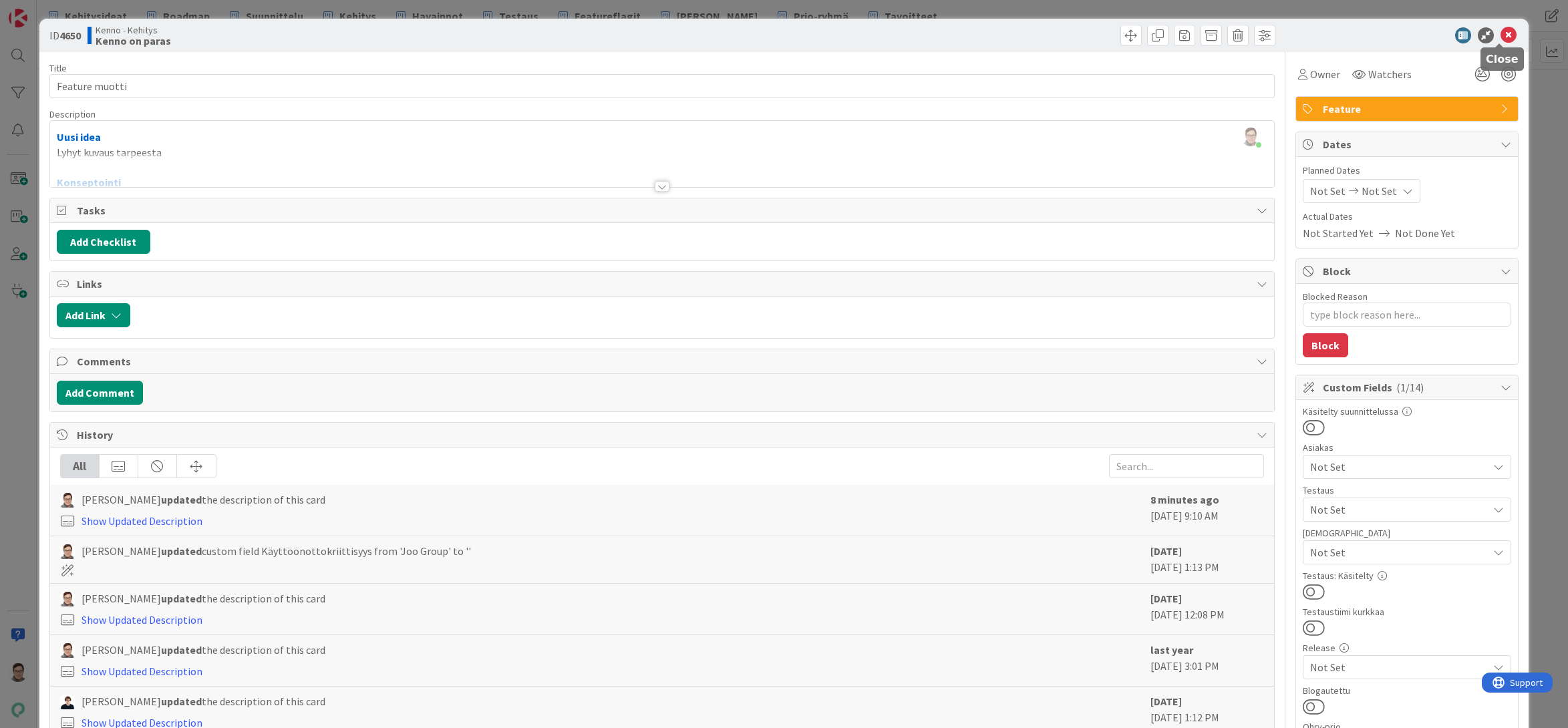
click at [1501, 34] on icon at bounding box center [1508, 35] width 16 height 16
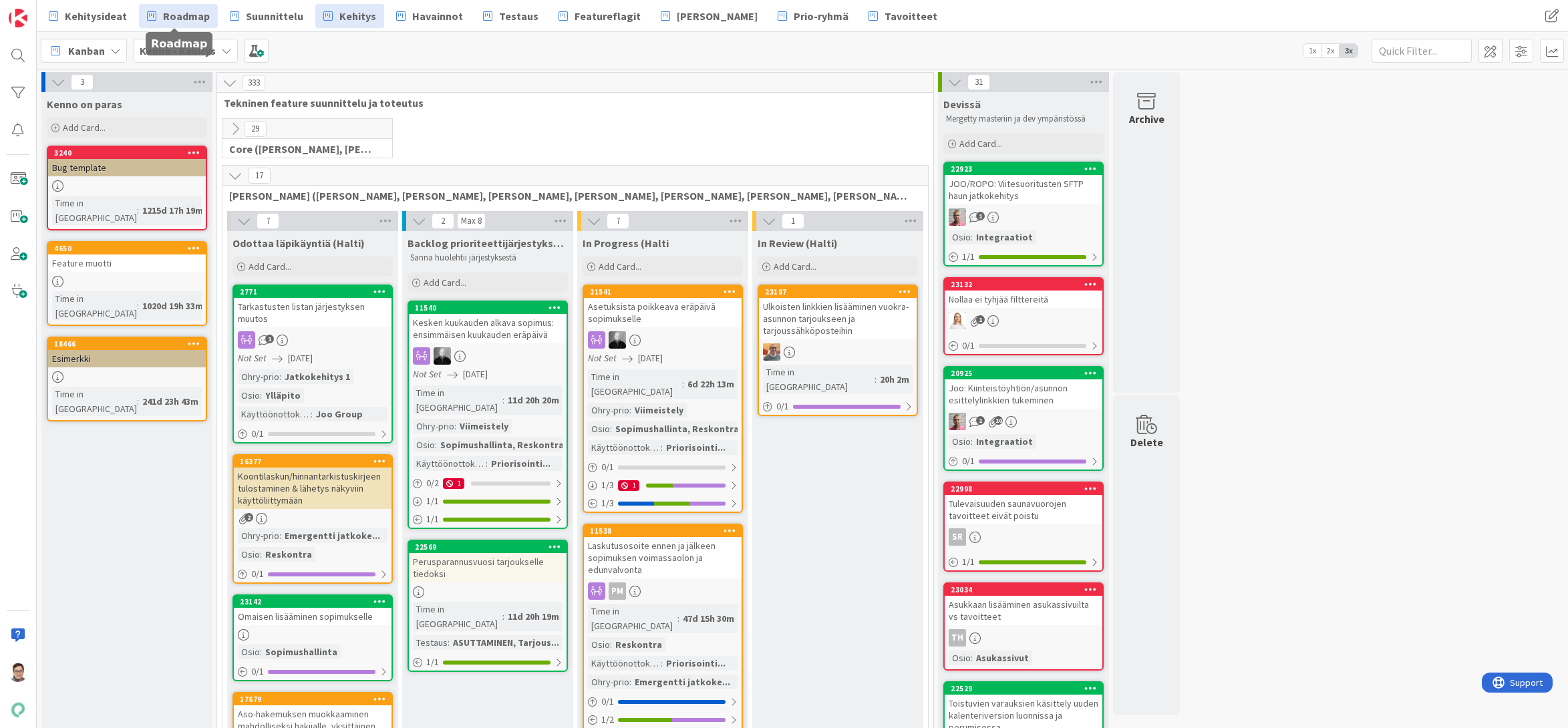
click at [178, 20] on span "Roadmap" at bounding box center [187, 16] width 47 height 16
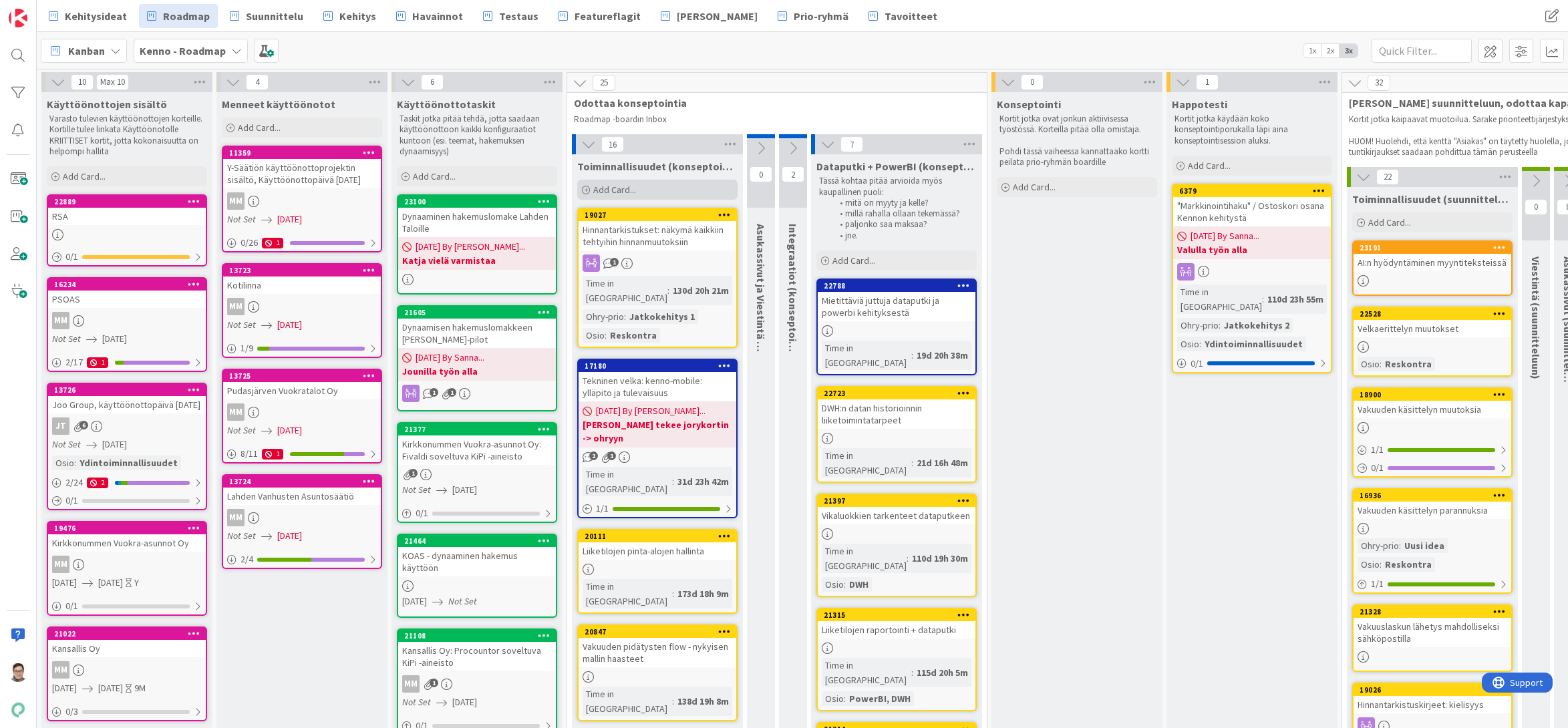
click at [612, 188] on span "Add Card..." at bounding box center [615, 189] width 43 height 12
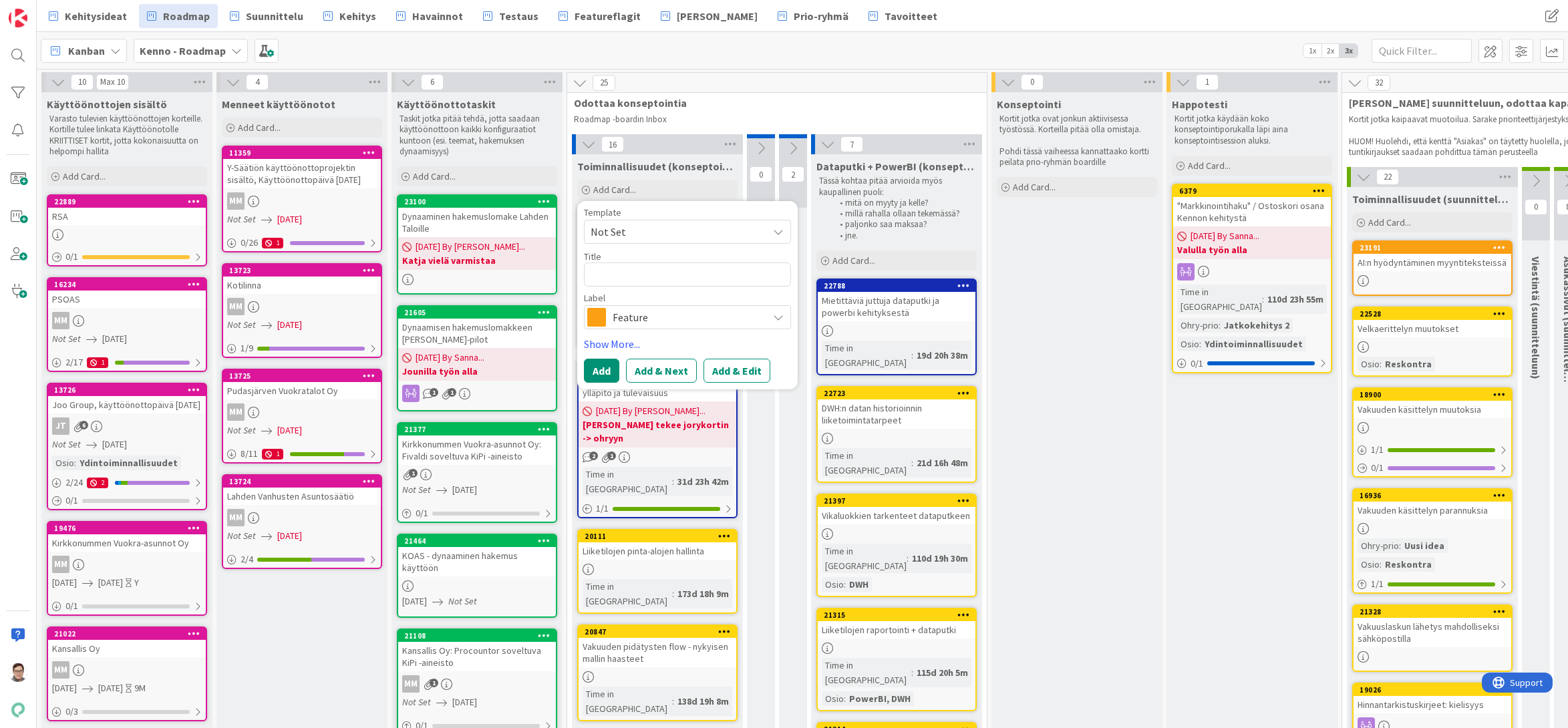
click at [631, 230] on span "Not Set" at bounding box center [674, 231] width 167 height 17
click at [630, 292] on link "Add Card Templates" at bounding box center [631, 292] width 94 height 24
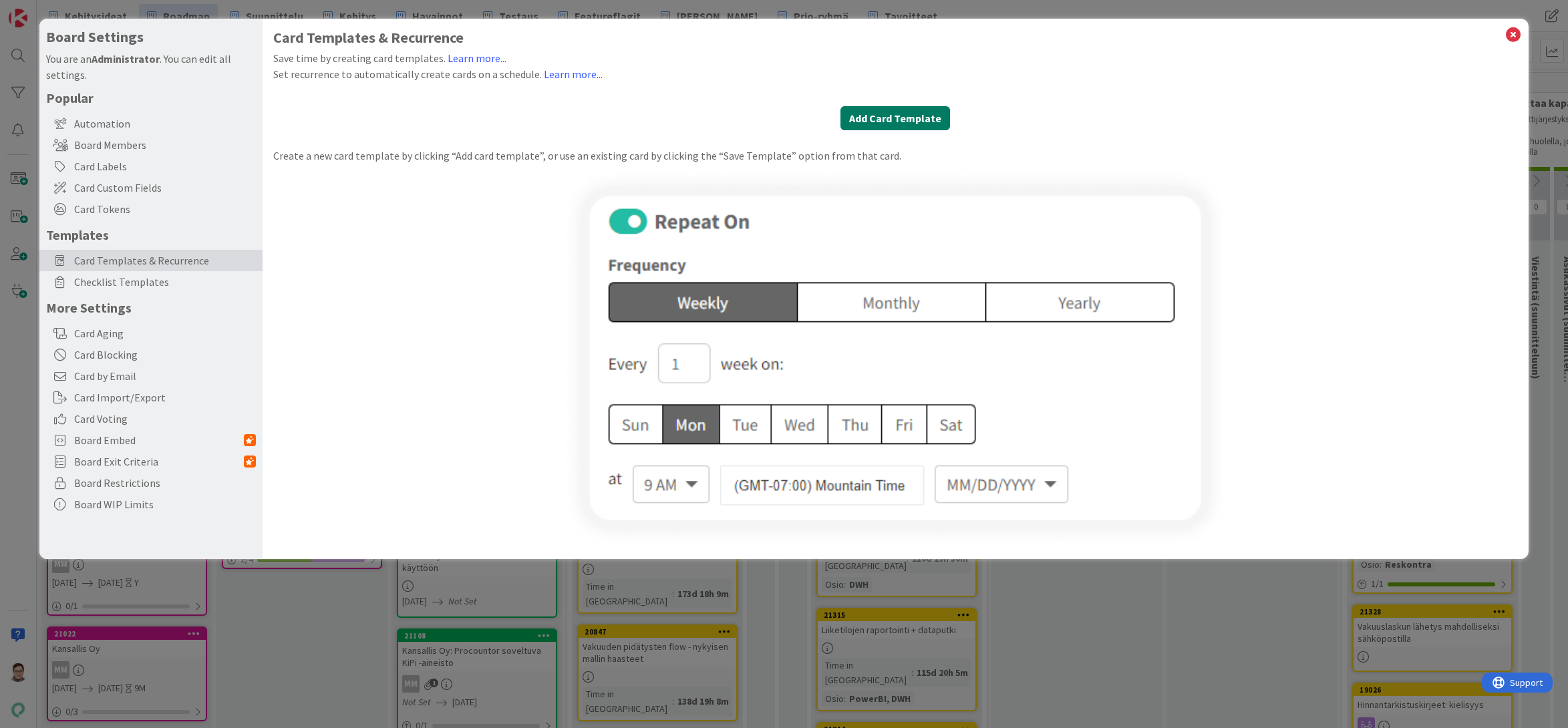
click at [910, 116] on button "Add Card Template" at bounding box center [895, 118] width 109 height 24
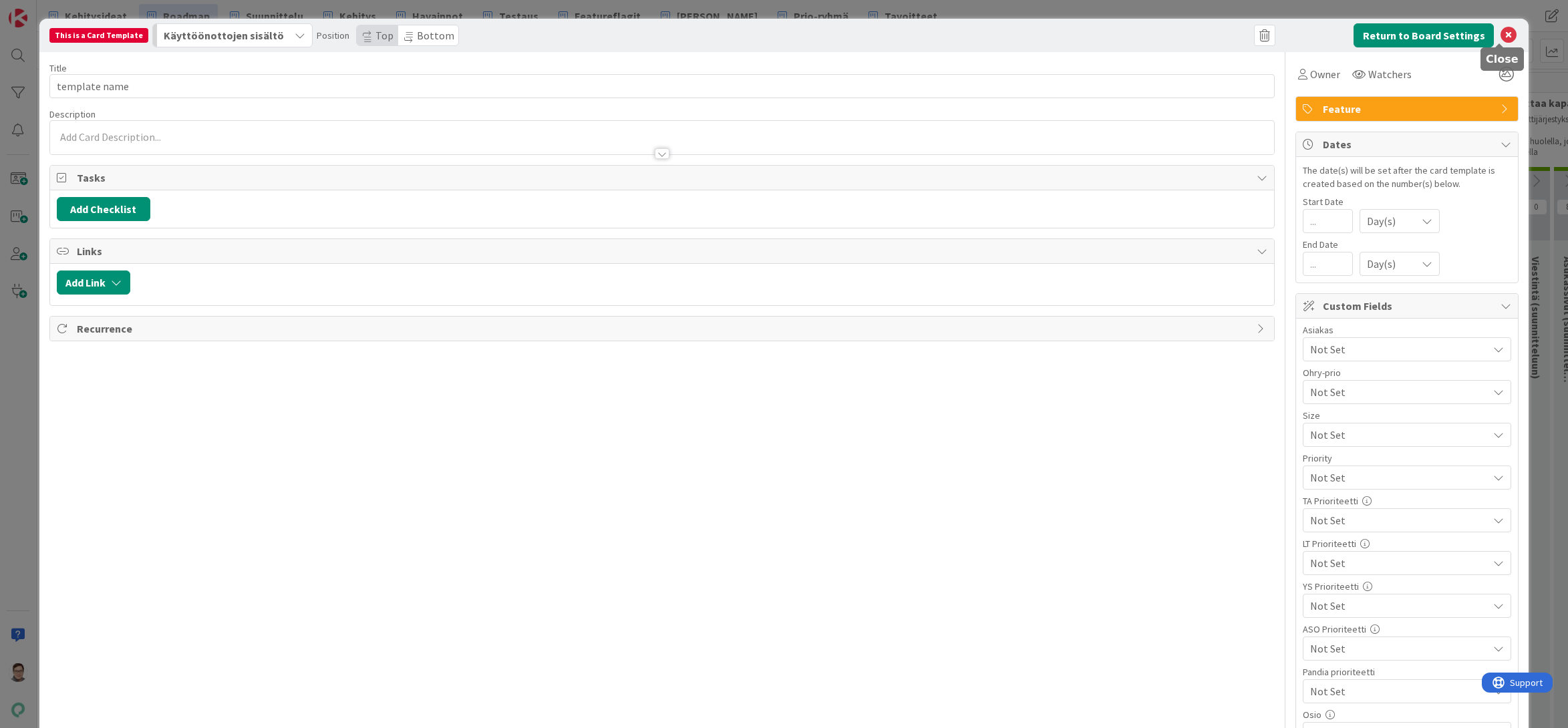
click at [1501, 37] on icon at bounding box center [1508, 35] width 16 height 16
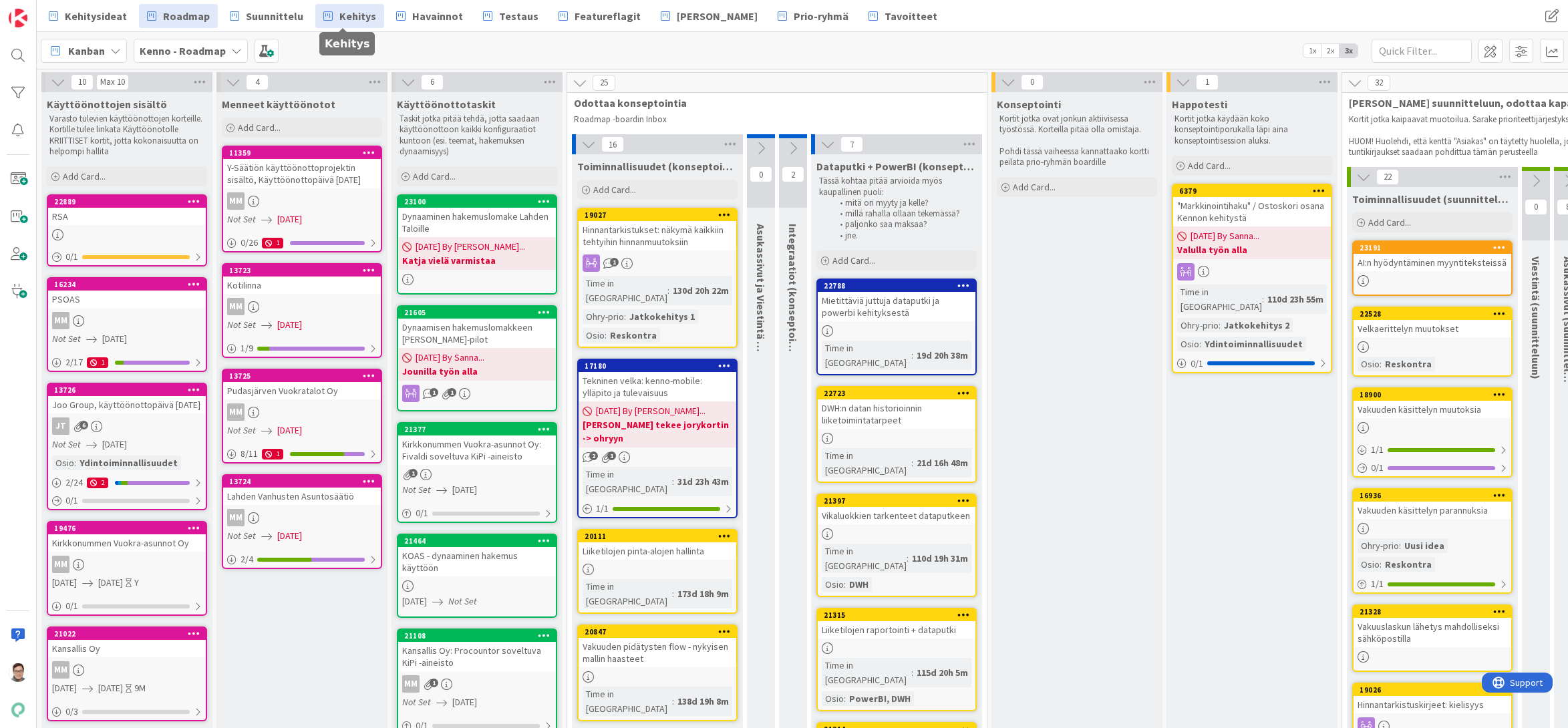
click at [350, 11] on span "Kehitys" at bounding box center [358, 16] width 37 height 16
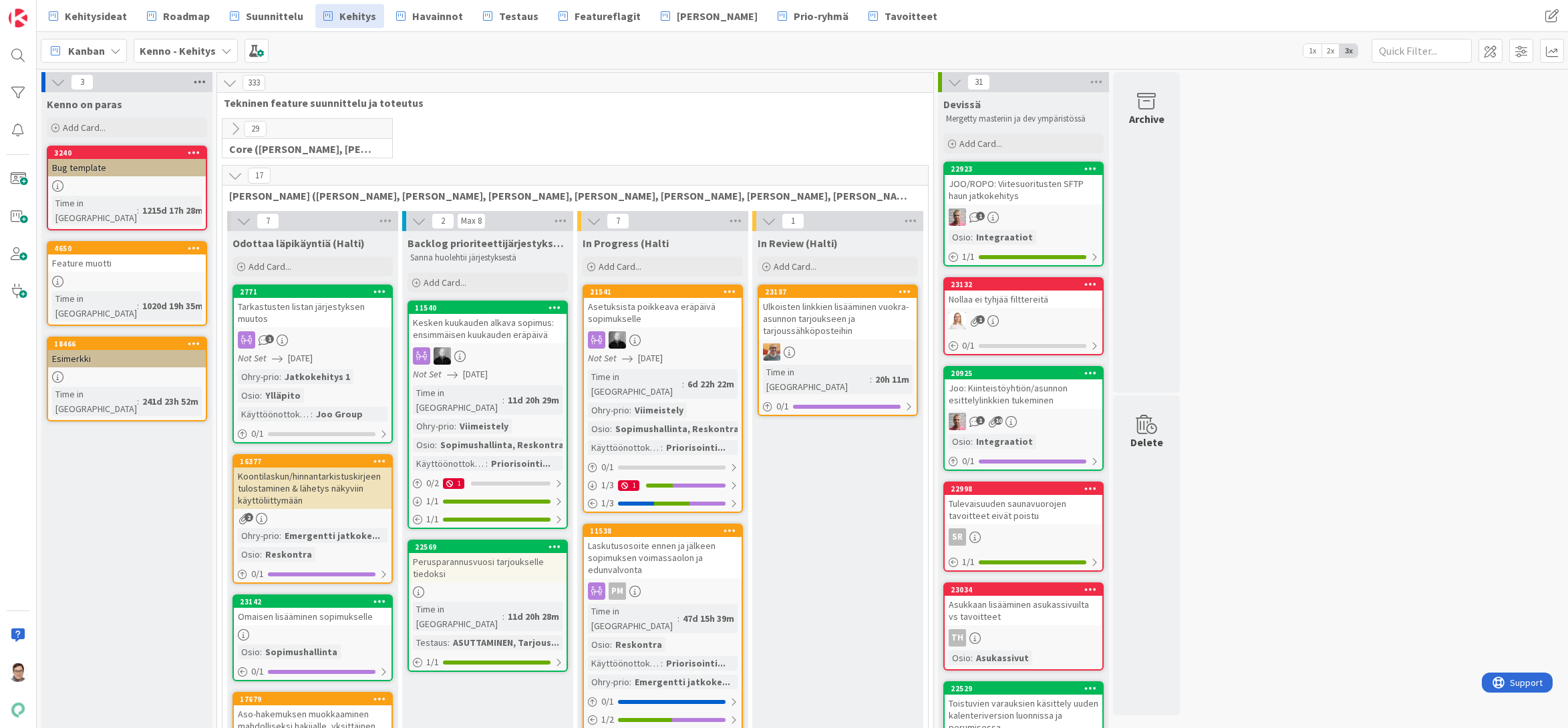
click at [201, 82] on icon at bounding box center [199, 82] width 17 height 20
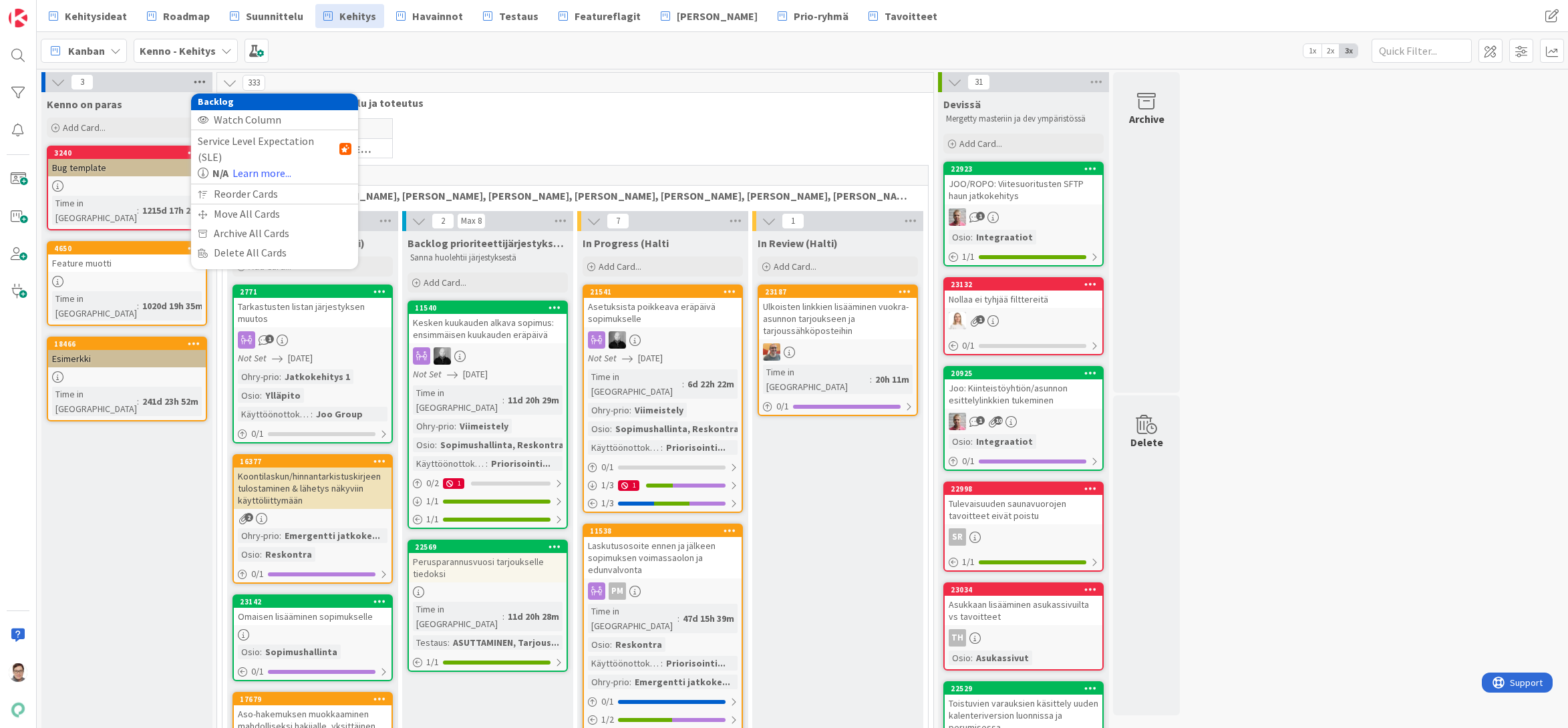
click at [201, 82] on icon at bounding box center [199, 82] width 17 height 20
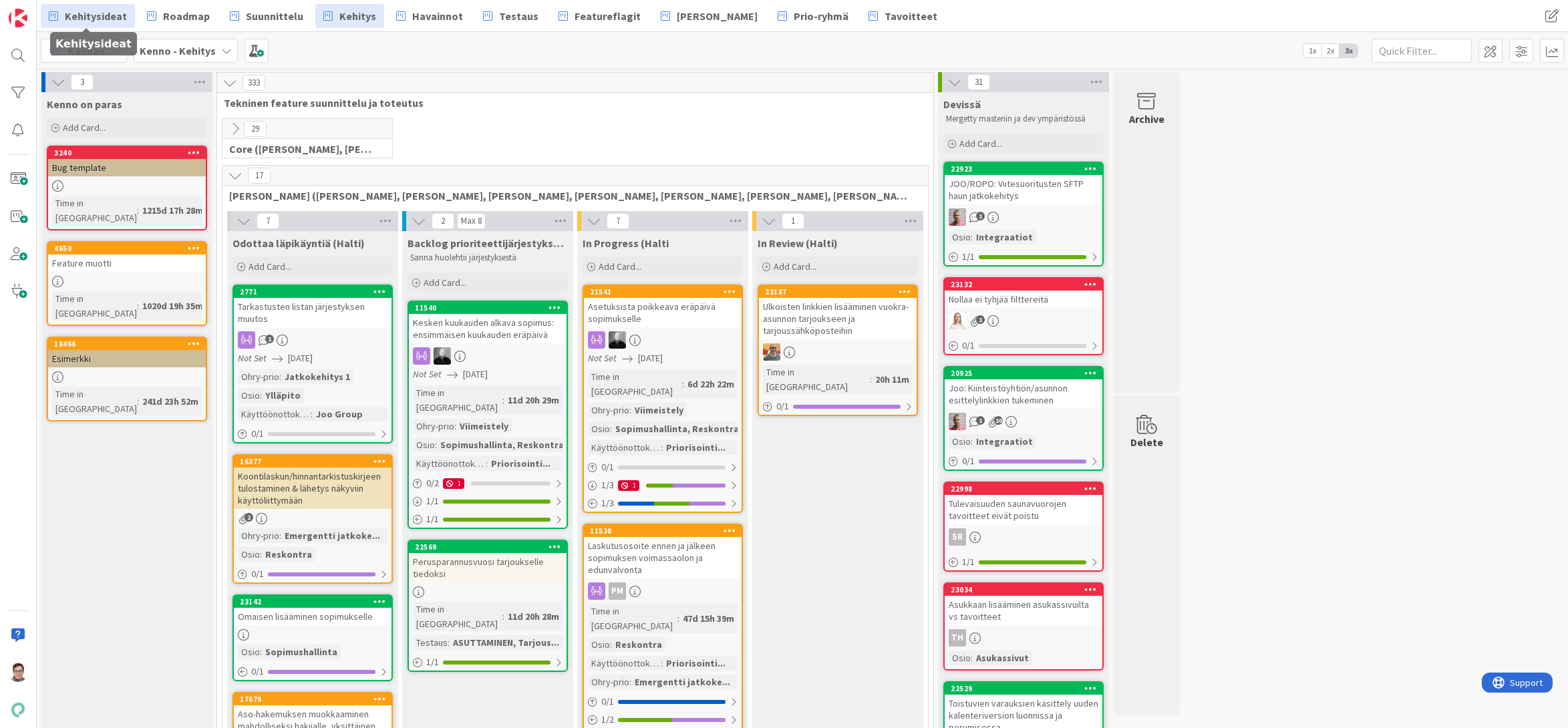
click at [87, 17] on span "Kehitysideat" at bounding box center [96, 16] width 62 height 16
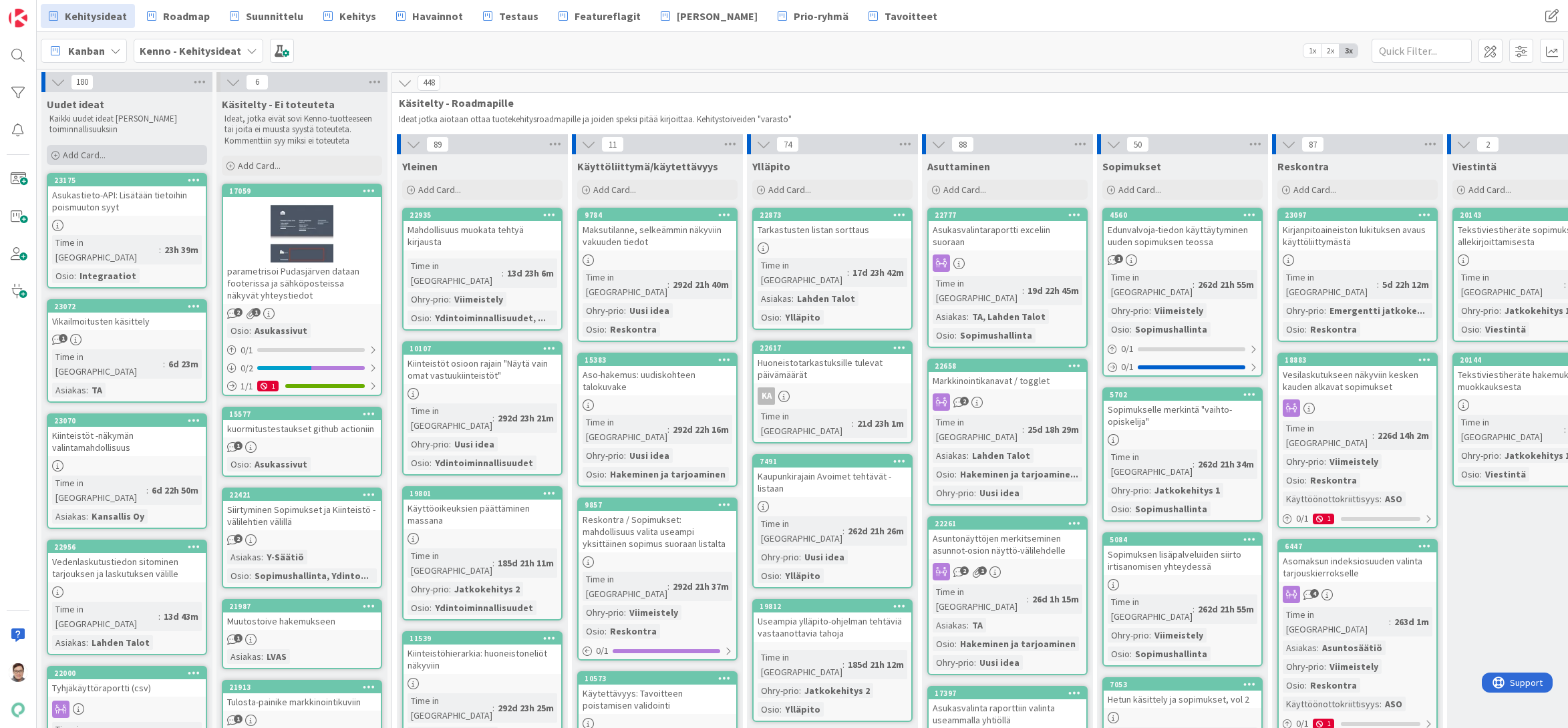
click at [84, 150] on span "Add Card..." at bounding box center [84, 155] width 43 height 12
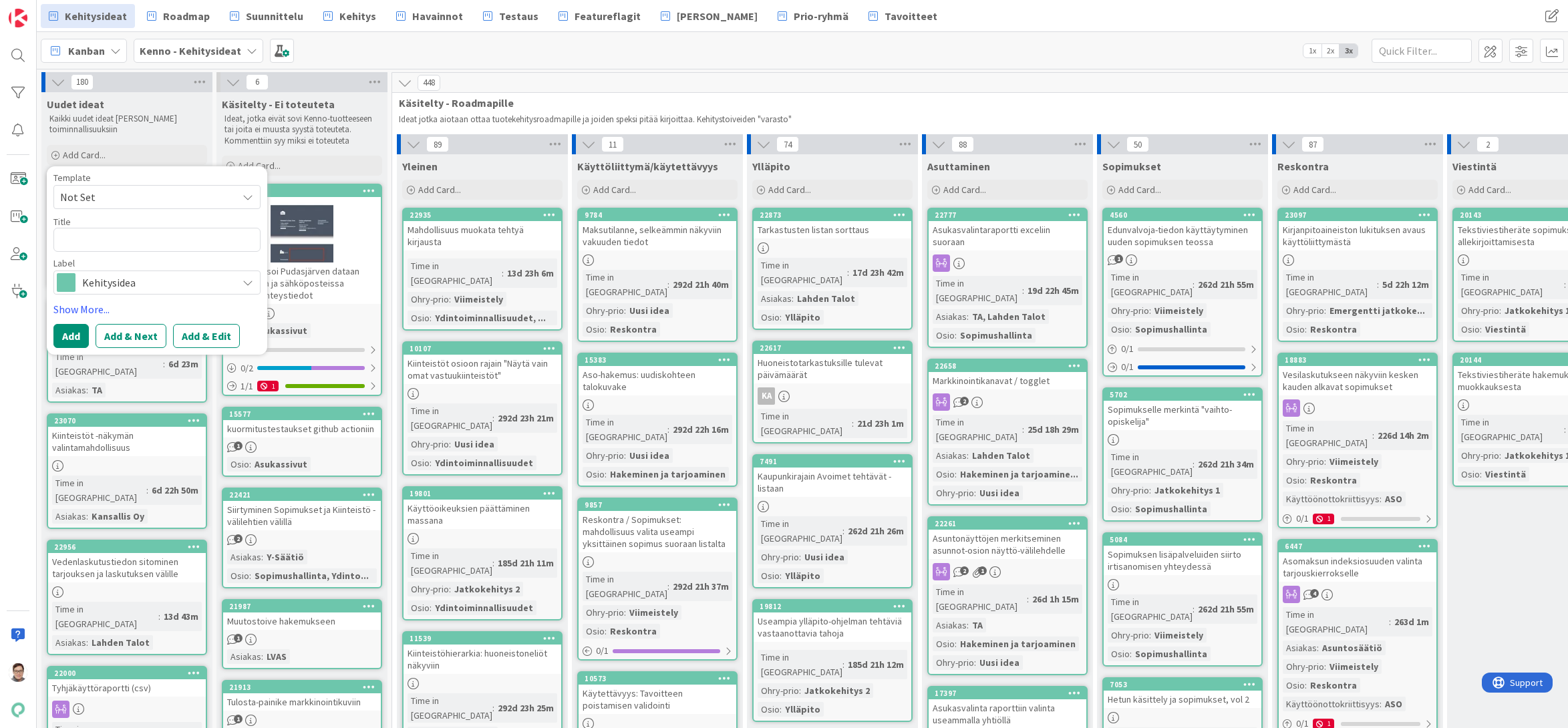
click at [121, 197] on span "Not Set" at bounding box center [143, 197] width 167 height 17
click at [153, 133] on p "Kaikki uudet ideat [PERSON_NAME] toiminnallisuuksiin" at bounding box center [127, 124] width 155 height 22
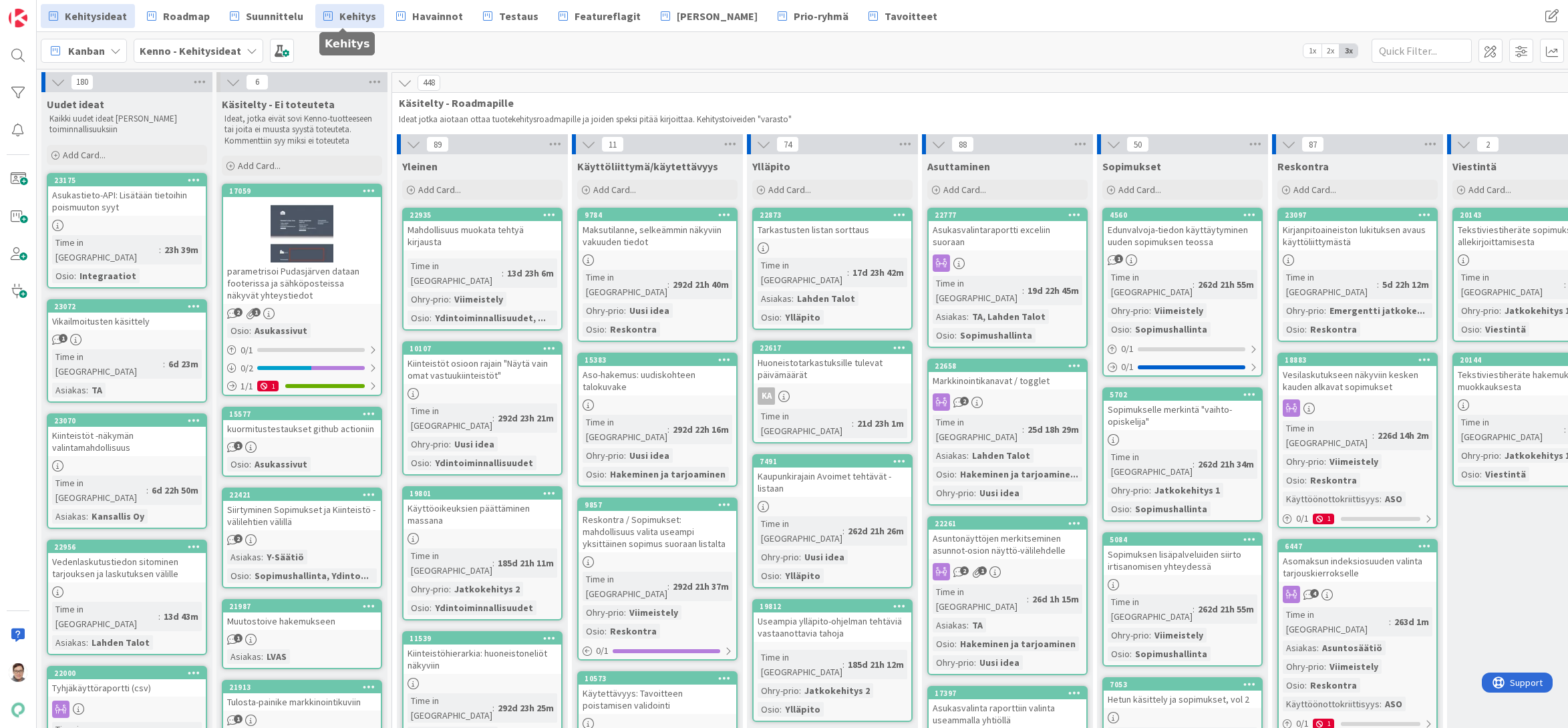
click at [345, 18] on span "Kehitys" at bounding box center [358, 16] width 37 height 16
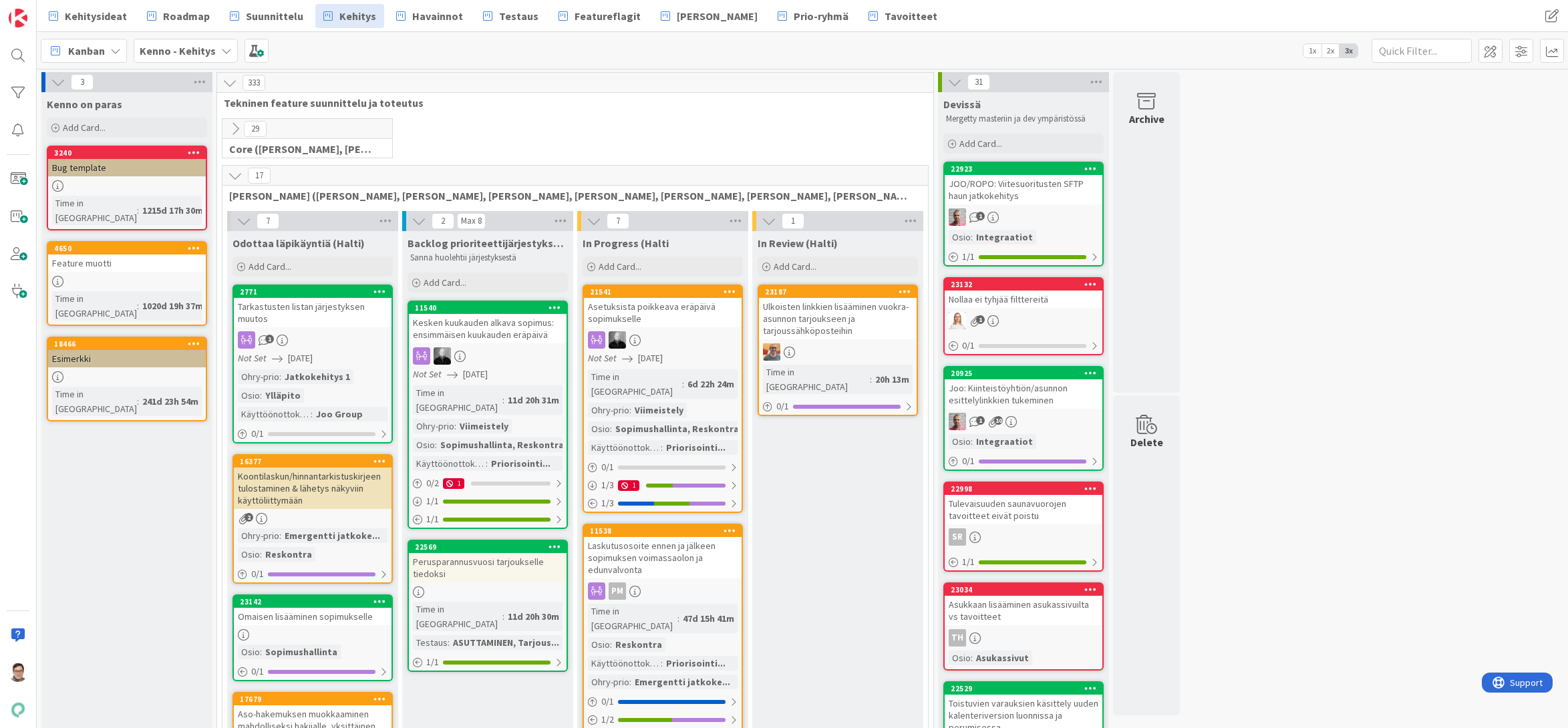
click at [92, 260] on link "4650 Feature muotti Time in [GEOGRAPHIC_DATA] : 1020d 19h 37m" at bounding box center [127, 284] width 160 height 85
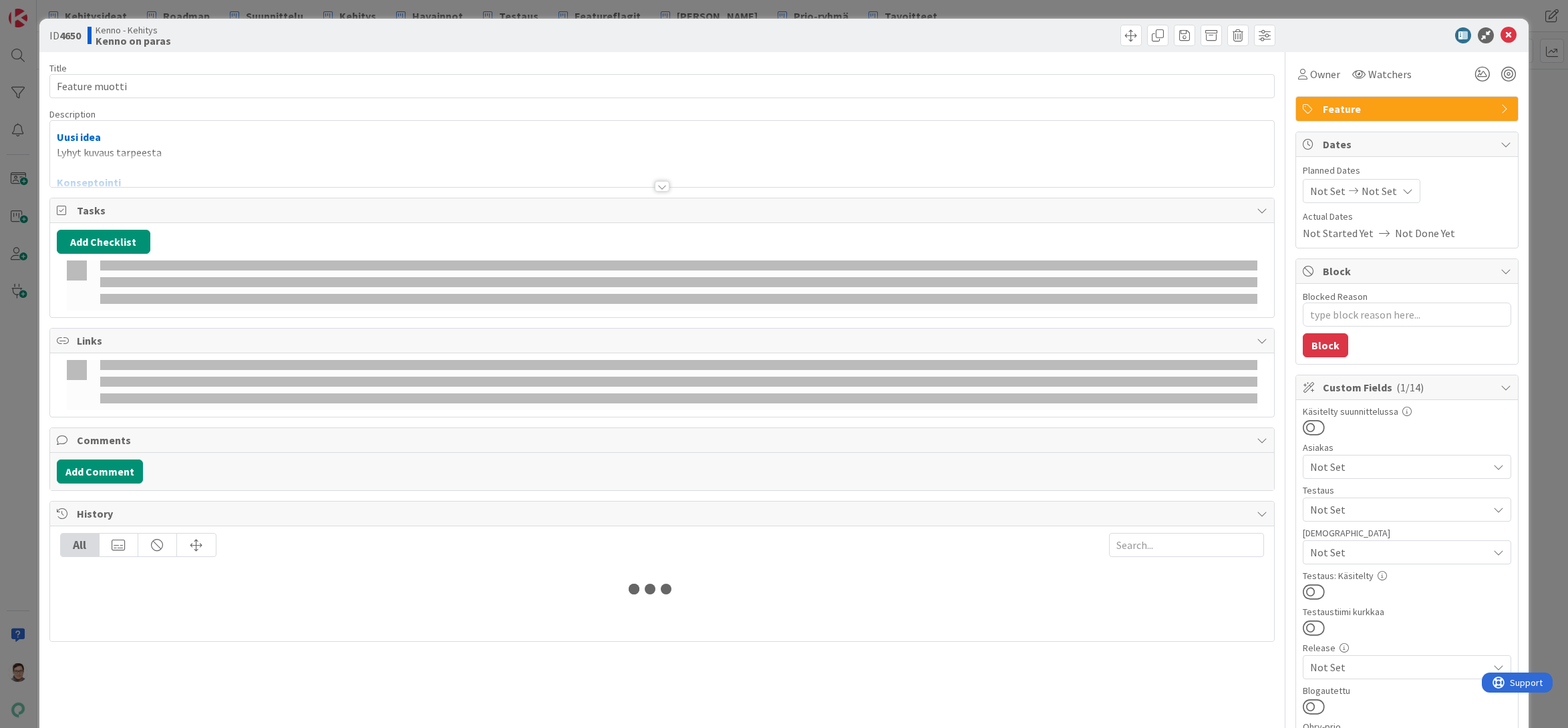
type textarea "x"
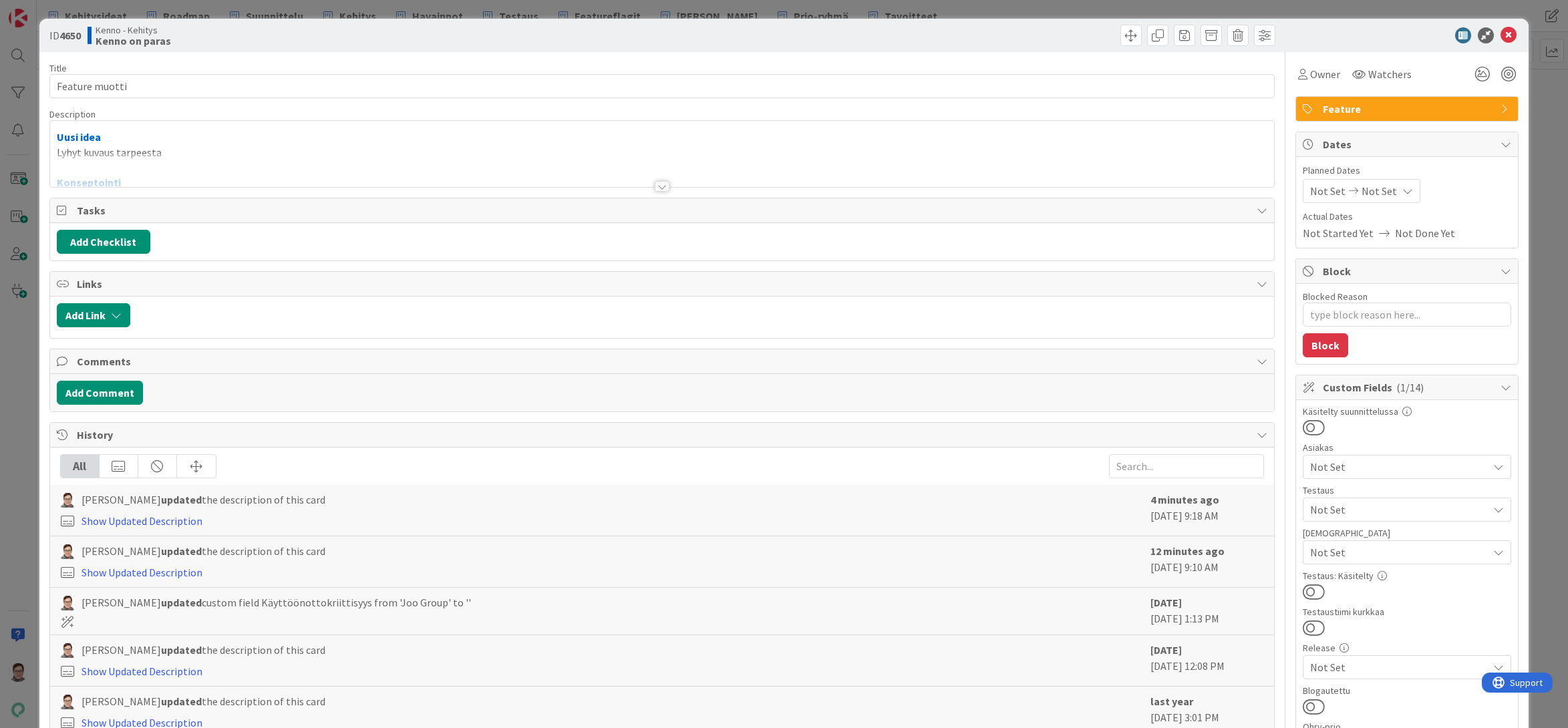
click at [654, 189] on div at bounding box center [662, 186] width 15 height 11
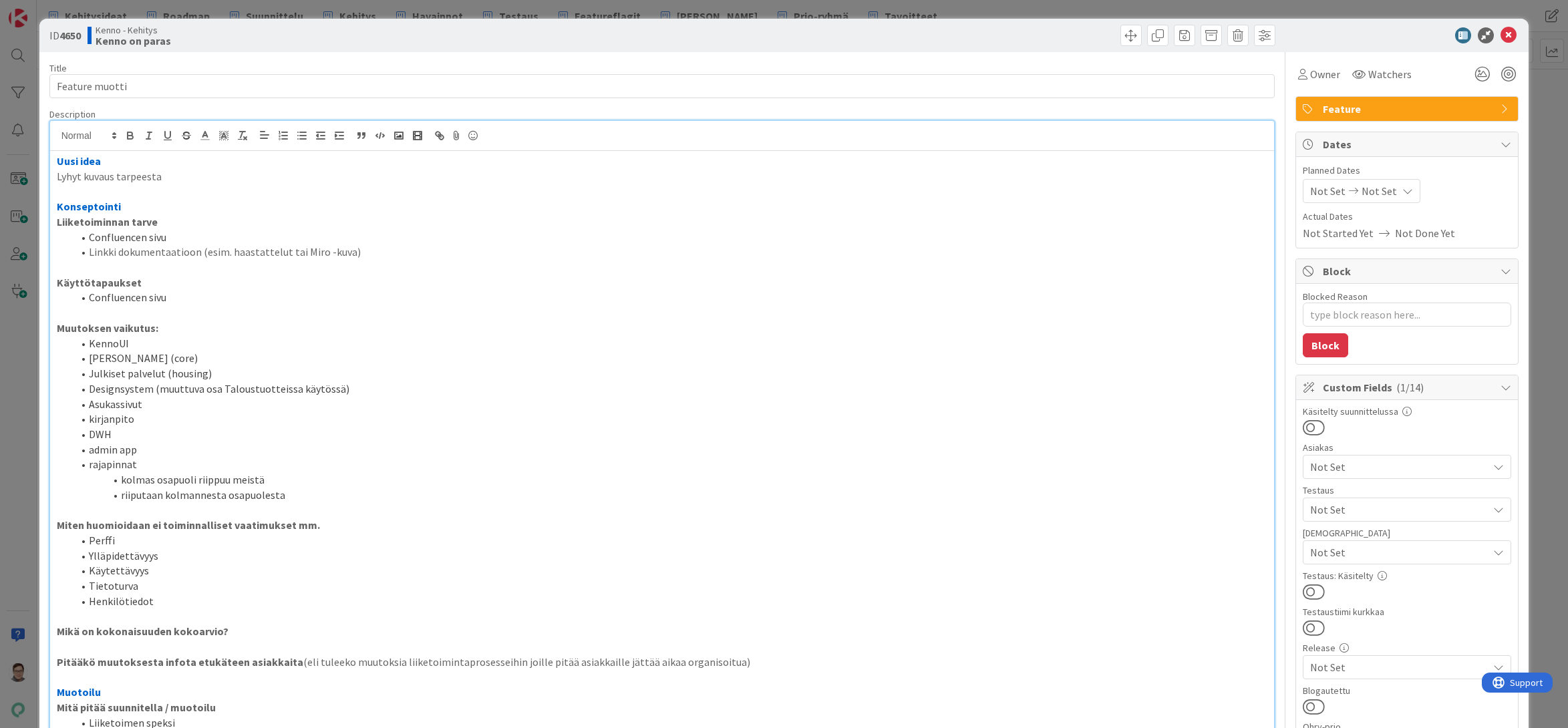
click at [133, 167] on p "Uusi idea" at bounding box center [662, 161] width 1211 height 16
copy div "Lore ipsu Dolor sitame consectet Adipiscingel Seddoeiusmodte incid Utlaboreetd …"
click at [1501, 36] on icon at bounding box center [1508, 35] width 16 height 16
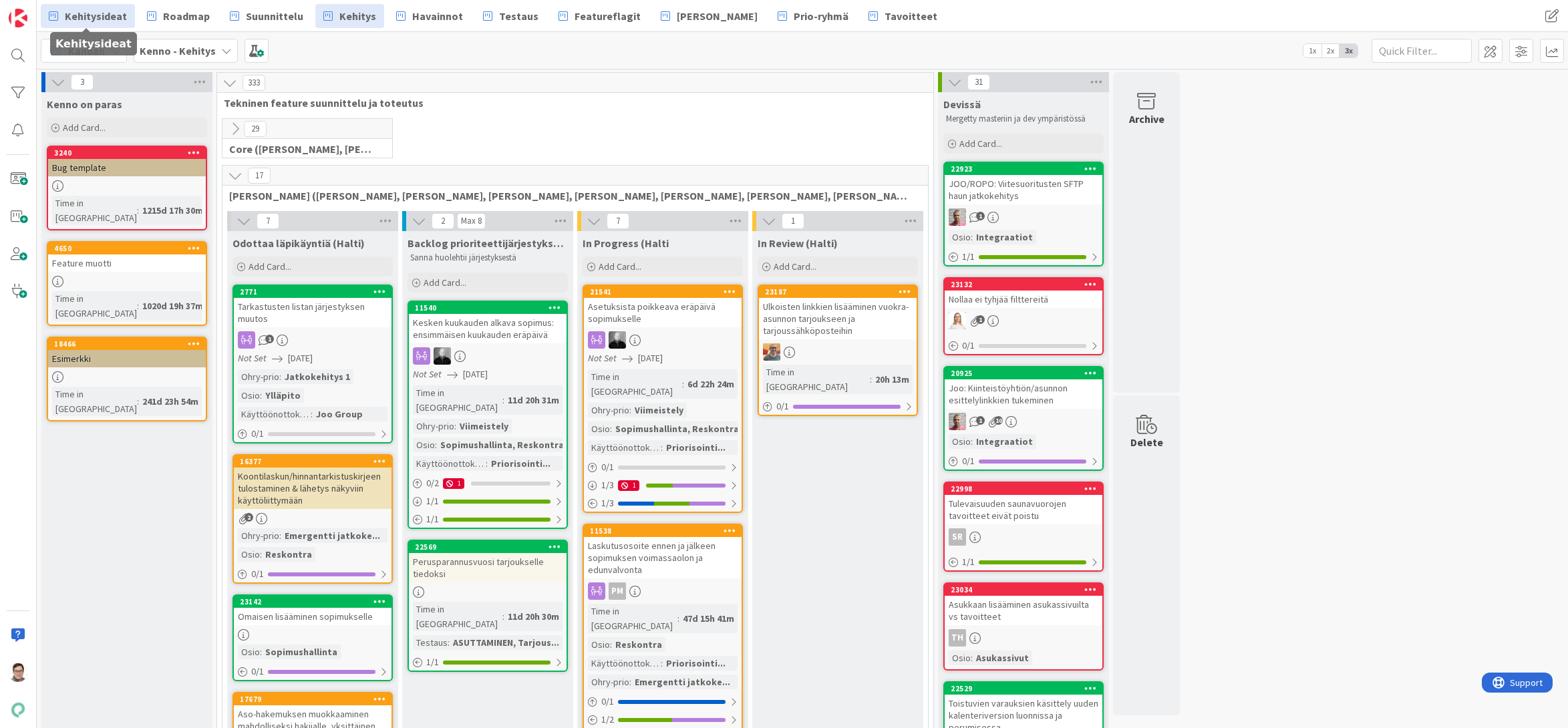
click at [94, 16] on span "Kehitysideat" at bounding box center [96, 16] width 62 height 16
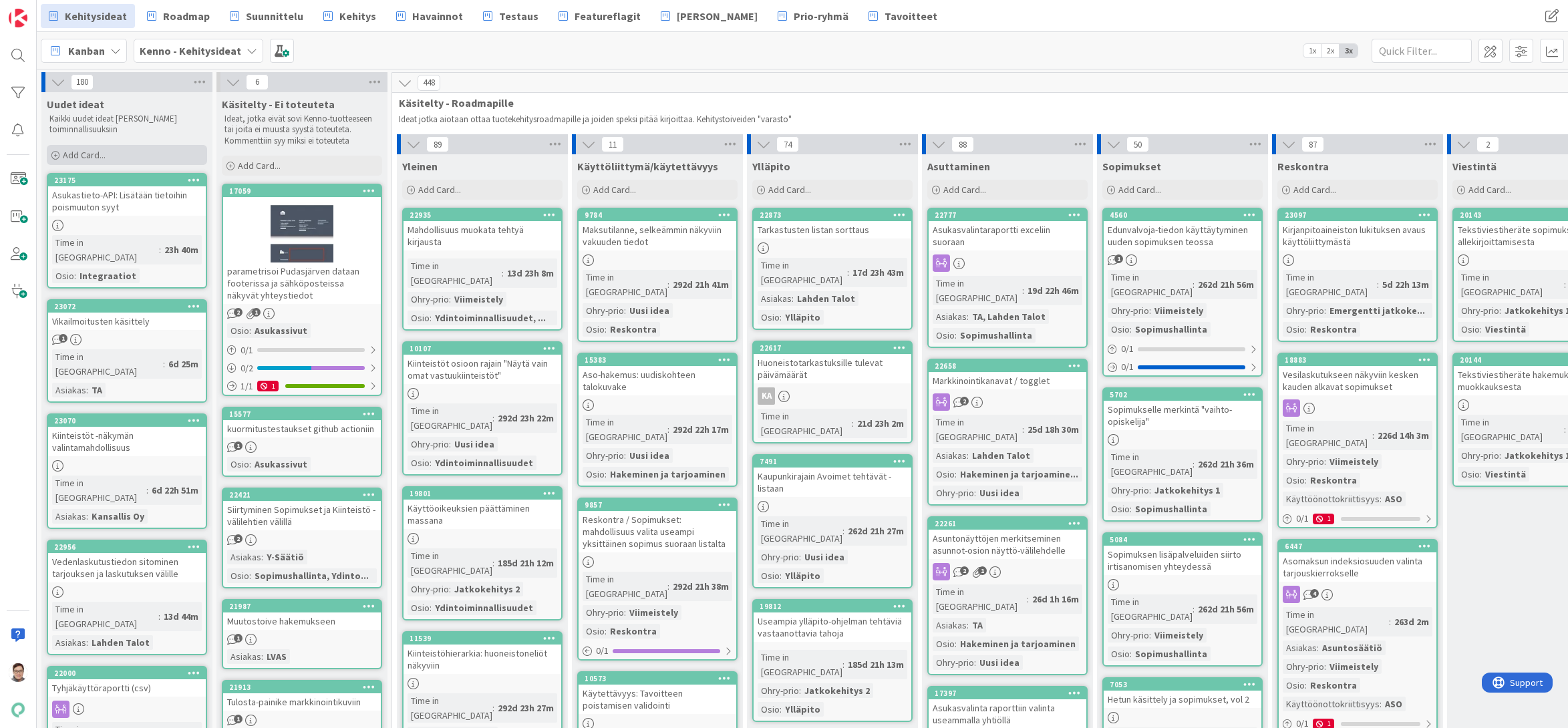
click at [83, 154] on span "Add Card..." at bounding box center [84, 155] width 43 height 12
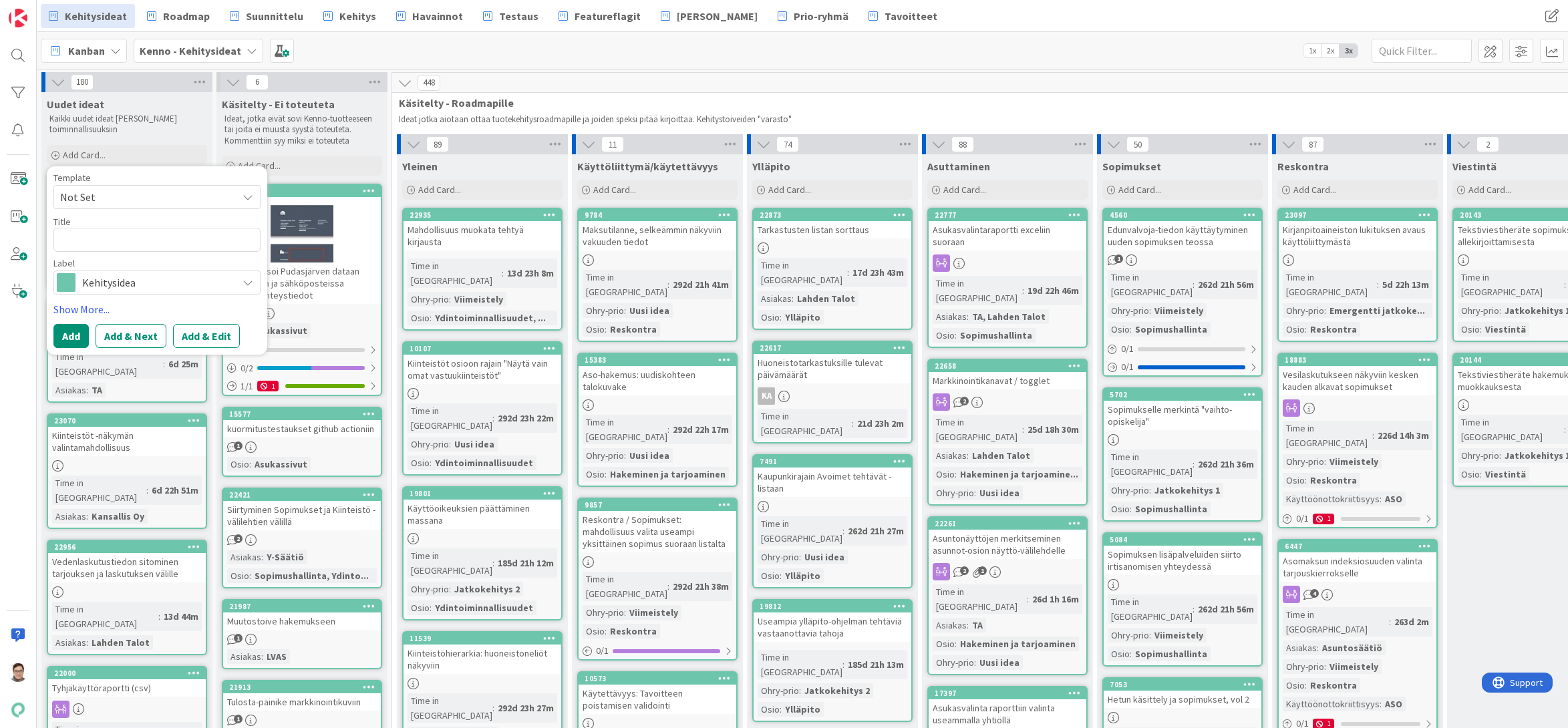
click at [136, 193] on span "Not Set" at bounding box center [143, 197] width 167 height 17
click at [116, 255] on link "Add Card Templates" at bounding box center [101, 258] width 94 height 24
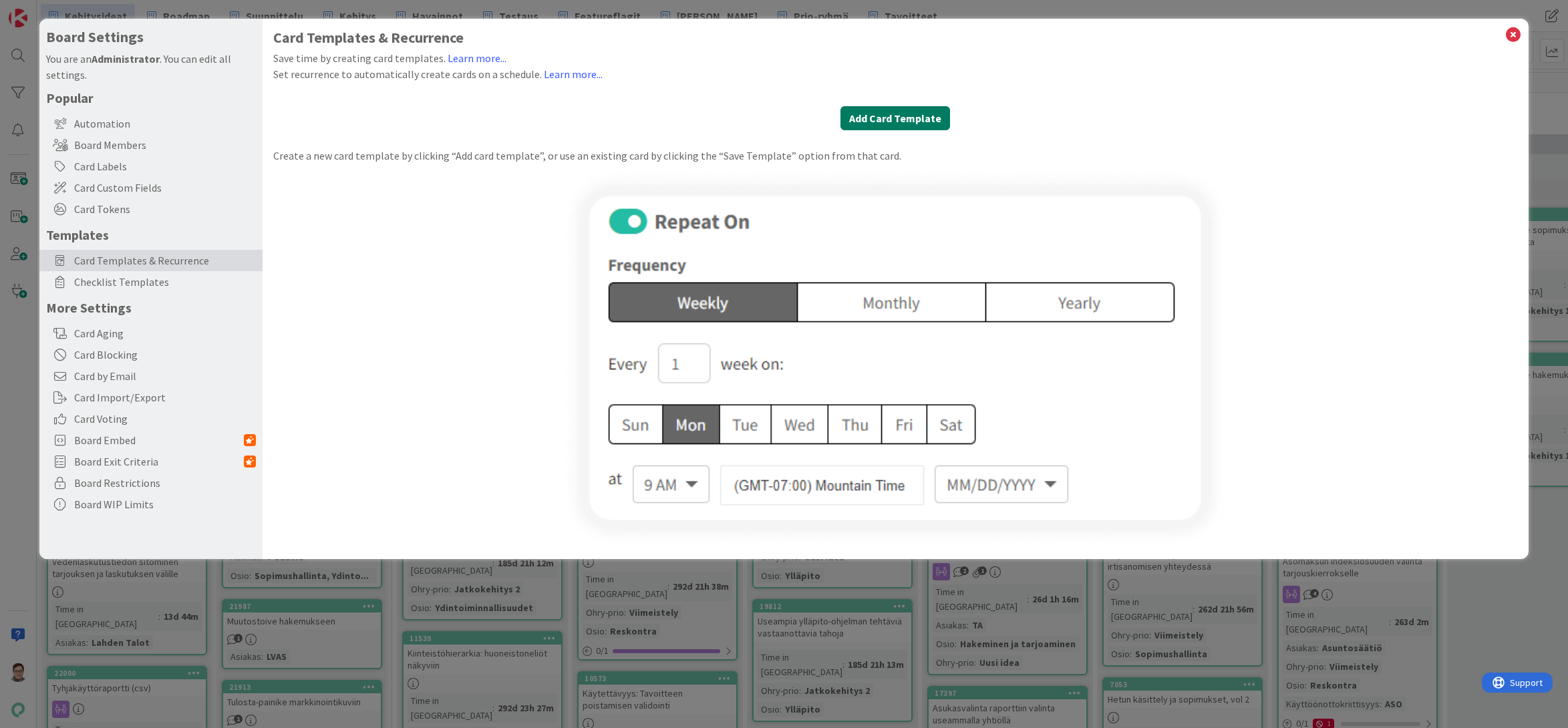
click at [882, 118] on button "Add Card Template" at bounding box center [895, 118] width 109 height 24
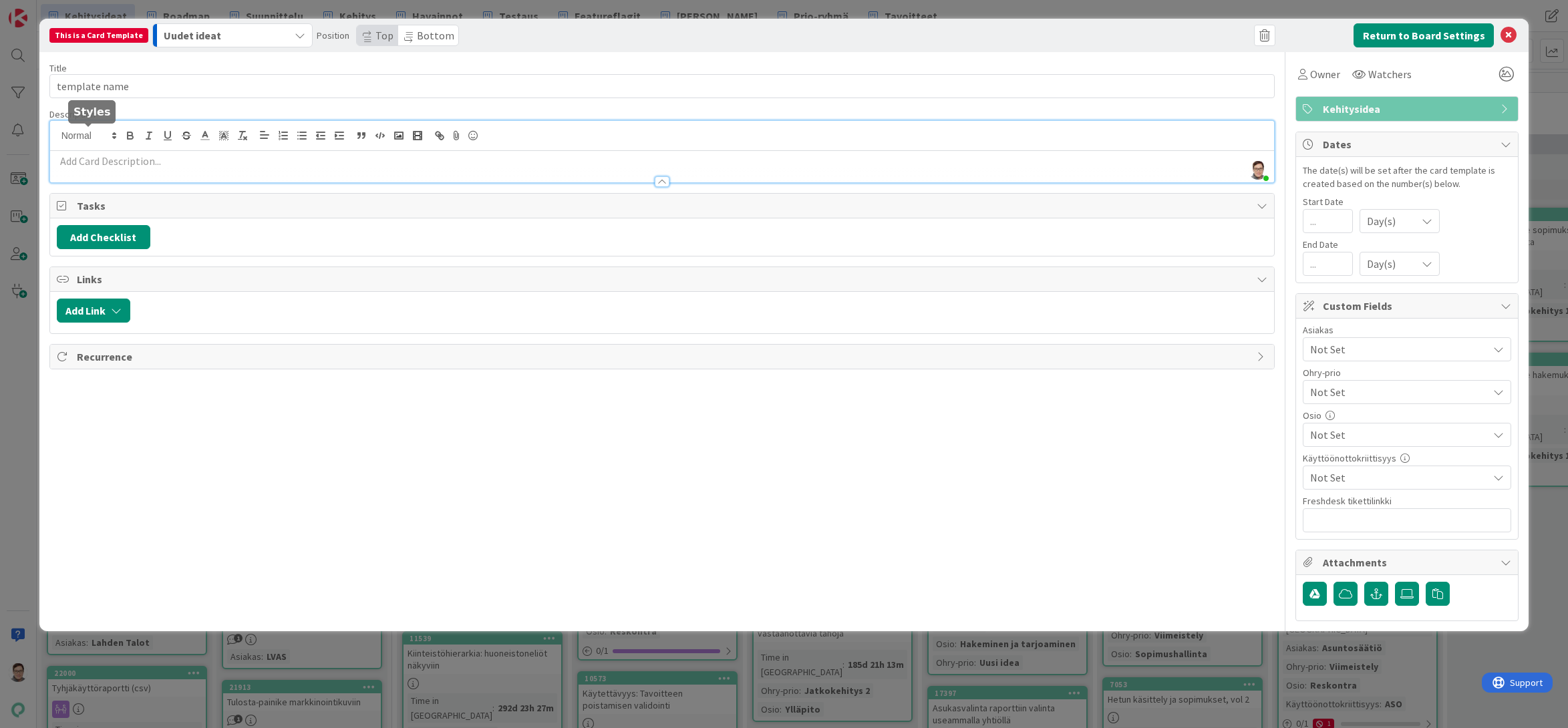
click at [95, 134] on div "[PERSON_NAME] just joined" at bounding box center [662, 151] width 1224 height 62
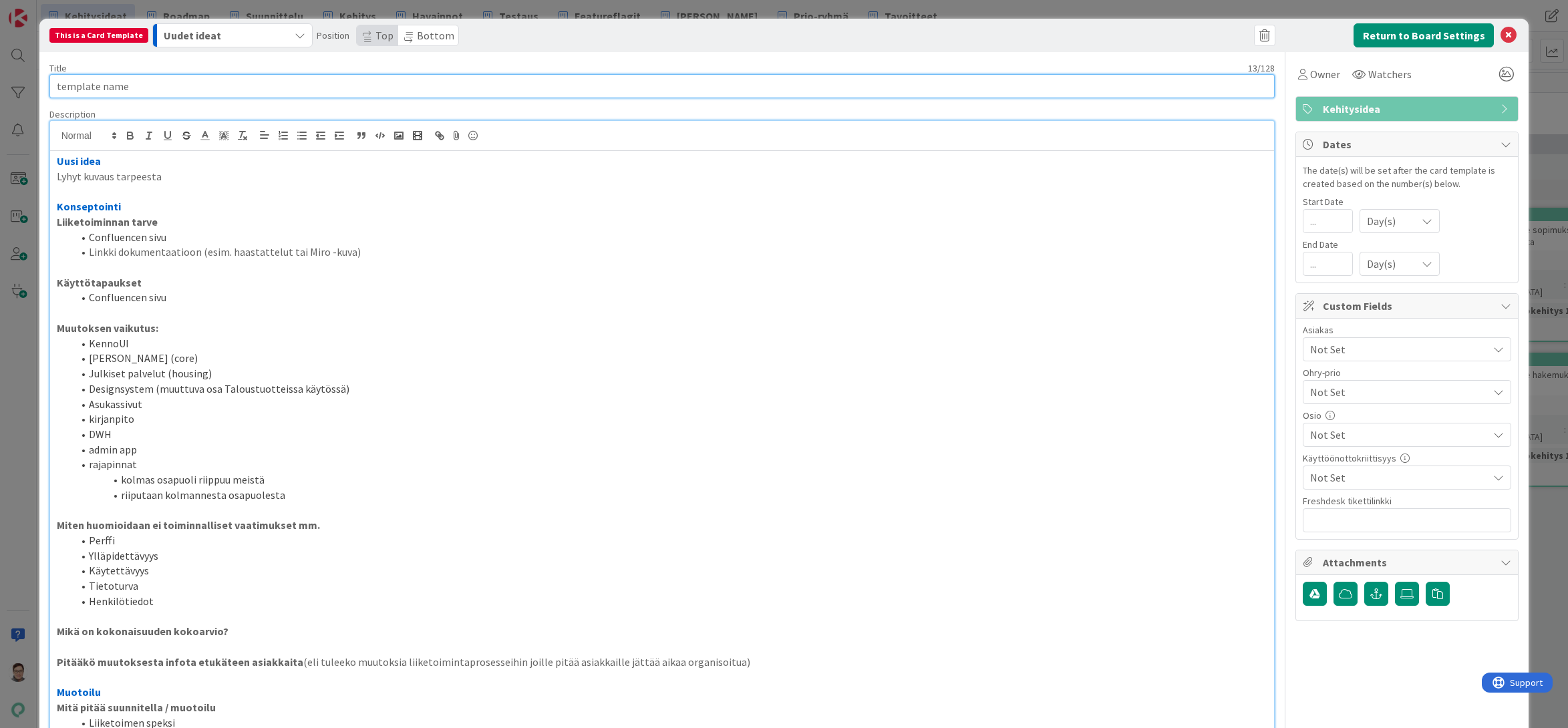
click at [136, 84] on input "template name" at bounding box center [662, 86] width 1226 height 24
type input "K"
type input "U"
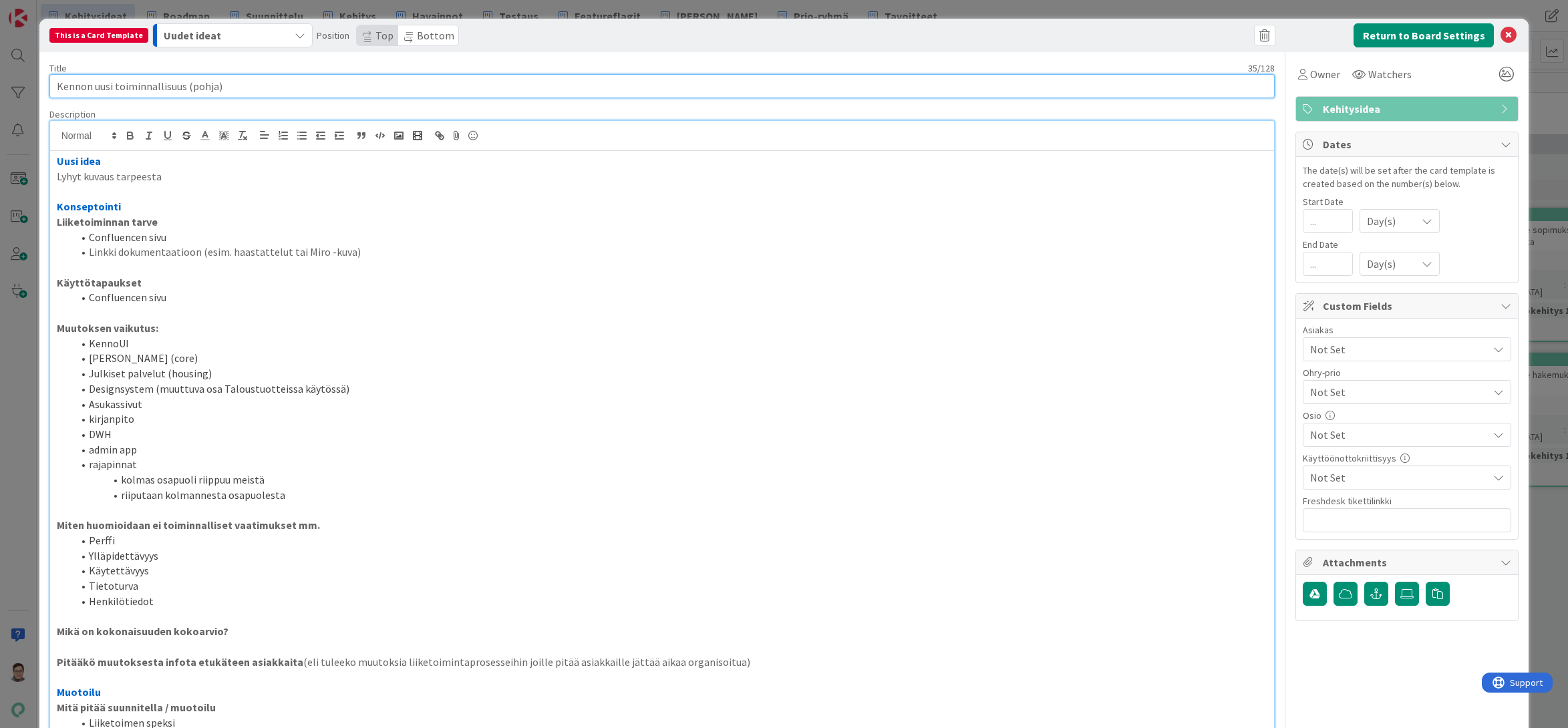
click at [190, 92] on input "Kennon uusi toiminnallisuus (pohja)" at bounding box center [662, 86] width 1226 height 24
type input "Kennon uusi toiminnallisuus (korttipohja)"
click at [425, 33] on span "Bottom" at bounding box center [435, 35] width 38 height 13
click at [1422, 34] on button "Return to Board Settings" at bounding box center [1424, 35] width 141 height 24
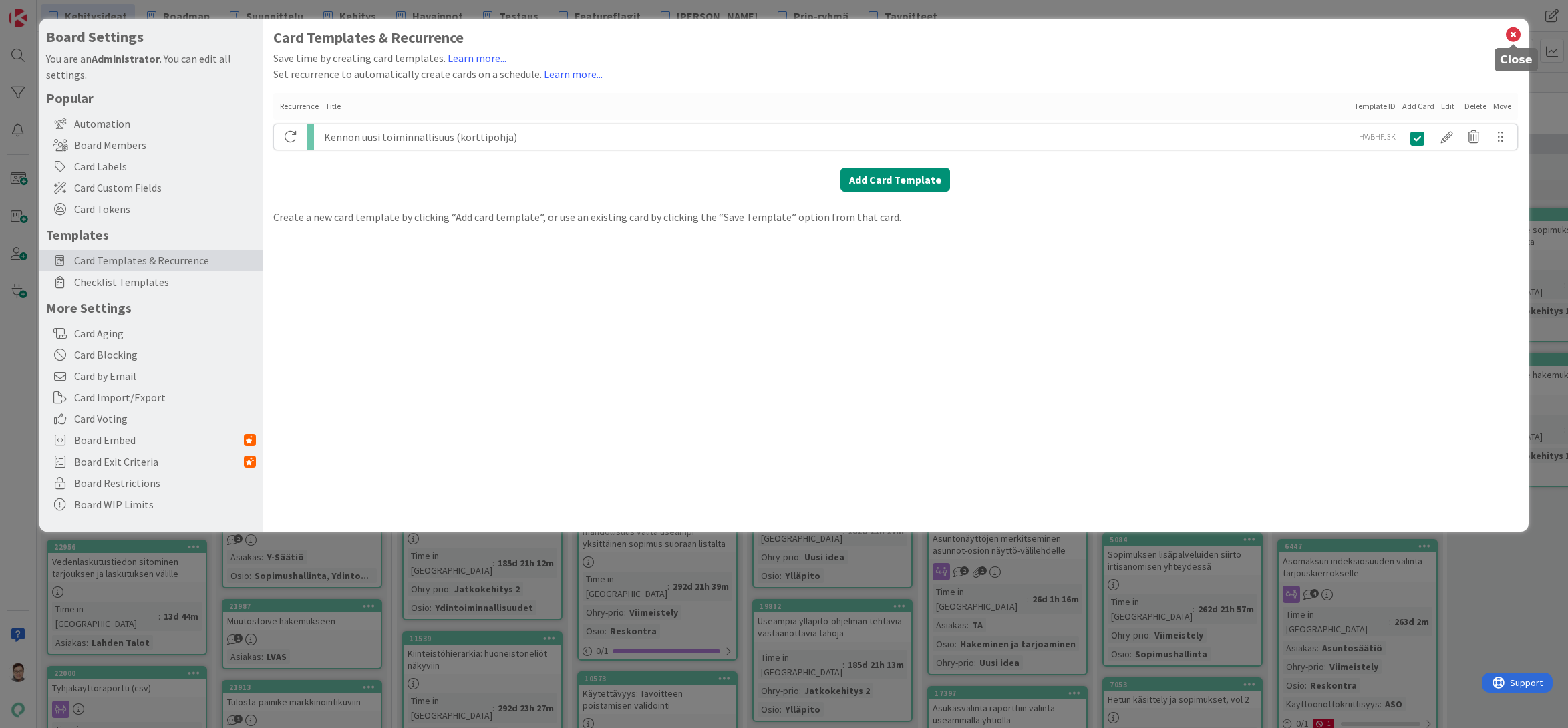
click at [1513, 38] on icon at bounding box center [1513, 35] width 17 height 18
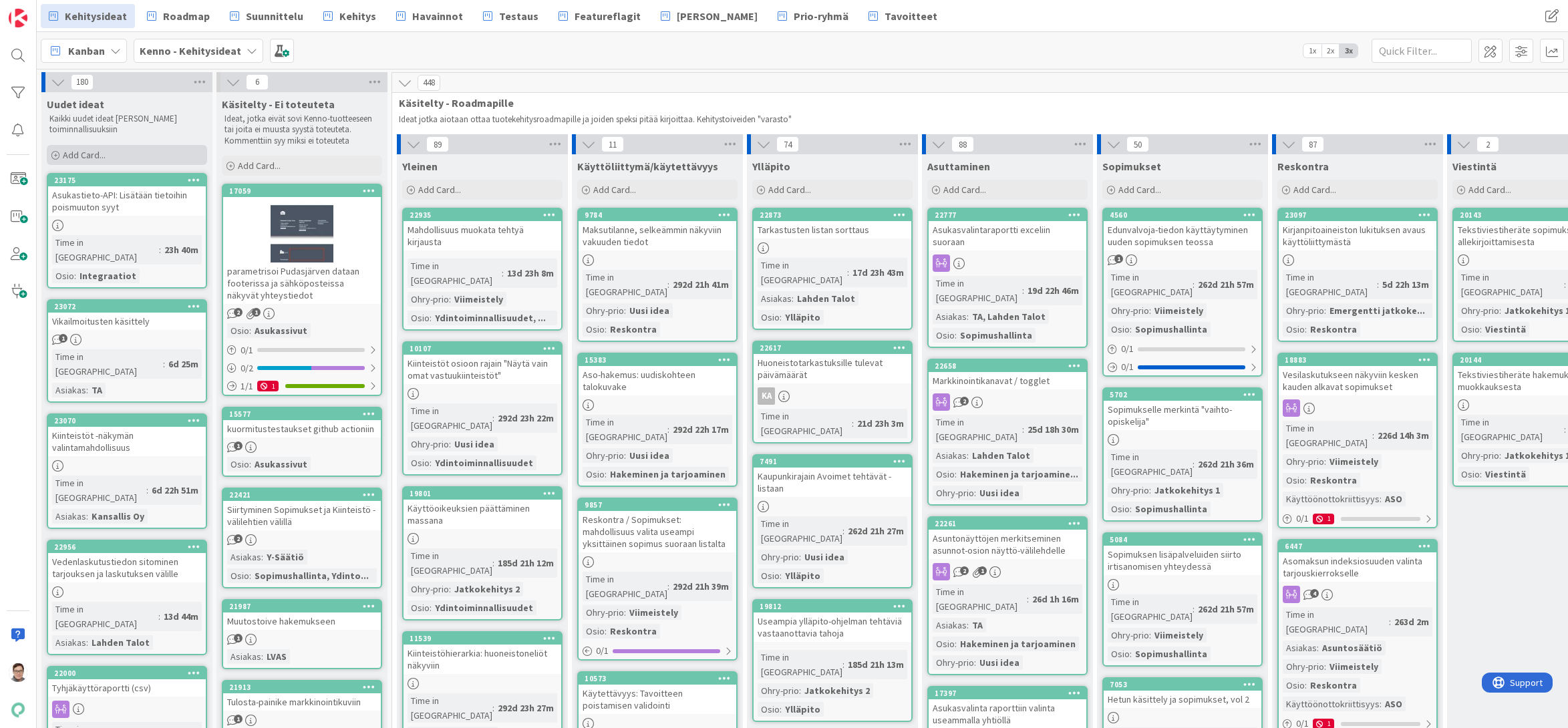
click at [89, 155] on span "Add Card..." at bounding box center [84, 155] width 43 height 12
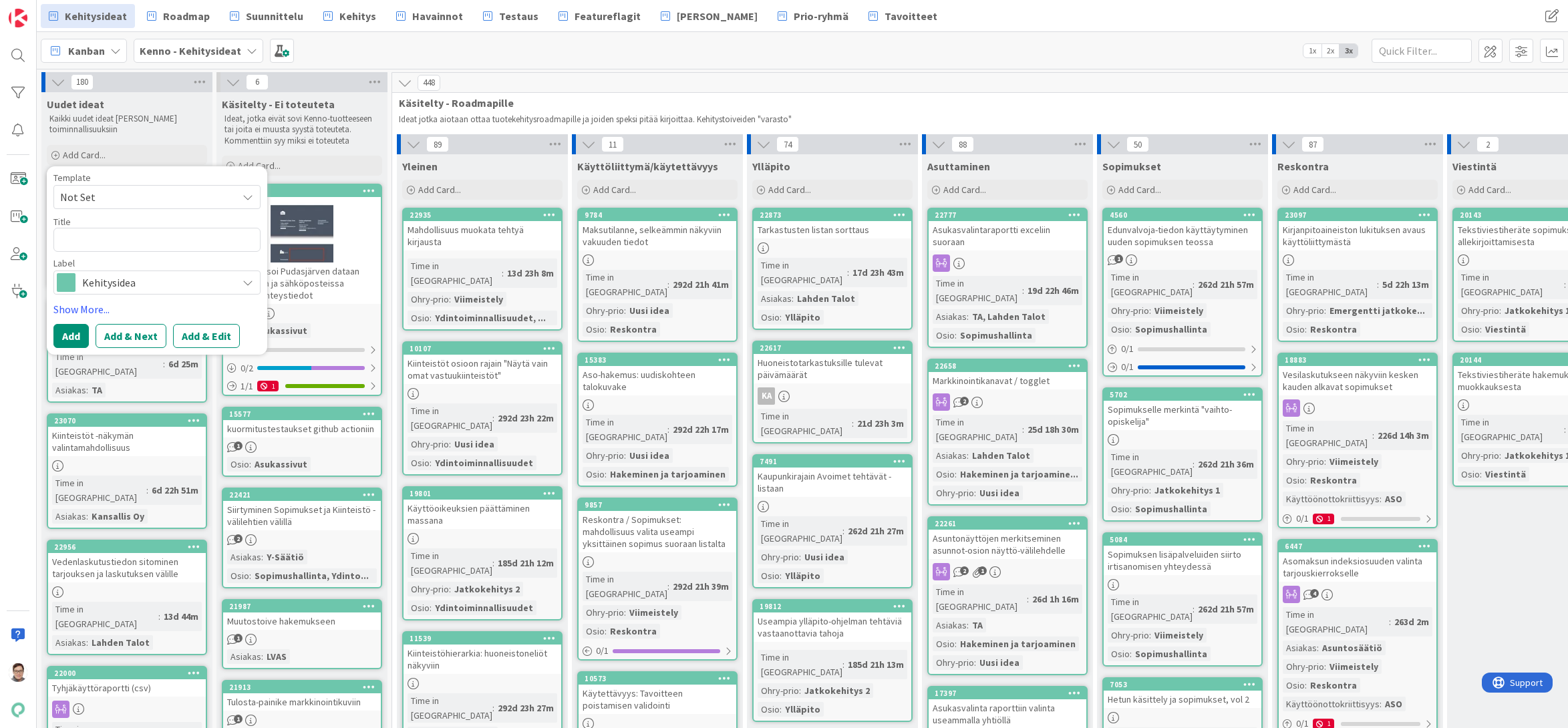
click at [103, 204] on span "Not Set" at bounding box center [143, 197] width 167 height 17
click at [163, 128] on p "Kaikki uudet ideat [PERSON_NAME] toiminnallisuuksiin" at bounding box center [127, 124] width 155 height 22
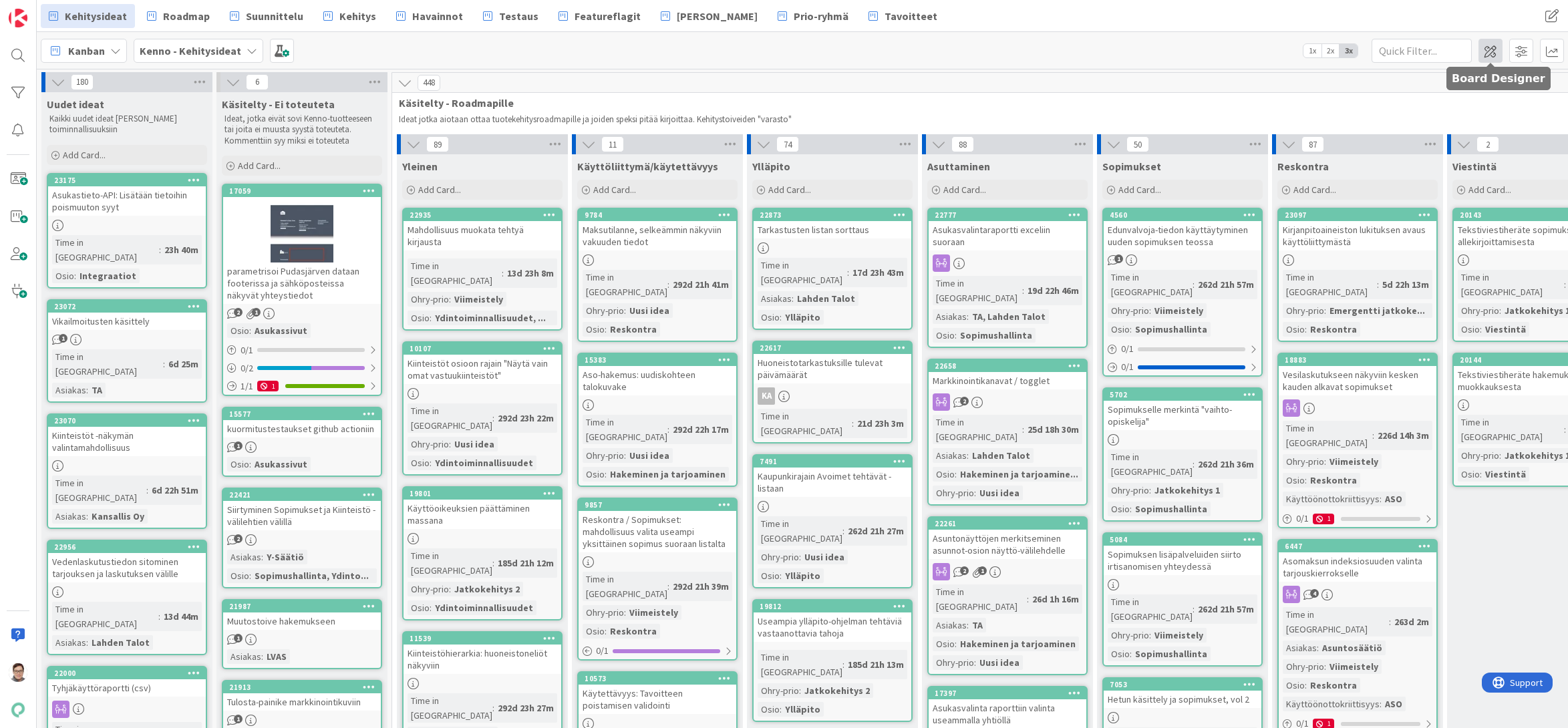
click at [1490, 51] on span at bounding box center [1491, 51] width 24 height 24
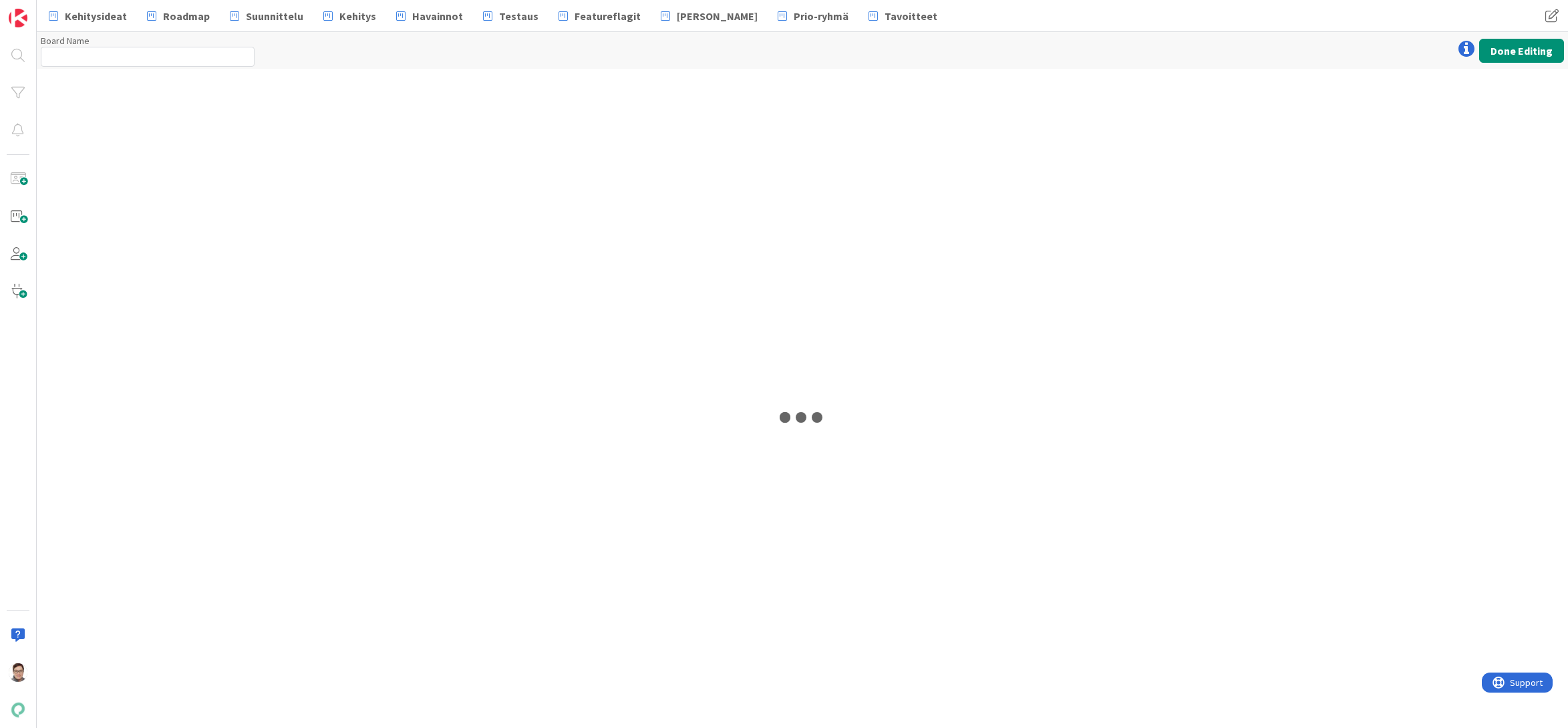
type input "Kenno - Kehitysideat"
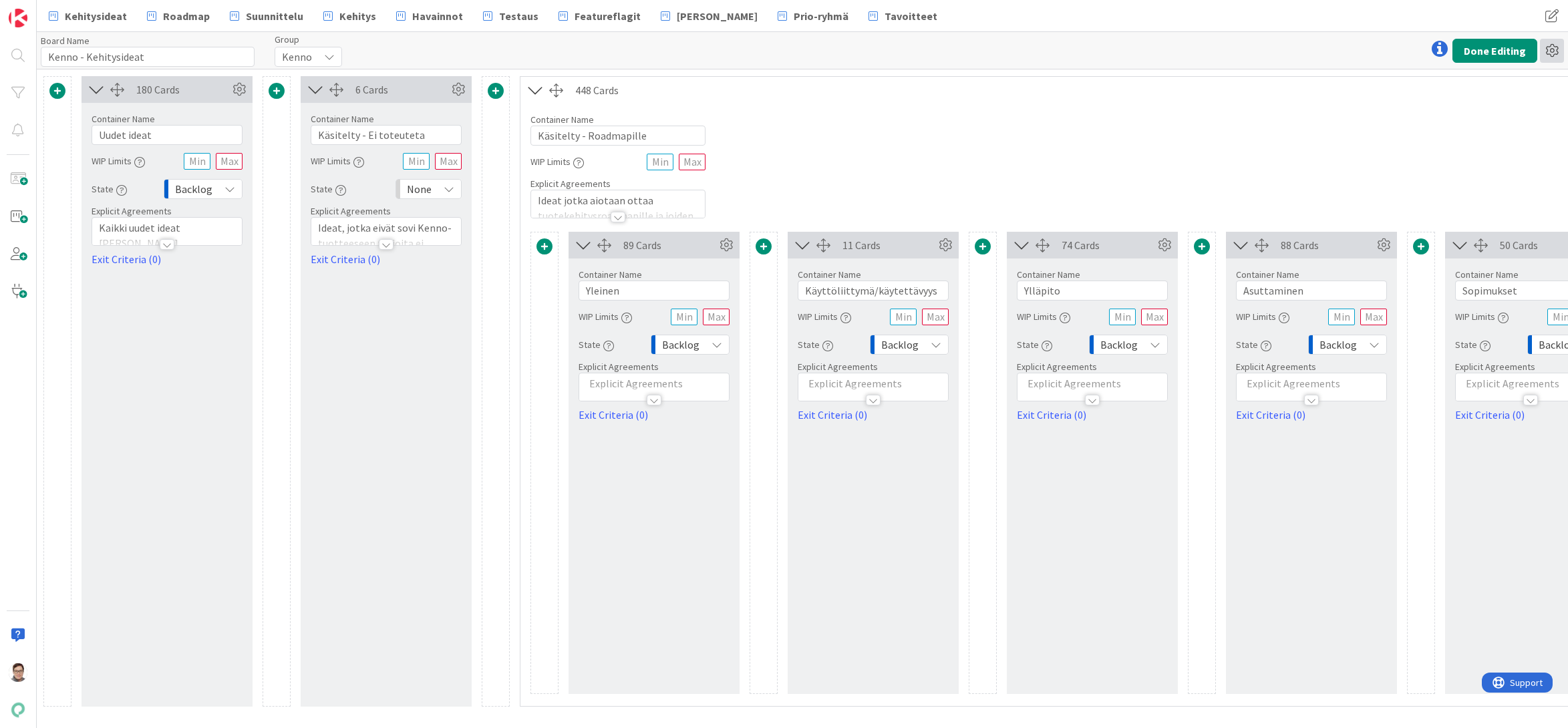
click at [1555, 51] on icon at bounding box center [1552, 51] width 24 height 24
drag, startPoint x: 1344, startPoint y: 172, endPoint x: 1425, endPoint y: 90, distance: 115.3
click at [1493, 47] on button "Done Editing" at bounding box center [1495, 51] width 85 height 24
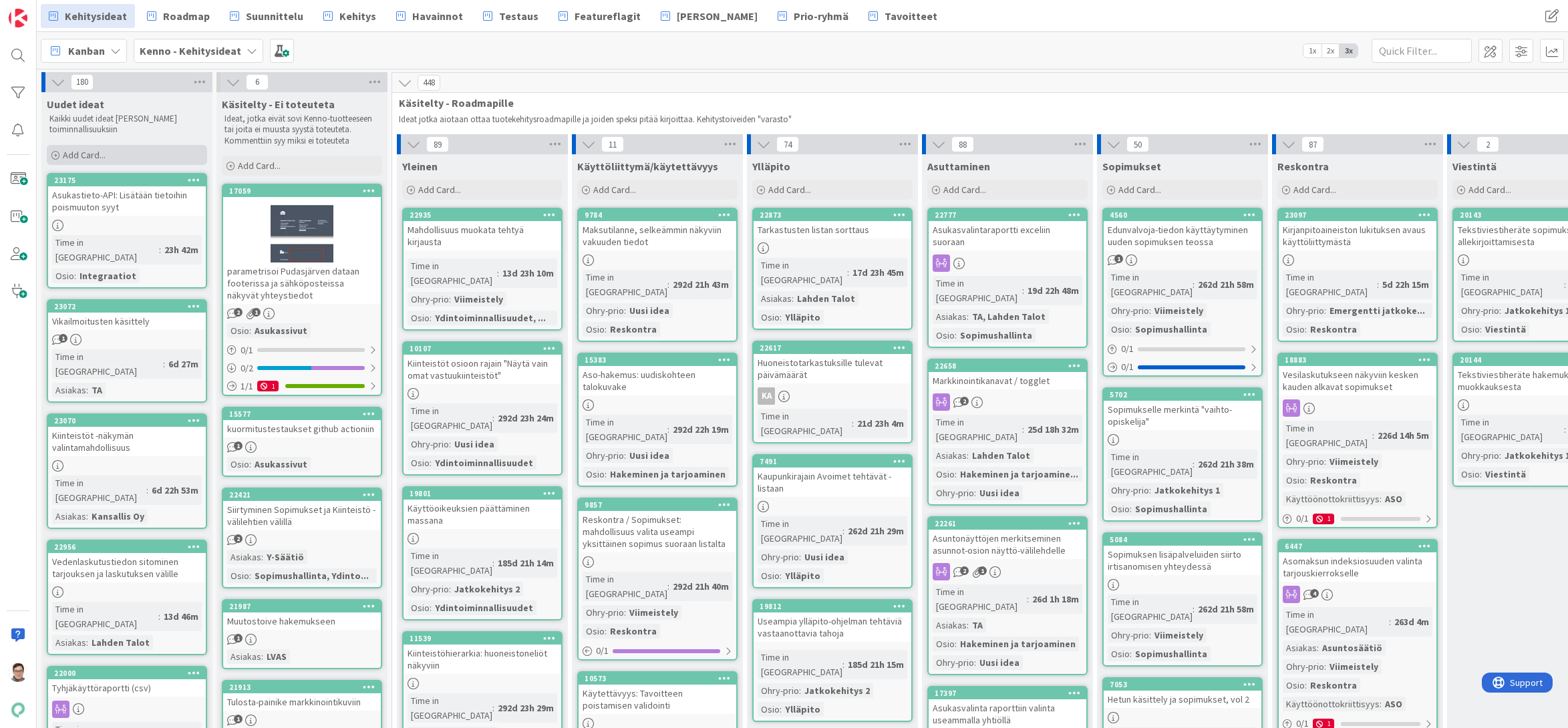
click at [102, 154] on span "Add Card..." at bounding box center [84, 155] width 43 height 12
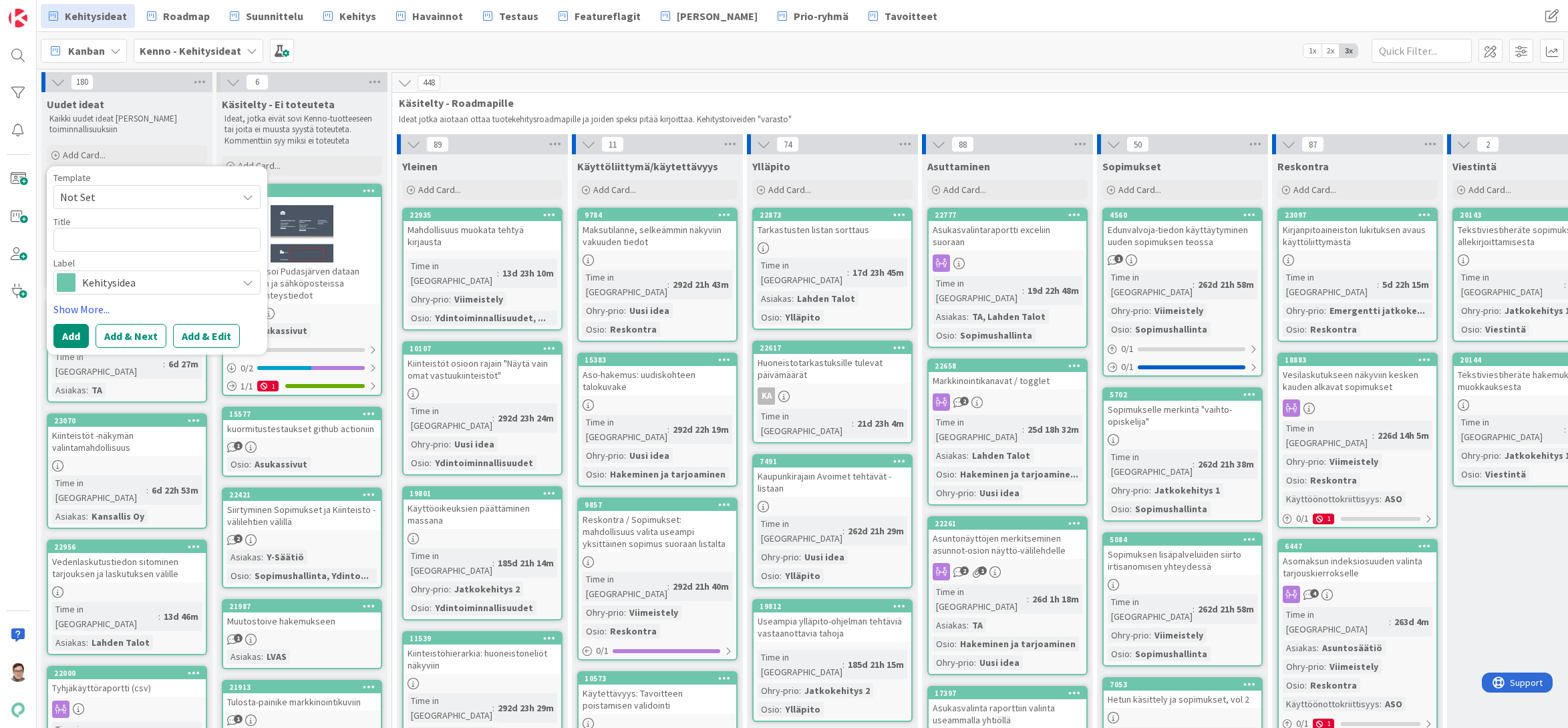
click at [97, 197] on span "Not Set" at bounding box center [143, 197] width 167 height 17
click at [527, 51] on div "Kanban Kenno - Kehitysideat 1x 2x 3x" at bounding box center [802, 50] width 1531 height 37
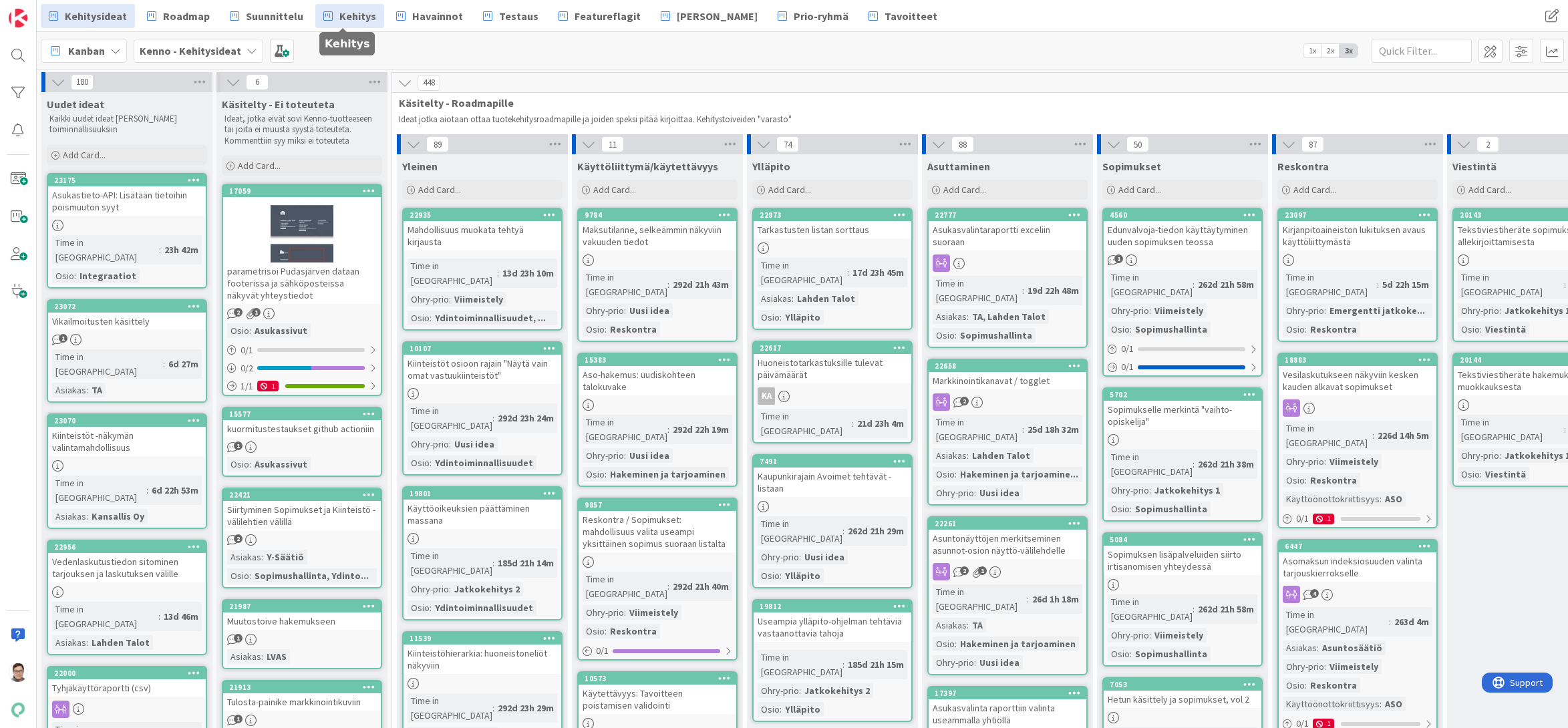
click at [351, 18] on span "Kehitys" at bounding box center [358, 16] width 37 height 16
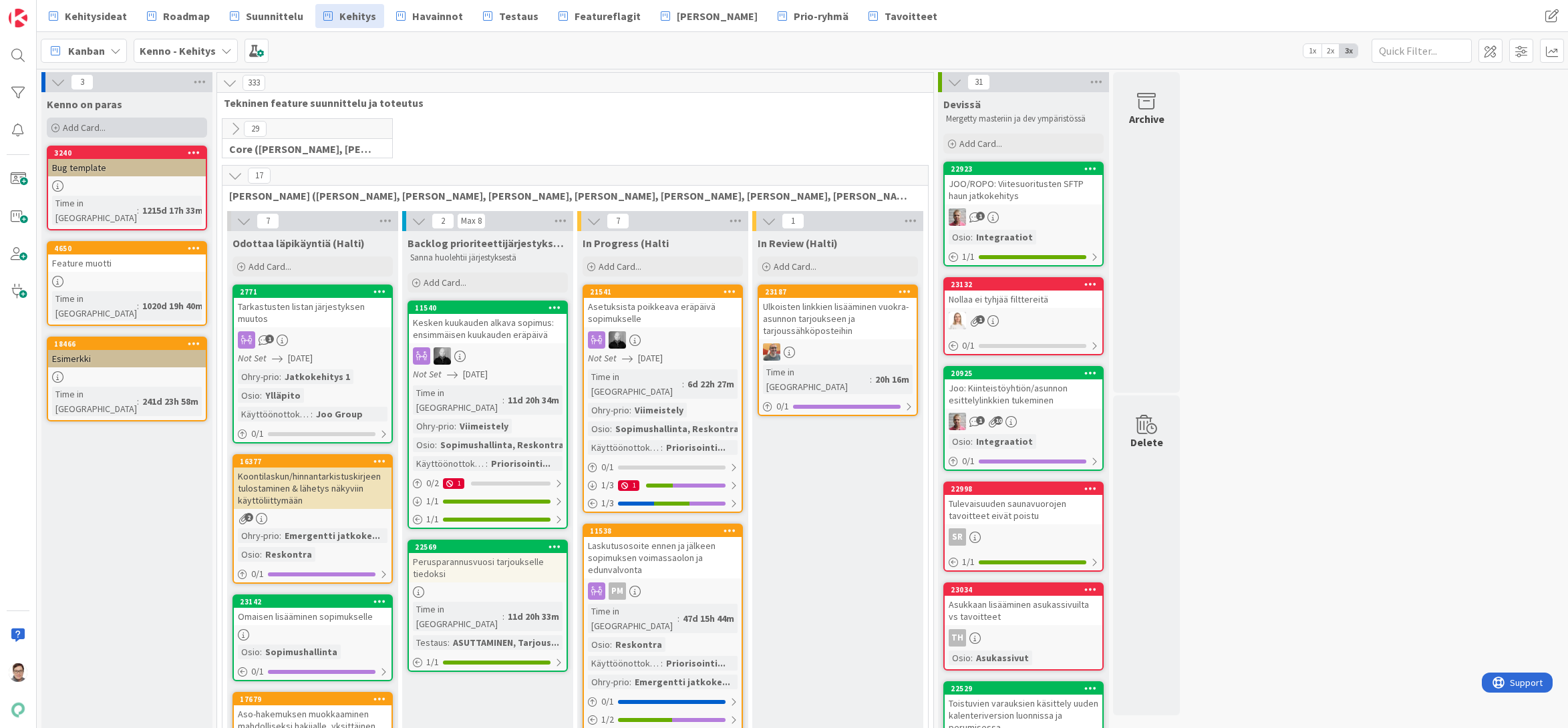
click at [94, 126] on span "Add Card..." at bounding box center [84, 127] width 43 height 12
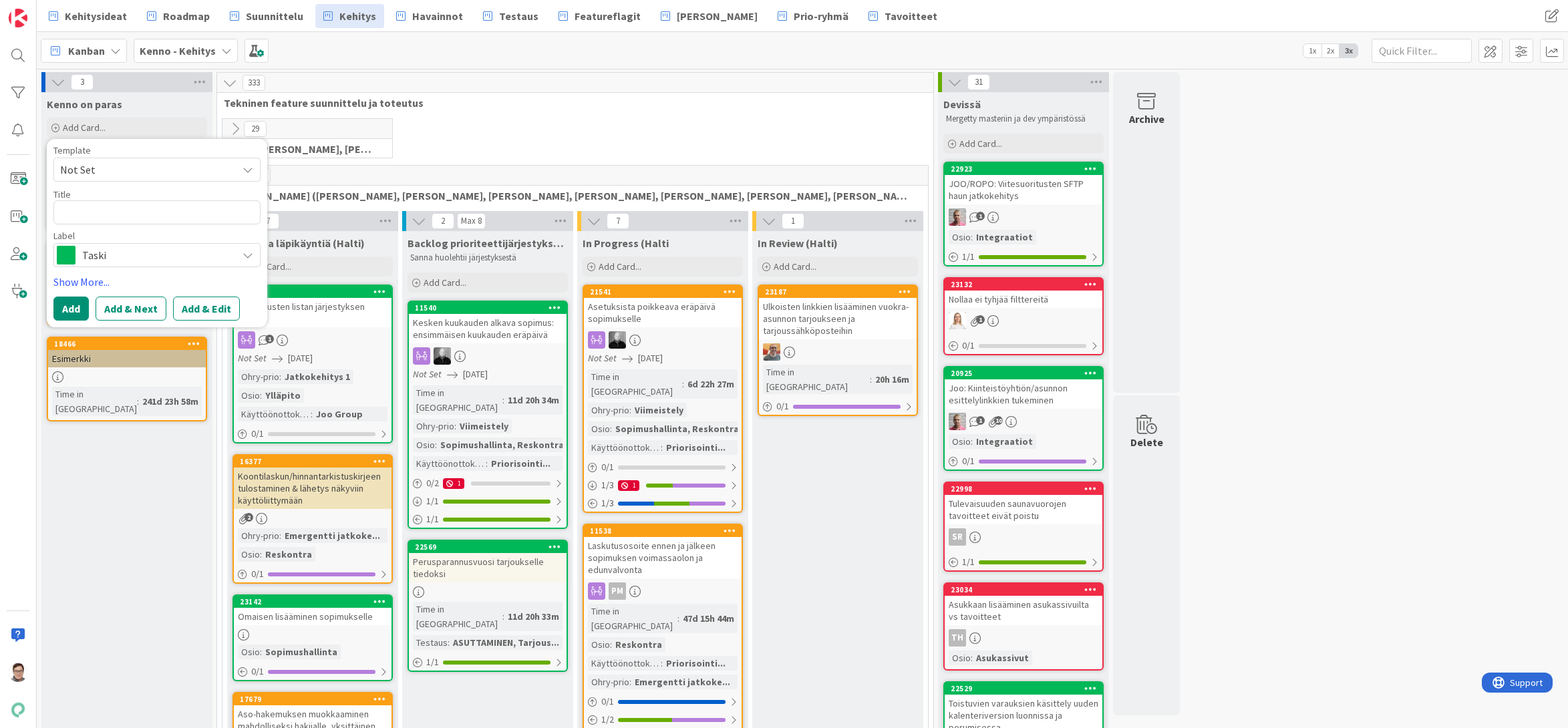
click at [128, 167] on span "Not Set" at bounding box center [143, 170] width 167 height 17
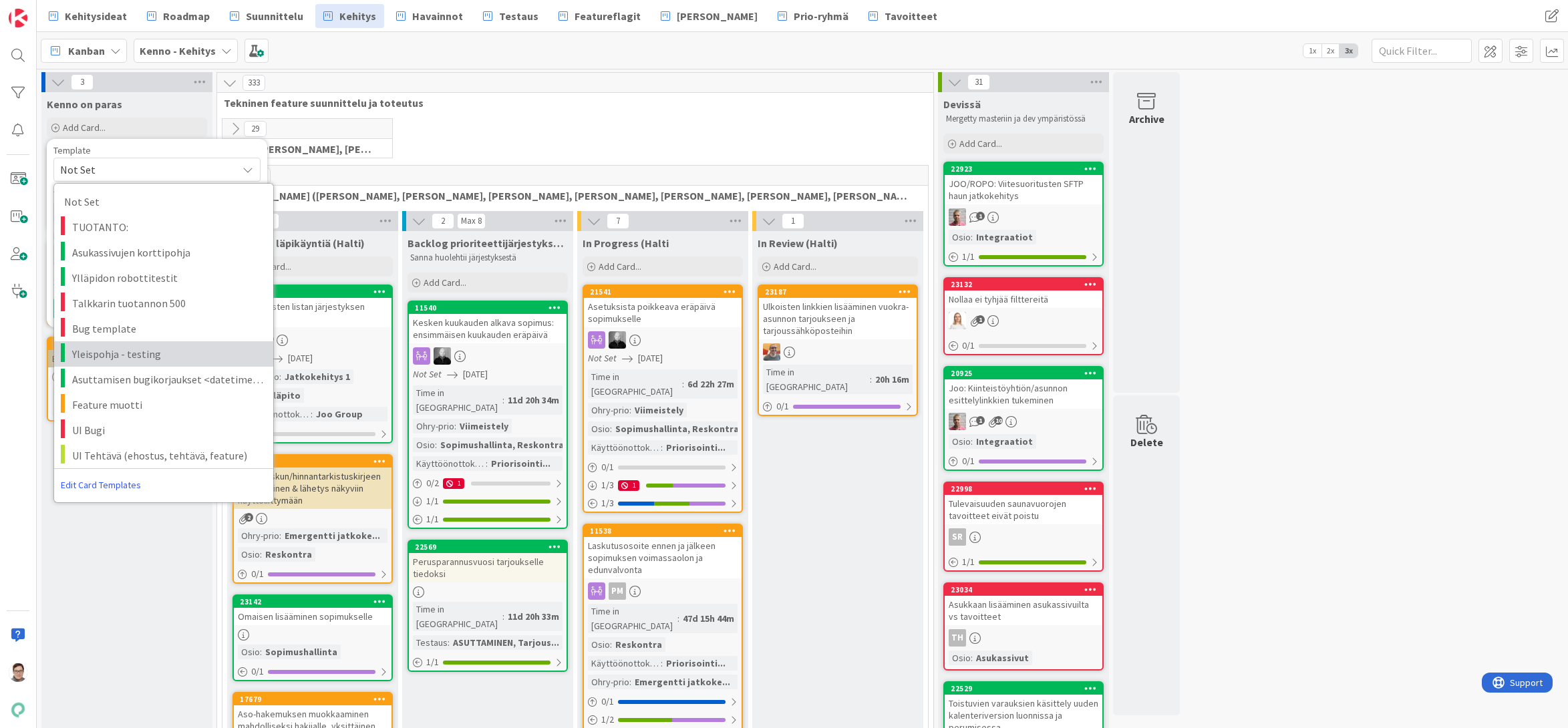
scroll to position [67, 0]
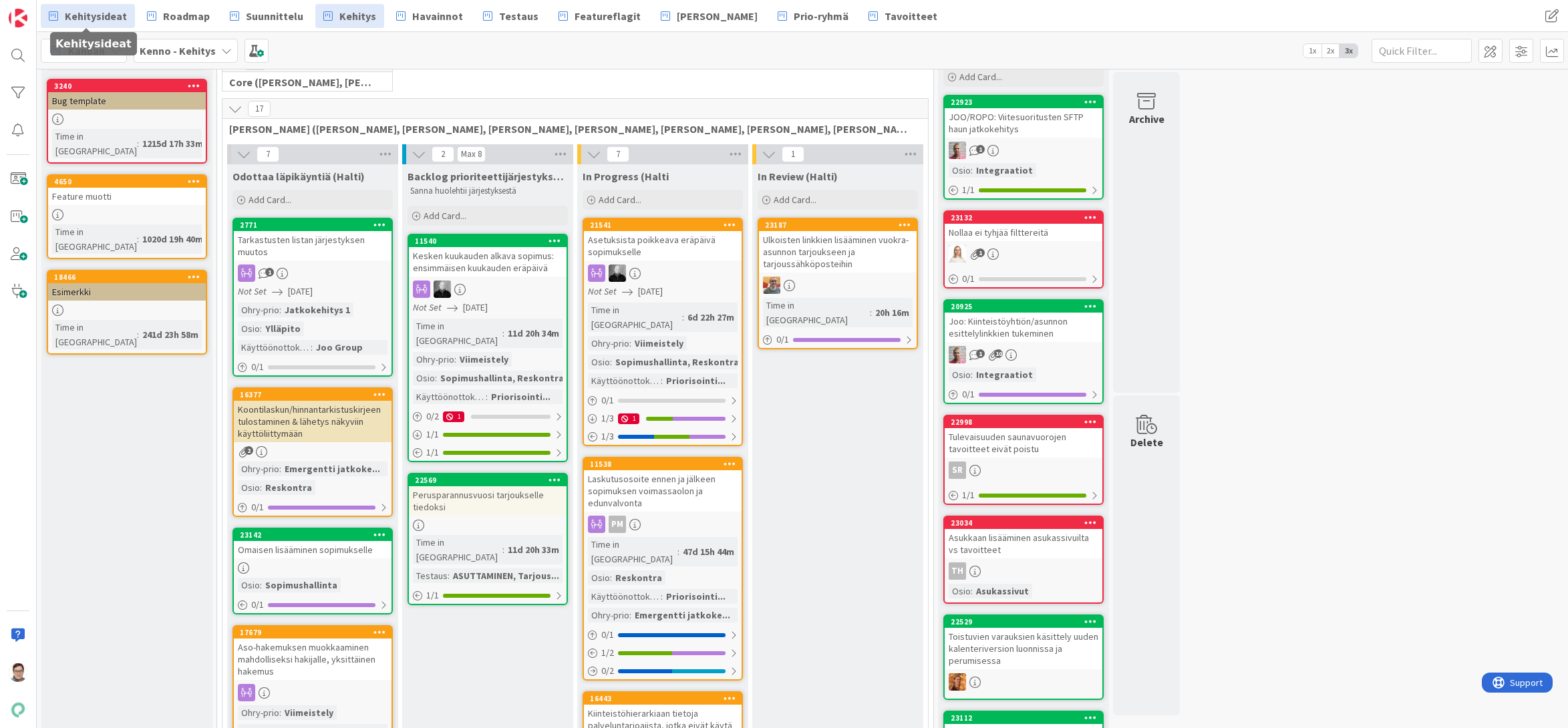
click at [82, 15] on span "Kehitysideat" at bounding box center [96, 16] width 62 height 16
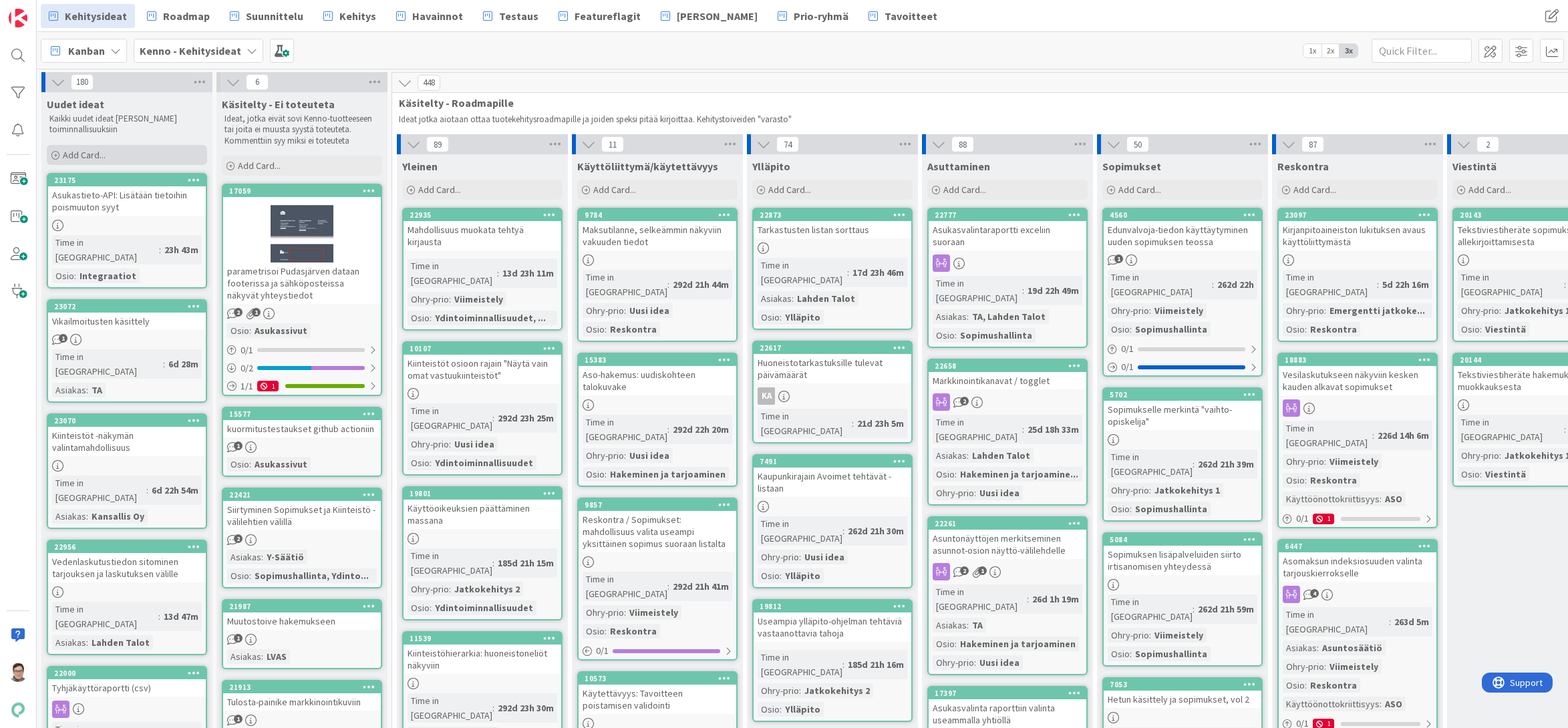
click at [95, 148] on div "Add Card..." at bounding box center [127, 155] width 160 height 20
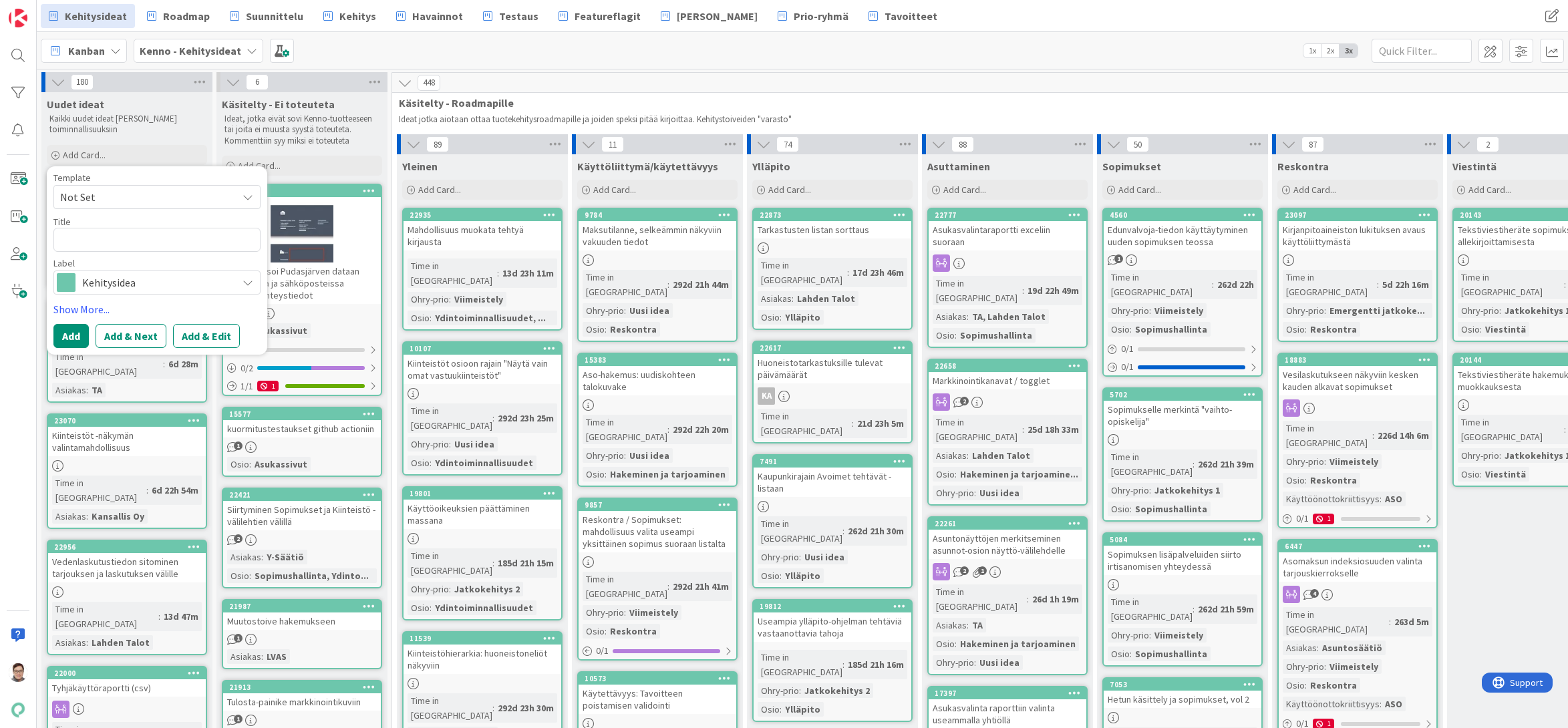
click at [95, 184] on div "Template Not Set" at bounding box center [157, 191] width 207 height 36
click at [94, 197] on span "Not Set" at bounding box center [143, 197] width 167 height 17
click at [113, 251] on span "Kennon uusi toiminnallisuus (korttipohja)" at bounding box center [168, 254] width 191 height 17
type textarea "x"
type textarea "Kennon uusi toiminnallisuus (korttipohja)"
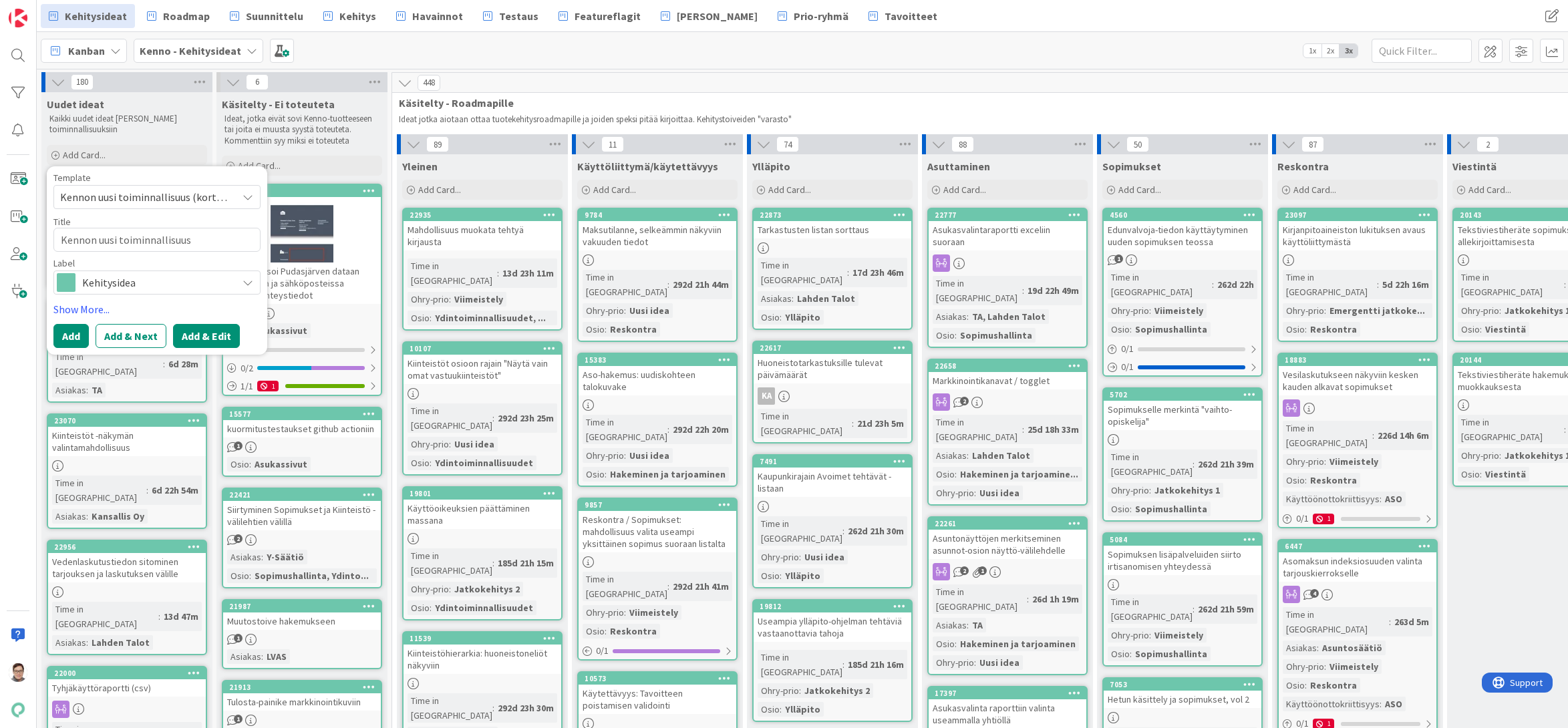
click at [214, 338] on button "Add & Edit" at bounding box center [207, 336] width 67 height 24
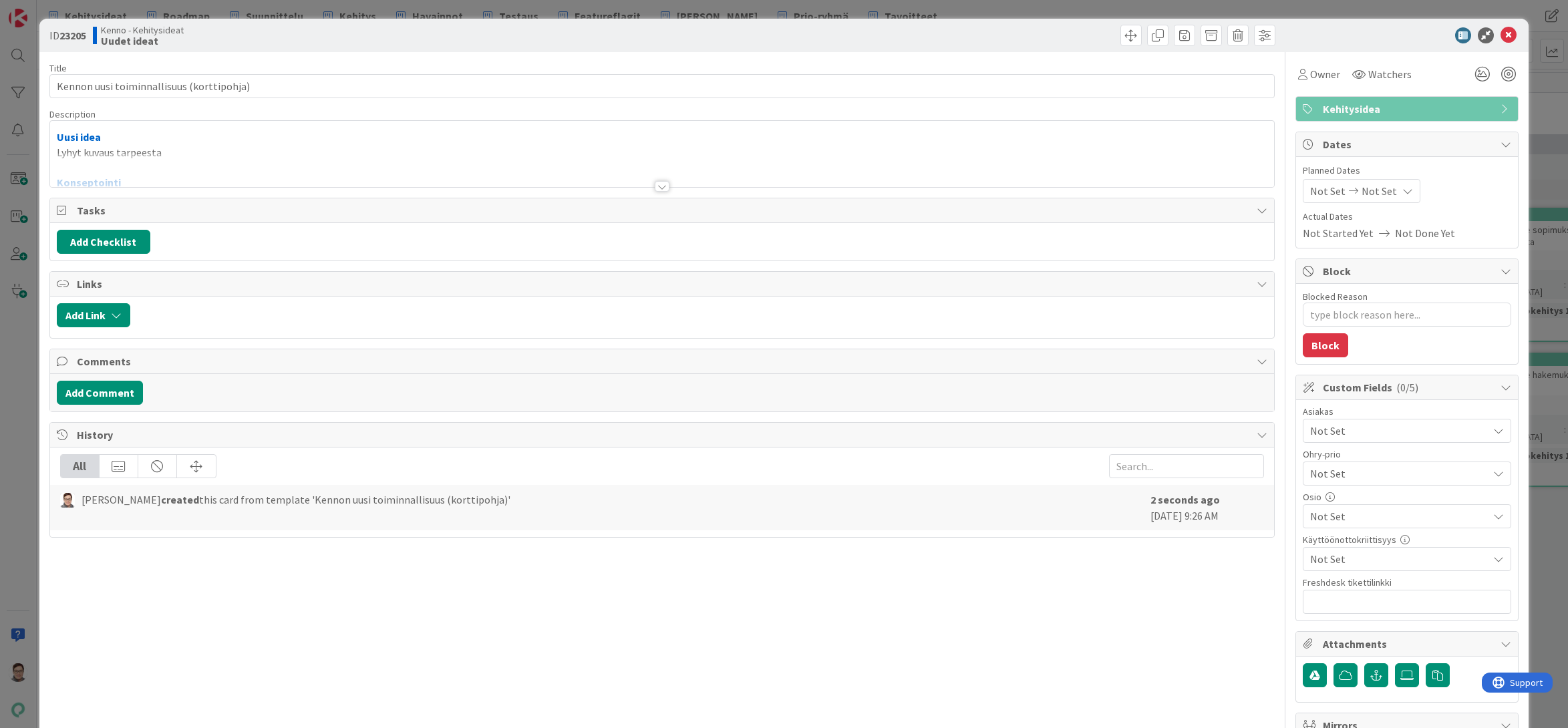
type textarea "x"
click at [663, 184] on div at bounding box center [662, 186] width 15 height 11
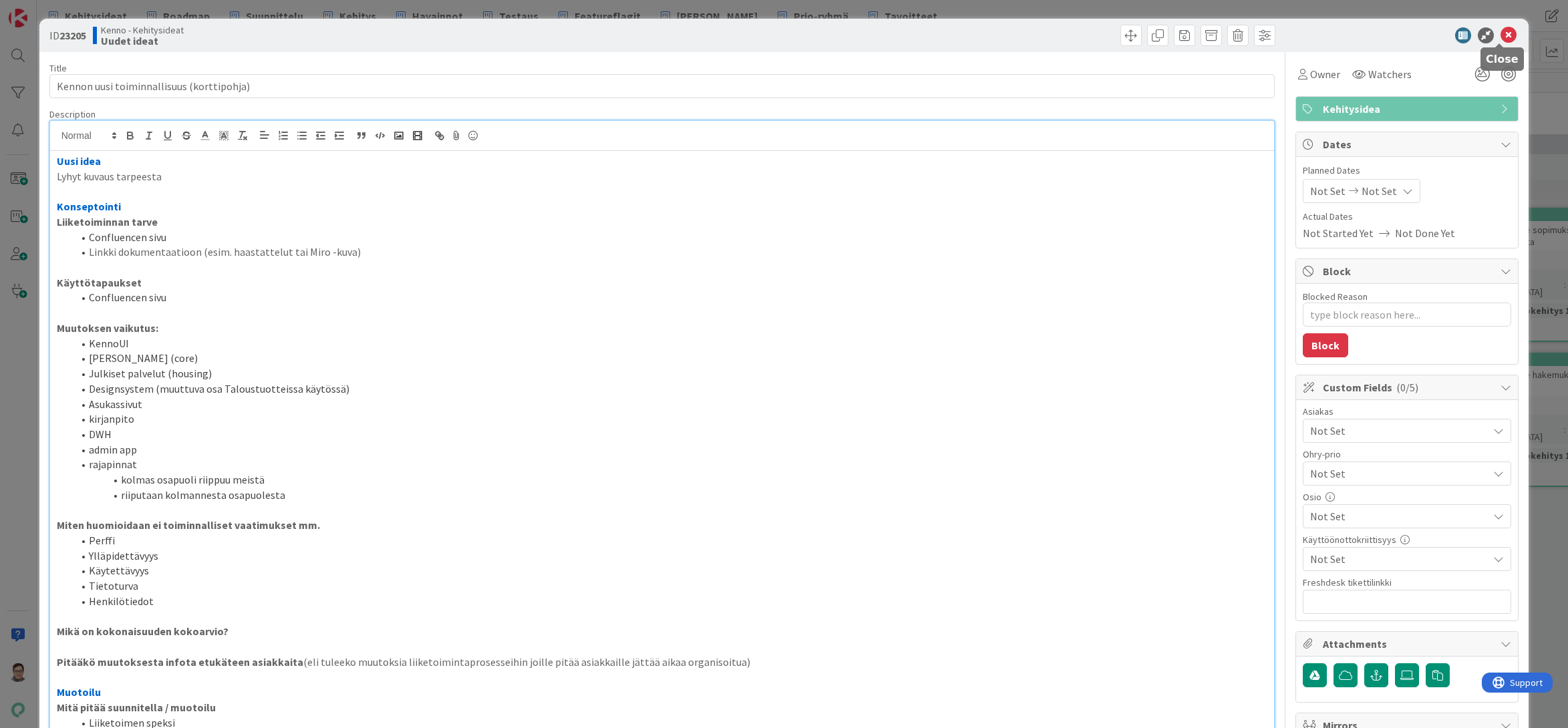
click at [1503, 39] on icon at bounding box center [1508, 35] width 16 height 16
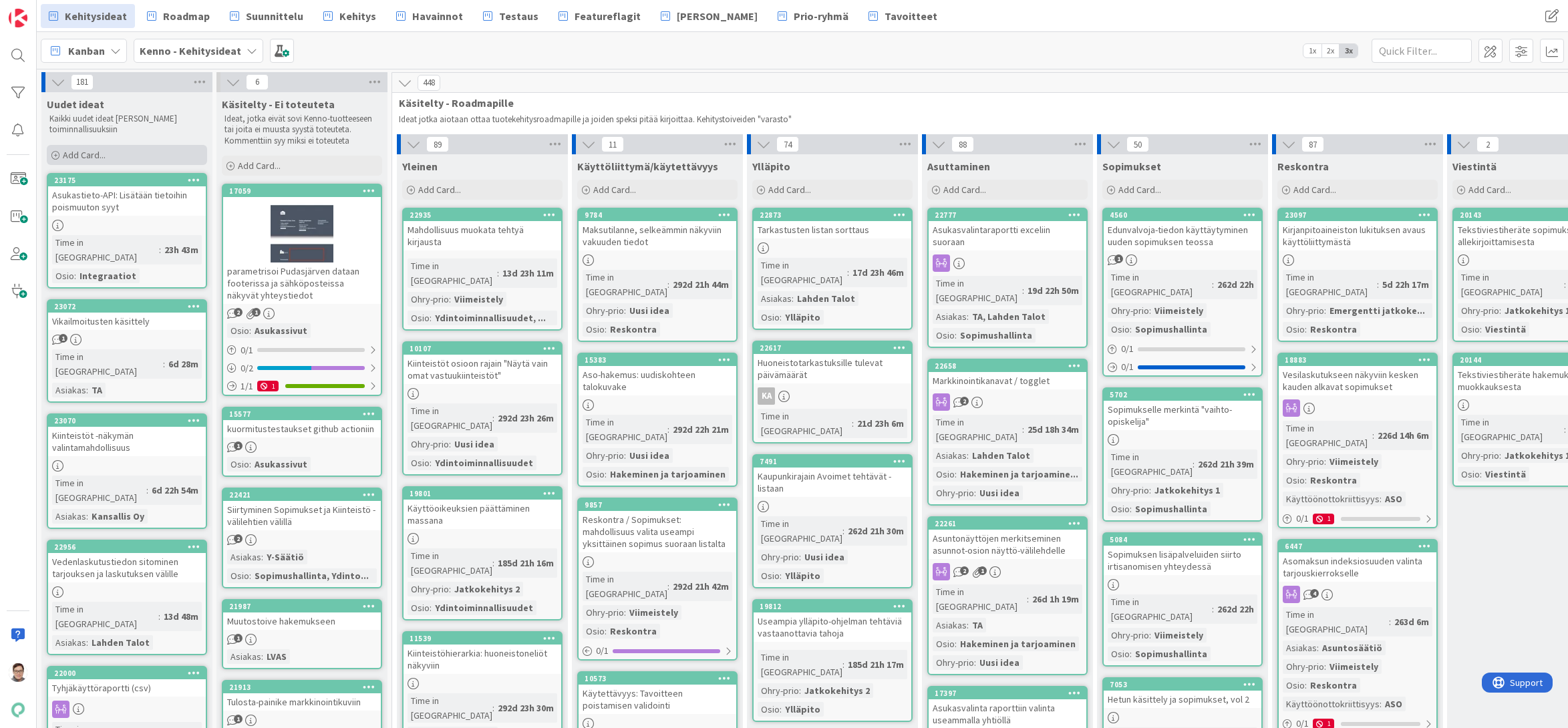
click at [88, 153] on span "Add Card..." at bounding box center [84, 155] width 43 height 12
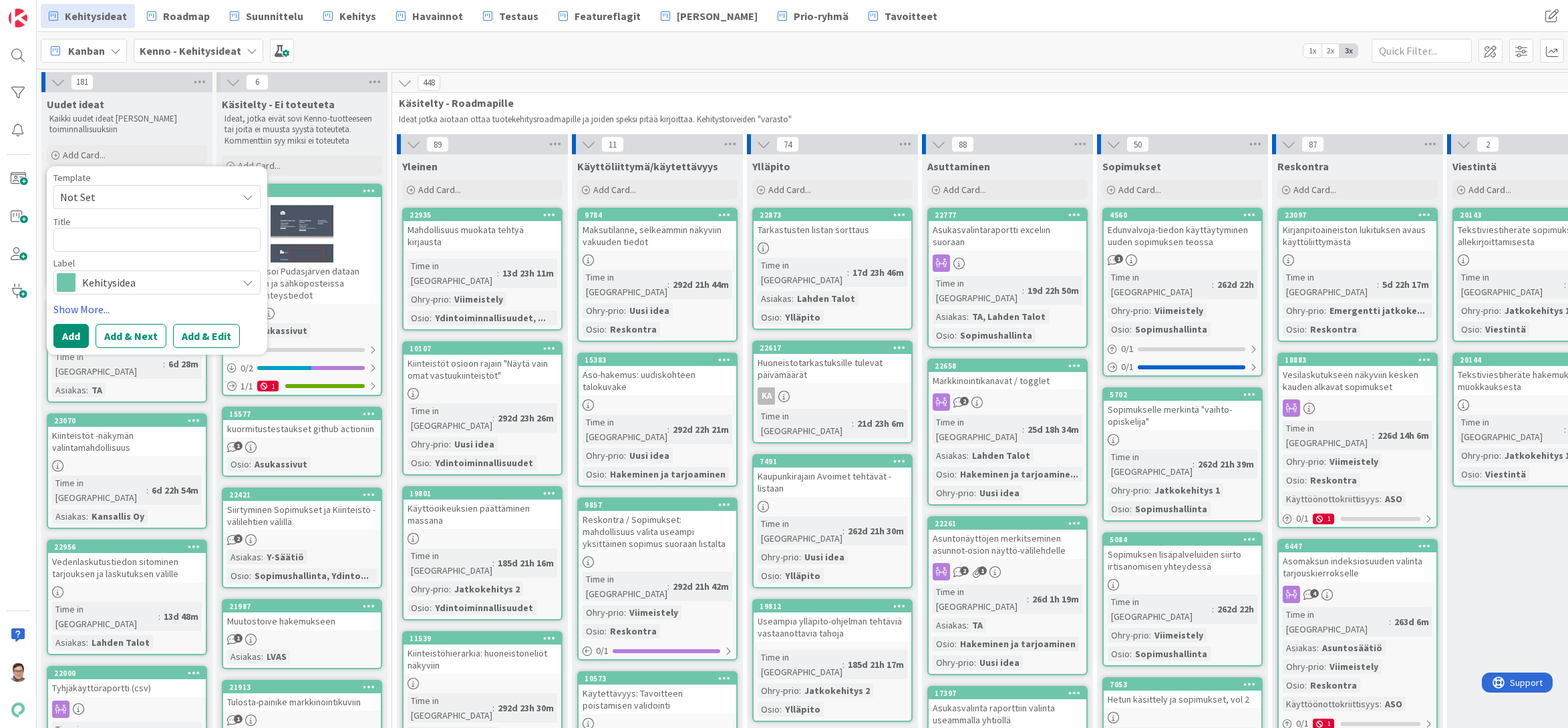
click at [114, 196] on span "Not Set" at bounding box center [143, 197] width 167 height 17
click at [148, 136] on div "Kaikki uudet ideat [PERSON_NAME] toiminnallisuuksiin" at bounding box center [127, 124] width 160 height 28
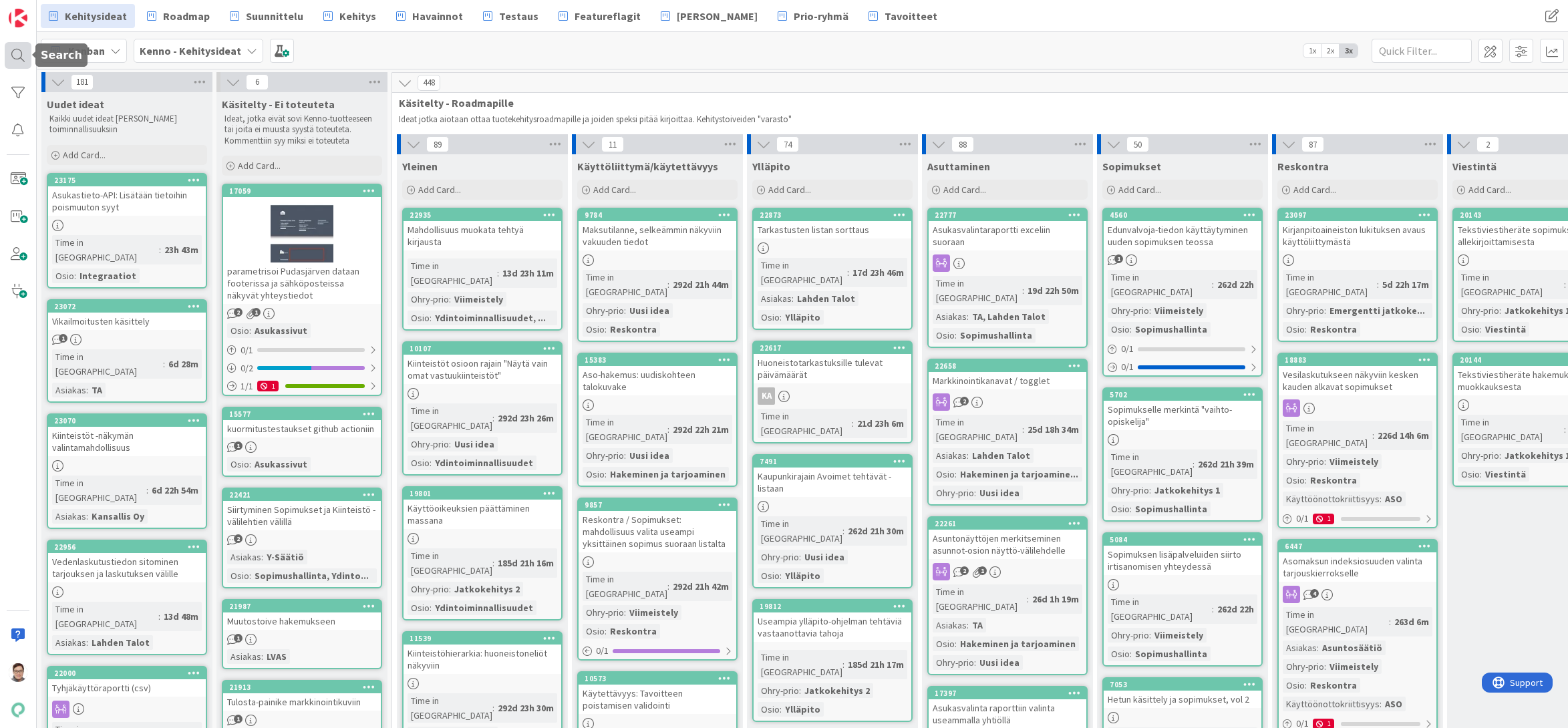
click at [17, 51] on div at bounding box center [18, 55] width 27 height 27
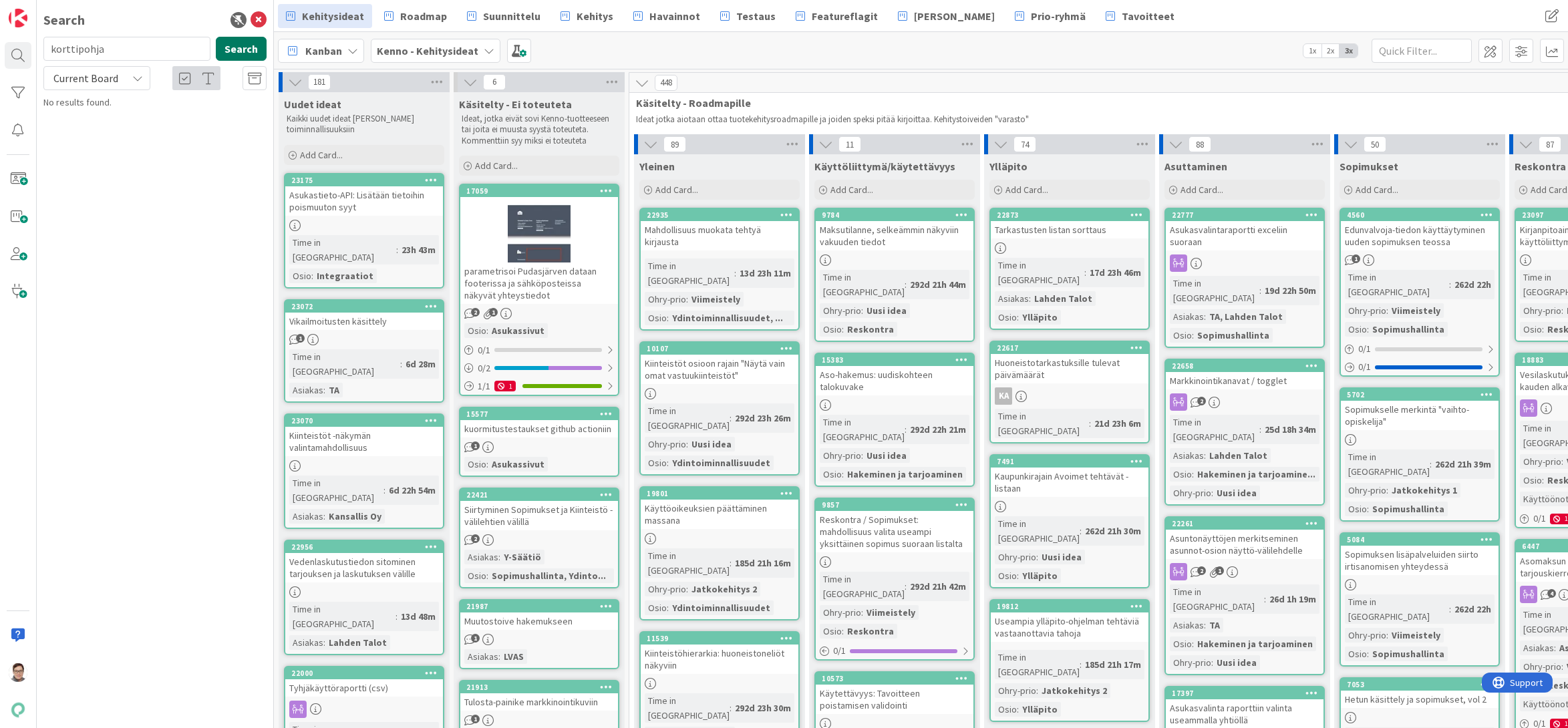
type input "korttipohja"
click at [238, 50] on button "Search" at bounding box center [241, 49] width 51 height 24
click at [257, 20] on icon at bounding box center [258, 20] width 16 height 16
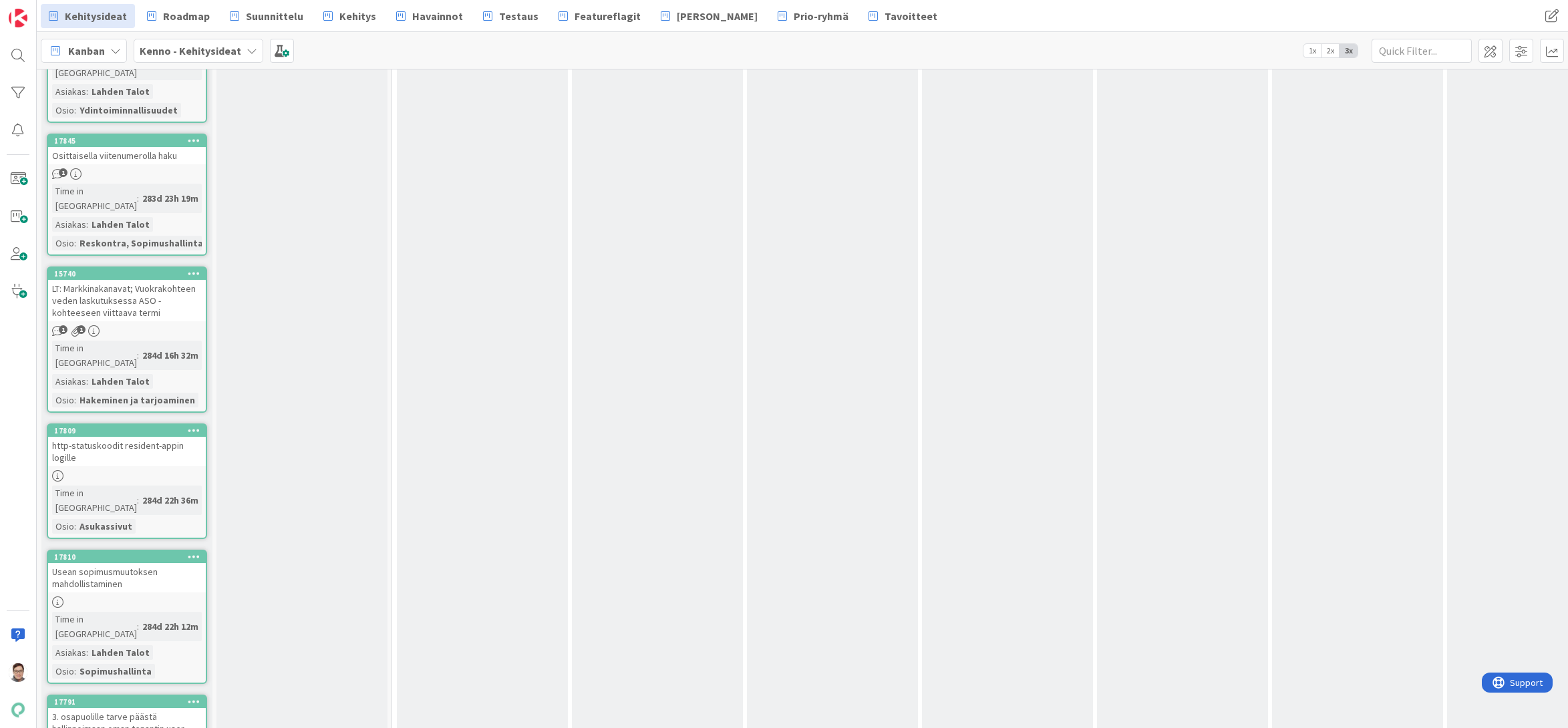
scroll to position [20652, 0]
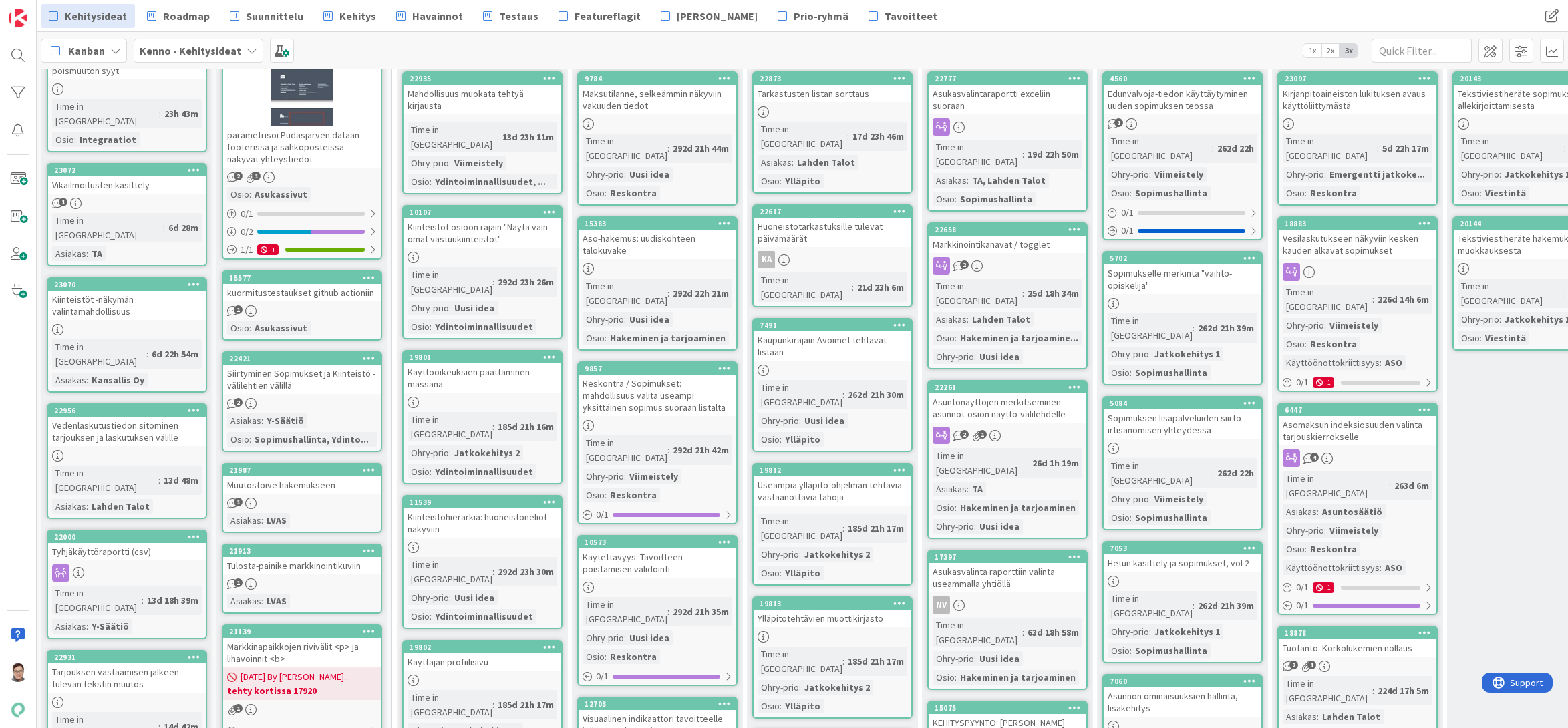
scroll to position [0, 0]
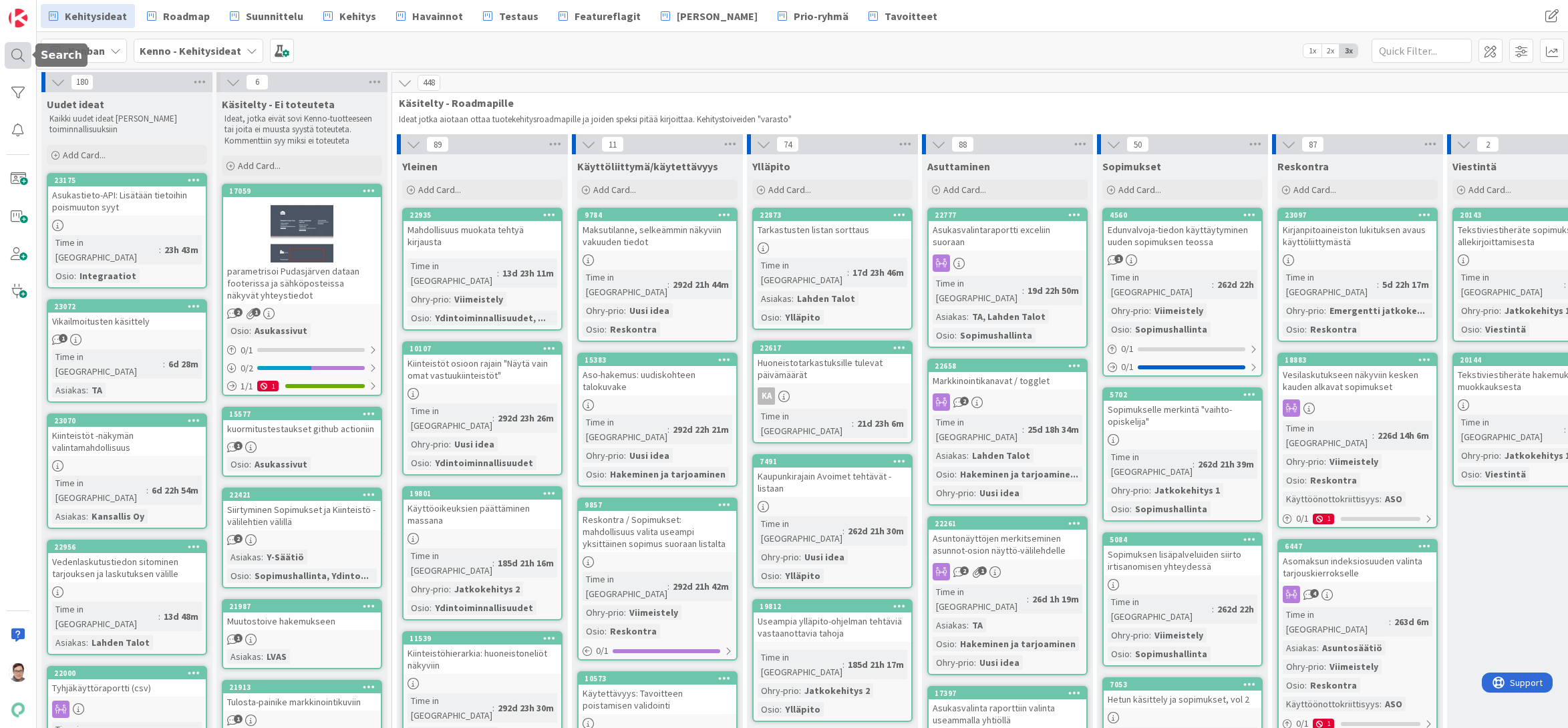
click at [18, 47] on div at bounding box center [18, 55] width 27 height 27
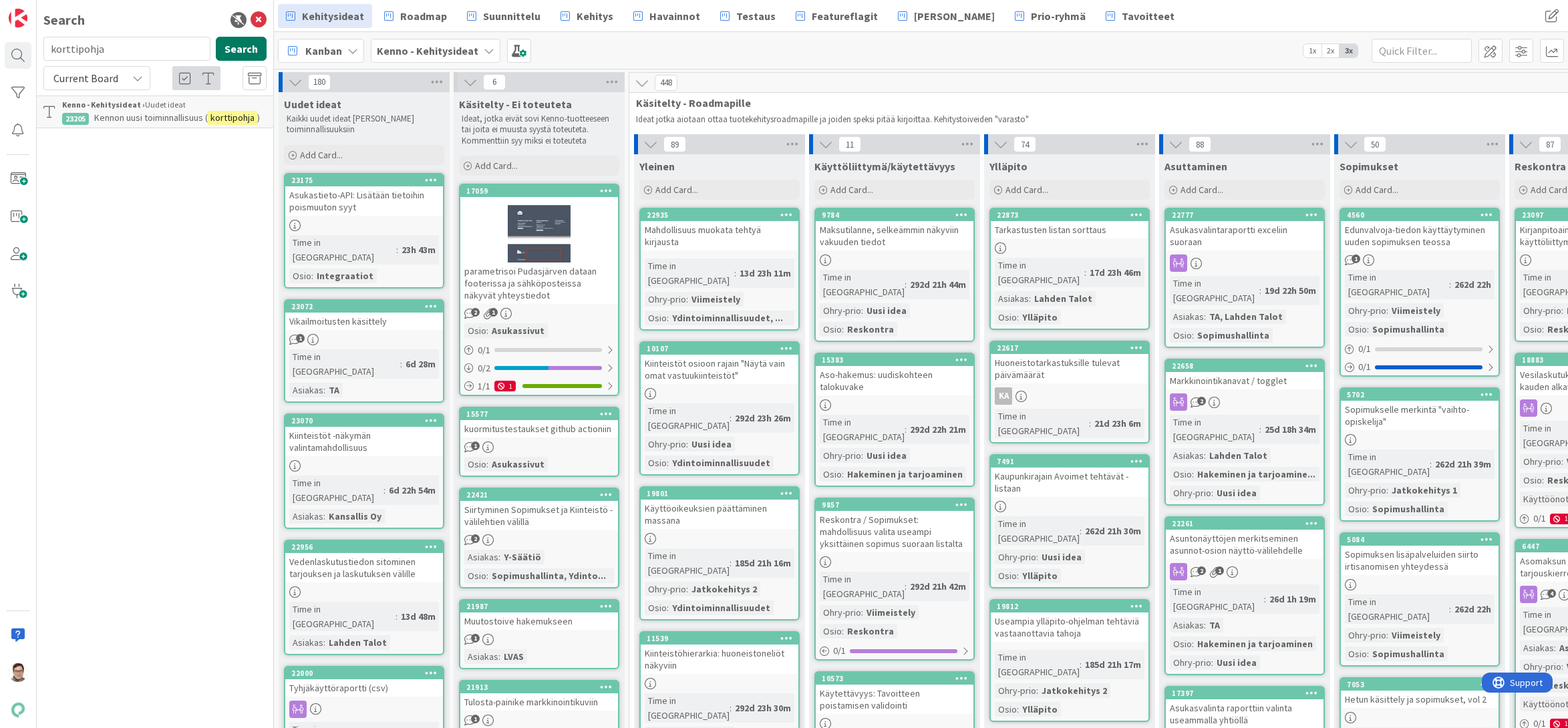
click at [243, 46] on button "Search" at bounding box center [241, 49] width 51 height 24
click at [262, 13] on icon at bounding box center [258, 20] width 16 height 16
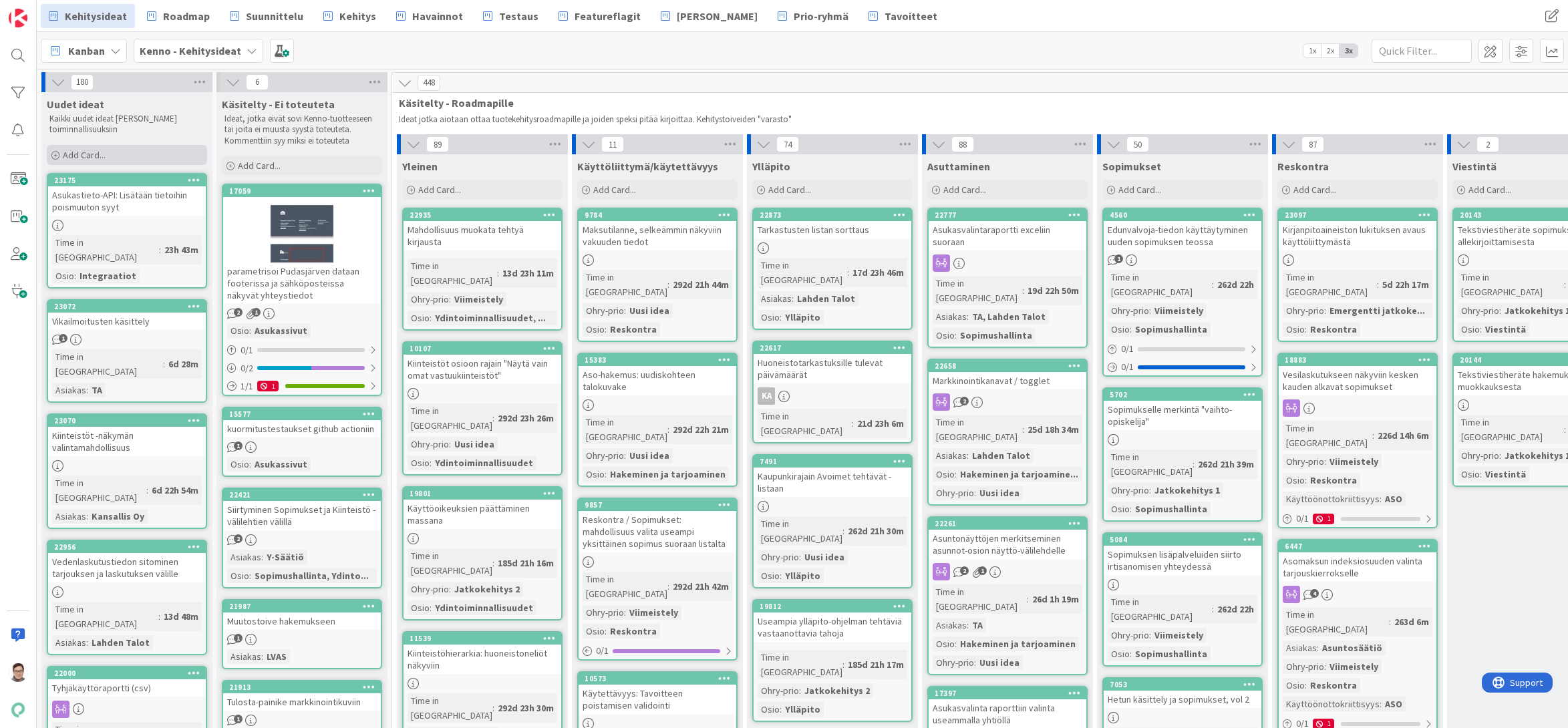
click at [84, 151] on span "Add Card..." at bounding box center [84, 155] width 43 height 12
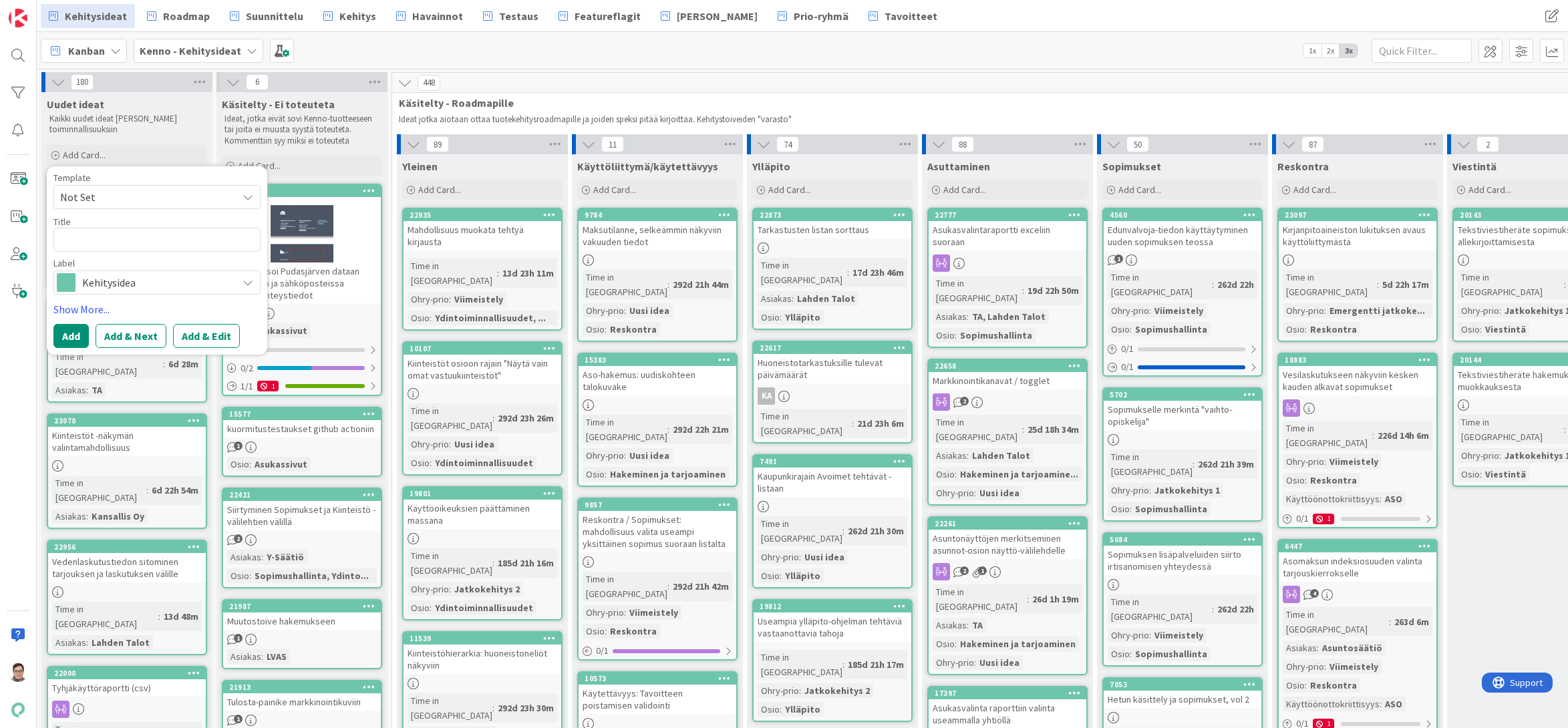
click at [99, 196] on span "Not Set" at bounding box center [143, 197] width 167 height 17
click at [164, 136] on div "Kaikki uudet ideat [PERSON_NAME] toiminnallisuuksiin" at bounding box center [127, 124] width 160 height 28
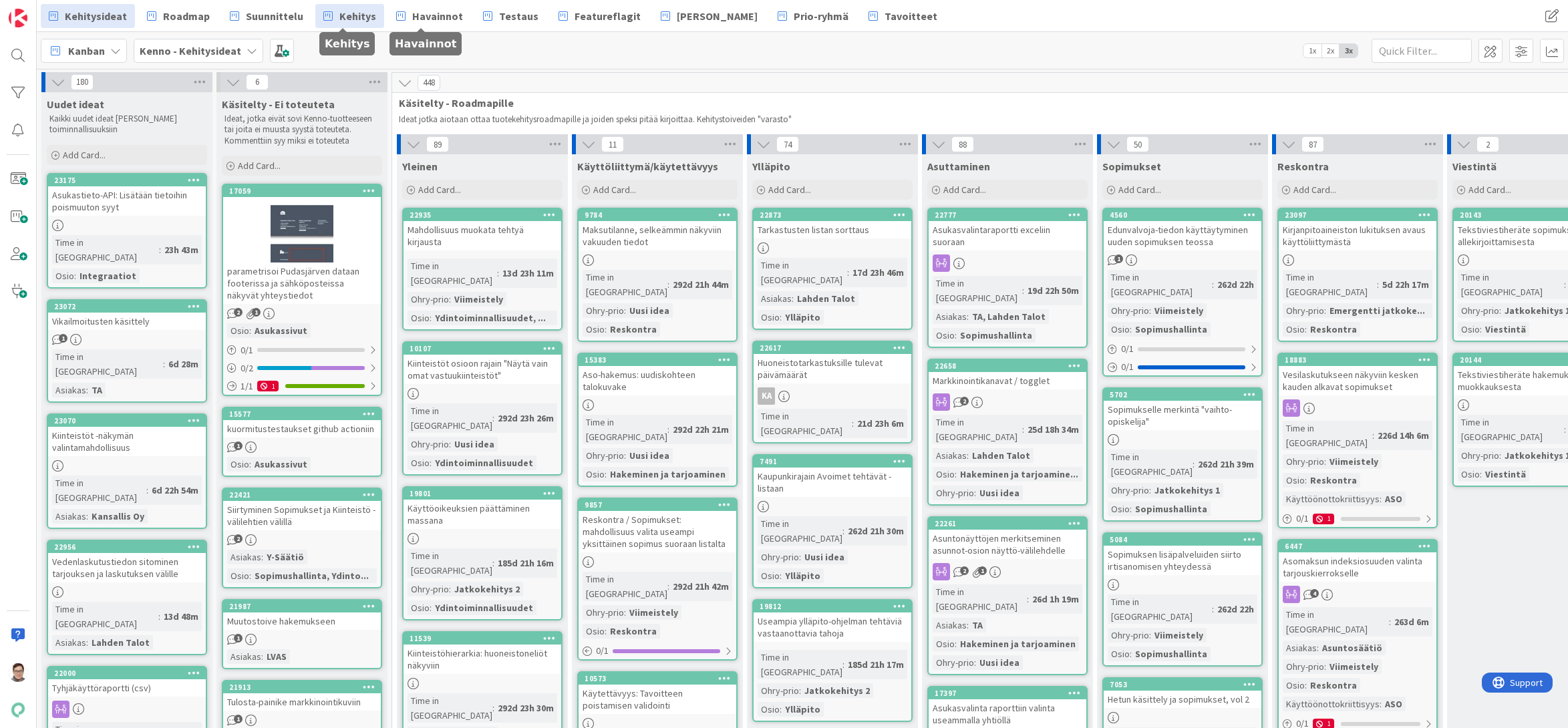
click at [358, 16] on span "Kehitys" at bounding box center [358, 16] width 37 height 16
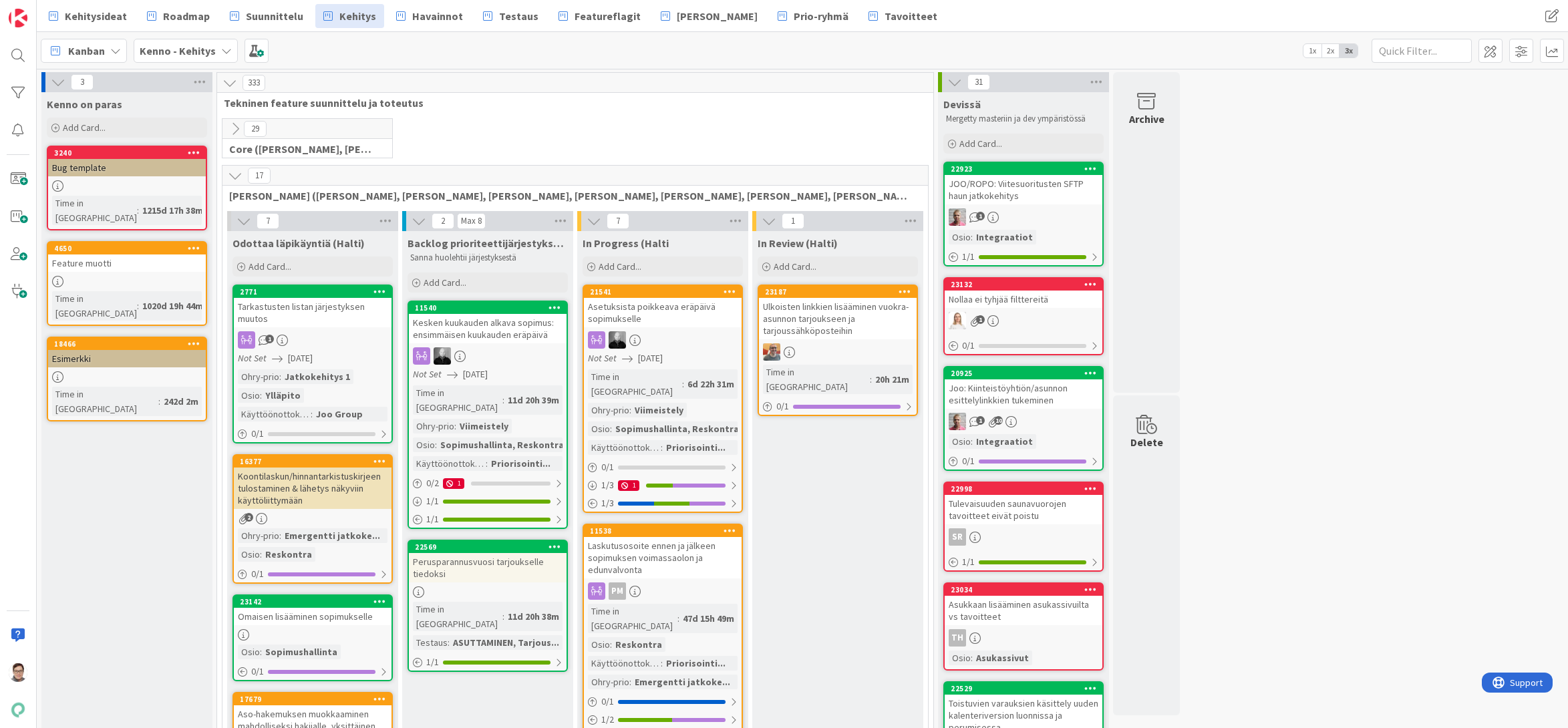
click at [57, 83] on icon at bounding box center [58, 82] width 15 height 15
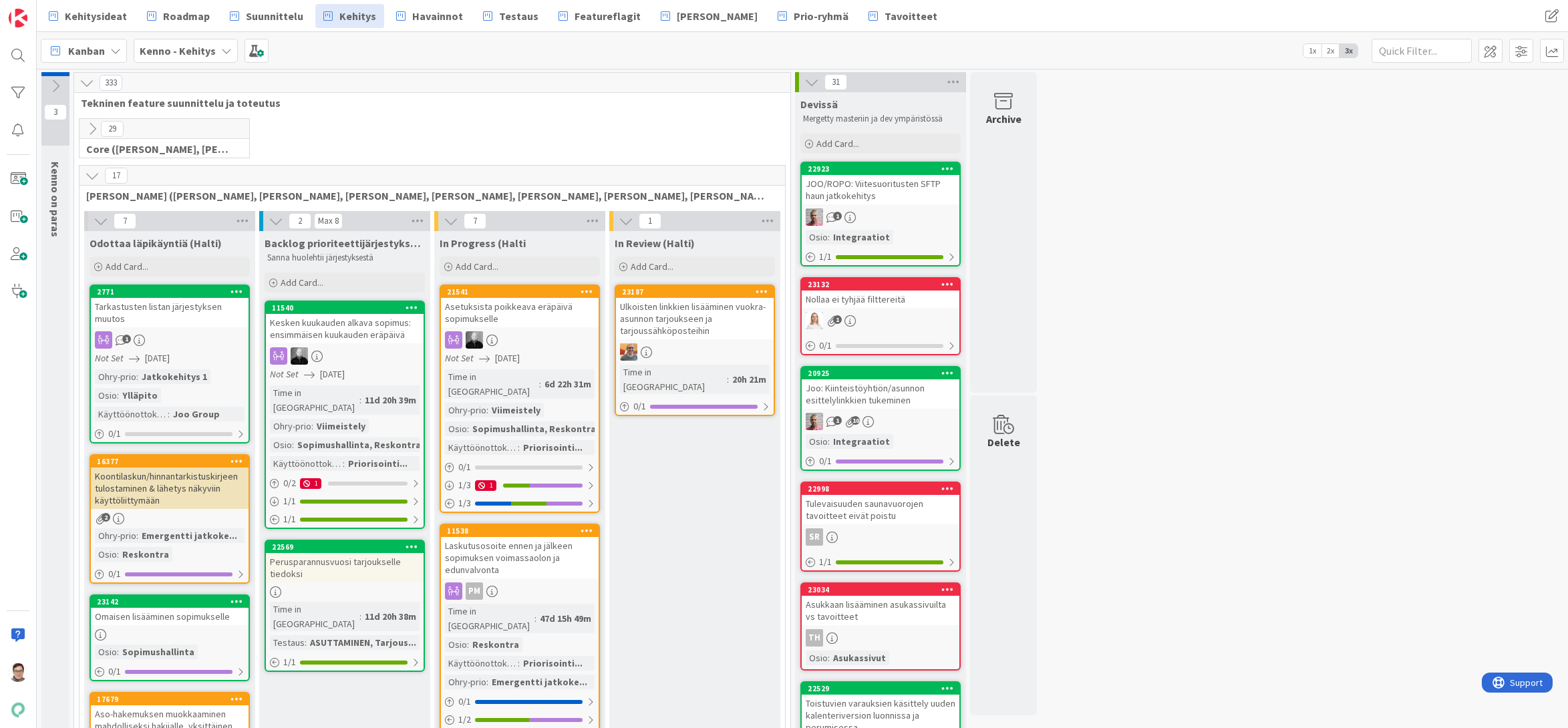
click at [94, 180] on icon at bounding box center [92, 175] width 15 height 15
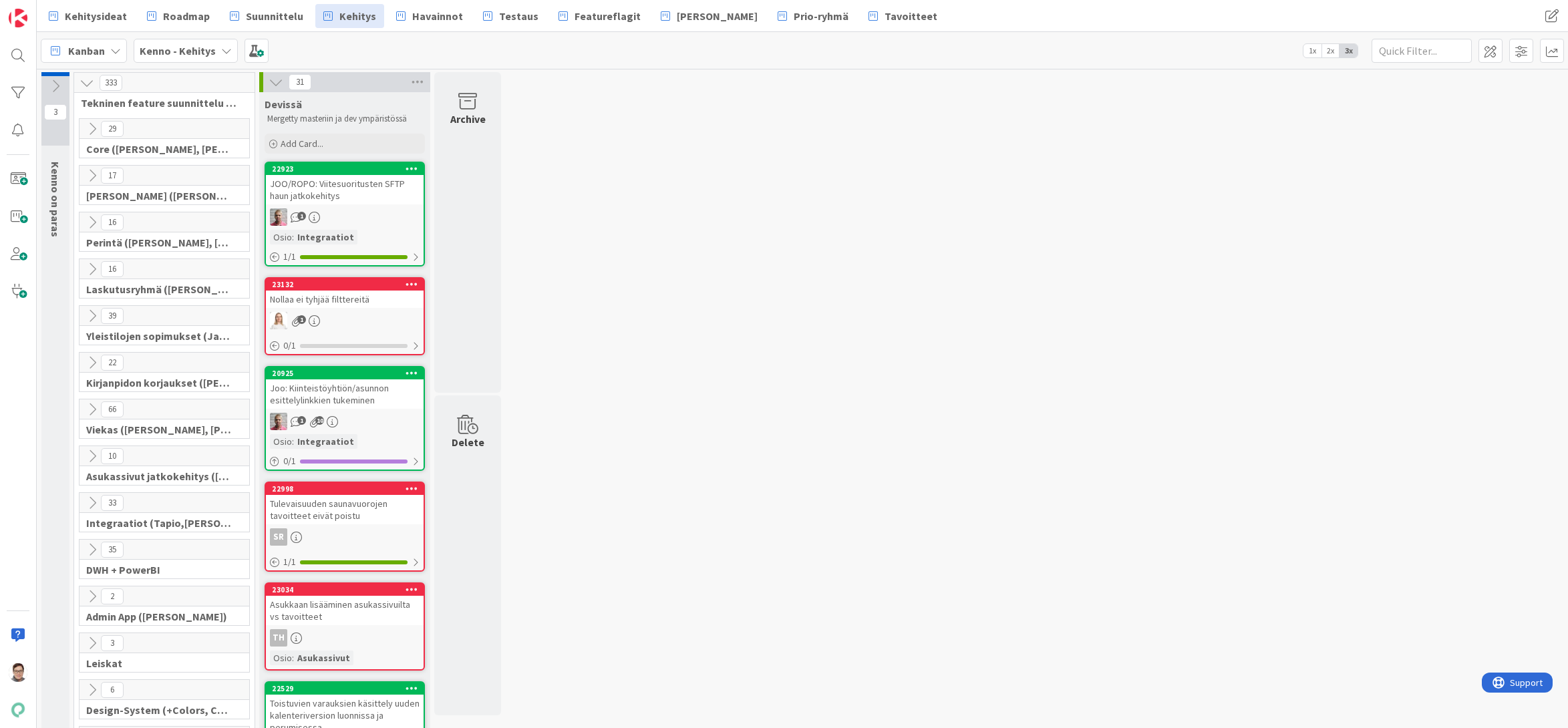
click at [85, 313] on icon at bounding box center [92, 316] width 15 height 15
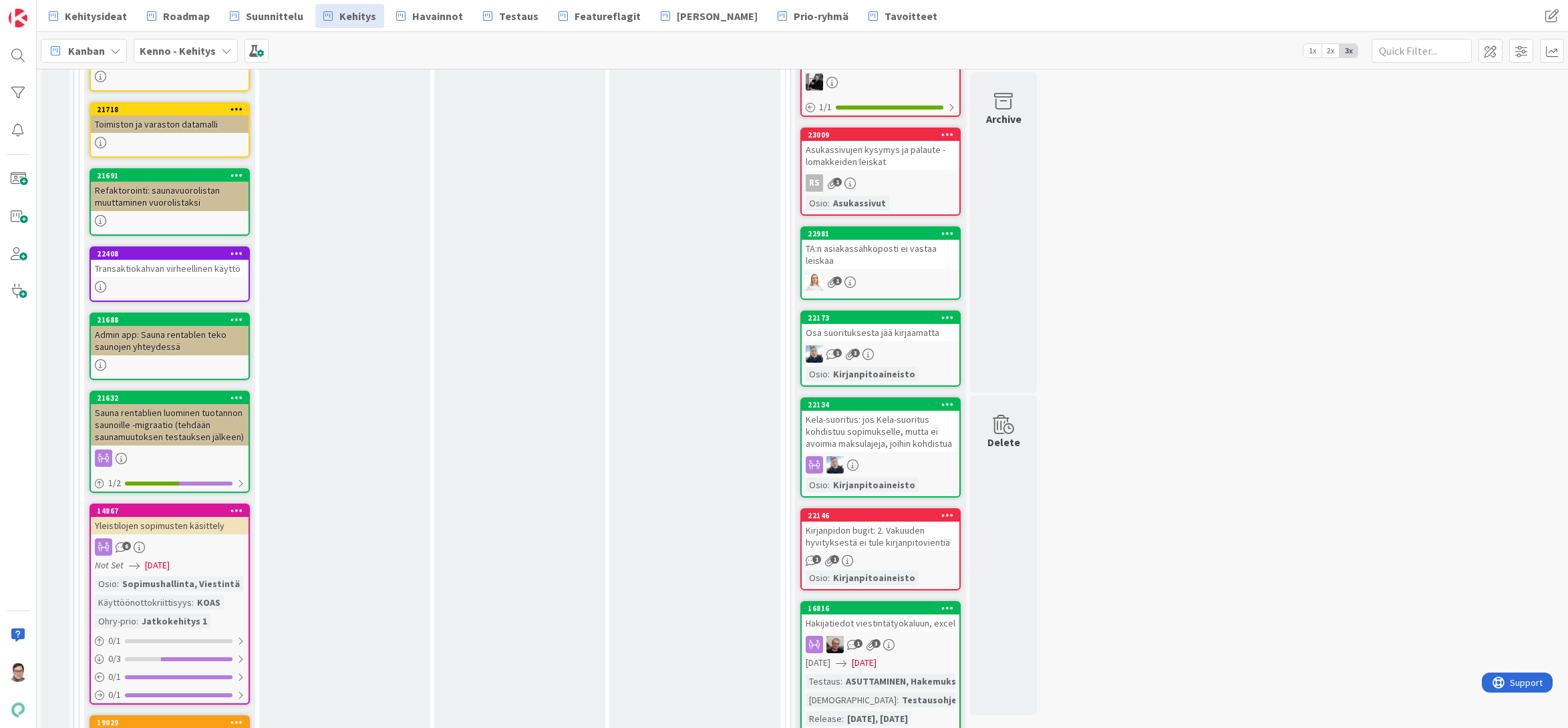
scroll to position [1895, 0]
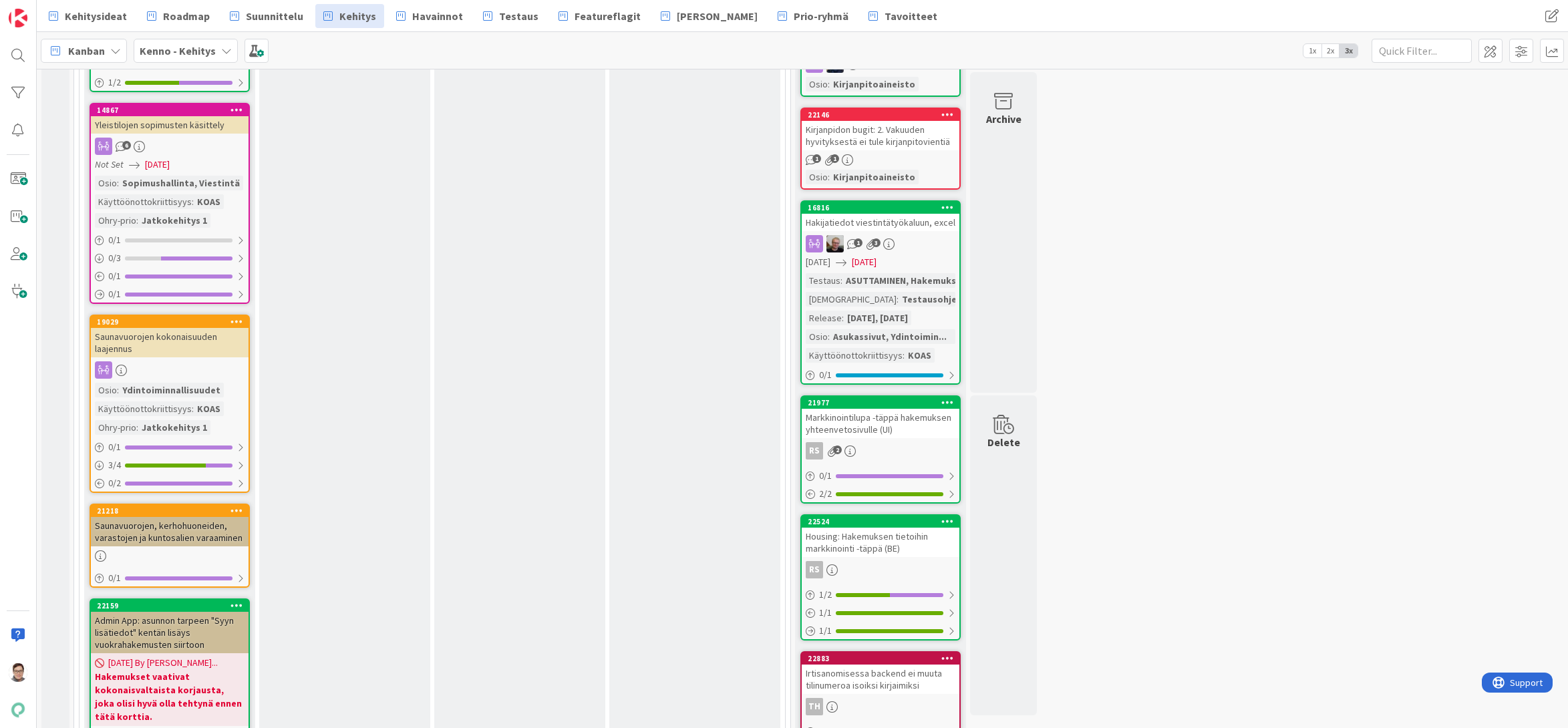
click at [188, 121] on link "14867 Yleistilojen sopimusten käsittely 6 Not Set [DATE] Osio : Sopimushallinta…" at bounding box center [170, 203] width 160 height 201
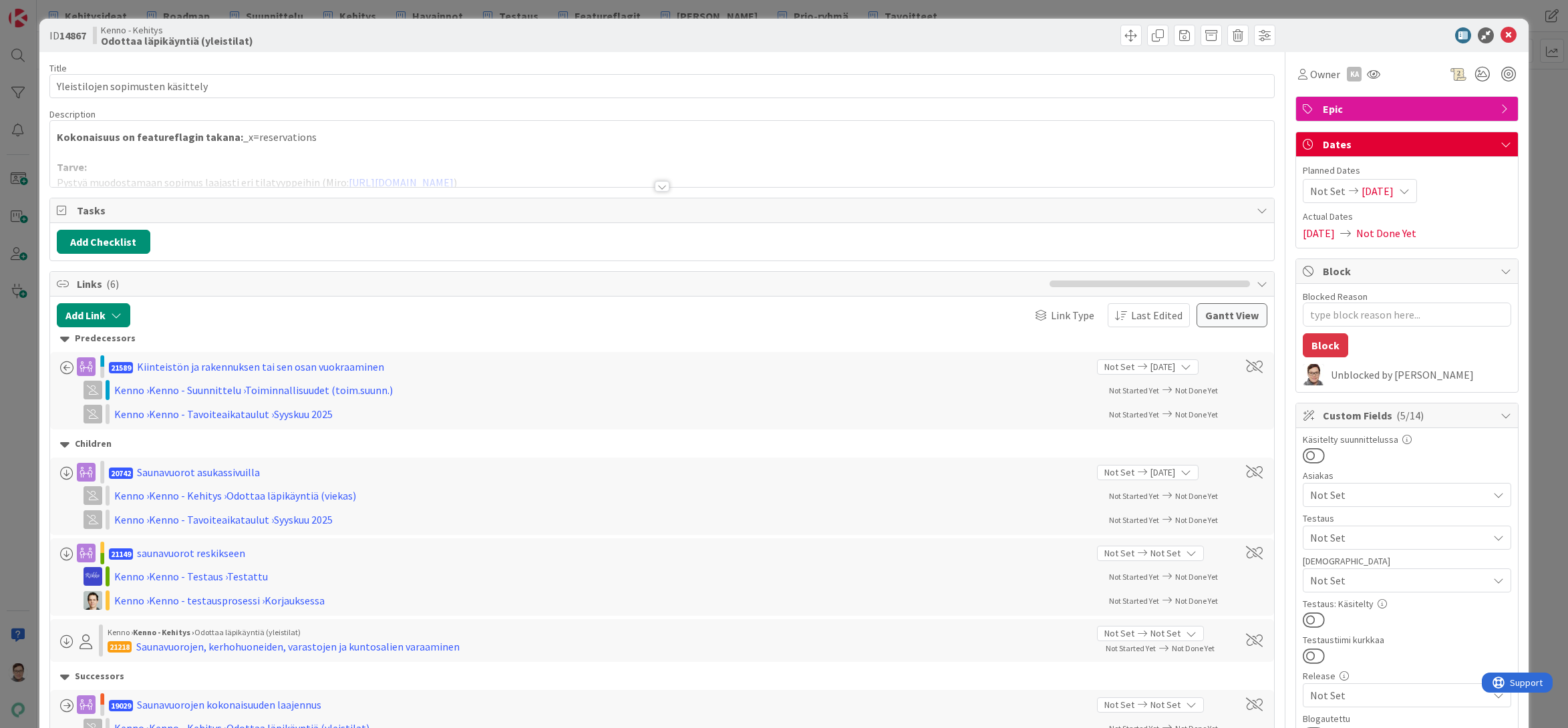
click at [654, 188] on div at bounding box center [662, 186] width 15 height 11
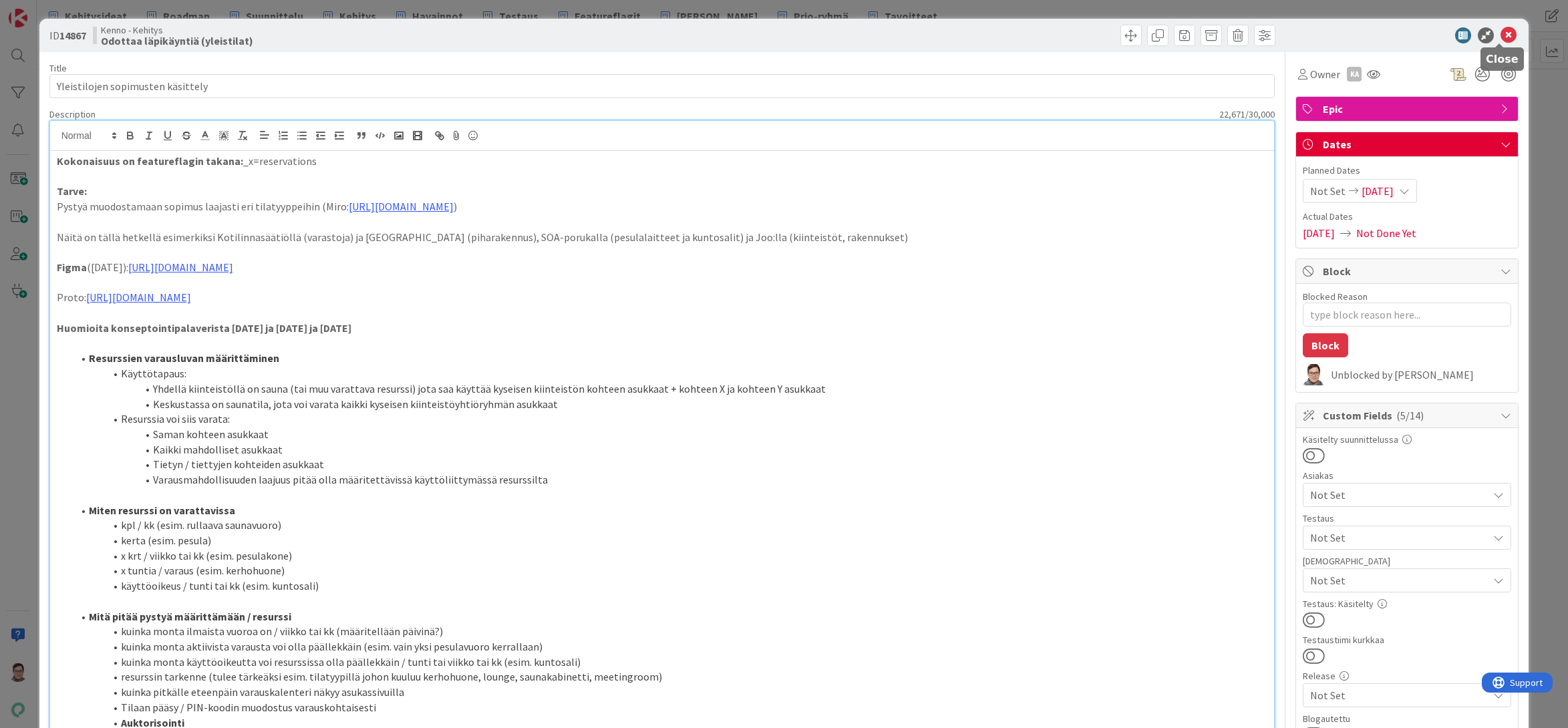
click at [1506, 37] on icon at bounding box center [1508, 35] width 16 height 16
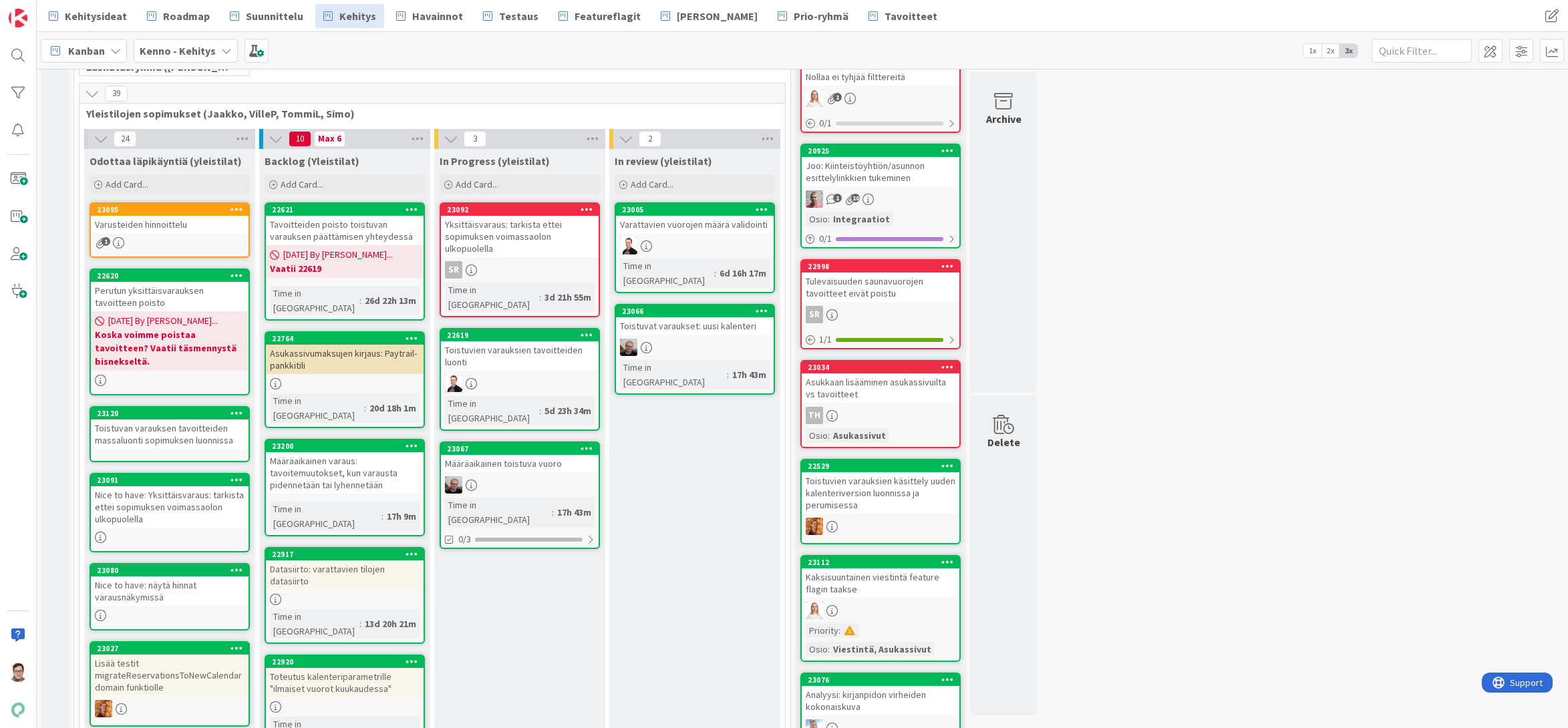
scroll to position [221, 0]
click at [204, 239] on div "1" at bounding box center [170, 243] width 158 height 11
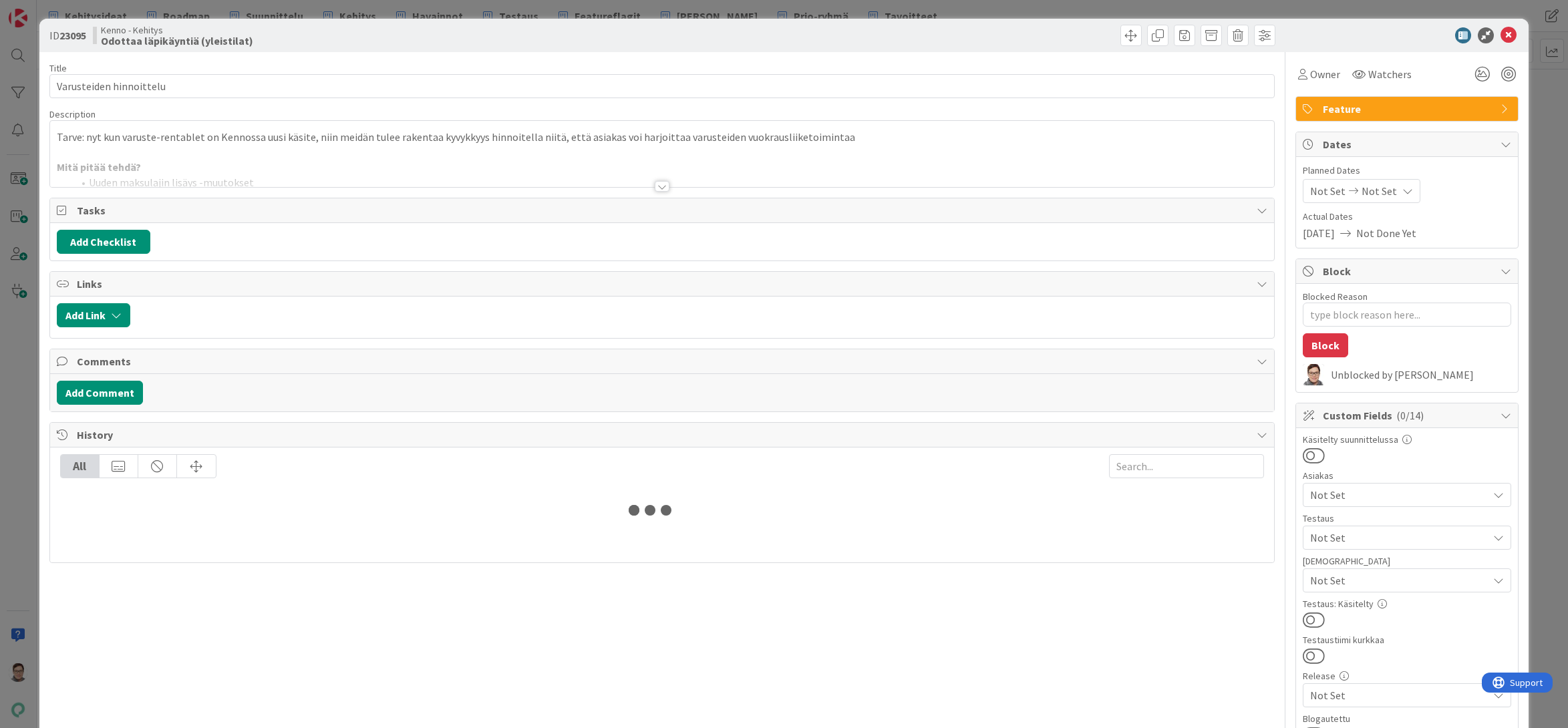
type textarea "x"
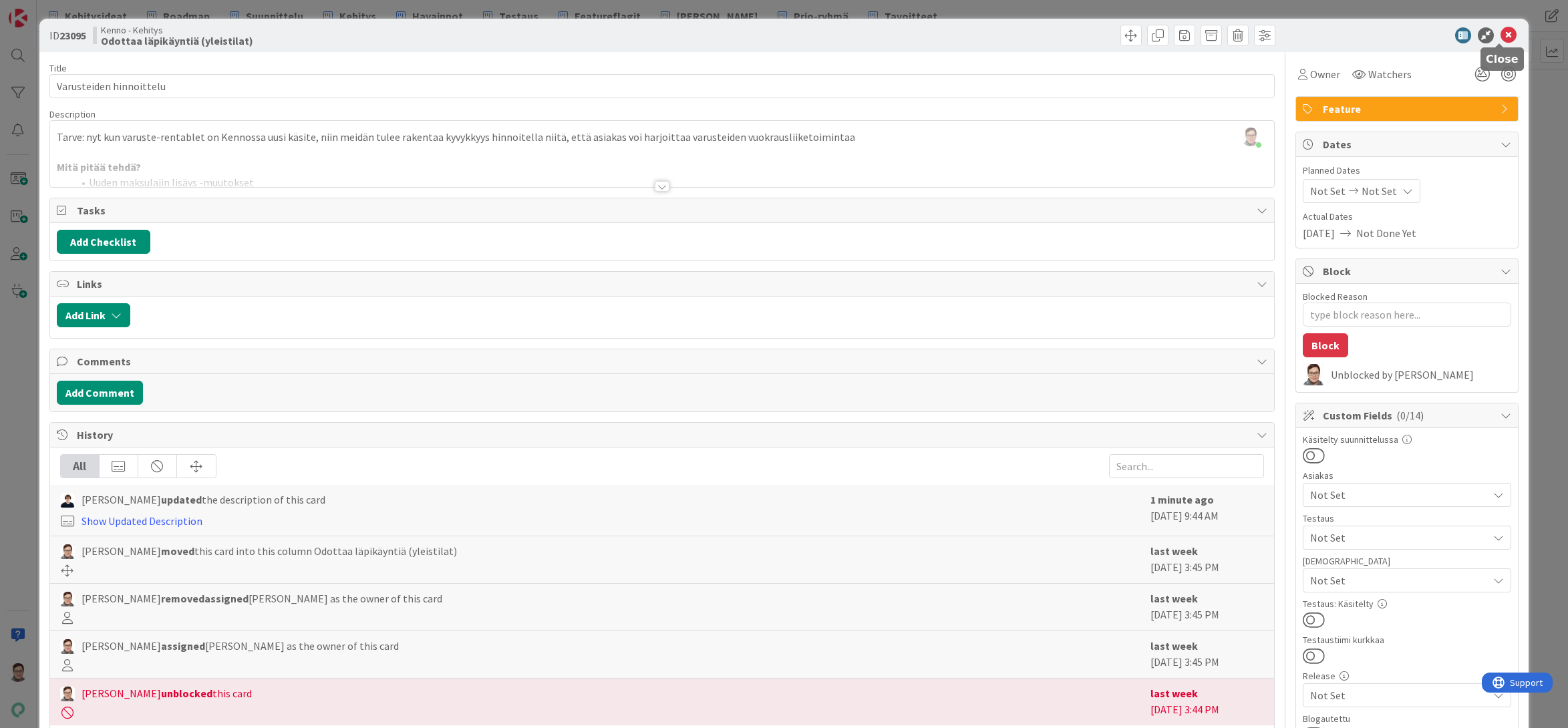
click at [1501, 37] on icon at bounding box center [1508, 35] width 16 height 16
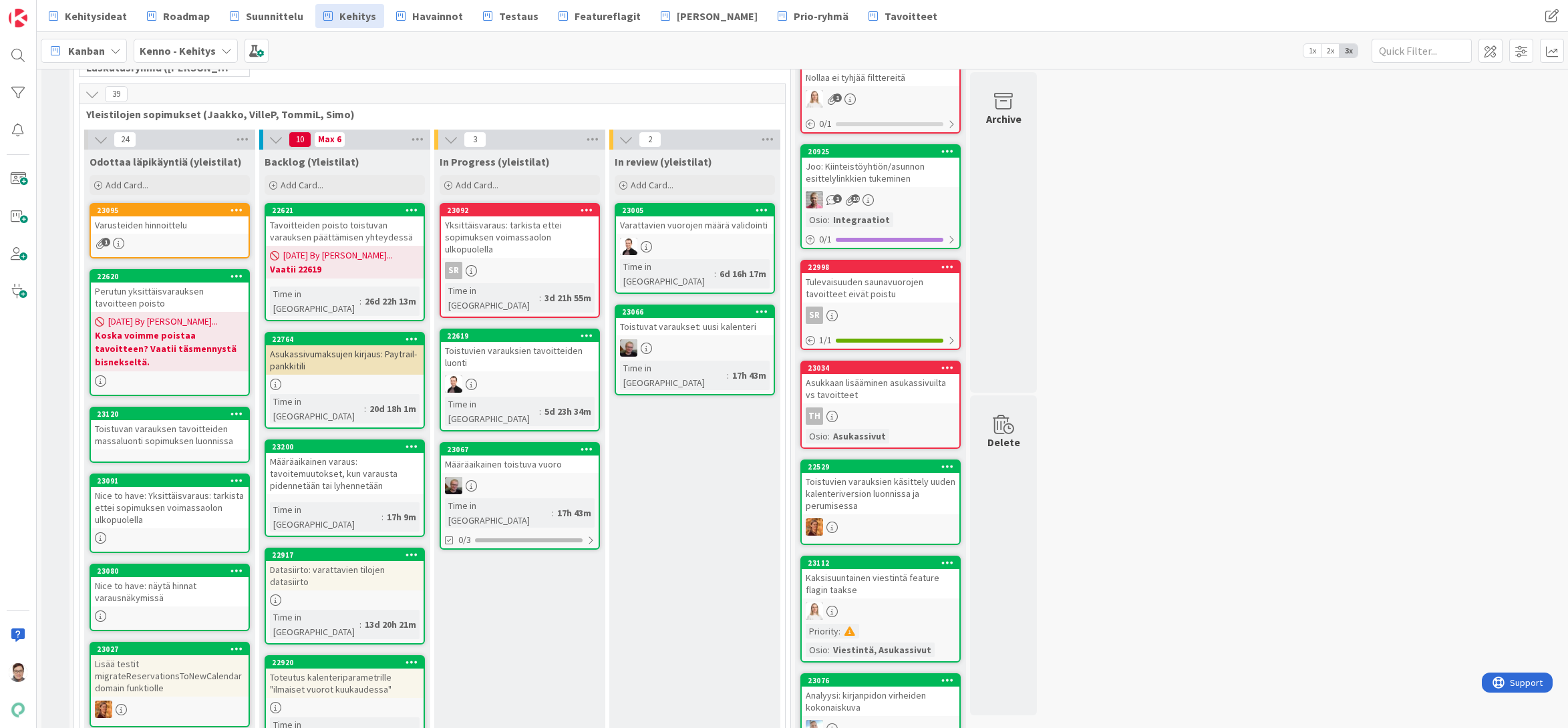
click at [6, 432] on div at bounding box center [18, 364] width 37 height 728
click at [188, 19] on span "Roadmap" at bounding box center [187, 16] width 47 height 16
